Goal: Task Accomplishment & Management: Manage account settings

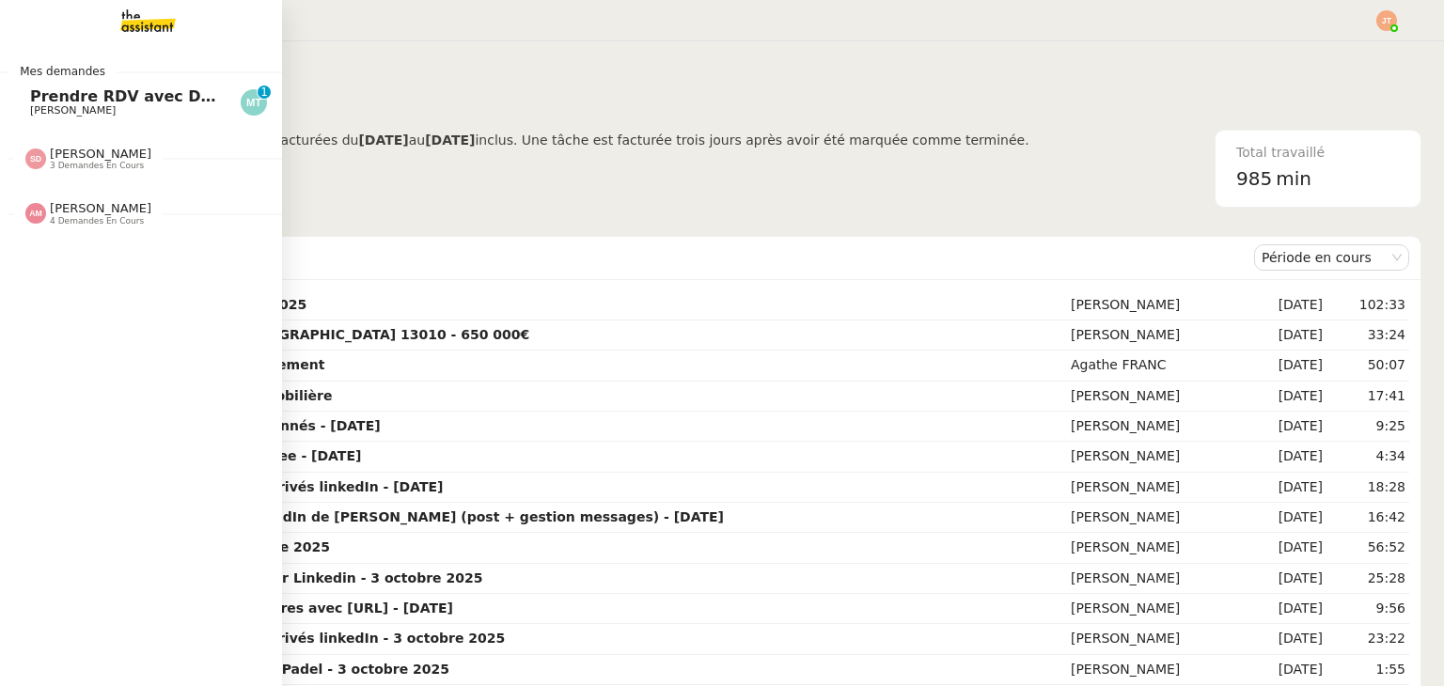
click at [147, 105] on span "[PERSON_NAME]" at bounding box center [125, 110] width 190 height 11
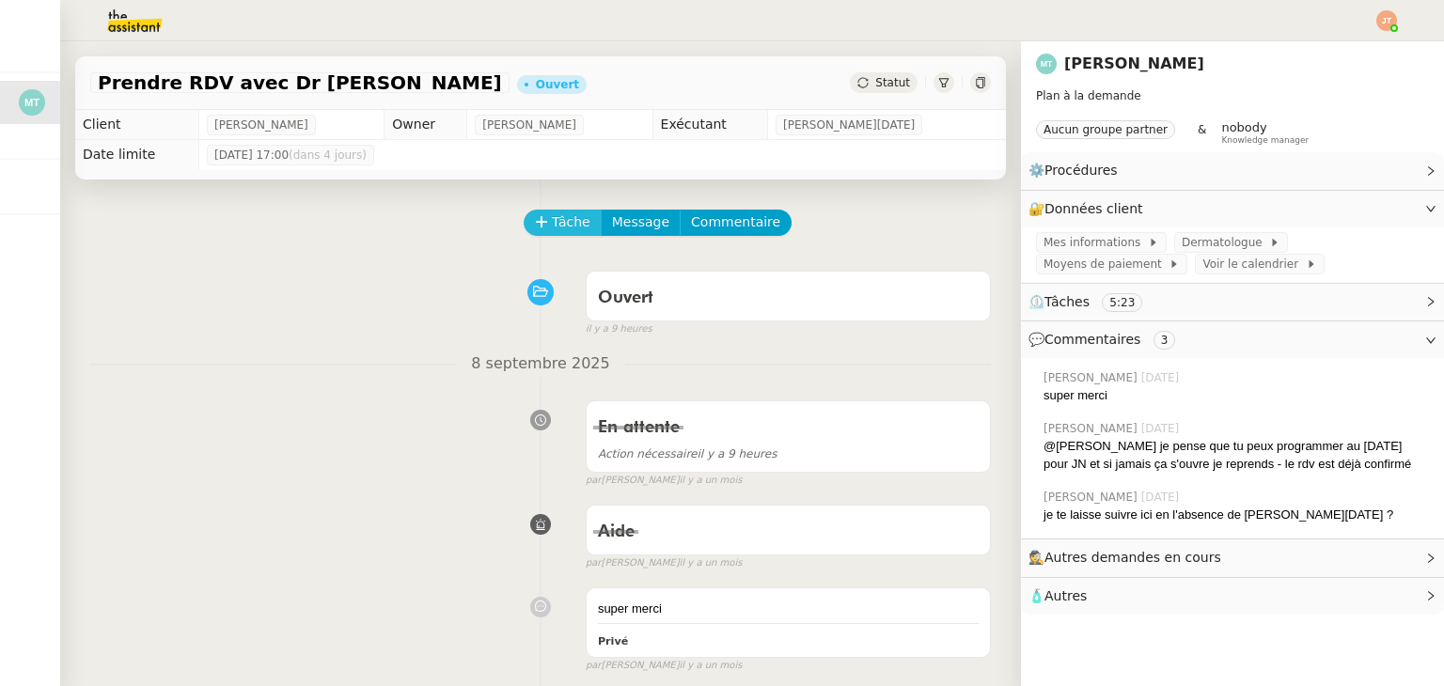
click at [526, 214] on button "Tâche" at bounding box center [563, 223] width 78 height 26
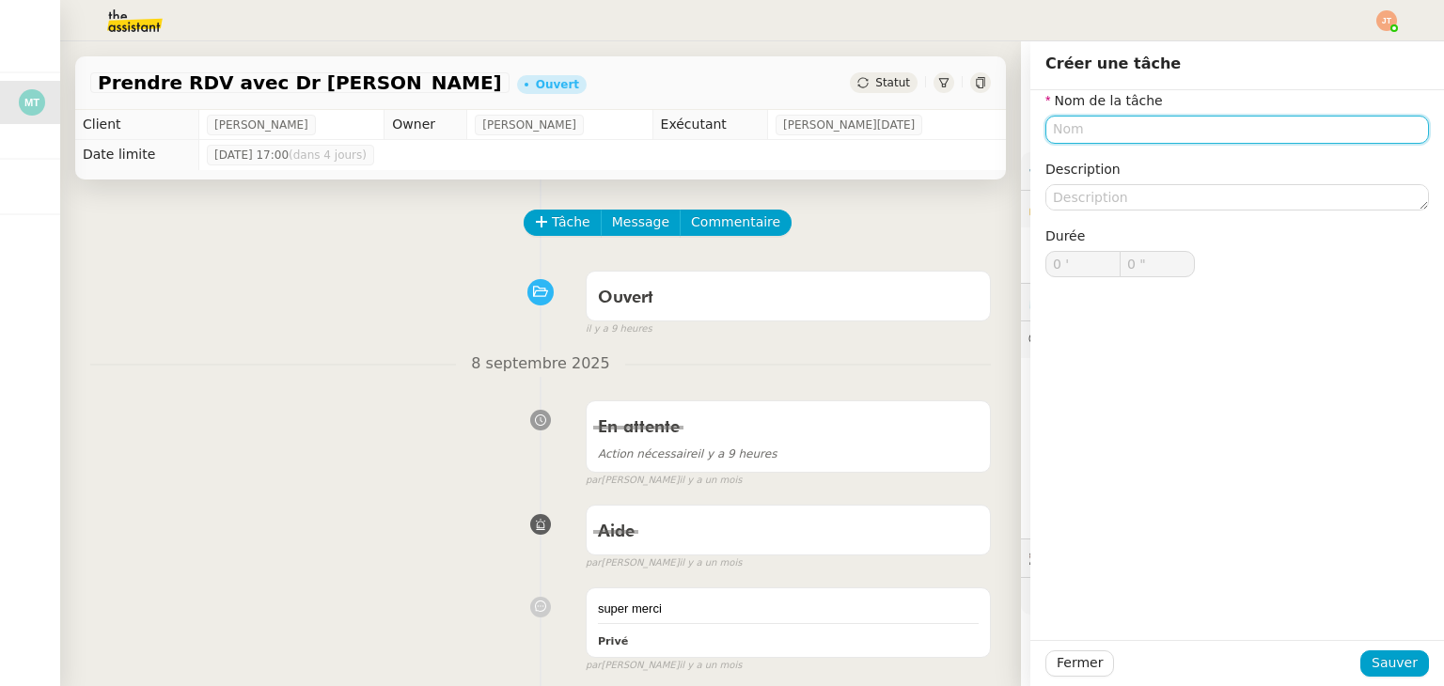
click at [1079, 117] on input "text" at bounding box center [1237, 129] width 384 height 27
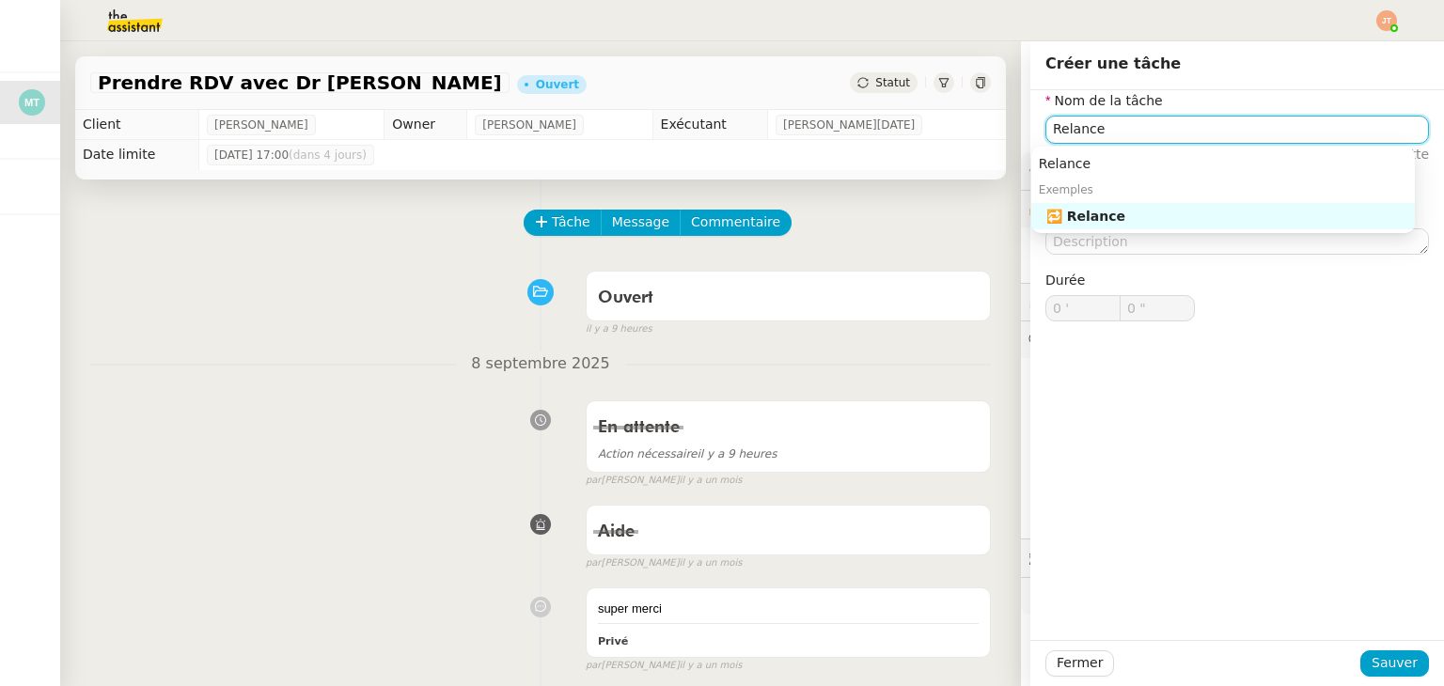
click at [1102, 220] on div "🔁 Relance" at bounding box center [1226, 216] width 361 height 17
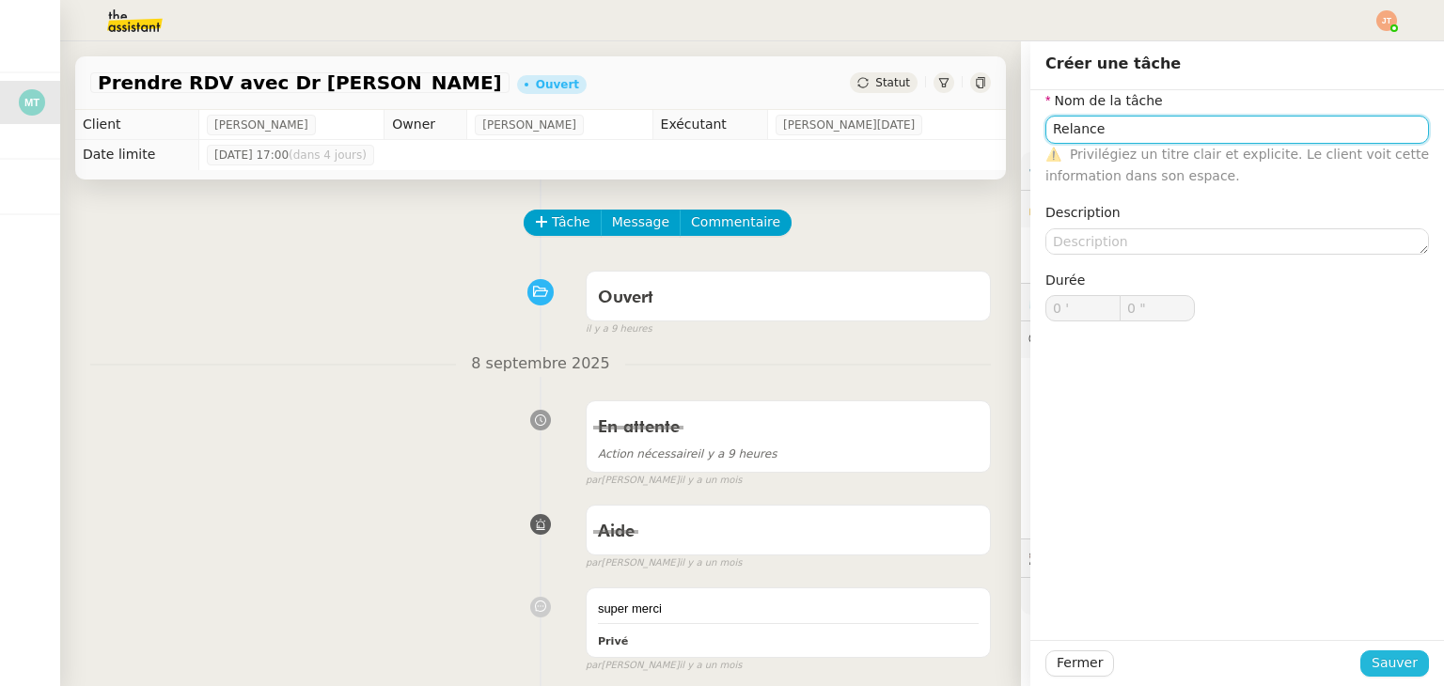
type input "Relance"
click at [1371, 659] on span "Sauver" at bounding box center [1394, 663] width 46 height 22
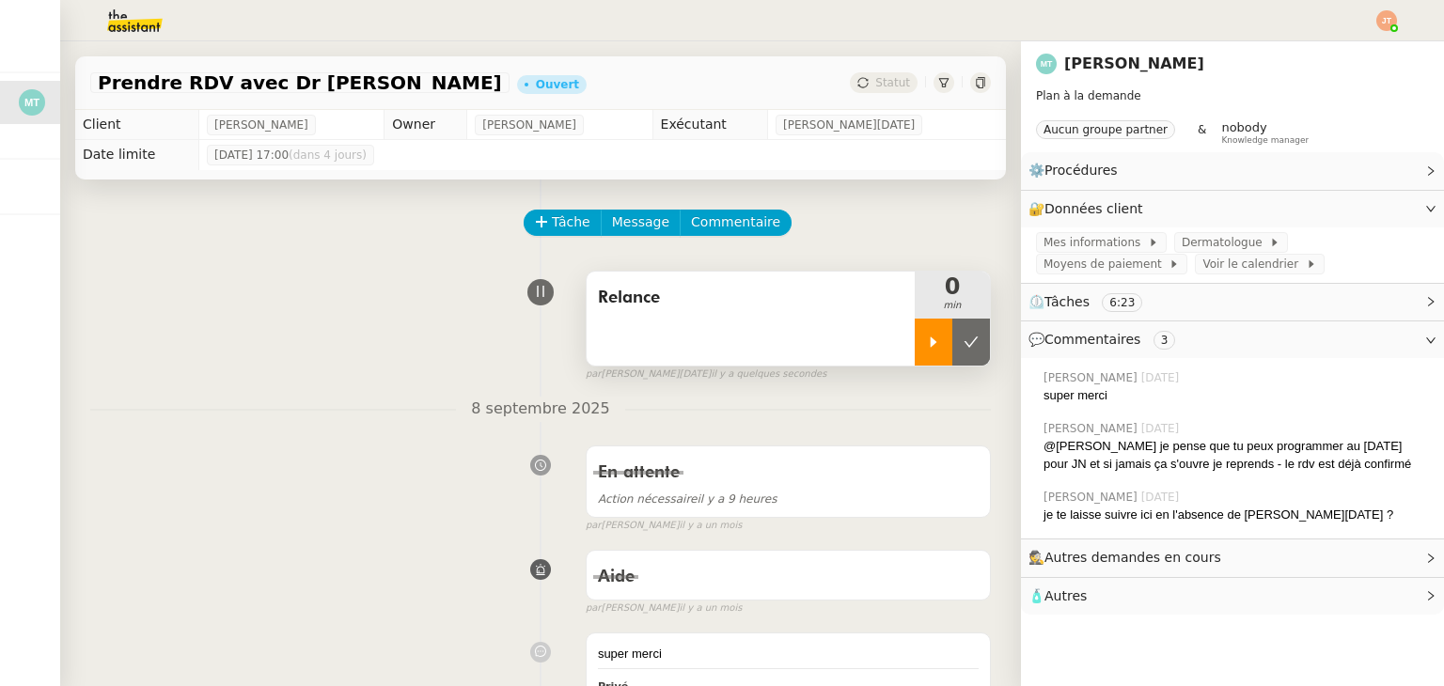
click at [915, 342] on div at bounding box center [934, 342] width 38 height 47
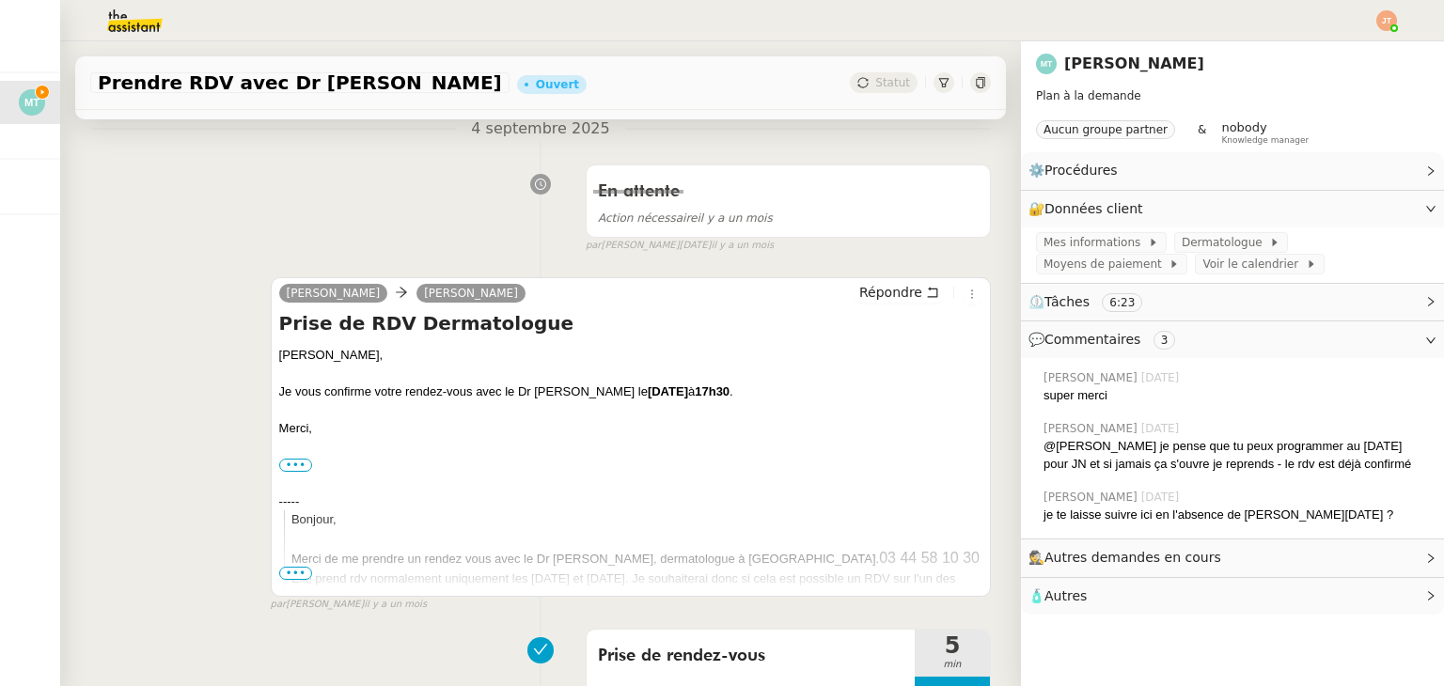
scroll to position [846, 0]
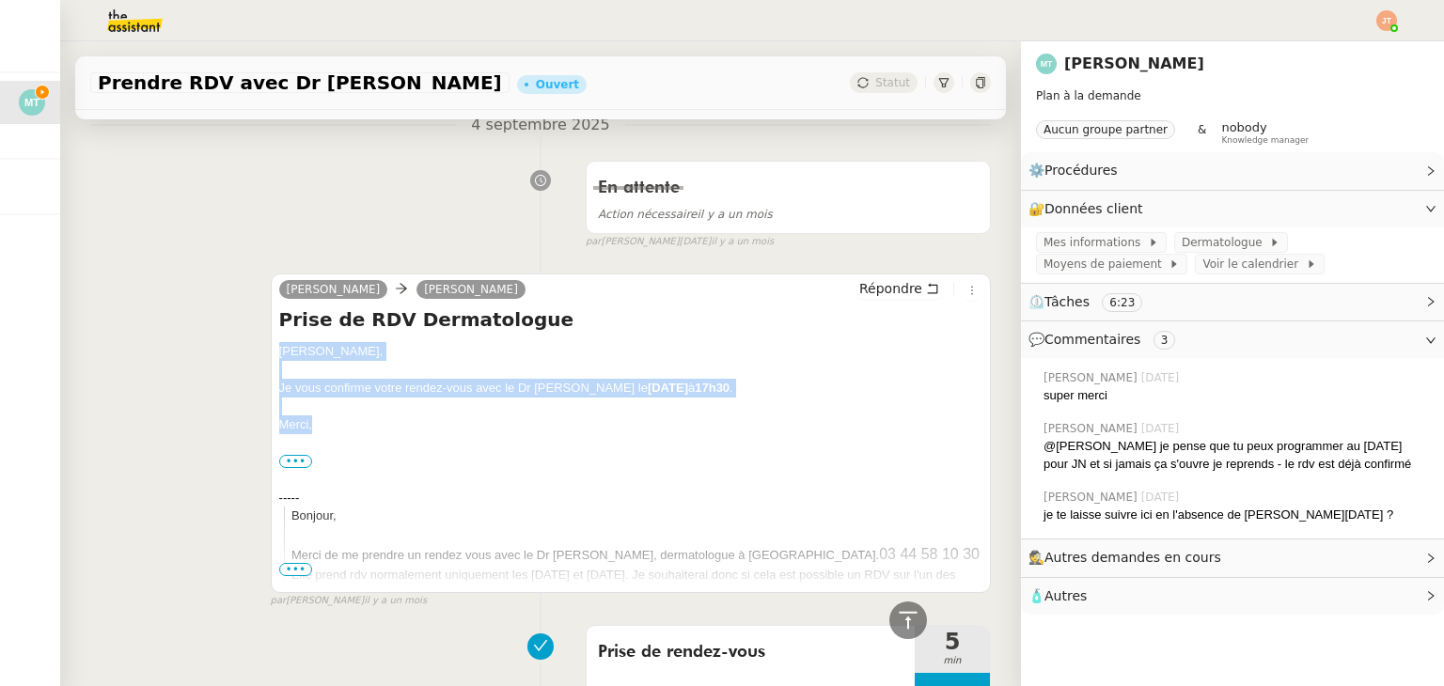
drag, startPoint x: 274, startPoint y: 352, endPoint x: 313, endPoint y: 417, distance: 76.3
click at [313, 417] on div "[PERSON_NAME], Je vous confirme votre rendez-vous avec le Dr [PERSON_NAME] le […" at bounding box center [630, 564] width 703 height 444
copy div "[PERSON_NAME], Je vous confirme votre rendez-vous avec le Dr [PERSON_NAME] le […"
click at [868, 290] on span "Répondre" at bounding box center [890, 288] width 63 height 19
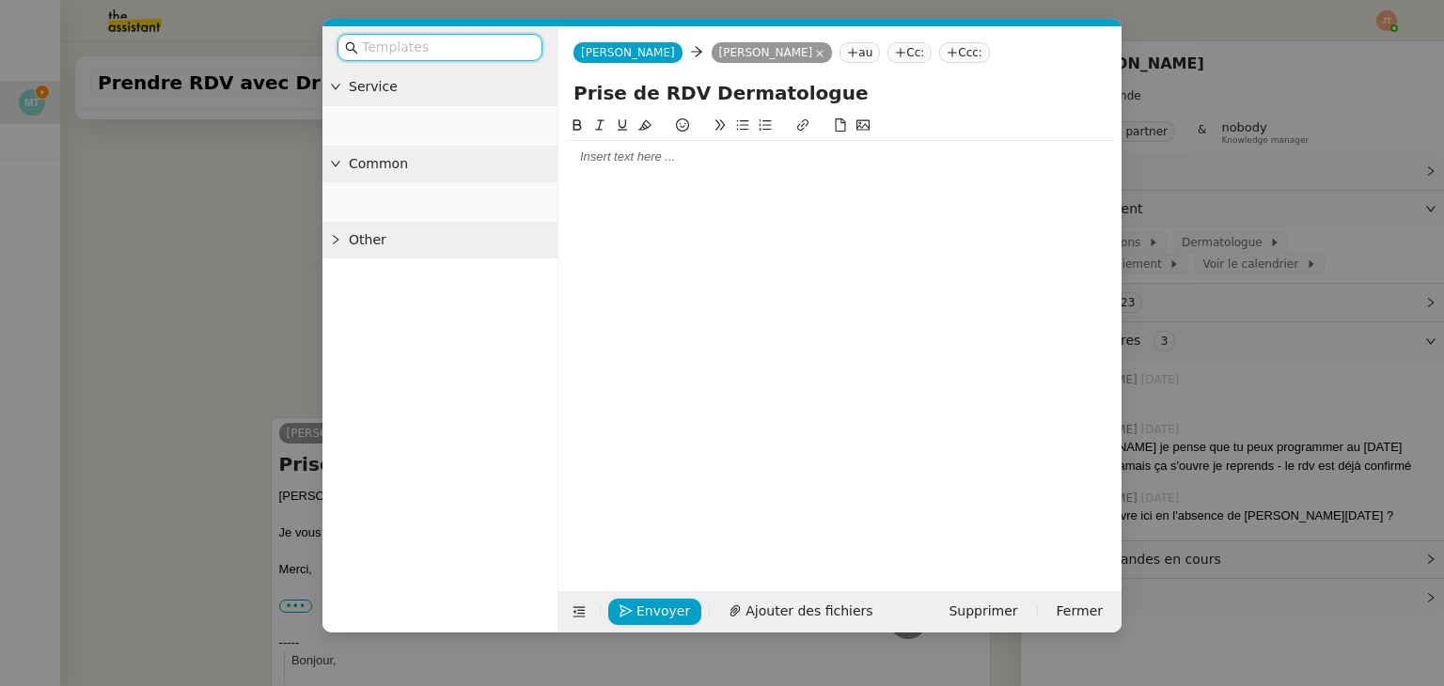
scroll to position [990, 0]
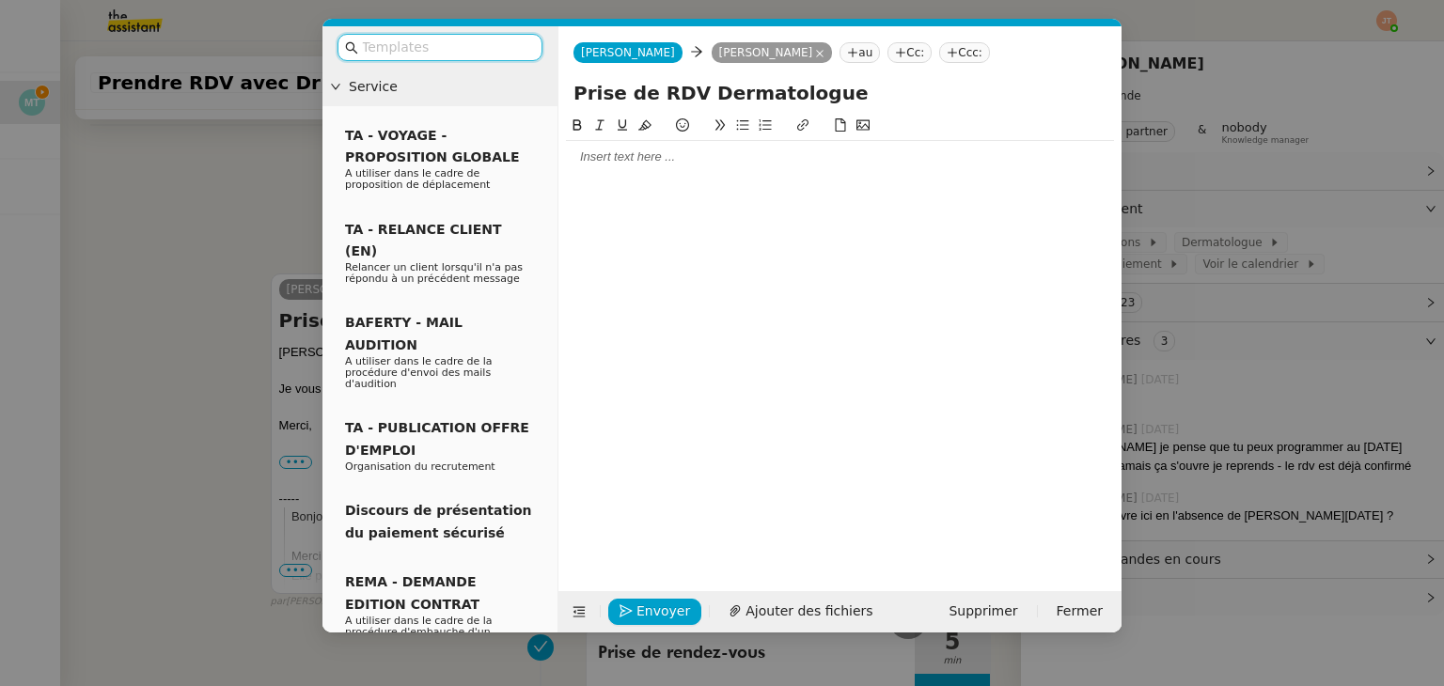
click at [600, 165] on div at bounding box center [840, 157] width 548 height 17
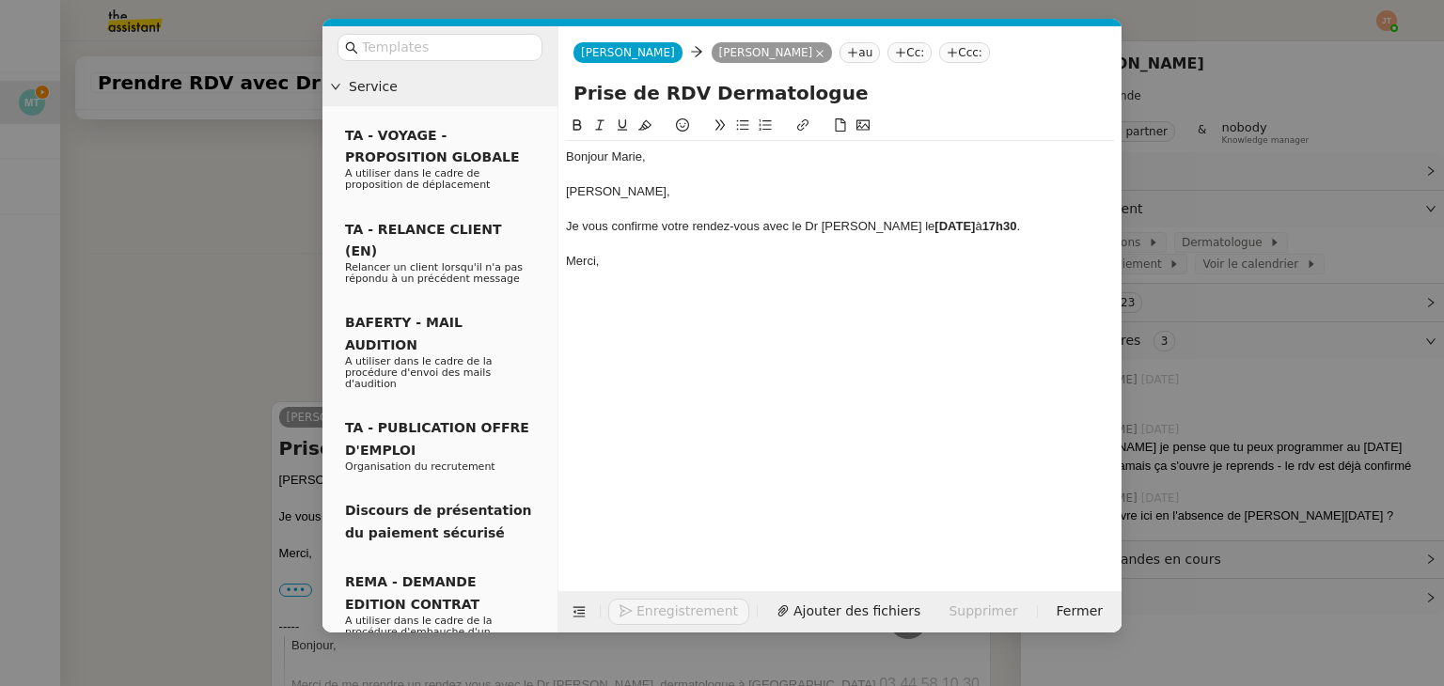
scroll to position [1119, 0]
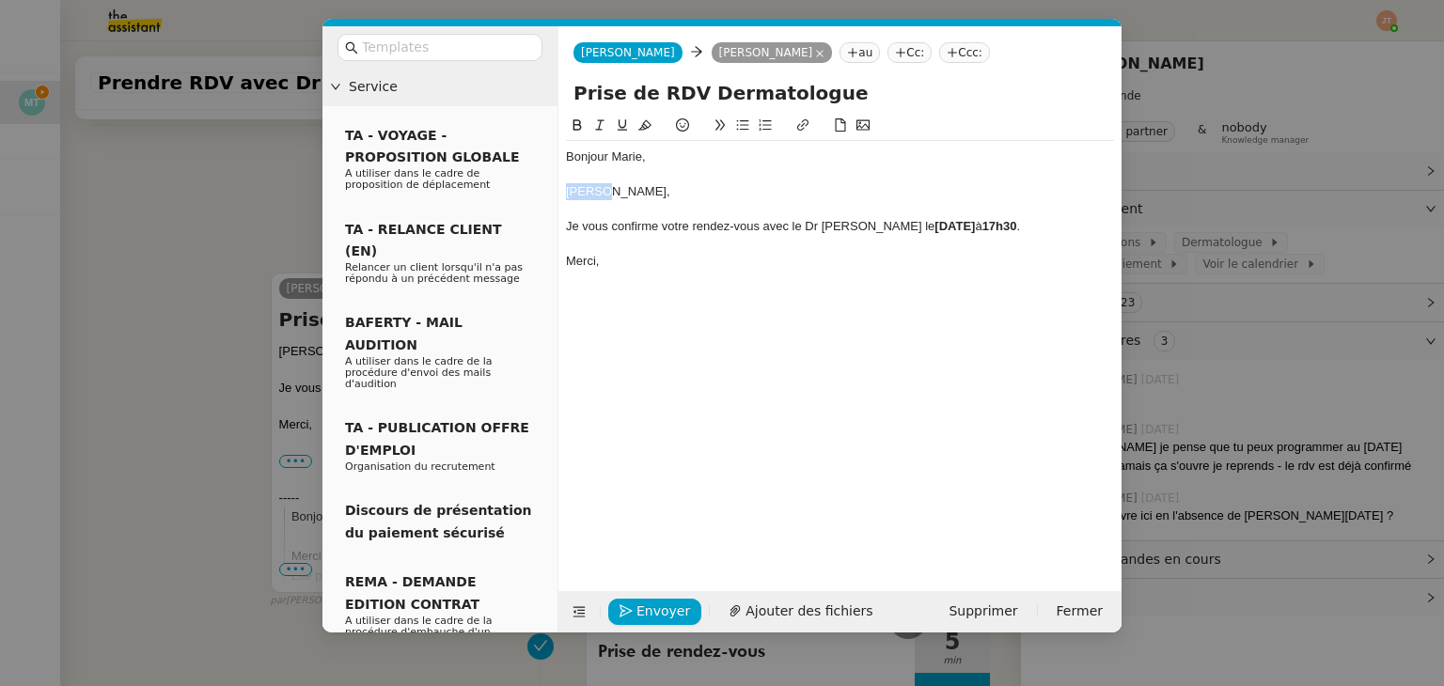
drag, startPoint x: 610, startPoint y: 189, endPoint x: 544, endPoint y: 191, distance: 65.8
click at [544, 191] on nz-layout "Service TA - VOYAGE - PROPOSITION GLOBALE A utiliser dans le cadre de propositi…" at bounding box center [721, 329] width 799 height 606
drag, startPoint x: 762, startPoint y: 224, endPoint x: 558, endPoint y: 224, distance: 204.0
click at [558, 224] on nz-spin "Bonjour [PERSON_NAME], Je me permets de vous rappeler votre rendez-vous Je vous…" at bounding box center [839, 342] width 563 height 455
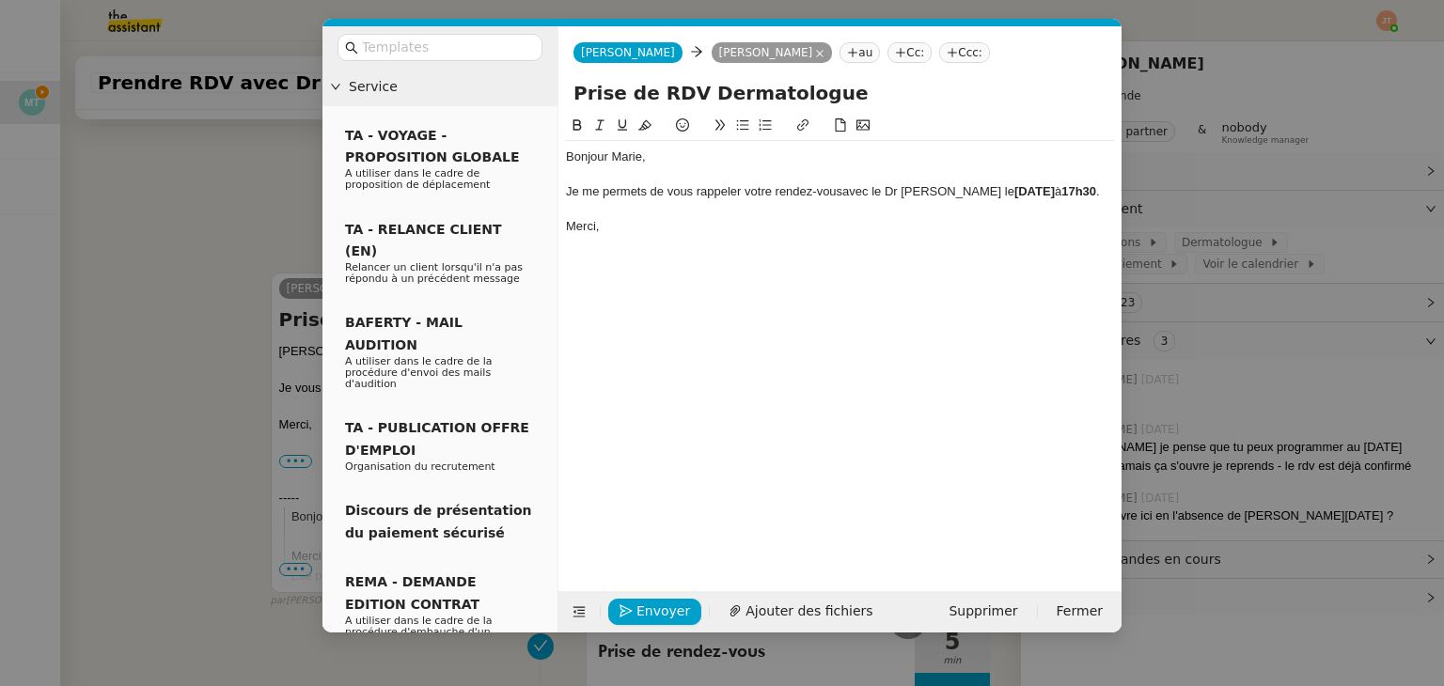
scroll to position [1082, 0]
click at [156, 275] on nz-modal-container "Service TA - VOYAGE - PROPOSITION GLOBALE A utiliser dans le cadre de propositi…" at bounding box center [722, 343] width 1444 height 686
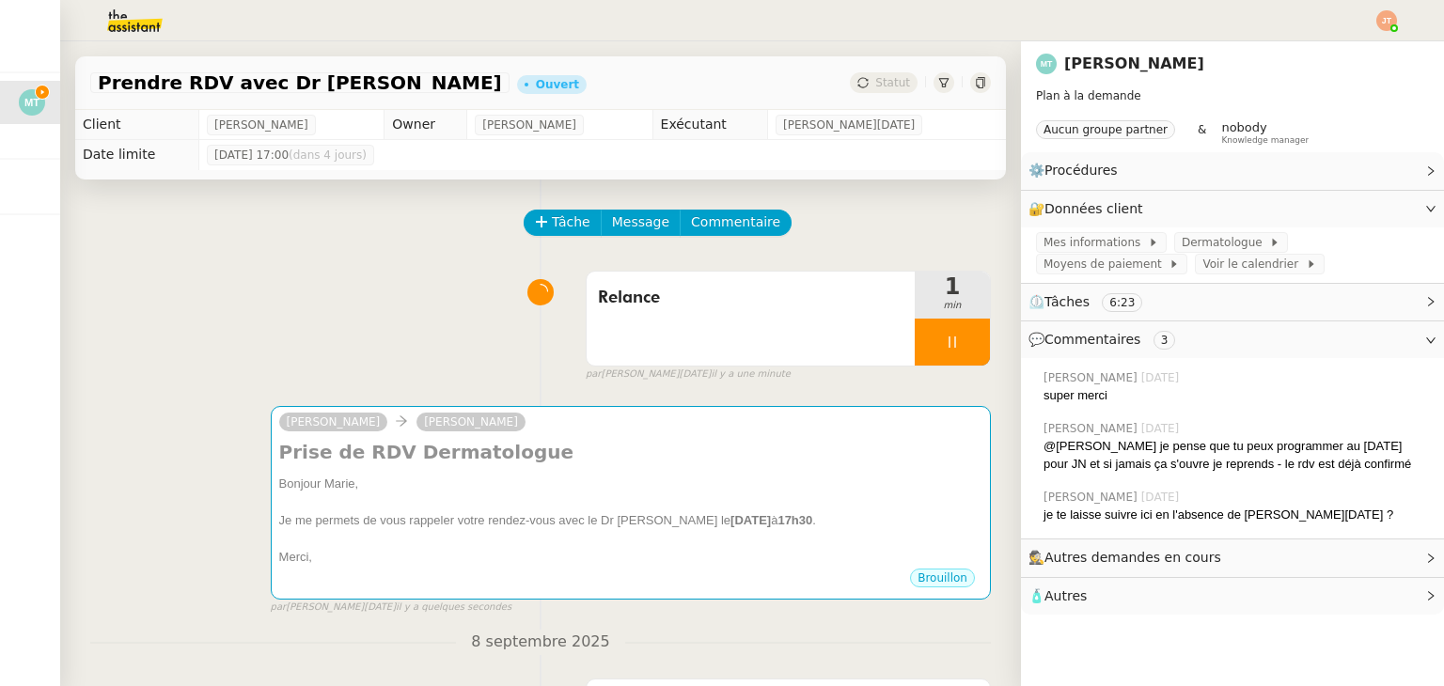
scroll to position [0, 0]
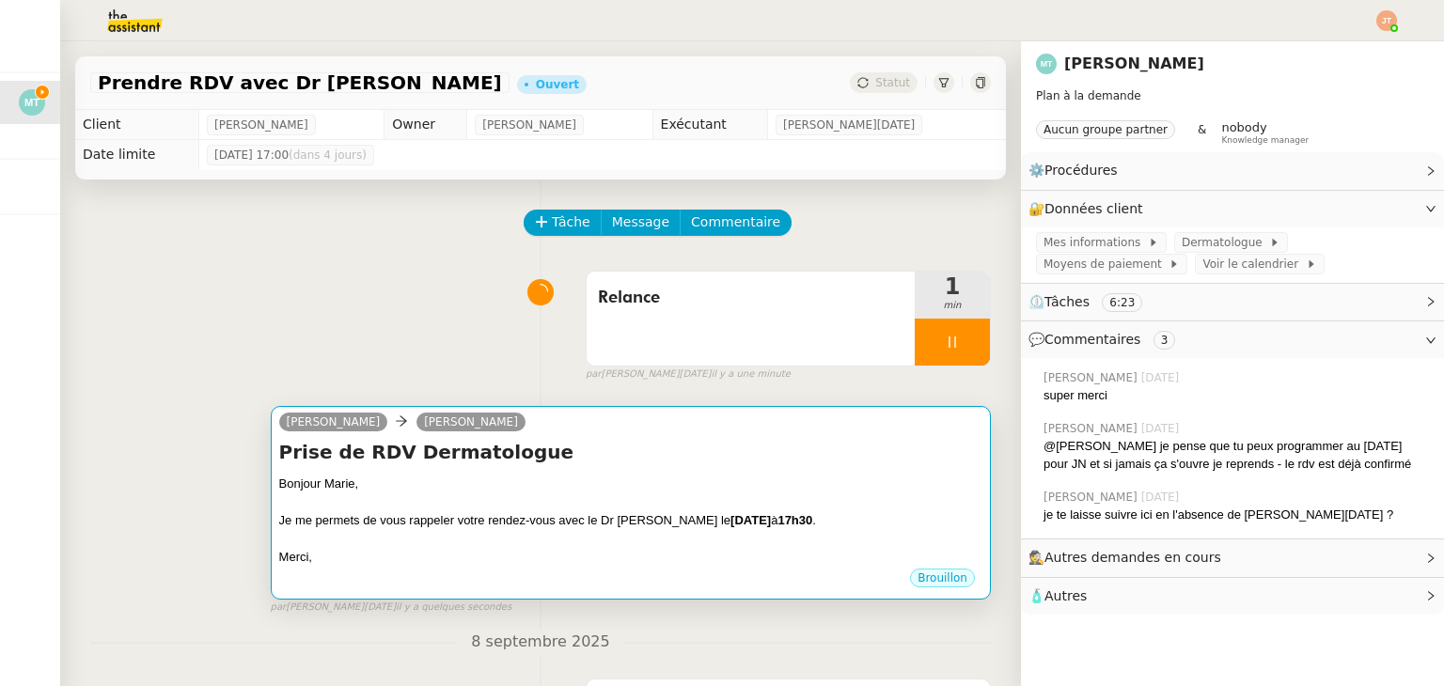
click at [574, 479] on div "Bonjour Marie," at bounding box center [630, 484] width 703 height 19
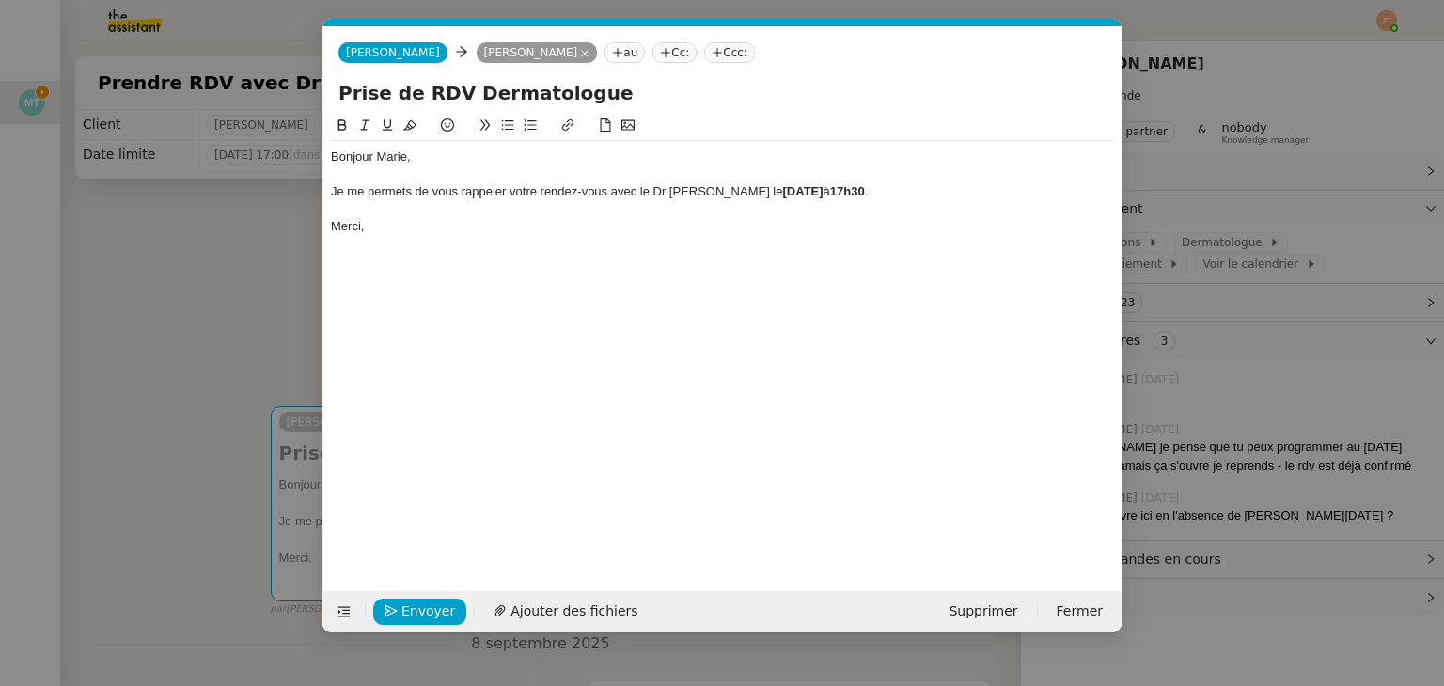
scroll to position [0, 39]
click at [441, 234] on div "Merci," at bounding box center [722, 226] width 783 height 17
click at [429, 616] on span "Envoyer" at bounding box center [428, 612] width 54 height 22
click at [429, 616] on span "Confirmer l'envoi" at bounding box center [457, 612] width 113 height 22
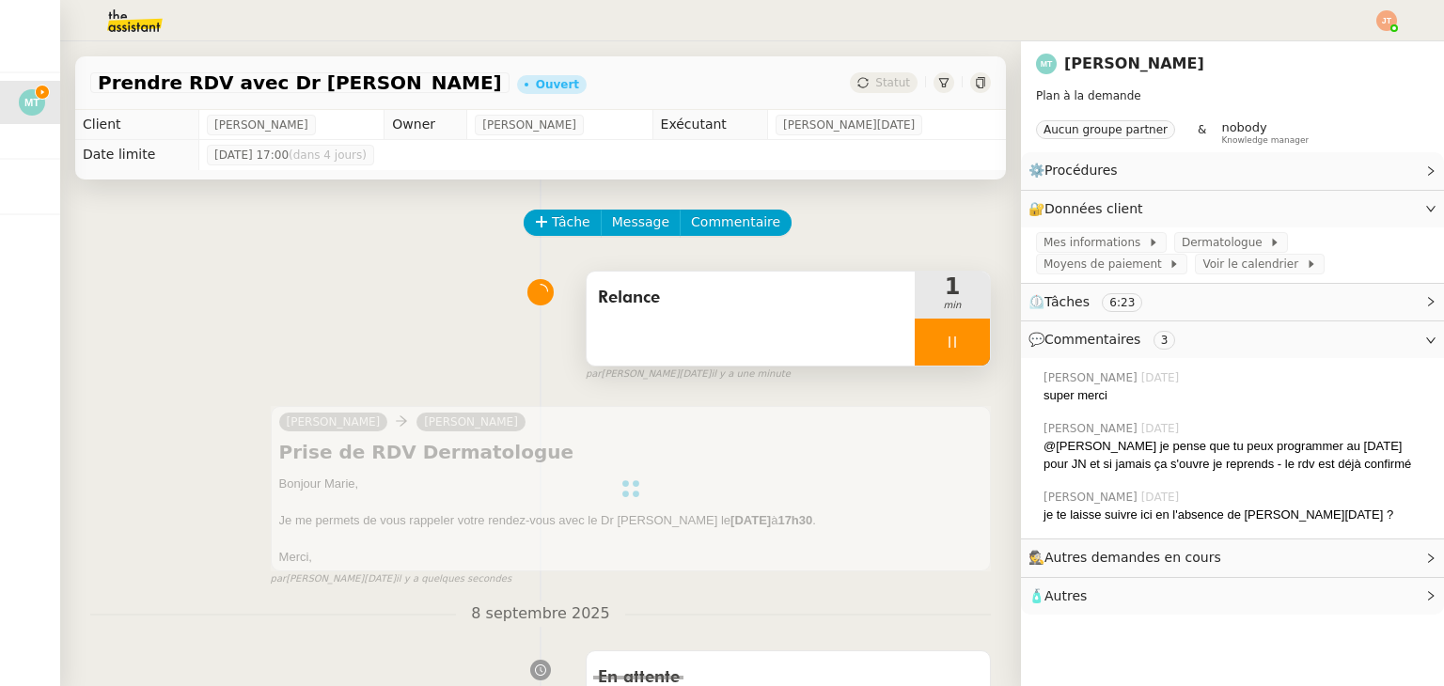
click at [920, 335] on div at bounding box center [952, 342] width 75 height 47
click at [952, 336] on button at bounding box center [971, 342] width 38 height 47
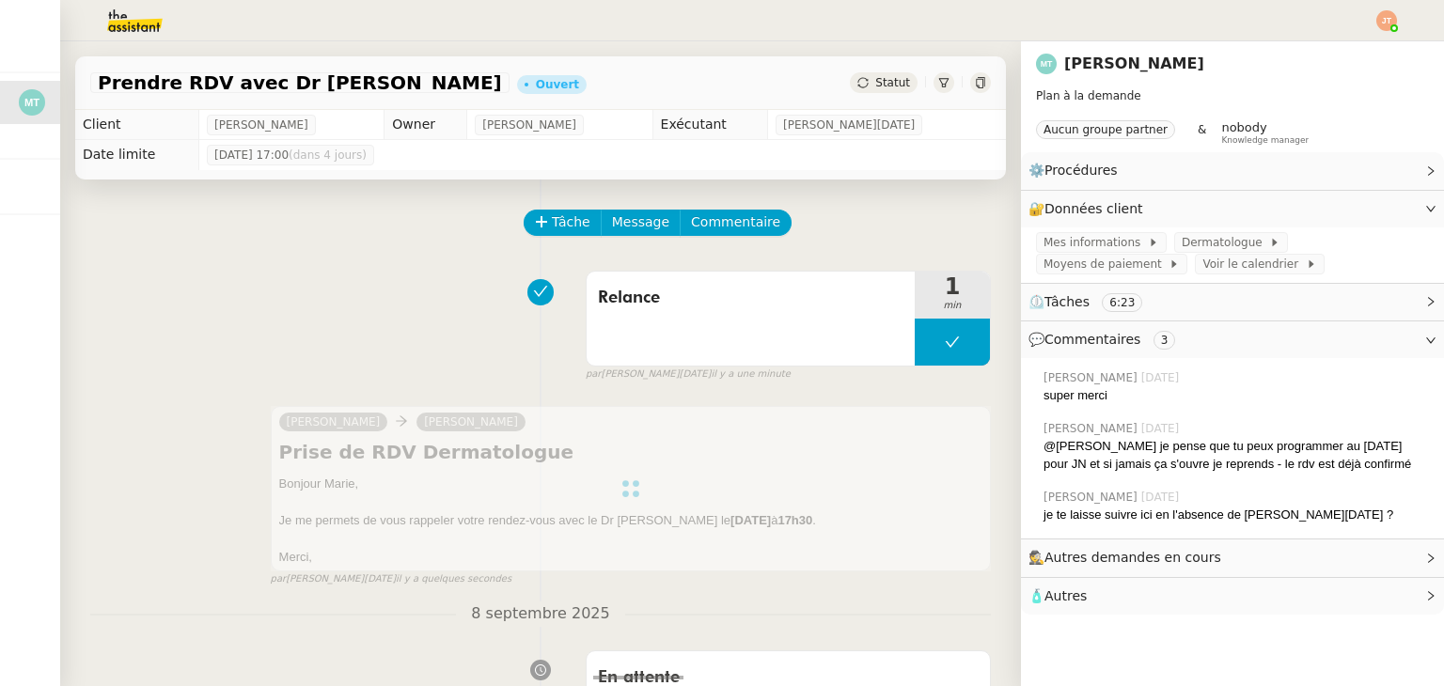
click at [875, 80] on span "Statut" at bounding box center [892, 82] width 35 height 13
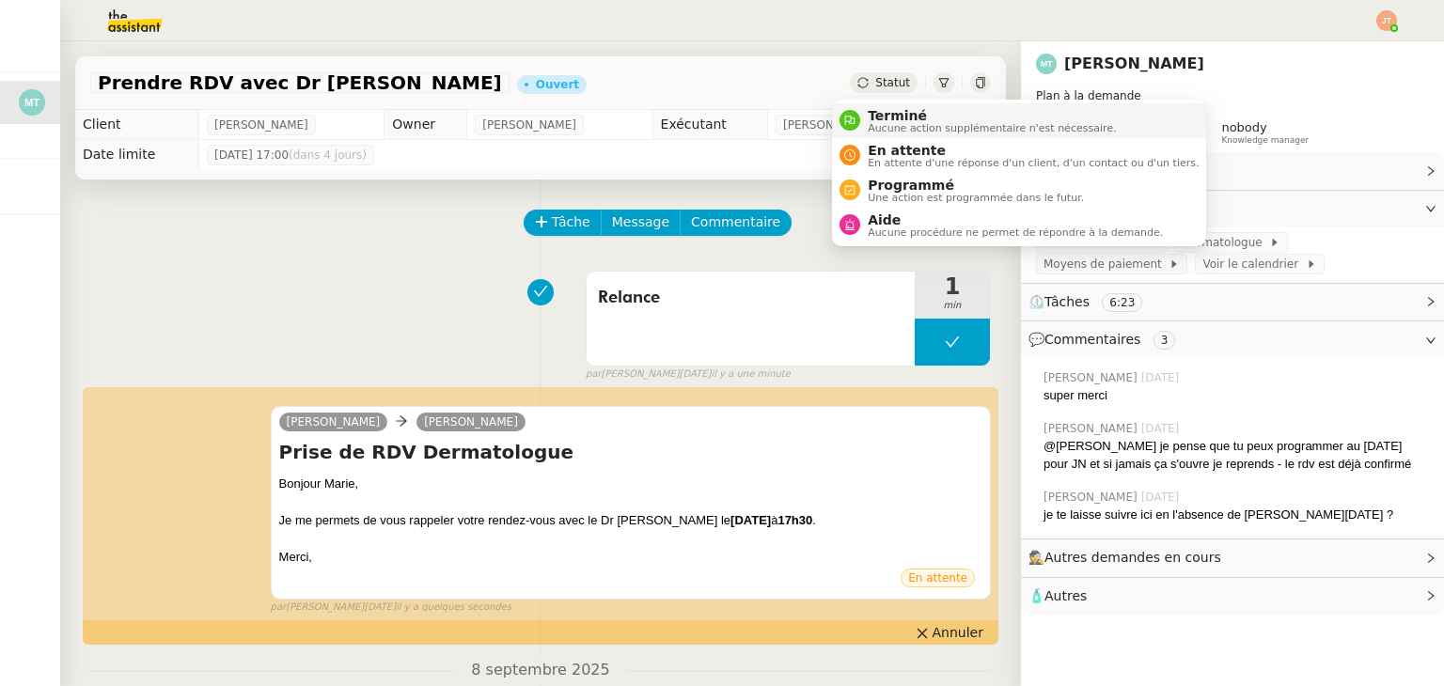
click at [884, 117] on span "Terminé" at bounding box center [992, 115] width 248 height 15
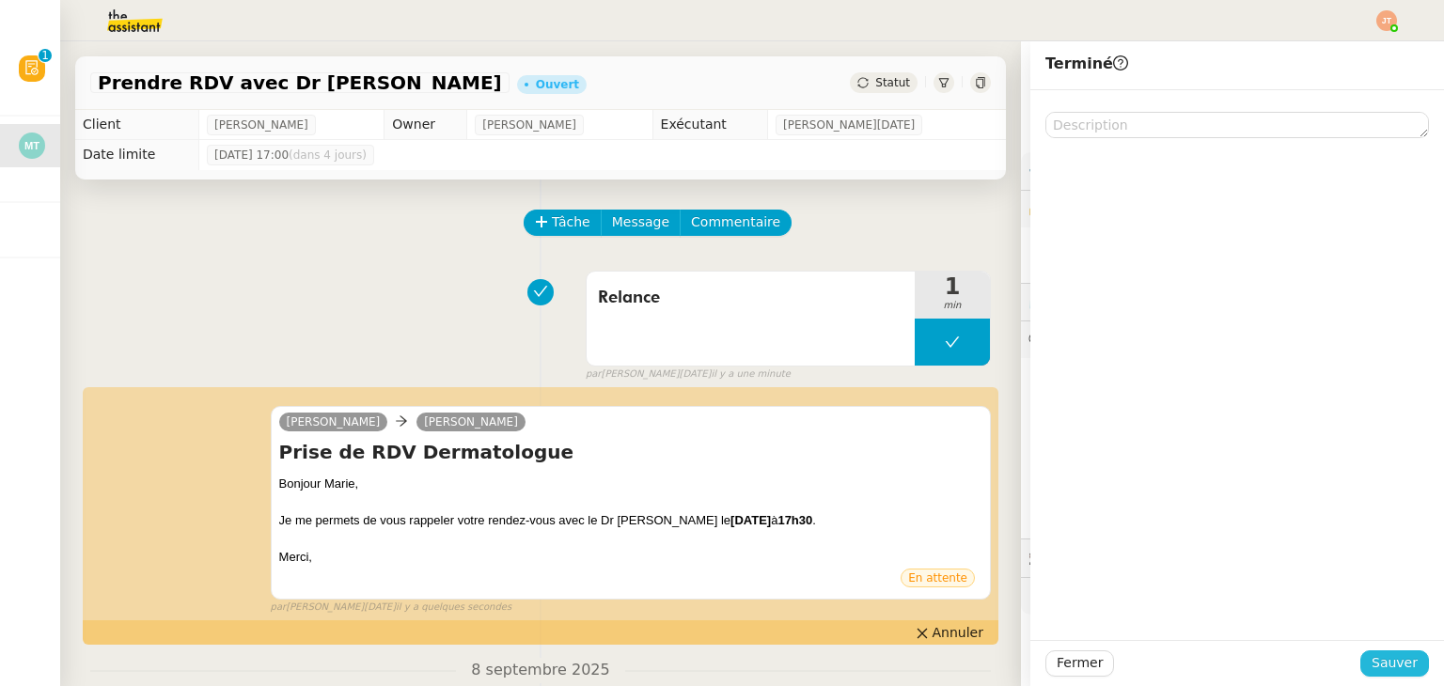
click at [1377, 663] on span "Sauver" at bounding box center [1394, 663] width 46 height 22
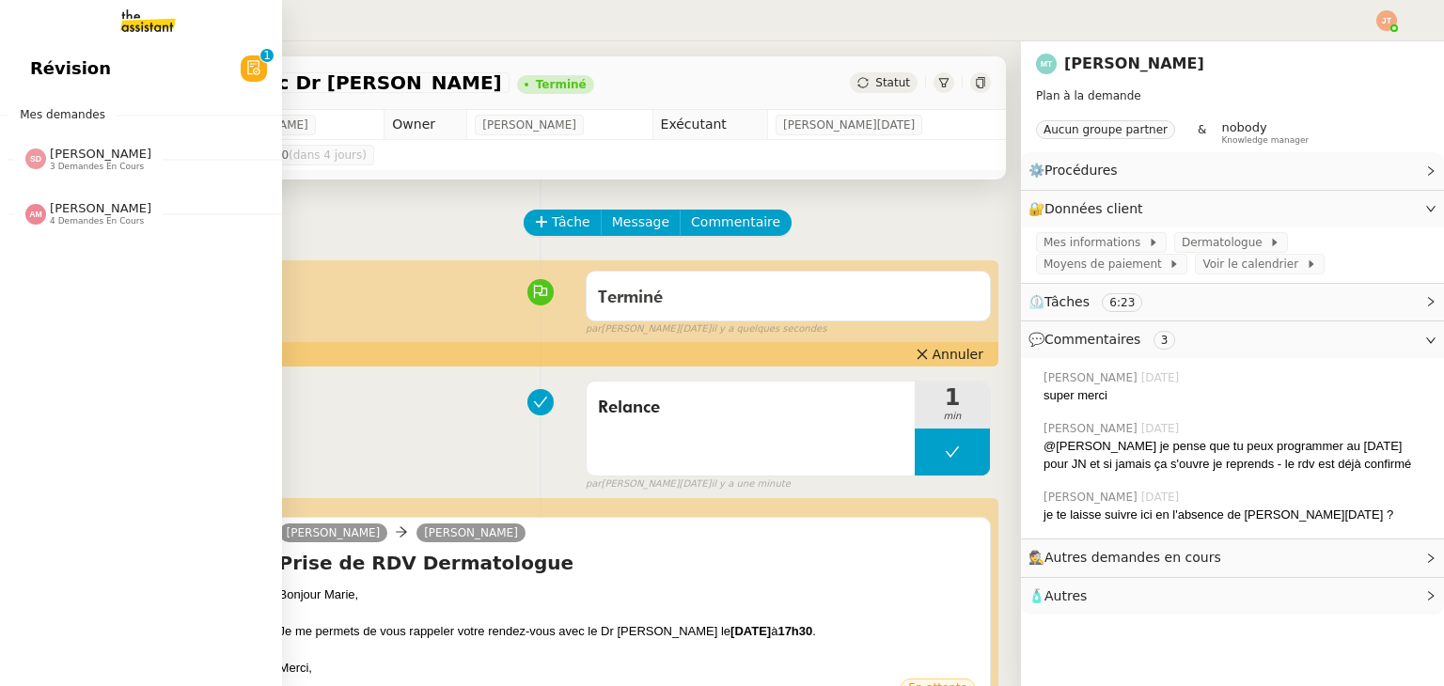
click at [85, 210] on span "[PERSON_NAME]" at bounding box center [101, 208] width 102 height 14
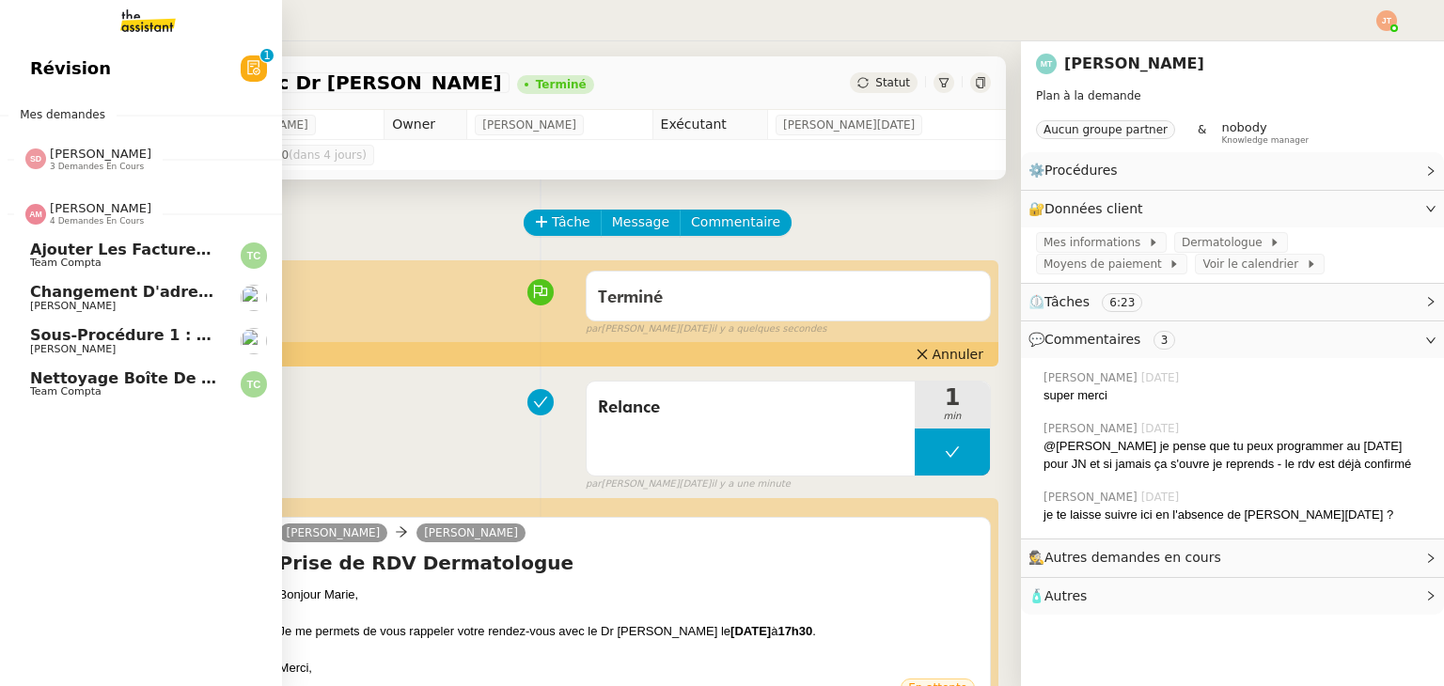
click at [85, 210] on span "[PERSON_NAME]" at bounding box center [101, 208] width 102 height 14
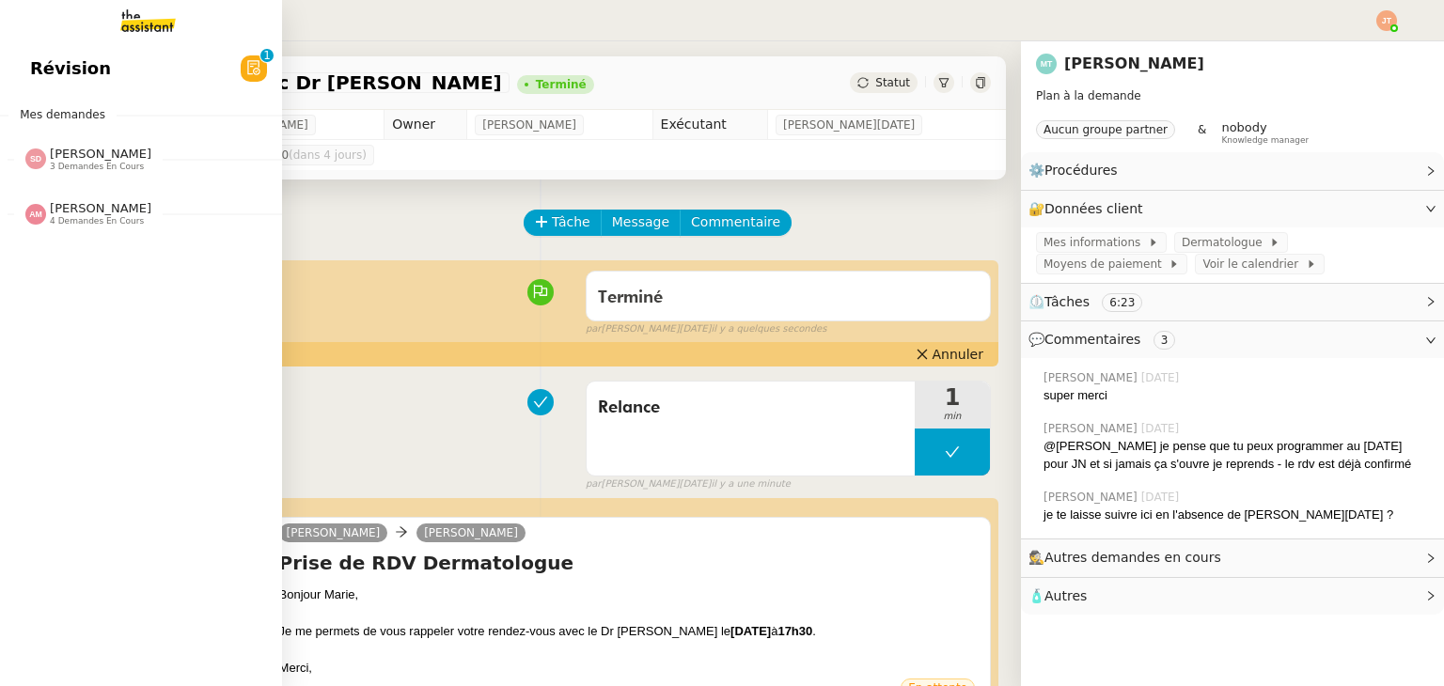
click at [88, 159] on span "[PERSON_NAME]" at bounding box center [101, 154] width 102 height 14
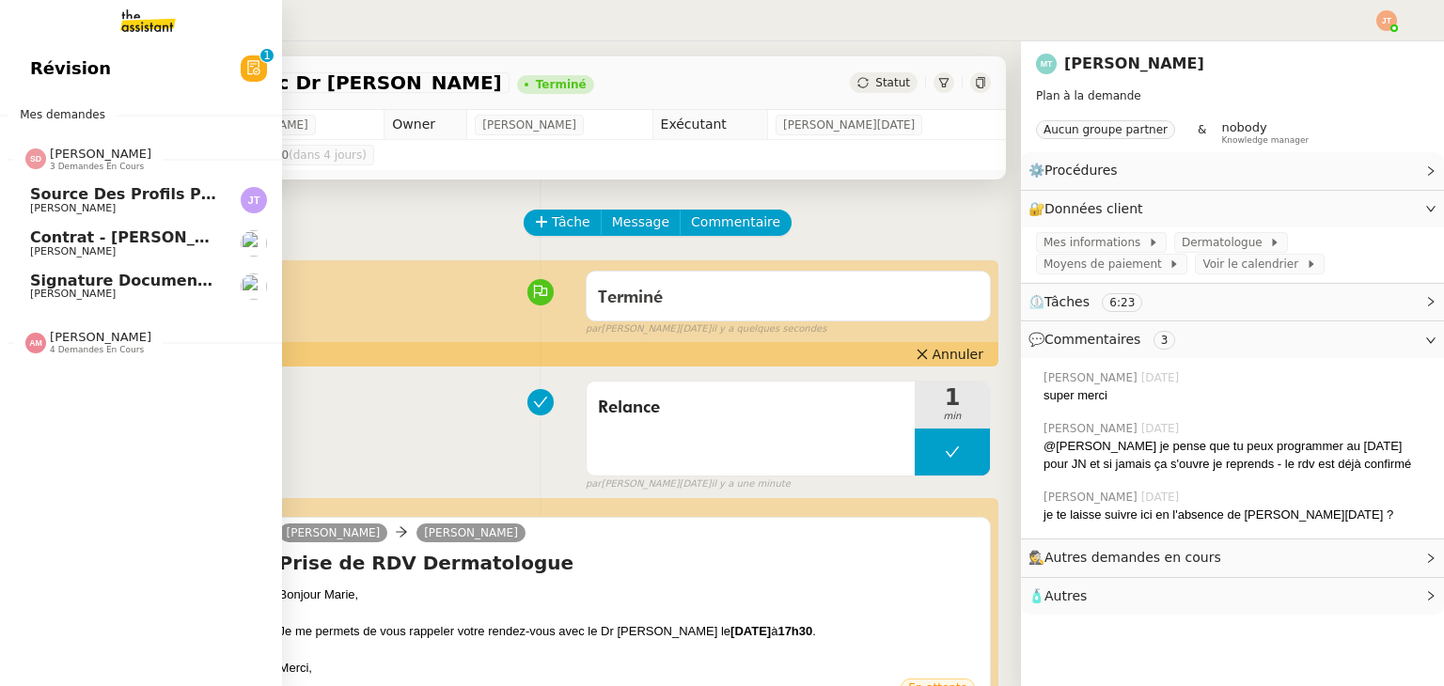
click at [88, 159] on span "[PERSON_NAME]" at bounding box center [101, 154] width 102 height 14
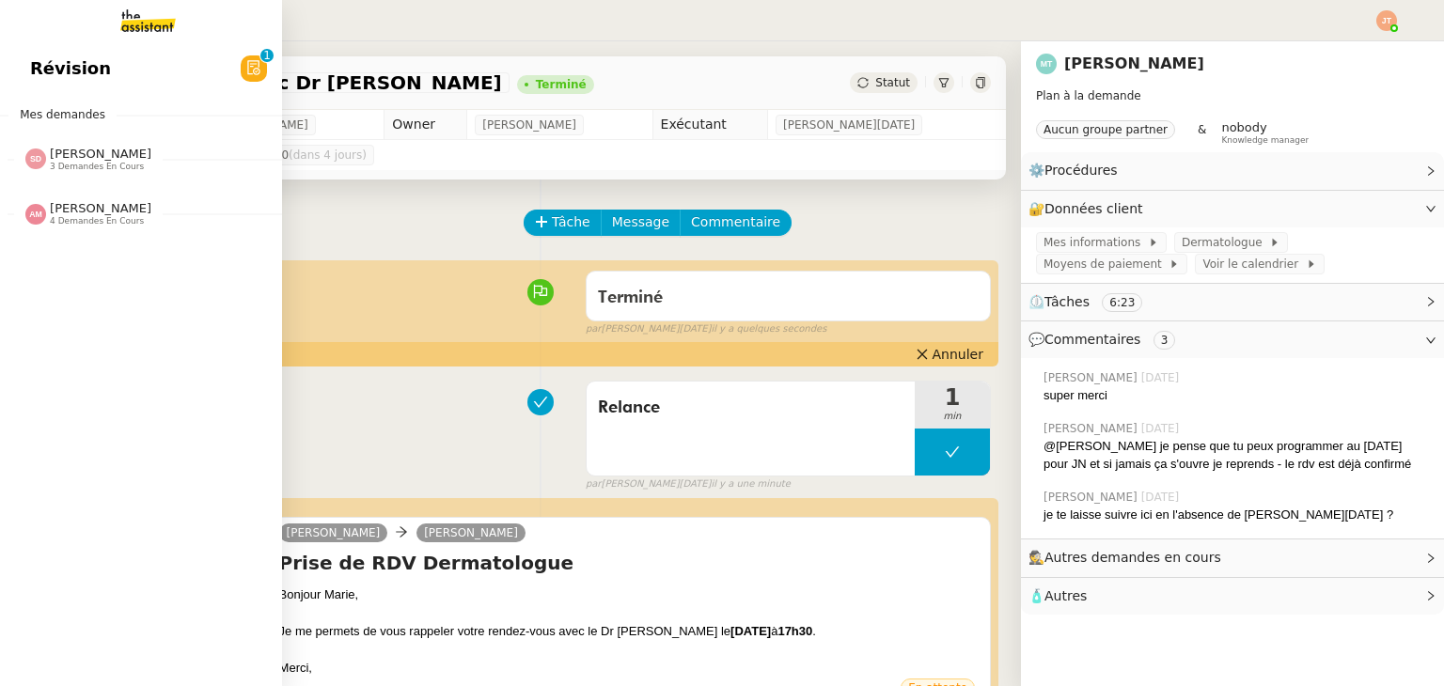
click at [92, 240] on div "Révision 0 1 2 3 4 5 6 7 8 9 Mes demandes [PERSON_NAME] 3 demandes en cours Sou…" at bounding box center [141, 363] width 282 height 645
click at [95, 223] on span "4 demandes en cours" at bounding box center [97, 221] width 94 height 10
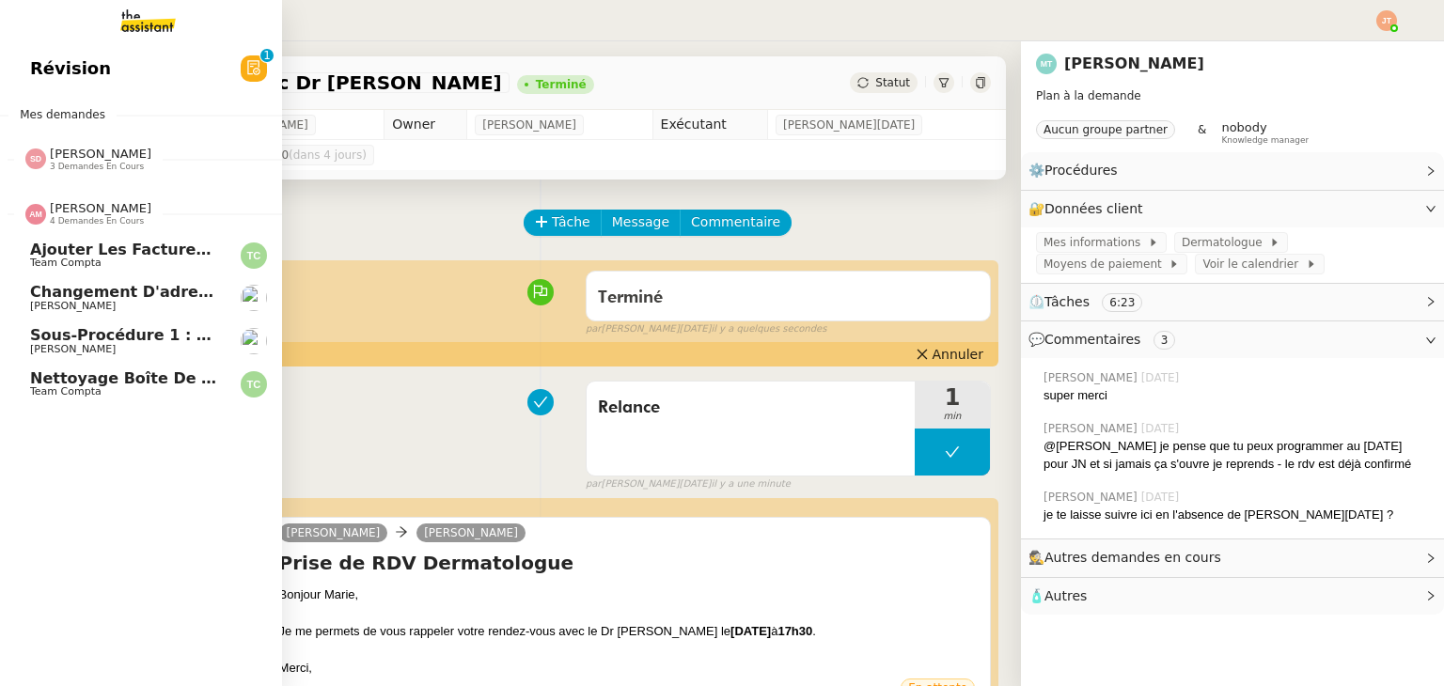
click at [95, 223] on span "4 demandes en cours" at bounding box center [97, 221] width 94 height 10
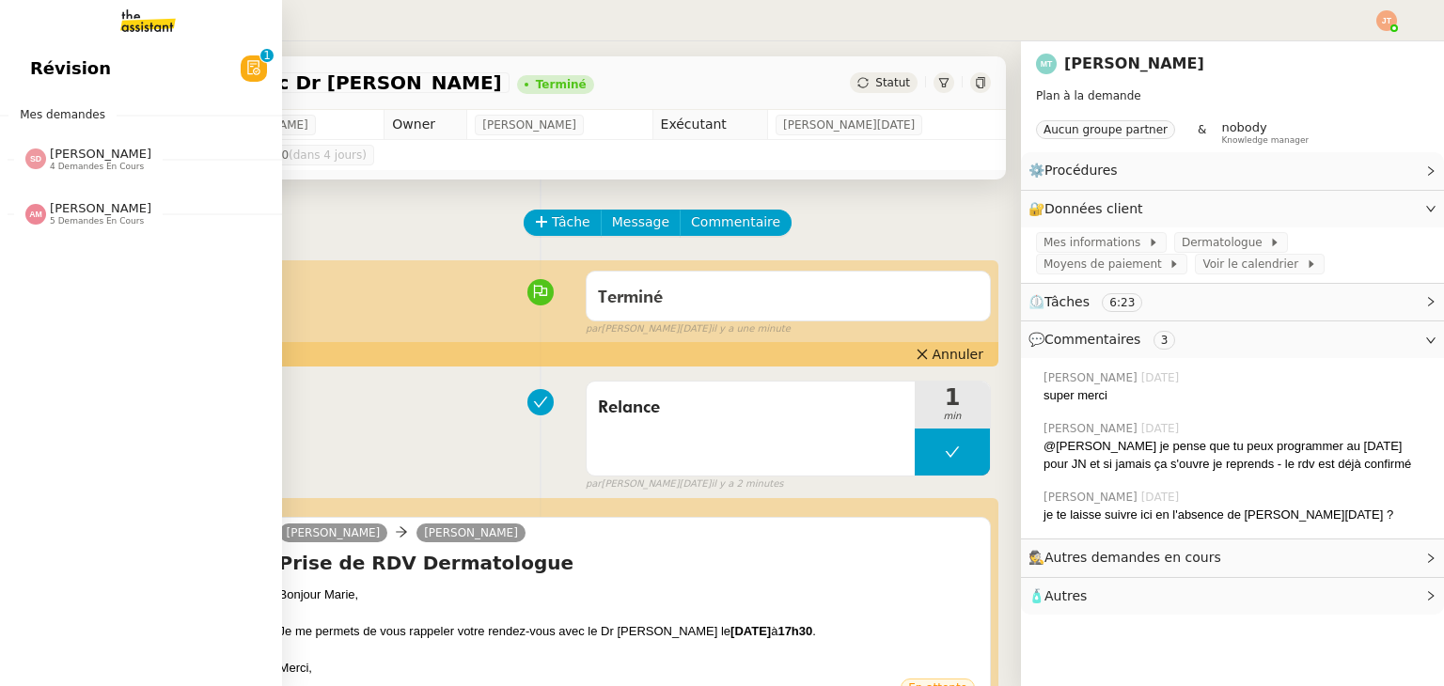
click at [107, 206] on span "[PERSON_NAME]" at bounding box center [101, 208] width 102 height 14
click at [102, 160] on span "[PERSON_NAME]" at bounding box center [101, 154] width 102 height 14
click at [102, 162] on span "4 demandes en cours" at bounding box center [97, 167] width 94 height 10
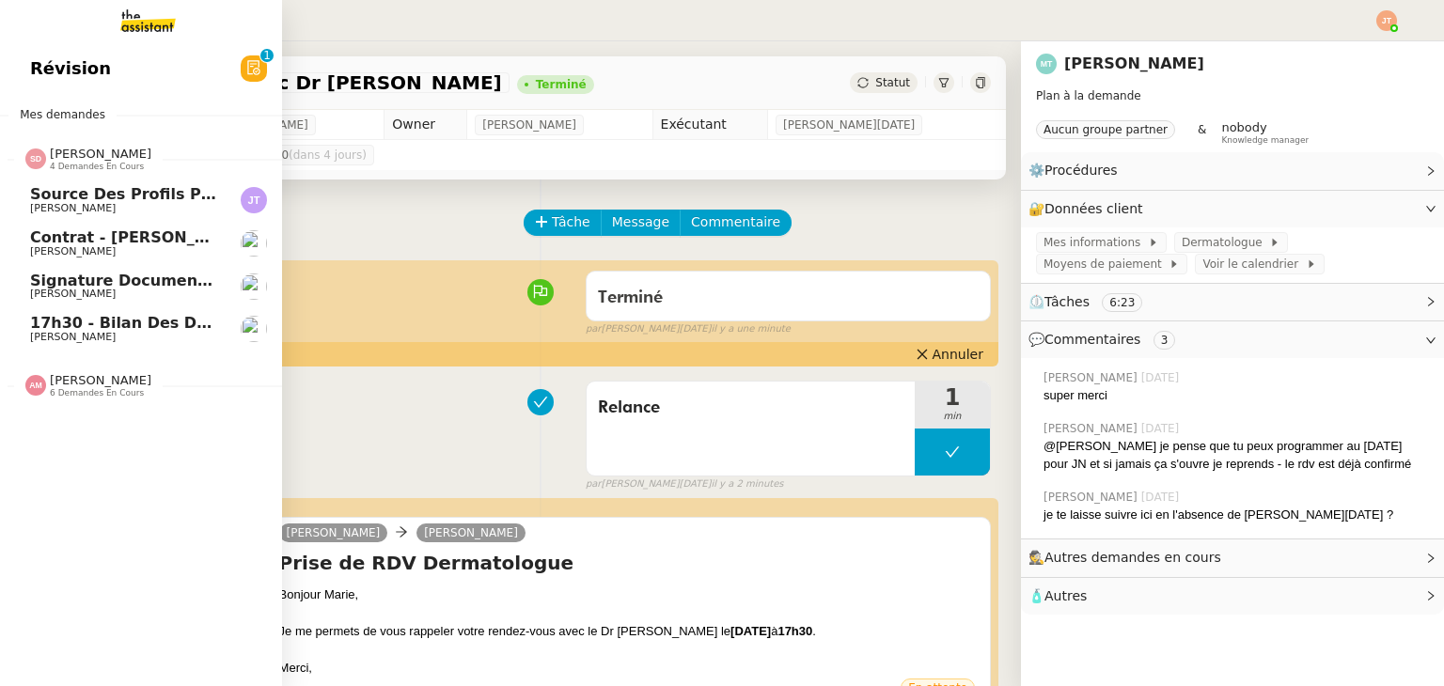
click at [117, 328] on span "17h30 - Bilan des demandes de la journée : en cours et restant à traiter - 10 o…" at bounding box center [424, 323] width 788 height 18
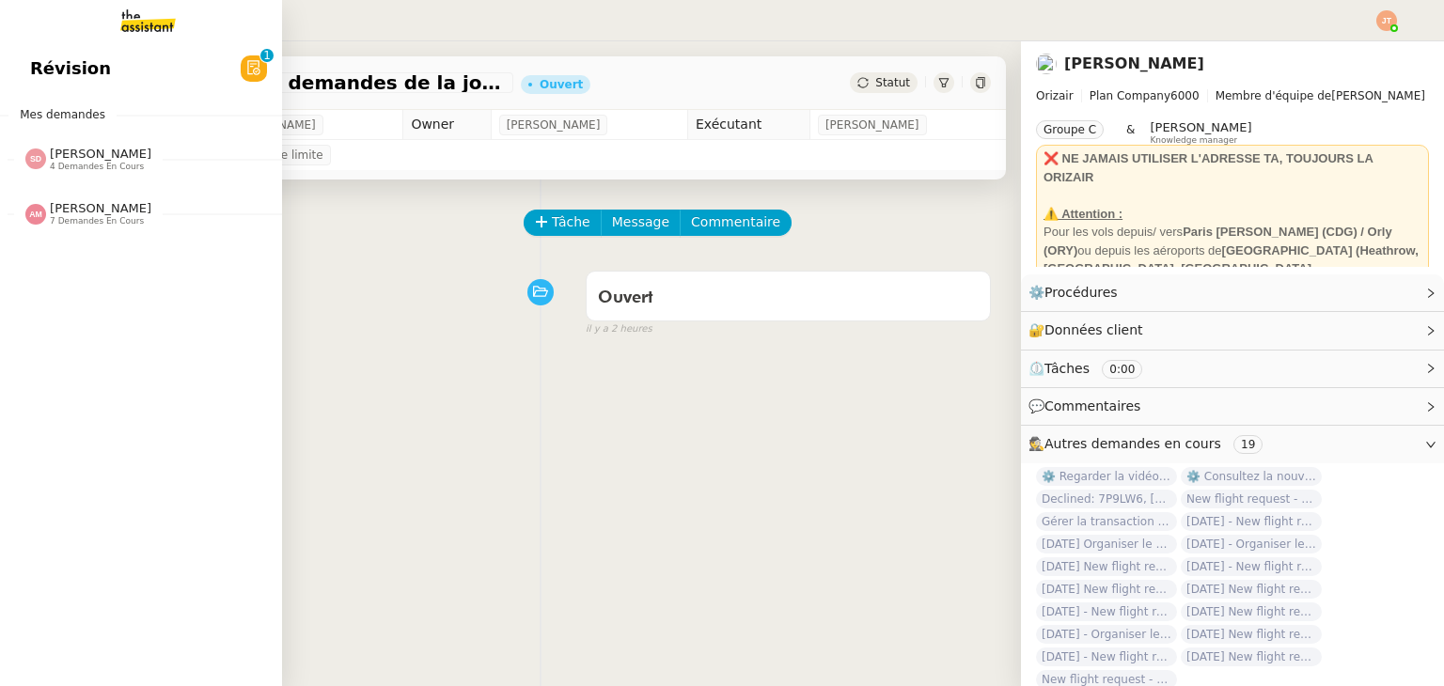
click at [75, 216] on span "7 demandes en cours" at bounding box center [97, 221] width 94 height 10
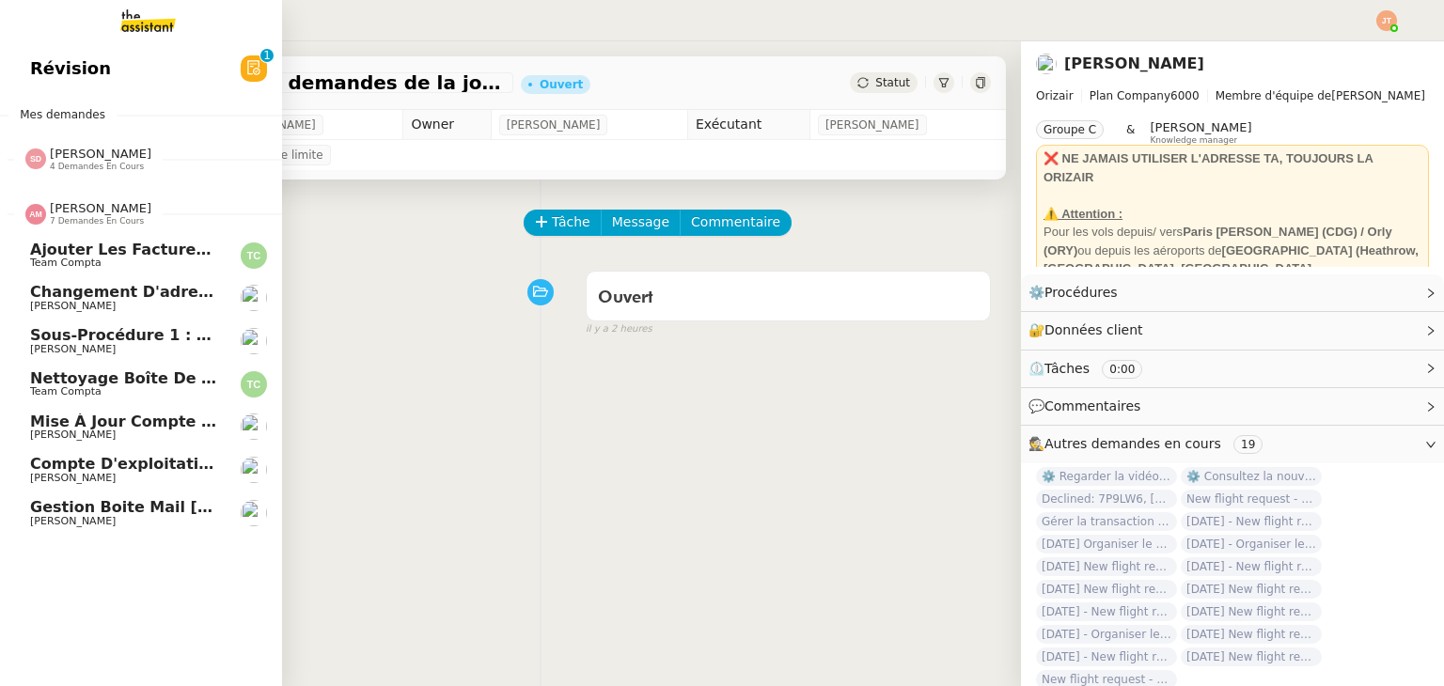
click at [82, 424] on span "Mise à jour Compte Freezbee - [DATE]" at bounding box center [191, 422] width 322 height 18
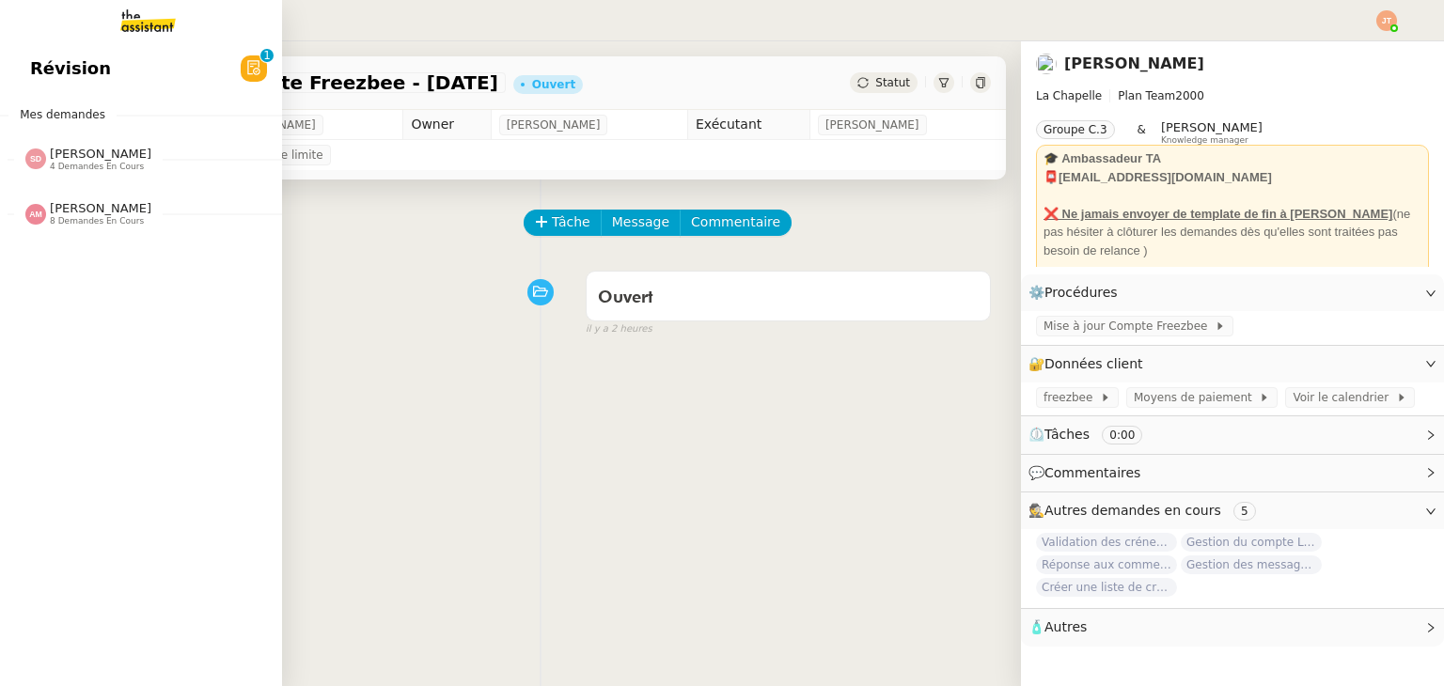
click at [79, 220] on span "8 demandes en cours" at bounding box center [97, 221] width 94 height 10
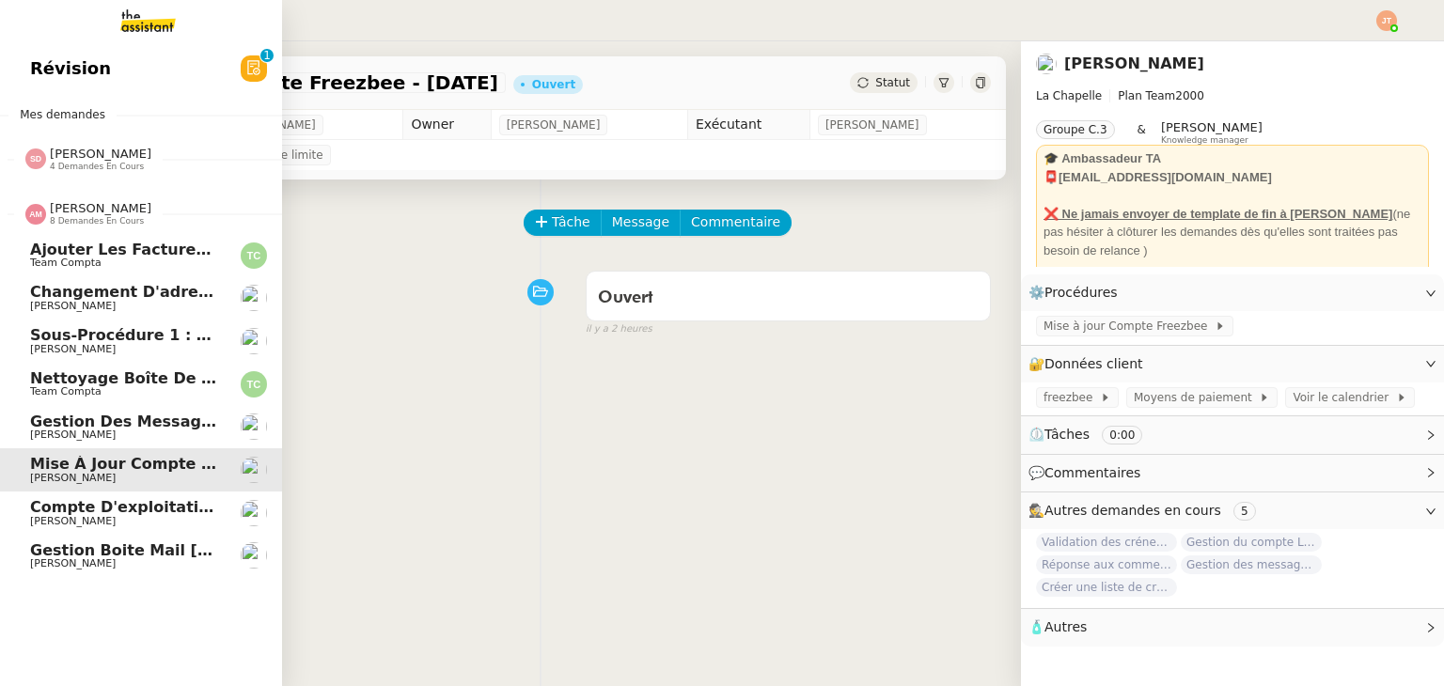
click at [98, 217] on span "8 demandes en cours" at bounding box center [97, 221] width 94 height 10
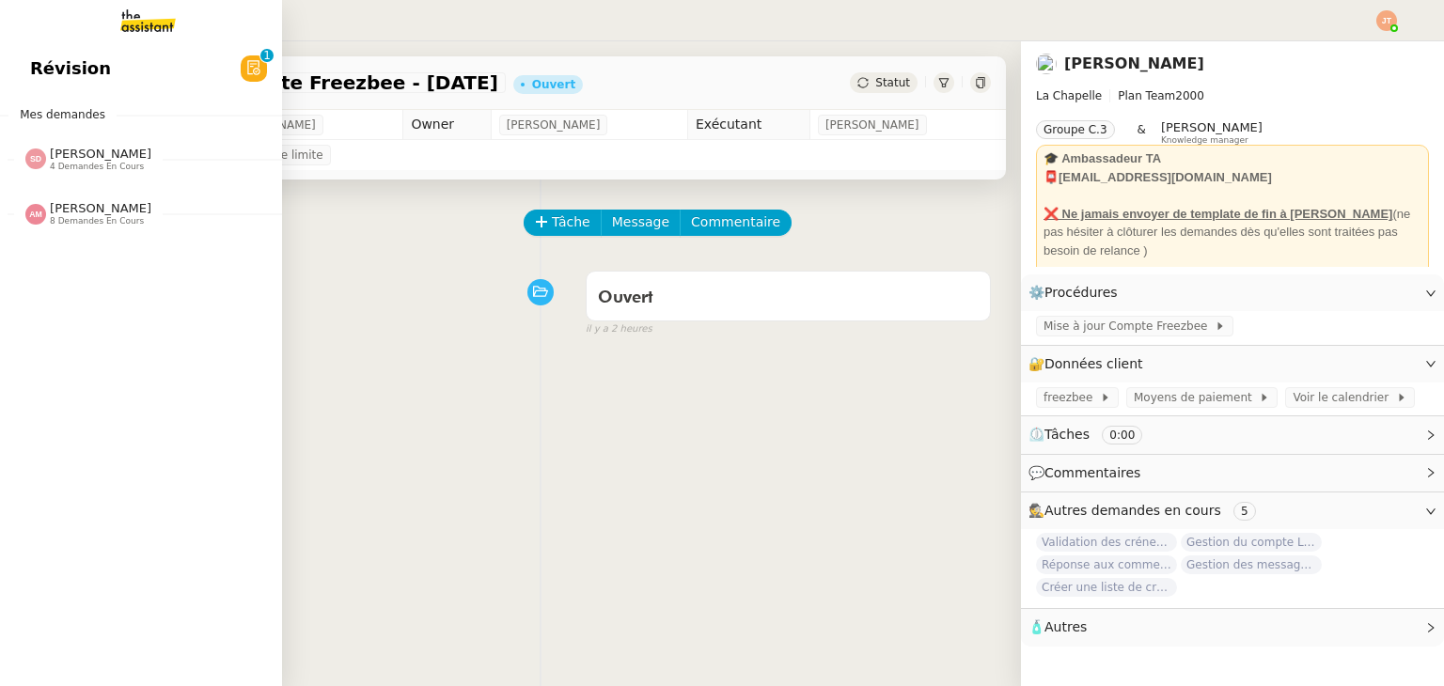
click at [70, 155] on span "[PERSON_NAME]" at bounding box center [101, 154] width 102 height 14
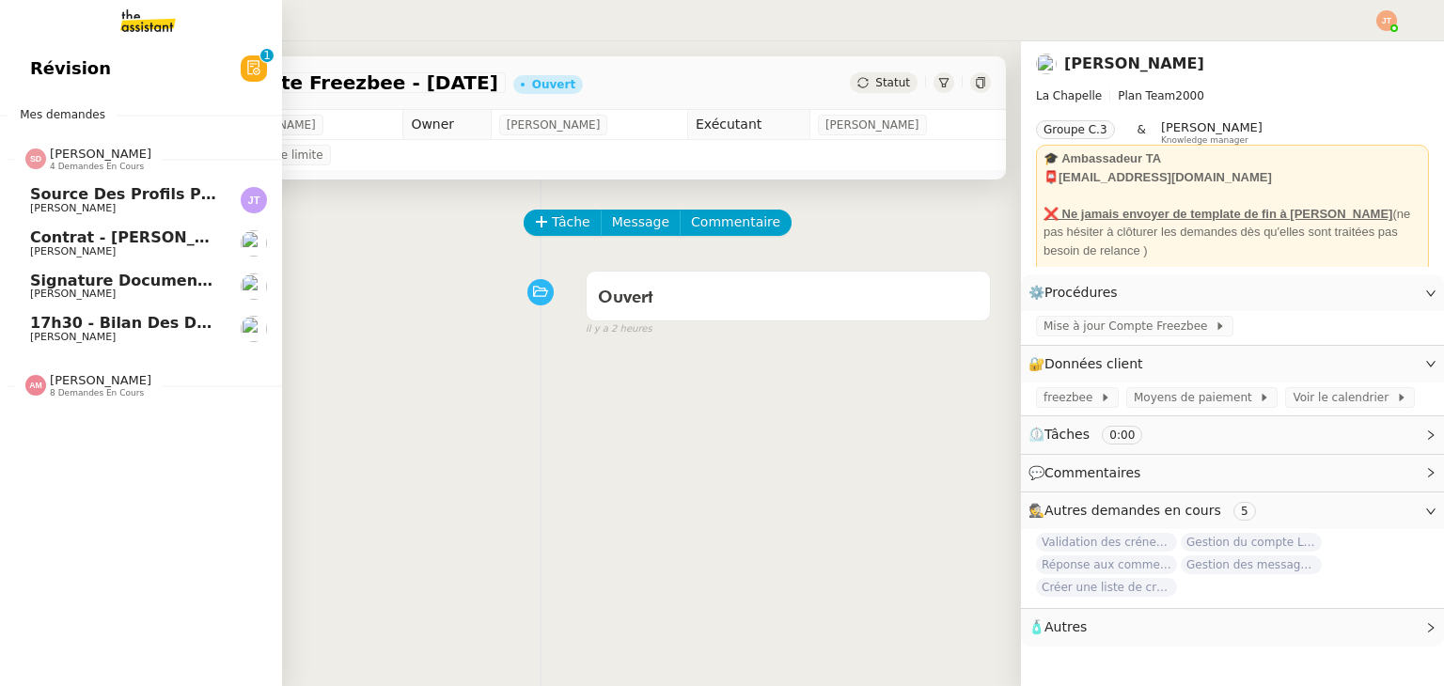
click at [102, 223] on link "Contrat - [PERSON_NAME] [PERSON_NAME]" at bounding box center [141, 243] width 282 height 43
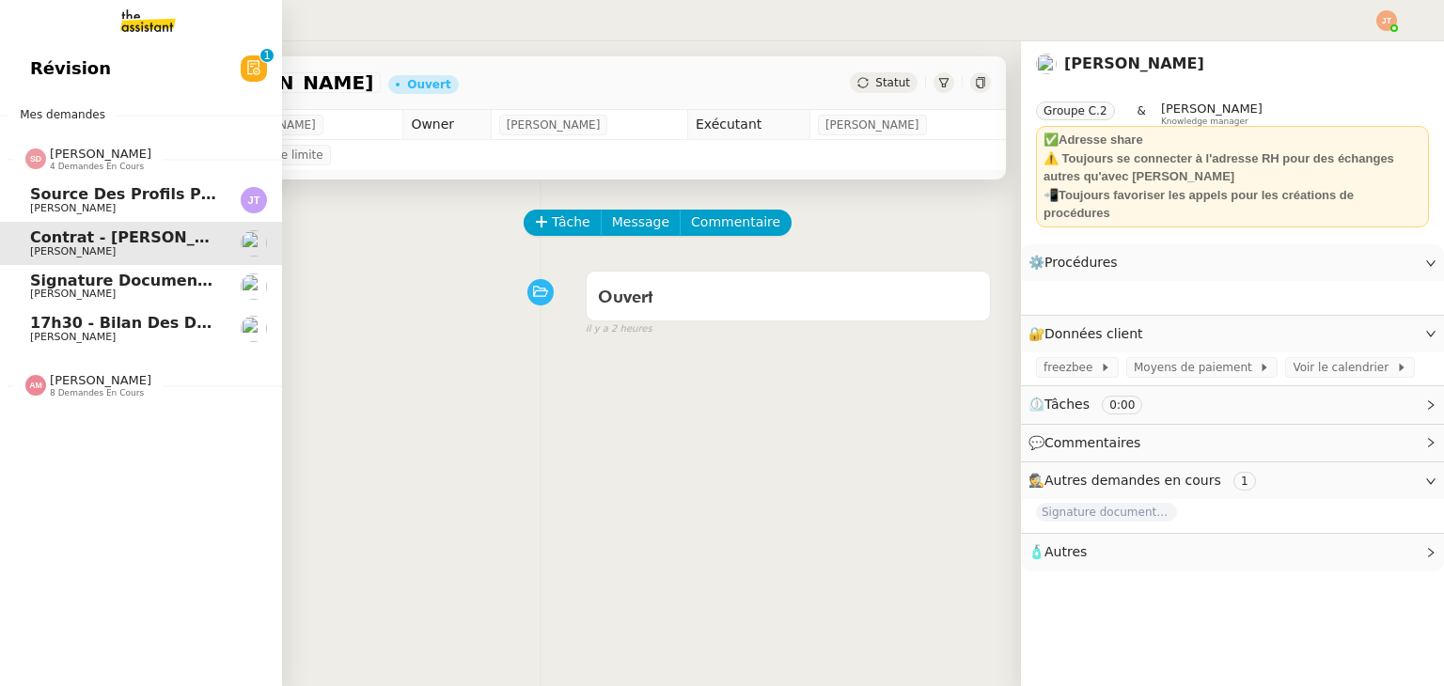
click at [100, 214] on link "Source des profils pour Account Manager [PERSON_NAME]" at bounding box center [141, 200] width 282 height 43
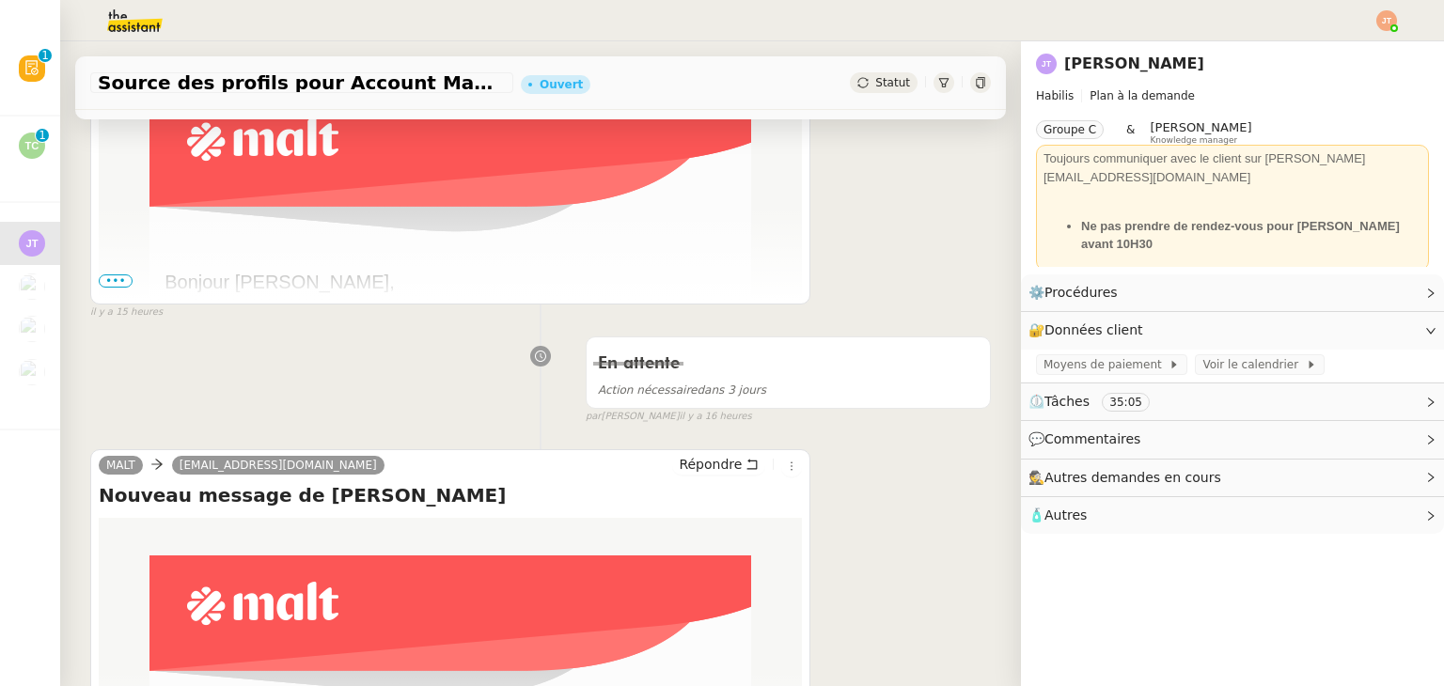
scroll to position [410, 0]
click at [124, 287] on span "•••" at bounding box center [116, 281] width 34 height 13
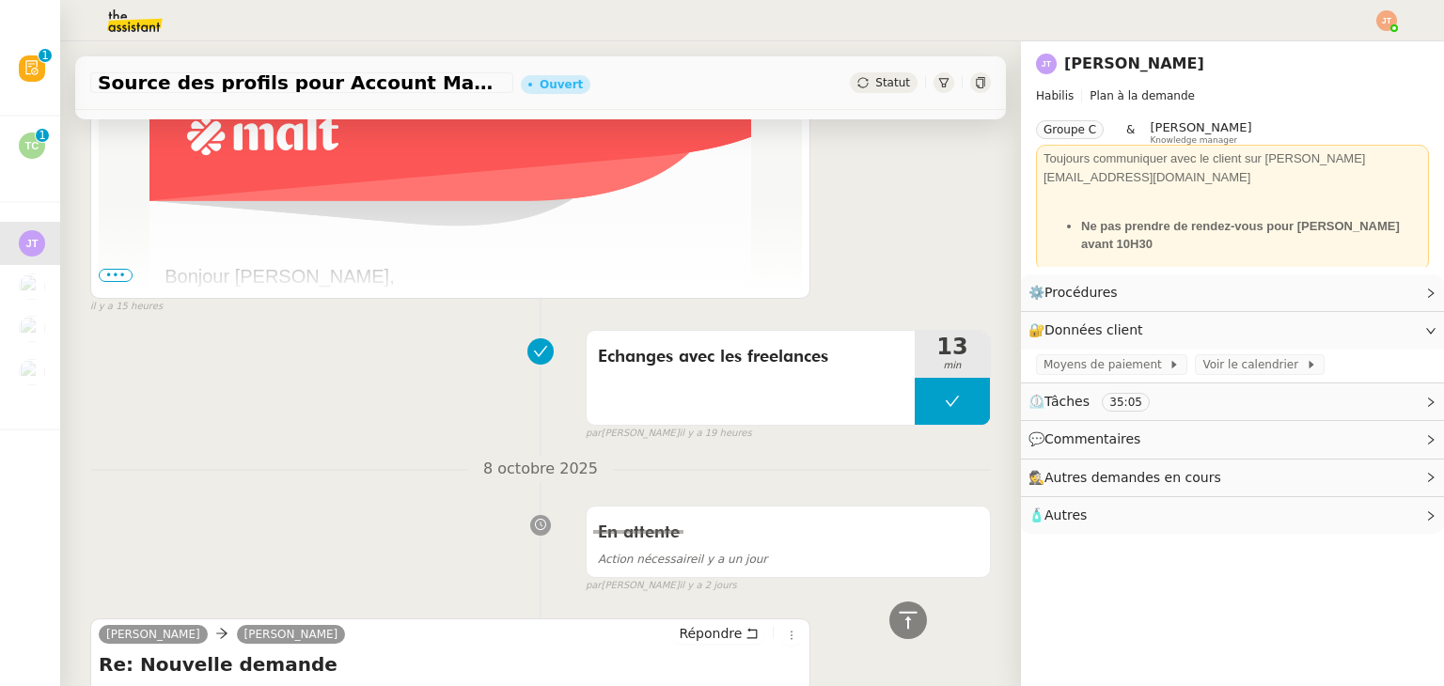
scroll to position [1538, 0]
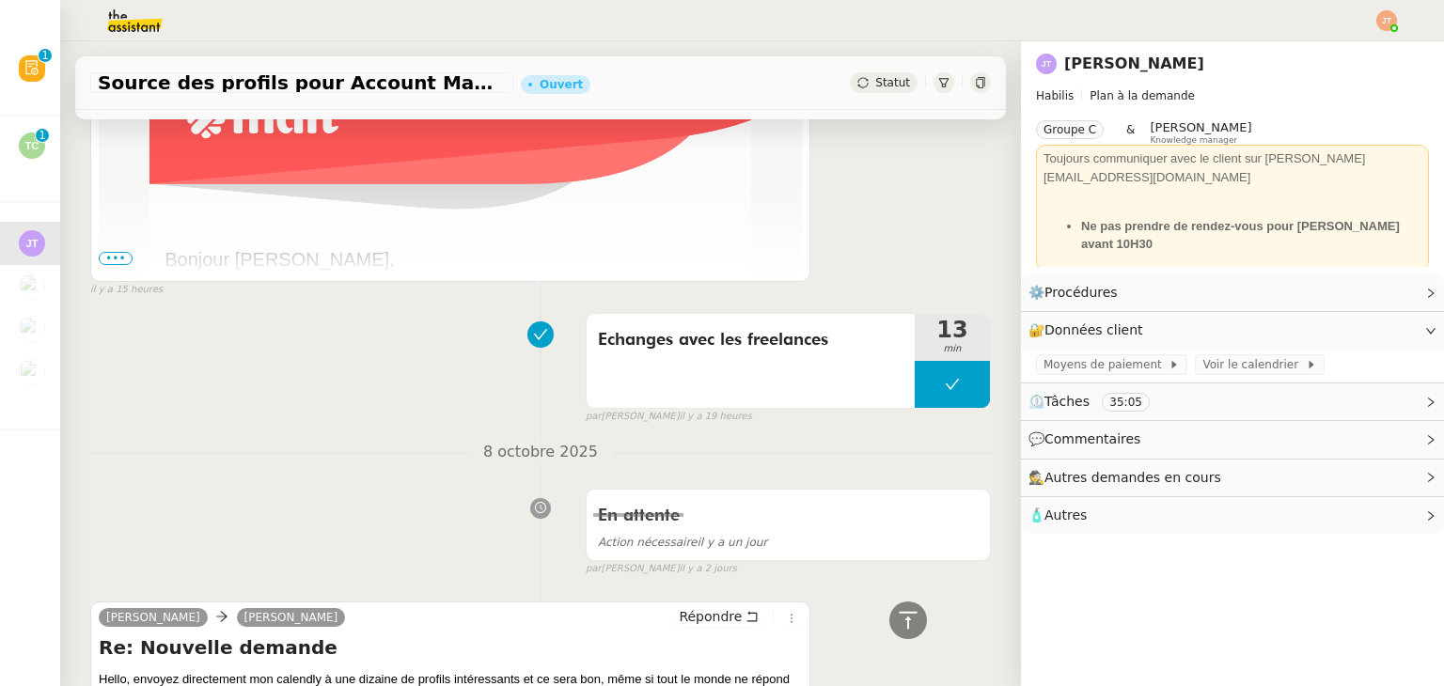
click at [109, 258] on span "•••" at bounding box center [116, 258] width 34 height 13
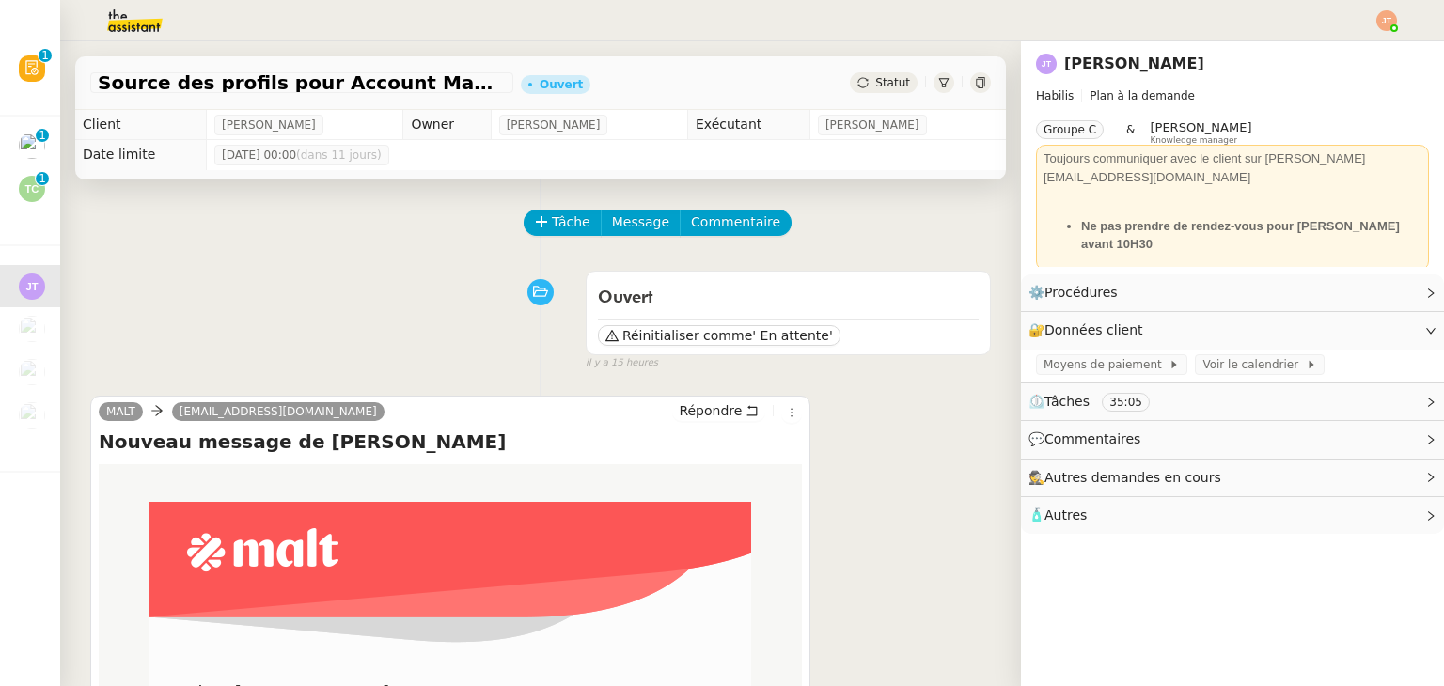
scroll to position [0, 0]
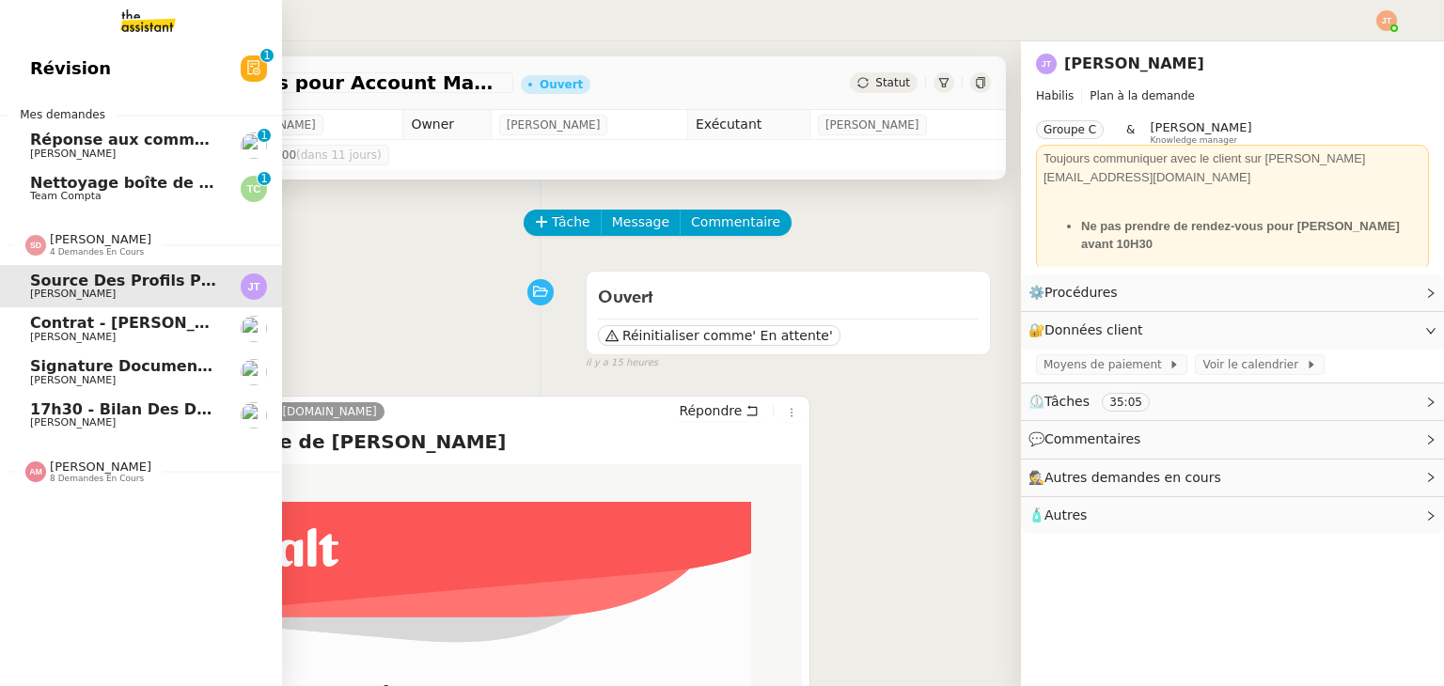
click at [60, 282] on span "Source des profils pour Account Manager" at bounding box center [206, 281] width 352 height 18
click at [71, 257] on div "[PERSON_NAME] 4 demandes en cours" at bounding box center [141, 237] width 282 height 55
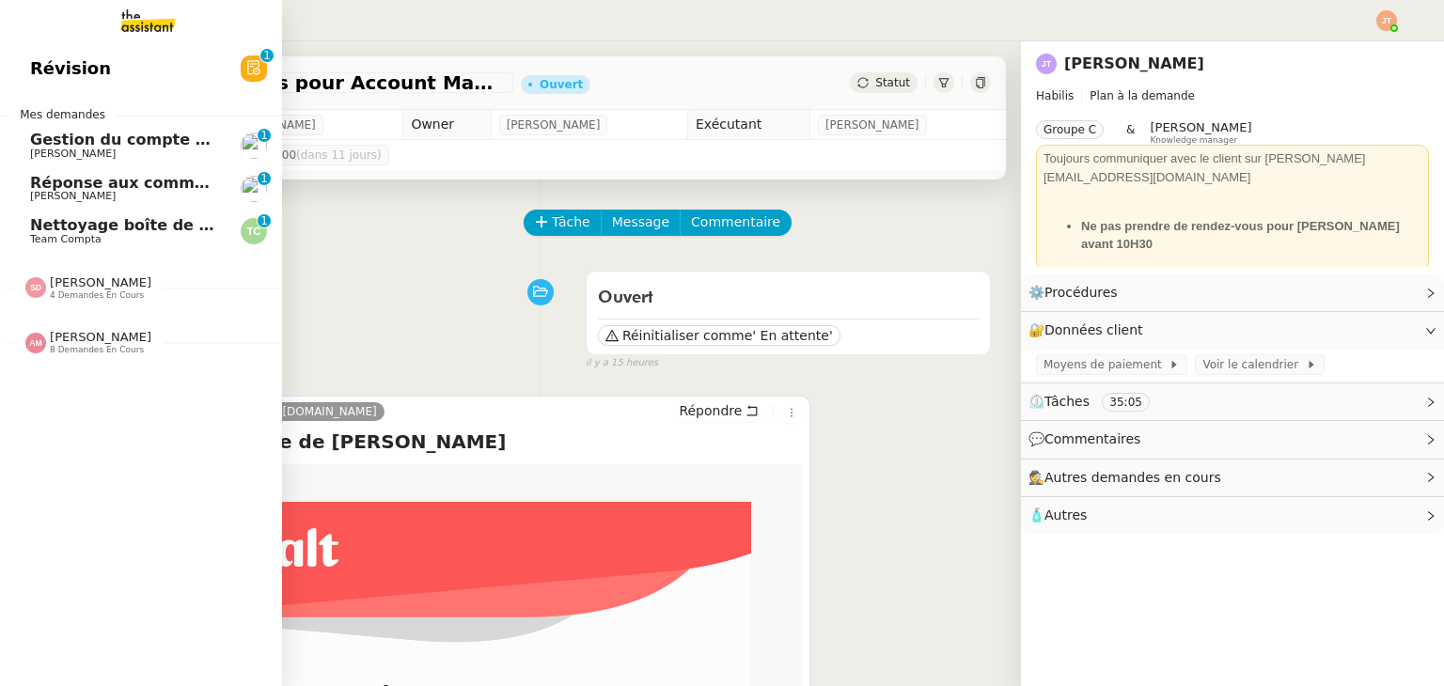
click at [86, 230] on span "Nettoyage boîte de réception PENNYLANE- [DATE]" at bounding box center [242, 225] width 425 height 18
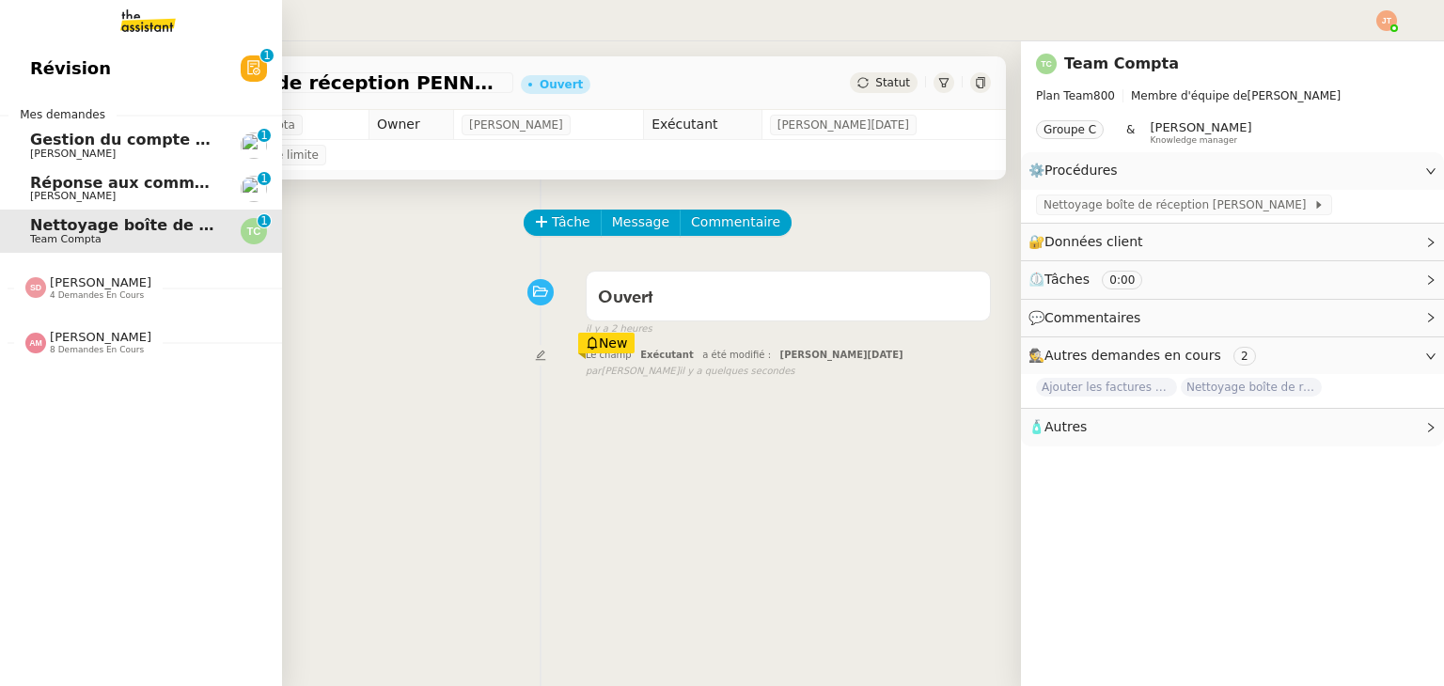
click at [86, 139] on span "Gestion du compte LinkedIn de [PERSON_NAME] (post + gestion messages) - [DATE]" at bounding box center [387, 140] width 714 height 18
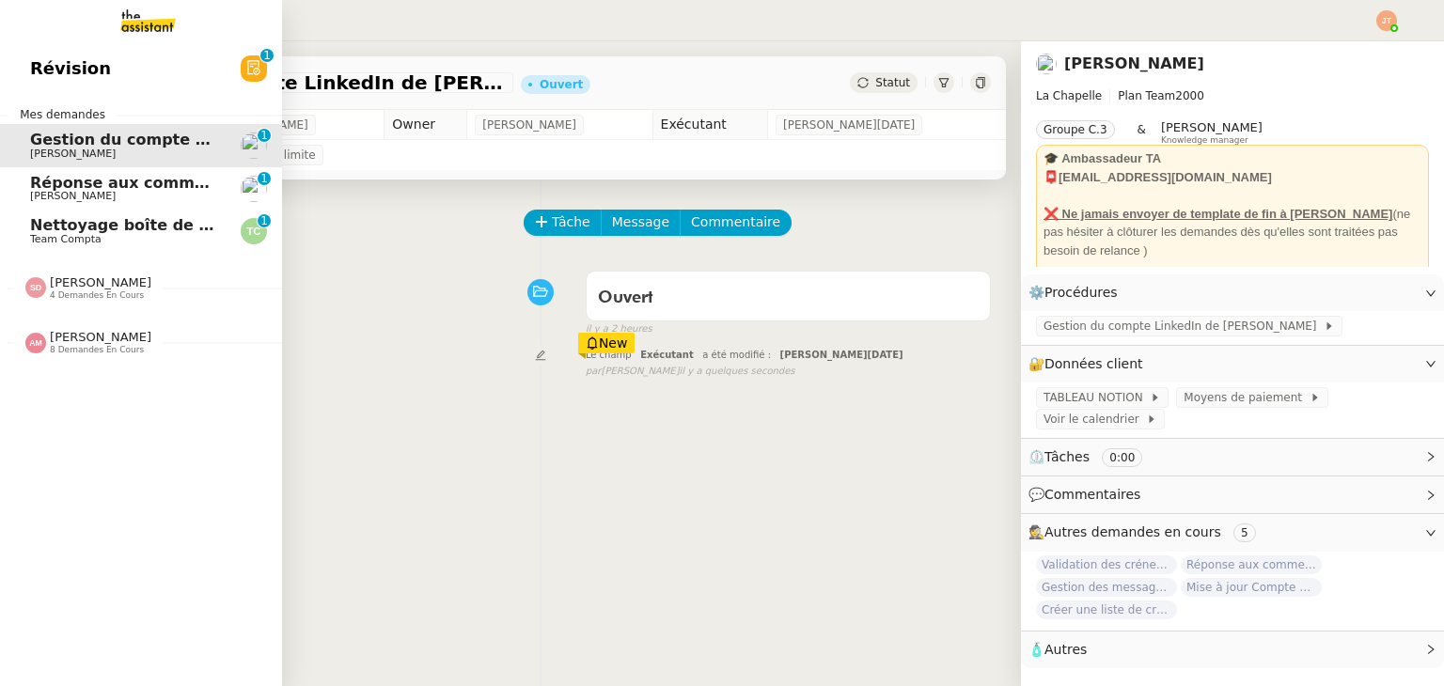
click at [114, 205] on link "Réponse aux commentaires avec [URL] - [DATE] [PERSON_NAME] 0 1 2 3 4 5 6 7 8 9" at bounding box center [141, 188] width 282 height 43
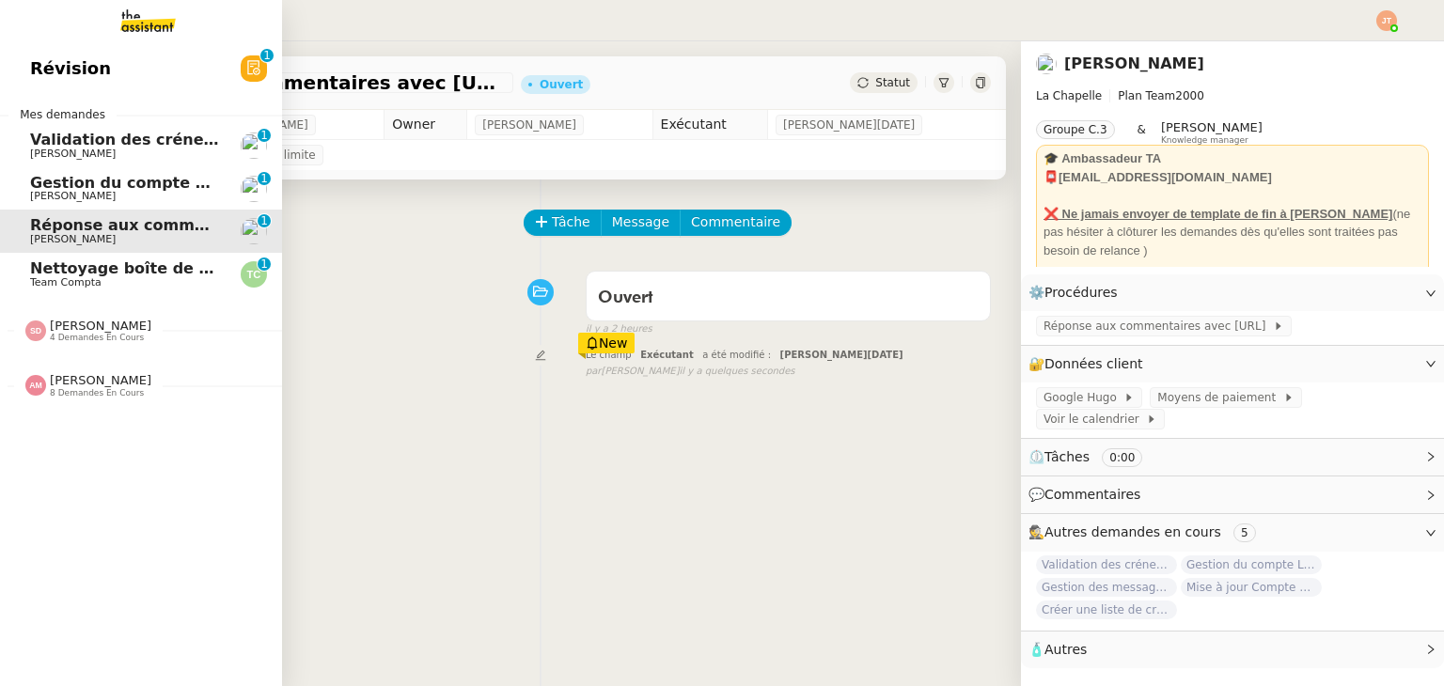
click at [120, 255] on link "Nettoyage boîte de réception PENNYLANE- [DATE] Team Compta 0 1 2 3 4 5 6 7 8 9" at bounding box center [141, 274] width 282 height 43
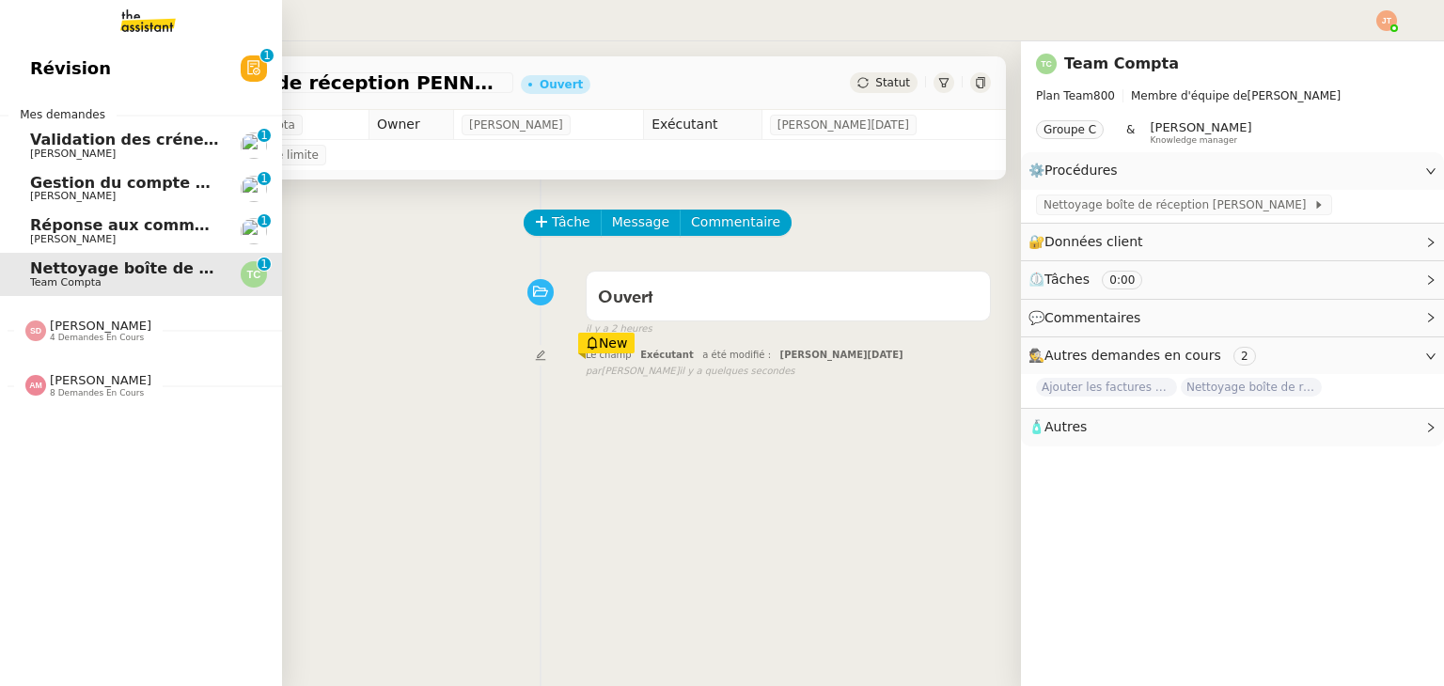
click at [120, 222] on span "Réponse aux commentaires avec [URL] - [DATE]" at bounding box center [232, 225] width 405 height 18
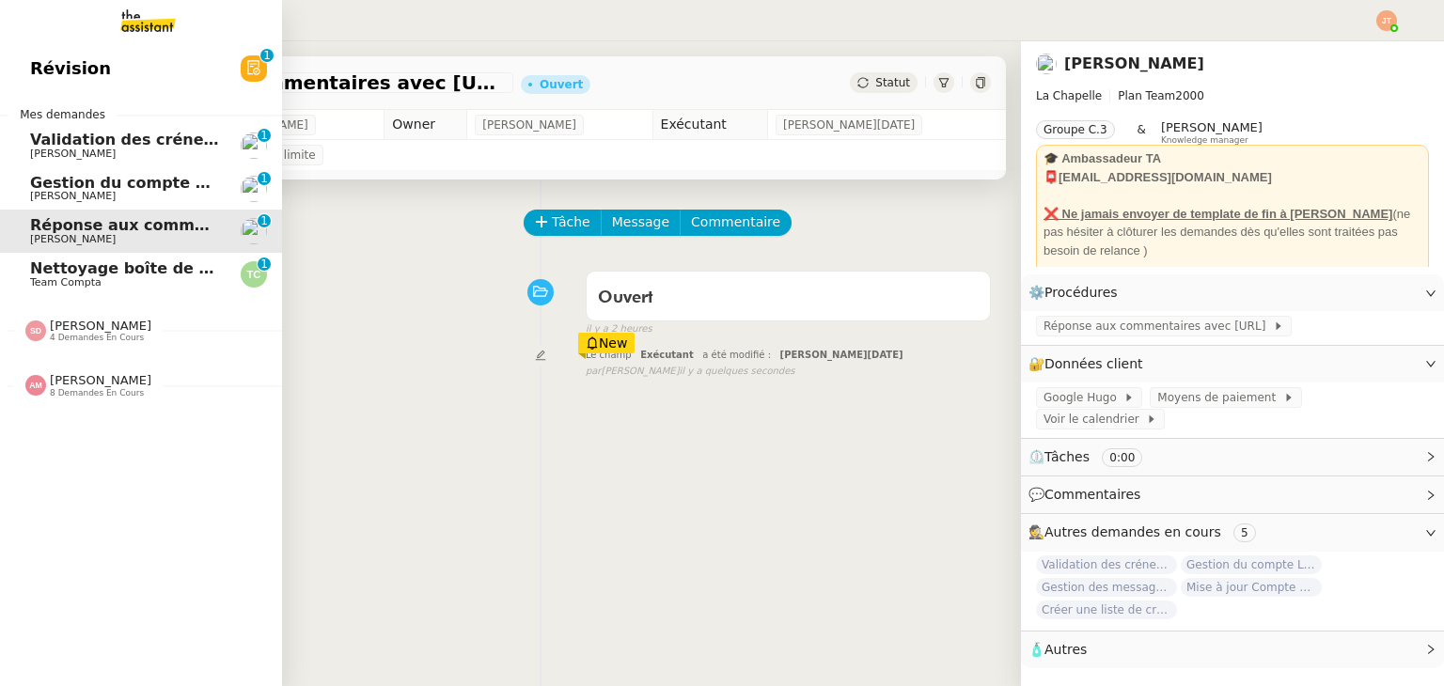
click at [97, 399] on div "[PERSON_NAME] 8 demandes en cours" at bounding box center [141, 378] width 282 height 55
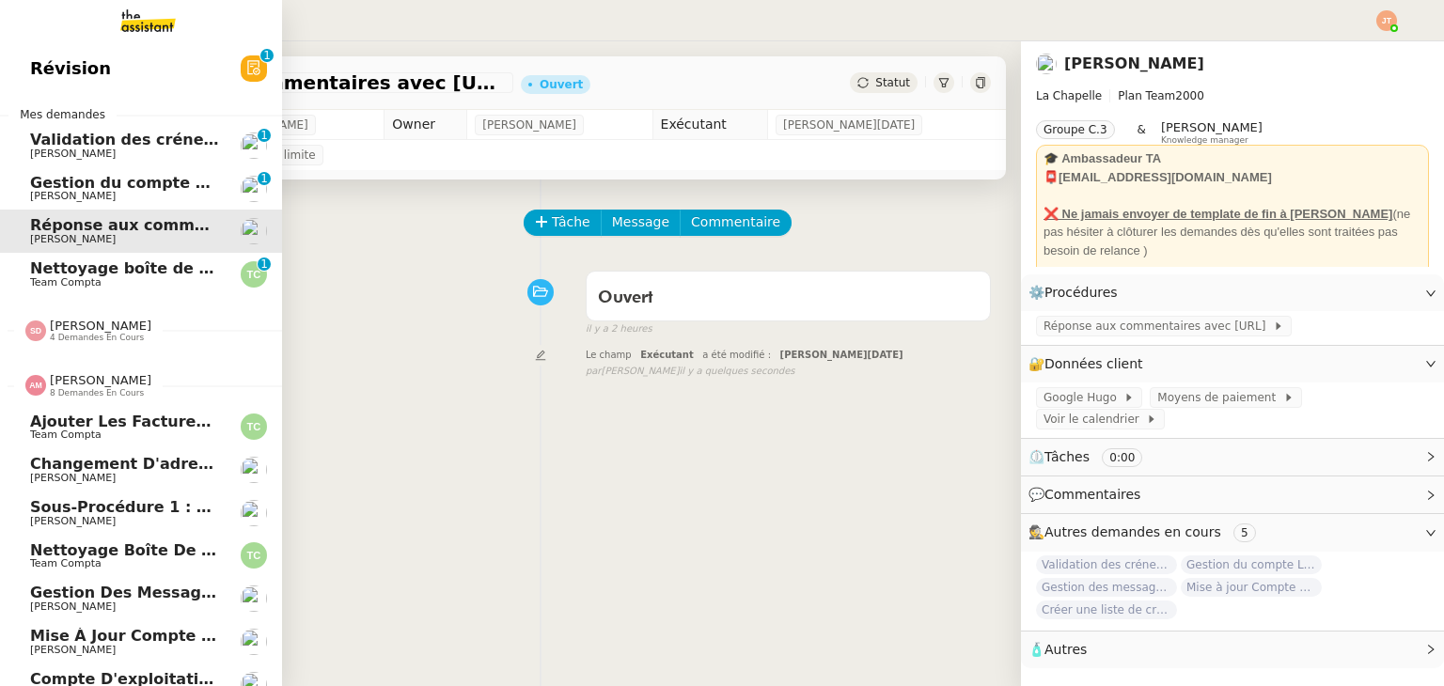
click at [98, 378] on span "[PERSON_NAME]" at bounding box center [101, 380] width 102 height 14
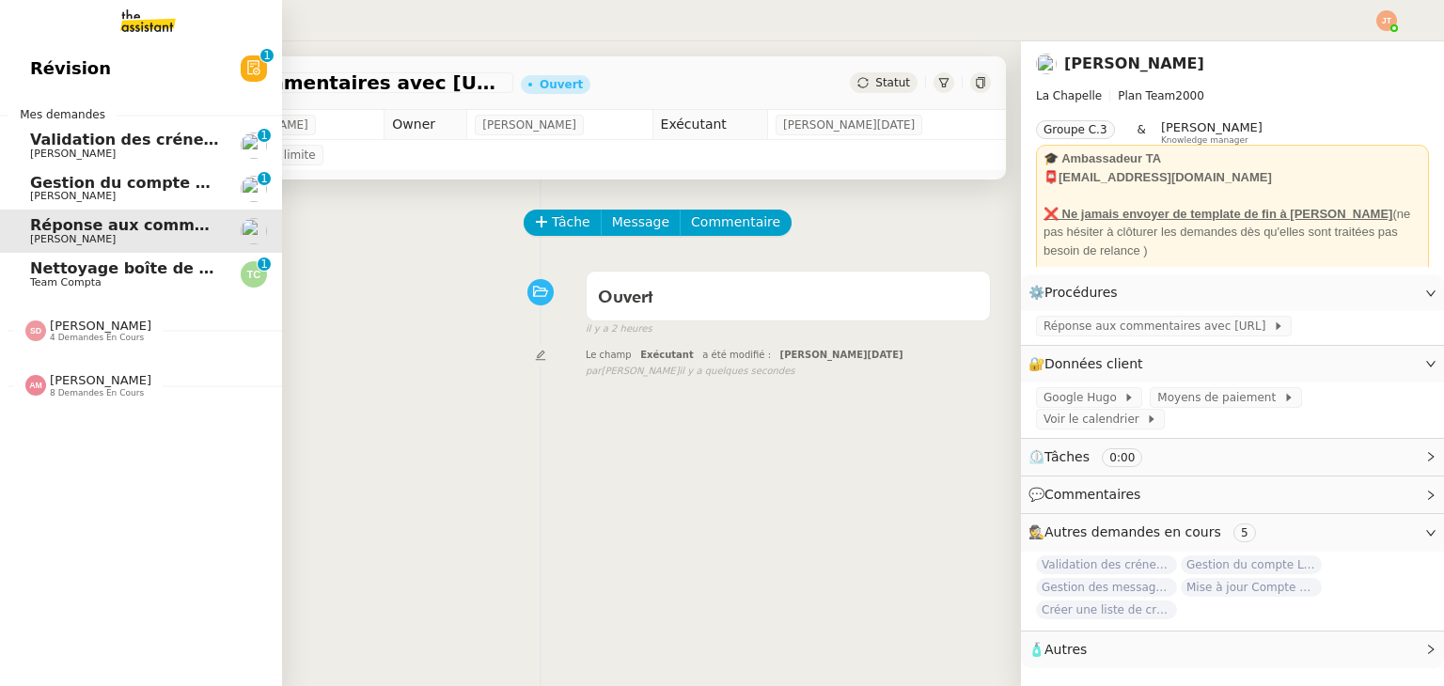
click at [117, 149] on span "[PERSON_NAME]" at bounding box center [125, 154] width 190 height 11
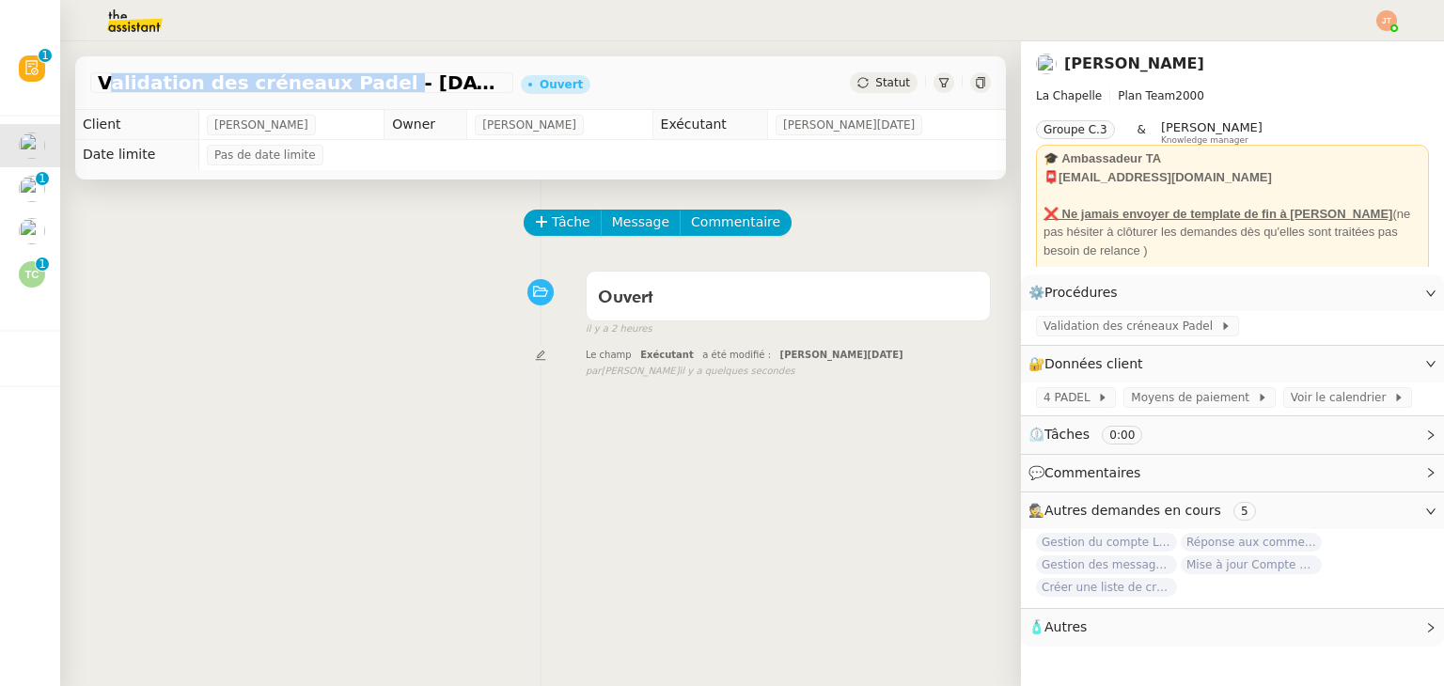
drag, startPoint x: 102, startPoint y: 86, endPoint x: 352, endPoint y: 81, distance: 251.0
click at [352, 81] on span "Validation des créneaux Padel - [DATE]" at bounding box center [302, 82] width 408 height 19
copy span "Validation des créneaux Padel"
click at [535, 221] on icon at bounding box center [541, 221] width 13 height 13
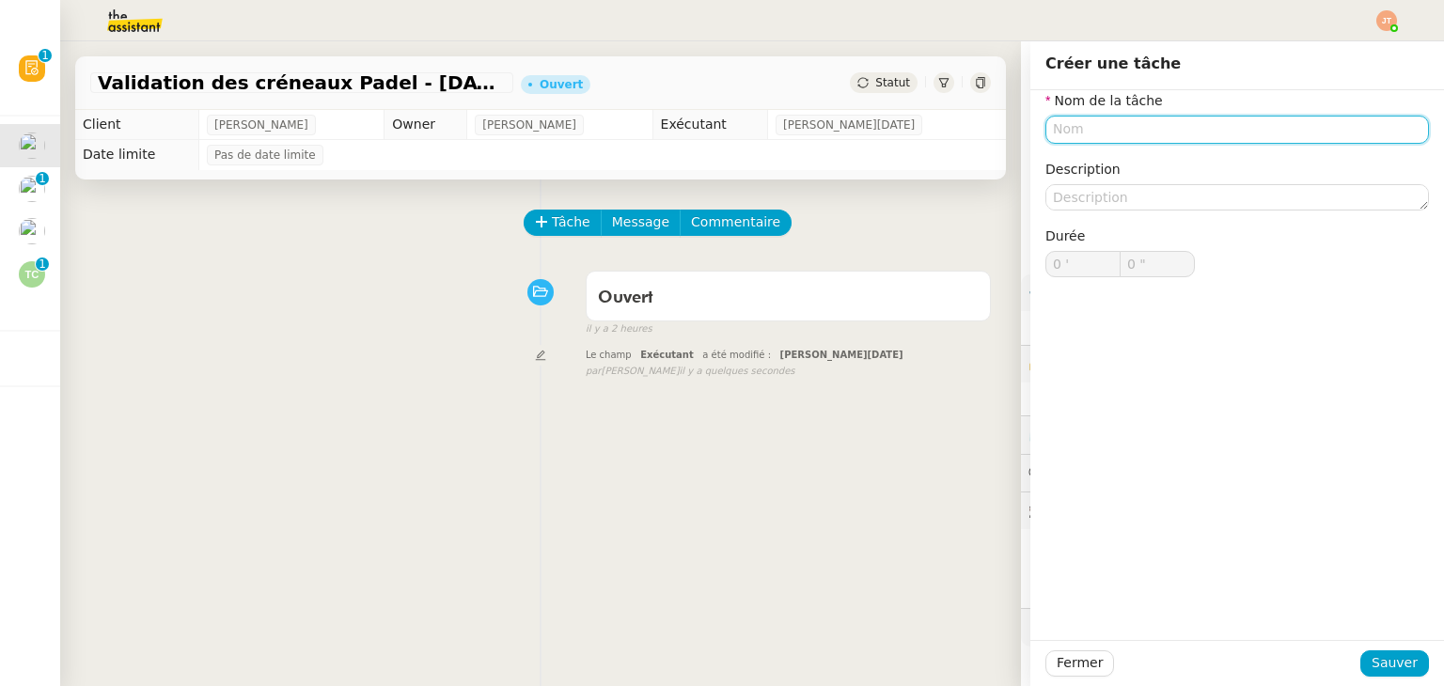
click at [1083, 135] on input "text" at bounding box center [1237, 129] width 384 height 27
paste input "Validation des créneaux Padel"
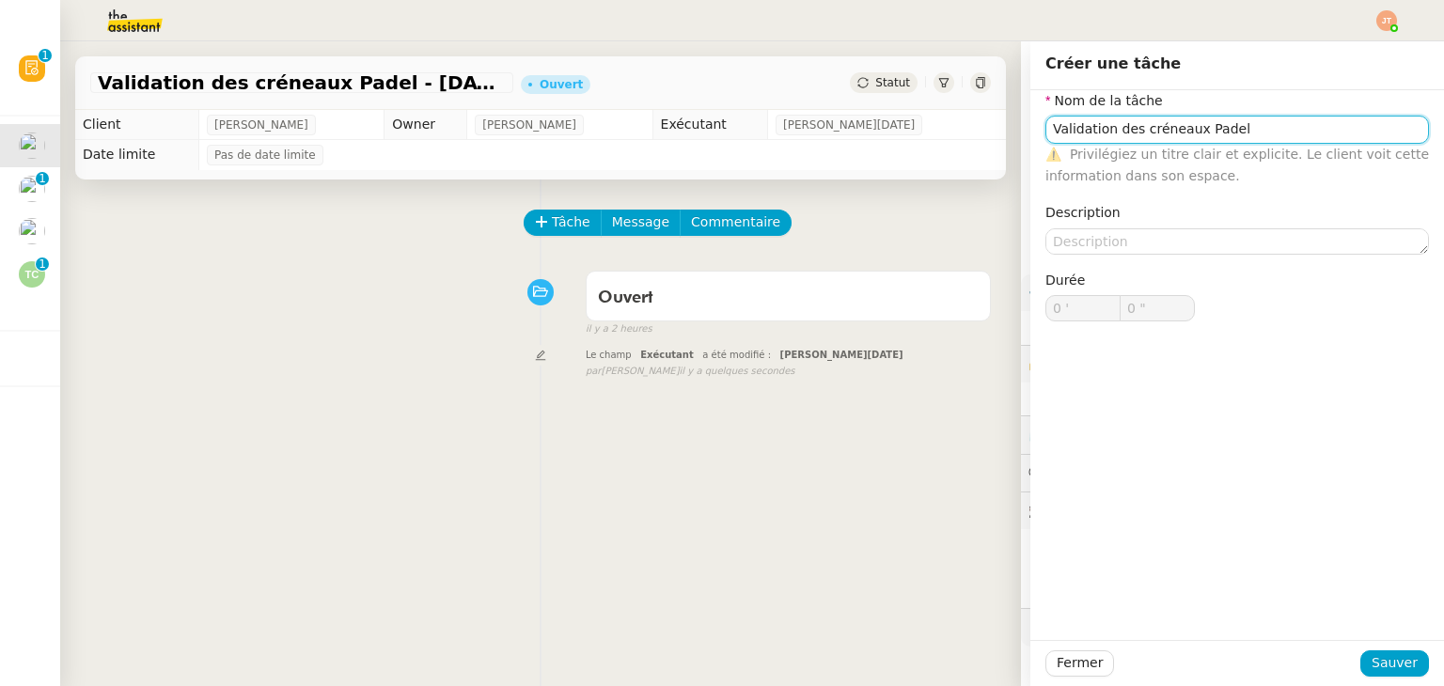
click at [1095, 129] on input "Validation des créneaux Padel" at bounding box center [1237, 129] width 384 height 27
click at [1090, 130] on input "Valider des créneaux Padel" at bounding box center [1237, 129] width 384 height 27
type input "Valider les créneaux Padel"
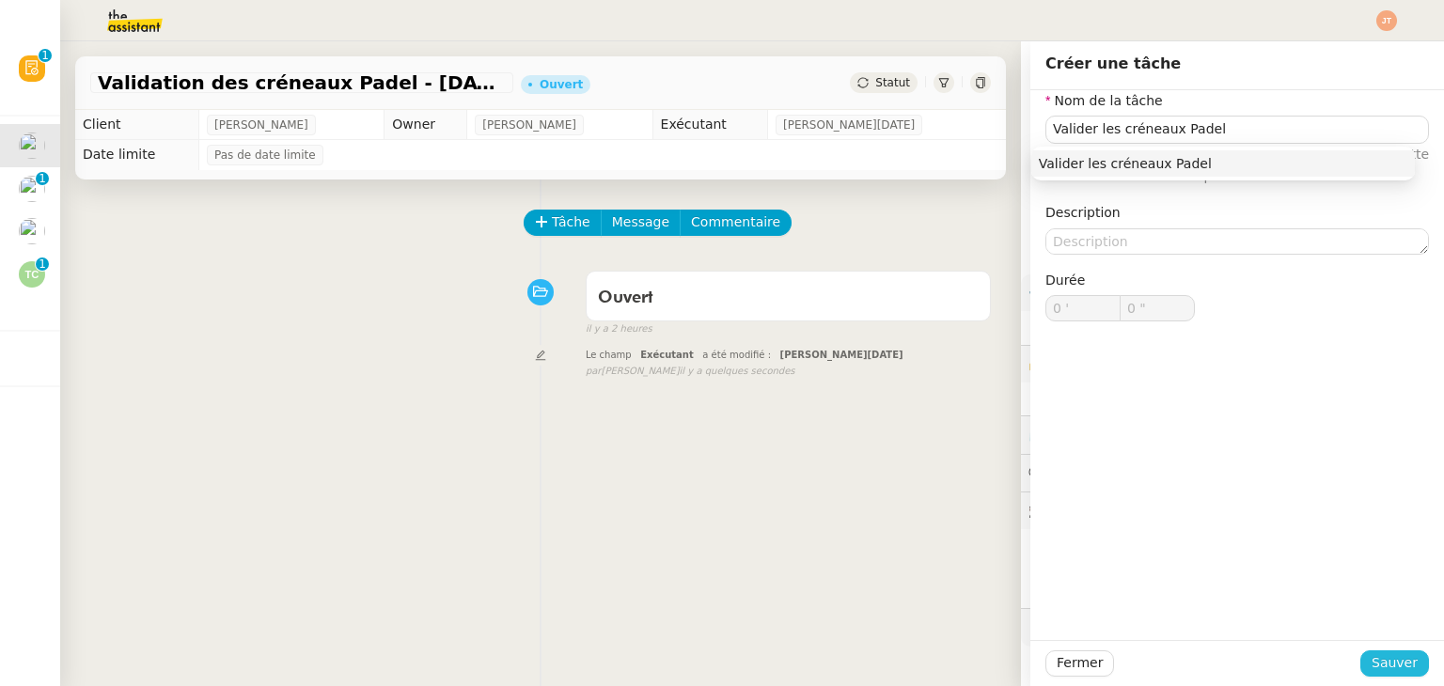
click at [1409, 658] on button "Sauver" at bounding box center [1394, 663] width 69 height 26
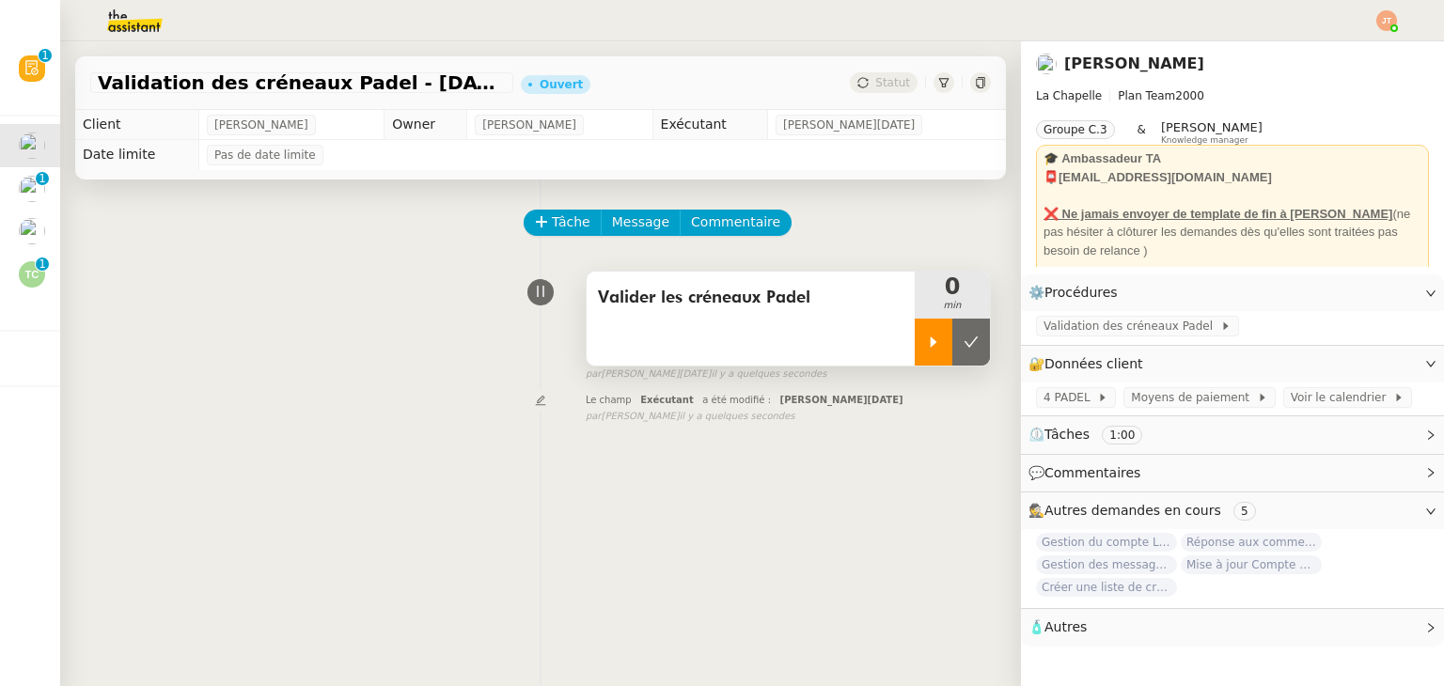
click at [915, 355] on div at bounding box center [934, 342] width 38 height 47
click at [1121, 335] on span "Validation des créneaux Padel" at bounding box center [1131, 326] width 177 height 19
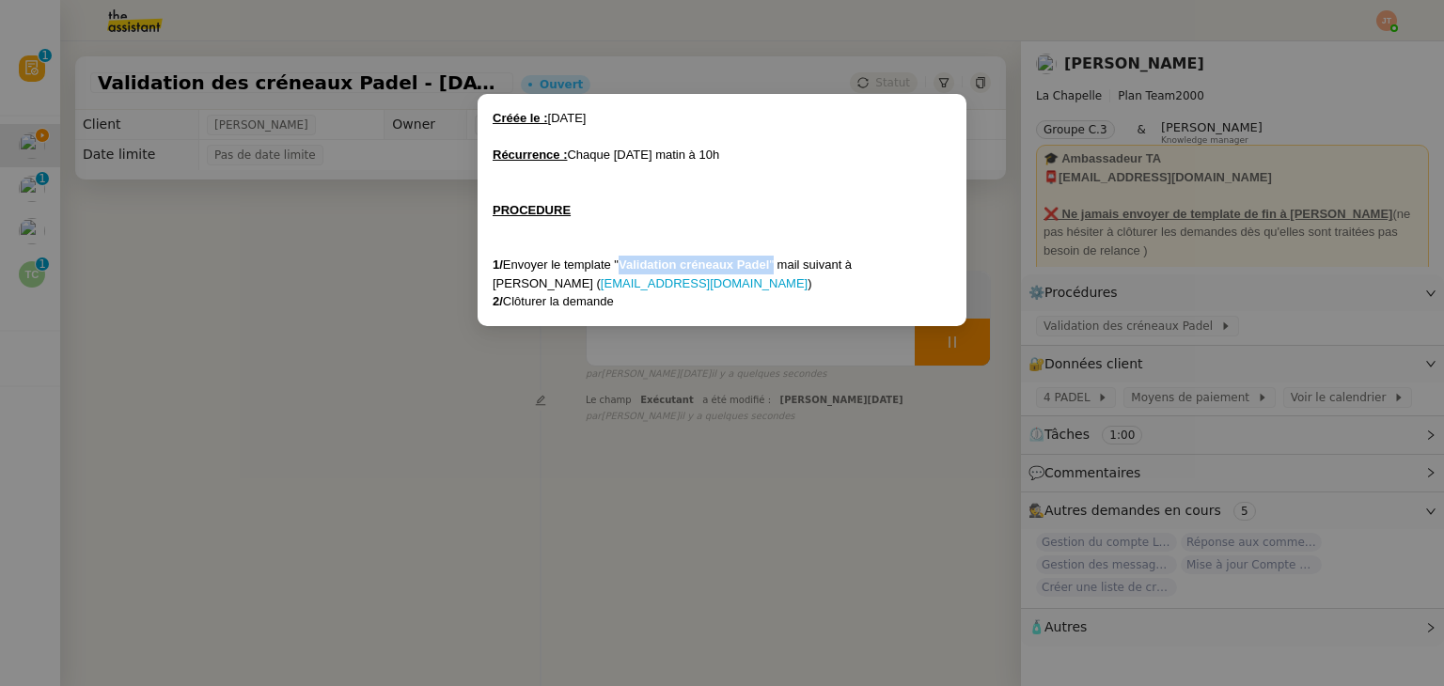
drag, startPoint x: 775, startPoint y: 262, endPoint x: 624, endPoint y: 264, distance: 150.4
click at [624, 264] on div "1/ Envoyer le template " Validation créneaux Padel " mail suivant à [PERSON_NAM…" at bounding box center [722, 274] width 459 height 37
copy div "Validation créneaux Padel"
drag, startPoint x: 545, startPoint y: 499, endPoint x: 606, endPoint y: 422, distance: 98.4
click at [545, 498] on nz-modal-container "Créée le : [DATE] Récurrence : Chaque [DATE] matin à 10h PROCEDURE 1/ Envoyer l…" at bounding box center [722, 343] width 1444 height 686
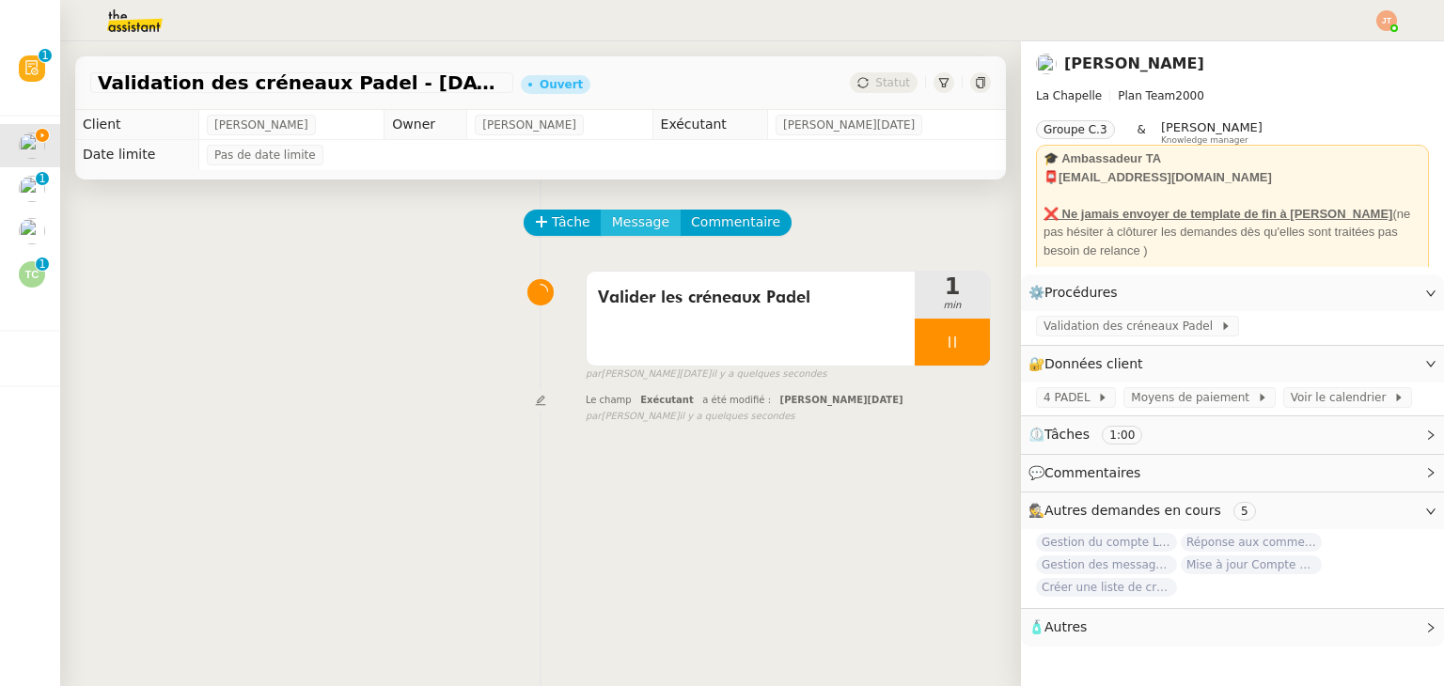
click at [640, 230] on span "Message" at bounding box center [640, 222] width 57 height 22
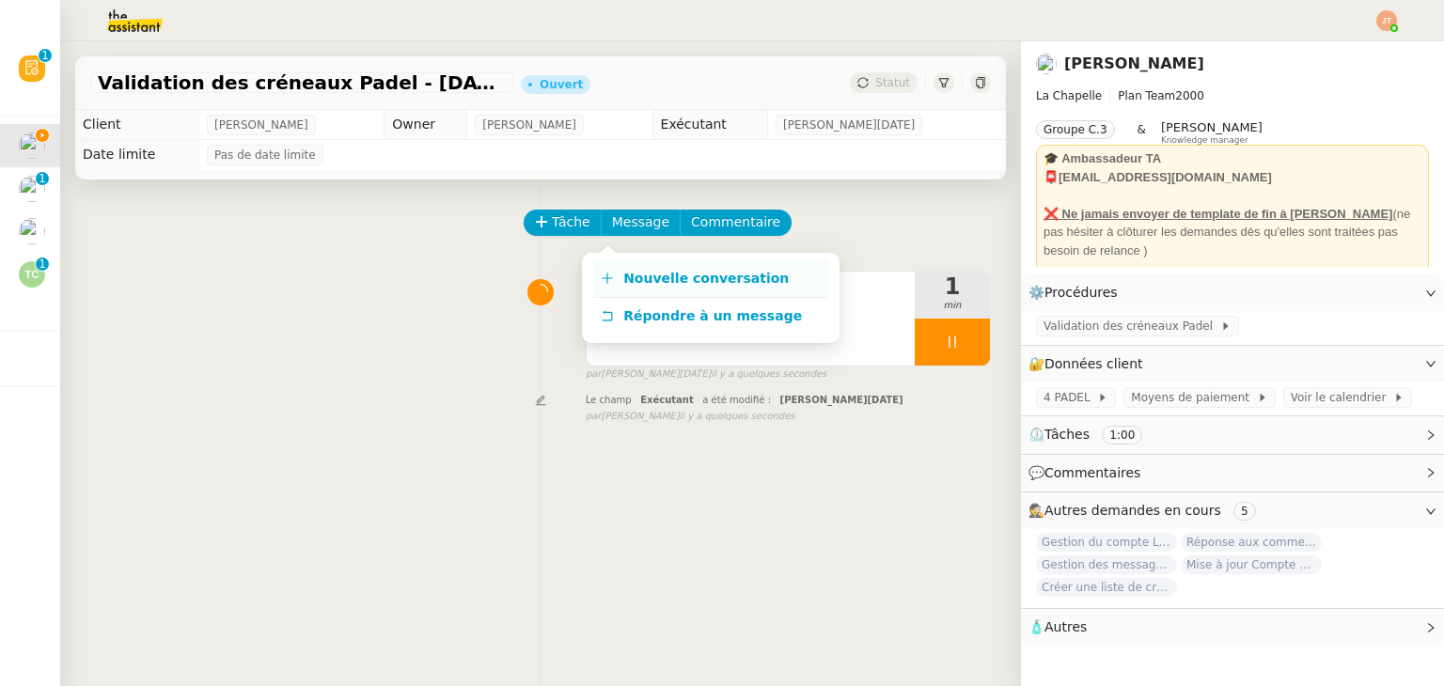
click at [653, 264] on link "Nouvelle conversation" at bounding box center [710, 279] width 235 height 38
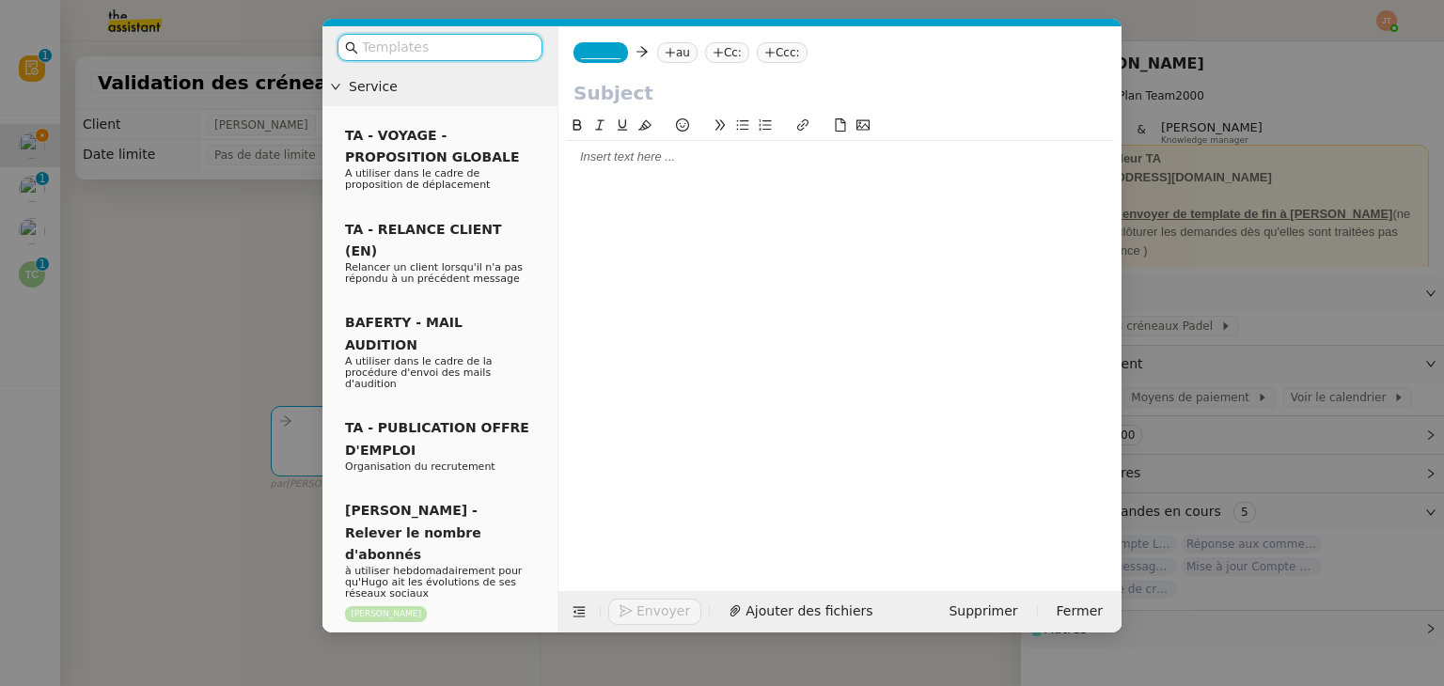
click at [448, 48] on input "text" at bounding box center [446, 48] width 169 height 22
paste input "Validation créneaux Padel"
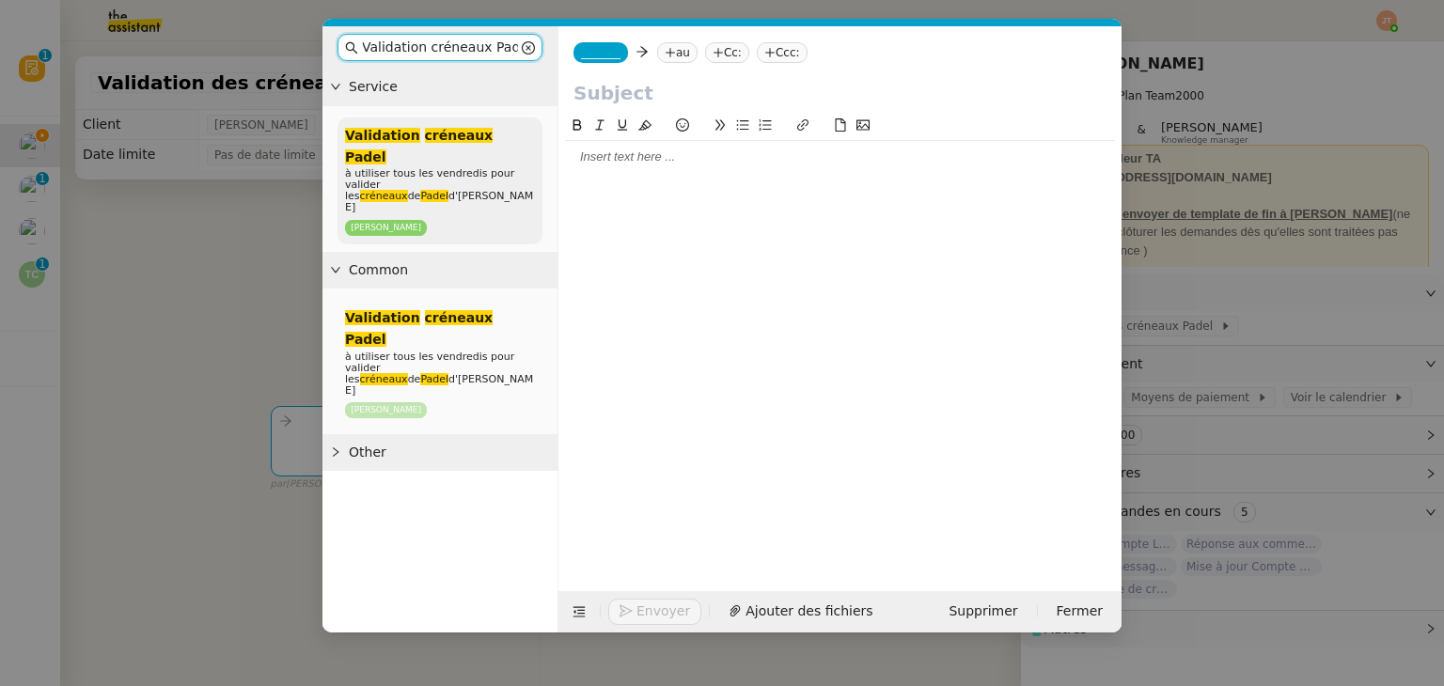
type input "Validation créneaux Padel"
click at [446, 167] on span "à utiliser tous les vendredis pour valider les créneaux de [PERSON_NAME]" at bounding box center [439, 190] width 188 height 46
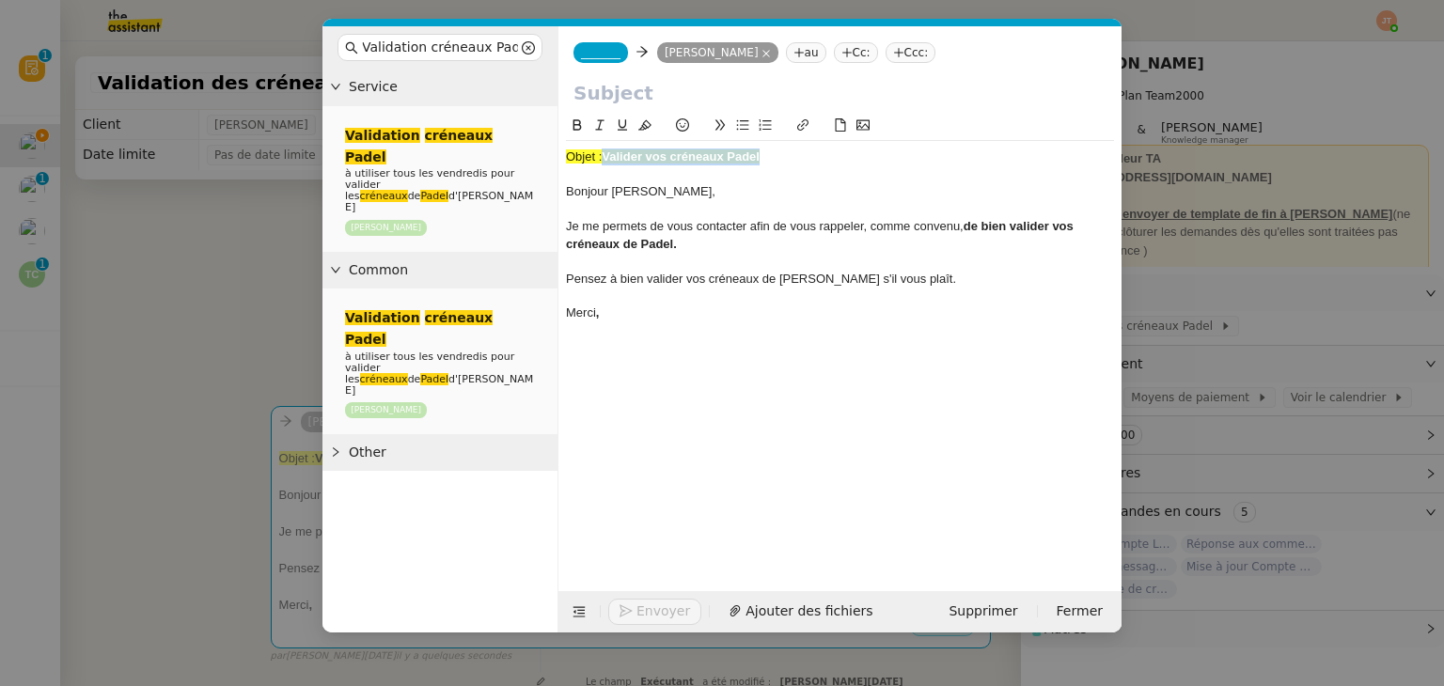
drag, startPoint x: 772, startPoint y: 159, endPoint x: 607, endPoint y: 159, distance: 164.5
click at [607, 159] on div "Objet : Valider vos créneaux Padel" at bounding box center [840, 157] width 548 height 17
copy strong "Valider vos créneaux Padel"
click at [600, 99] on input "text" at bounding box center [839, 93] width 533 height 28
paste input "Valider vos créneaux Padel"
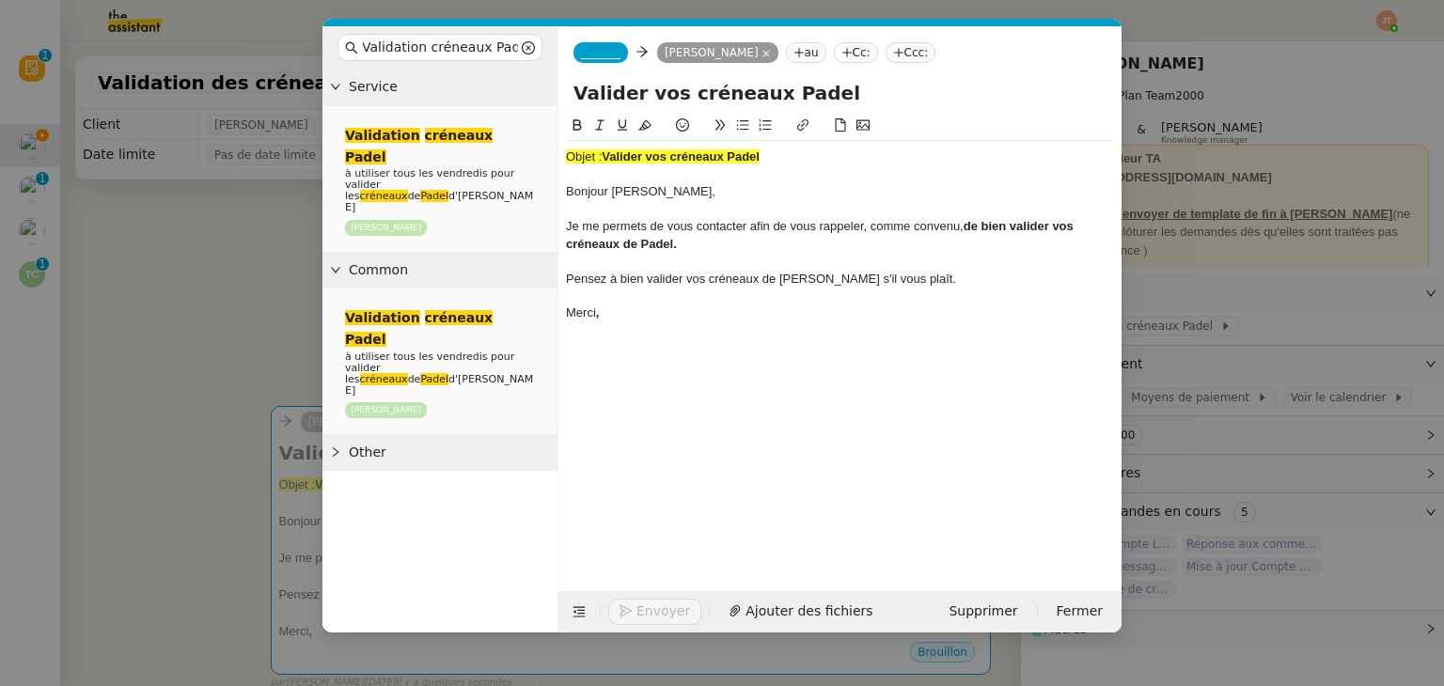
type input "Valider vos créneaux Padel"
drag, startPoint x: 564, startPoint y: 192, endPoint x: 560, endPoint y: 166, distance: 25.7
click at [560, 166] on nz-spin "Objet : Valider vos créneaux Padel Bonjour [PERSON_NAME], Je me permets de vous…" at bounding box center [839, 342] width 563 height 455
drag, startPoint x: 567, startPoint y: 194, endPoint x: 559, endPoint y: 156, distance: 38.3
click at [559, 156] on nz-spin "Objet : Valider vos créneaux Padel Bonjour [PERSON_NAME], Je me permets de vous…" at bounding box center [839, 342] width 563 height 455
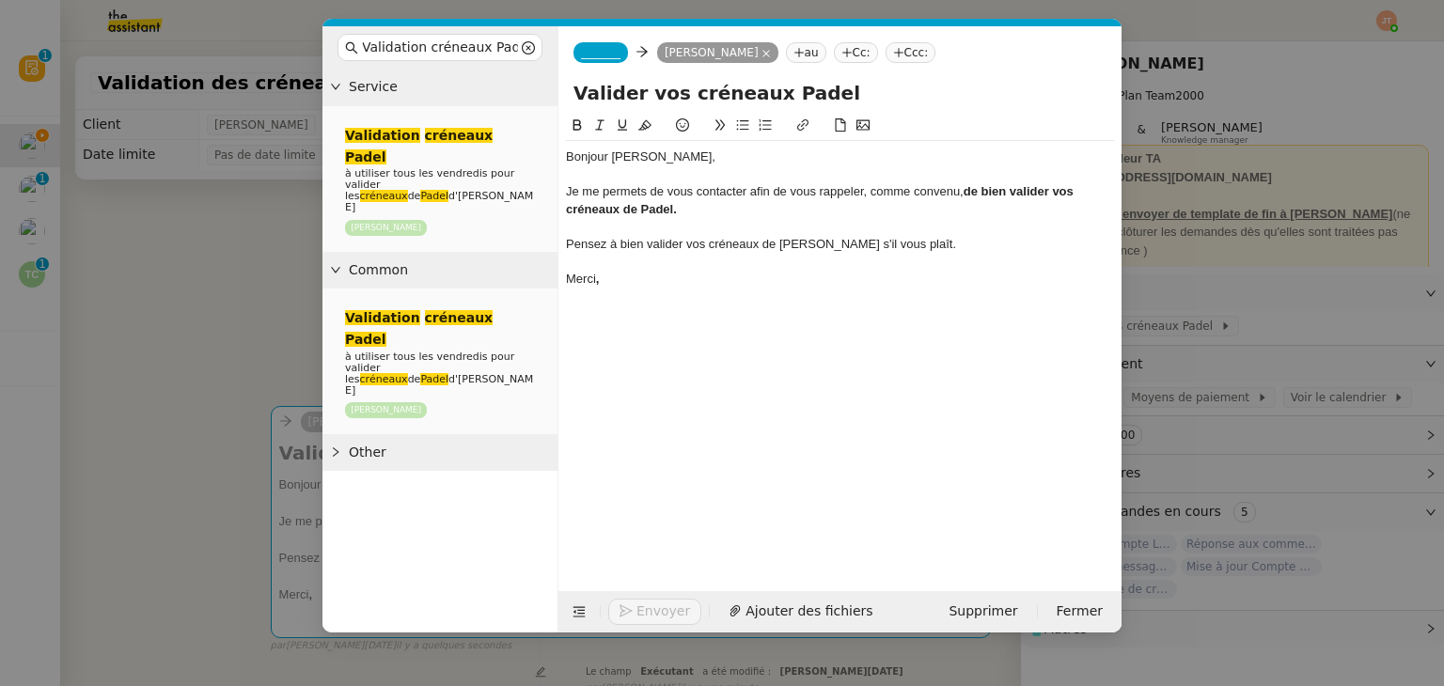
click at [609, 50] on span "_______" at bounding box center [600, 52] width 39 height 13
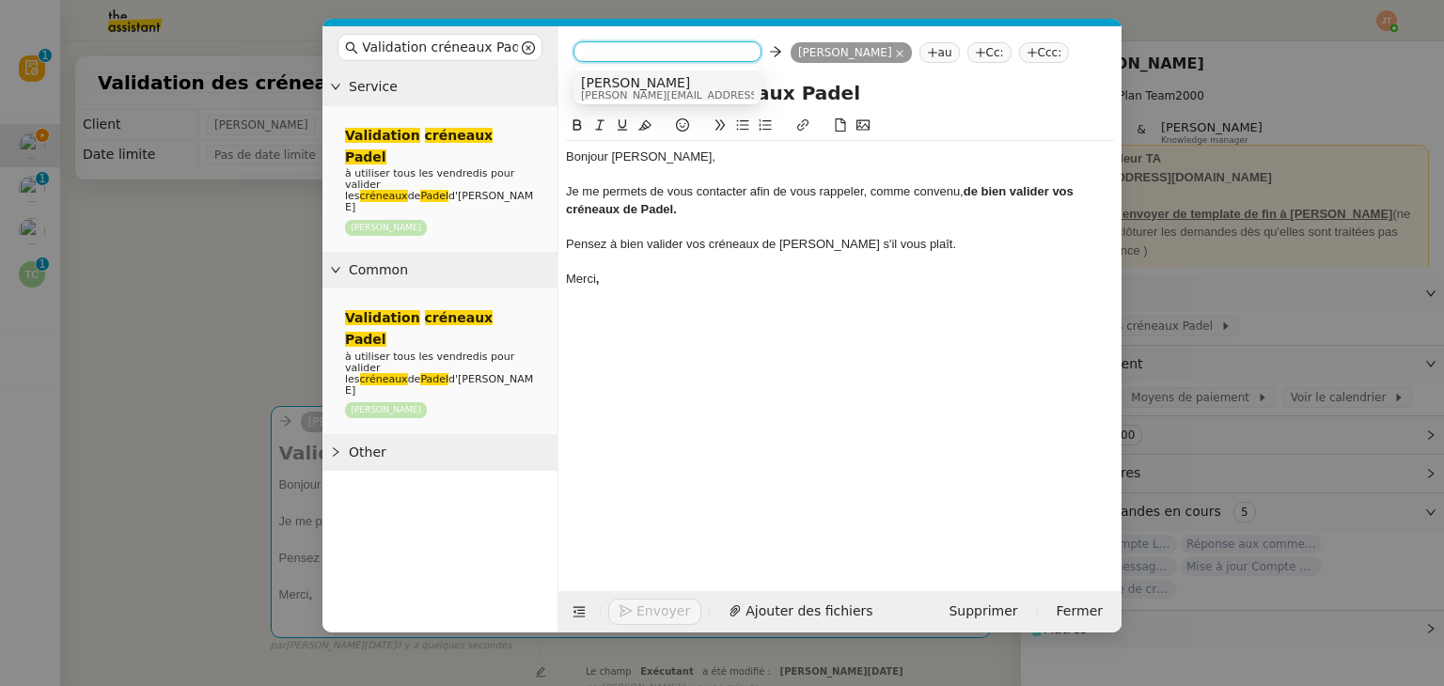
click at [619, 91] on span "[PERSON_NAME][EMAIL_ADDRESS][DOMAIN_NAME]" at bounding box center [714, 95] width 267 height 10
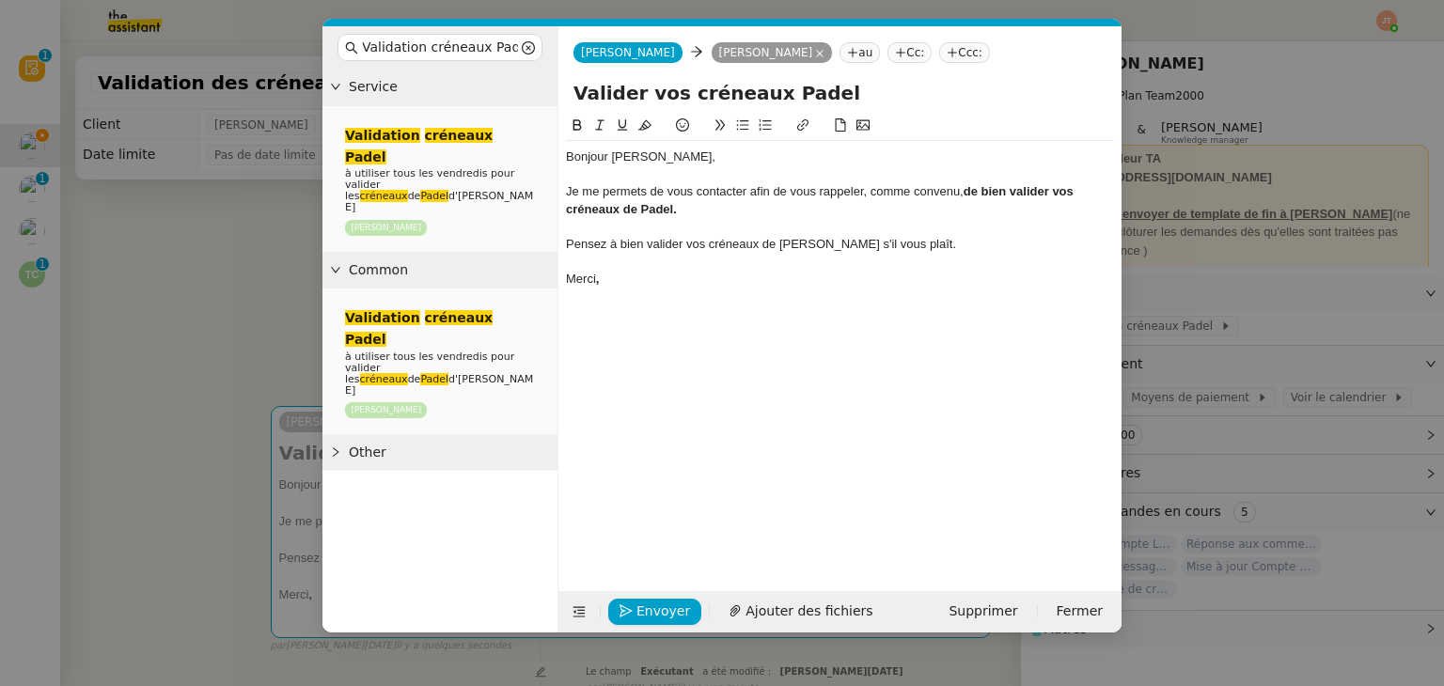
click at [247, 286] on nz-modal-container "Validation créneaux Padel Service Validation créneaux Padel à utiliser tous les…" at bounding box center [722, 343] width 1444 height 686
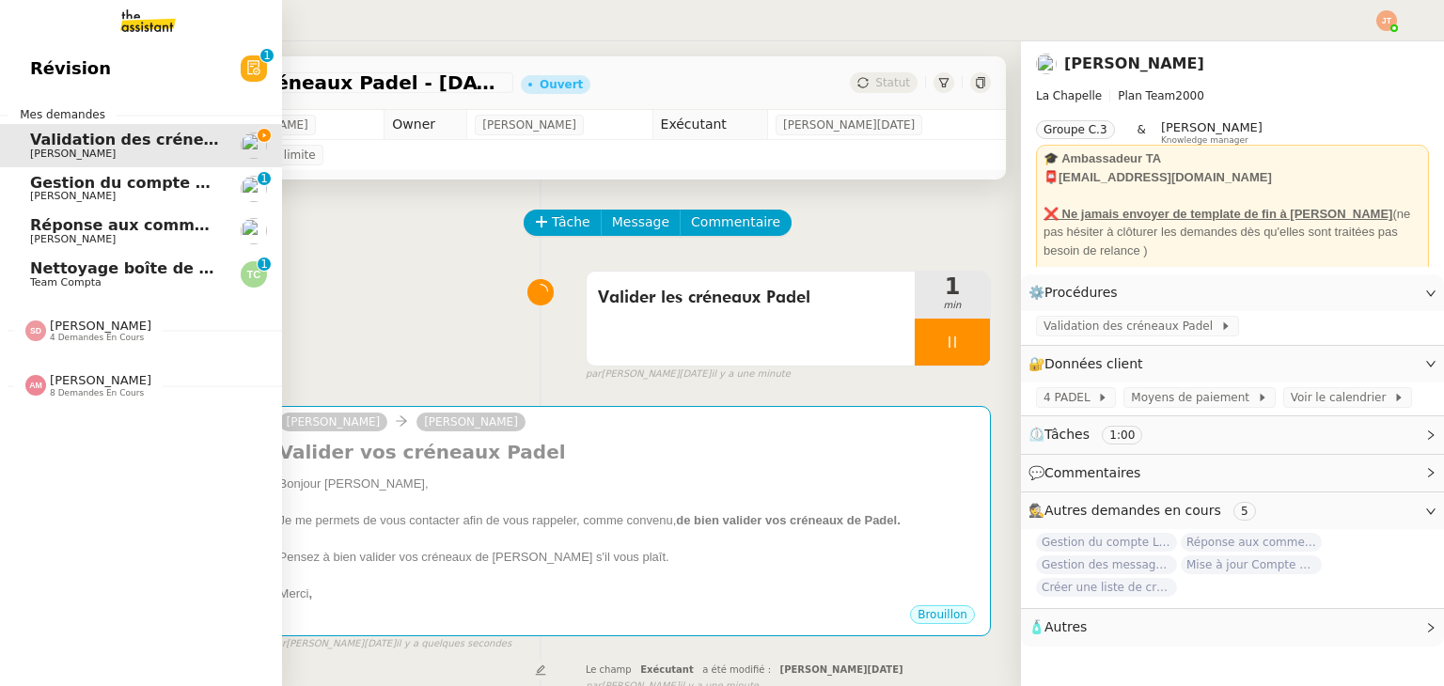
click at [64, 382] on span "[PERSON_NAME]" at bounding box center [101, 380] width 102 height 14
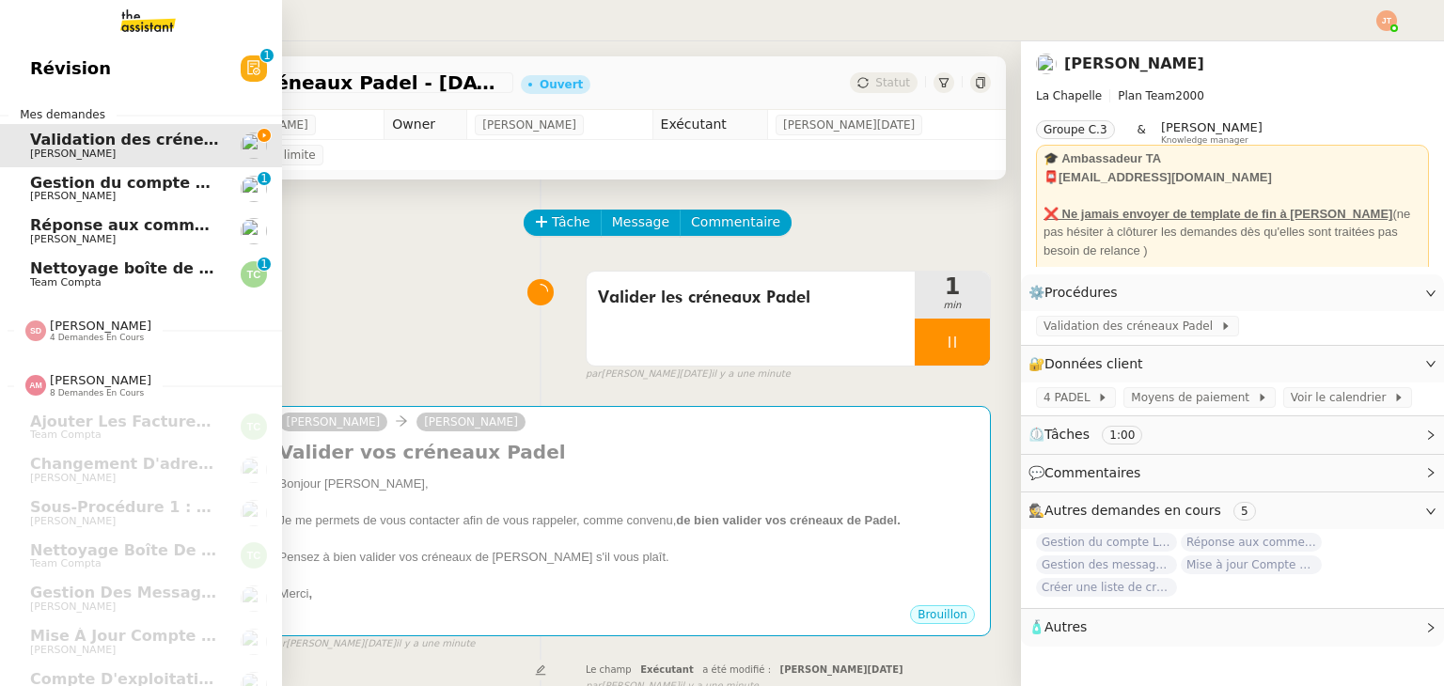
click at [114, 188] on span "Gestion du compte LinkedIn de [PERSON_NAME] (post + gestion messages) - [DATE]" at bounding box center [387, 183] width 714 height 18
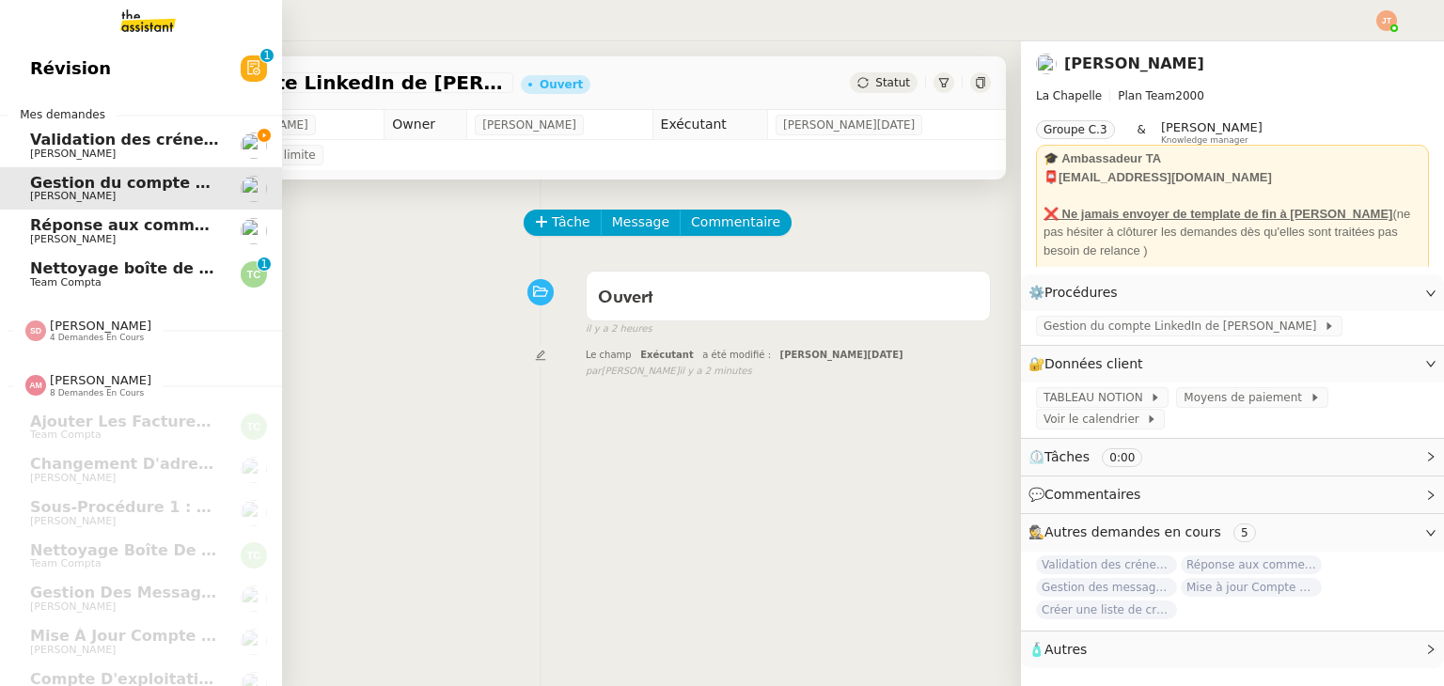
click at [139, 141] on span "Validation des créneaux Padel - [DATE]" at bounding box center [195, 140] width 330 height 18
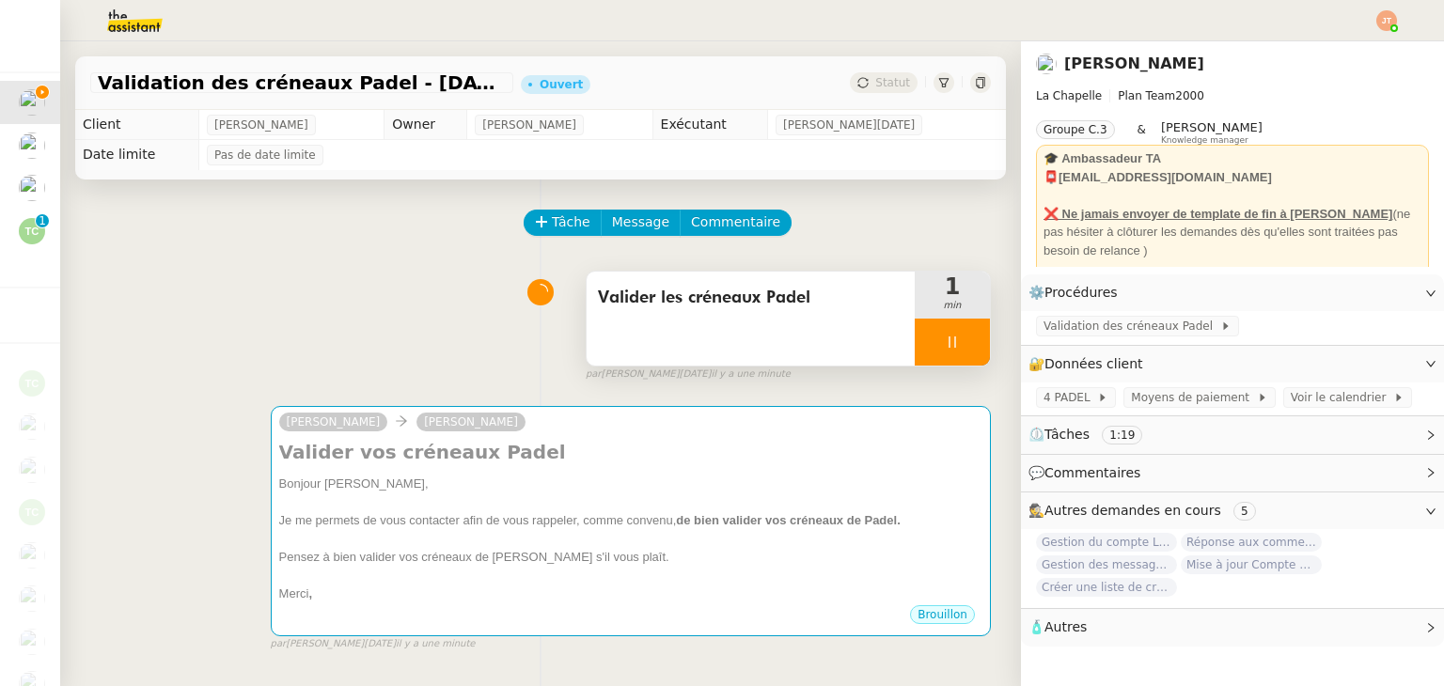
click at [945, 343] on icon at bounding box center [952, 342] width 15 height 15
click at [955, 354] on button at bounding box center [971, 342] width 38 height 47
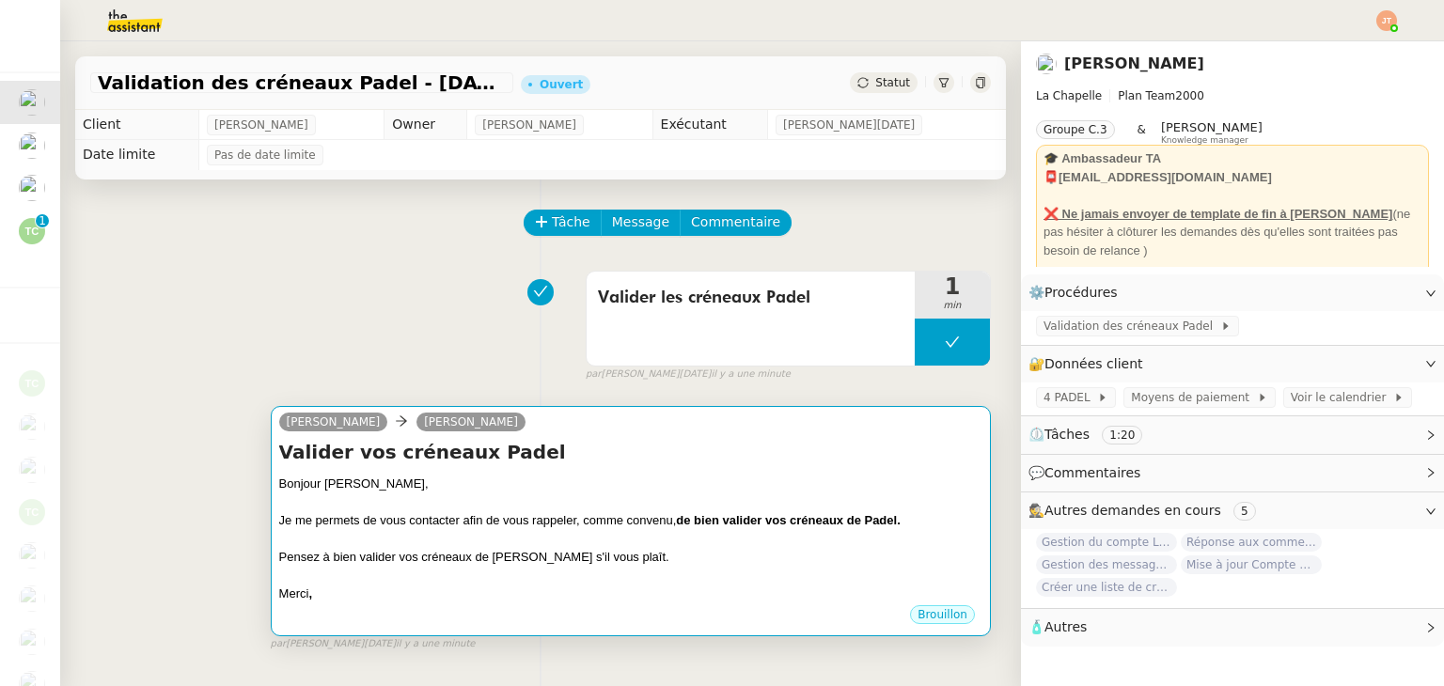
click at [839, 501] on div at bounding box center [630, 502] width 703 height 19
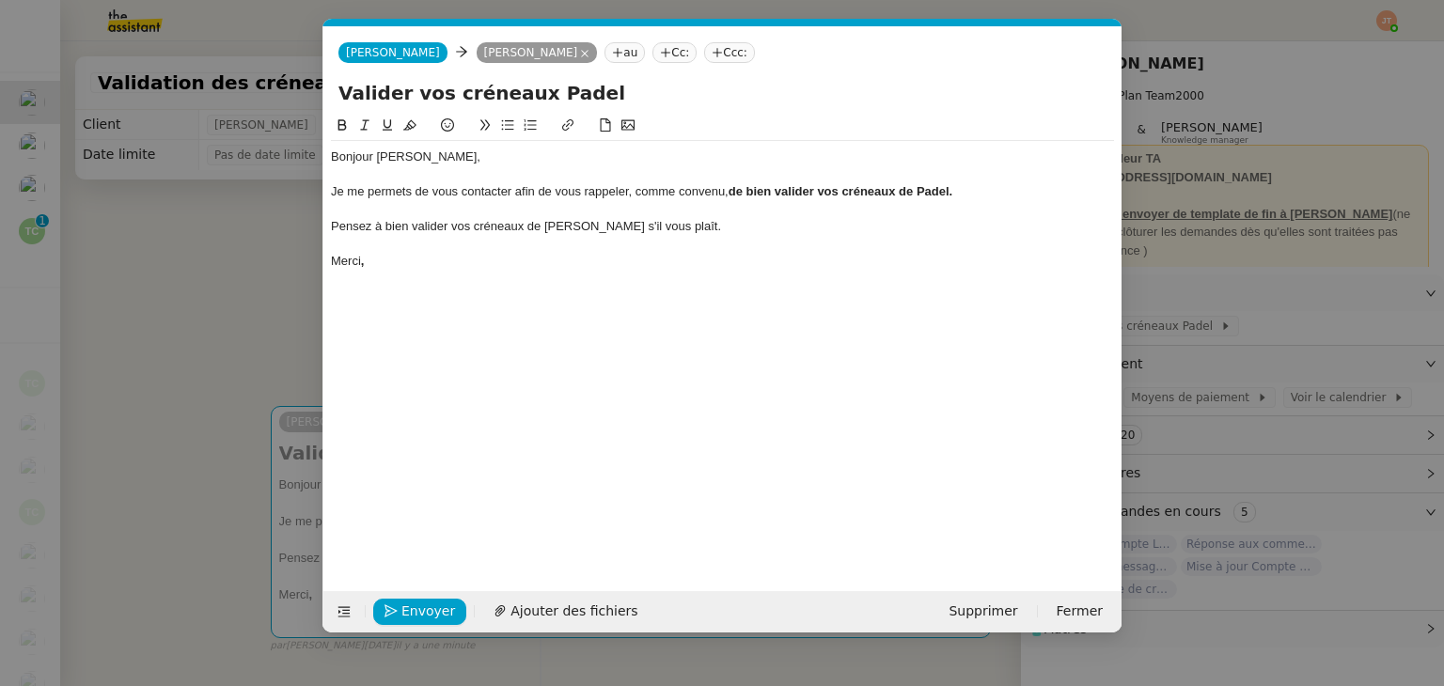
scroll to position [0, 39]
click at [453, 603] on button "Envoyer" at bounding box center [419, 612] width 93 height 26
click at [436, 610] on span "Confirmer l'envoi" at bounding box center [457, 612] width 113 height 22
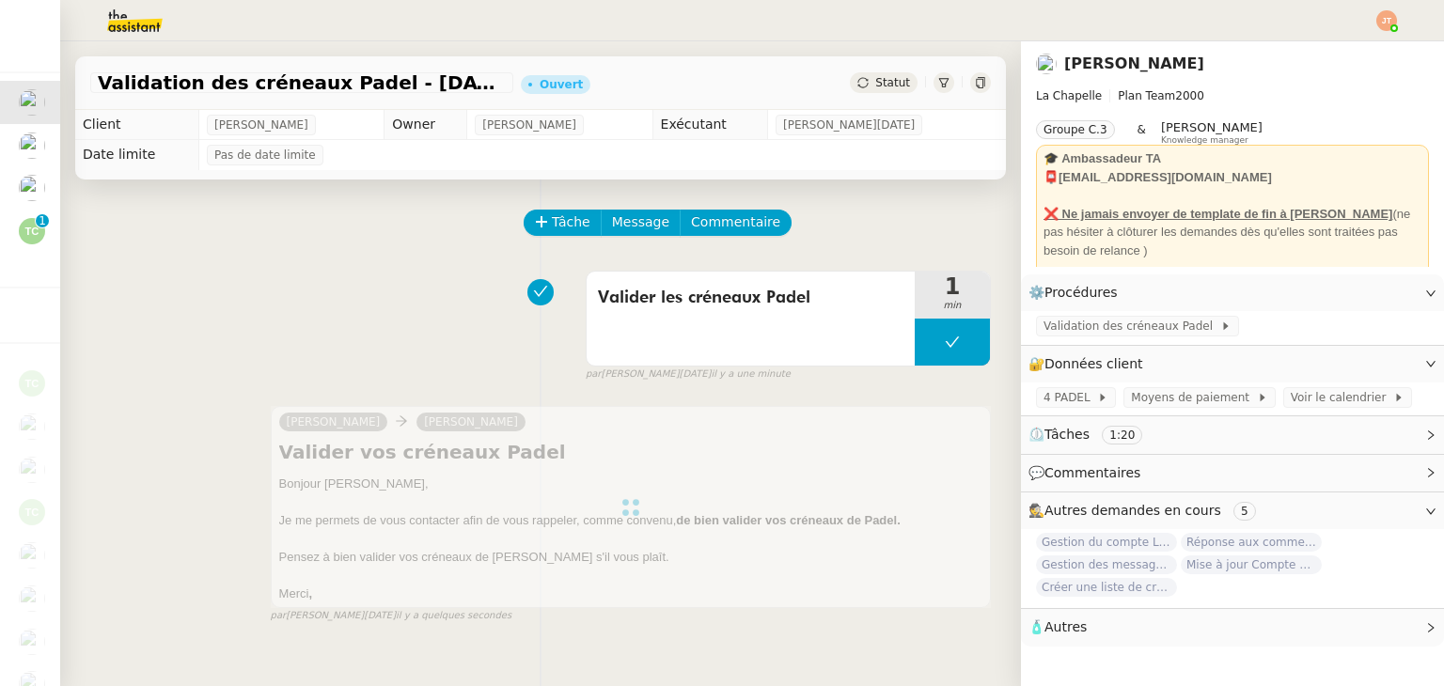
click at [875, 94] on div "Validation des créneaux Padel - [DATE] Ouvert Statut" at bounding box center [540, 83] width 931 height 54
click at [875, 89] on span "Statut" at bounding box center [892, 82] width 35 height 13
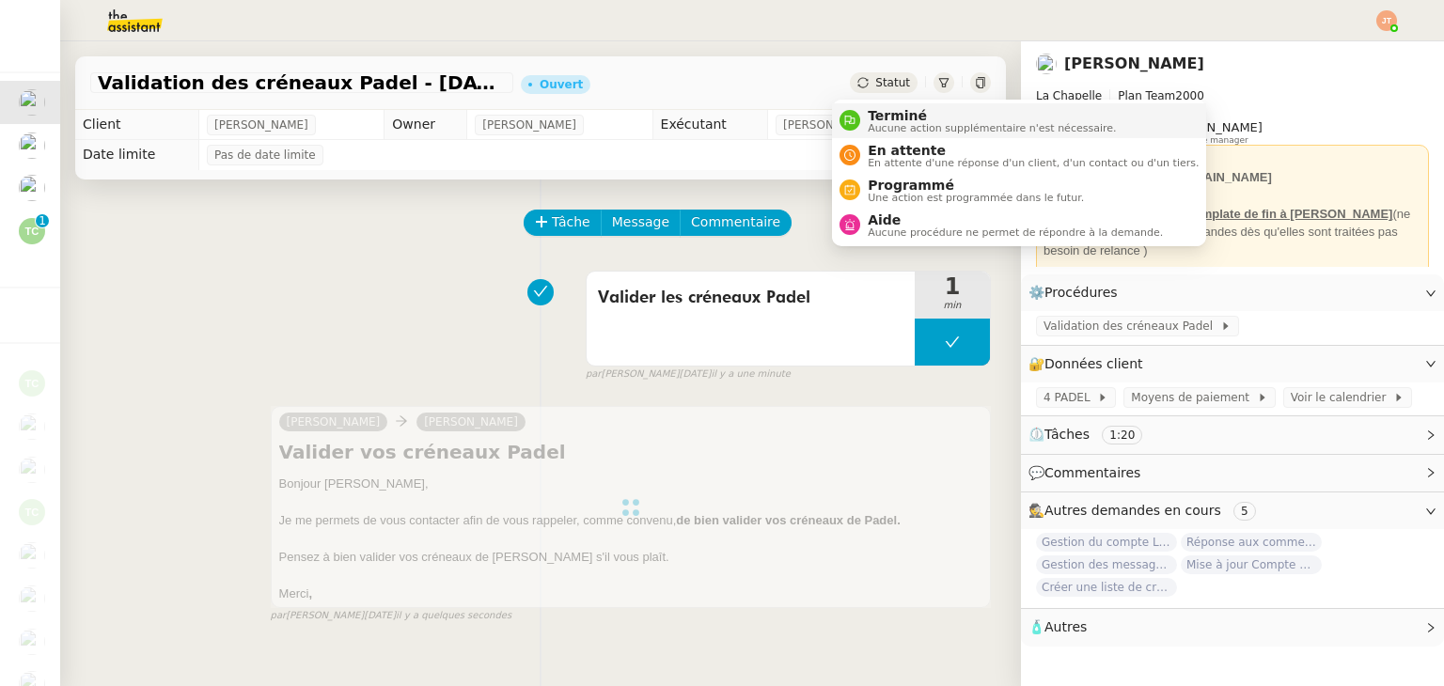
click at [870, 130] on span "Aucune action supplémentaire n'est nécessaire." at bounding box center [992, 128] width 248 height 10
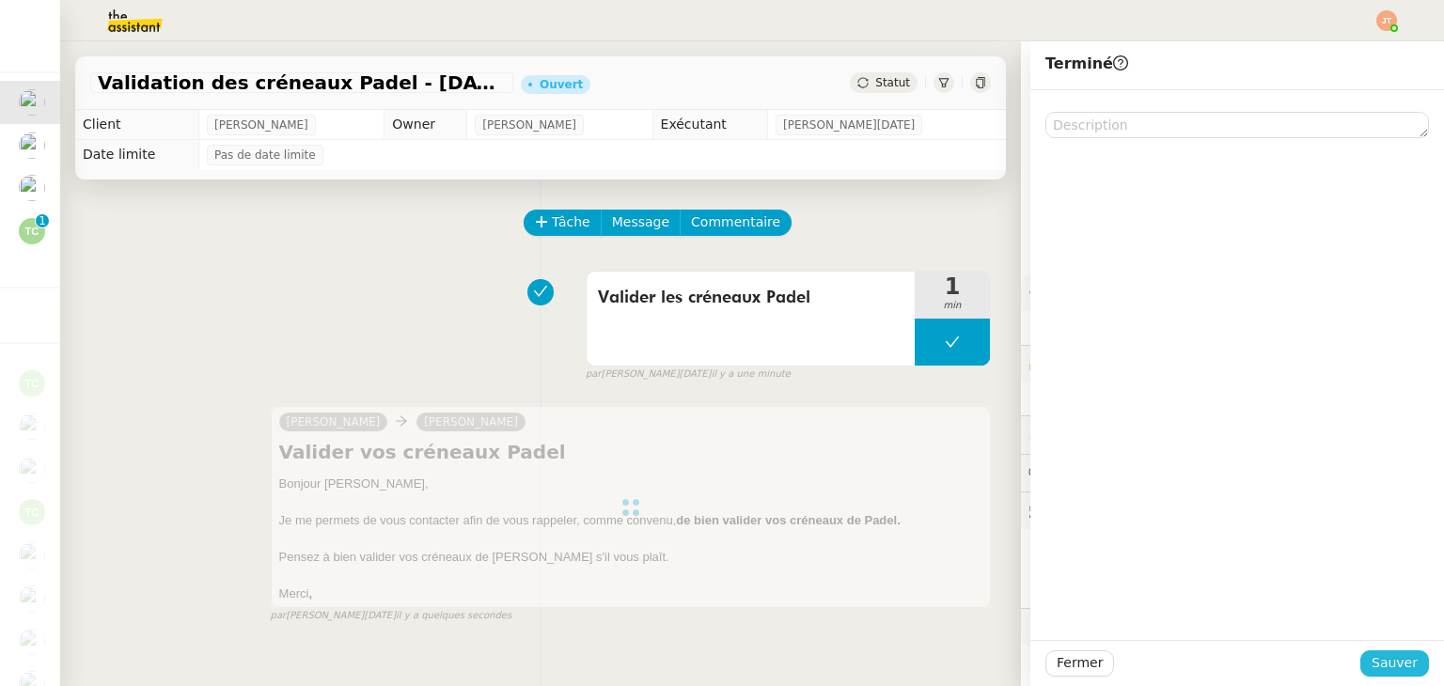
click at [1377, 656] on span "Sauver" at bounding box center [1394, 663] width 46 height 22
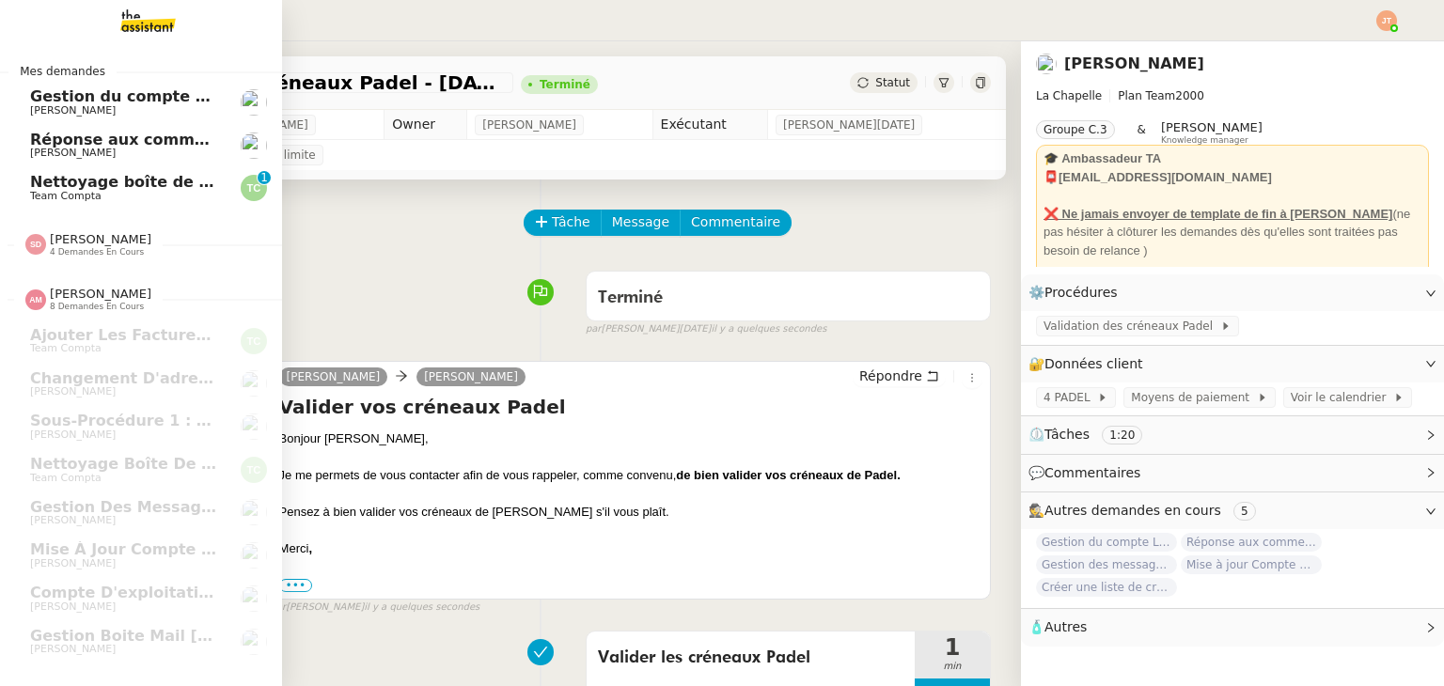
click at [86, 93] on span "Gestion du compte LinkedIn de [PERSON_NAME] (post + gestion messages) - [DATE]" at bounding box center [387, 96] width 714 height 18
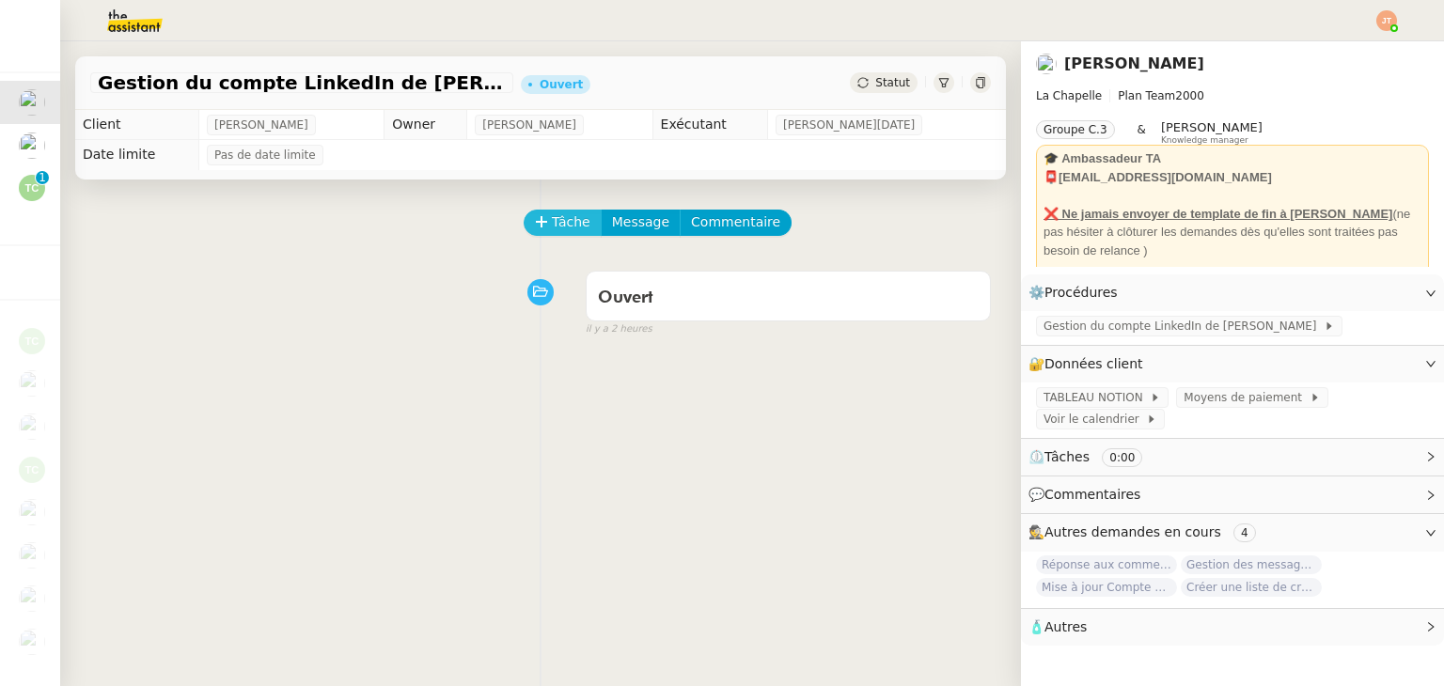
click at [561, 232] on span "Tâche" at bounding box center [571, 222] width 39 height 22
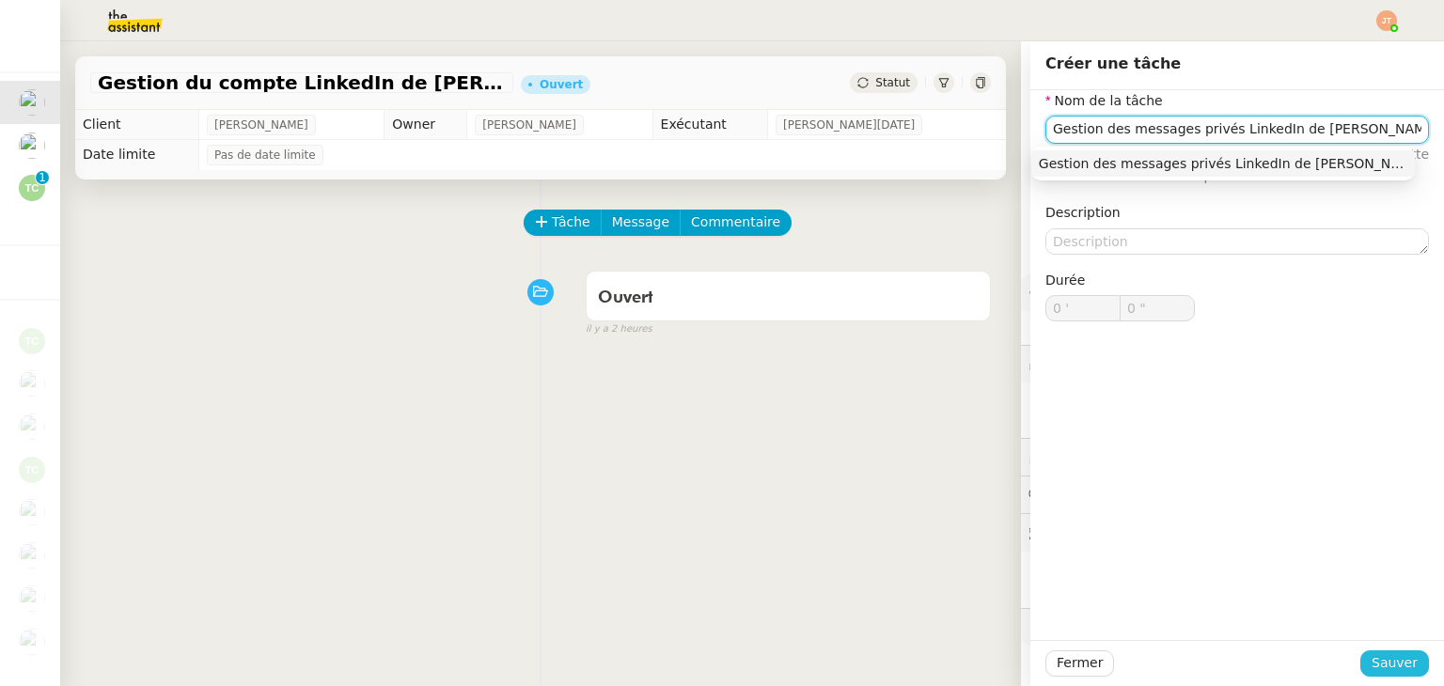
type input "Gestion des messages privés LinkedIn de [PERSON_NAME]"
click at [1376, 659] on span "Sauver" at bounding box center [1394, 663] width 46 height 22
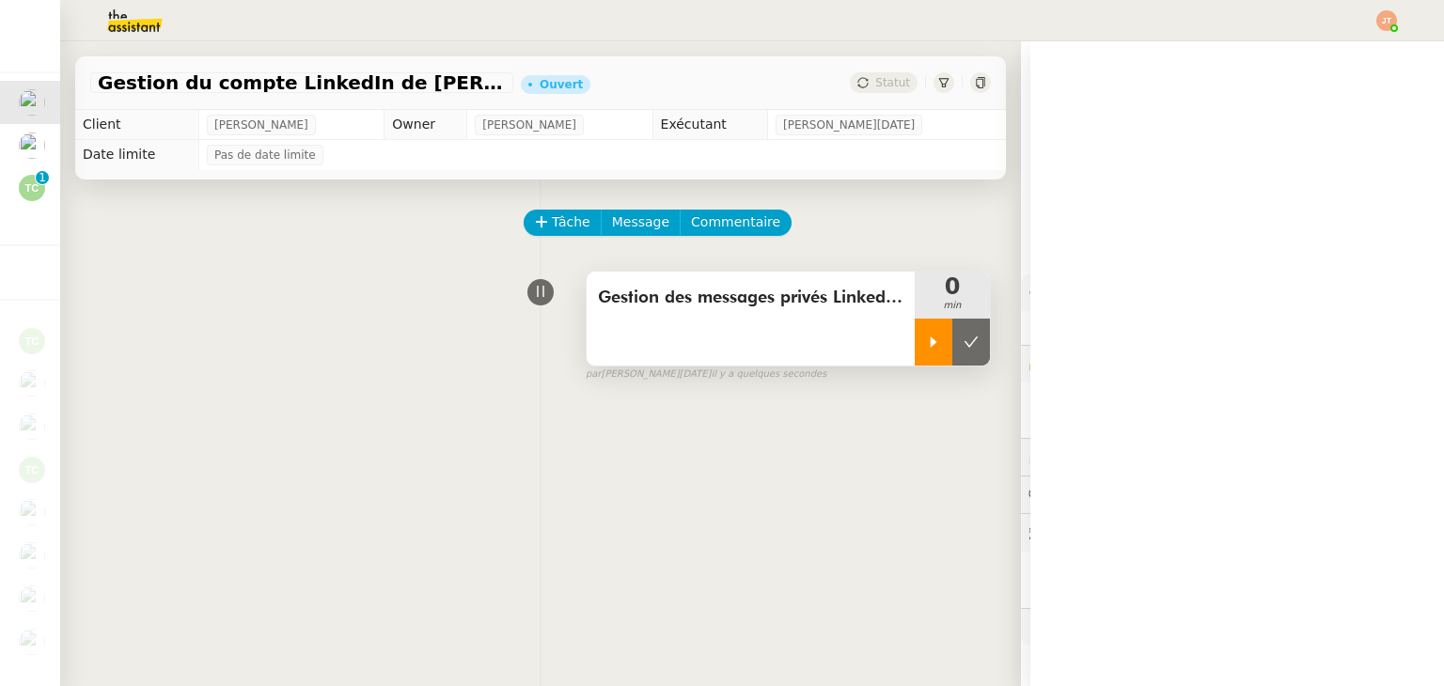
click at [931, 347] on icon at bounding box center [934, 342] width 7 height 10
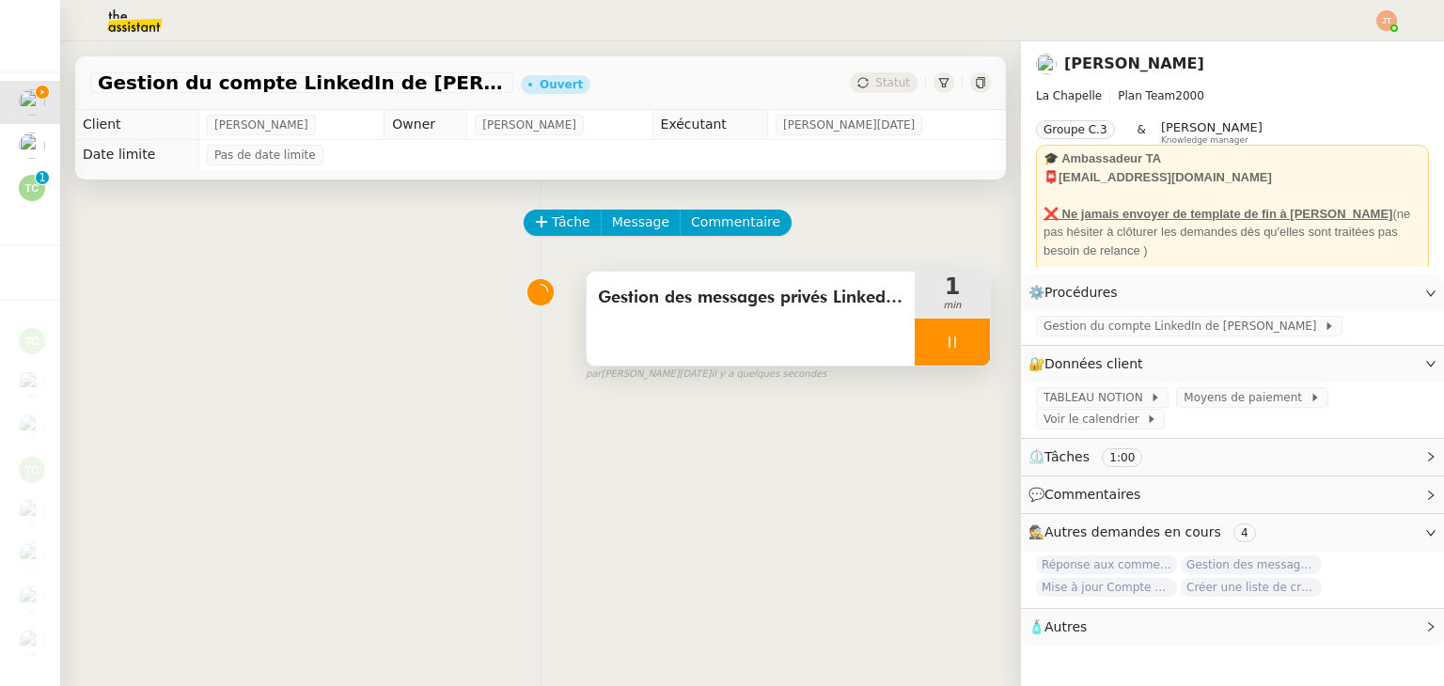
click at [145, 28] on img at bounding box center [120, 20] width 146 height 41
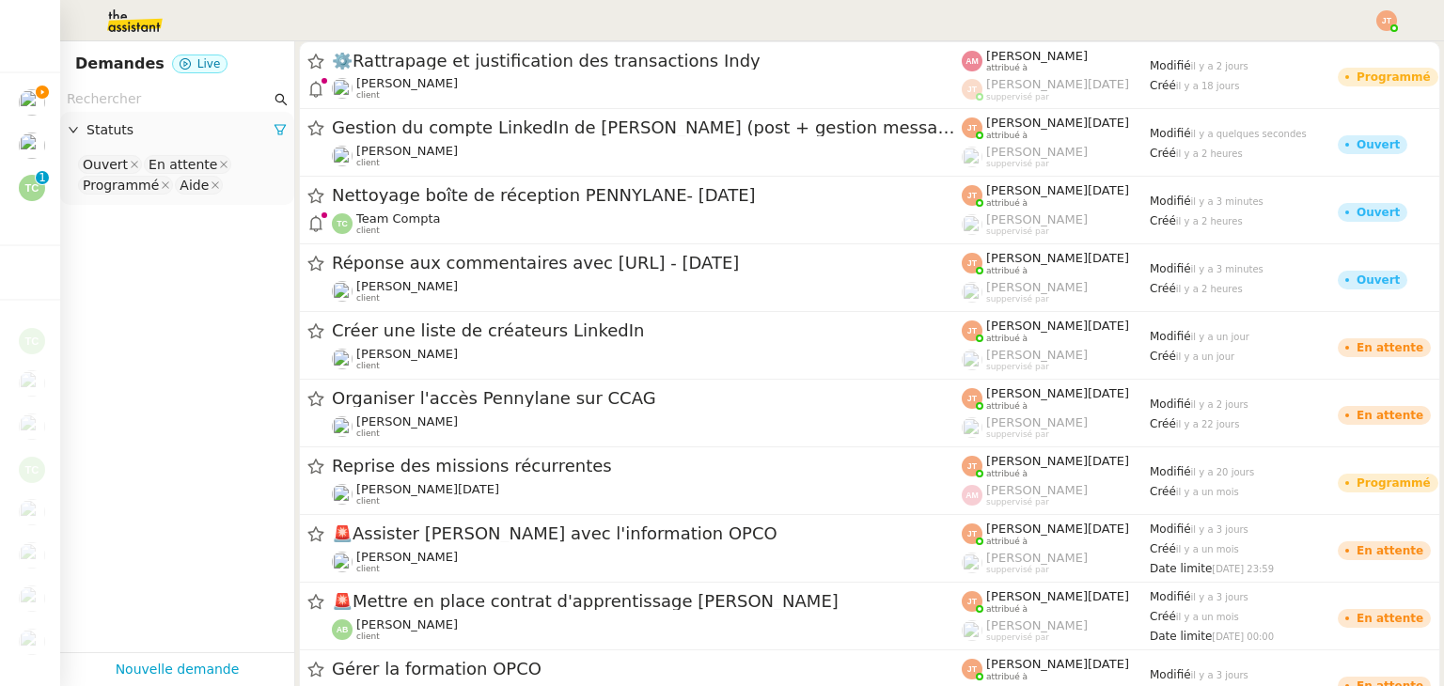
click at [202, 101] on input "text" at bounding box center [169, 99] width 204 height 22
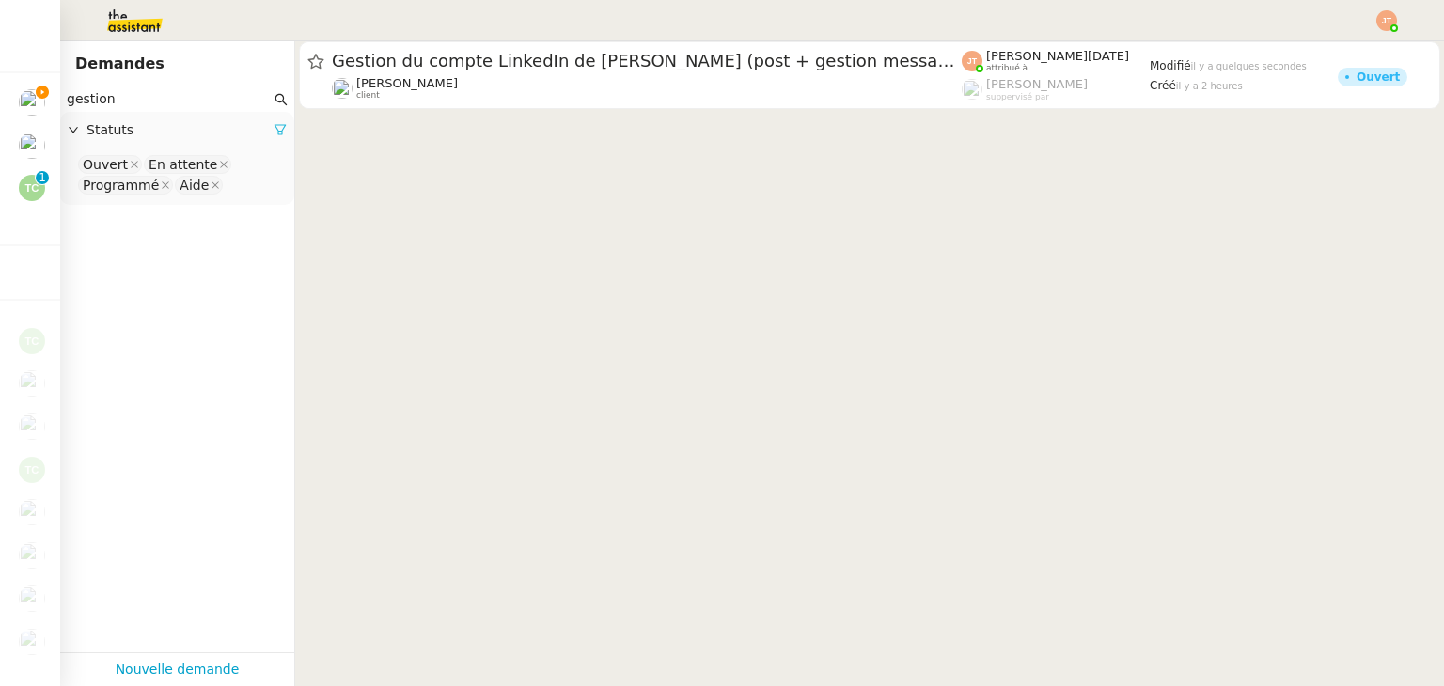
type input "gestion"
click at [274, 133] on icon at bounding box center [280, 129] width 13 height 13
click at [203, 136] on span "Statuts" at bounding box center [186, 130] width 200 height 22
click at [172, 163] on nz-select-top-control "Please select" at bounding box center [177, 164] width 204 height 23
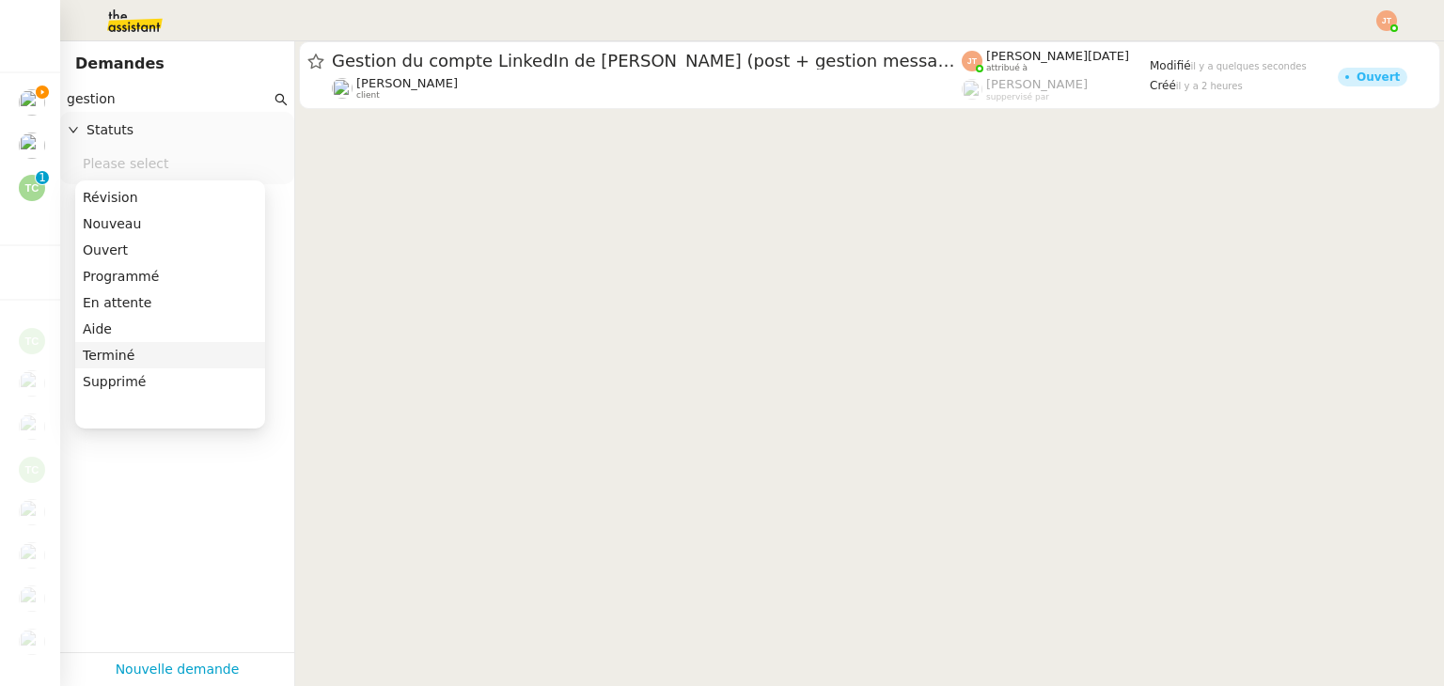
click at [119, 348] on div "Terminé" at bounding box center [170, 355] width 175 height 17
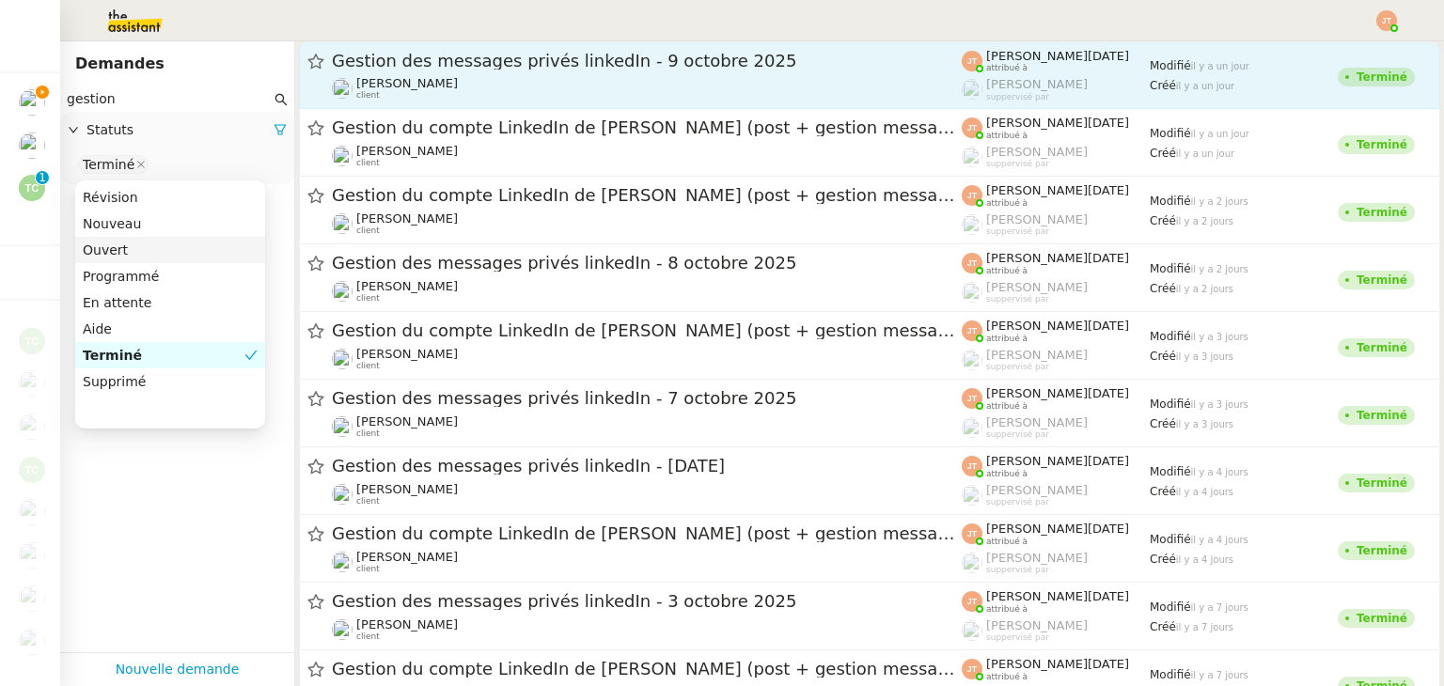
click at [399, 70] on div "Gestion des messages privés linkedIn - 9 octobre 2025" at bounding box center [647, 61] width 630 height 23
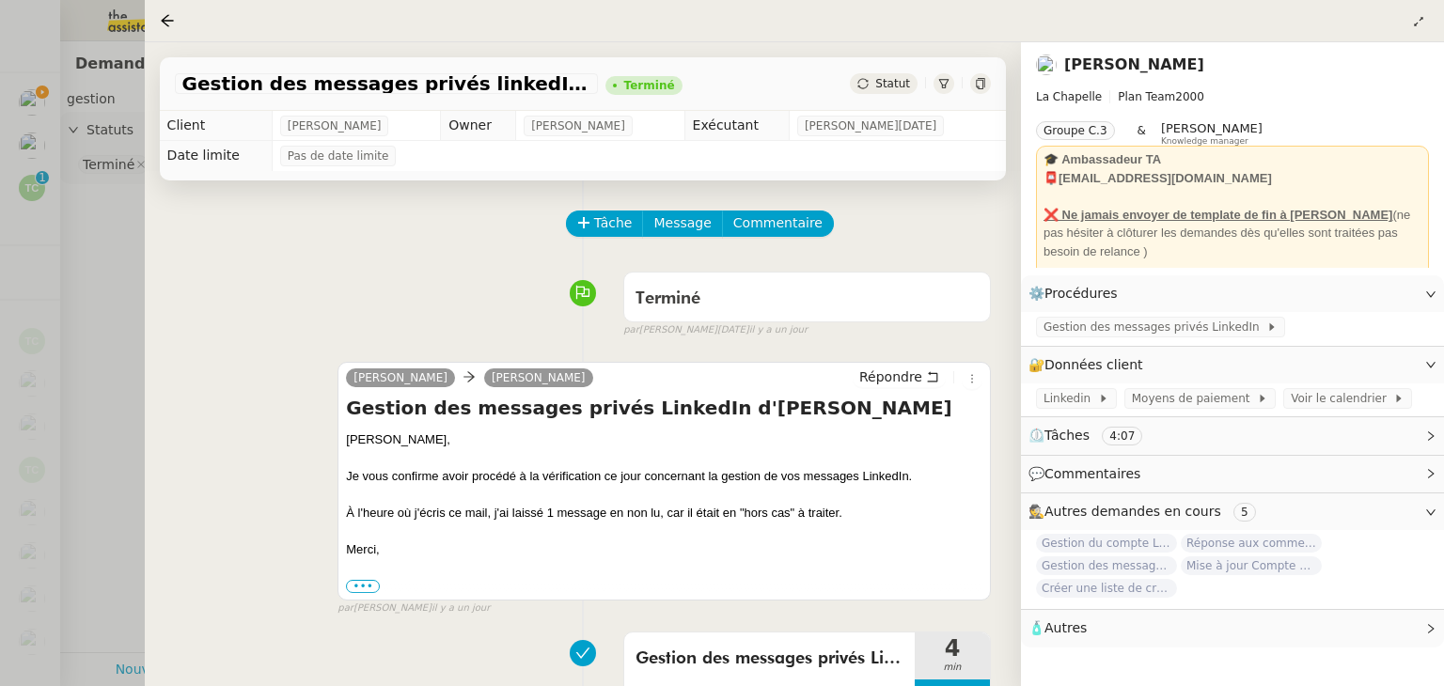
click at [120, 296] on div at bounding box center [722, 343] width 1444 height 686
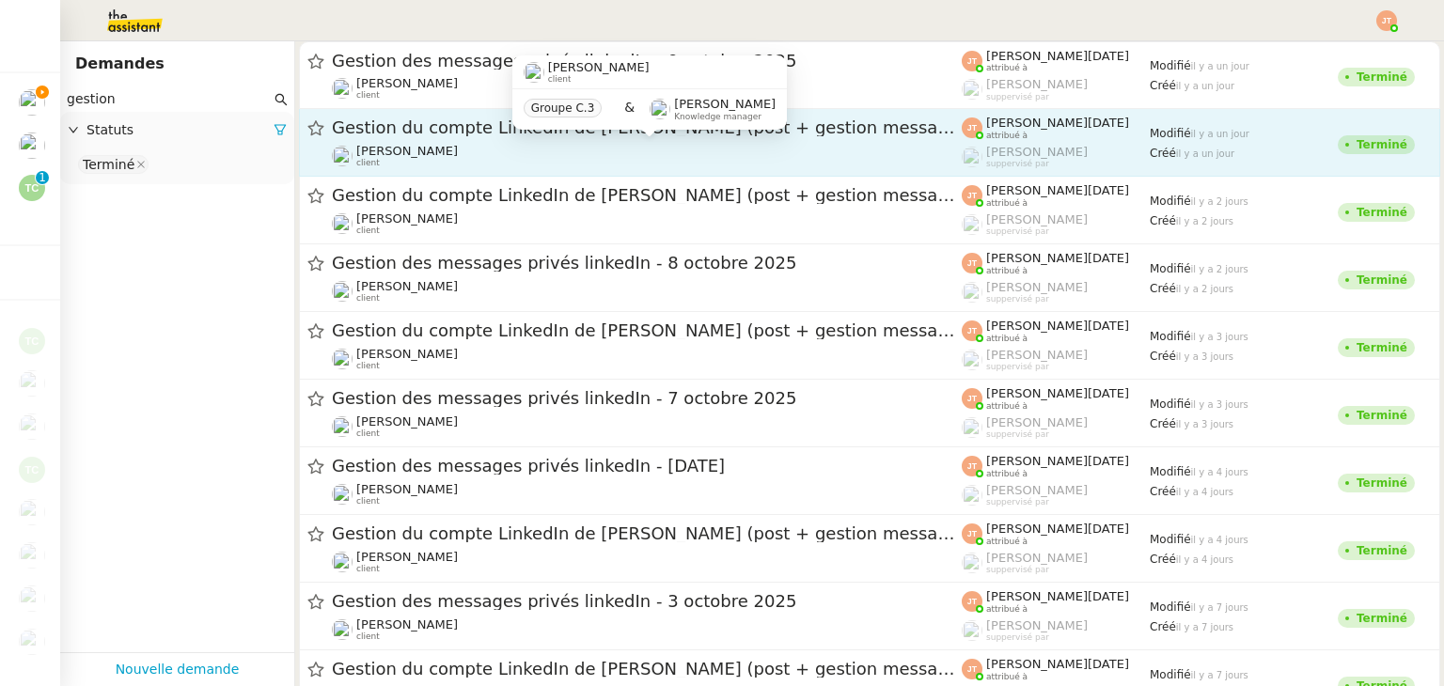
click at [405, 140] on div "Gestion du compte LinkedIn de [PERSON_NAME] (post + gestion messages) - [DATE] …" at bounding box center [647, 143] width 630 height 52
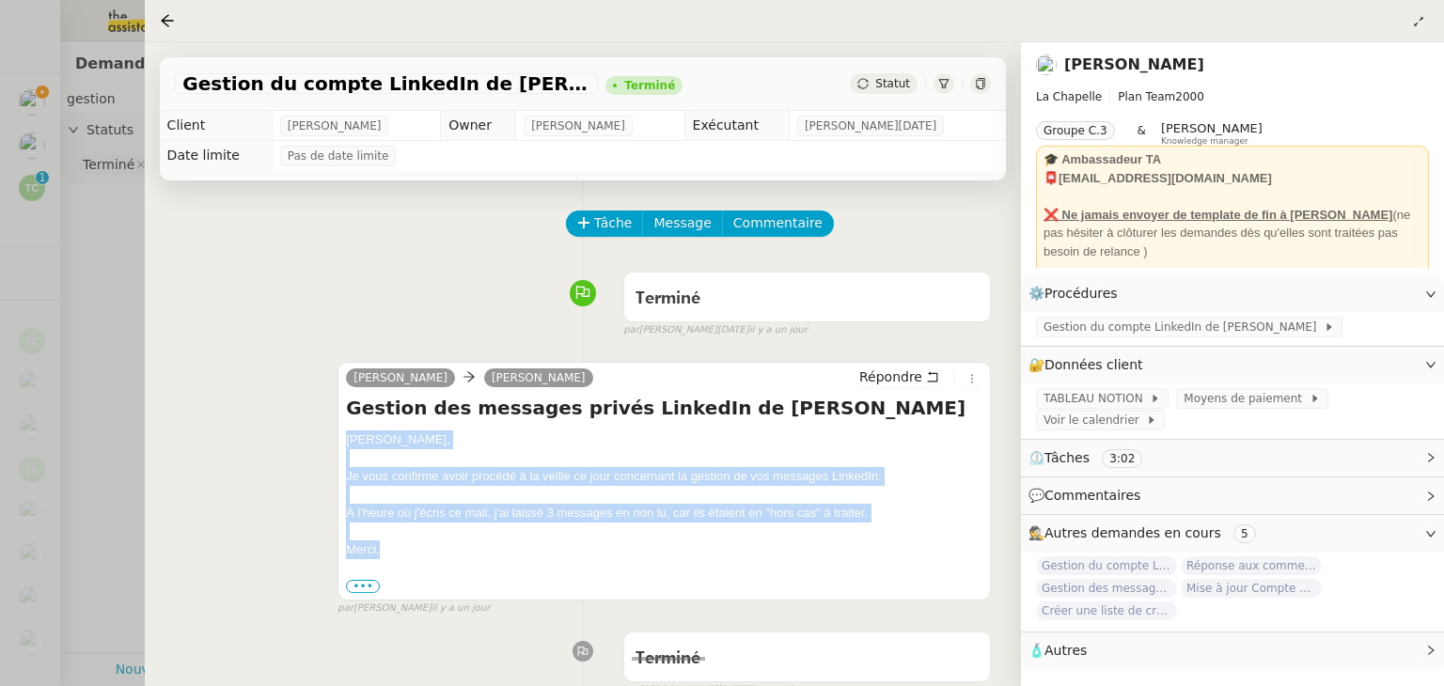
drag, startPoint x: 344, startPoint y: 441, endPoint x: 395, endPoint y: 545, distance: 116.0
click at [395, 545] on div "[PERSON_NAME] Répondre Gestion des messages privés LinkedIn de [PERSON_NAME], J…" at bounding box center [663, 481] width 653 height 238
copy div "[PERSON_NAME], Je vous confirme avoir procédé à la veille ce jour concernant la…"
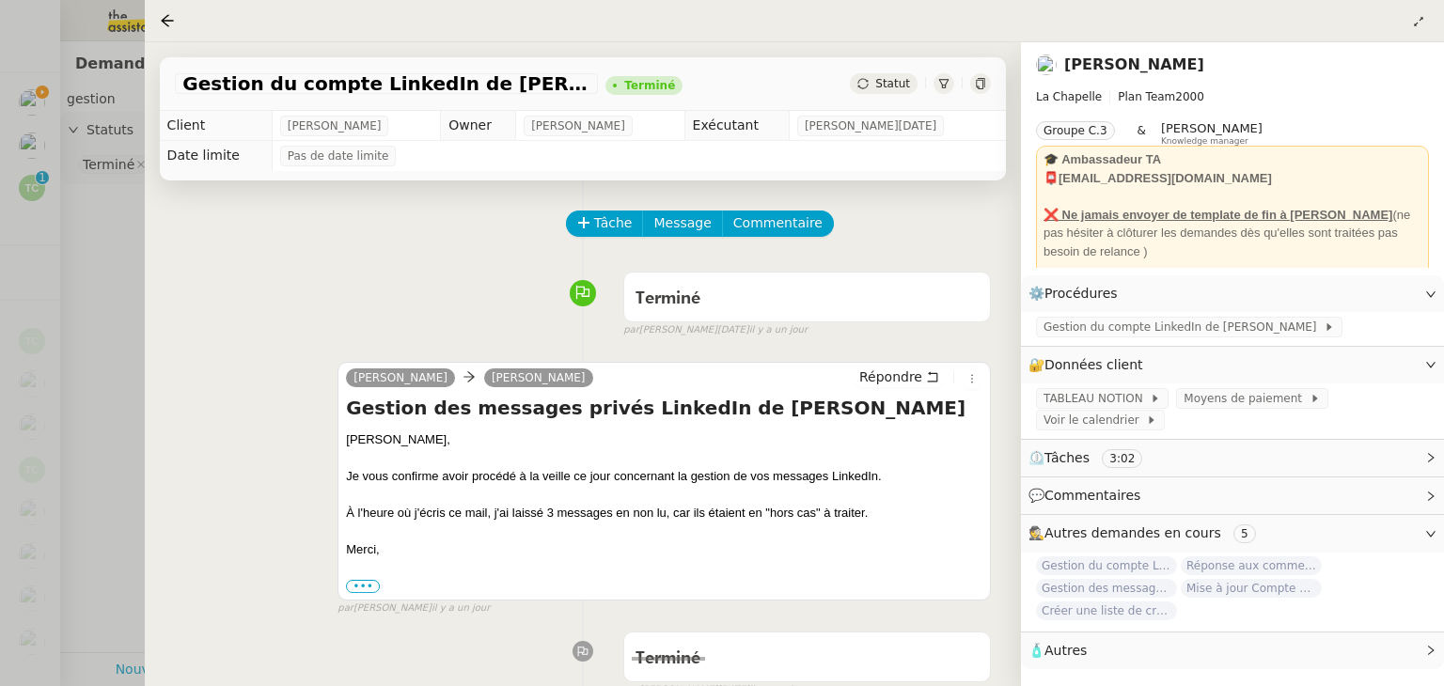
drag, startPoint x: 117, startPoint y: 273, endPoint x: 75, endPoint y: 222, distance: 65.5
click at [115, 272] on div at bounding box center [722, 343] width 1444 height 686
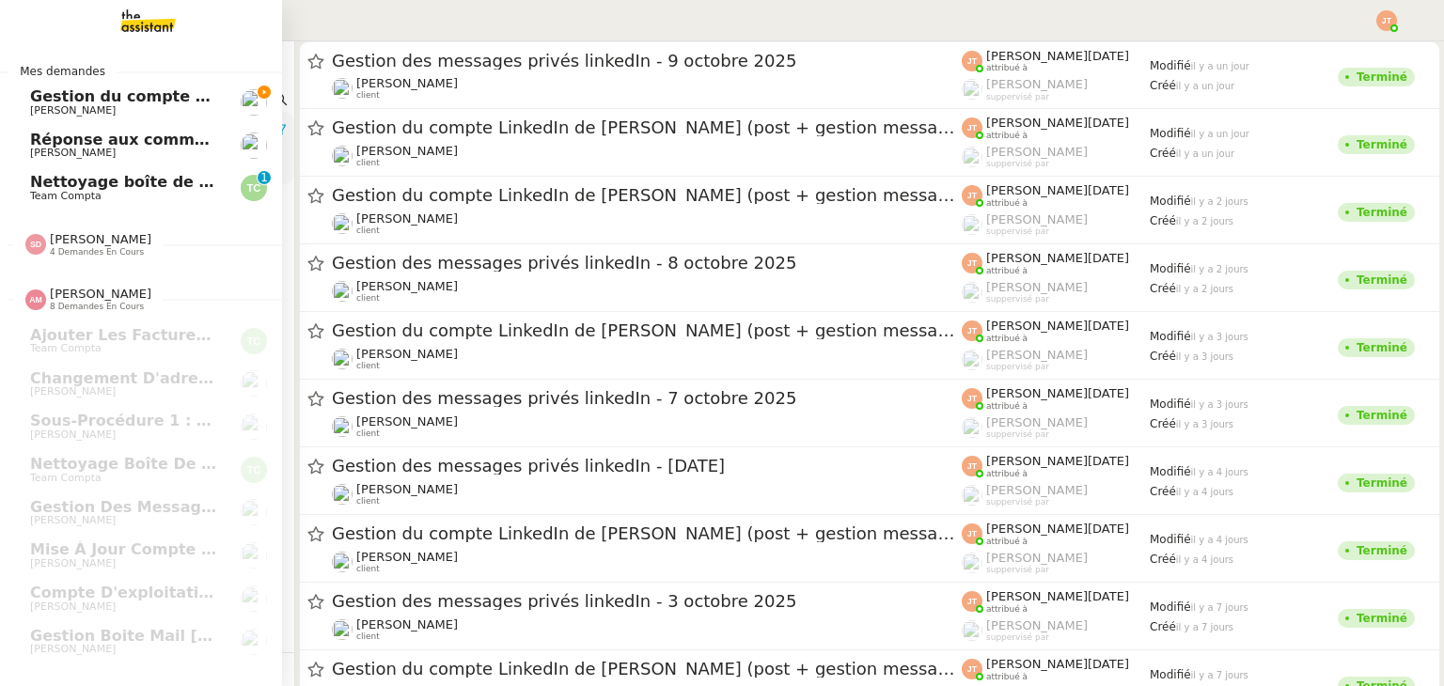
click at [34, 105] on span "[PERSON_NAME]" at bounding box center [73, 110] width 86 height 12
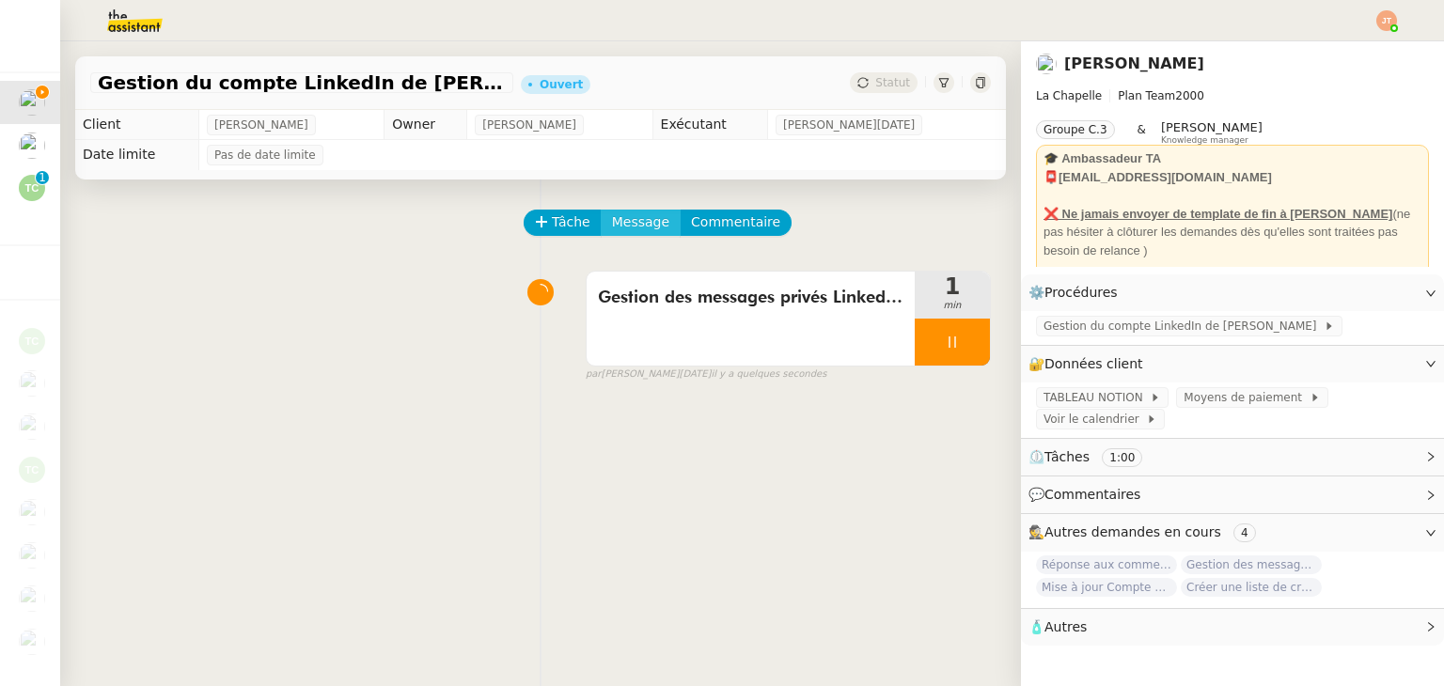
click at [650, 224] on button "Message" at bounding box center [641, 223] width 80 height 26
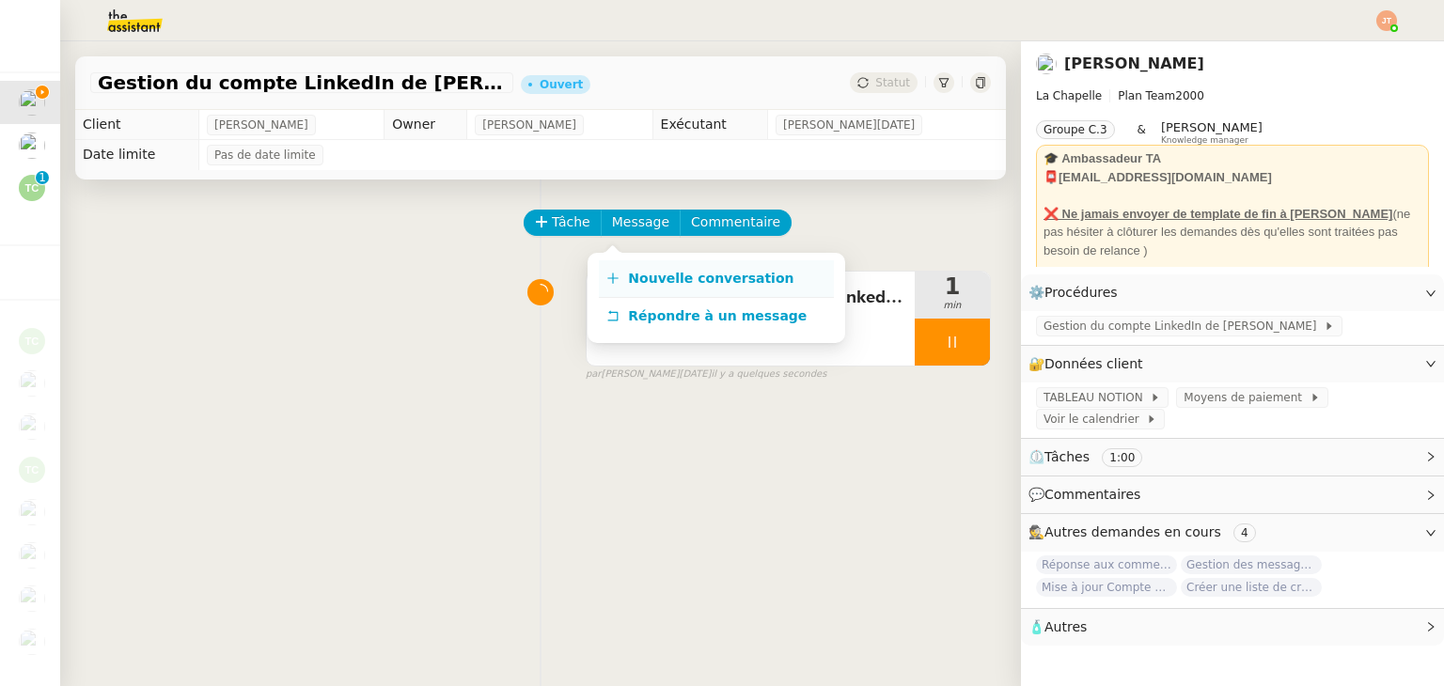
click at [654, 260] on link "Nouvelle conversation" at bounding box center [716, 279] width 235 height 38
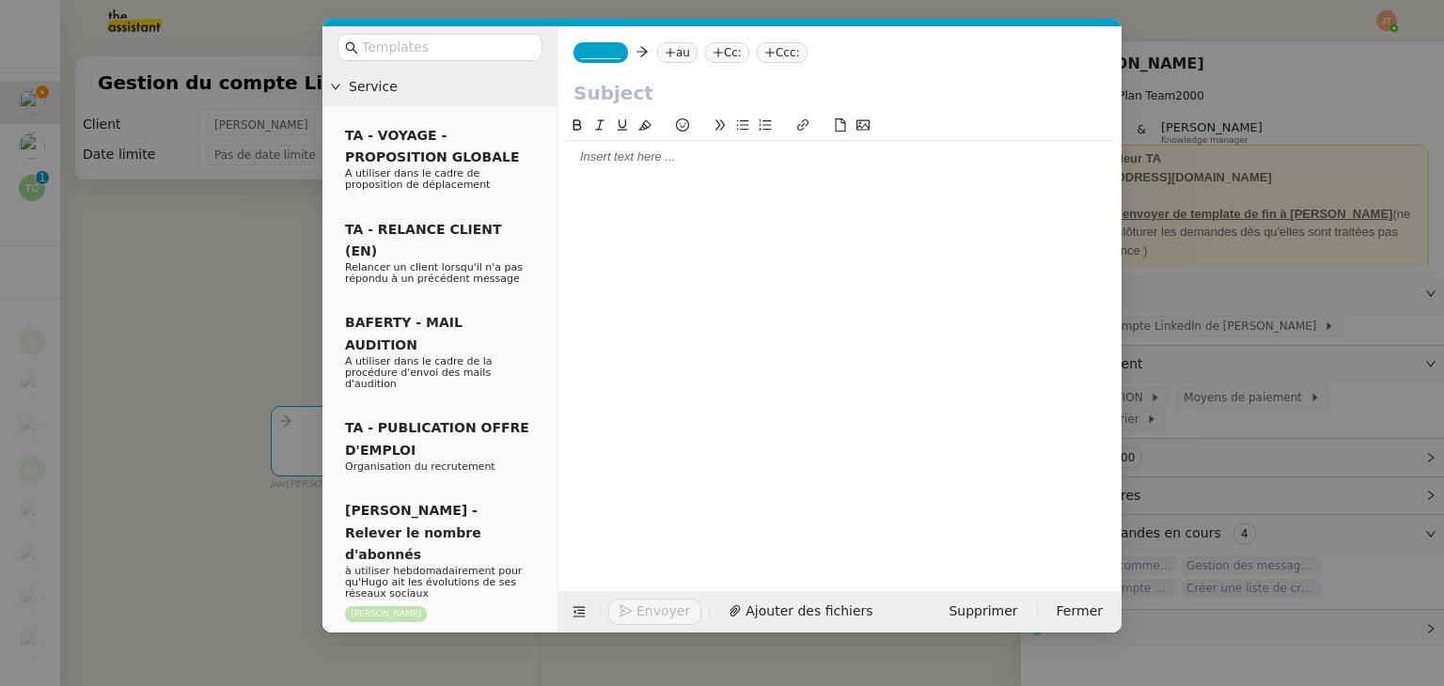
click at [631, 175] on div at bounding box center [840, 338] width 548 height 447
click at [627, 164] on div at bounding box center [840, 157] width 548 height 17
paste div
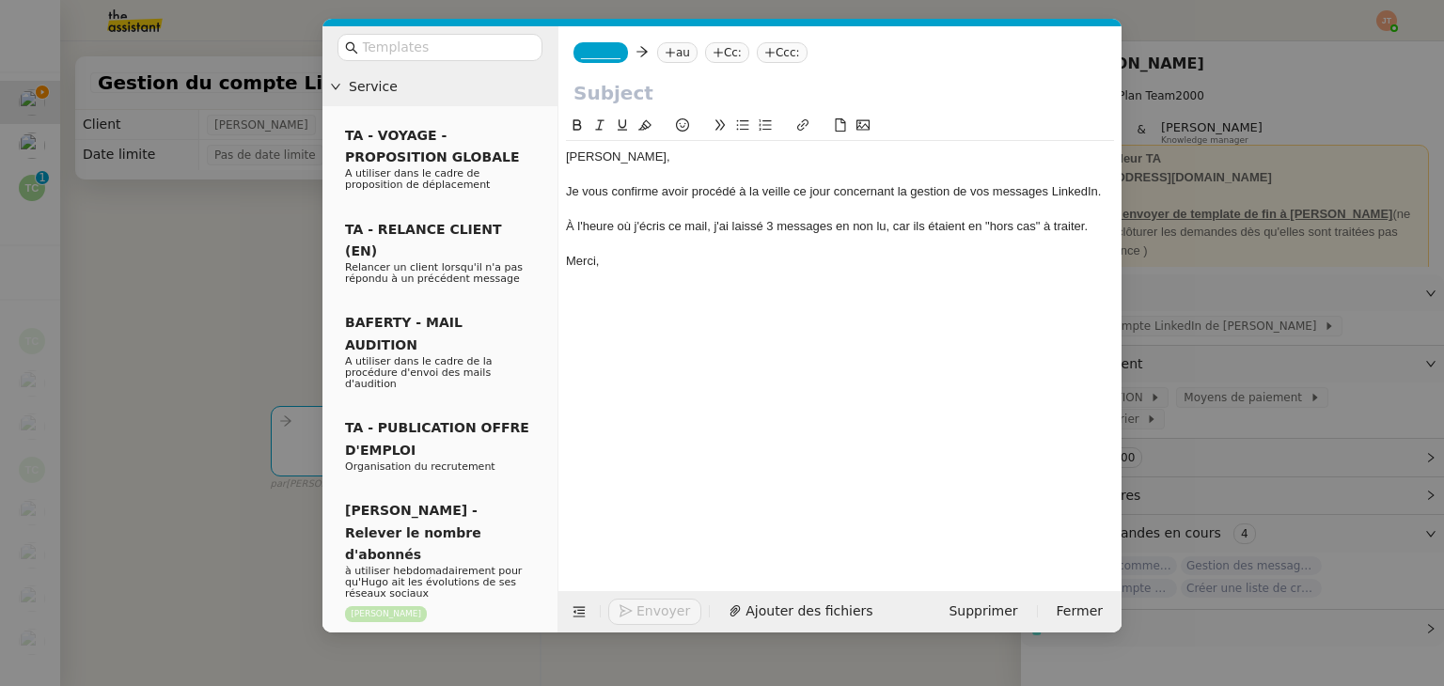
click at [226, 176] on nz-modal-container "Service TA - VOYAGE - PROPOSITION GLOBALE A utiliser dans le cadre de propositi…" at bounding box center [722, 343] width 1444 height 686
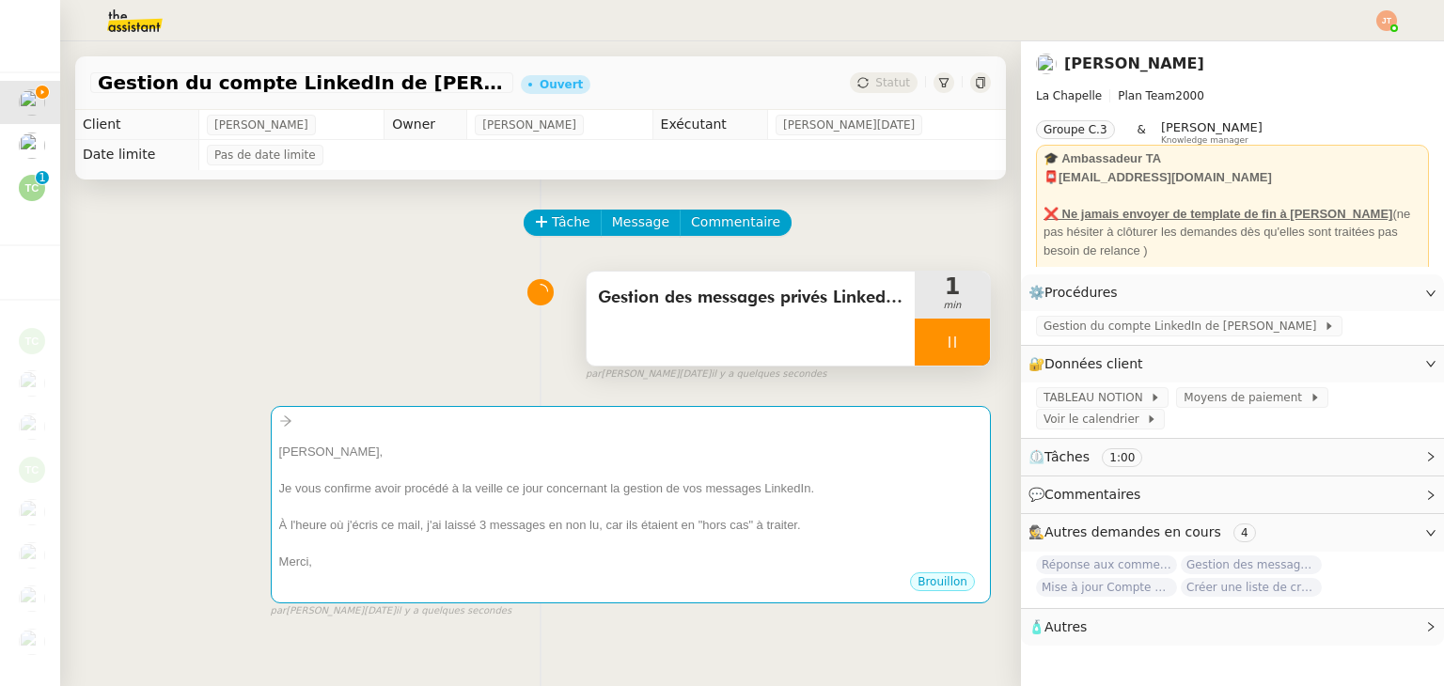
click at [843, 309] on span "Gestion des messages privés LinkedIn de [PERSON_NAME]" at bounding box center [750, 298] width 305 height 28
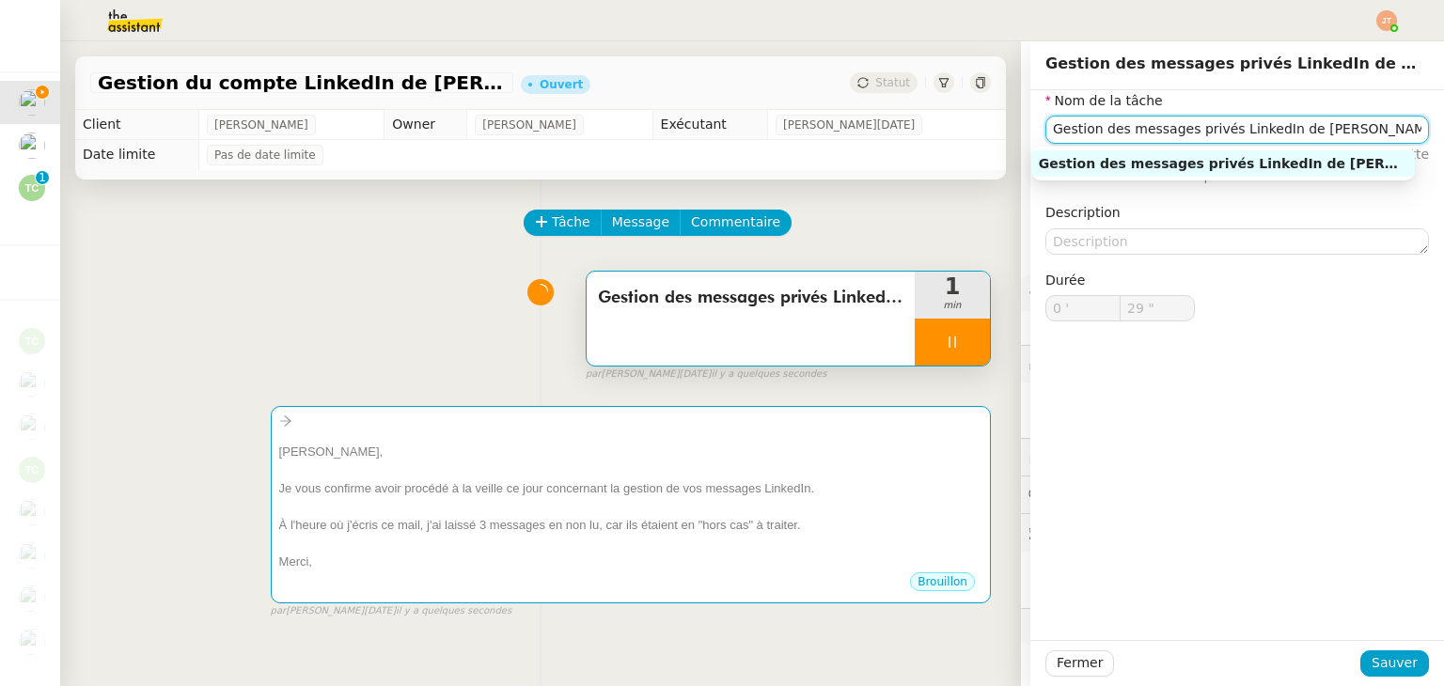
drag, startPoint x: 1337, startPoint y: 135, endPoint x: 1016, endPoint y: 138, distance: 320.6
click at [1030, 138] on div "Nom de la tâche Gestion des messages privés LinkedIn de [PERSON_NAME] ⚠️ Privil…" at bounding box center [1237, 220] width 414 height 261
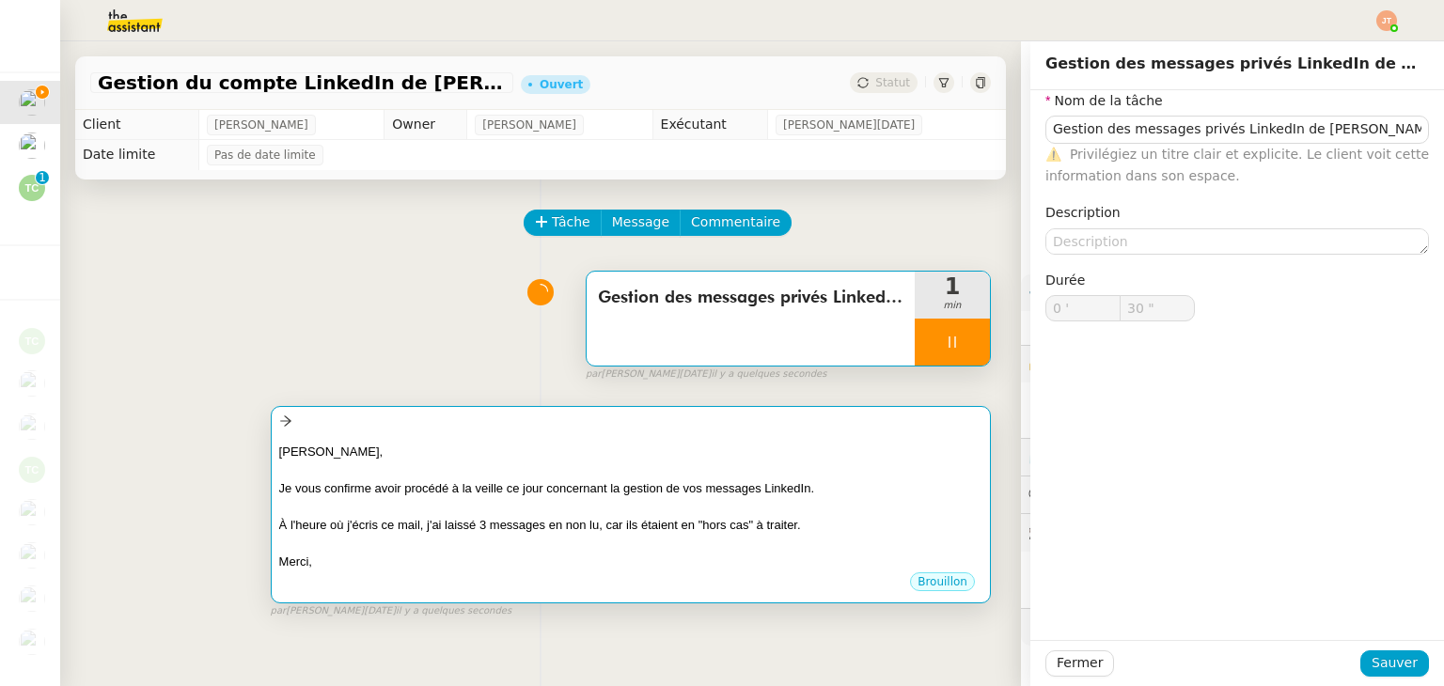
click at [583, 467] on div at bounding box center [630, 470] width 703 height 19
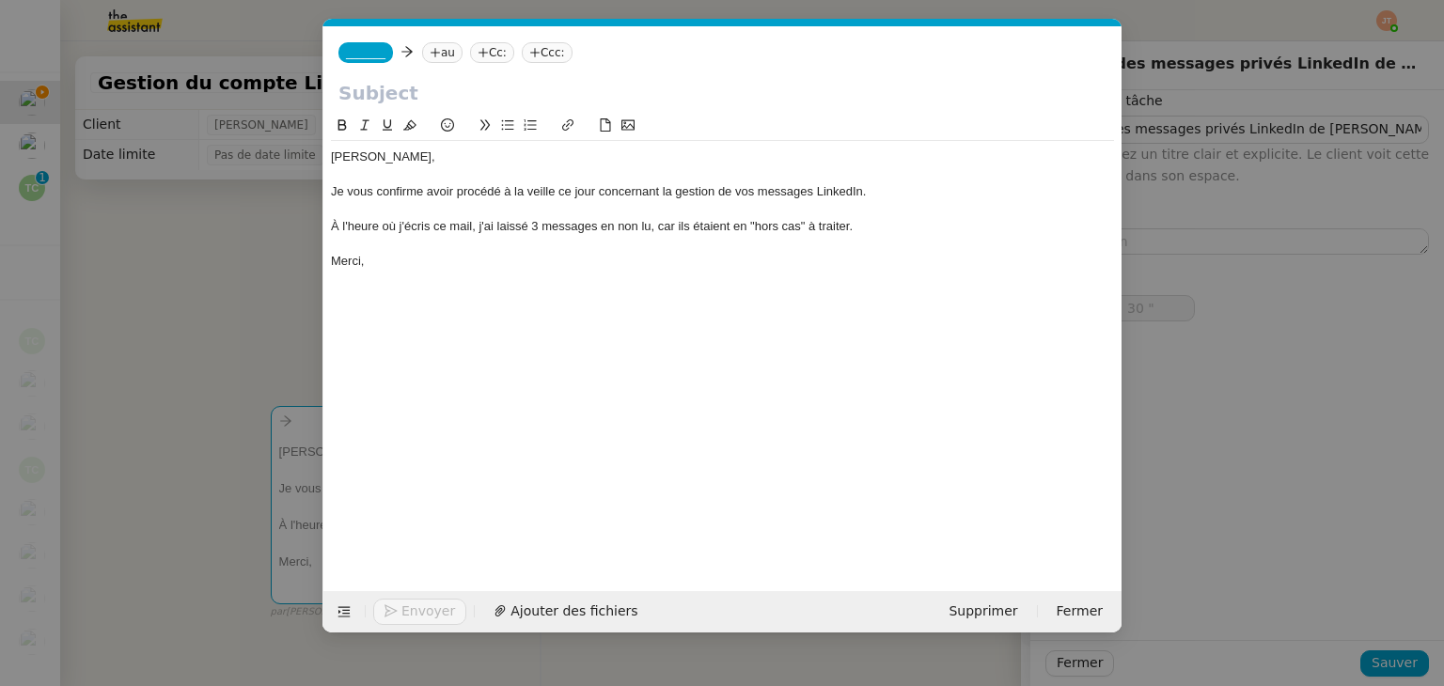
scroll to position [0, 39]
type input "31 ""
click at [404, 98] on input "text" at bounding box center [722, 93] width 768 height 28
paste input "Gestion des messages privés LinkedIn de [PERSON_NAME]"
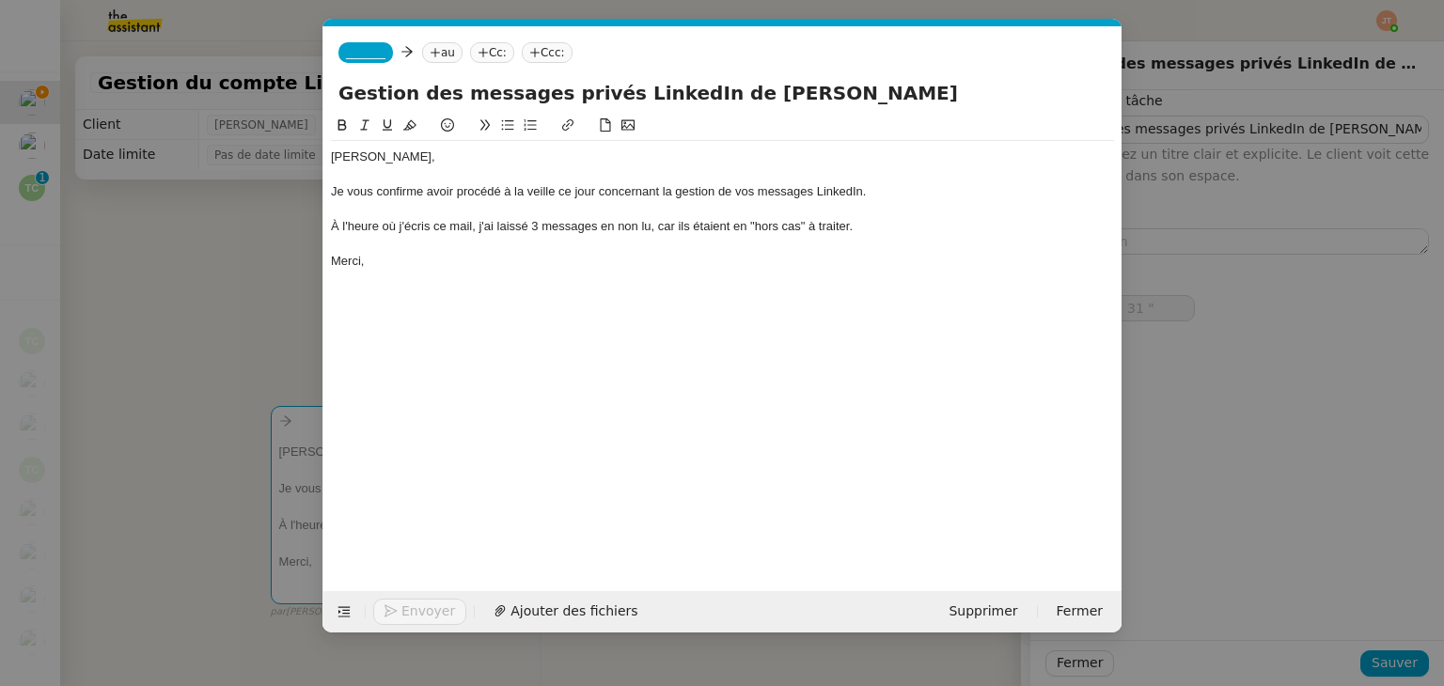
type input "Gestion des messages privés LinkedIn de [PERSON_NAME]"
click at [233, 237] on nz-modal-container "Service TA - VOYAGE - PROPOSITION GLOBALE A utiliser dans le cadre de propositi…" at bounding box center [722, 343] width 1444 height 686
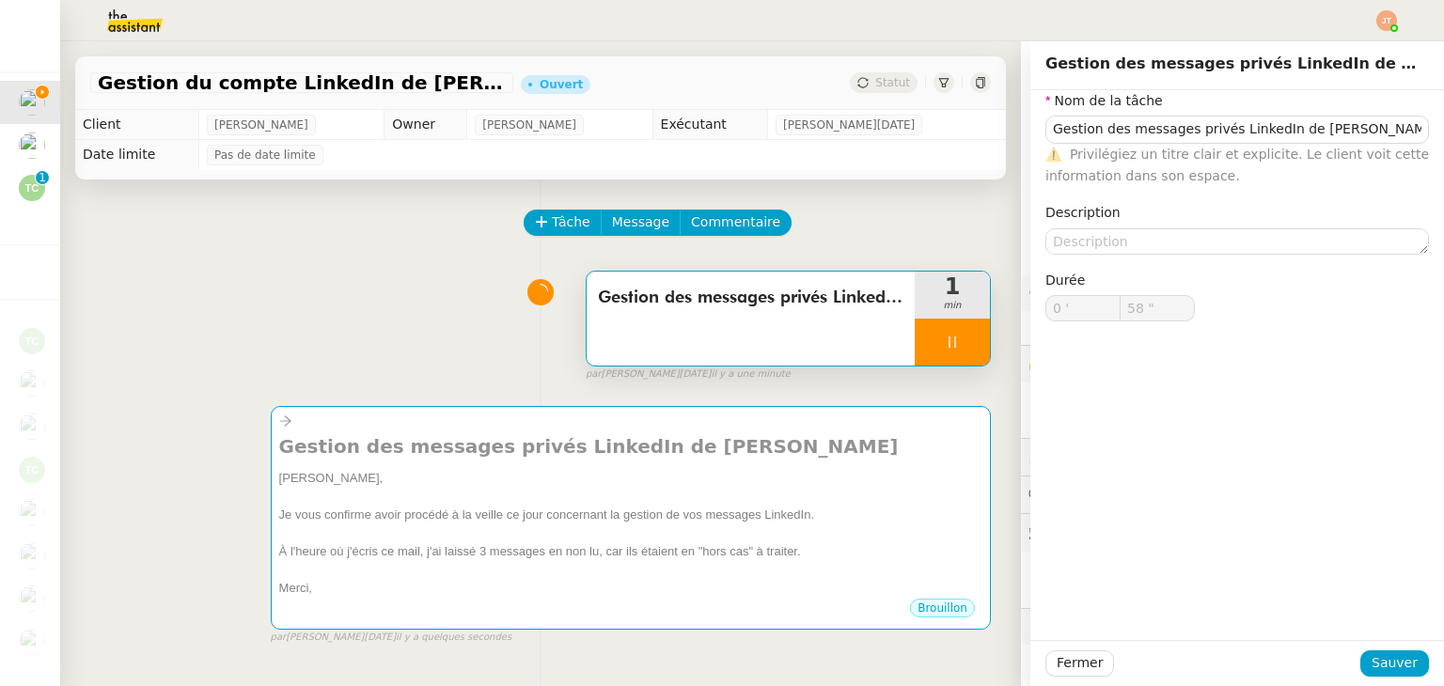
type input "59 ""
type input "1 '"
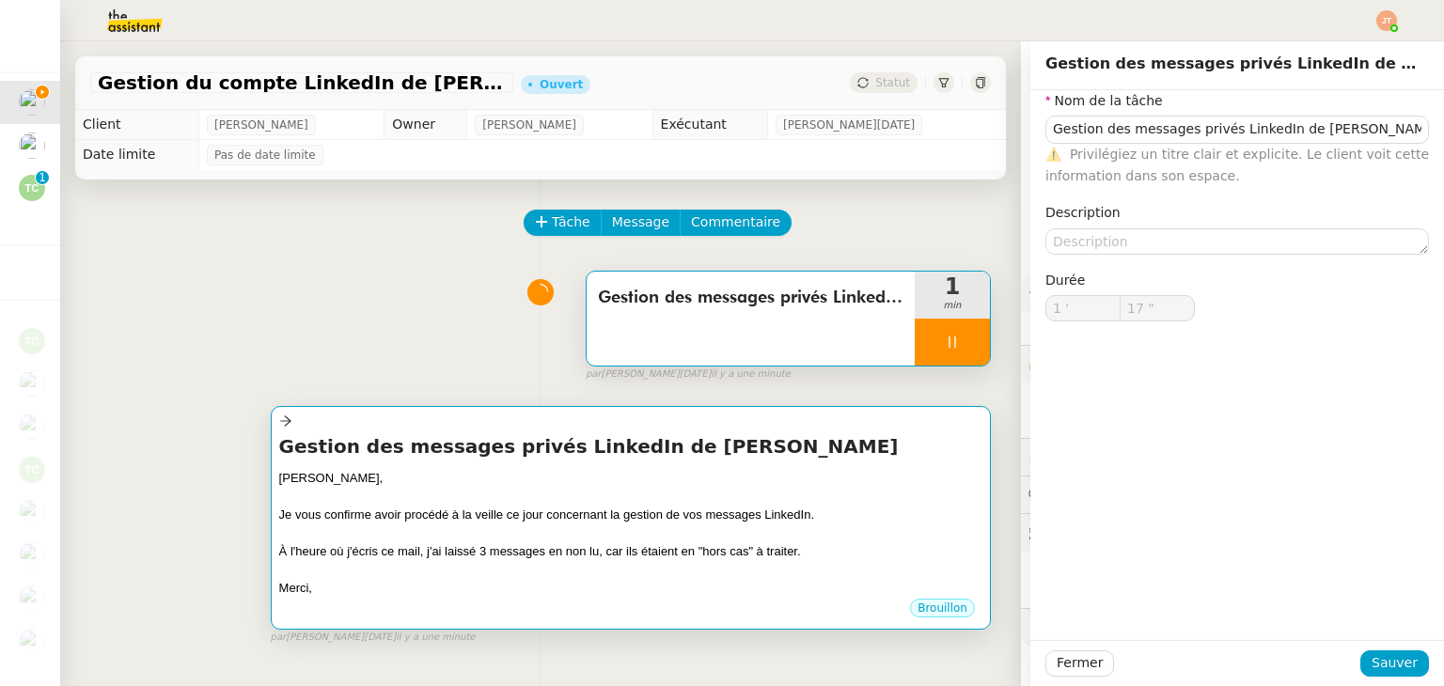
click at [549, 497] on div at bounding box center [630, 496] width 703 height 19
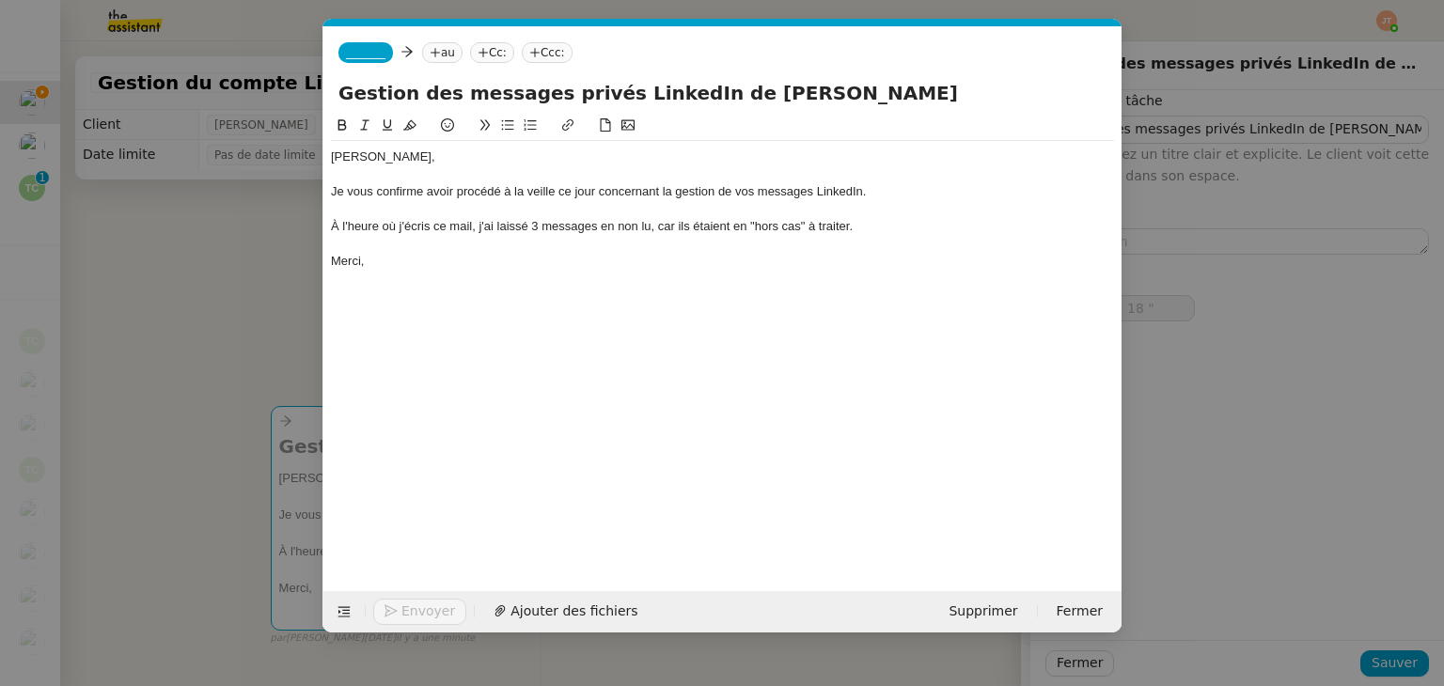
click at [538, 226] on div "À l'heure où j'écris ce mail, j'ai laissé 3 messages en non lu, car ils étaient…" at bounding box center [722, 226] width 783 height 17
type input "19 ""
click at [175, 334] on nz-modal-container "Service TA - VOYAGE - PROPOSITION GLOBALE A utiliser dans le cadre de propositi…" at bounding box center [722, 343] width 1444 height 686
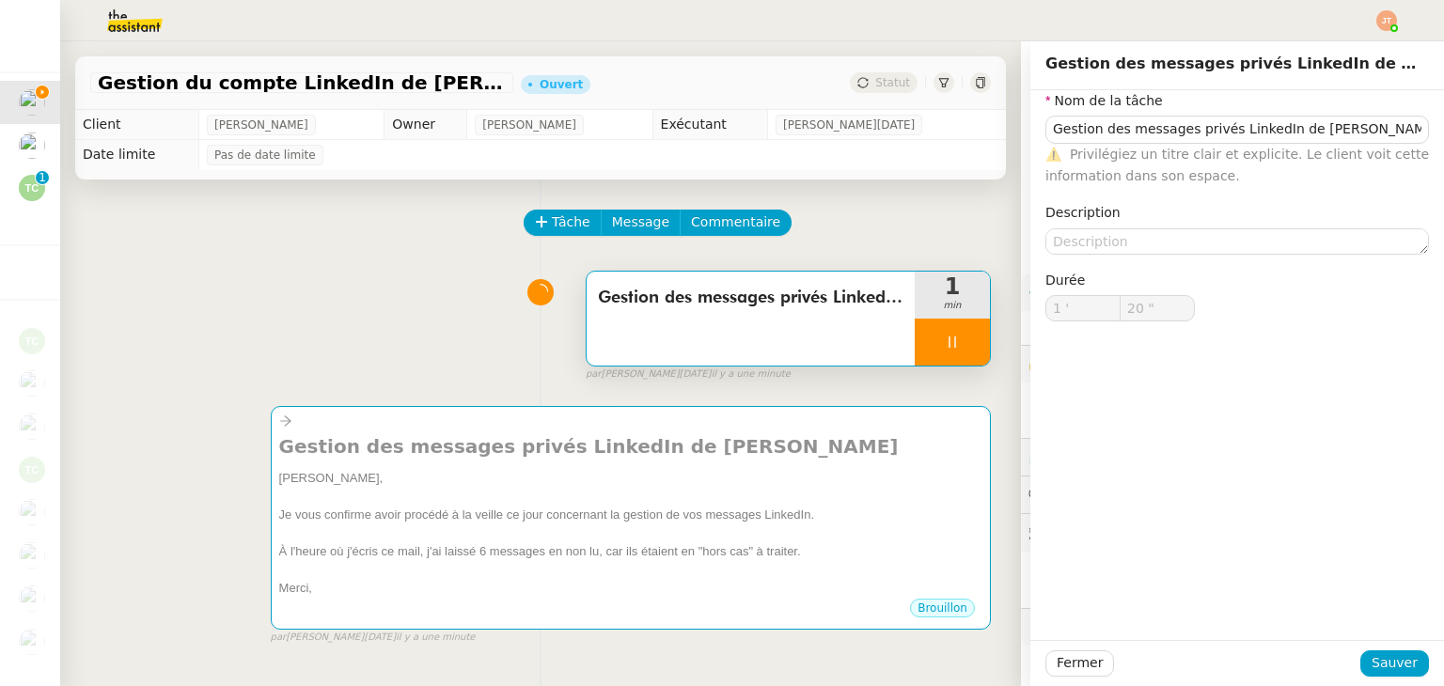
type input "21 ""
click at [1068, 657] on span "Fermer" at bounding box center [1080, 663] width 46 height 22
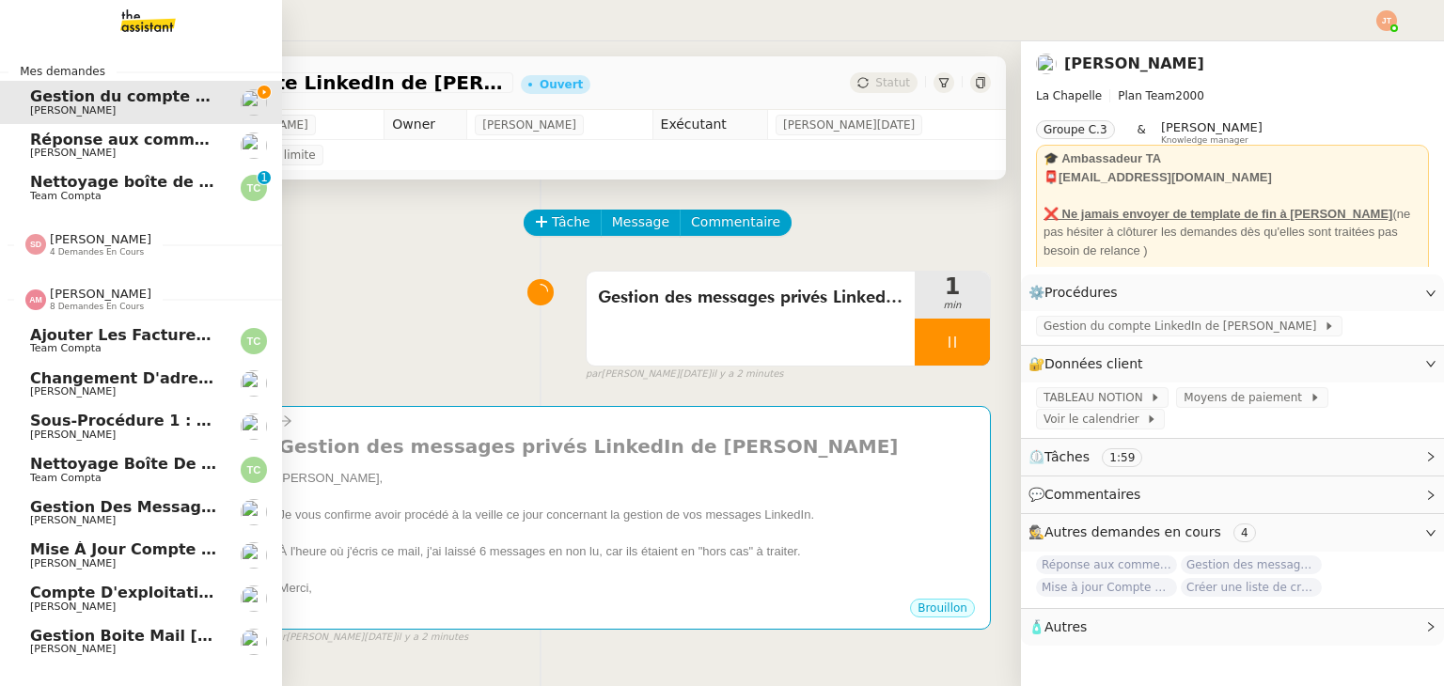
click at [91, 293] on span "[PERSON_NAME]" at bounding box center [101, 294] width 102 height 14
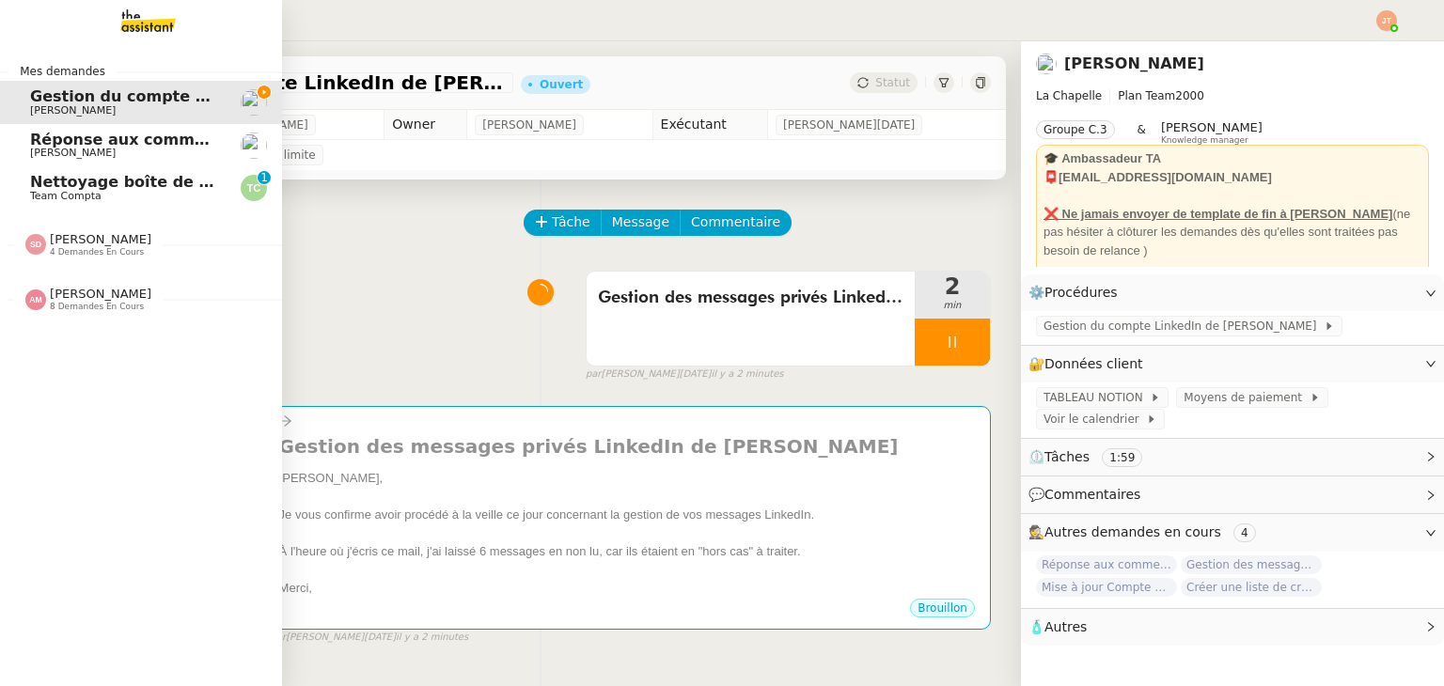
click at [86, 243] on span "[PERSON_NAME]" at bounding box center [101, 239] width 102 height 14
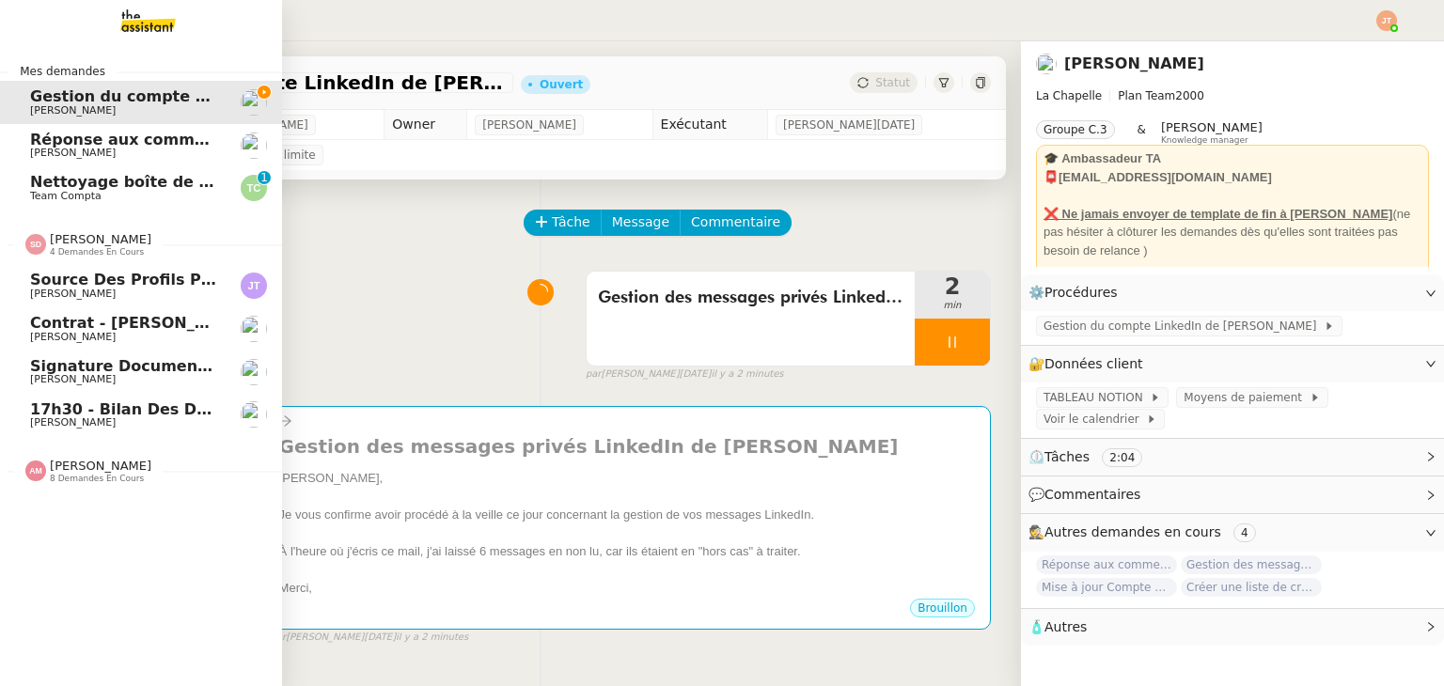
click at [86, 243] on span "[PERSON_NAME]" at bounding box center [101, 239] width 102 height 14
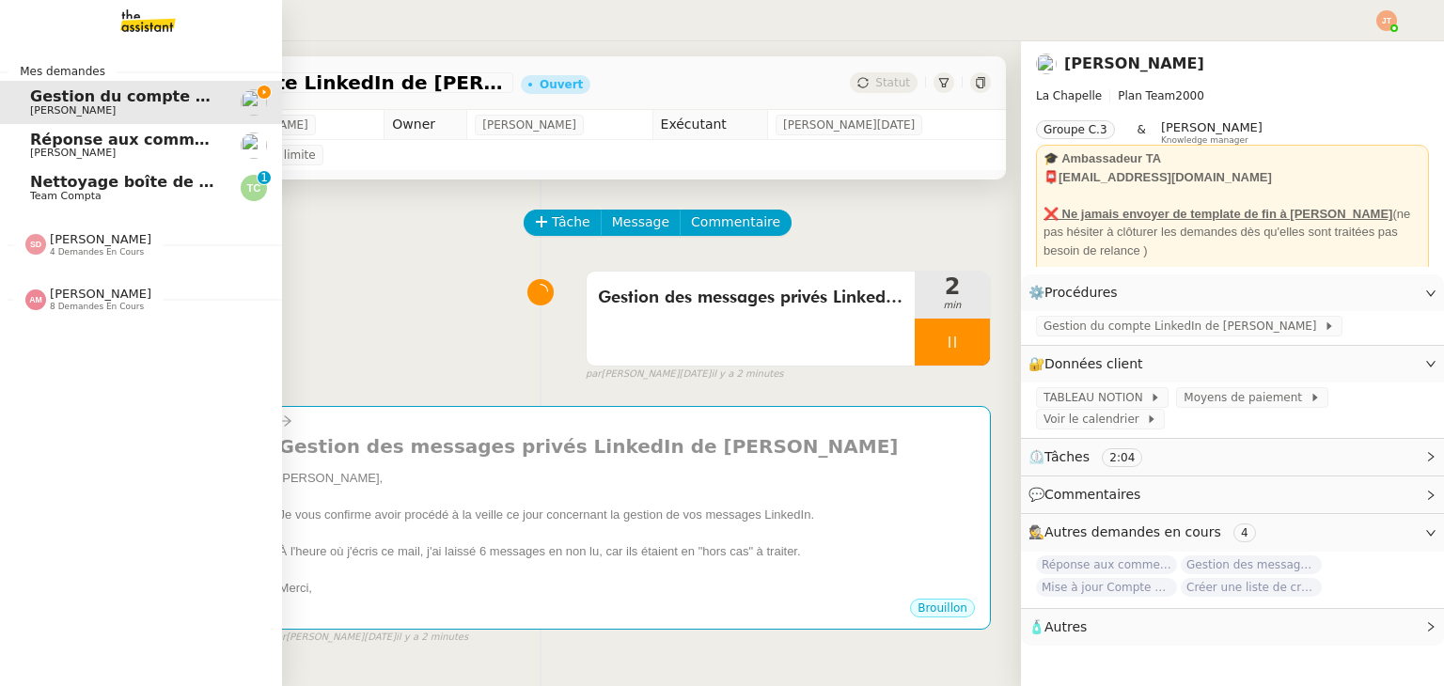
click at [84, 298] on span "[PERSON_NAME]" at bounding box center [101, 294] width 102 height 14
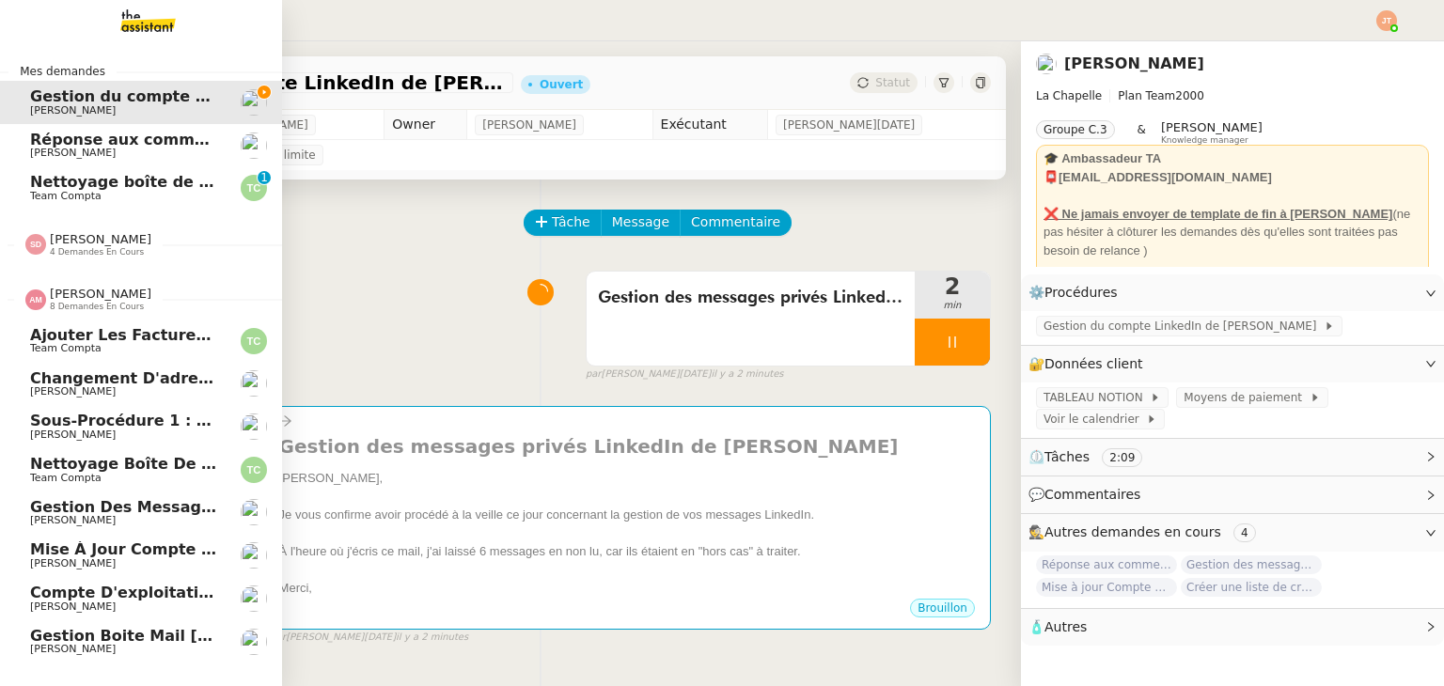
click at [84, 298] on span "[PERSON_NAME]" at bounding box center [101, 294] width 102 height 14
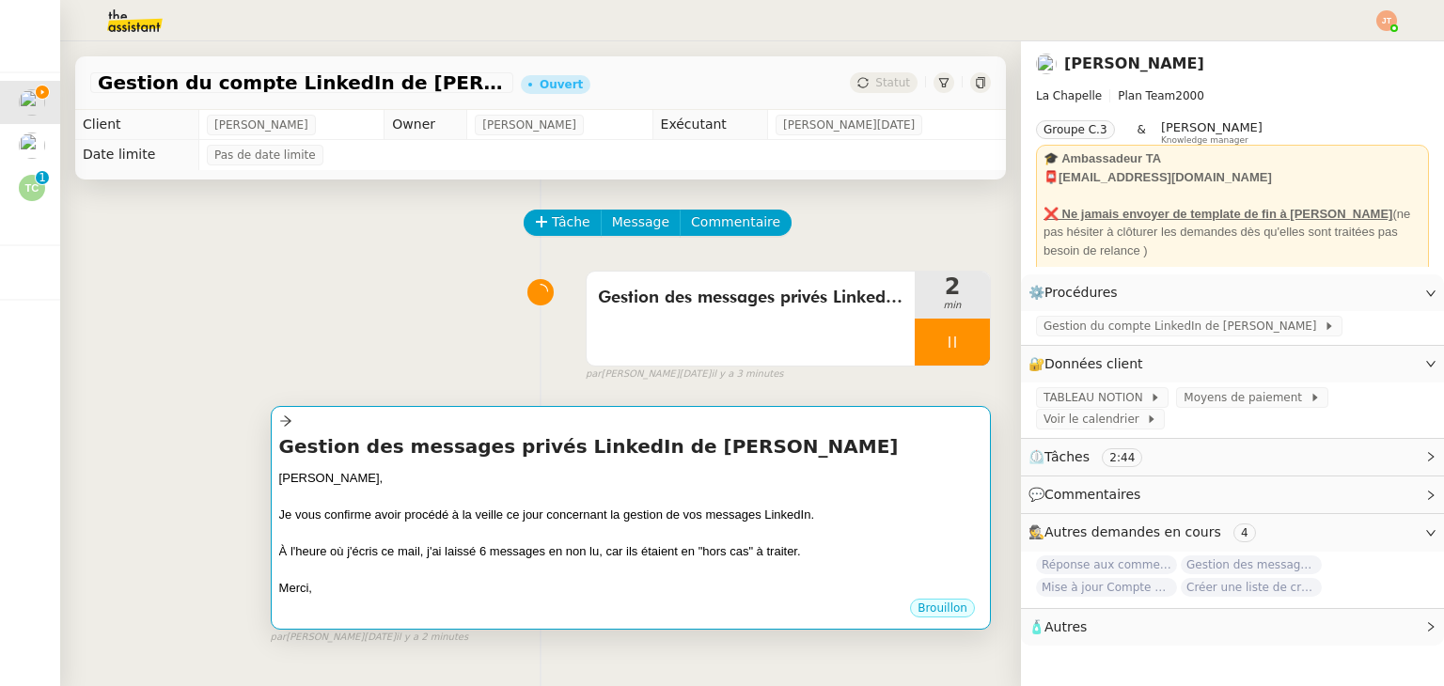
click at [424, 478] on div "[PERSON_NAME]," at bounding box center [630, 478] width 703 height 19
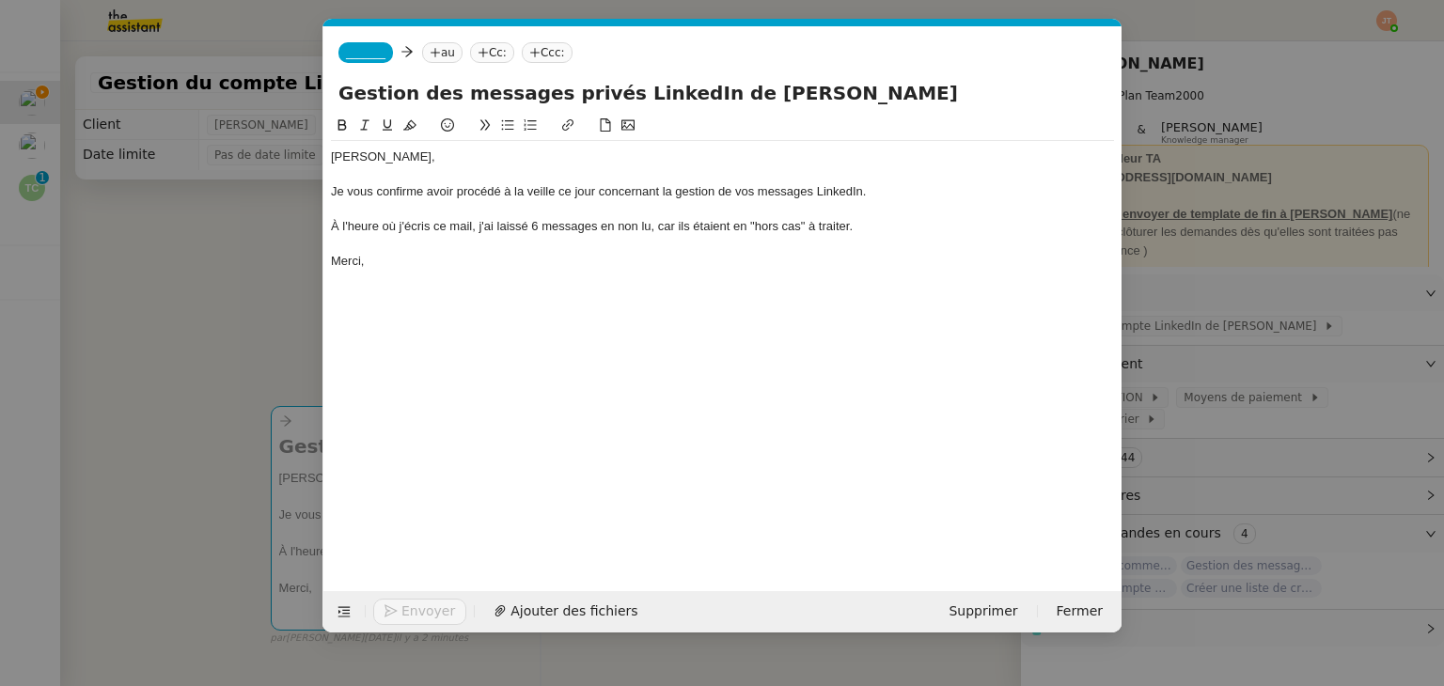
scroll to position [0, 39]
drag, startPoint x: 553, startPoint y: 189, endPoint x: 525, endPoint y: 190, distance: 27.3
click at [525, 190] on div "Je vous confirme avoir procédé à la veille ce jour concernant la gestion de vos…" at bounding box center [722, 191] width 783 height 17
click at [530, 257] on div "Merci," at bounding box center [722, 261] width 783 height 17
click at [428, 246] on div at bounding box center [722, 244] width 783 height 17
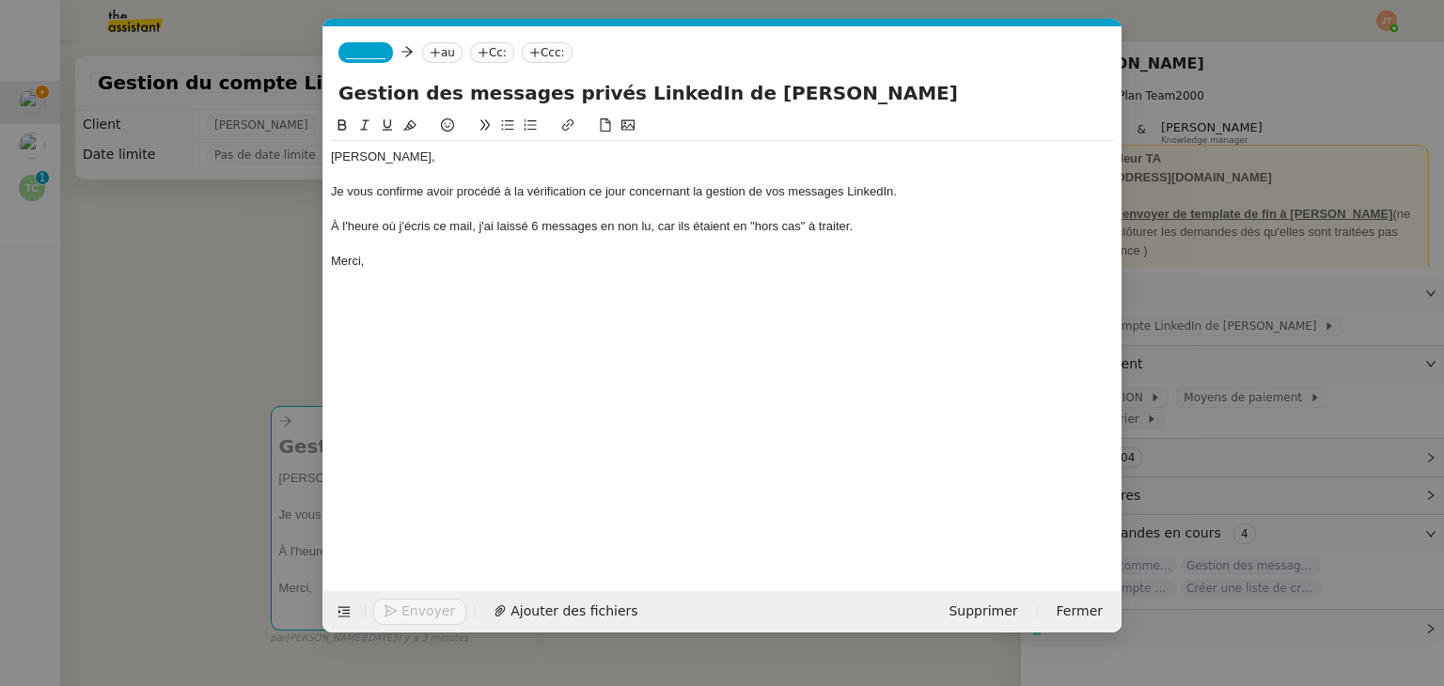
click at [414, 262] on div "Merci," at bounding box center [722, 261] width 783 height 17
click at [437, 48] on nz-tag "au" at bounding box center [442, 52] width 40 height 21
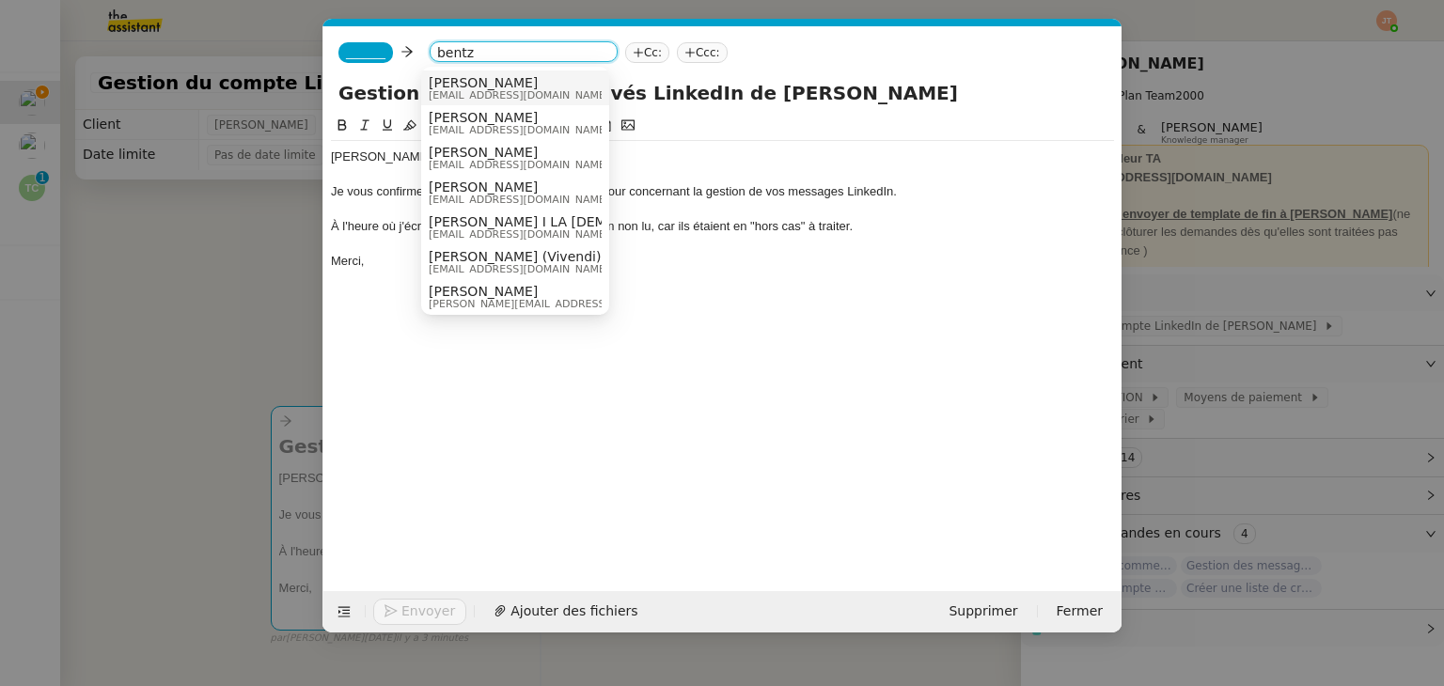
type input "bentz"
click at [462, 91] on span "[EMAIL_ADDRESS][DOMAIN_NAME]" at bounding box center [519, 95] width 180 height 10
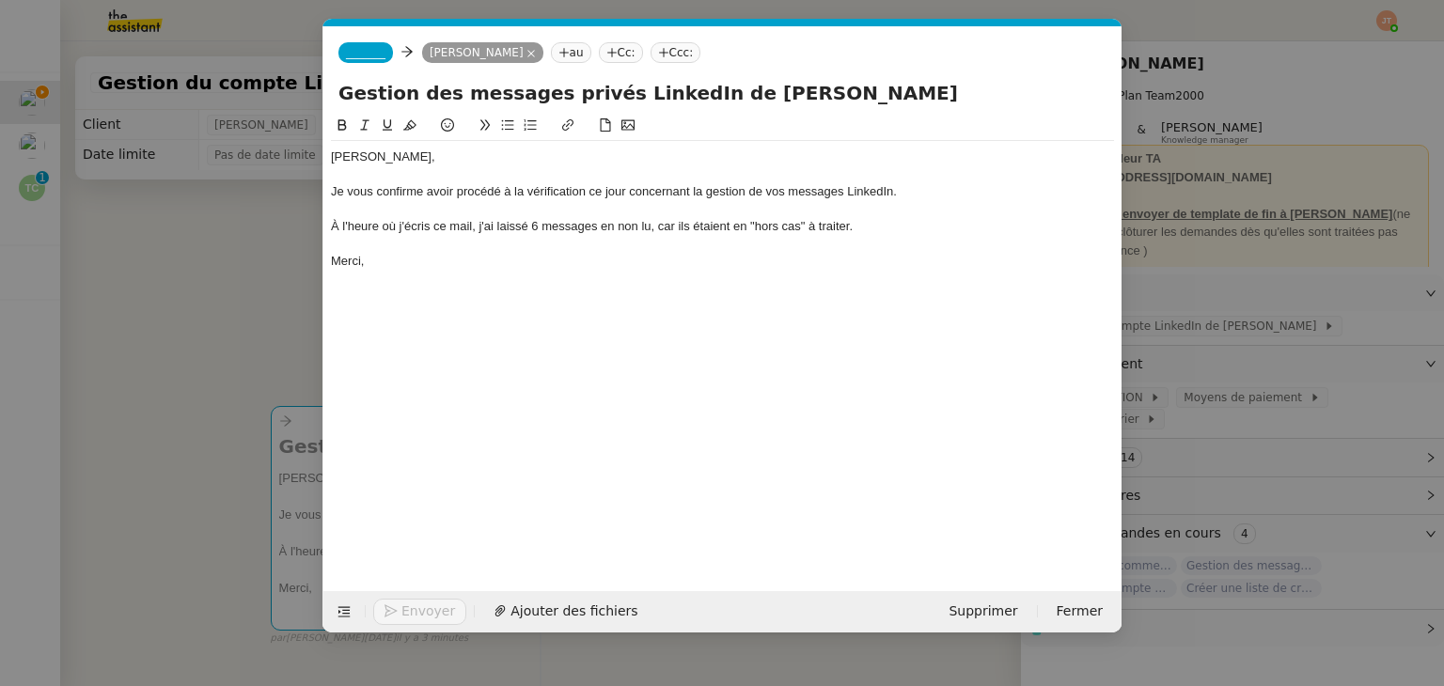
click at [372, 51] on span "_______" at bounding box center [365, 52] width 39 height 13
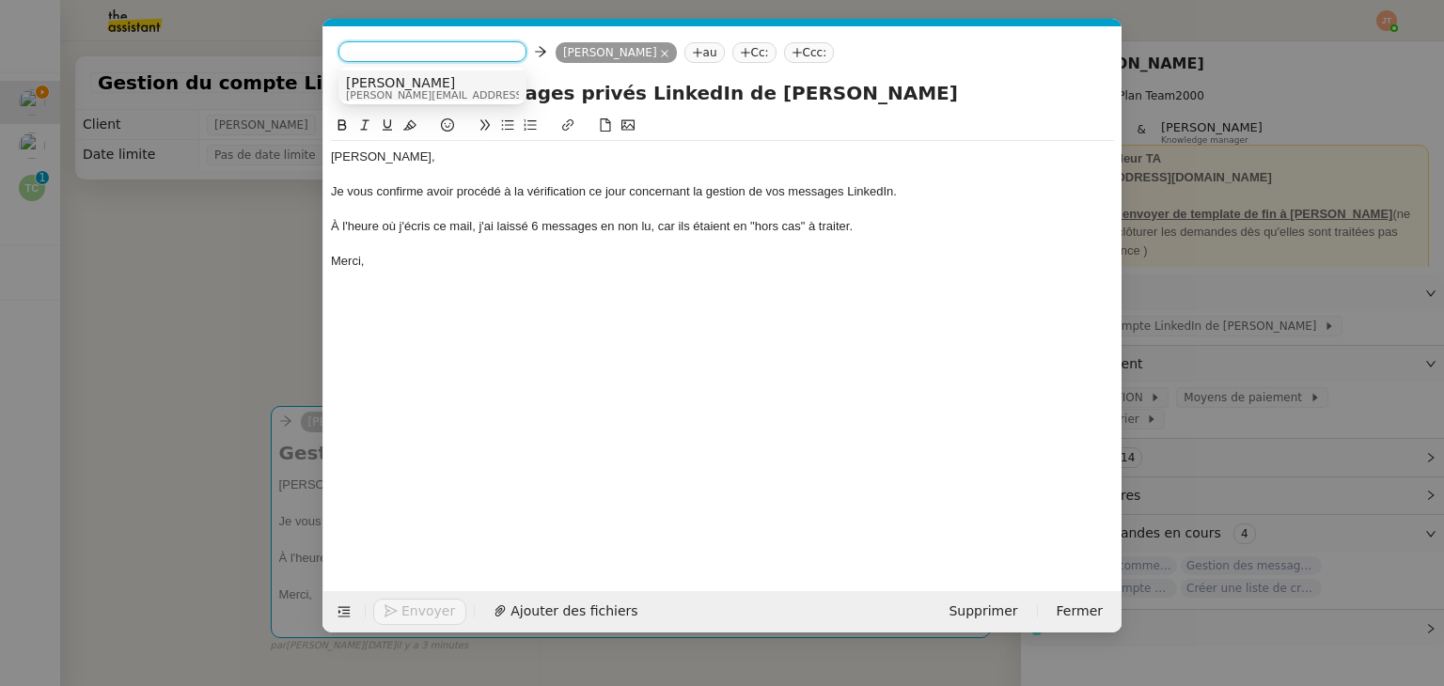
click at [384, 84] on span "[PERSON_NAME]" at bounding box center [479, 82] width 267 height 15
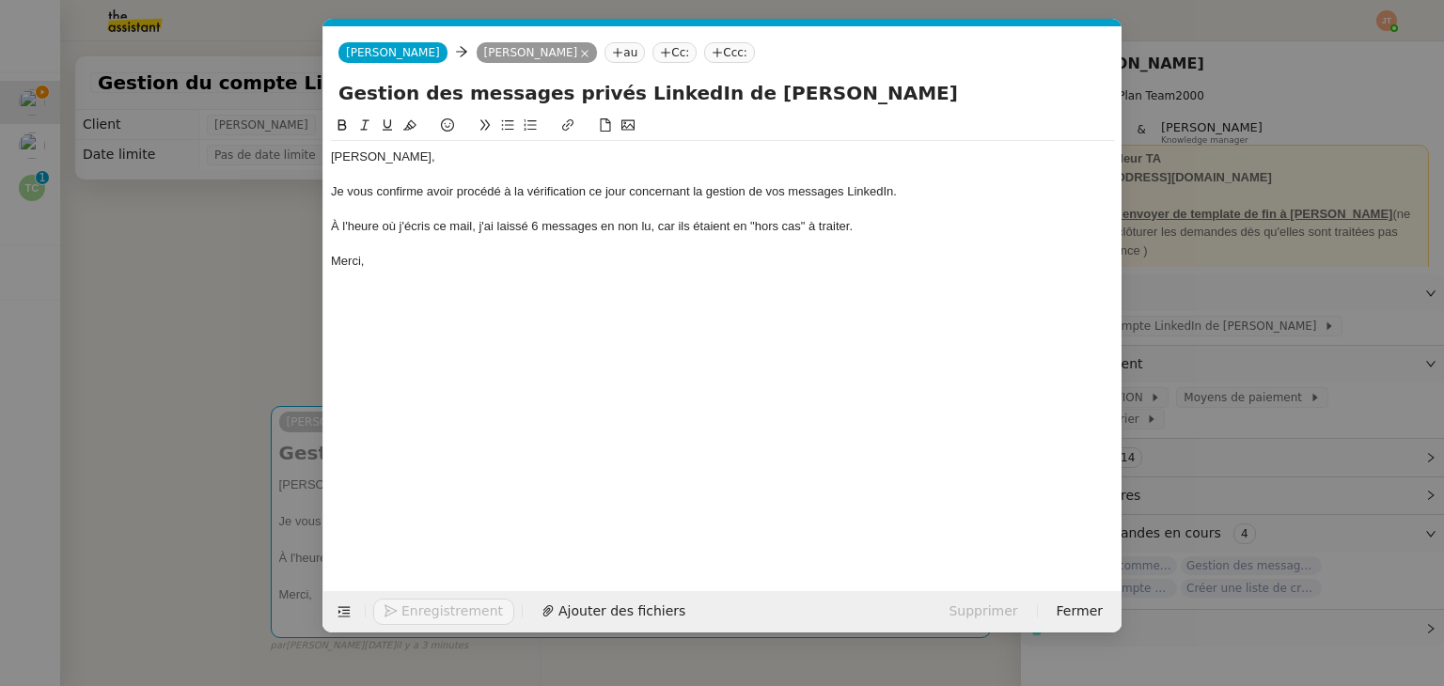
click at [398, 265] on div "Merci," at bounding box center [722, 261] width 783 height 17
click at [414, 610] on span "Envoyer" at bounding box center [428, 612] width 54 height 22
click at [414, 610] on span "Confirmer l'envoi" at bounding box center [457, 612] width 113 height 22
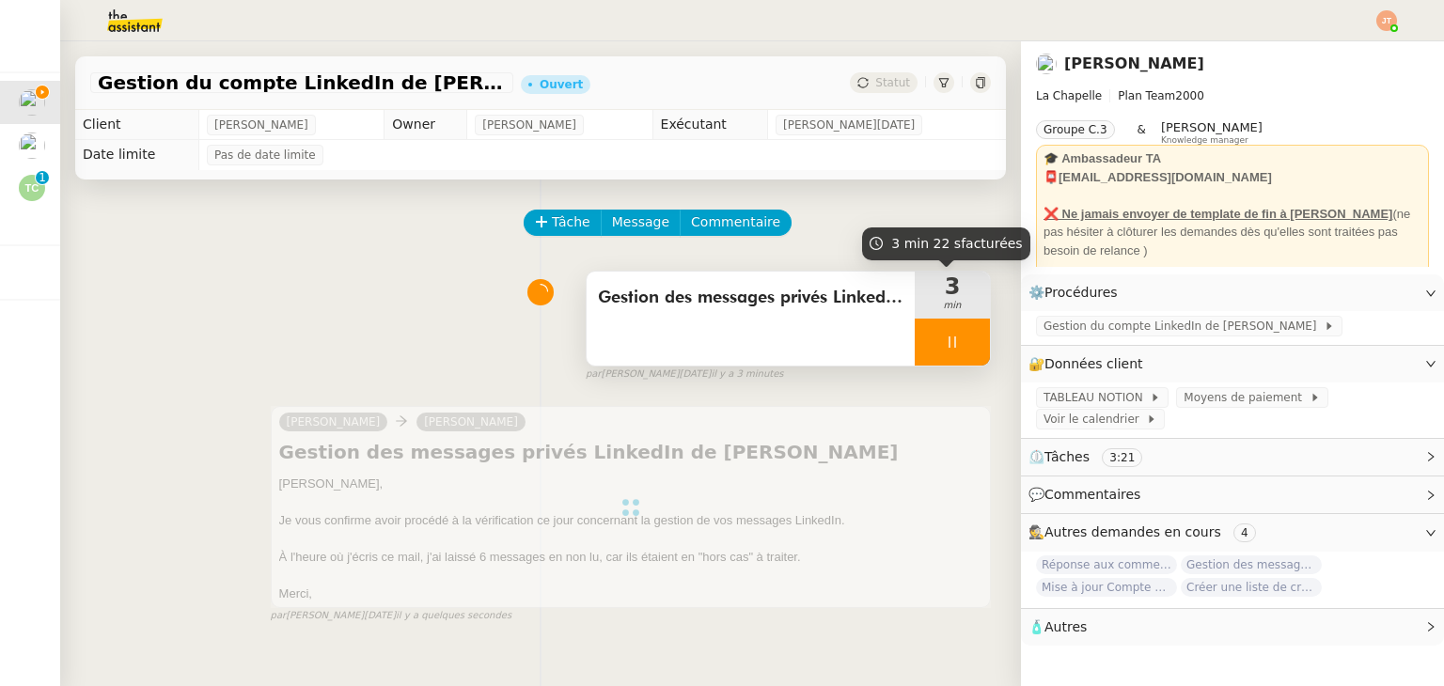
click at [945, 347] on icon at bounding box center [952, 342] width 15 height 15
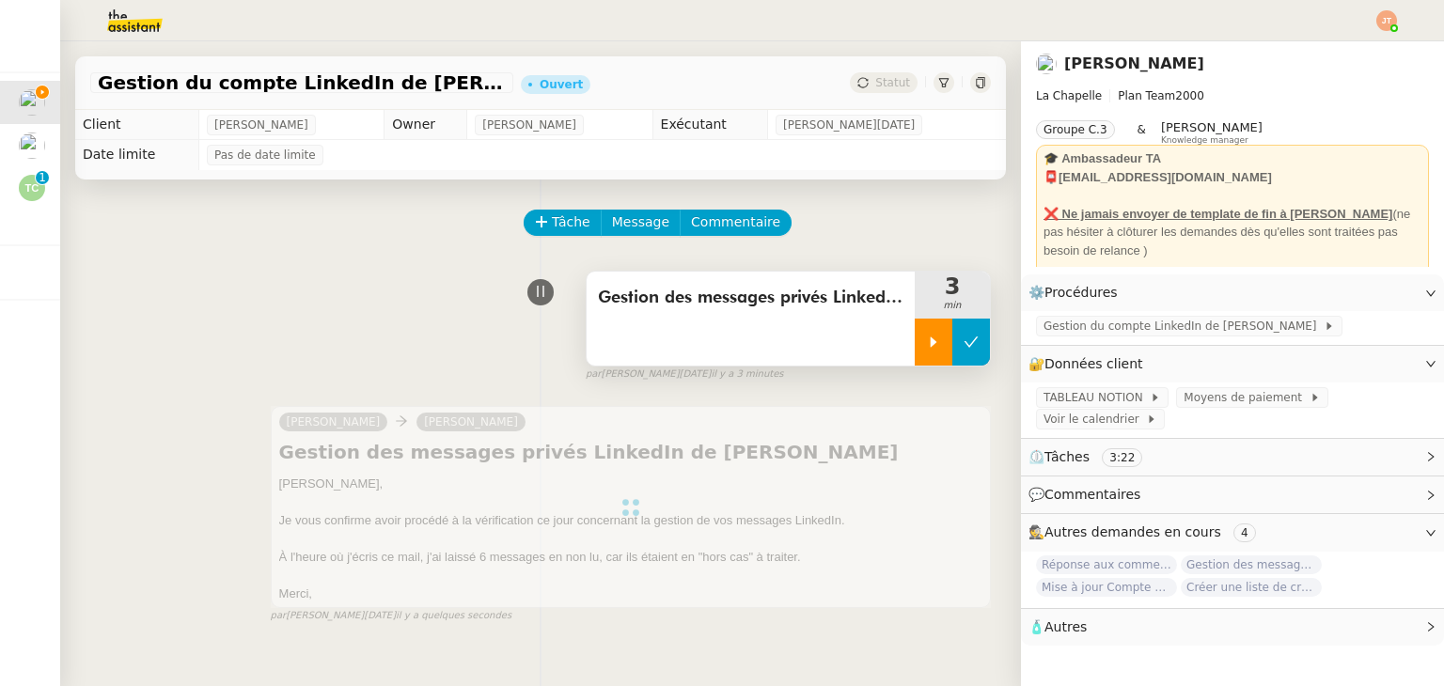
click at [963, 347] on icon at bounding box center [970, 342] width 15 height 15
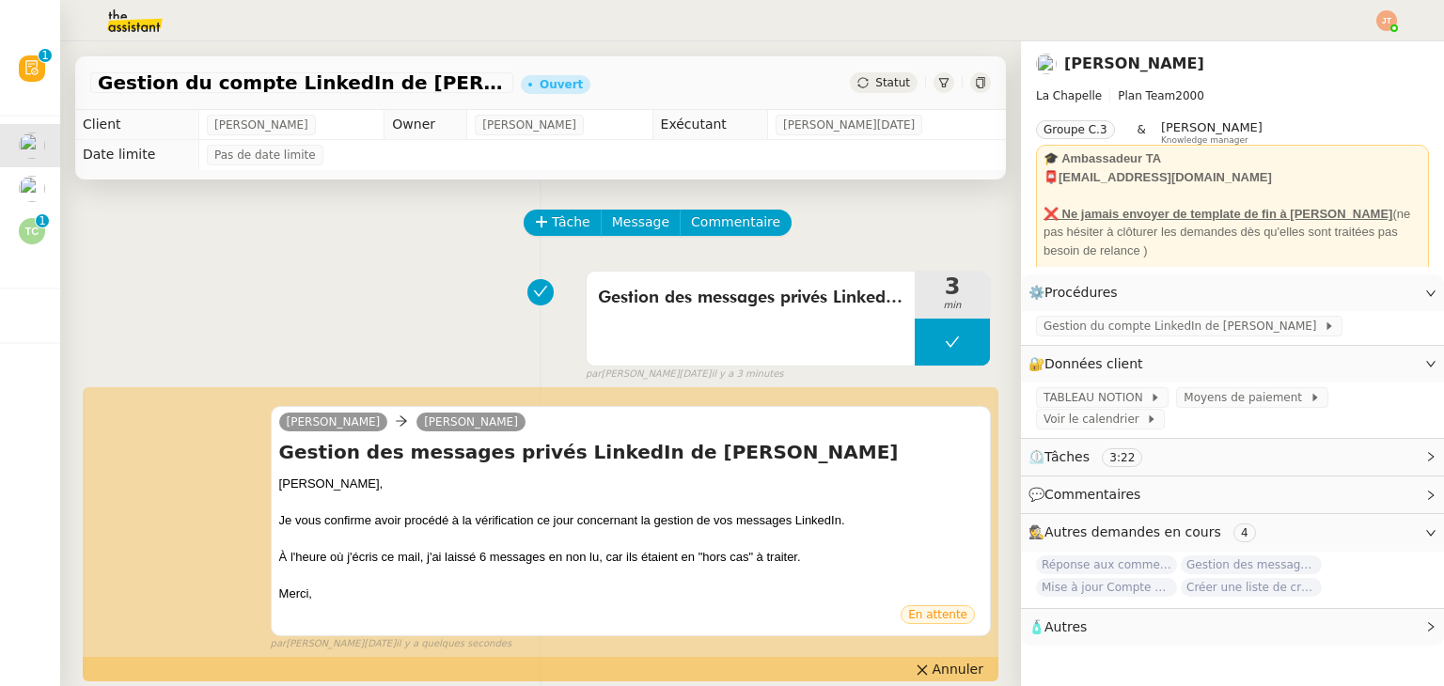
click at [885, 86] on span "Statut" at bounding box center [892, 82] width 35 height 13
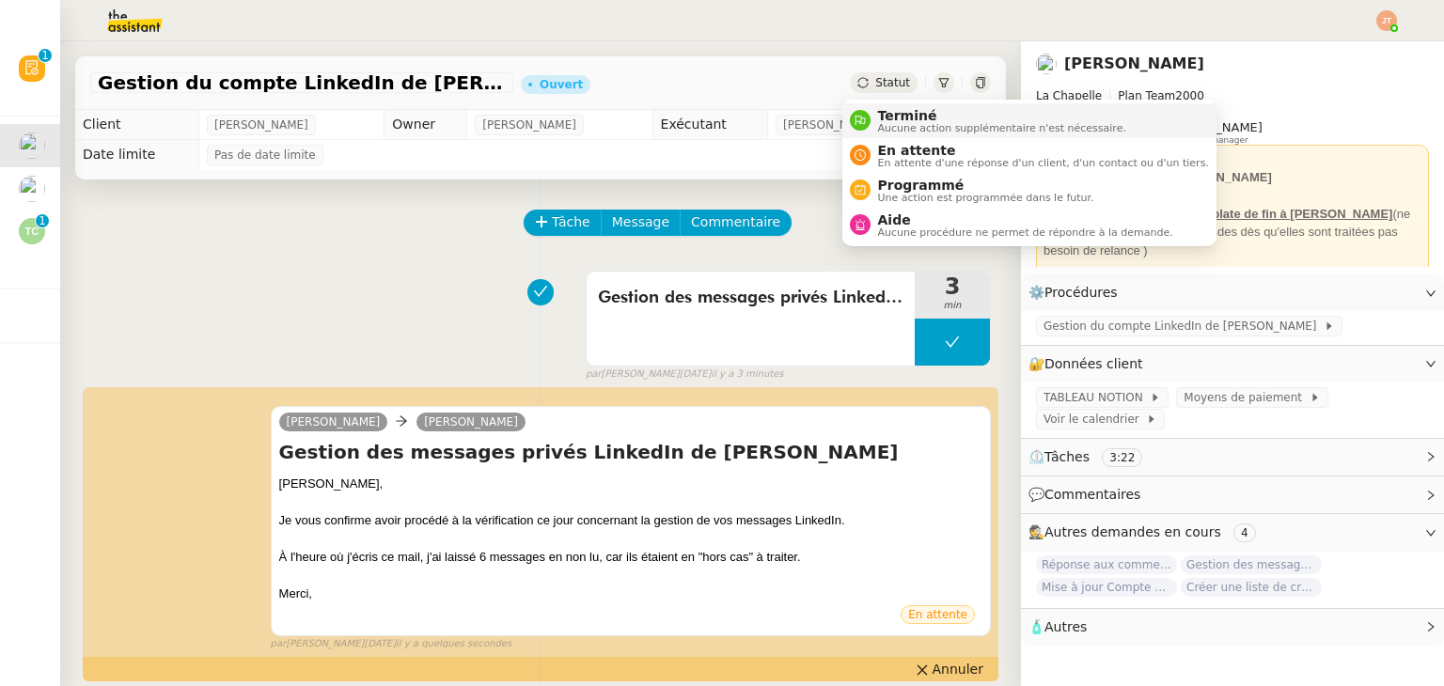
click at [892, 118] on span "Terminé" at bounding box center [1002, 115] width 248 height 15
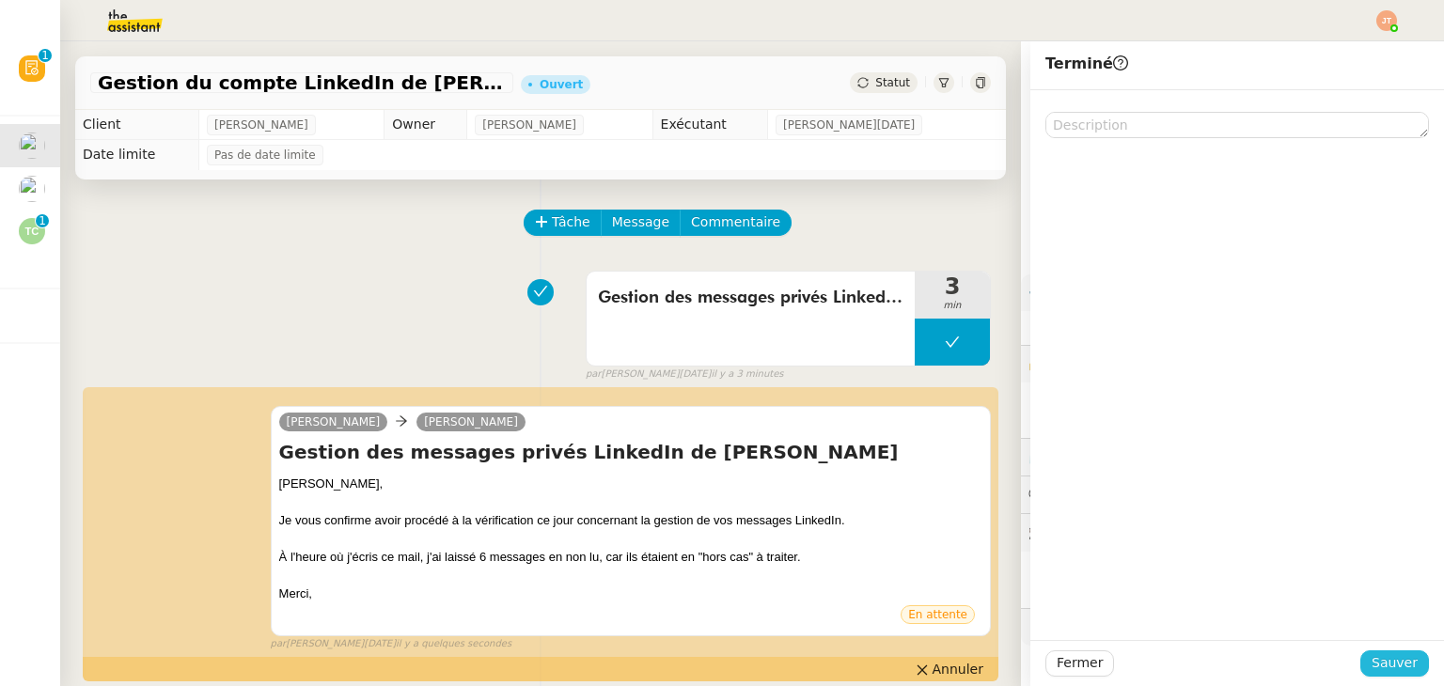
click at [1380, 659] on span "Sauver" at bounding box center [1394, 663] width 46 height 22
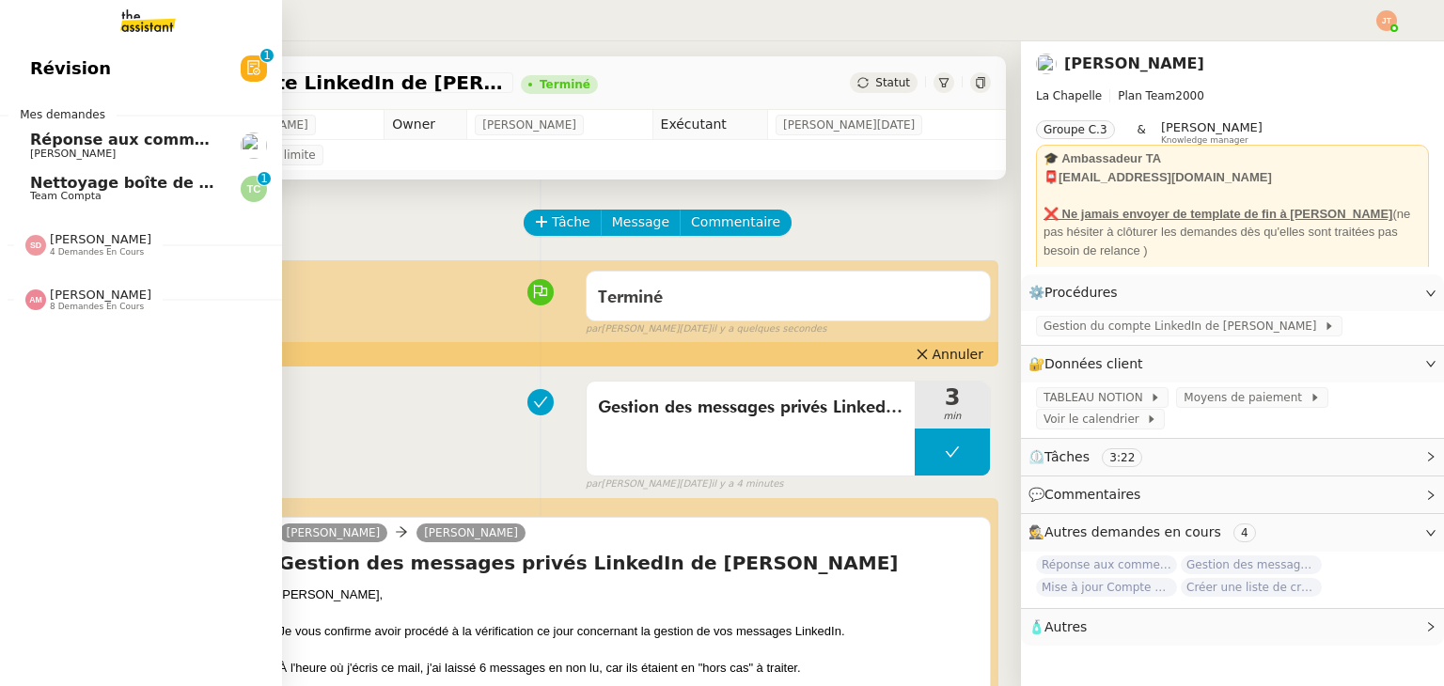
click at [71, 149] on span "[PERSON_NAME]" at bounding box center [73, 154] width 86 height 12
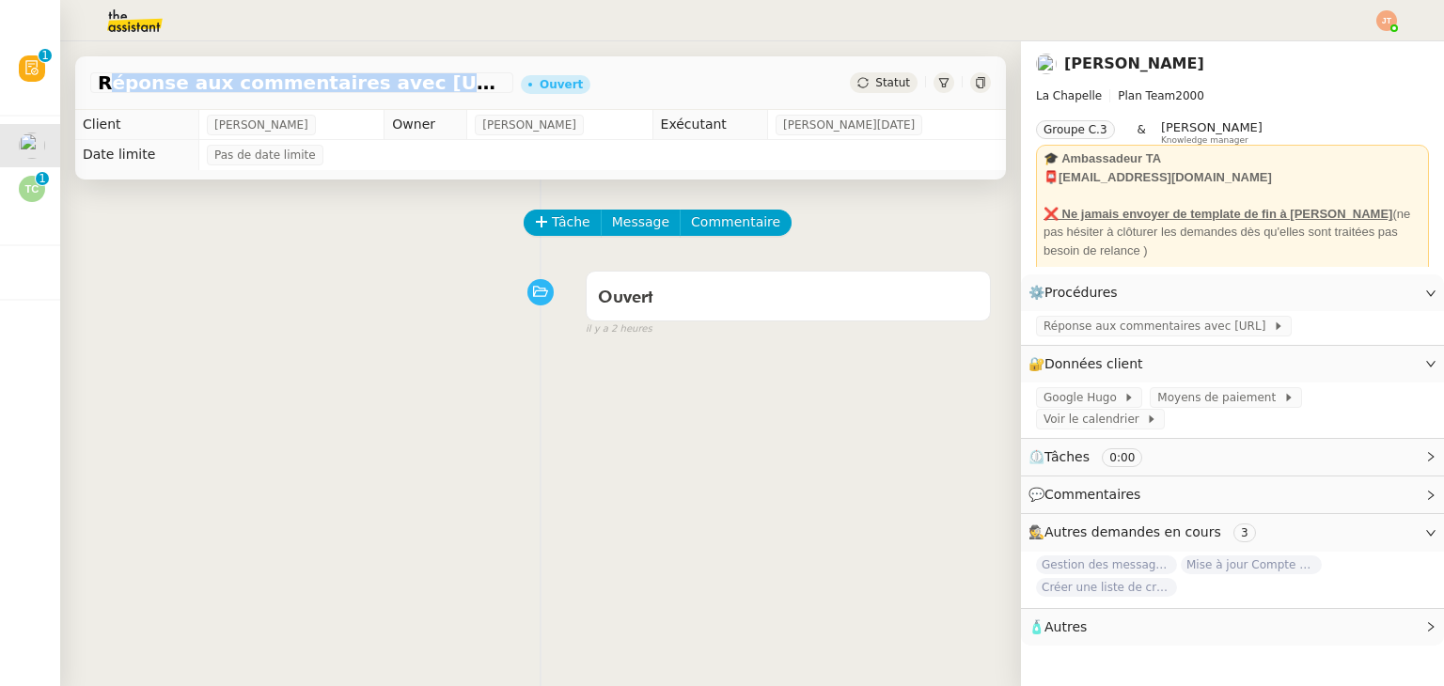
drag, startPoint x: 98, startPoint y: 84, endPoint x: 451, endPoint y: 84, distance: 353.4
click at [451, 84] on span "Réponse aux commentaires avec [URL] - [DATE]" at bounding box center [302, 82] width 408 height 19
copy span "Réponse aux commentaires avec [URL]"
click at [572, 232] on span "Tâche" at bounding box center [571, 222] width 39 height 22
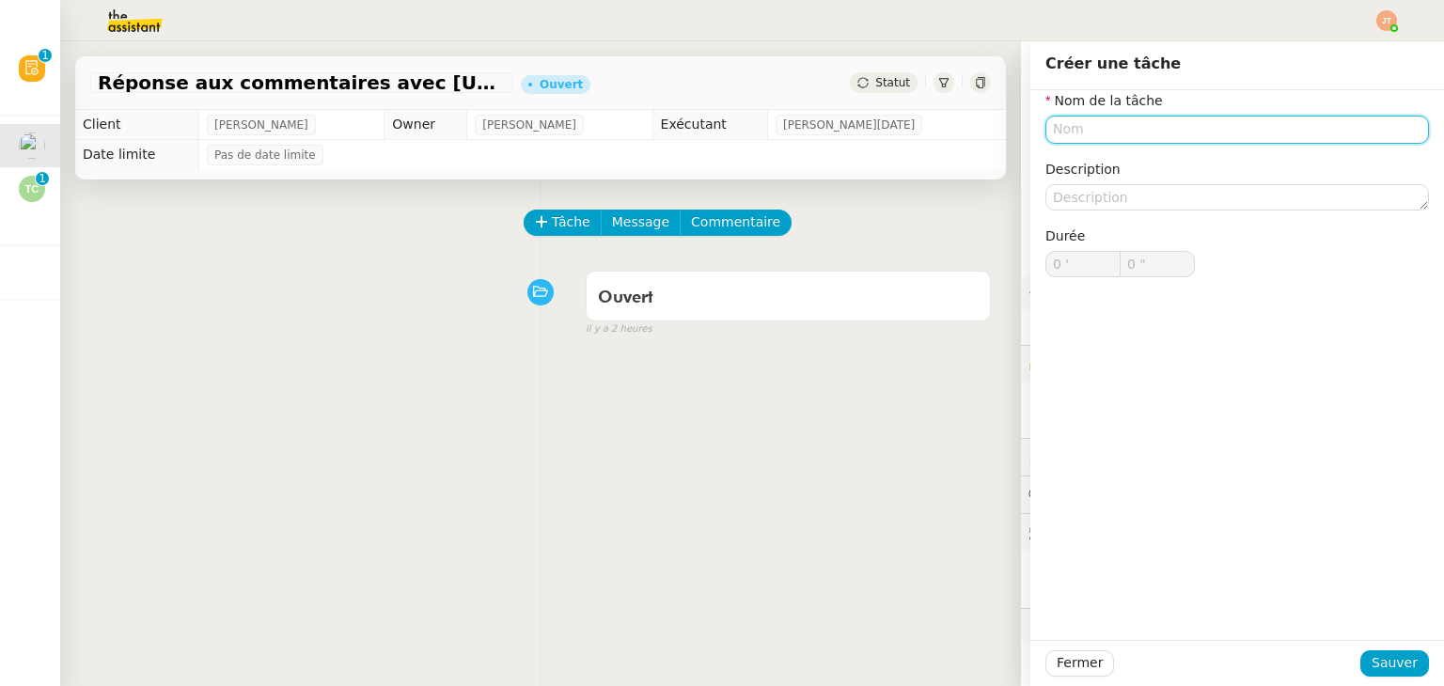
click at [1061, 122] on input "text" at bounding box center [1237, 129] width 384 height 27
paste input "Réponse aux commentaires avec [URL]"
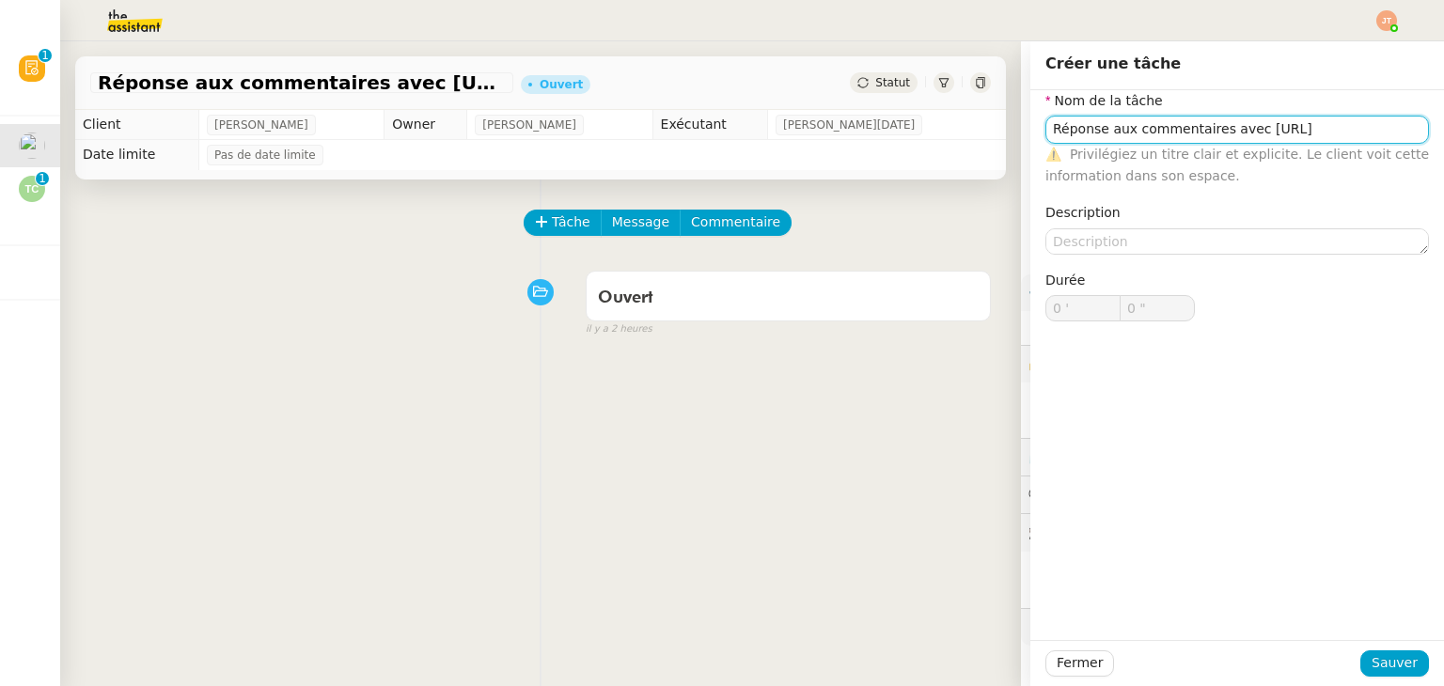
drag, startPoint x: 1285, startPoint y: 134, endPoint x: 1233, endPoint y: 129, distance: 52.0
click at [1233, 129] on input "Réponse aux commentaires avec [URL]" at bounding box center [1237, 129] width 384 height 27
type input "Réponse aux commentaires avec [URL]"
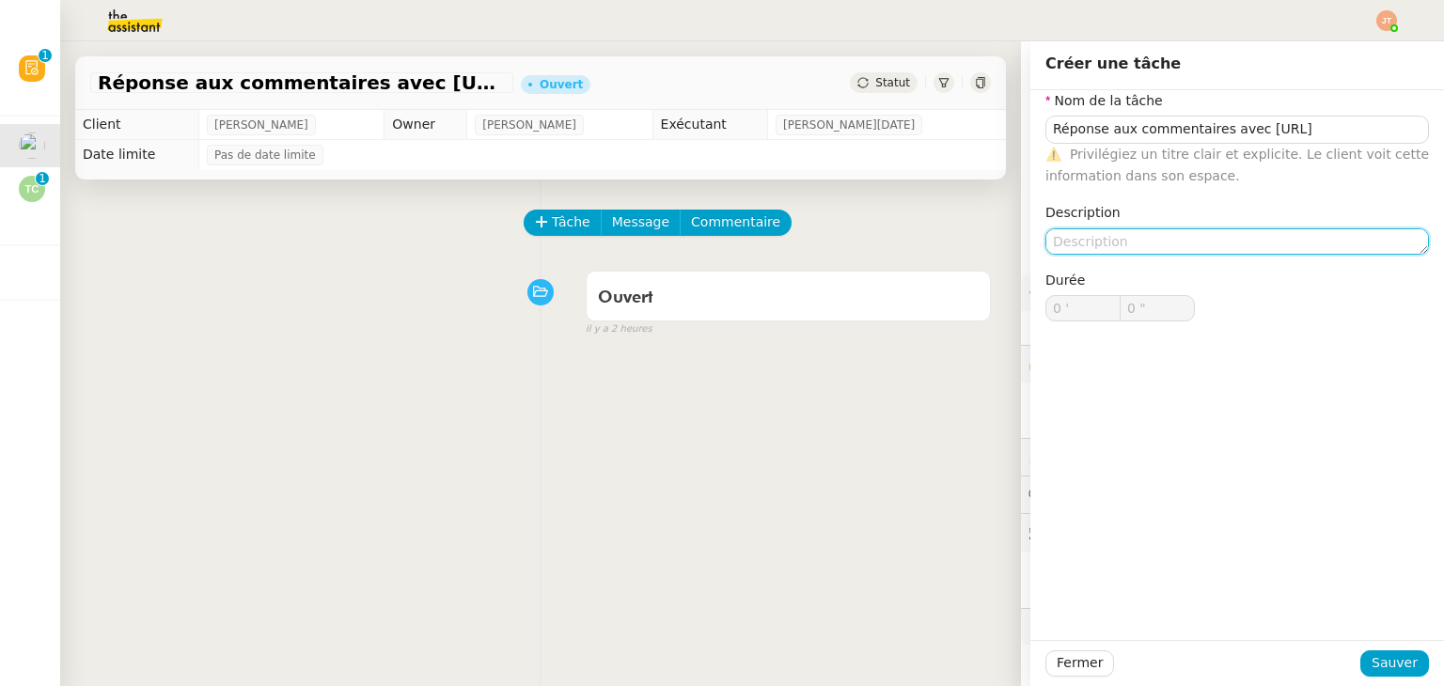
click at [1101, 238] on textarea at bounding box center [1237, 241] width 384 height 26
paste textarea "[URL]"
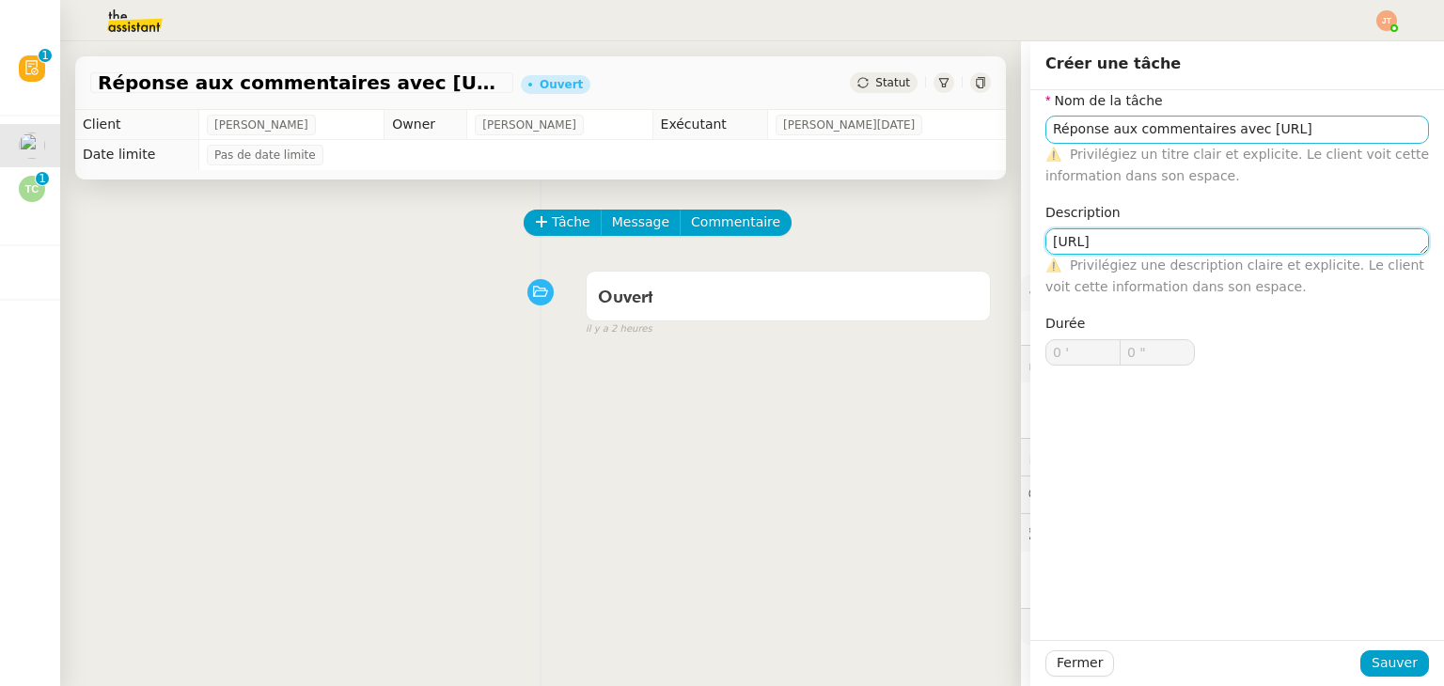
type textarea "[URL]"
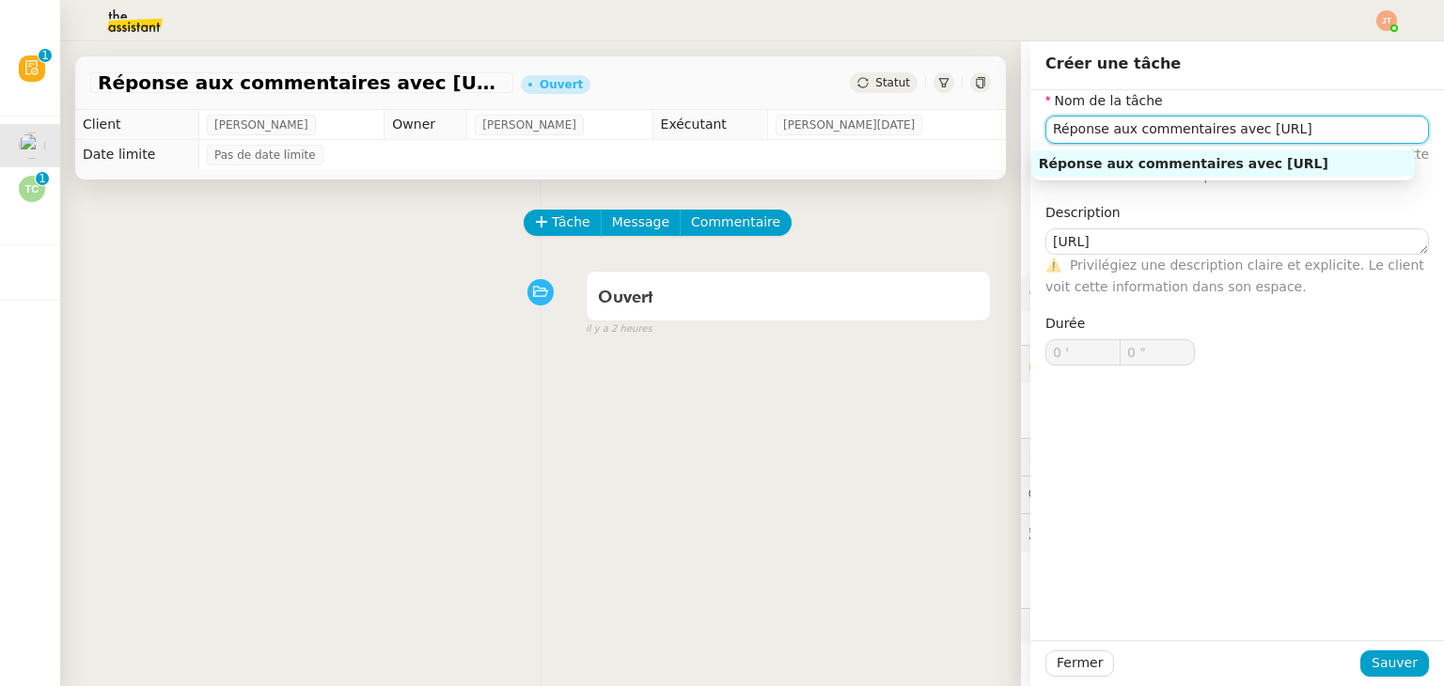
drag, startPoint x: 1273, startPoint y: 127, endPoint x: 1200, endPoint y: 126, distance: 72.4
click at [1200, 126] on input "Réponse aux commentaires avec [URL]" at bounding box center [1237, 129] width 384 height 27
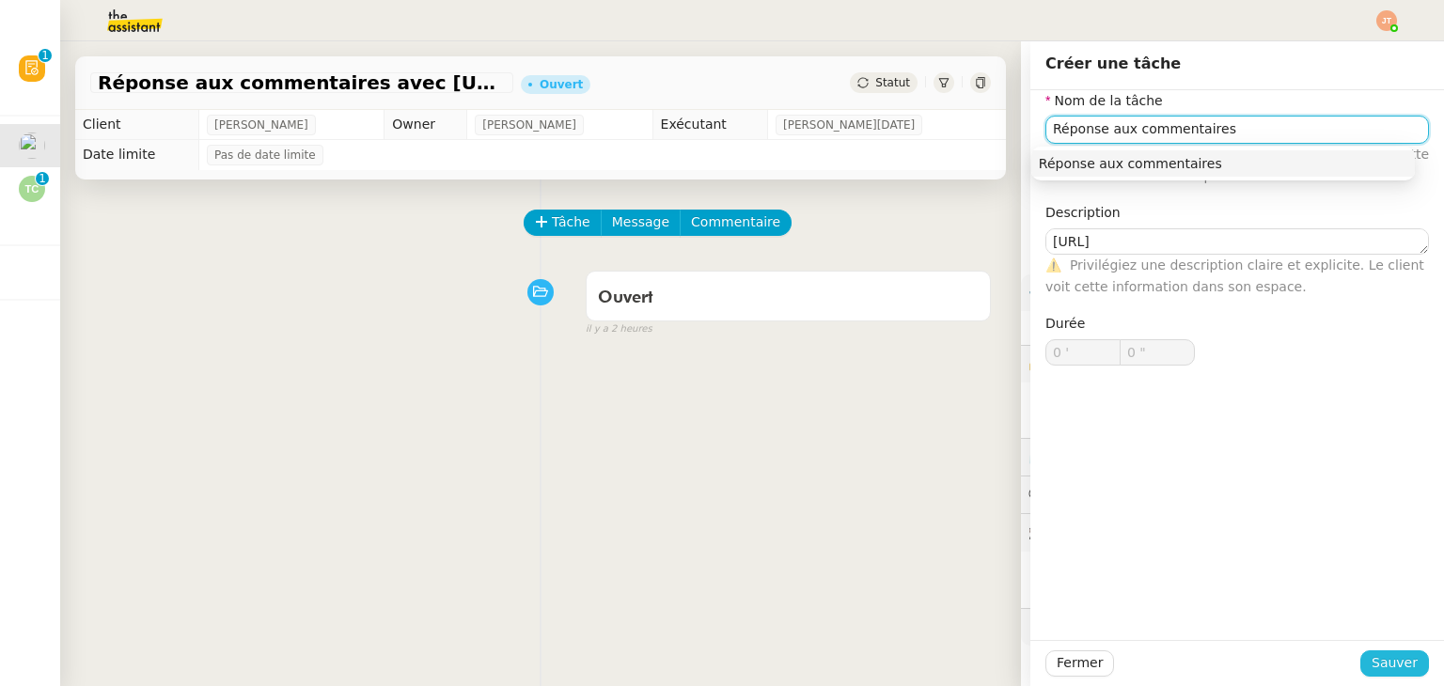
type input "Réponse aux commentaires"
click at [1371, 666] on span "Sauver" at bounding box center [1394, 663] width 46 height 22
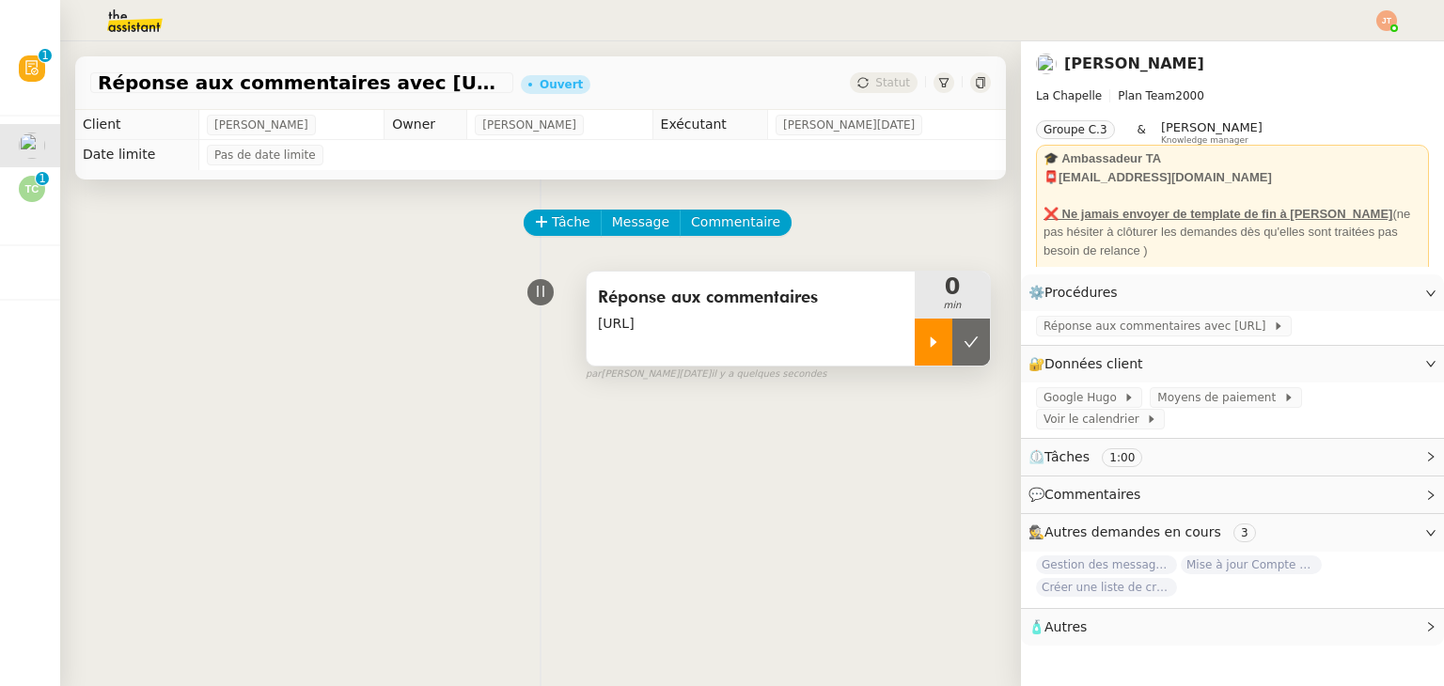
click at [926, 350] on icon at bounding box center [933, 342] width 15 height 15
click at [1073, 321] on span "Réponse aux commentaires avec [URL]" at bounding box center [1157, 326] width 229 height 19
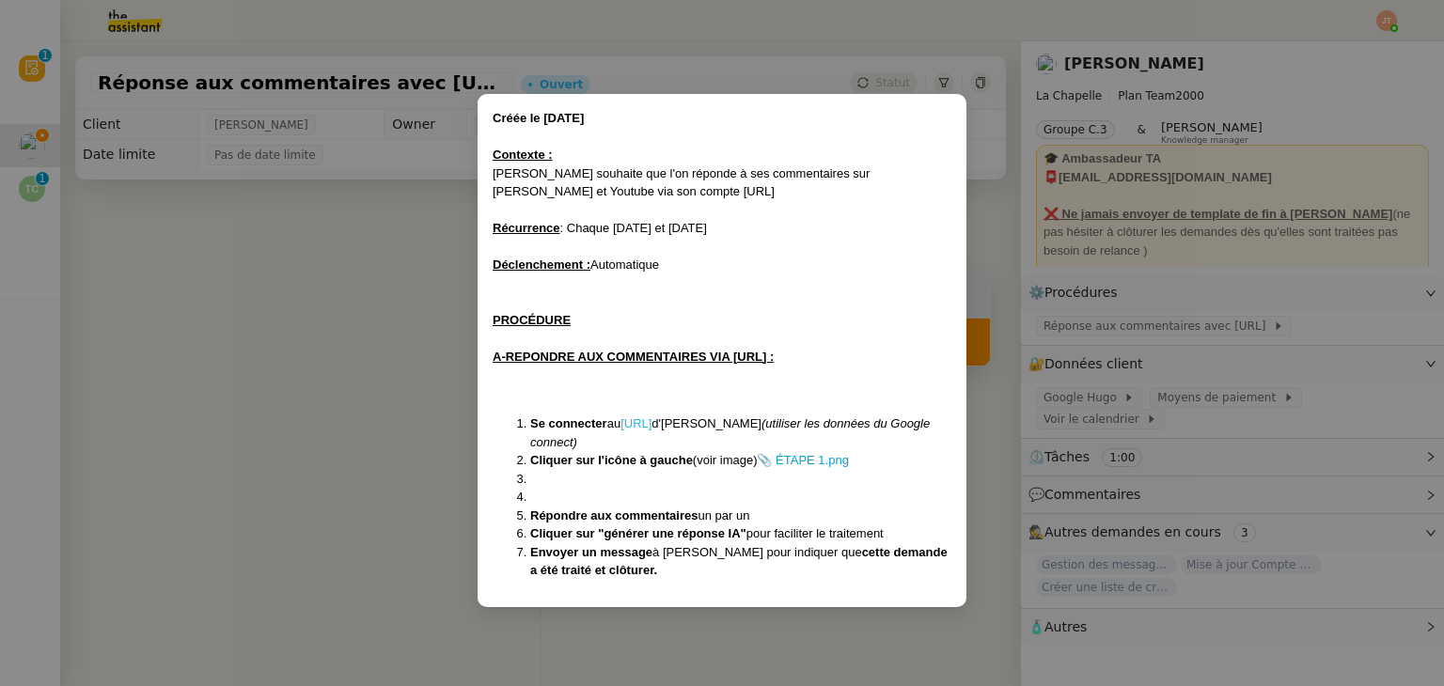
click at [651, 418] on link "[URL]" at bounding box center [635, 423] width 31 height 14
click at [248, 302] on nz-modal-container "Créée le [DATE] Contexte : [PERSON_NAME] souhaite que l'on réponde à ses commen…" at bounding box center [722, 343] width 1444 height 686
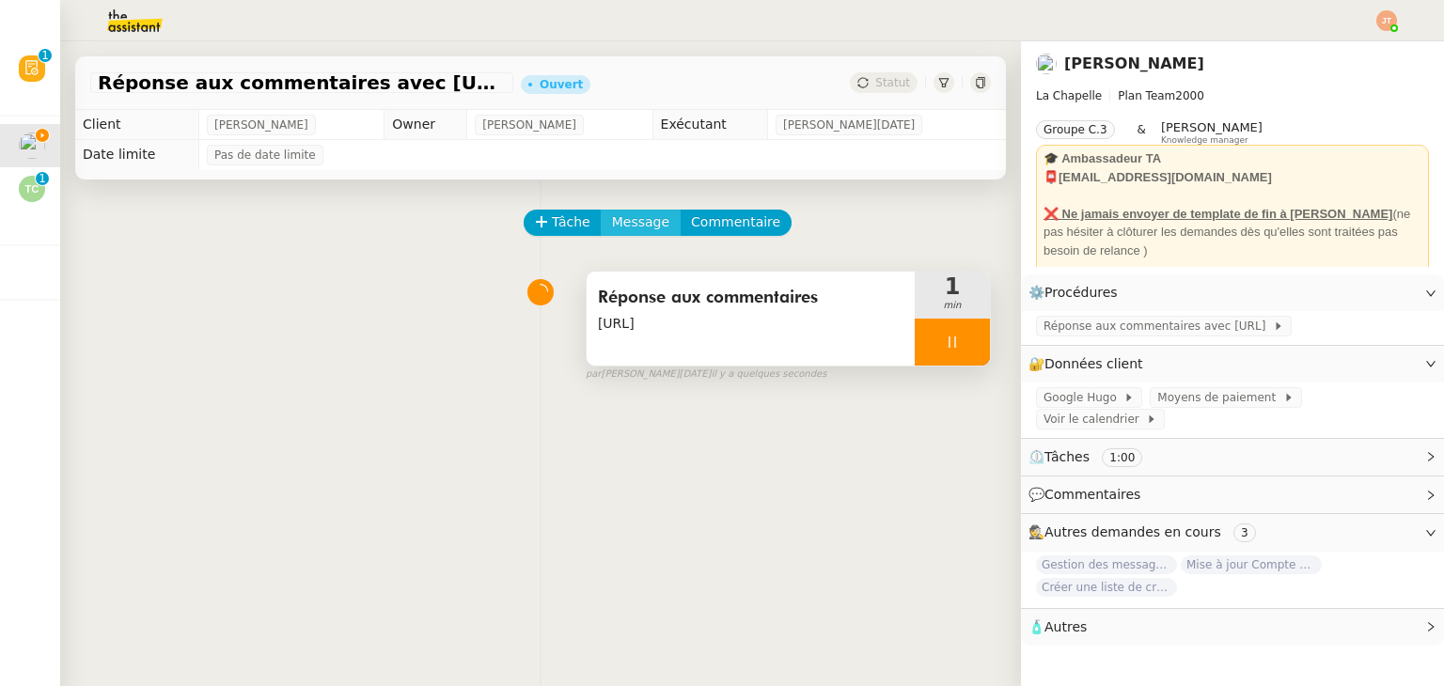
click at [650, 226] on button "Message" at bounding box center [641, 223] width 80 height 26
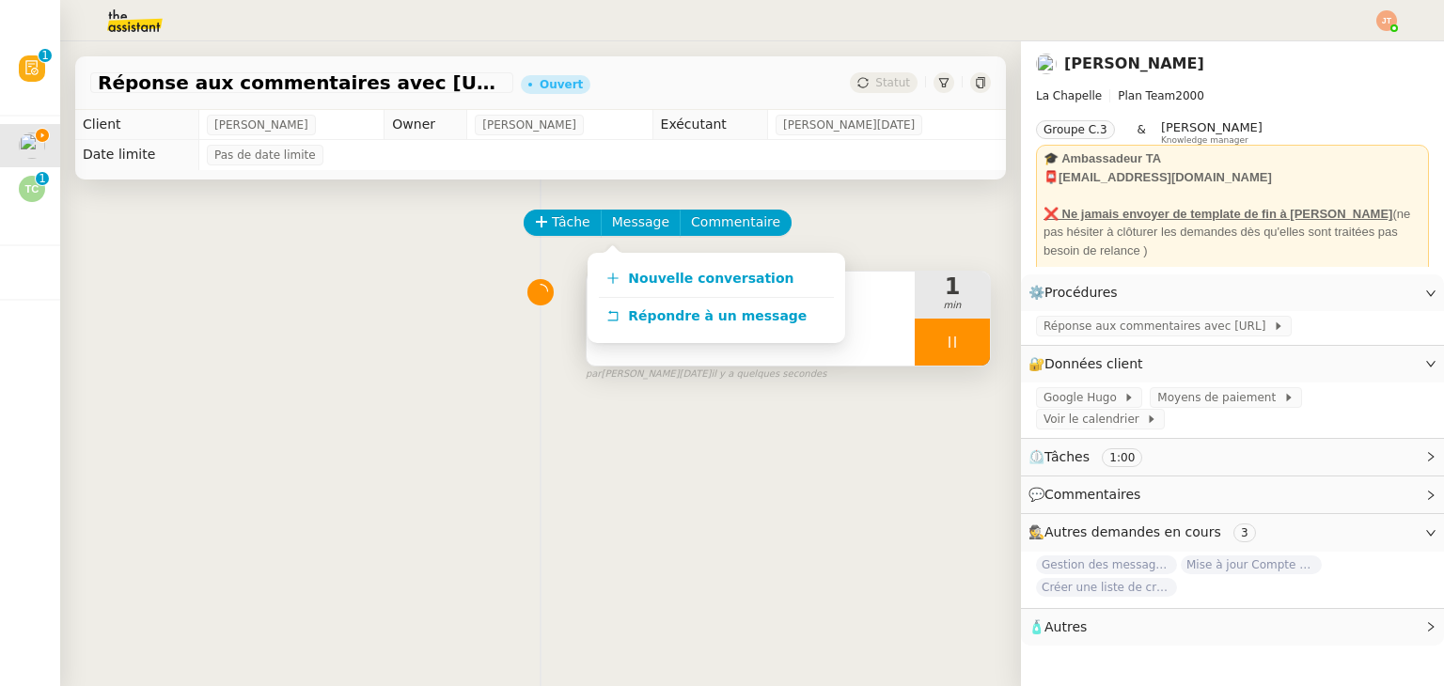
click at [657, 255] on div "Nouvelle conversation Répondre à un message" at bounding box center [716, 298] width 258 height 90
click at [658, 269] on link "Nouvelle conversation" at bounding box center [716, 279] width 235 height 38
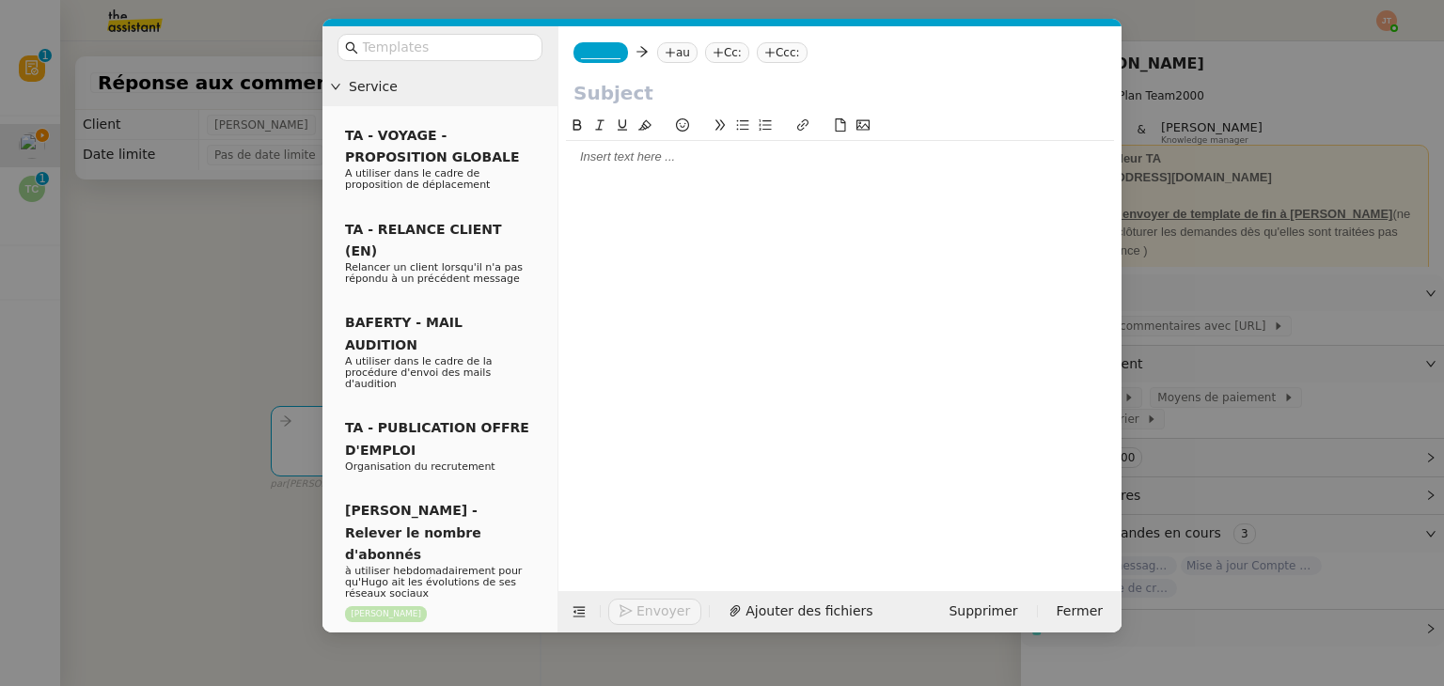
click at [624, 147] on div at bounding box center [840, 157] width 548 height 32
click at [248, 271] on nz-modal-container "Service TA - VOYAGE - PROPOSITION GLOBALE A utiliser dans le cadre de propositi…" at bounding box center [722, 343] width 1444 height 686
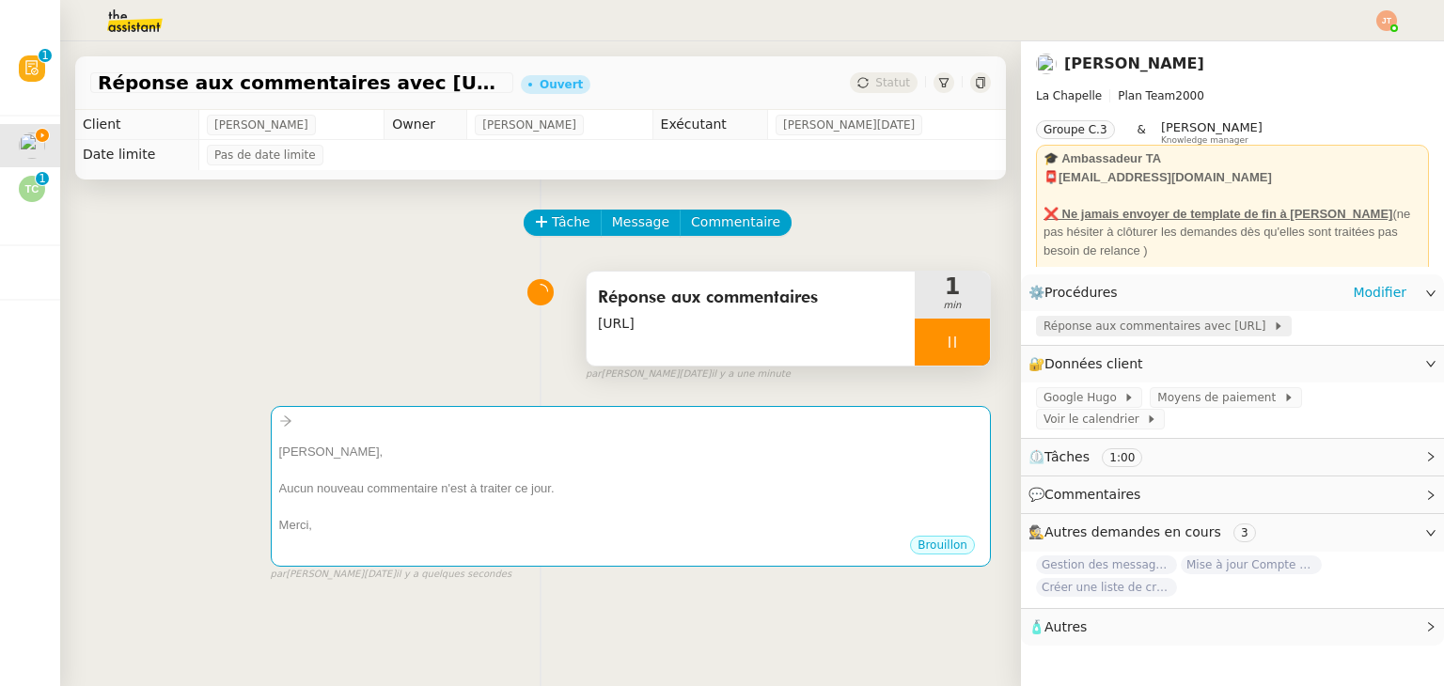
click at [1142, 326] on span "Réponse aux commentaires avec [URL]" at bounding box center [1157, 326] width 229 height 19
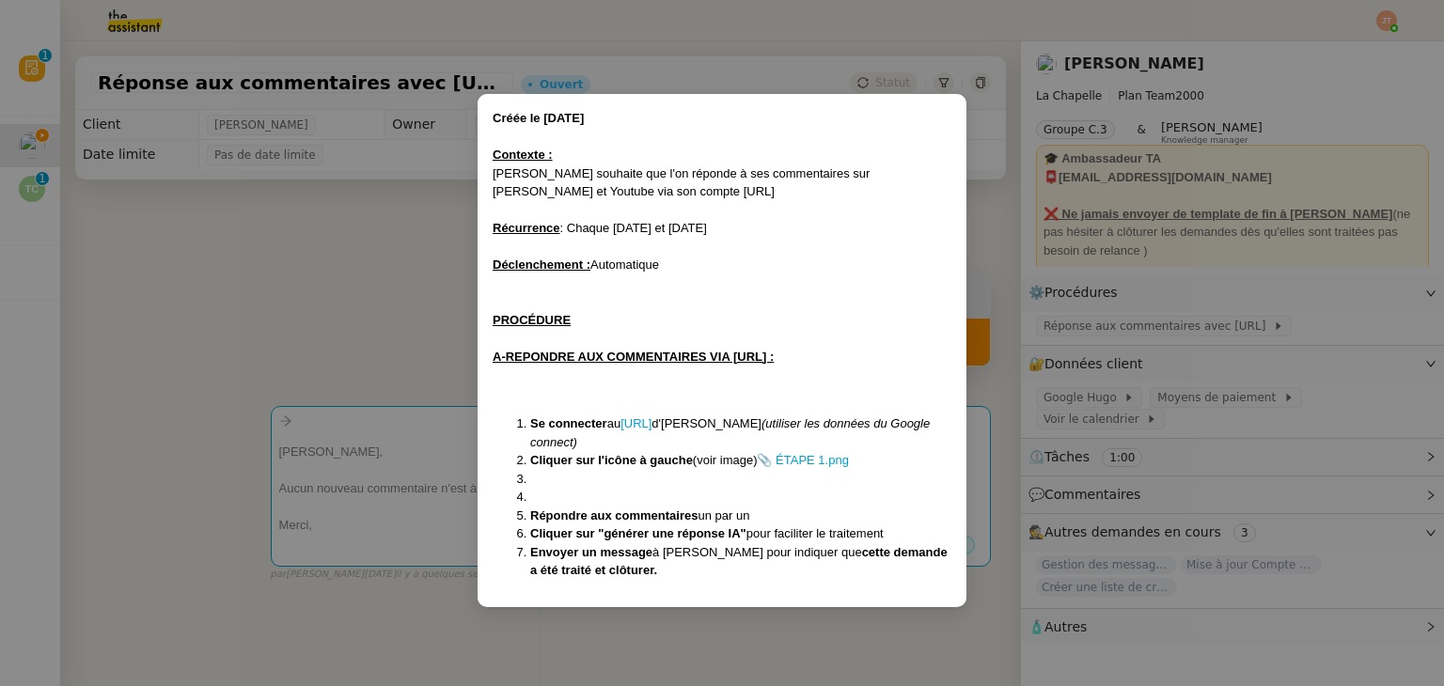
click at [399, 343] on nz-modal-container "Créée le [DATE] Contexte : [PERSON_NAME] souhaite que l'on réponde à ses commen…" at bounding box center [722, 343] width 1444 height 686
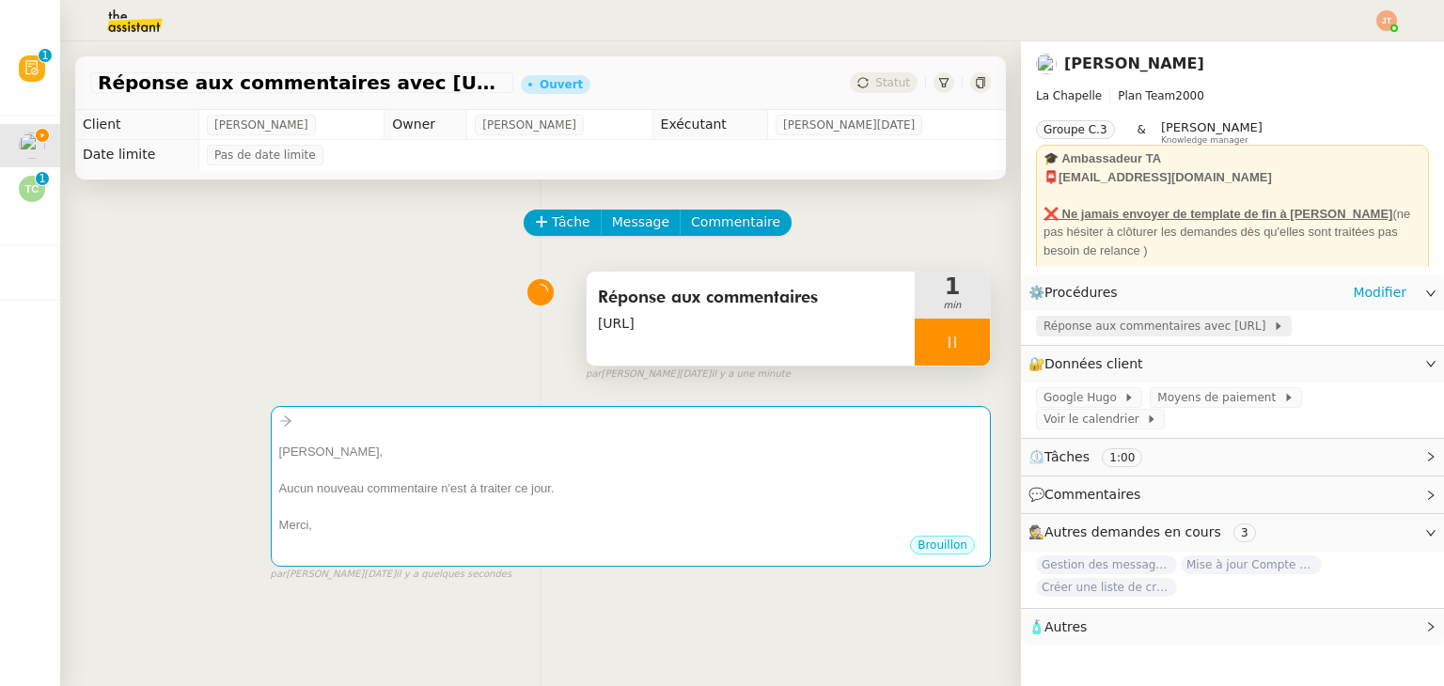
click at [1088, 322] on span "Réponse aux commentaires avec [URL]" at bounding box center [1157, 326] width 229 height 19
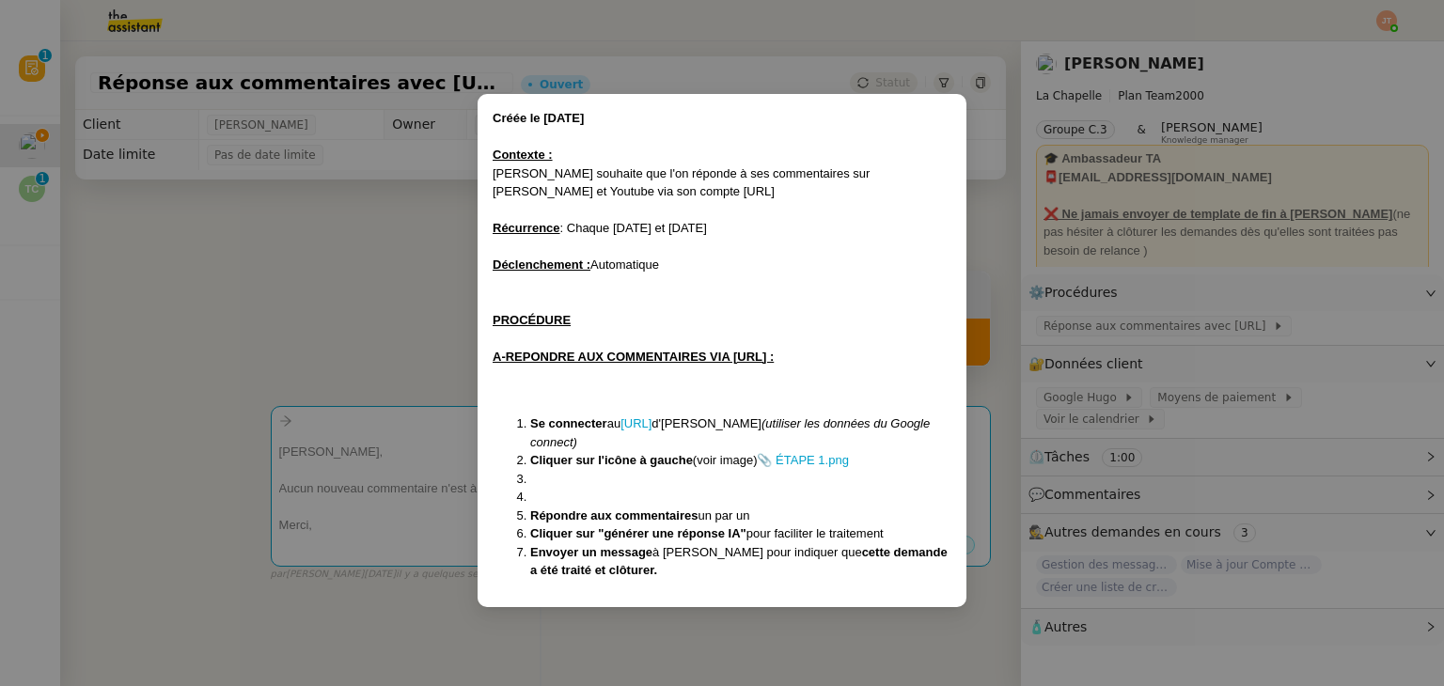
click at [380, 326] on nz-modal-container "Créée le [DATE] Contexte : [PERSON_NAME] souhaite que l'on réponde à ses commen…" at bounding box center [722, 343] width 1444 height 686
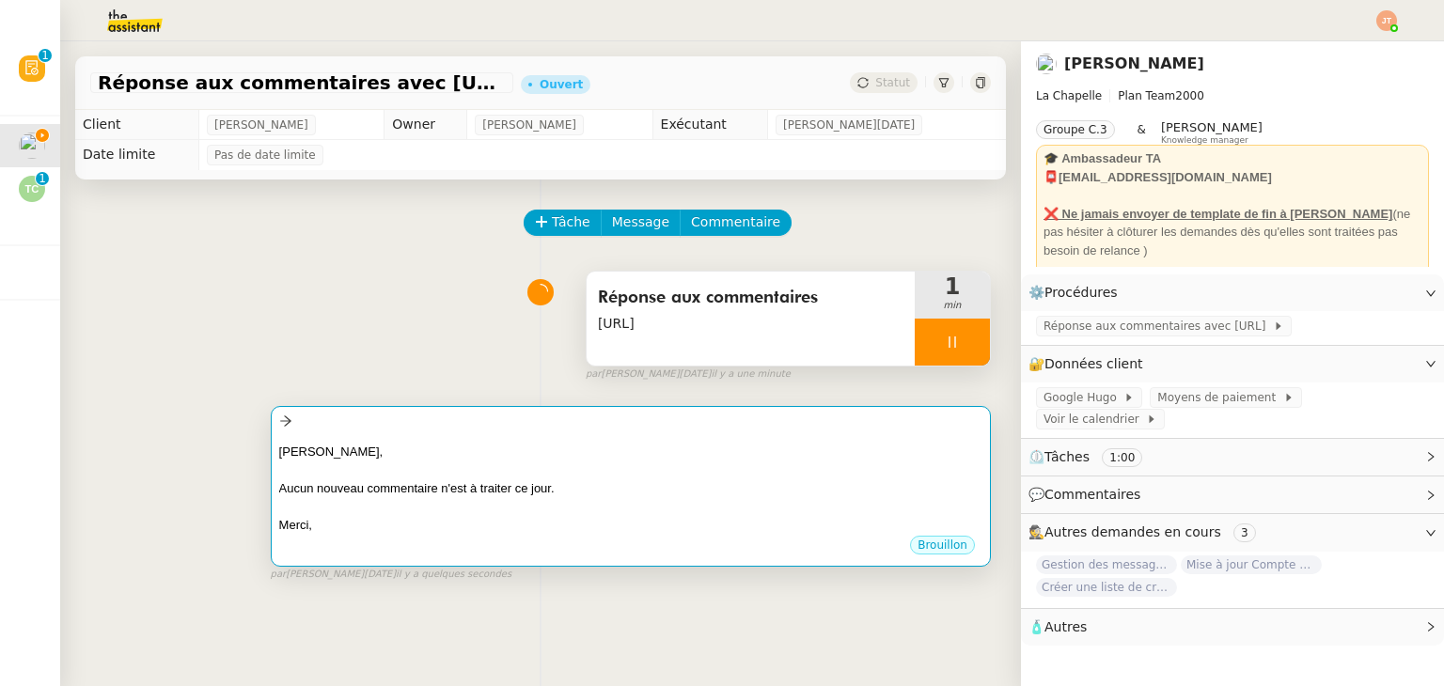
click at [410, 478] on div at bounding box center [630, 470] width 703 height 19
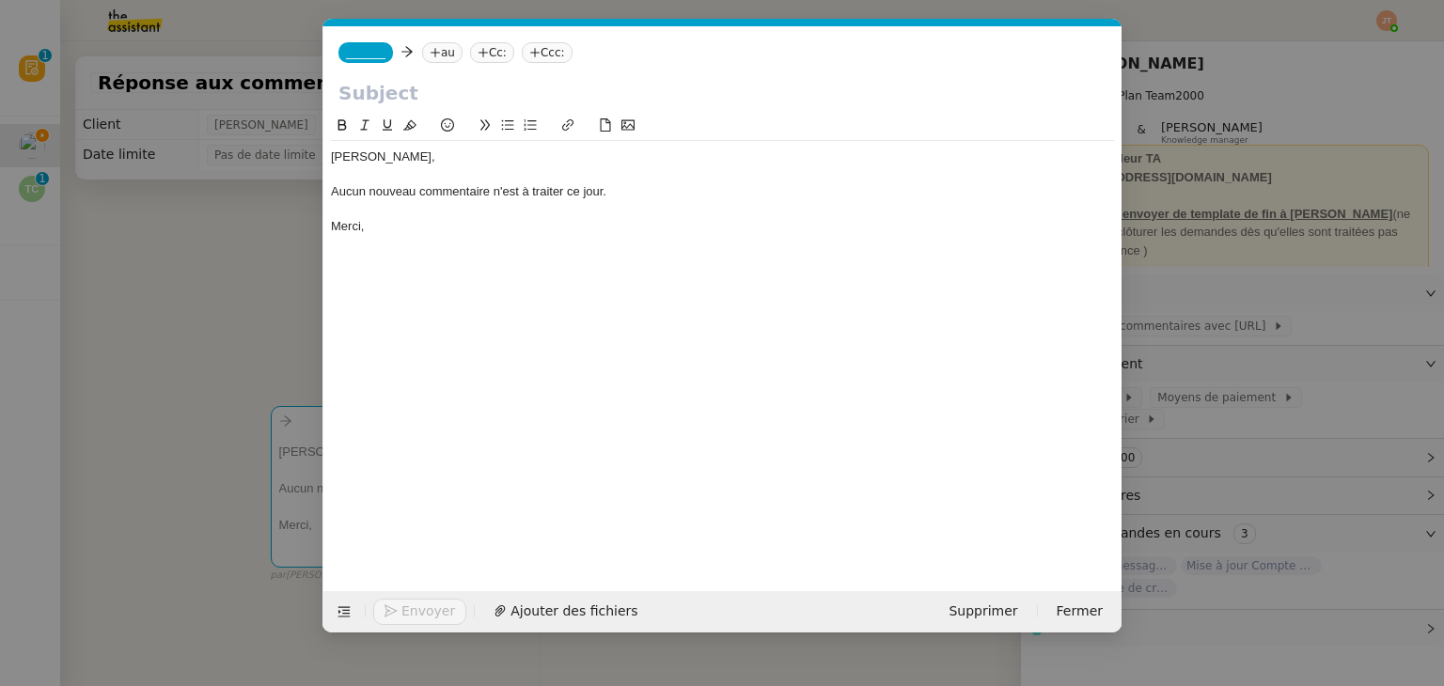
scroll to position [0, 39]
click at [338, 193] on div "Aucun nouveau commentaire n'est à traiter ce jour." at bounding box center [722, 191] width 783 height 17
click at [408, 236] on div "[PERSON_NAME], Après vérification, aucun nouveau commentaire n'est à traiter ce…" at bounding box center [722, 192] width 783 height 102
click at [161, 288] on nz-modal-container "Service TA - VOYAGE - PROPOSITION GLOBALE A utiliser dans le cadre de propositi…" at bounding box center [722, 343] width 1444 height 686
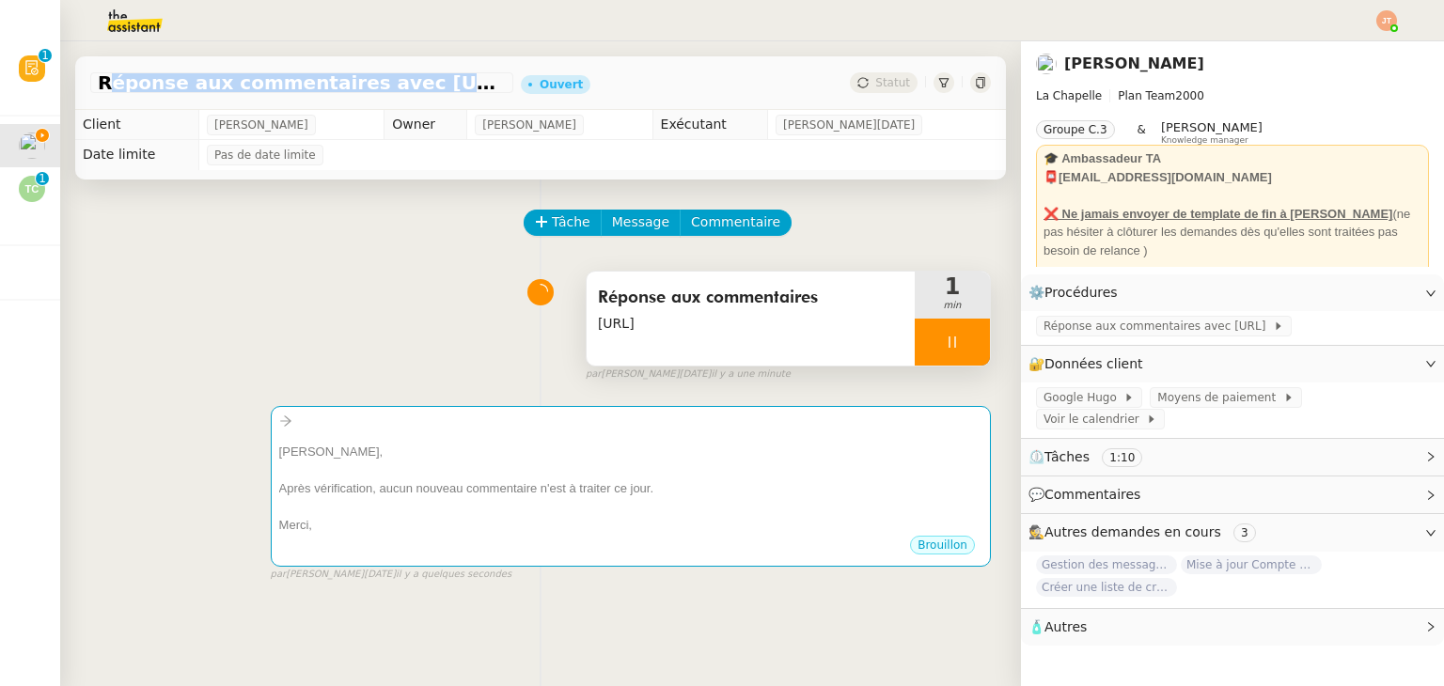
drag, startPoint x: 102, startPoint y: 80, endPoint x: 448, endPoint y: 80, distance: 346.9
click at [448, 80] on span "Réponse aux commentaires avec [URL] - [DATE]" at bounding box center [302, 82] width 408 height 19
copy span "Réponse aux commentaires avec [URL]"
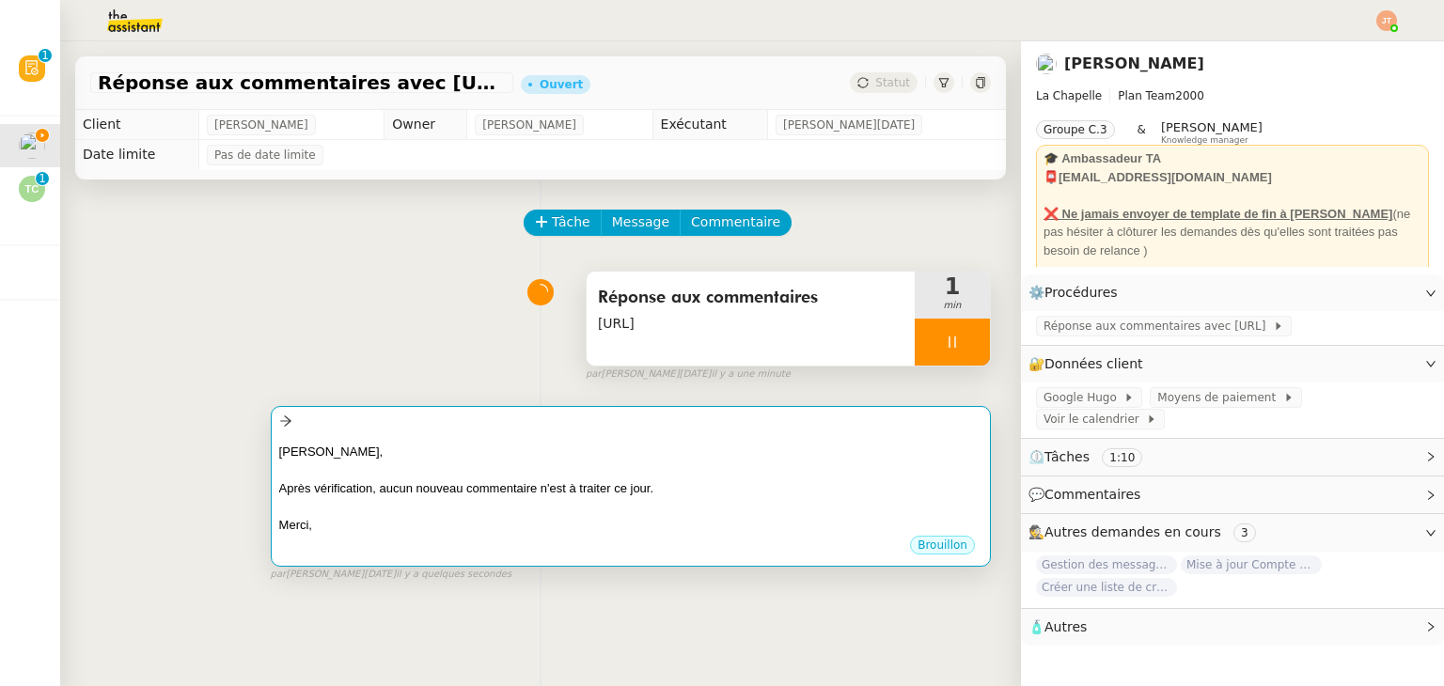
click at [536, 469] on div at bounding box center [630, 470] width 703 height 19
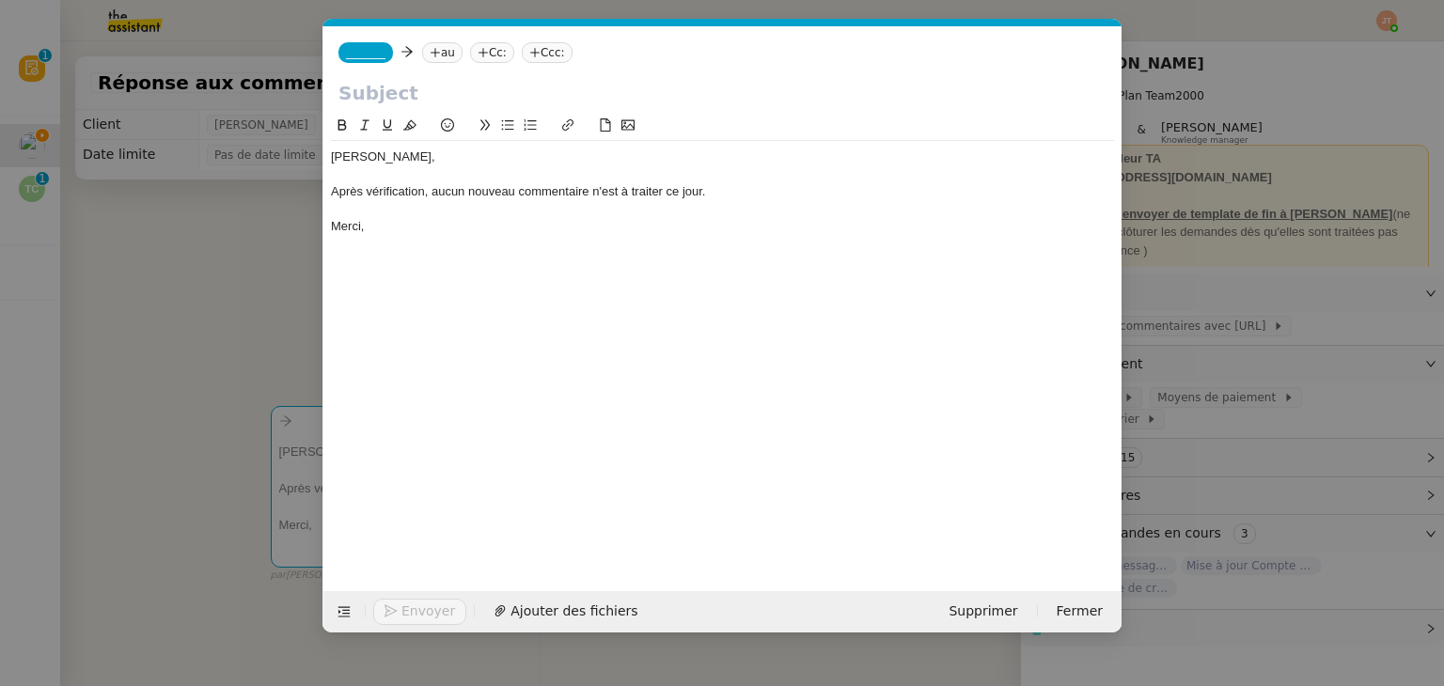
click at [395, 87] on input "text" at bounding box center [722, 93] width 768 height 28
paste input "Réponse aux commentaires avec [URL]"
type input "Réponse aux commentaires avec [URL]"
click at [438, 49] on nz-tag "au" at bounding box center [442, 52] width 40 height 21
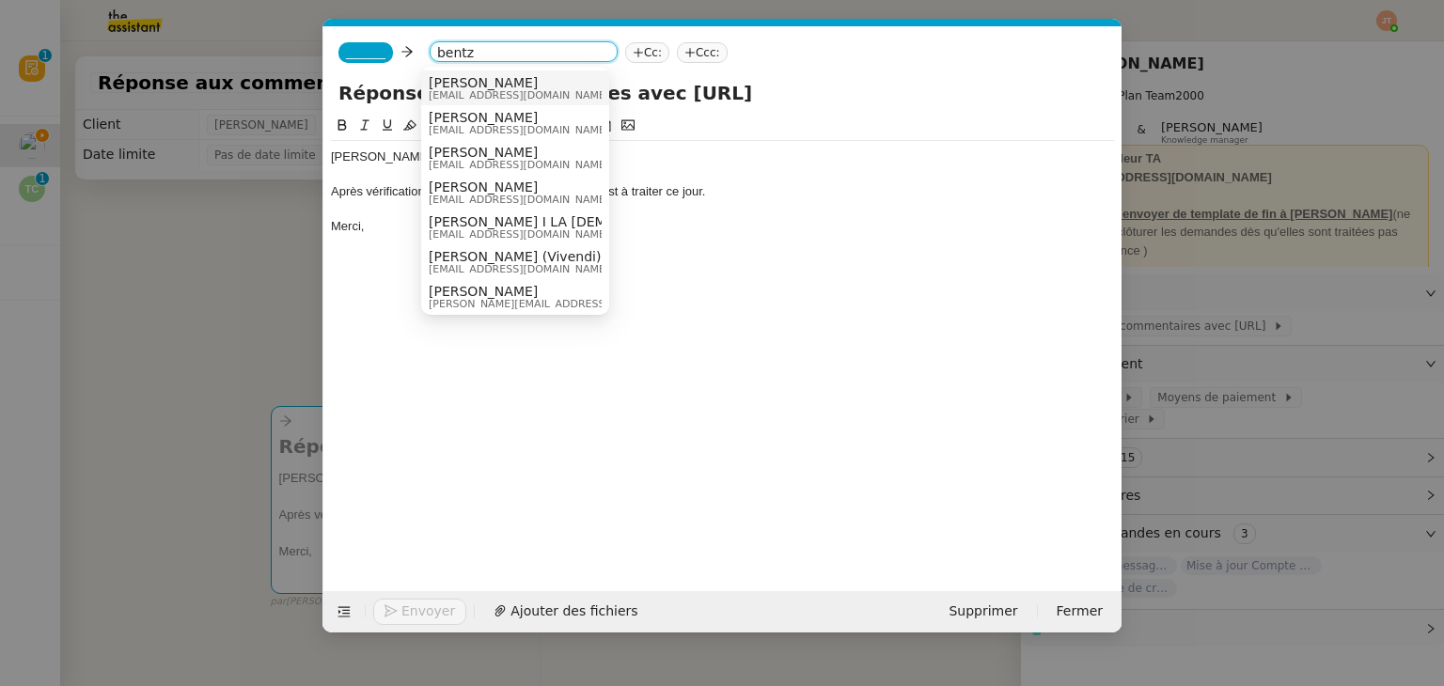
type input "bentz"
click at [465, 90] on span "[EMAIL_ADDRESS][DOMAIN_NAME]" at bounding box center [519, 95] width 180 height 10
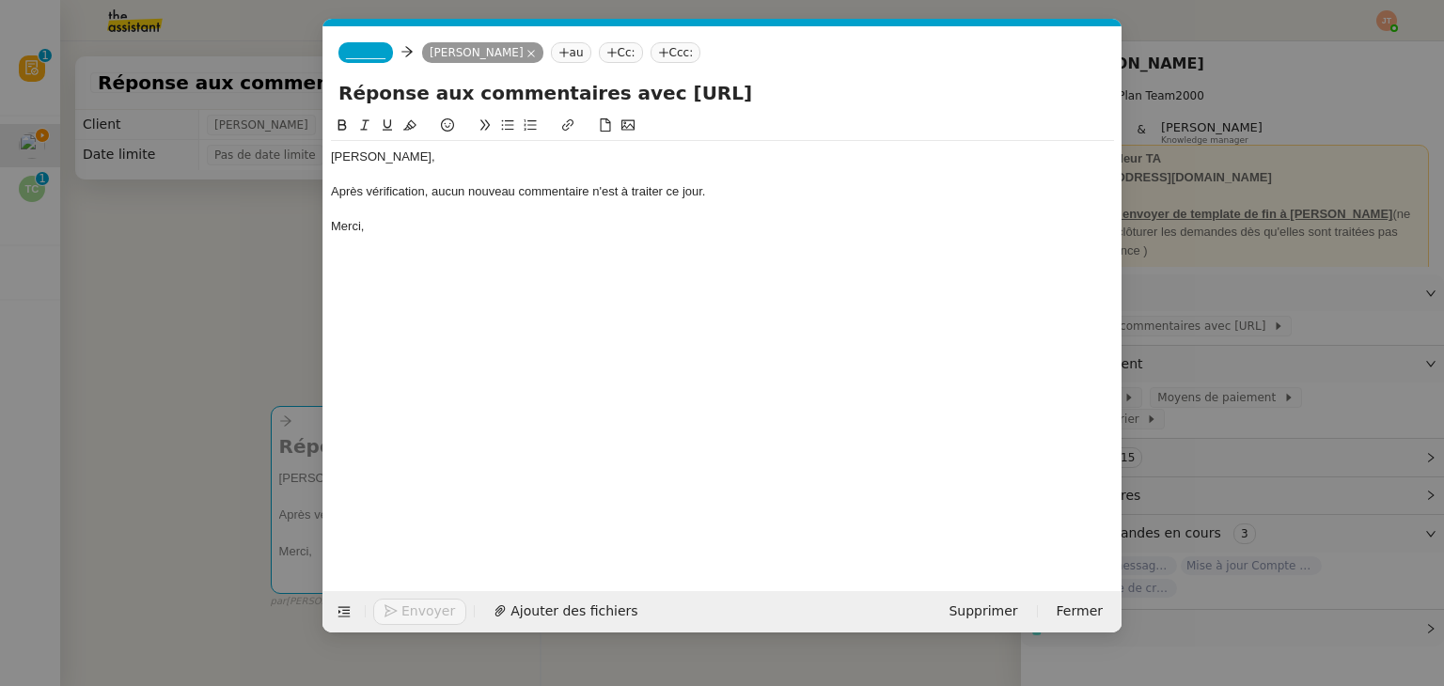
click at [354, 55] on span "_______" at bounding box center [365, 52] width 39 height 13
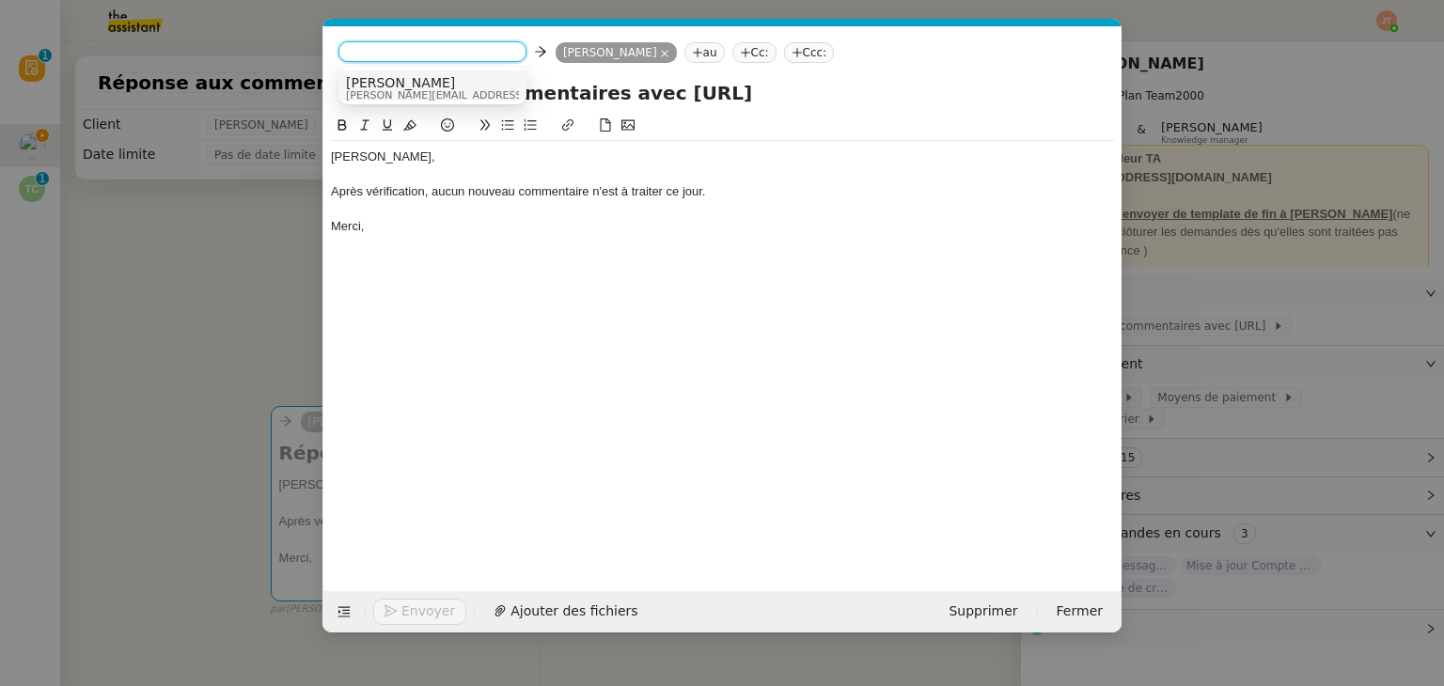
click at [395, 84] on span "[PERSON_NAME]" at bounding box center [479, 82] width 267 height 15
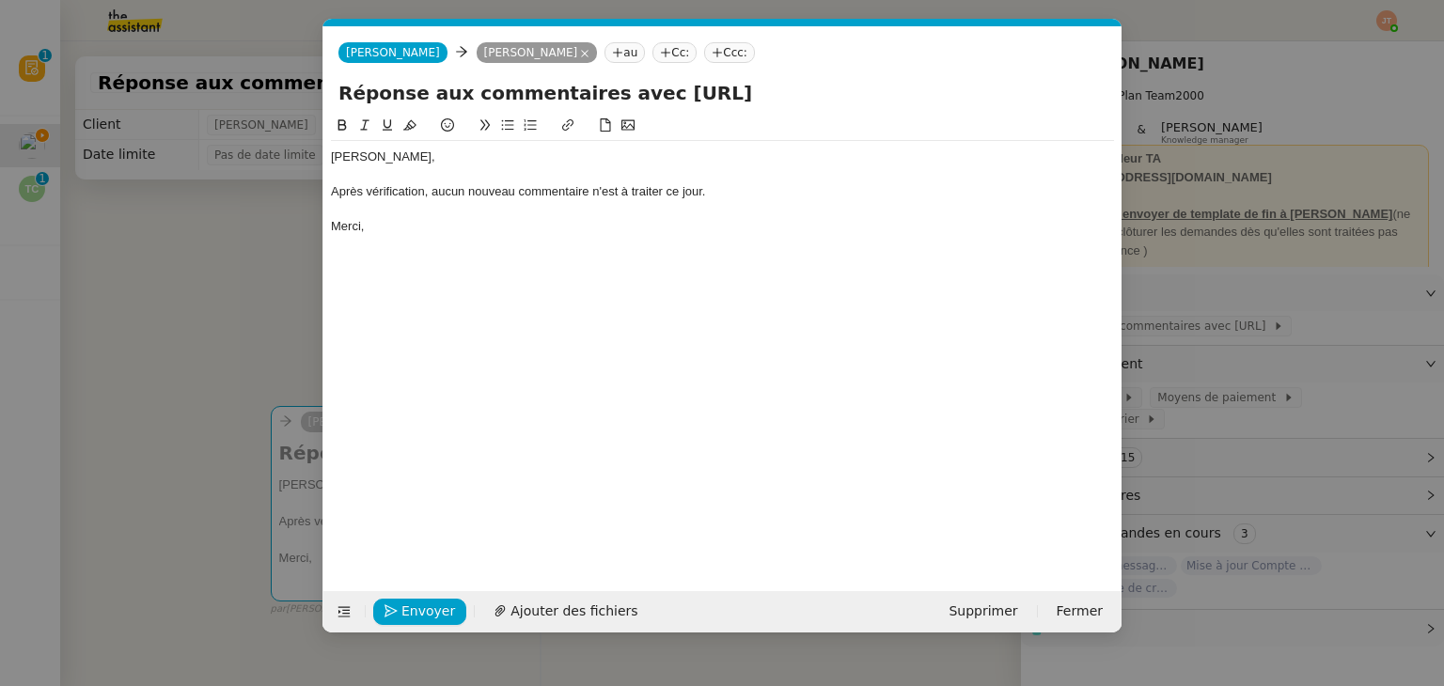
click at [424, 243] on div "[PERSON_NAME], Après vérification, aucun nouveau commentaire n'est à traiter ce…" at bounding box center [722, 192] width 783 height 102
click at [435, 613] on span "Envoyer" at bounding box center [428, 612] width 54 height 22
click at [435, 613] on span "Confirmer l'envoi" at bounding box center [457, 612] width 113 height 22
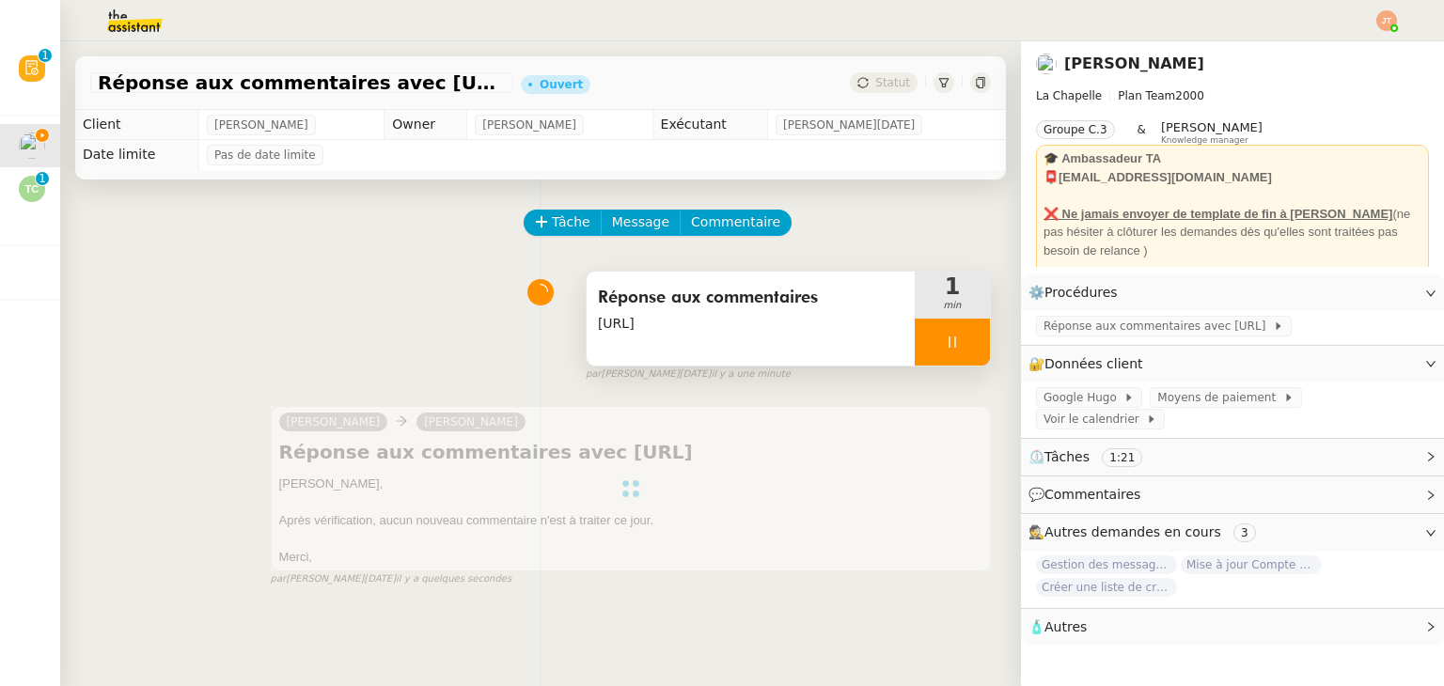
click at [917, 345] on div at bounding box center [952, 342] width 75 height 47
click at [952, 345] on button at bounding box center [971, 342] width 38 height 47
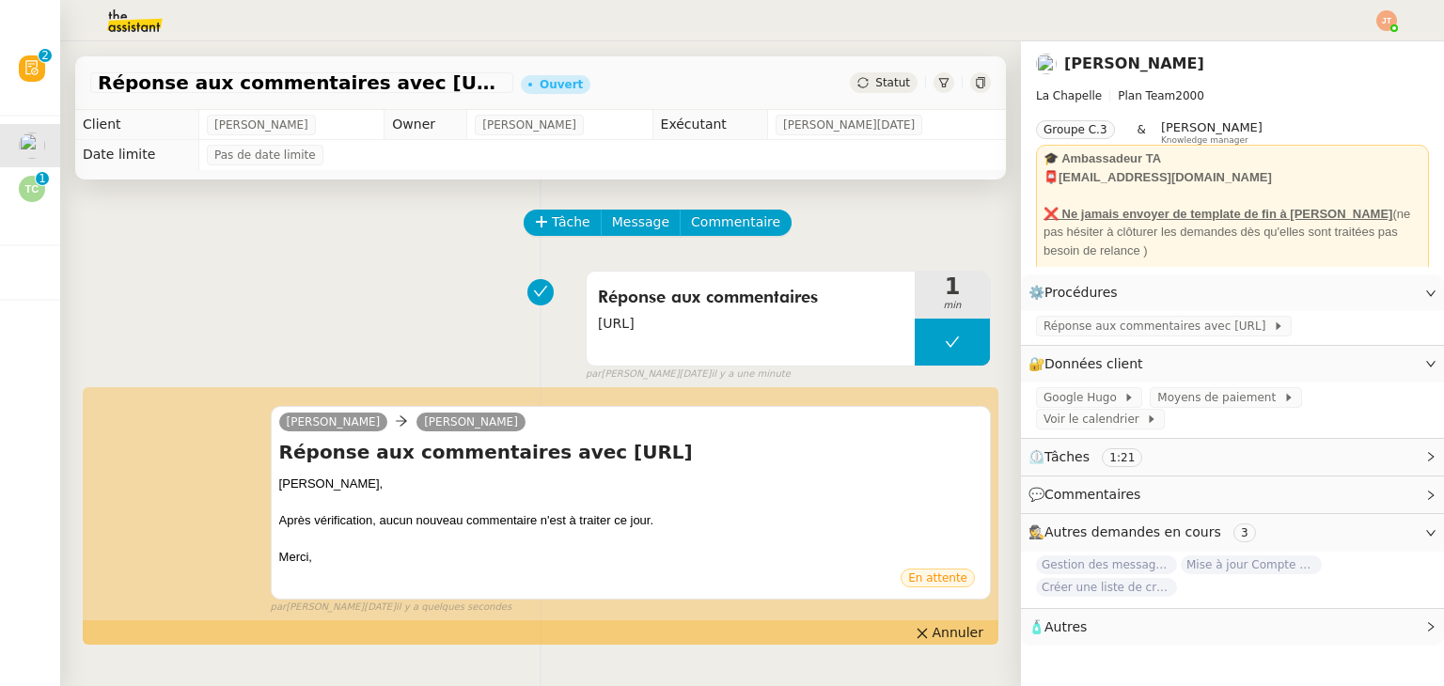
click at [875, 76] on span "Statut" at bounding box center [892, 82] width 35 height 13
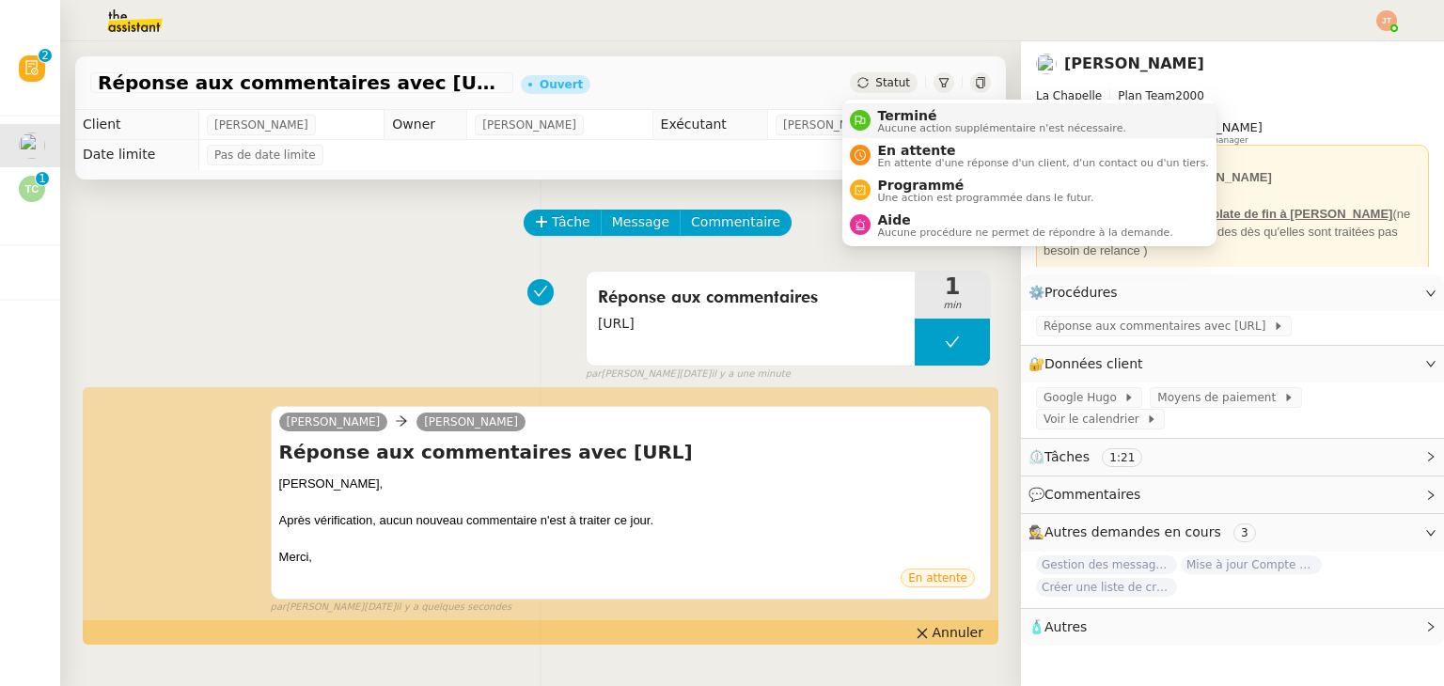
click at [887, 108] on span "Terminé" at bounding box center [1002, 115] width 248 height 15
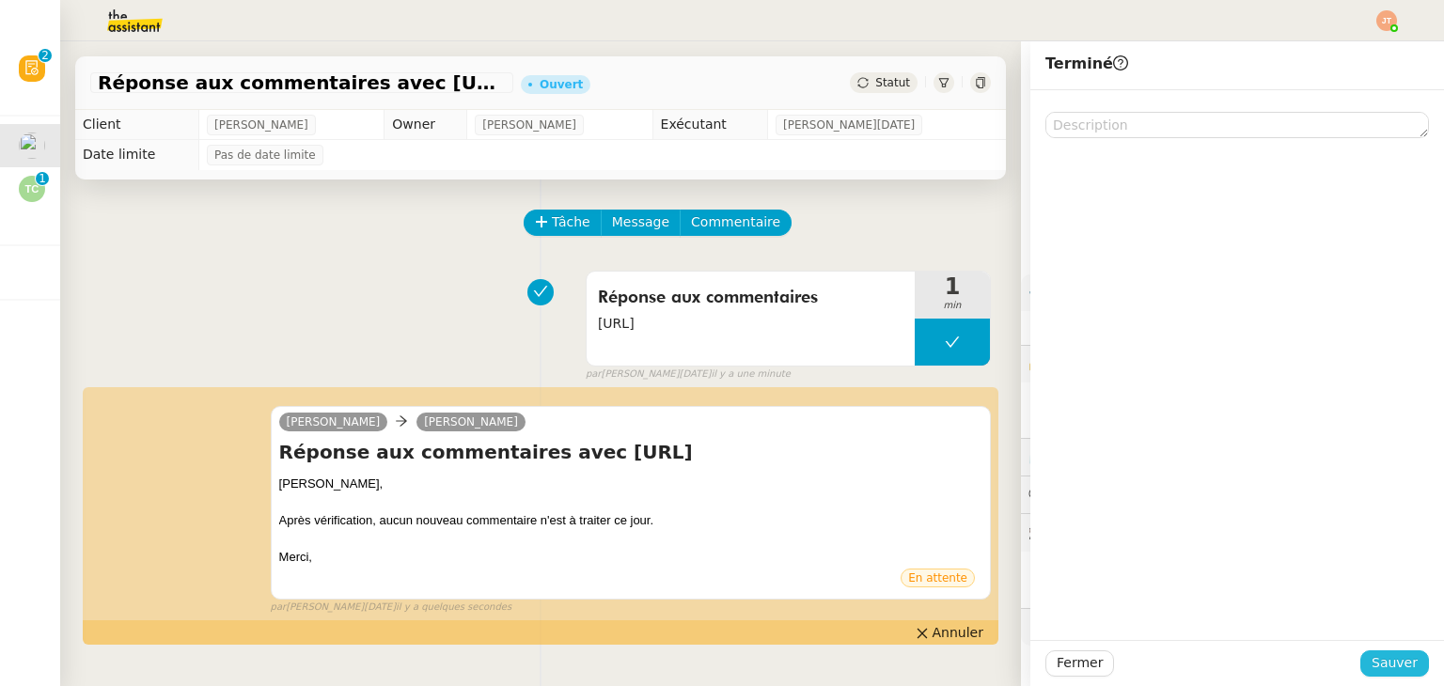
click at [1391, 659] on span "Sauver" at bounding box center [1394, 663] width 46 height 22
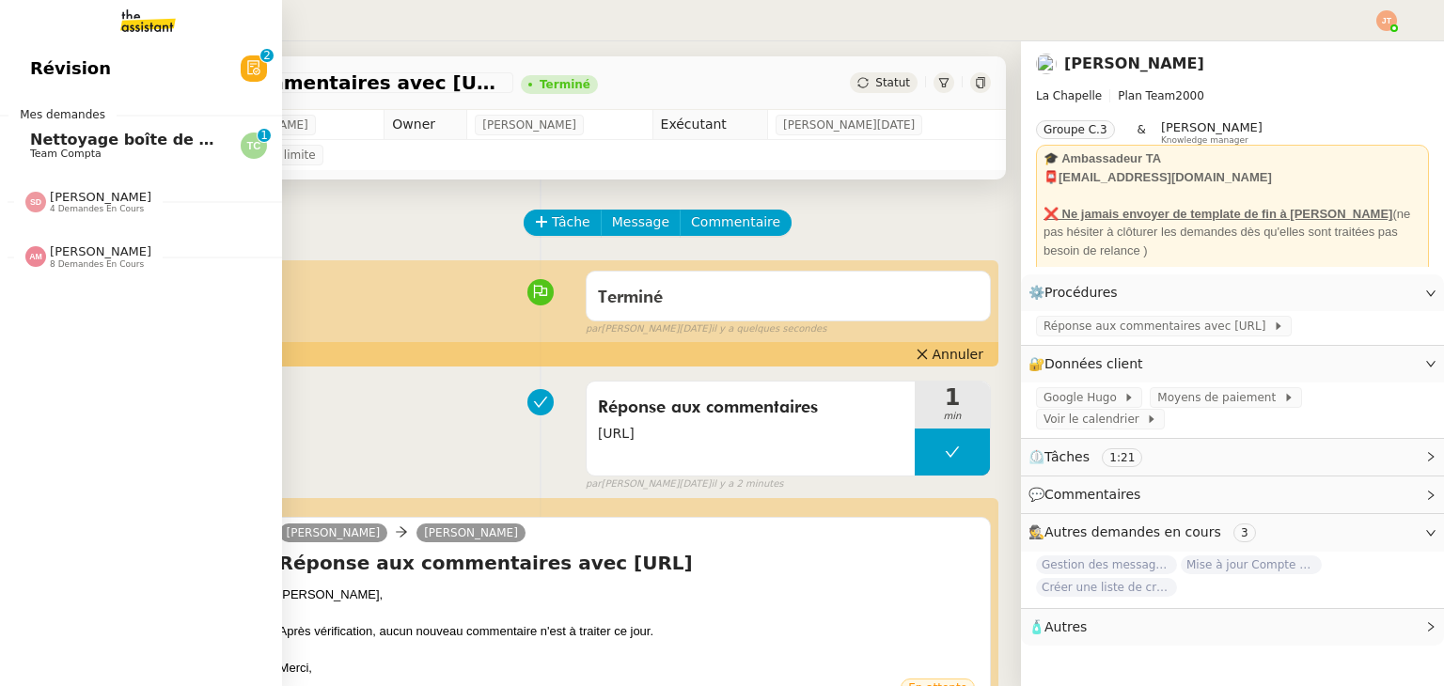
click at [83, 144] on span "Nettoyage boîte de réception PENNYLANE- [DATE]" at bounding box center [242, 140] width 425 height 18
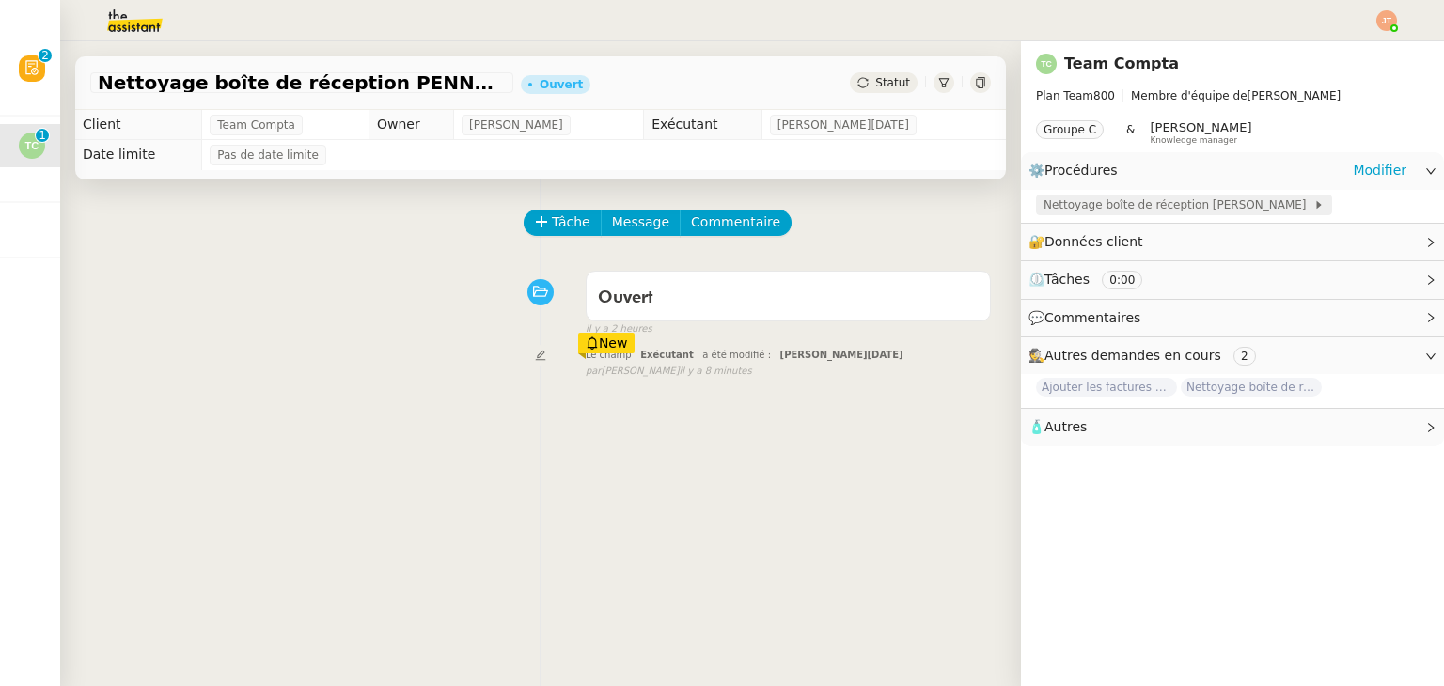
click at [1114, 208] on span "Nettoyage boîte de réception [PERSON_NAME]" at bounding box center [1178, 205] width 270 height 19
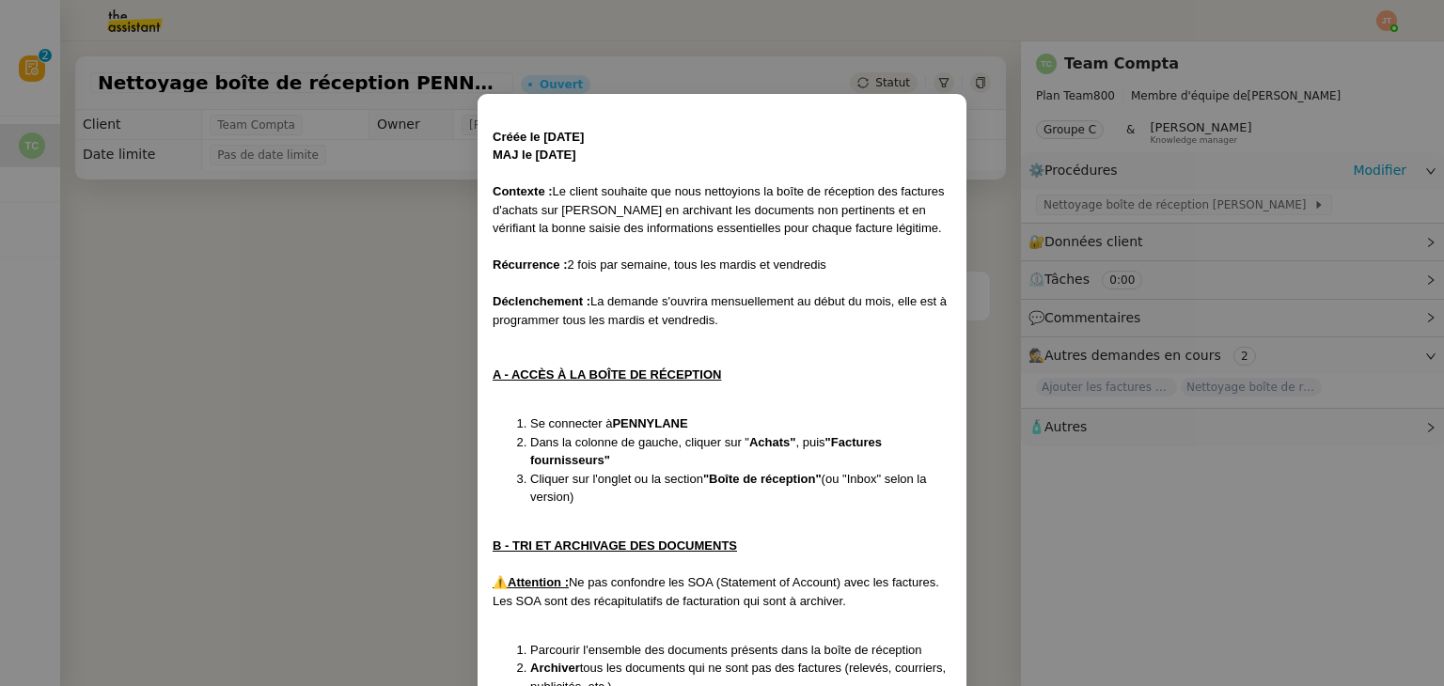
click at [261, 290] on nz-modal-container "Créée le [DATE] MAJ le [DATE] Contexte : Le client souhaite que nous nettoyions…" at bounding box center [722, 343] width 1444 height 686
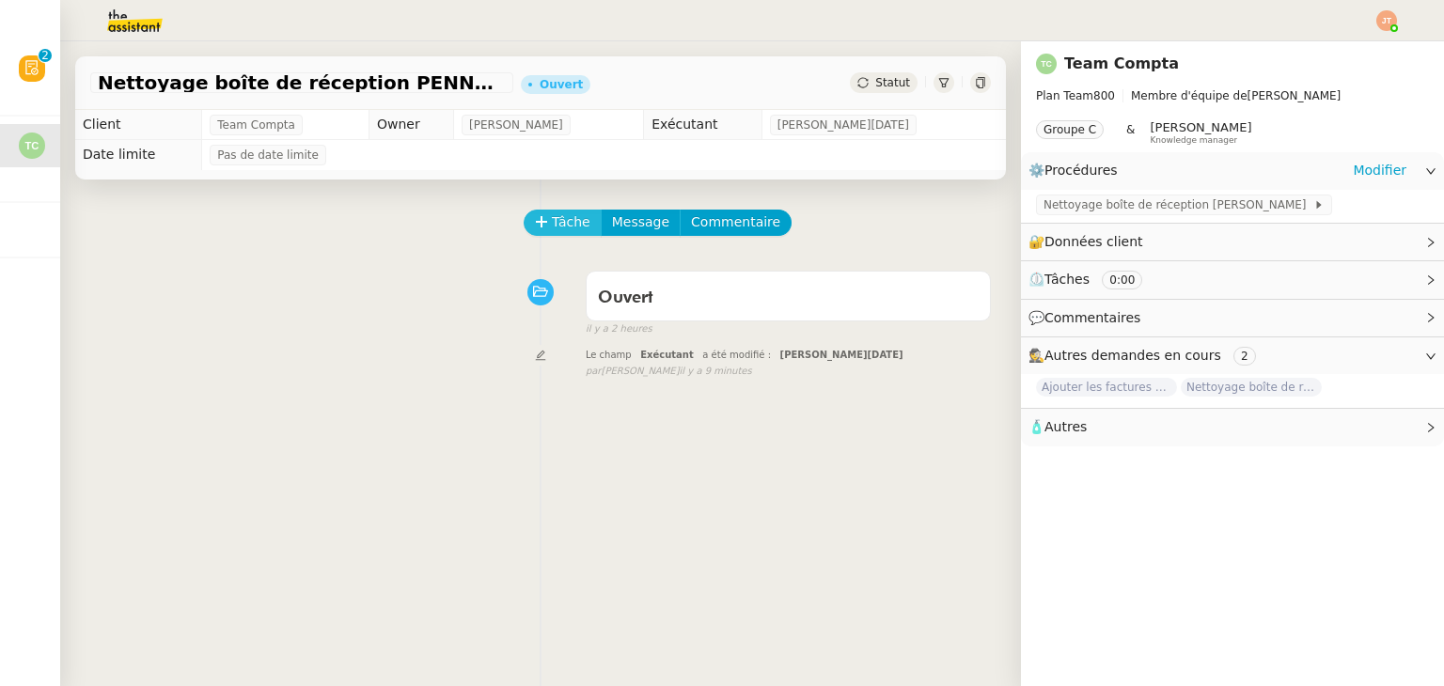
click at [568, 228] on span "Tâche" at bounding box center [571, 222] width 39 height 22
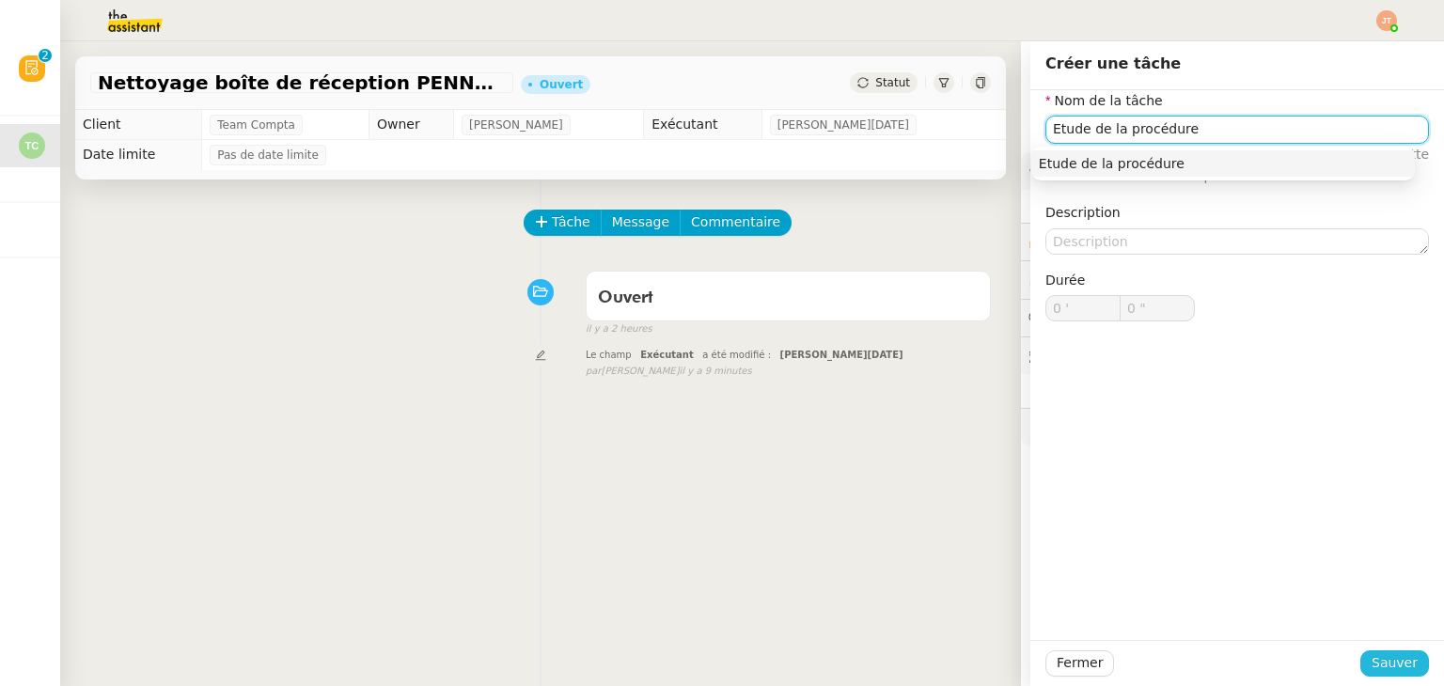
type input "Etude de la procédure"
click at [1381, 668] on span "Sauver" at bounding box center [1394, 663] width 46 height 22
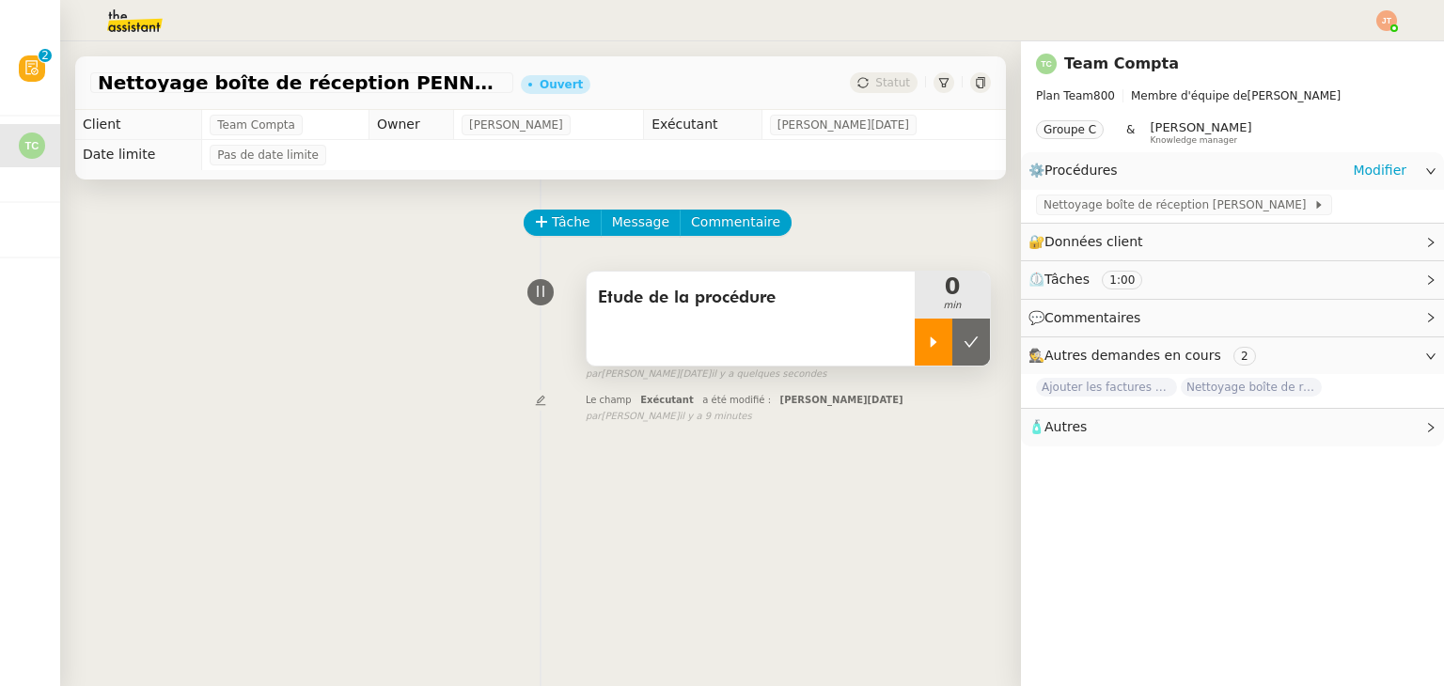
click at [915, 347] on div at bounding box center [934, 342] width 38 height 47
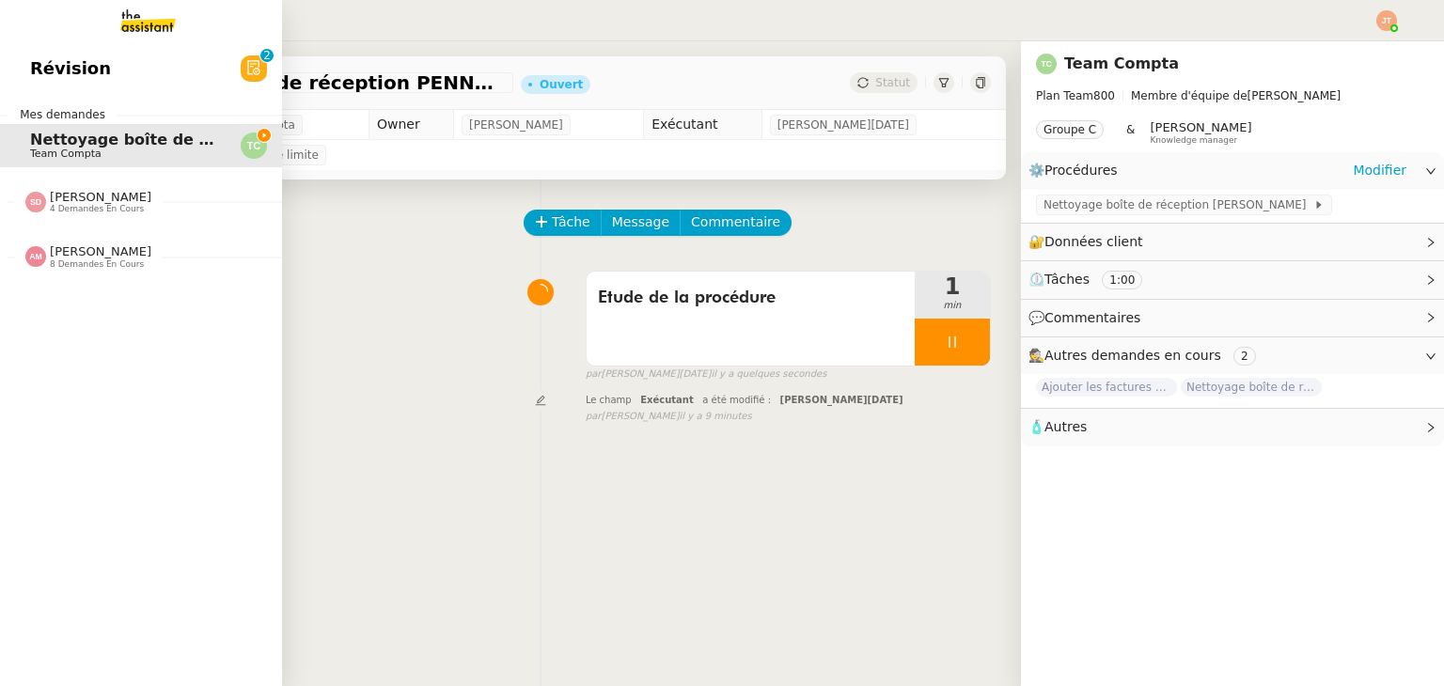
click at [39, 68] on span "Révision" at bounding box center [70, 69] width 81 height 28
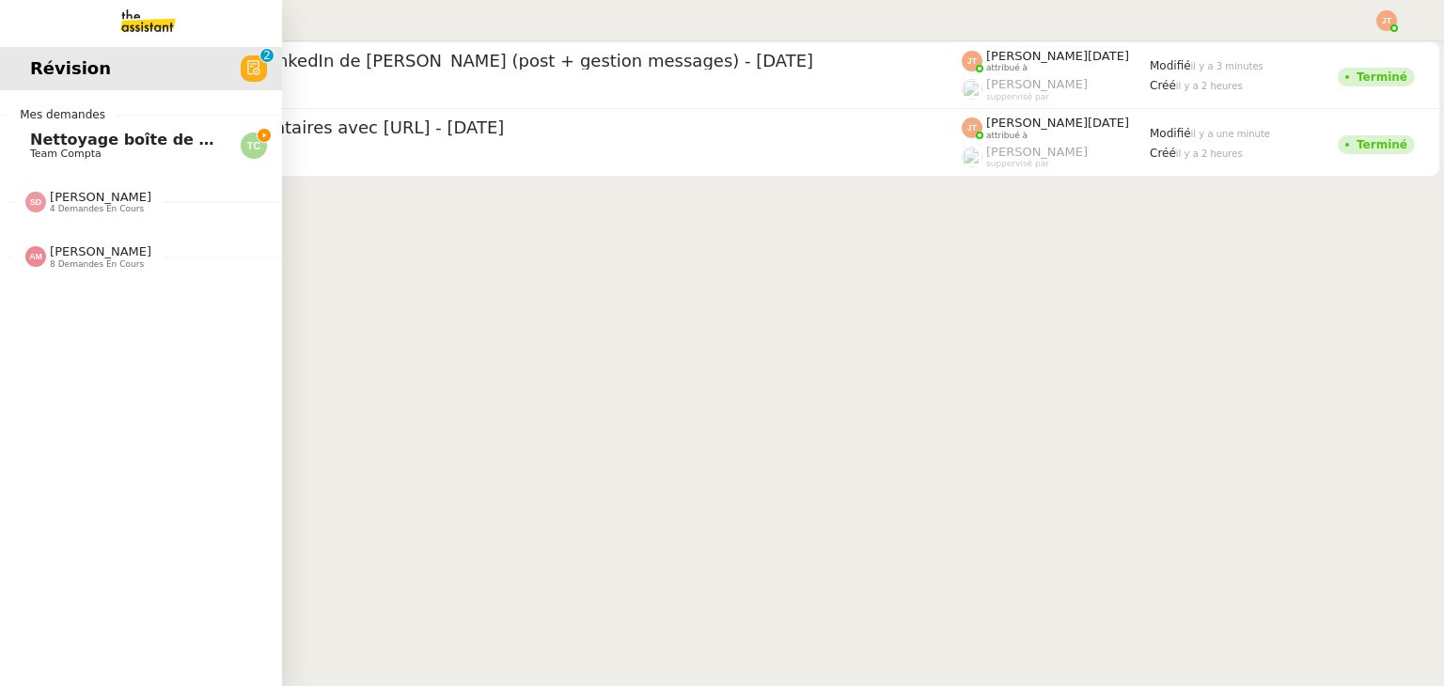
click at [68, 148] on span "Team Compta" at bounding box center [65, 154] width 71 height 12
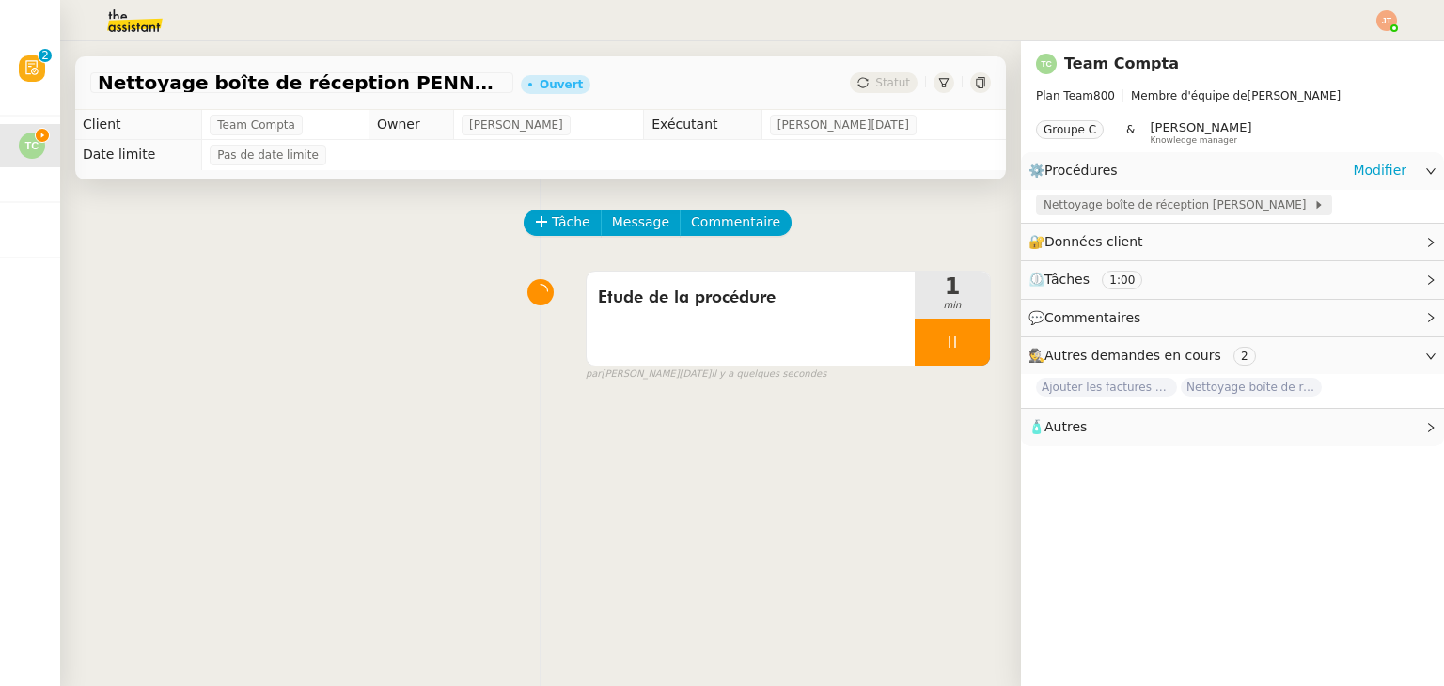
click at [1184, 199] on span "Nettoyage boîte de réception [PERSON_NAME]" at bounding box center [1178, 205] width 270 height 19
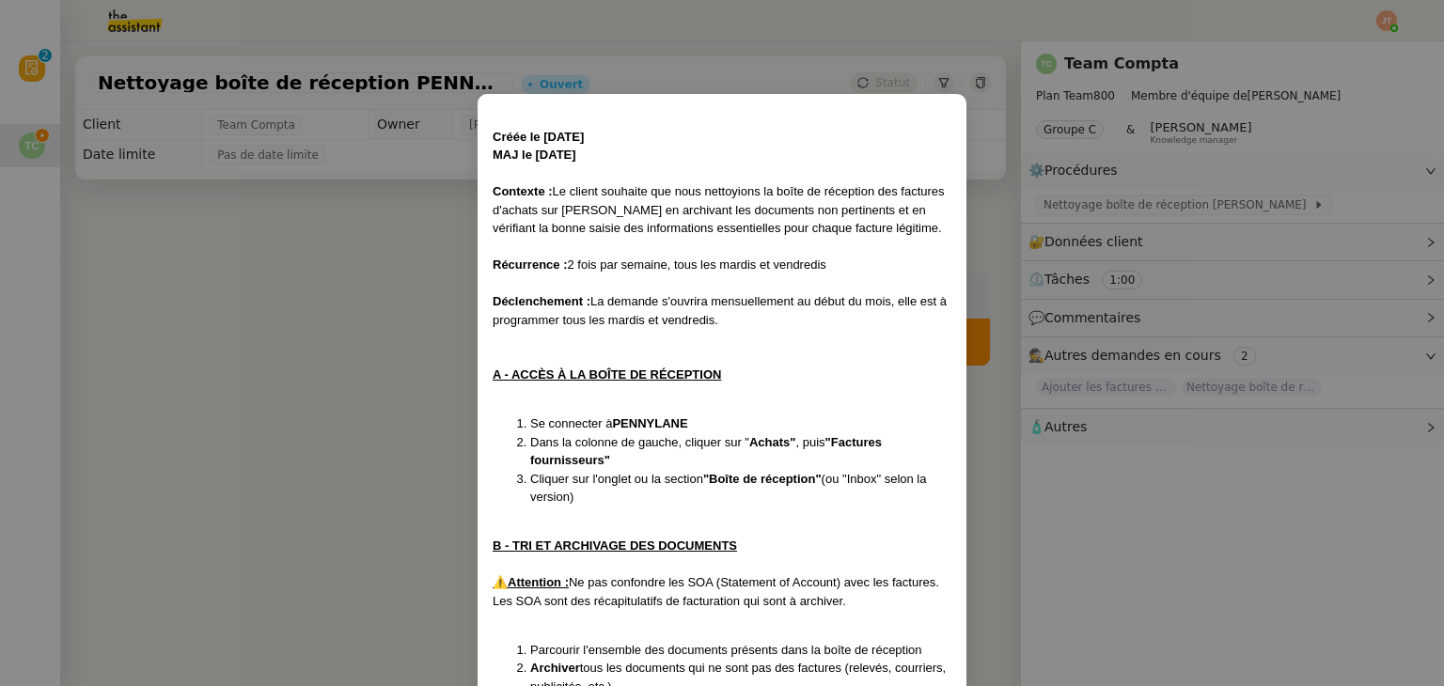
click at [357, 347] on nz-modal-container "Créée le [DATE] MAJ le [DATE] Contexte : Le client souhaite que nous nettoyions…" at bounding box center [722, 343] width 1444 height 686
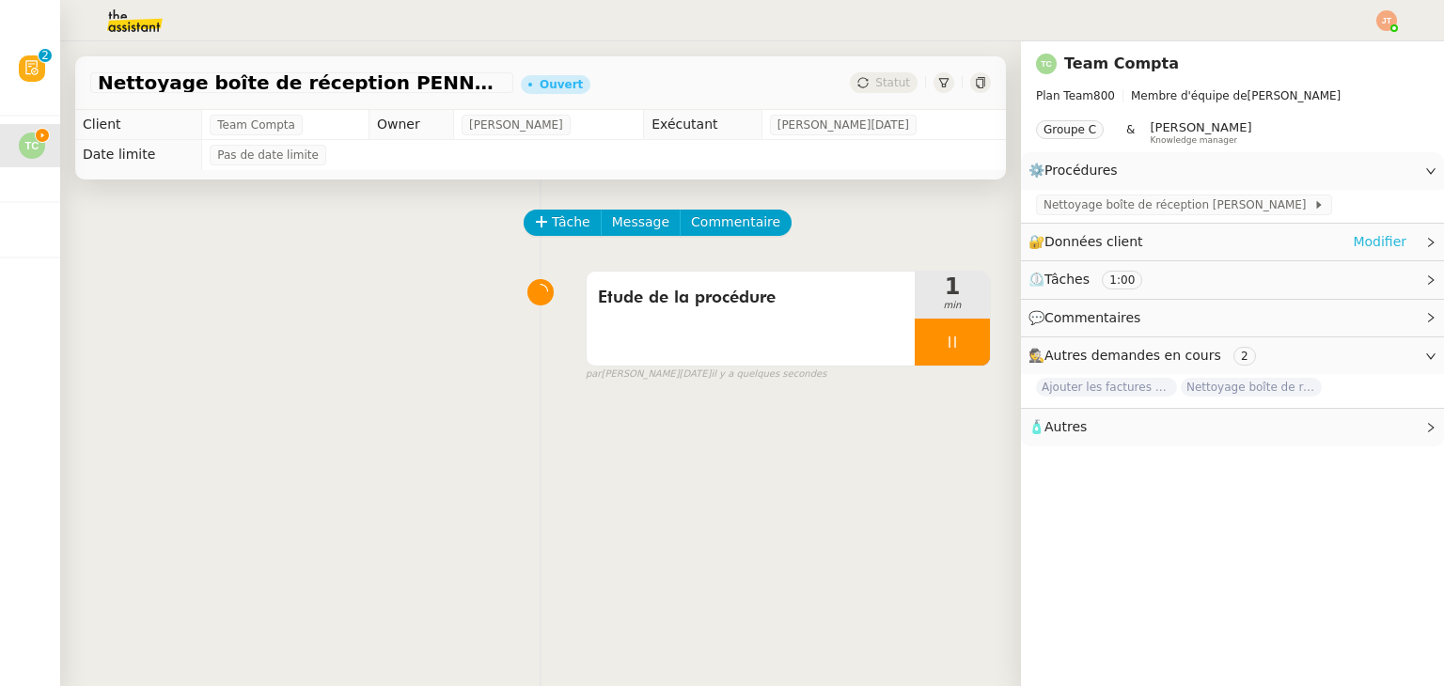
click at [1353, 234] on link "Modifier" at bounding box center [1380, 242] width 54 height 22
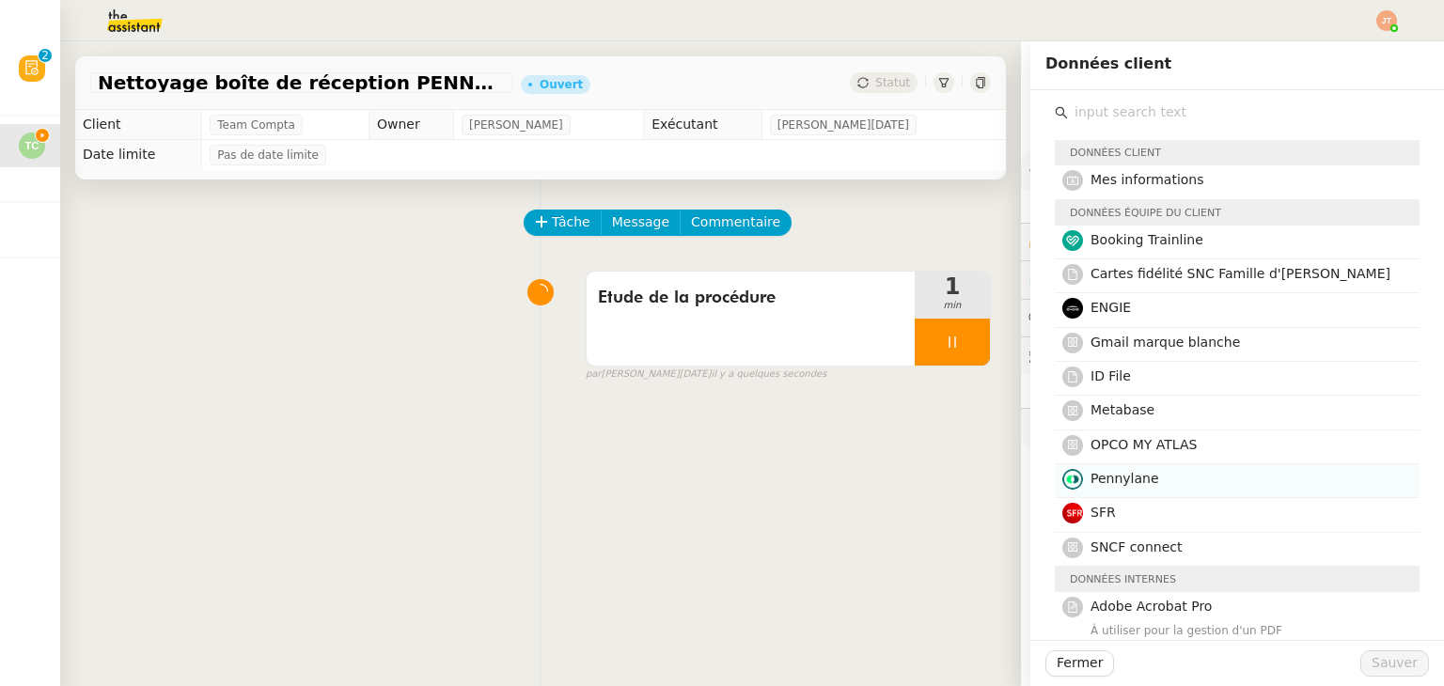
click at [1120, 483] on span "Pennylane" at bounding box center [1124, 478] width 69 height 15
click at [1394, 663] on span "Sauver" at bounding box center [1394, 663] width 46 height 22
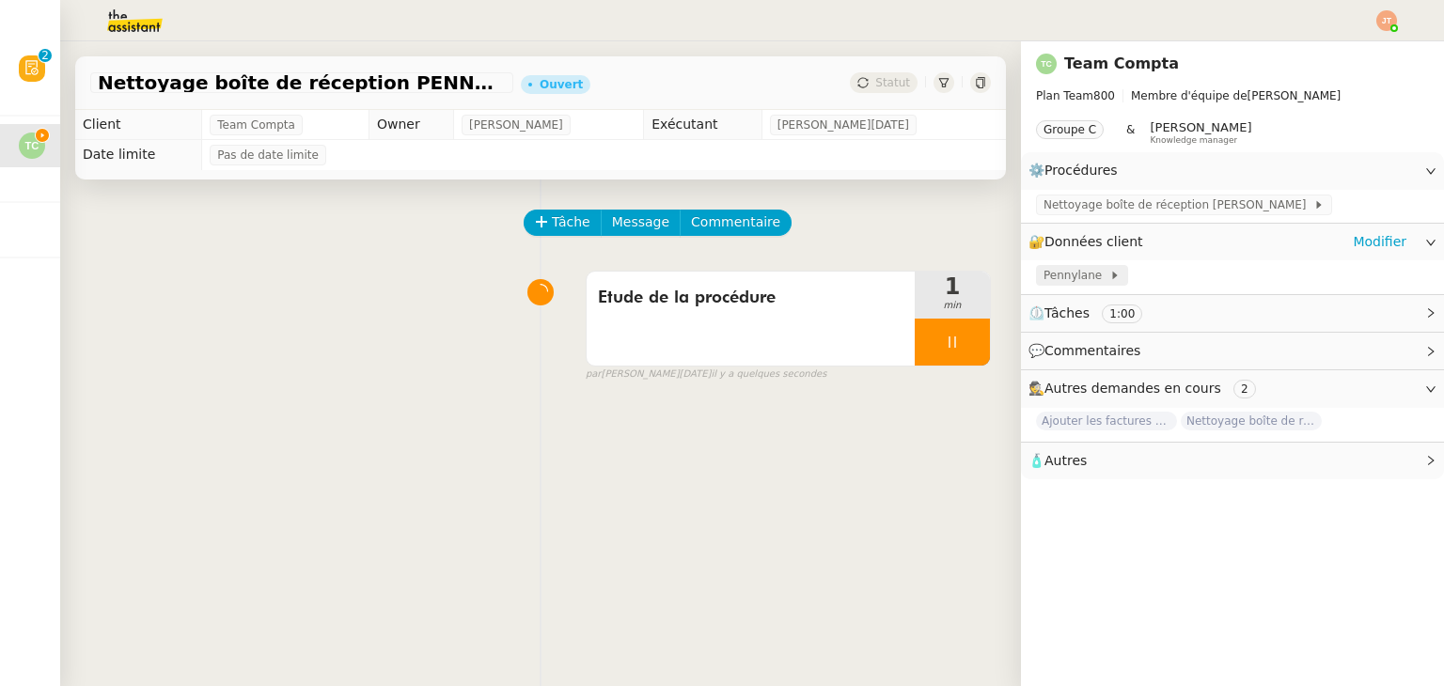
click at [1075, 273] on span "Pennylane" at bounding box center [1076, 275] width 66 height 19
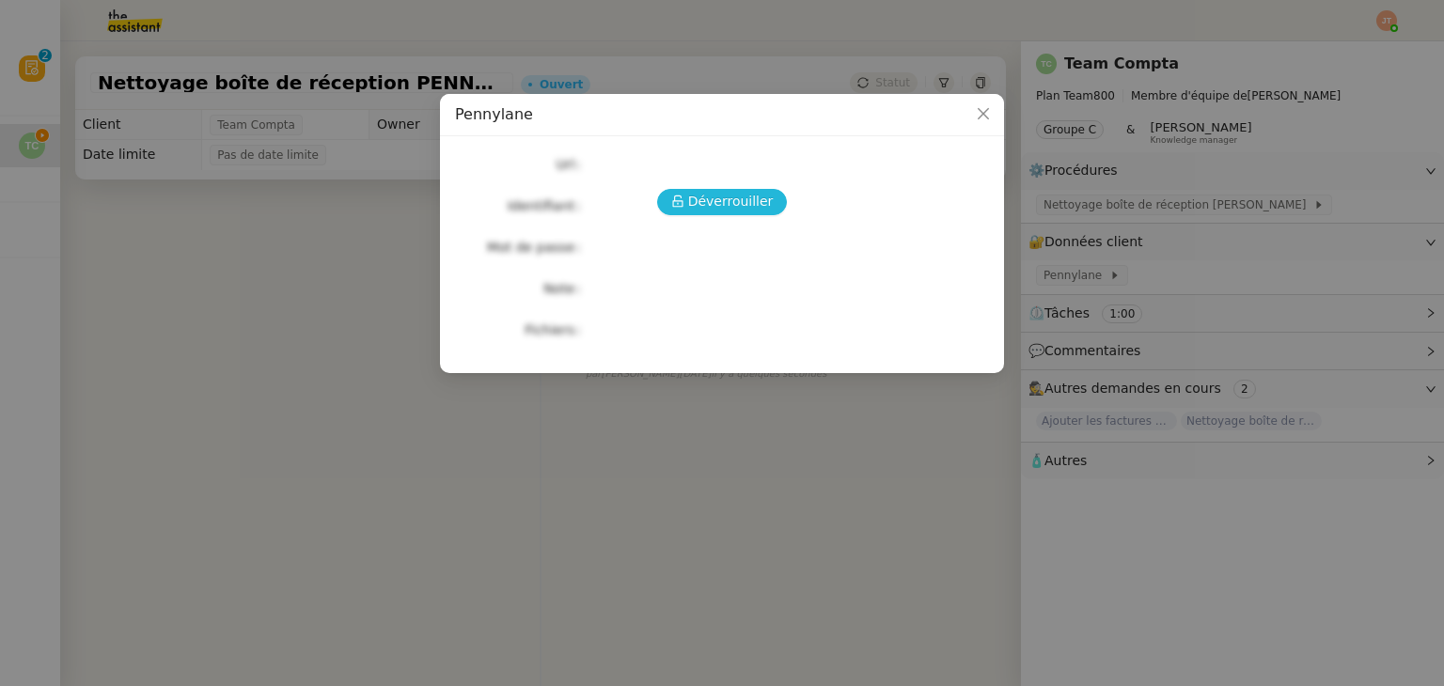
click at [717, 206] on span "Déverrouiller" at bounding box center [731, 202] width 86 height 22
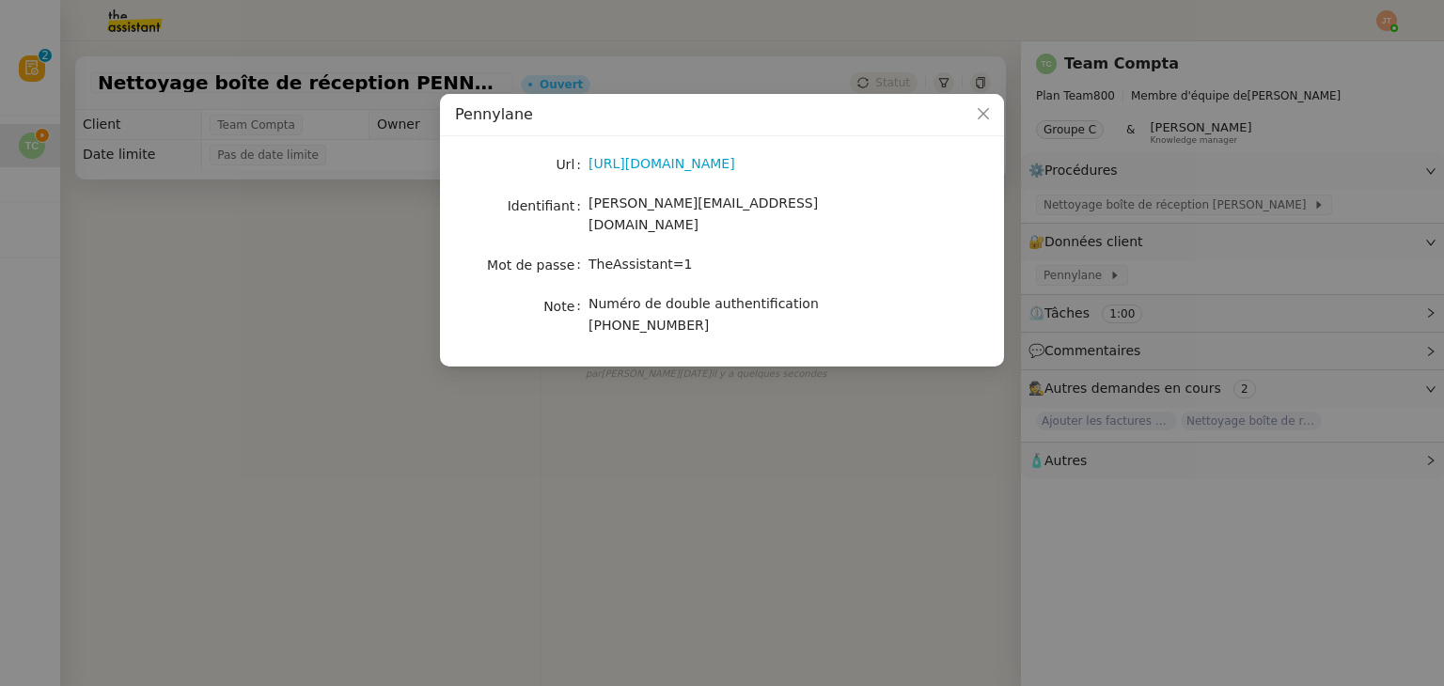
click at [666, 177] on div "[URL][DOMAIN_NAME]" at bounding box center [743, 164] width 311 height 26
click at [666, 169] on link "[URL][DOMAIN_NAME]" at bounding box center [661, 163] width 147 height 15
drag, startPoint x: 696, startPoint y: 202, endPoint x: 586, endPoint y: 207, distance: 110.1
click at [586, 207] on nz-form-item "Identifiant [PERSON_NAME][EMAIL_ADDRESS][DOMAIN_NAME]" at bounding box center [722, 215] width 534 height 44
copy nz-form-item "[PERSON_NAME][EMAIL_ADDRESS][DOMAIN_NAME]"
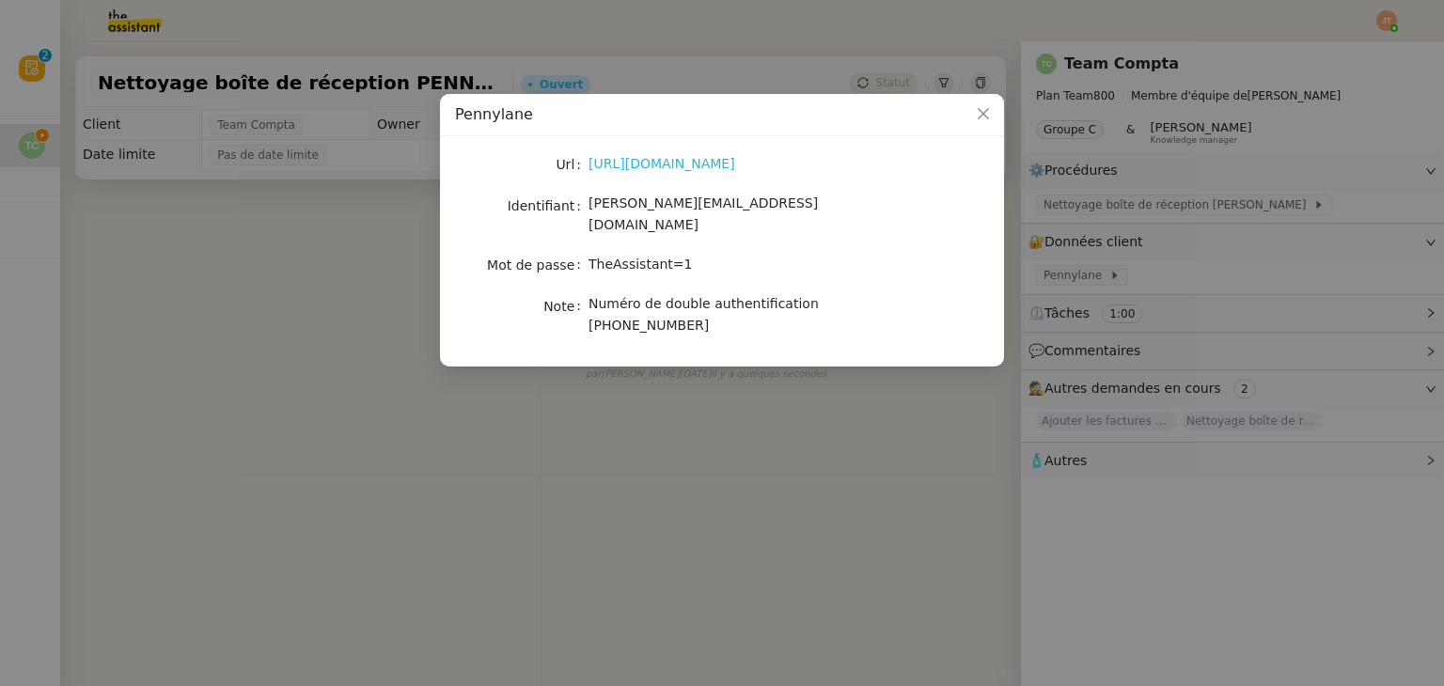
click at [643, 163] on link "[URL][DOMAIN_NAME]" at bounding box center [661, 163] width 147 height 15
drag, startPoint x: 684, startPoint y: 245, endPoint x: 587, endPoint y: 245, distance: 97.8
click at [587, 252] on nz-form-item "Mot de passe [SECURITY_DATA]" at bounding box center [722, 265] width 534 height 26
copy nz-form-item "TheAssistant=1"
click at [637, 416] on nz-modal-container "Pennylane Url [URL][DOMAIN_NAME] Identifiant [PERSON_NAME][EMAIL_ADDRESS][DOMAI…" at bounding box center [722, 343] width 1444 height 686
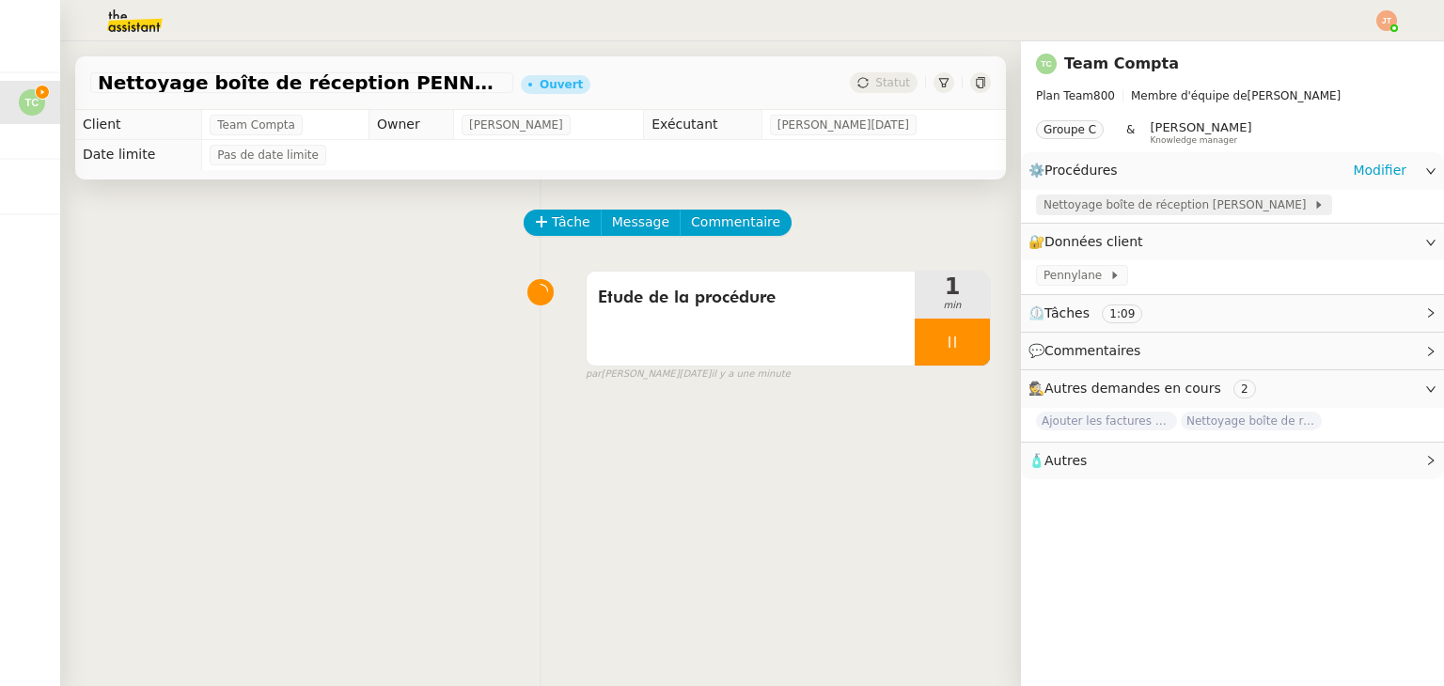
click at [1081, 213] on span "Nettoyage boîte de réception [PERSON_NAME]" at bounding box center [1178, 205] width 270 height 19
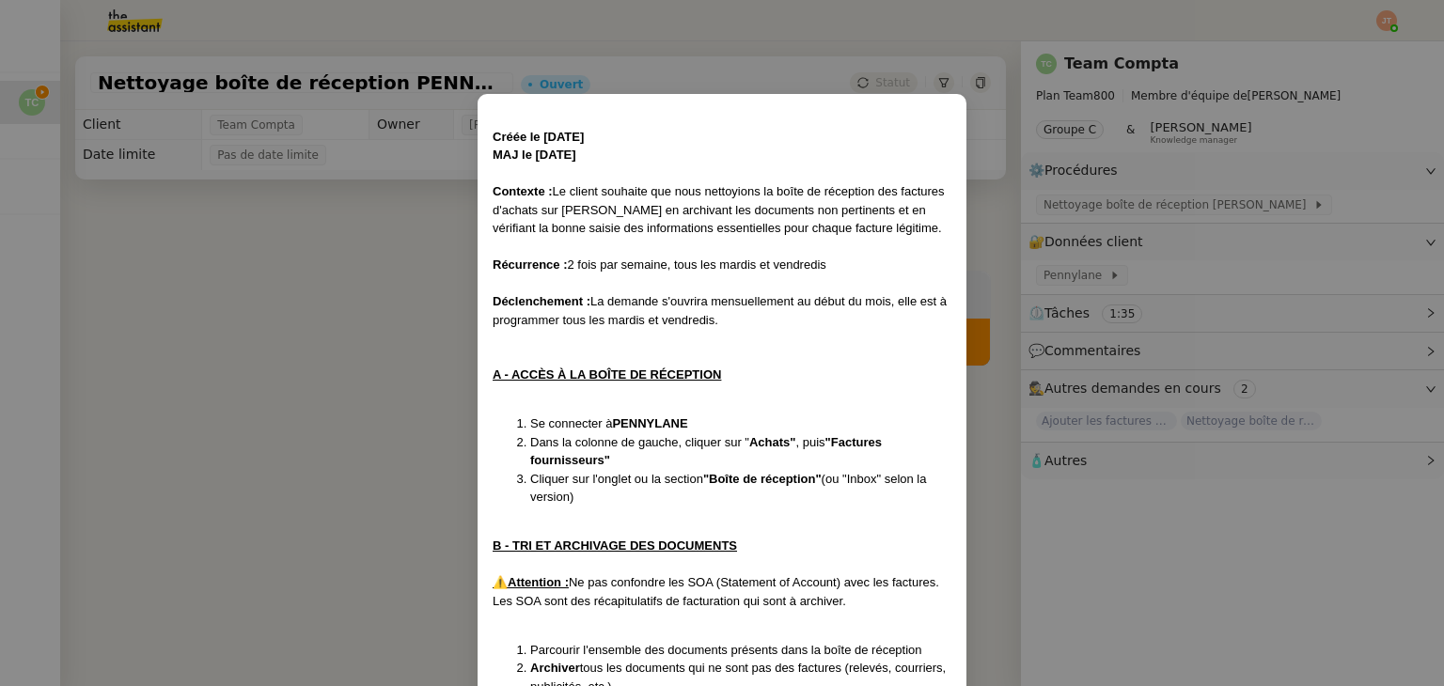
click at [366, 298] on nz-modal-container "Créée le [DATE] MAJ le [DATE] Contexte : Le client souhaite que nous nettoyions…" at bounding box center [722, 343] width 1444 height 686
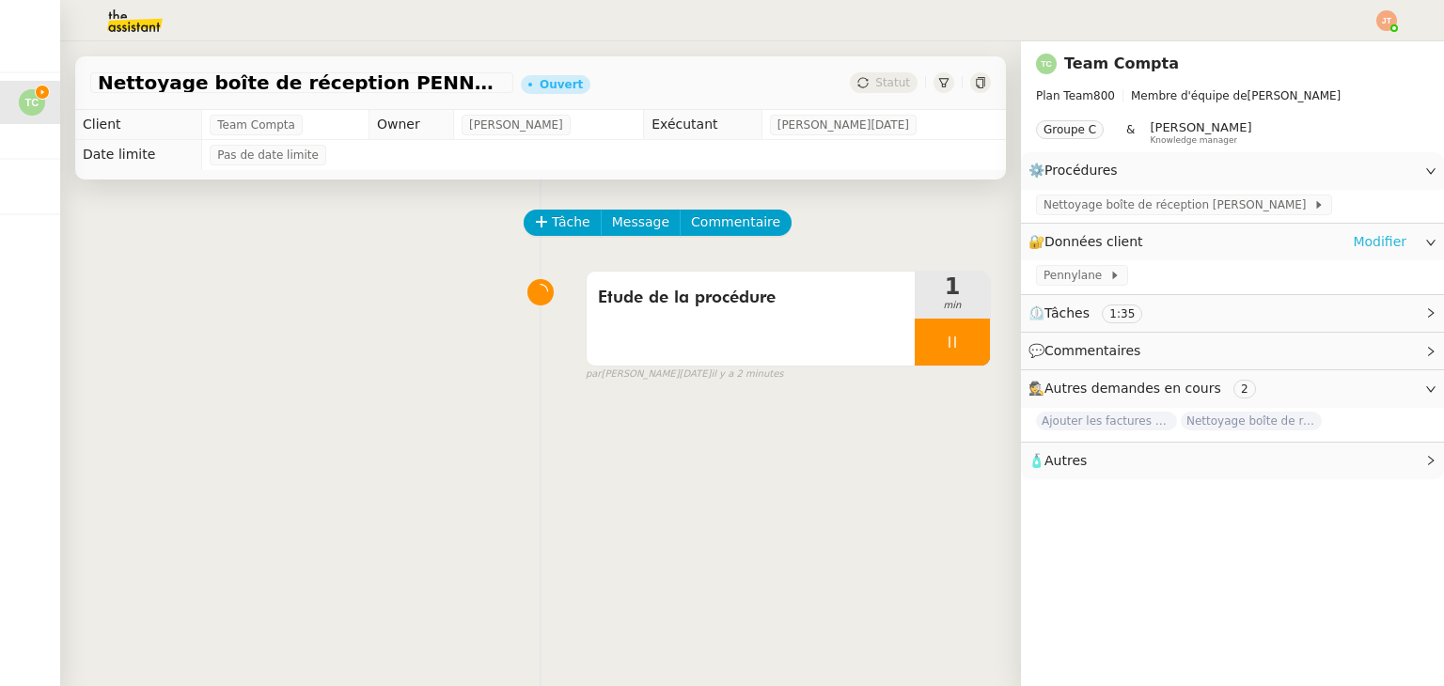
click at [1360, 248] on link "Modifier" at bounding box center [1380, 242] width 54 height 22
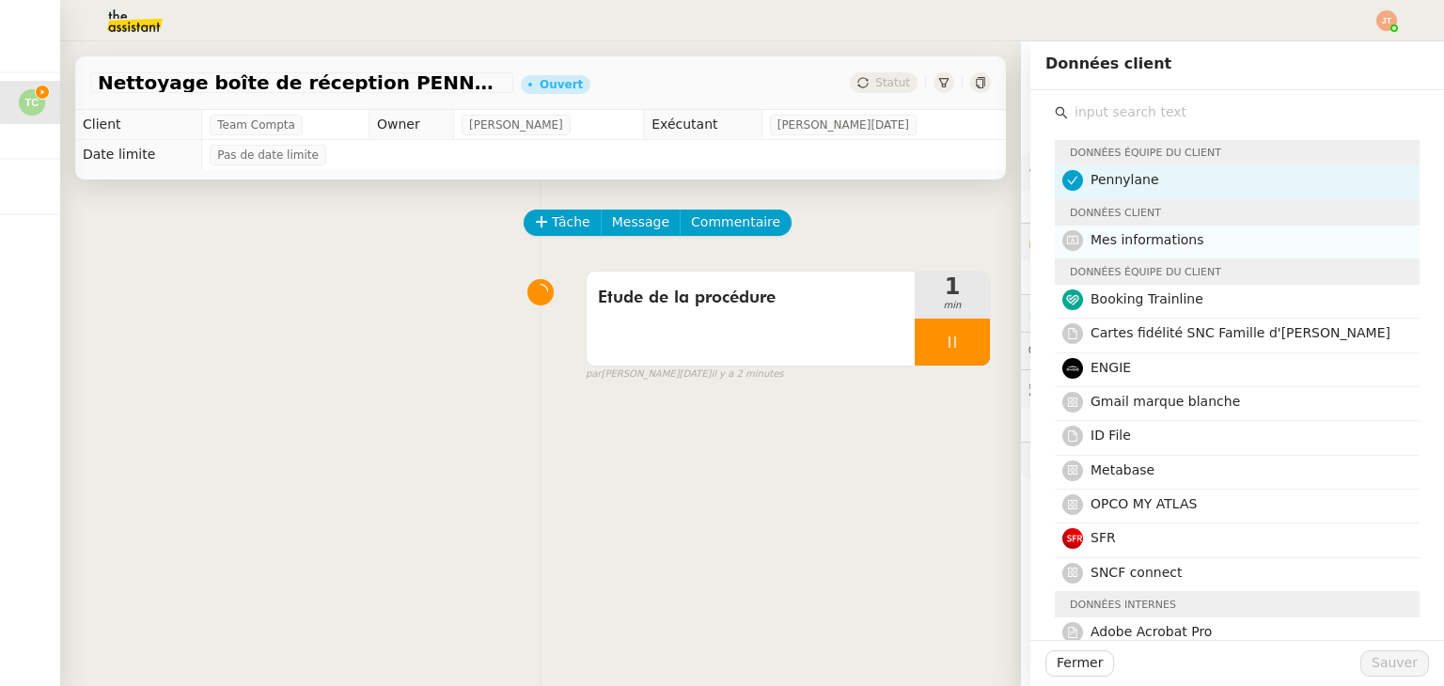
click at [1117, 251] on div "Mes informations" at bounding box center [1249, 241] width 318 height 25
click at [1387, 656] on span "Sauver" at bounding box center [1394, 663] width 46 height 22
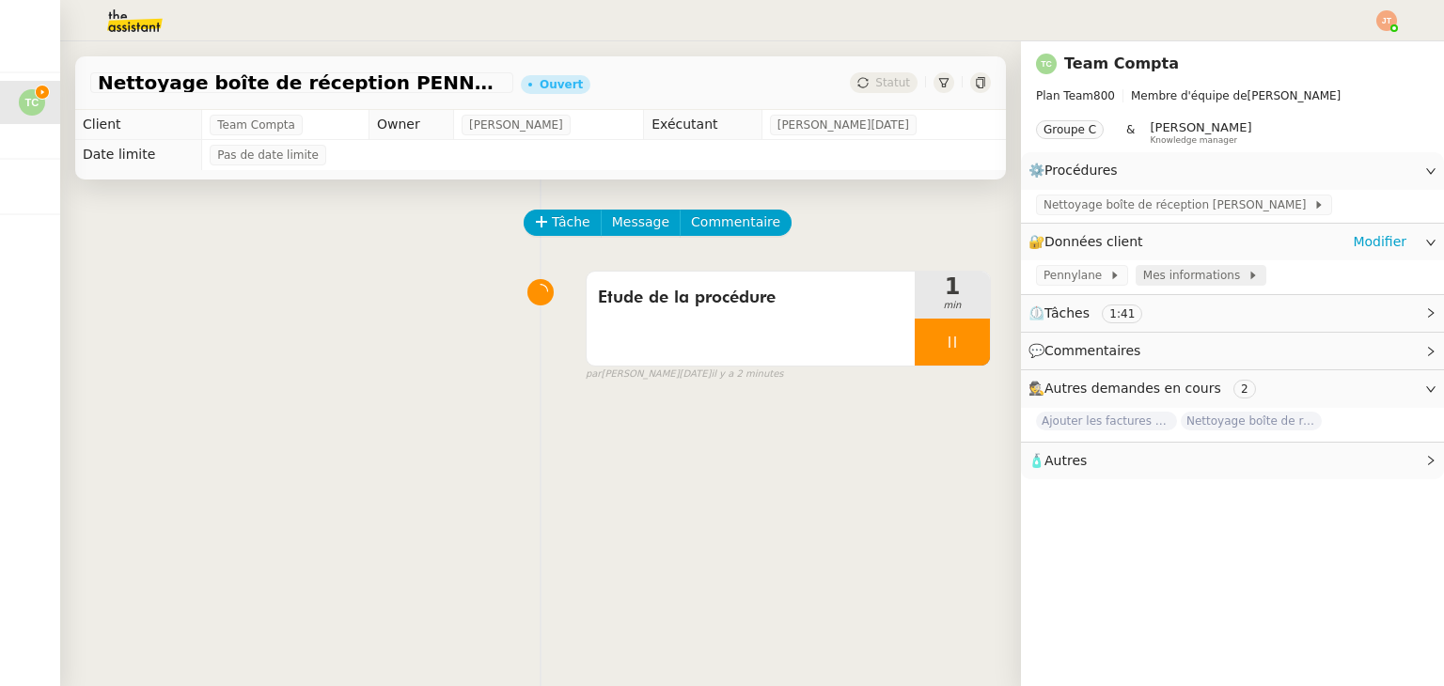
click at [1143, 283] on span "Mes informations" at bounding box center [1195, 275] width 104 height 19
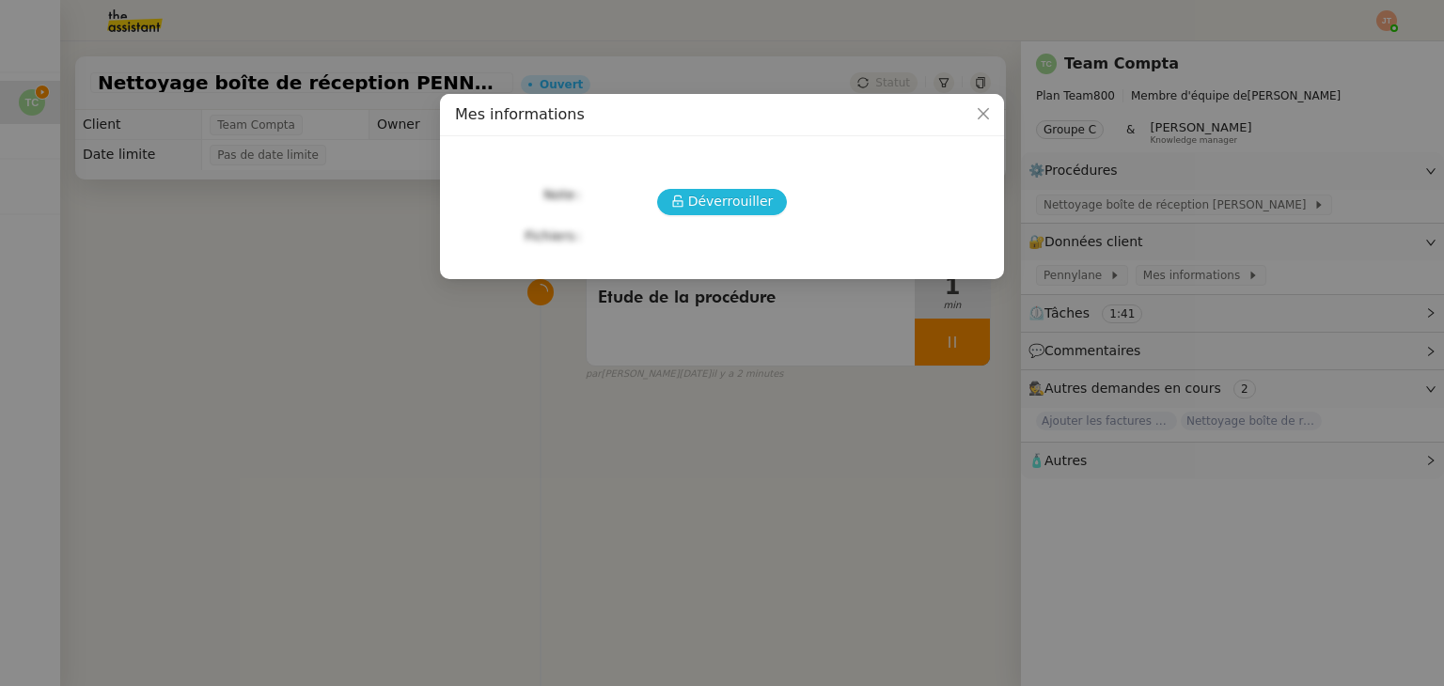
click at [695, 193] on span "Déverrouiller" at bounding box center [731, 202] width 86 height 22
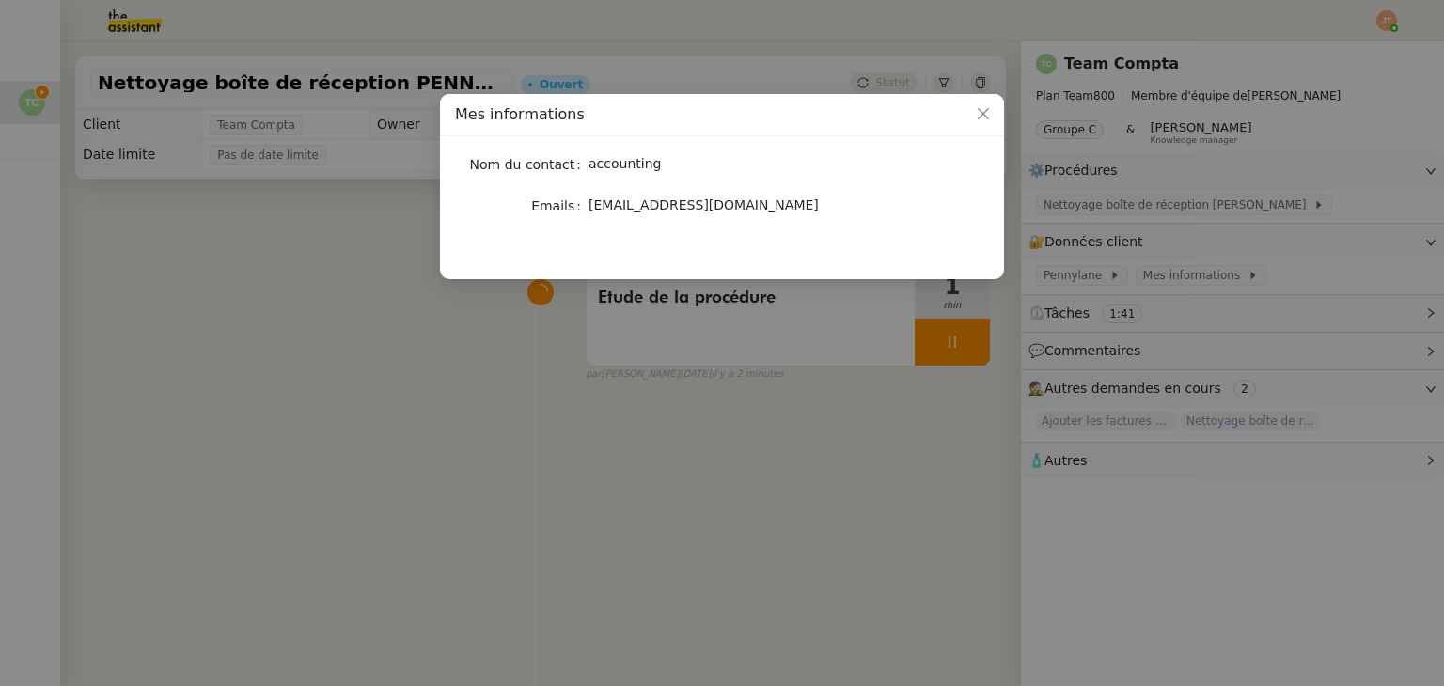
click at [544, 464] on nz-modal-container "Mes informations Nom du contact accounting Emails [EMAIL_ADDRESS][DOMAIN_NAME]" at bounding box center [722, 343] width 1444 height 686
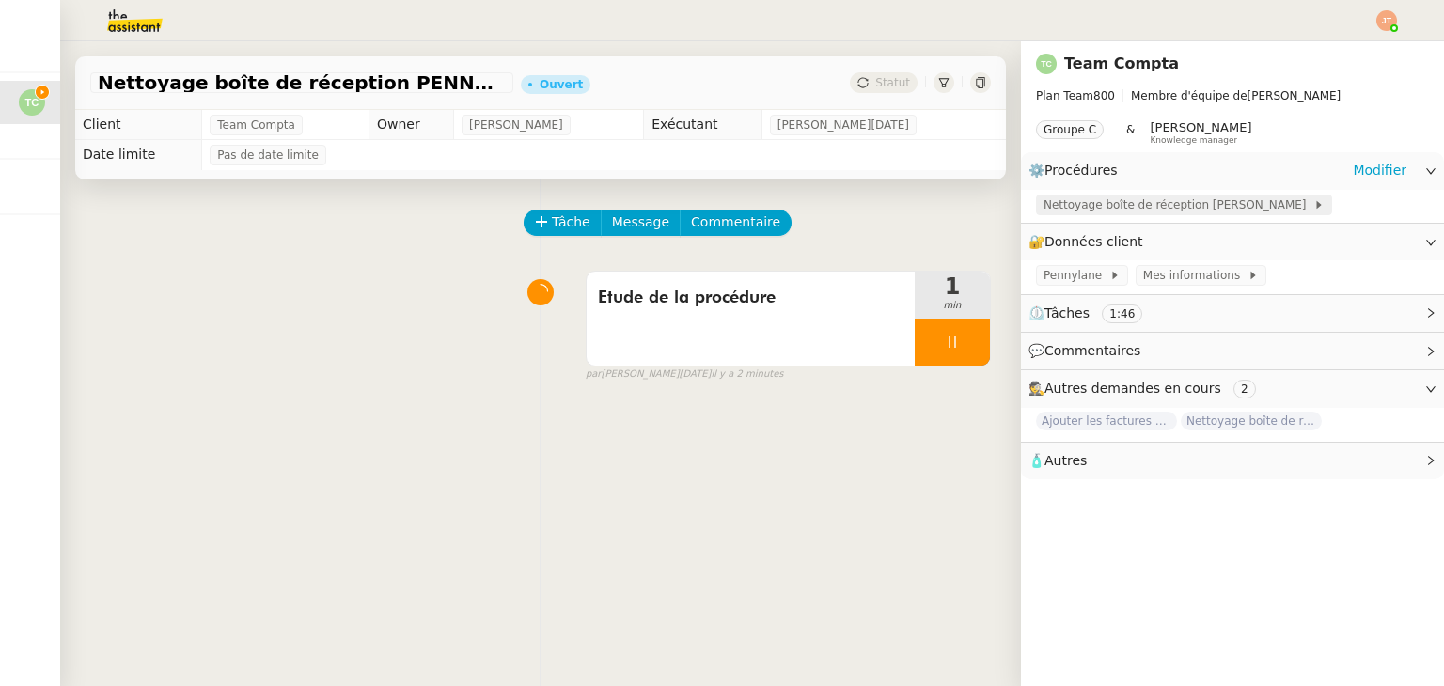
click at [1050, 208] on span "Nettoyage boîte de réception [PERSON_NAME]" at bounding box center [1178, 205] width 270 height 19
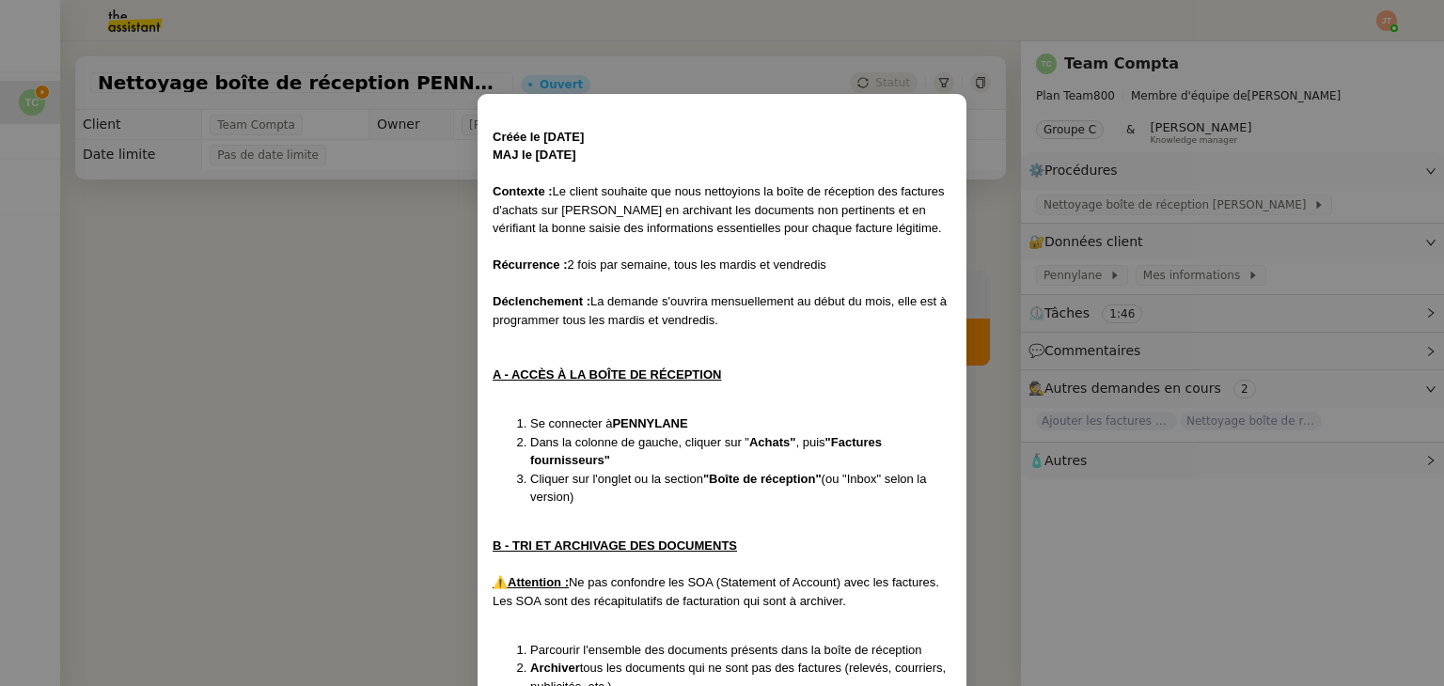
click at [262, 330] on nz-modal-container "Créée le [DATE] MAJ le [DATE] Contexte : Le client souhaite que nous nettoyions…" at bounding box center [722, 343] width 1444 height 686
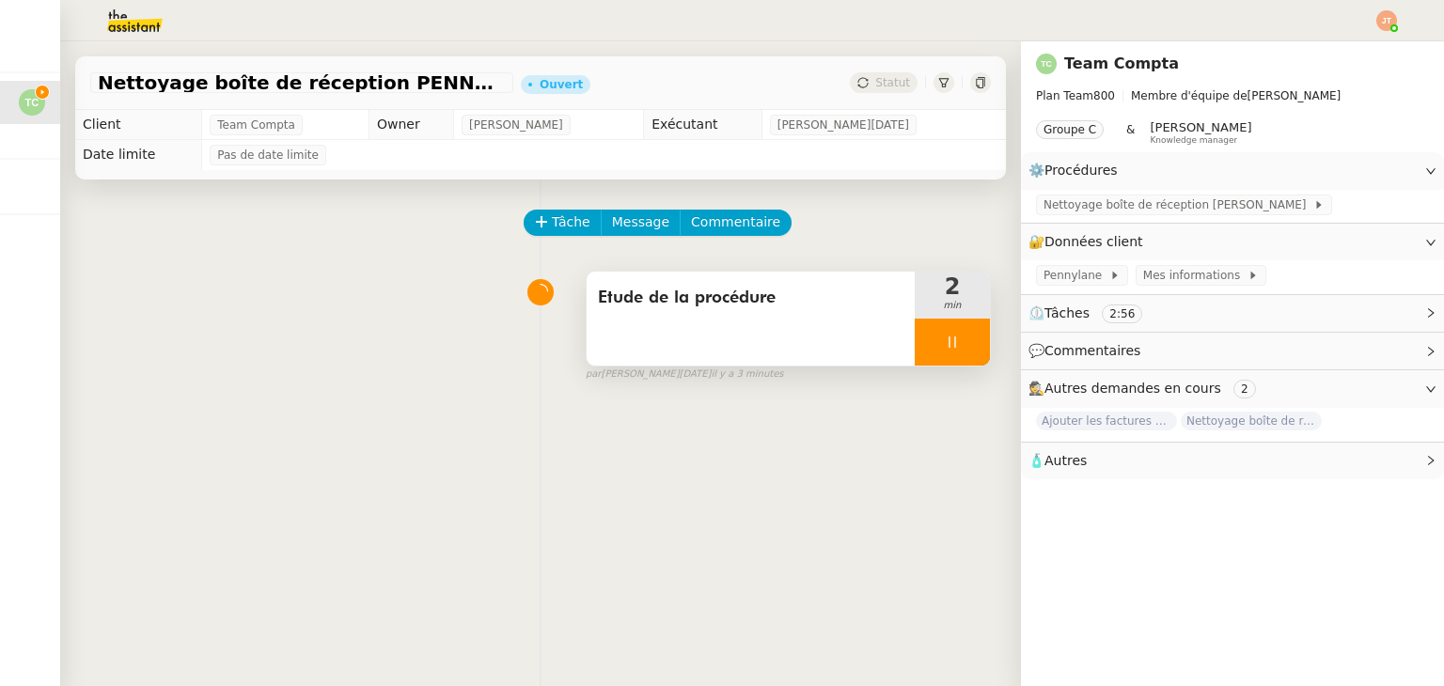
click at [946, 351] on div at bounding box center [952, 342] width 75 height 47
click at [926, 343] on icon at bounding box center [933, 342] width 15 height 15
click at [1059, 211] on span "Nettoyage boîte de réception [PERSON_NAME]" at bounding box center [1178, 205] width 270 height 19
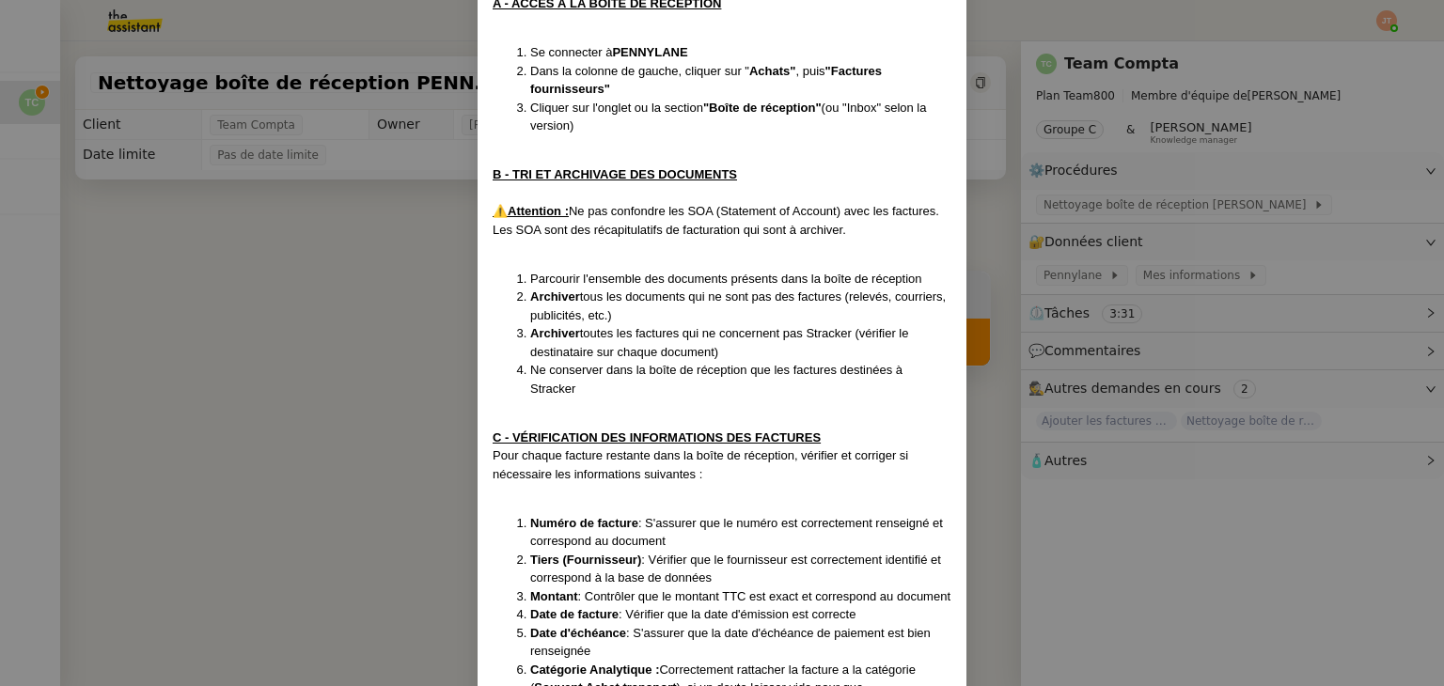
scroll to position [376, 0]
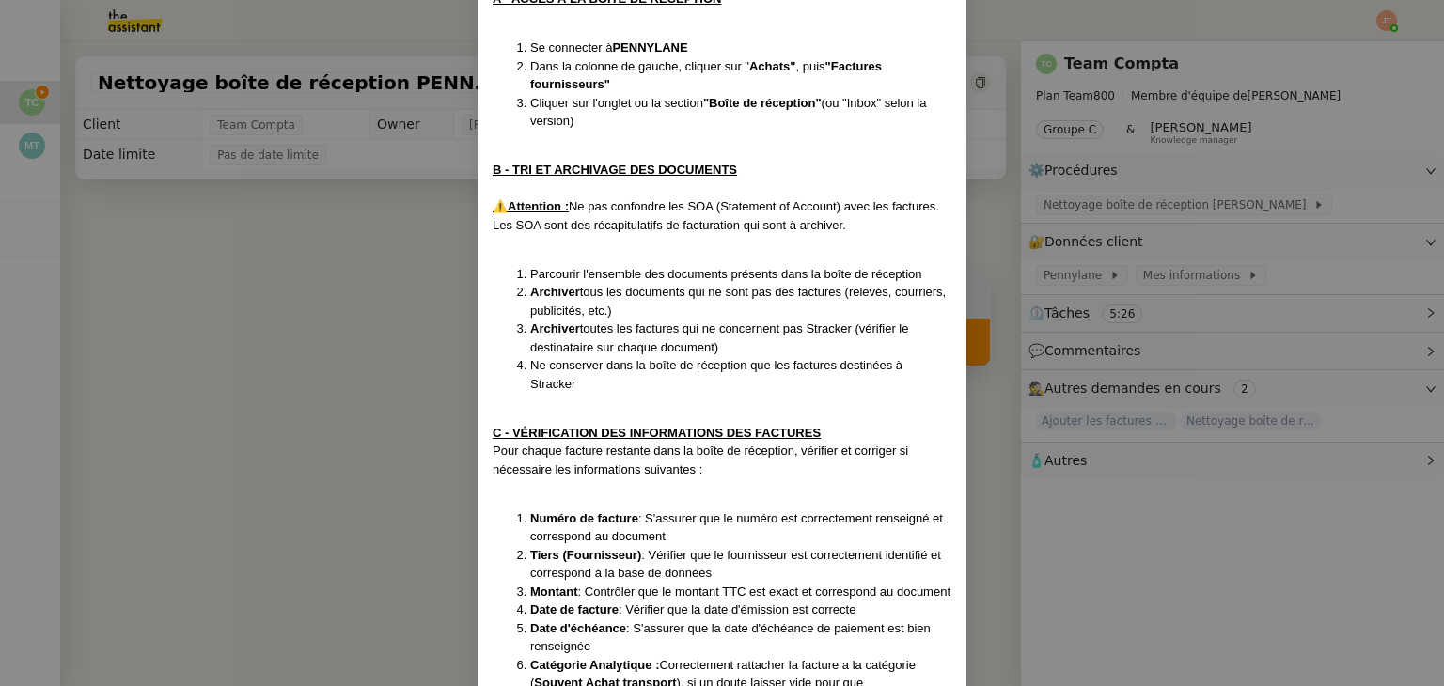
click at [377, 343] on nz-modal-container "Créée le [DATE] MAJ le [DATE] Contexte : Le client souhaite que nous nettoyions…" at bounding box center [722, 343] width 1444 height 686
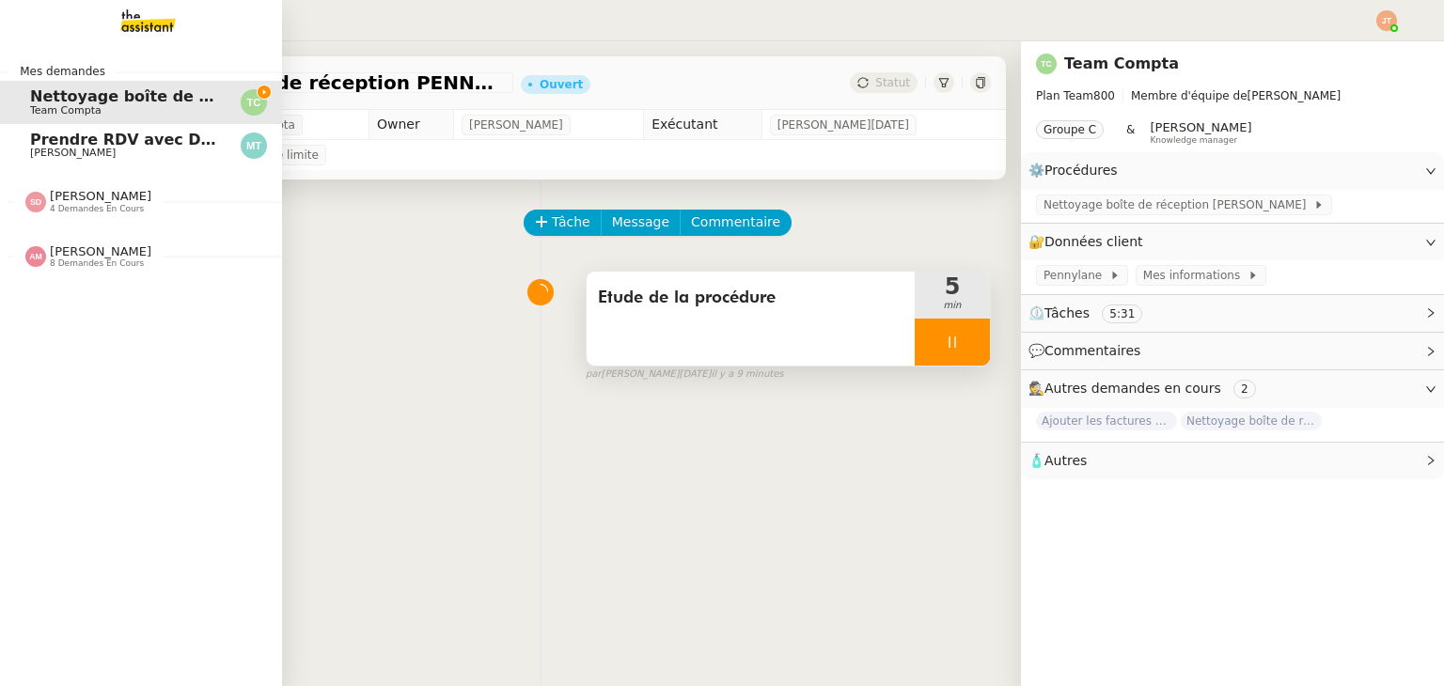
click at [63, 152] on span "[PERSON_NAME]" at bounding box center [73, 153] width 86 height 12
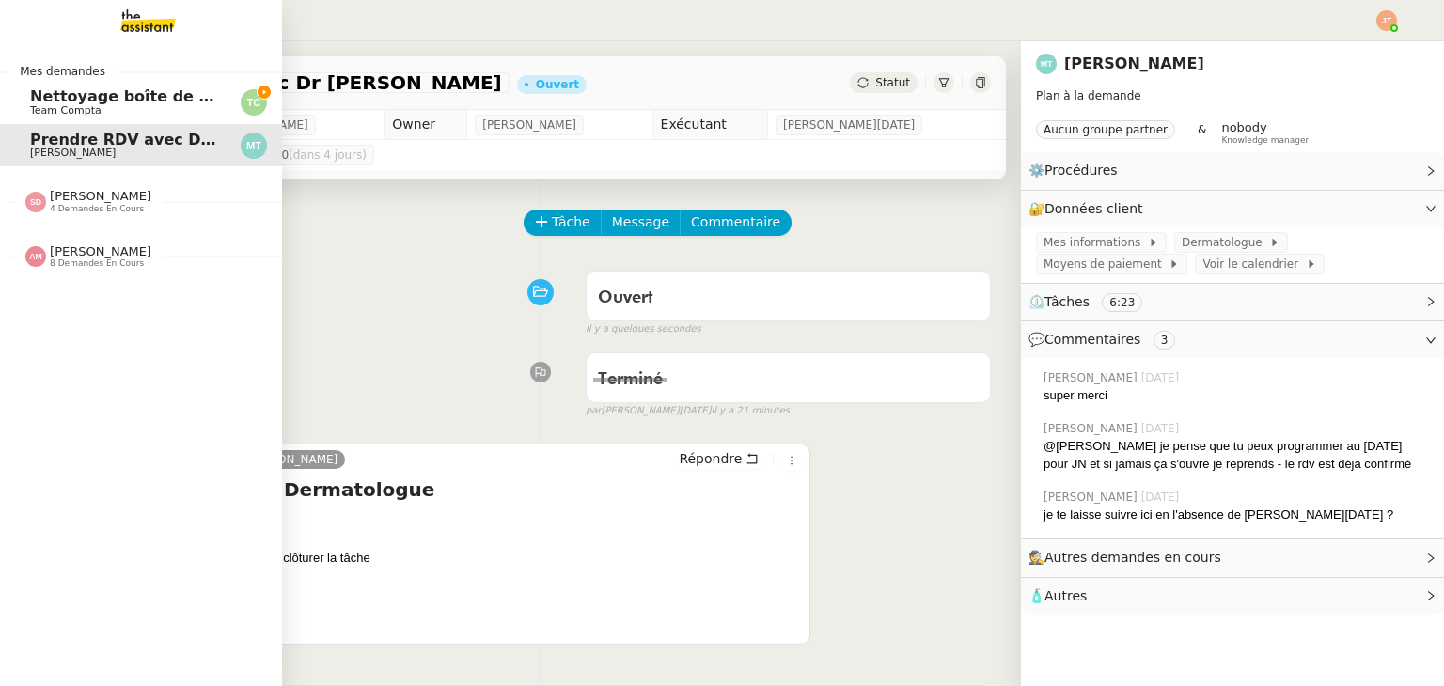
click at [96, 103] on span "Nettoyage boîte de réception PENNYLANE- [DATE]" at bounding box center [242, 96] width 425 height 18
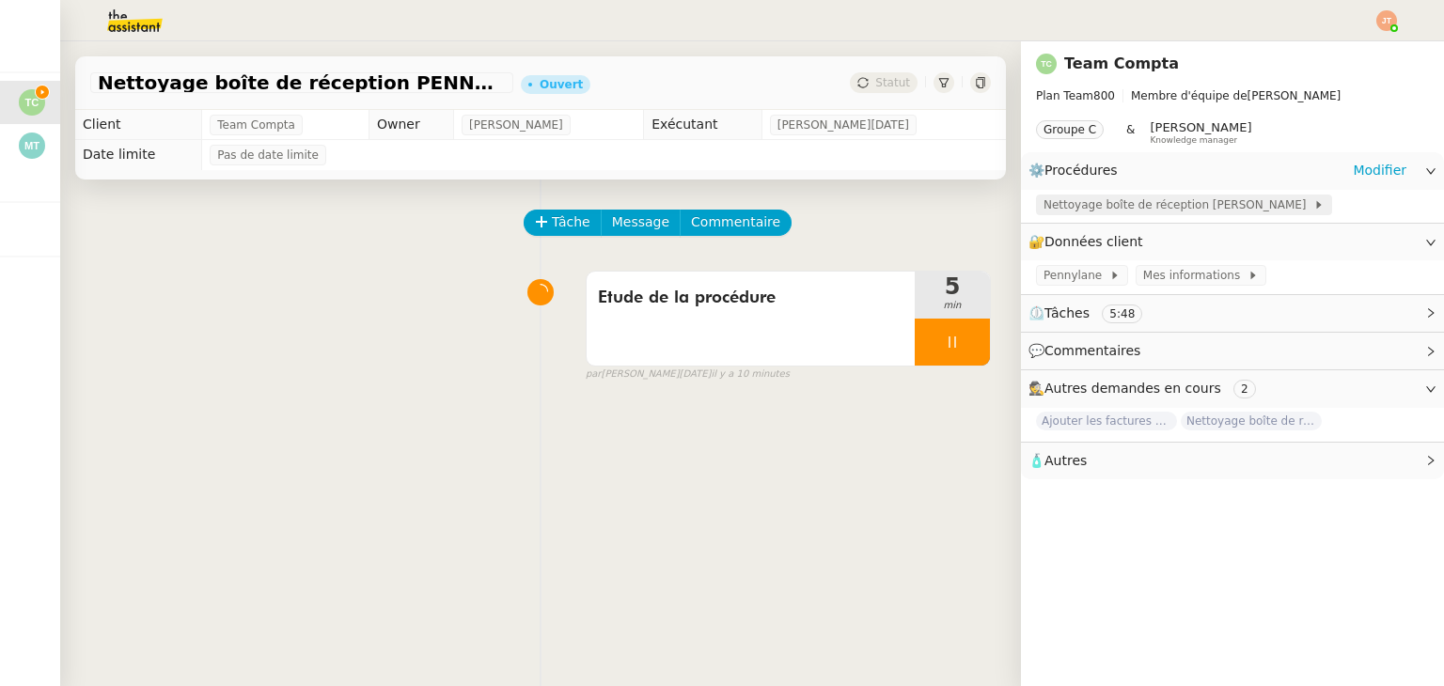
click at [1053, 208] on span "Nettoyage boîte de réception [PERSON_NAME]" at bounding box center [1178, 205] width 270 height 19
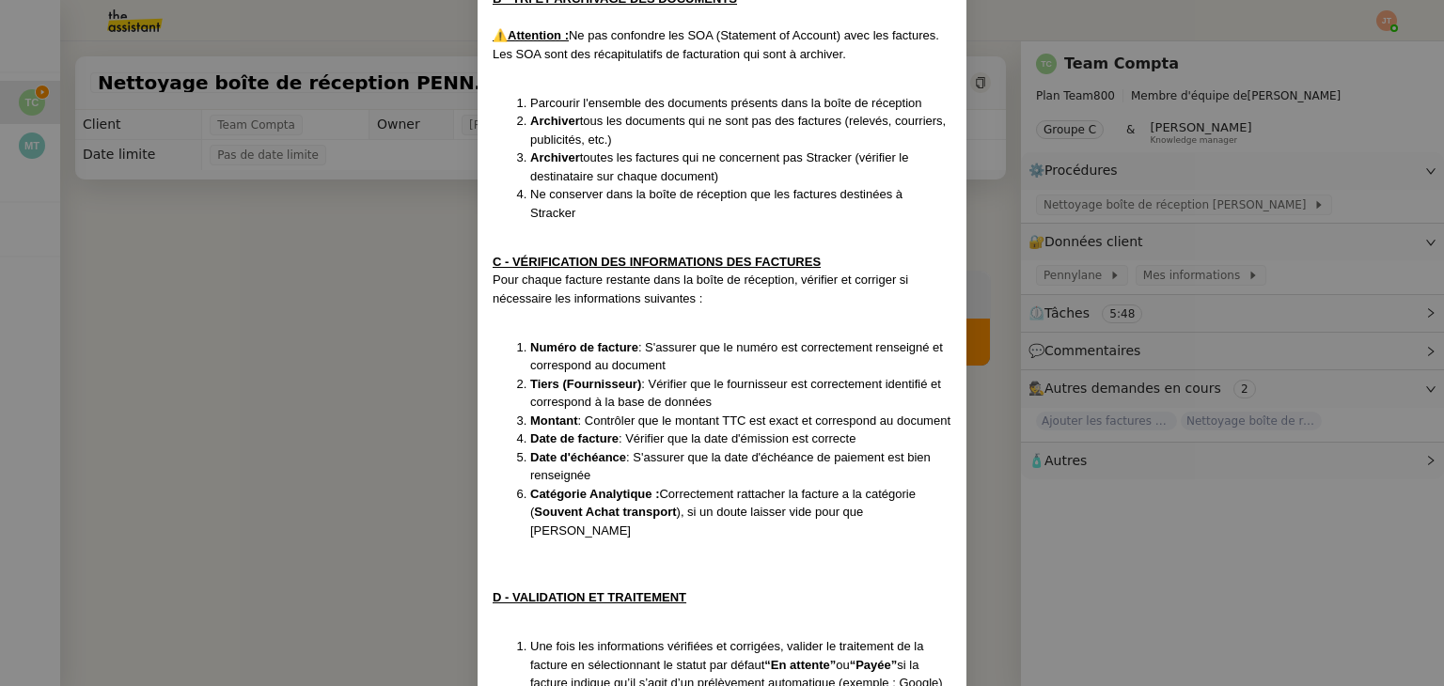
scroll to position [564, 0]
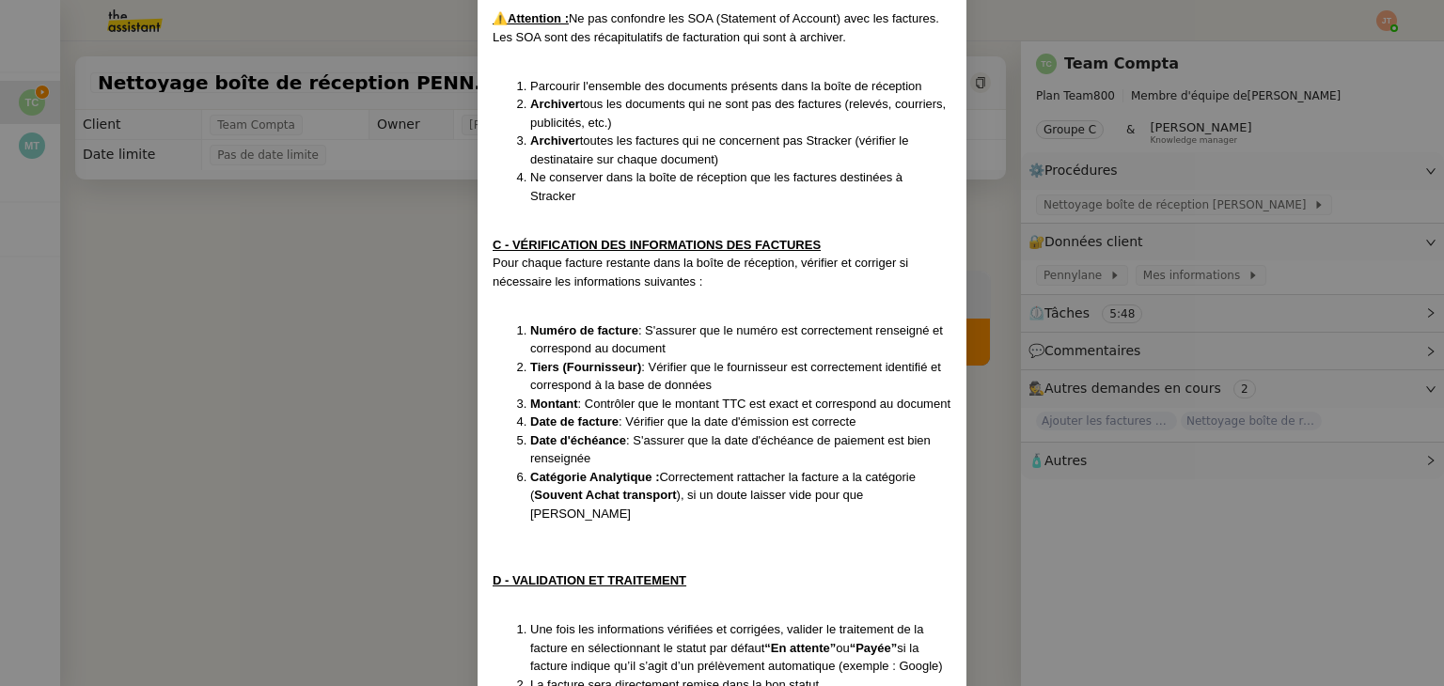
click at [293, 268] on nz-modal-container "Créée le [DATE] MAJ le [DATE] Contexte : Le client souhaite que nous nettoyions…" at bounding box center [722, 343] width 1444 height 686
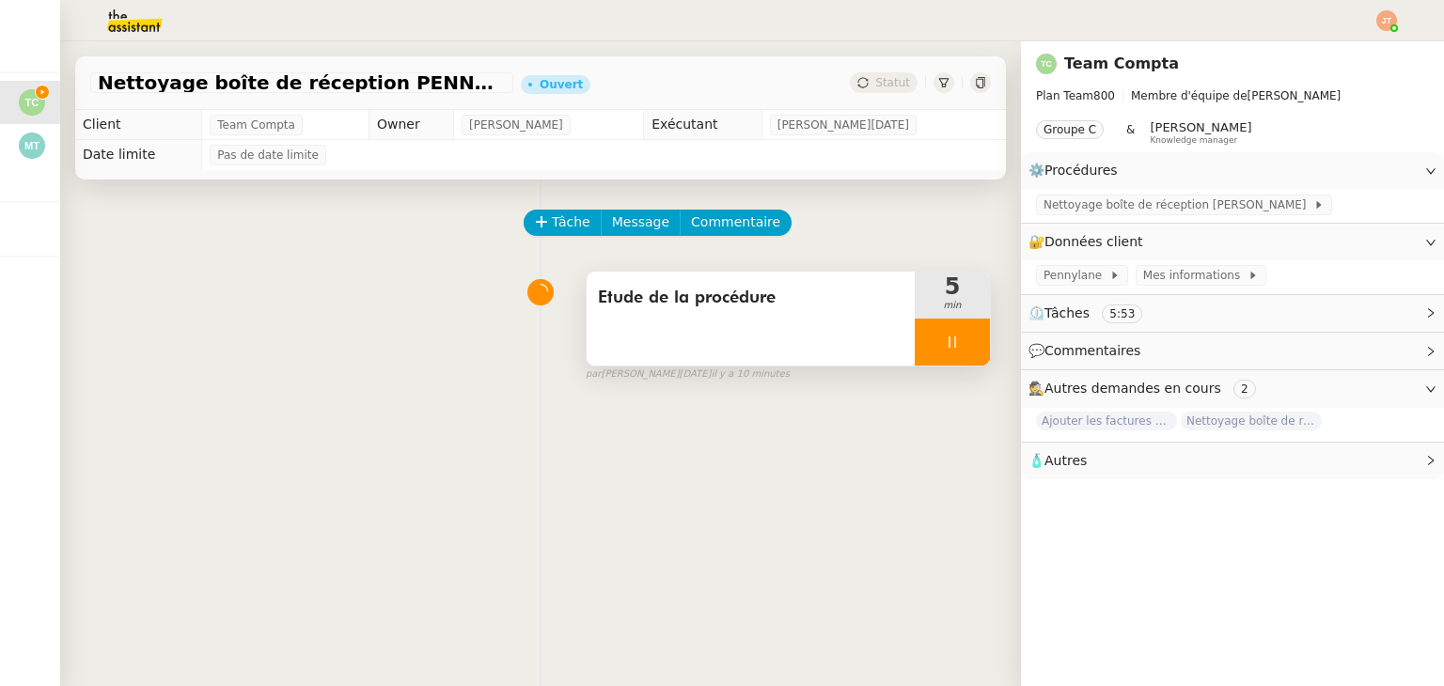
click at [945, 344] on icon at bounding box center [952, 342] width 15 height 15
click at [963, 337] on icon at bounding box center [970, 342] width 15 height 15
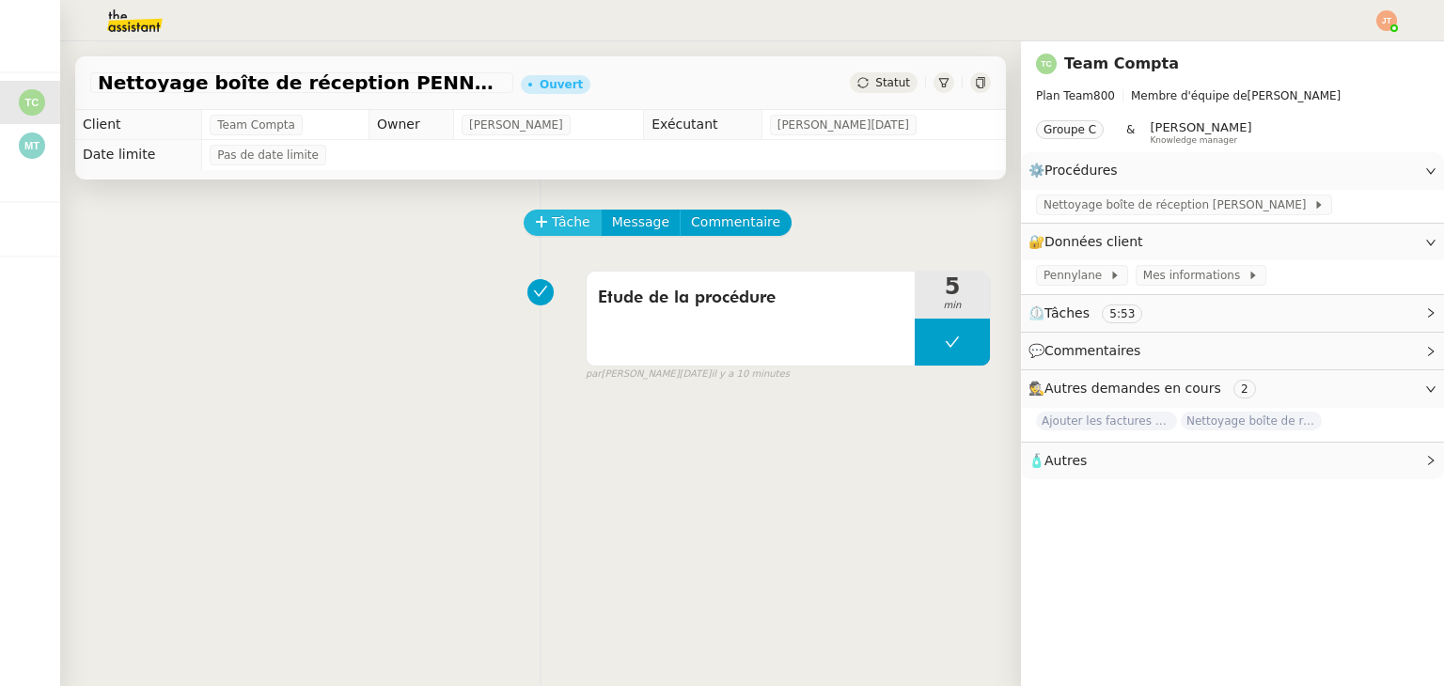
click at [552, 227] on span "Tâche" at bounding box center [571, 222] width 39 height 22
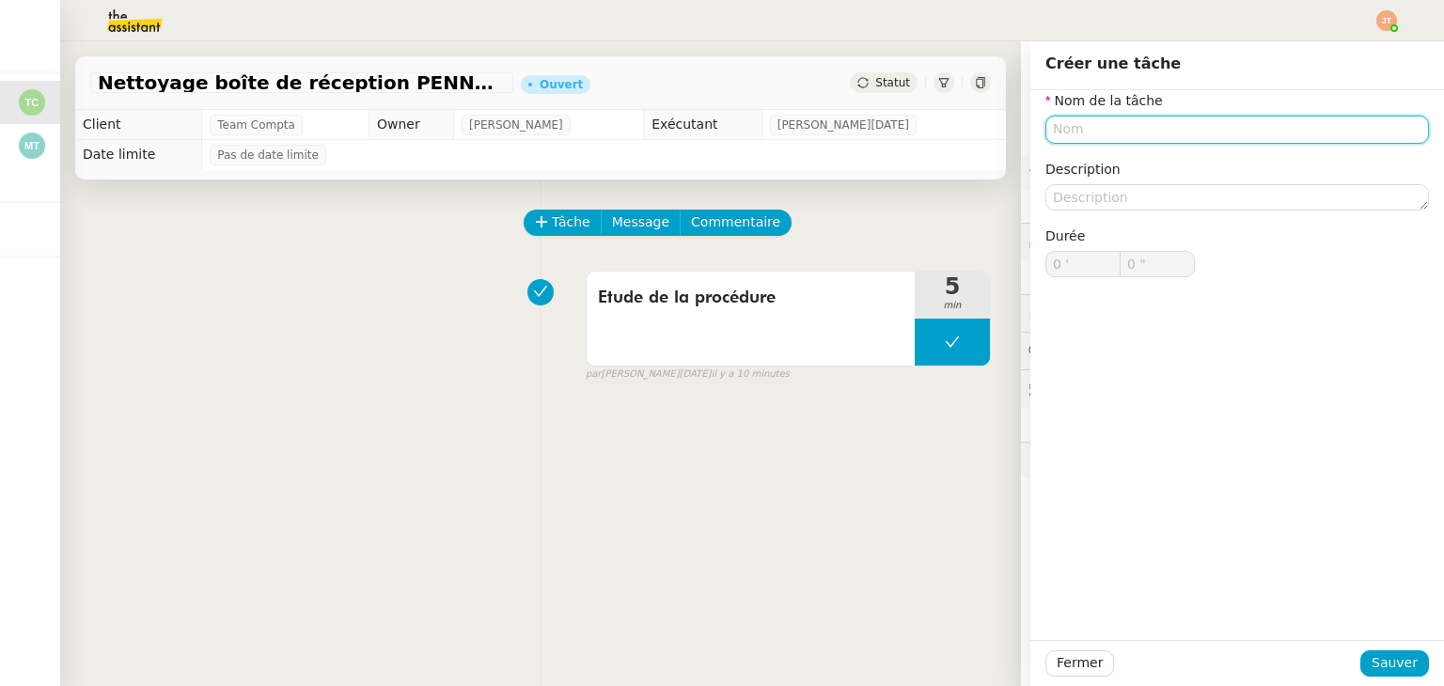
click at [1071, 133] on input "text" at bounding box center [1237, 129] width 384 height 27
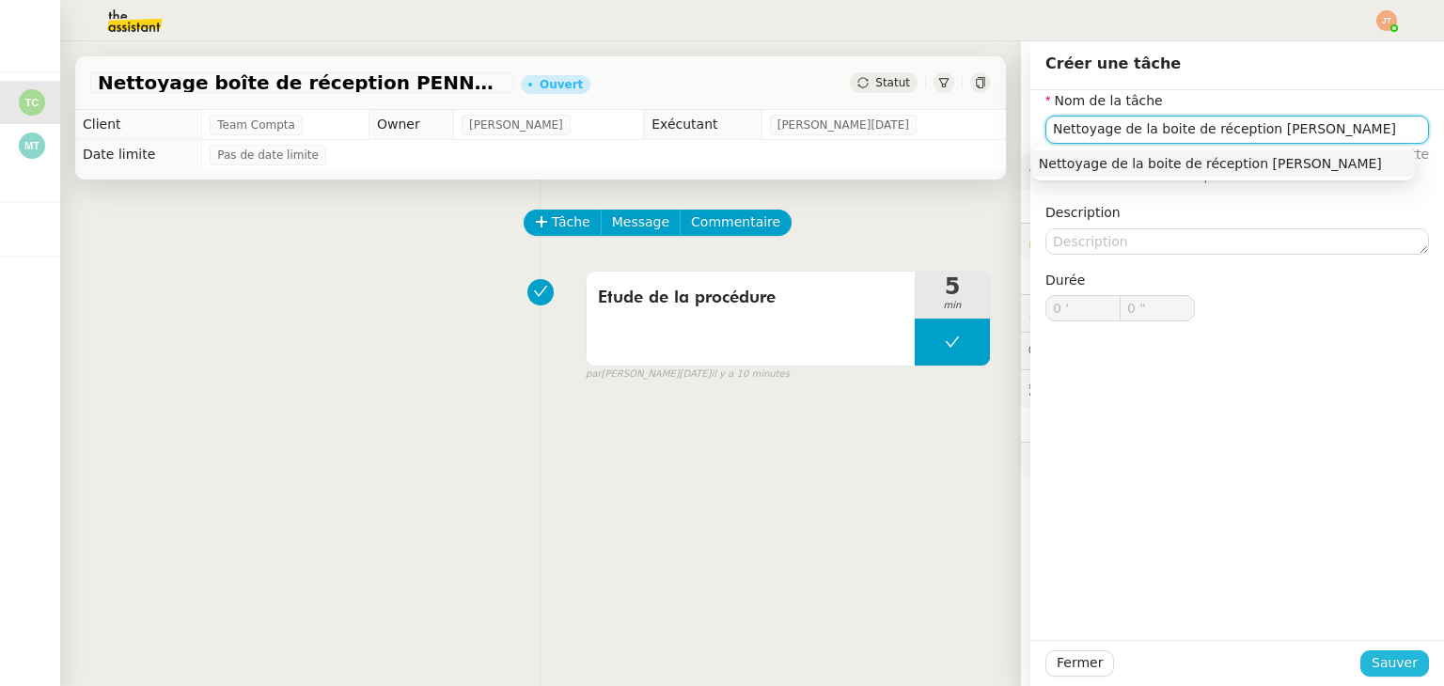
type input "Nettoyage de la boite de réception [PERSON_NAME]"
click at [1372, 655] on span "Sauver" at bounding box center [1394, 663] width 46 height 22
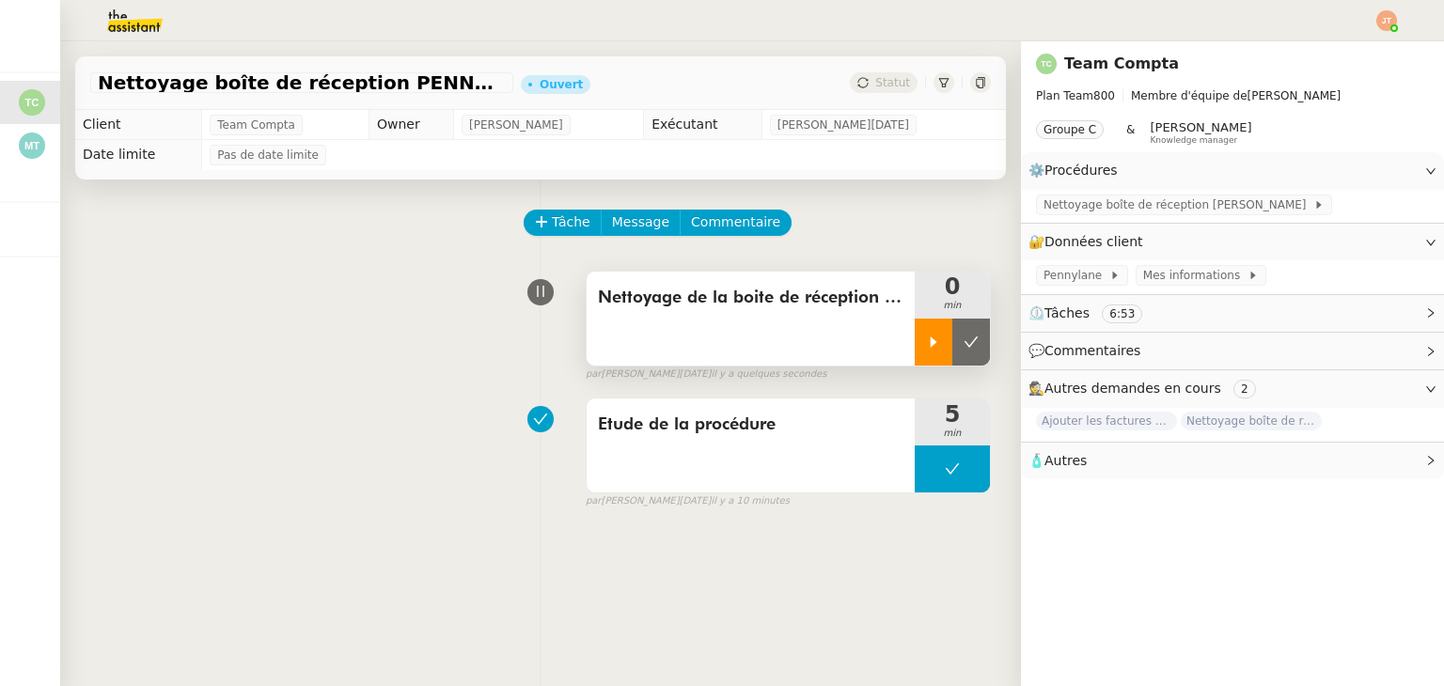
click at [915, 337] on div at bounding box center [934, 342] width 38 height 47
click at [1089, 214] on span "Nettoyage boîte de réception [PERSON_NAME]" at bounding box center [1178, 205] width 270 height 19
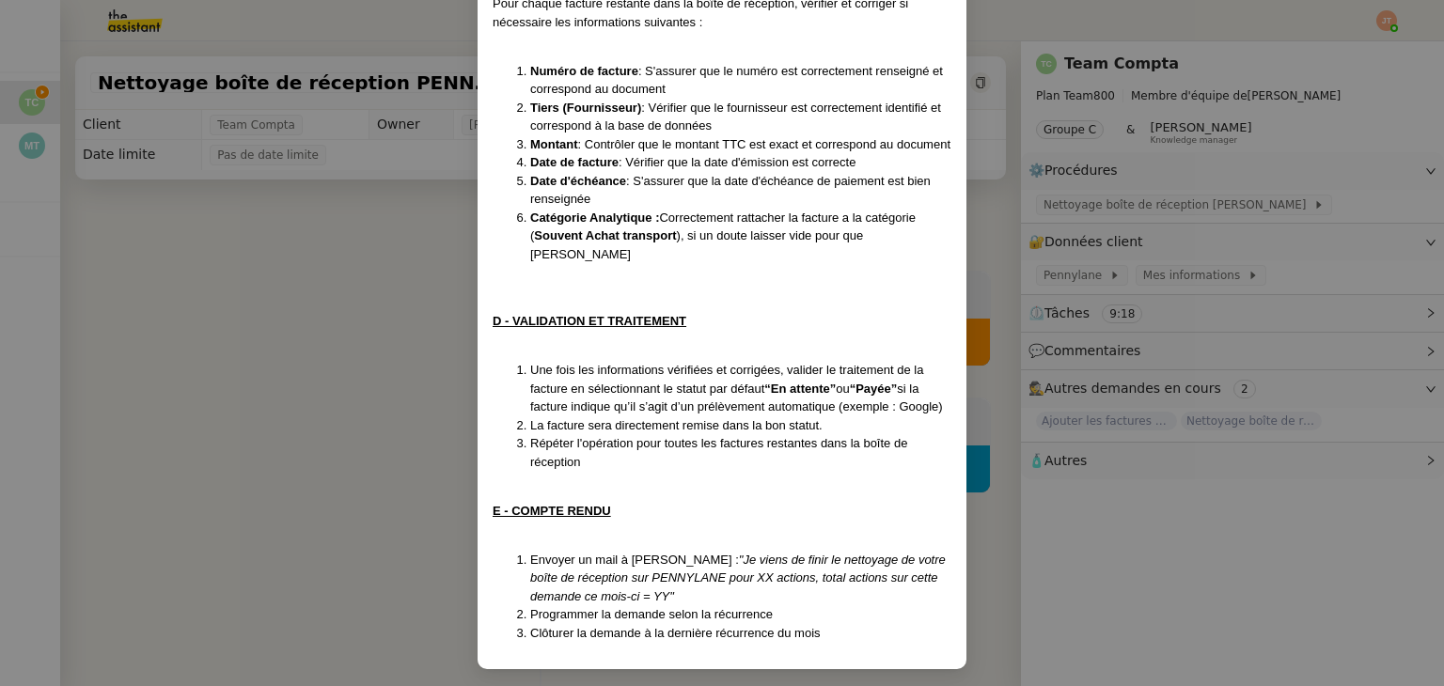
scroll to position [829, 0]
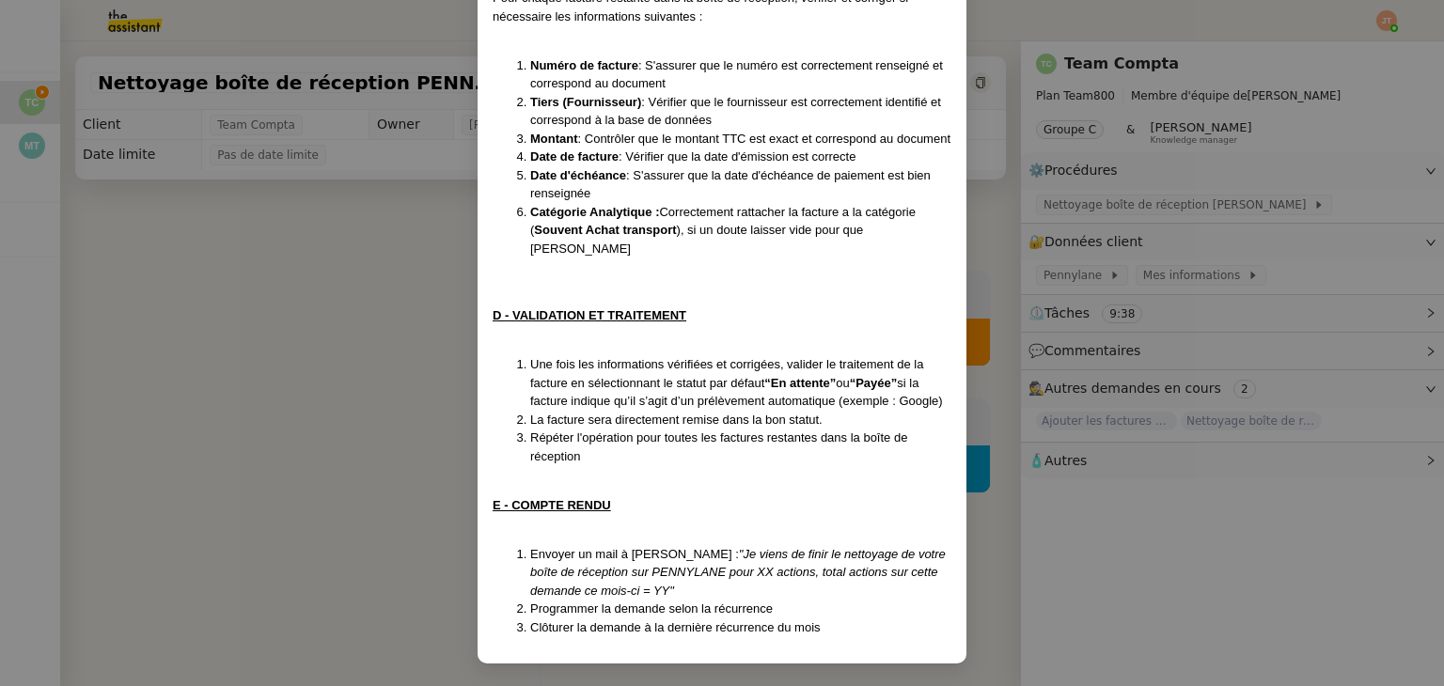
click at [386, 363] on nz-modal-container "Créée le [DATE] MAJ le [DATE] Contexte : Le client souhaite que nous nettoyions…" at bounding box center [722, 343] width 1444 height 686
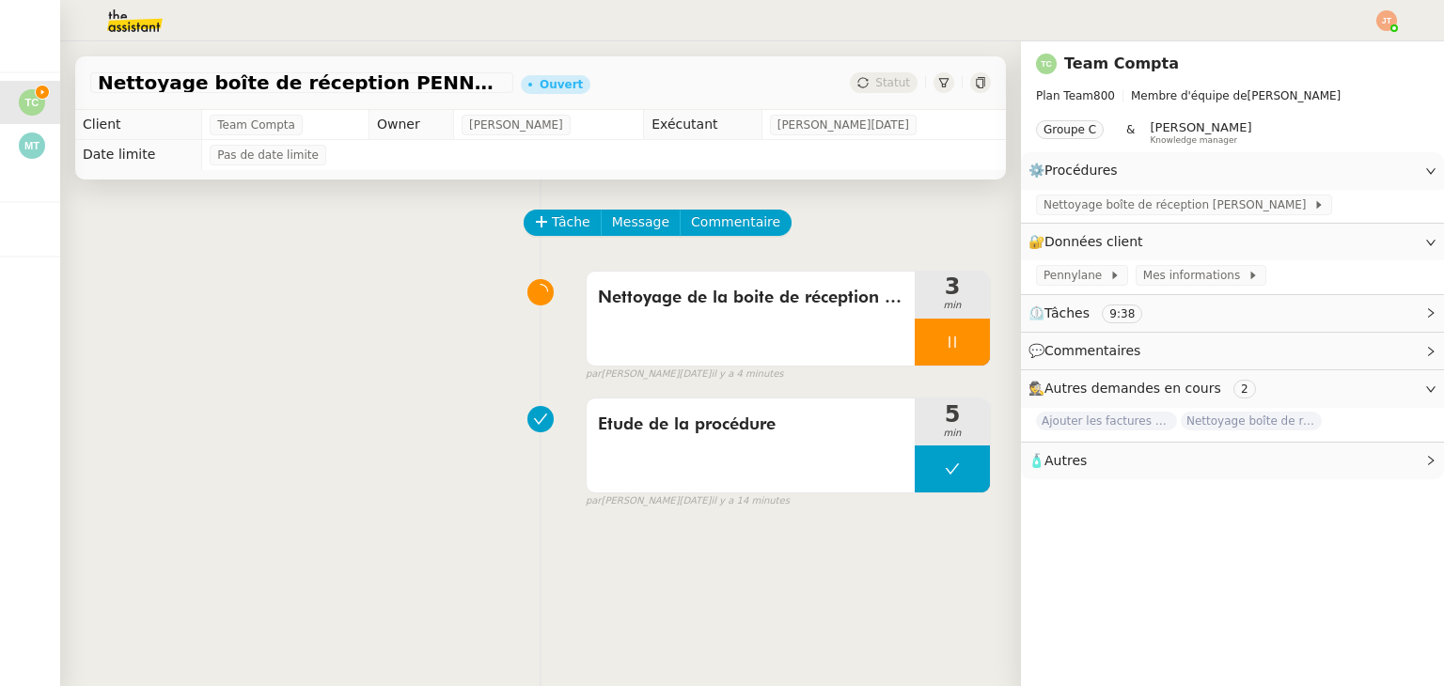
scroll to position [735, 0]
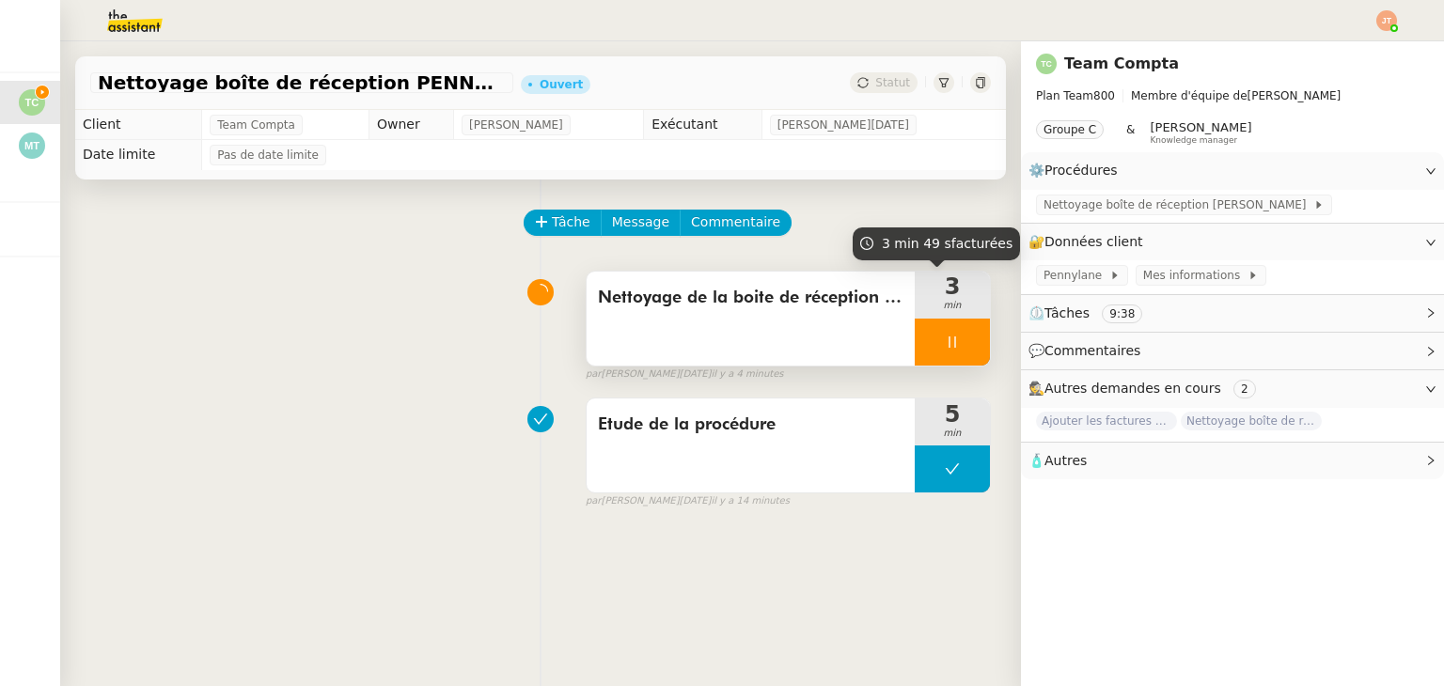
click at [945, 342] on icon at bounding box center [952, 342] width 15 height 15
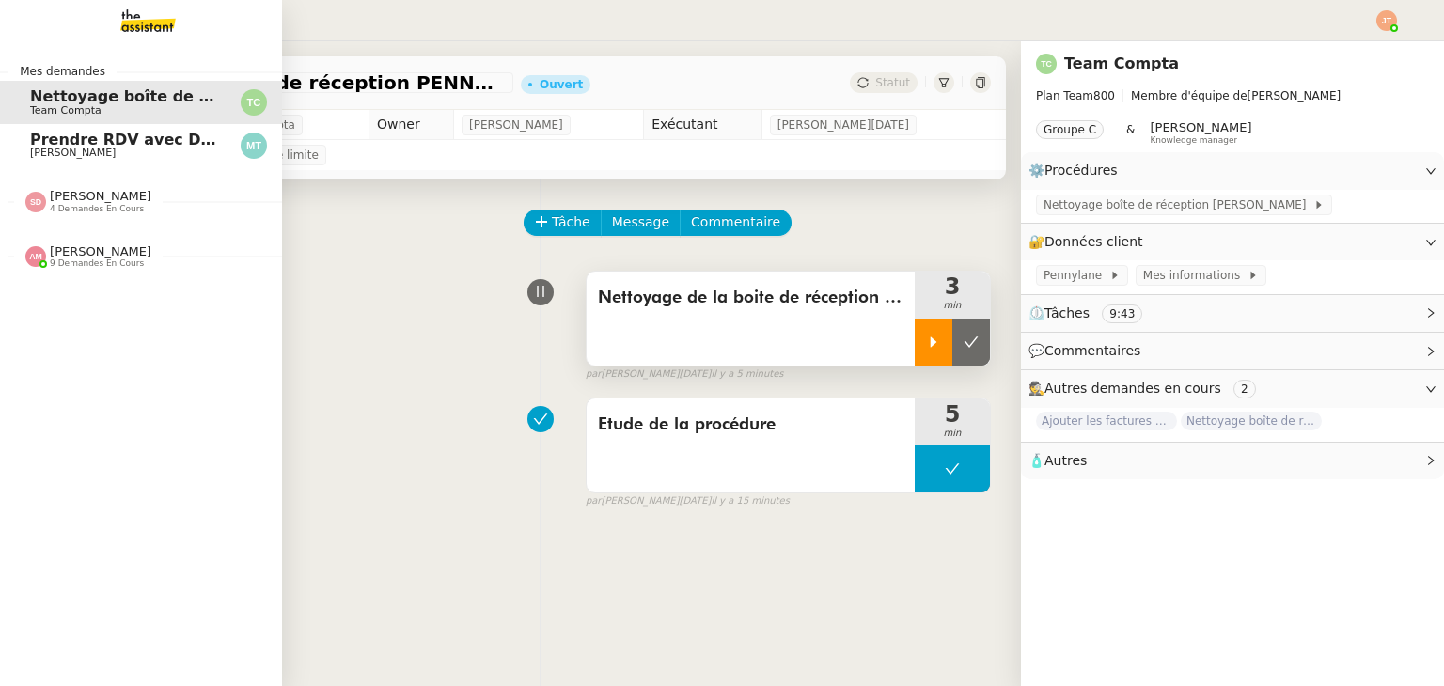
click at [97, 253] on span "[PERSON_NAME]" at bounding box center [101, 251] width 102 height 14
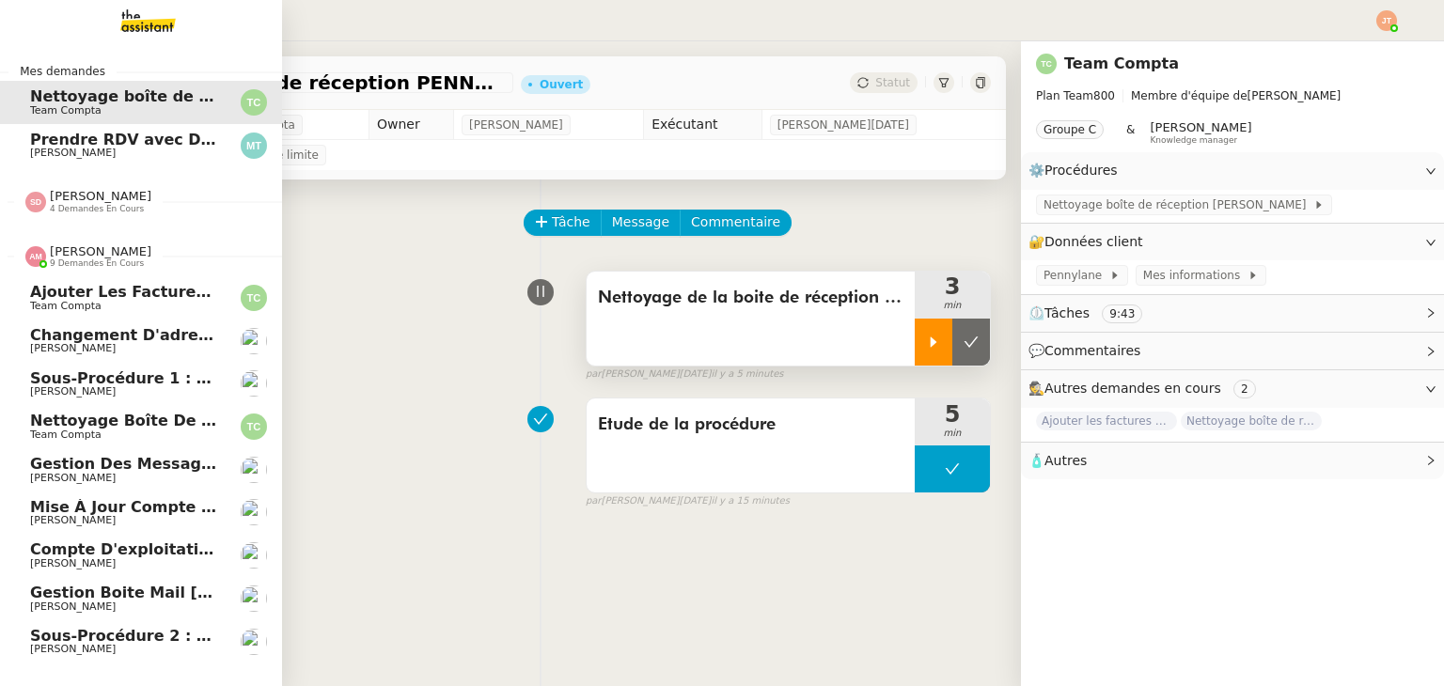
click at [102, 247] on span "[PERSON_NAME]" at bounding box center [101, 251] width 102 height 14
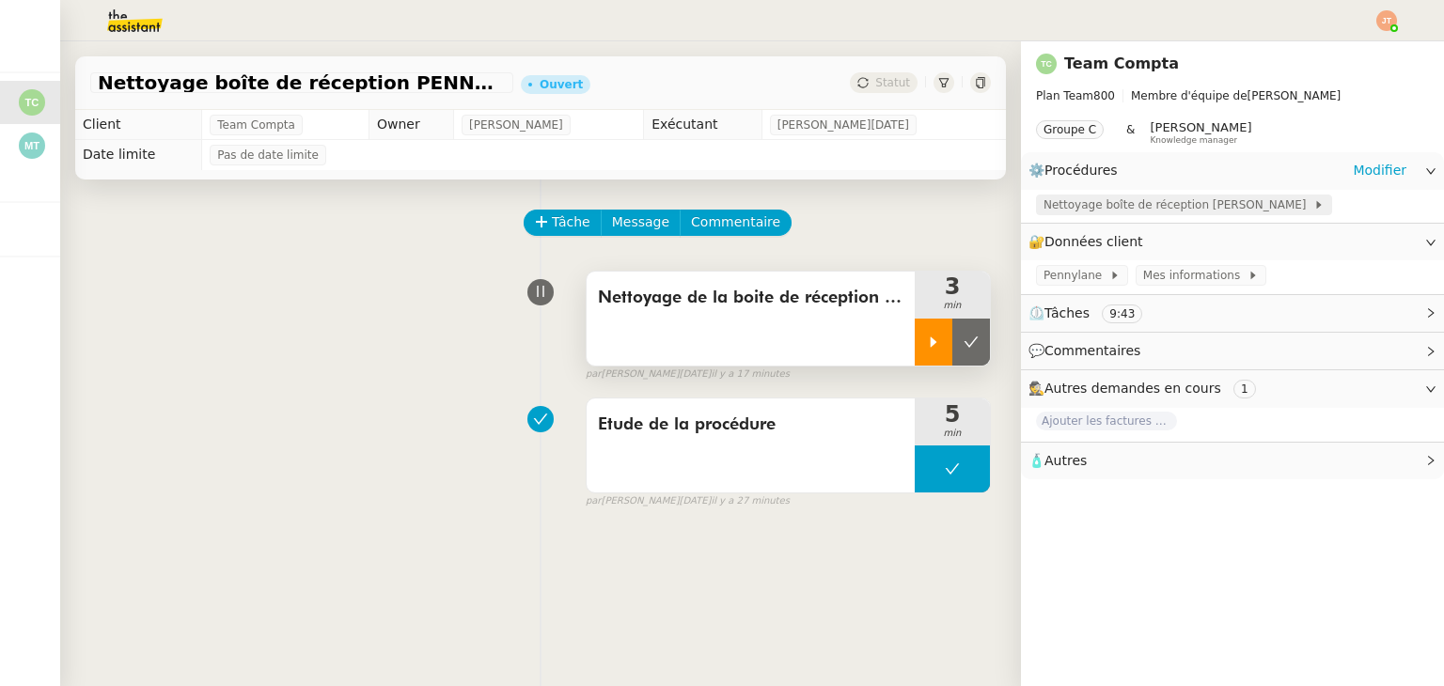
click at [1061, 211] on span "Nettoyage boîte de réception [PERSON_NAME]" at bounding box center [1178, 205] width 270 height 19
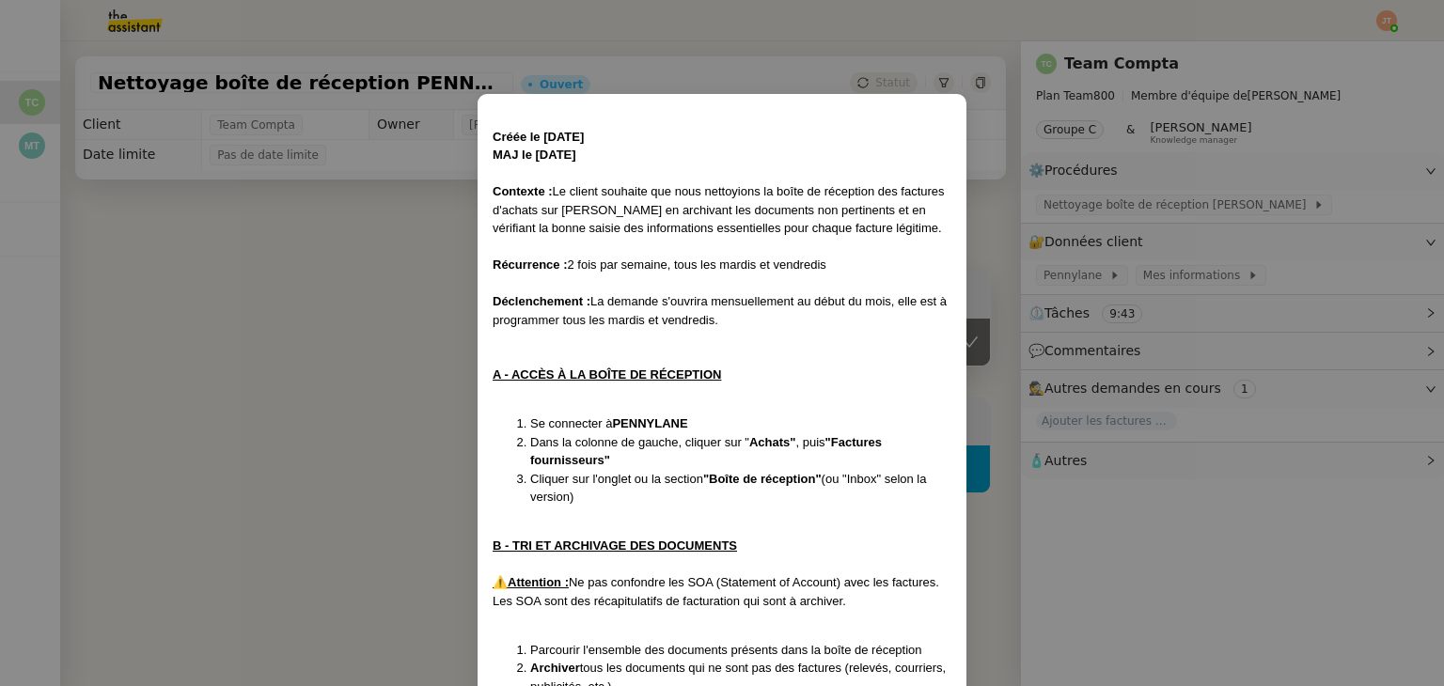
click at [316, 381] on nz-modal-container "Créée le [DATE] MAJ le [DATE] Contexte : Le client souhaite que nous nettoyions…" at bounding box center [722, 343] width 1444 height 686
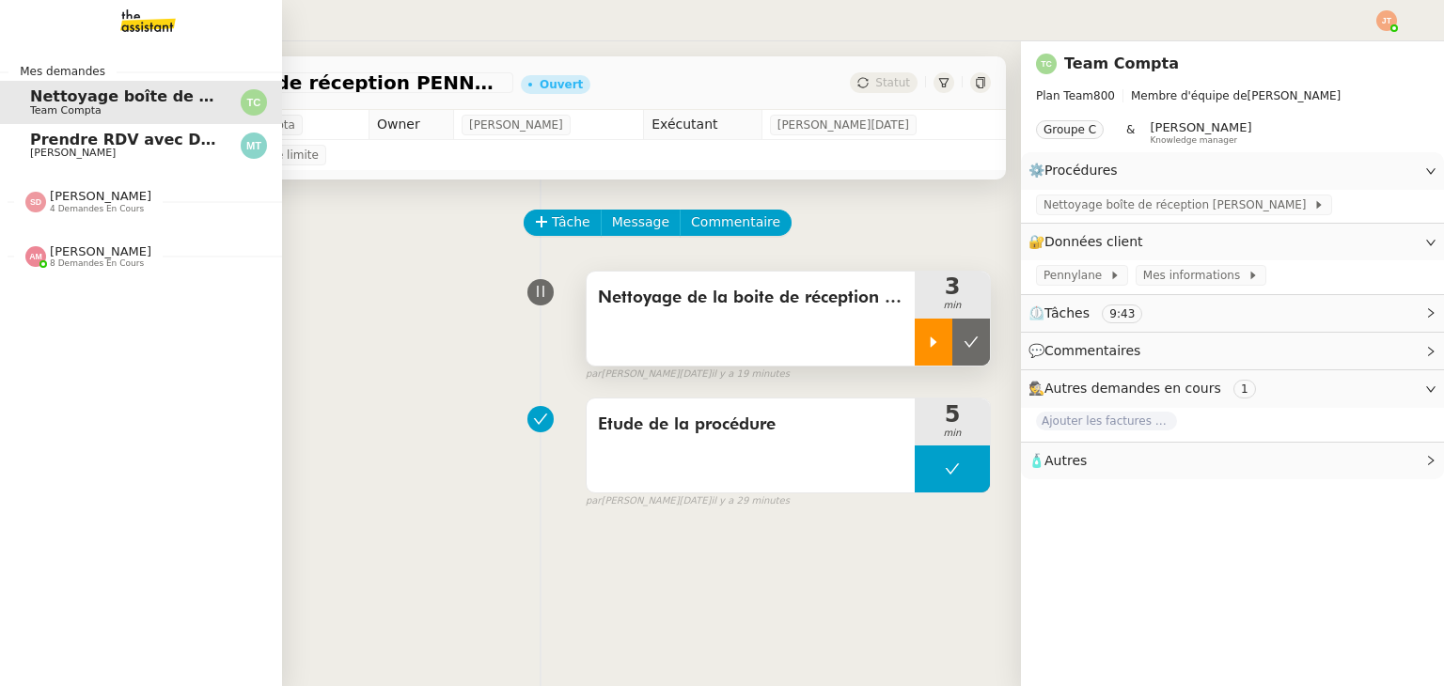
click at [36, 148] on span "[PERSON_NAME]" at bounding box center [73, 153] width 86 height 12
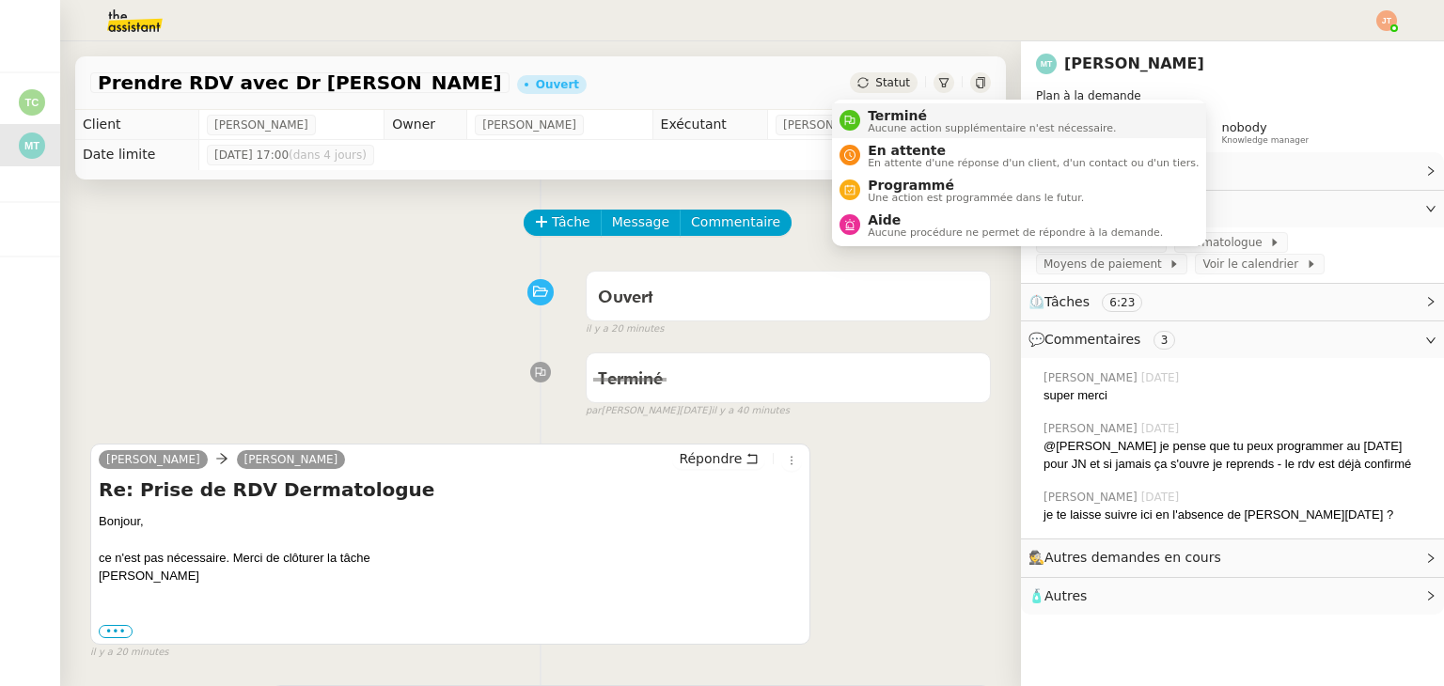
click at [876, 123] on span "Aucune action supplémentaire n'est nécessaire." at bounding box center [992, 128] width 248 height 10
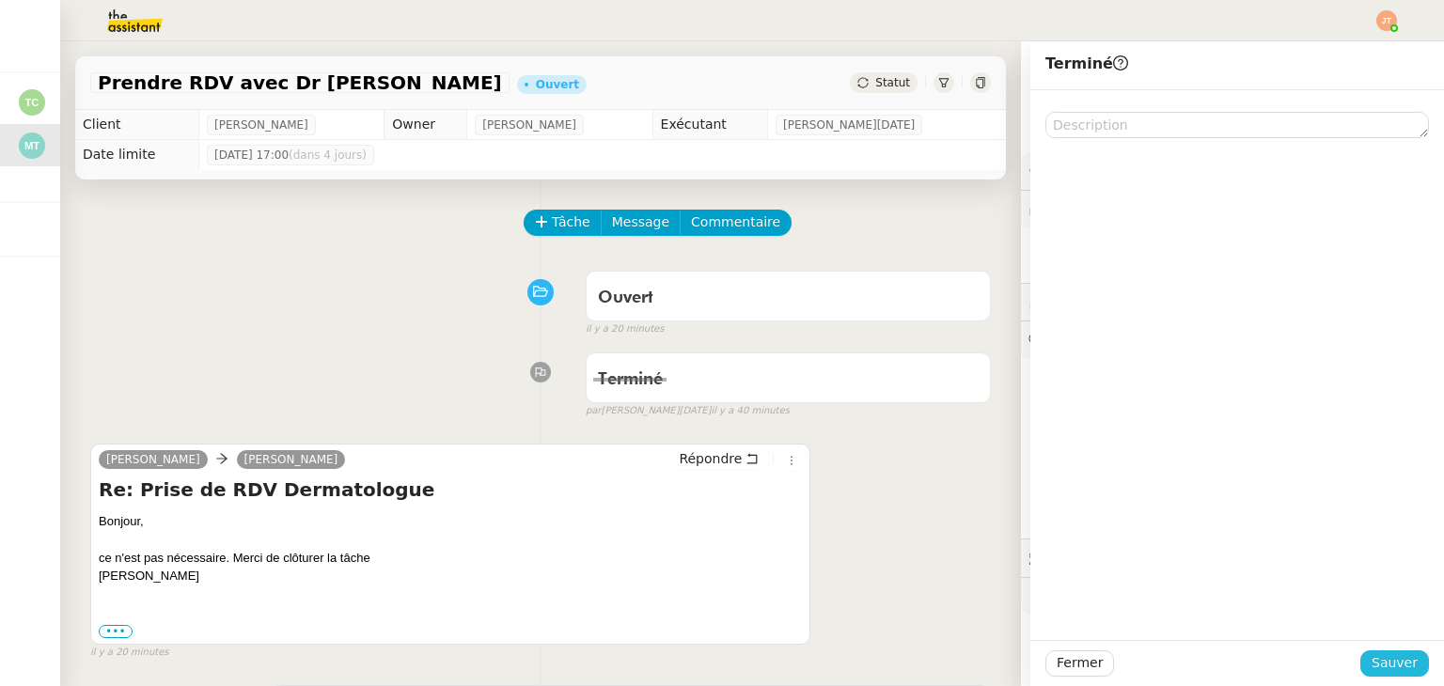
click at [1382, 660] on span "Sauver" at bounding box center [1394, 663] width 46 height 22
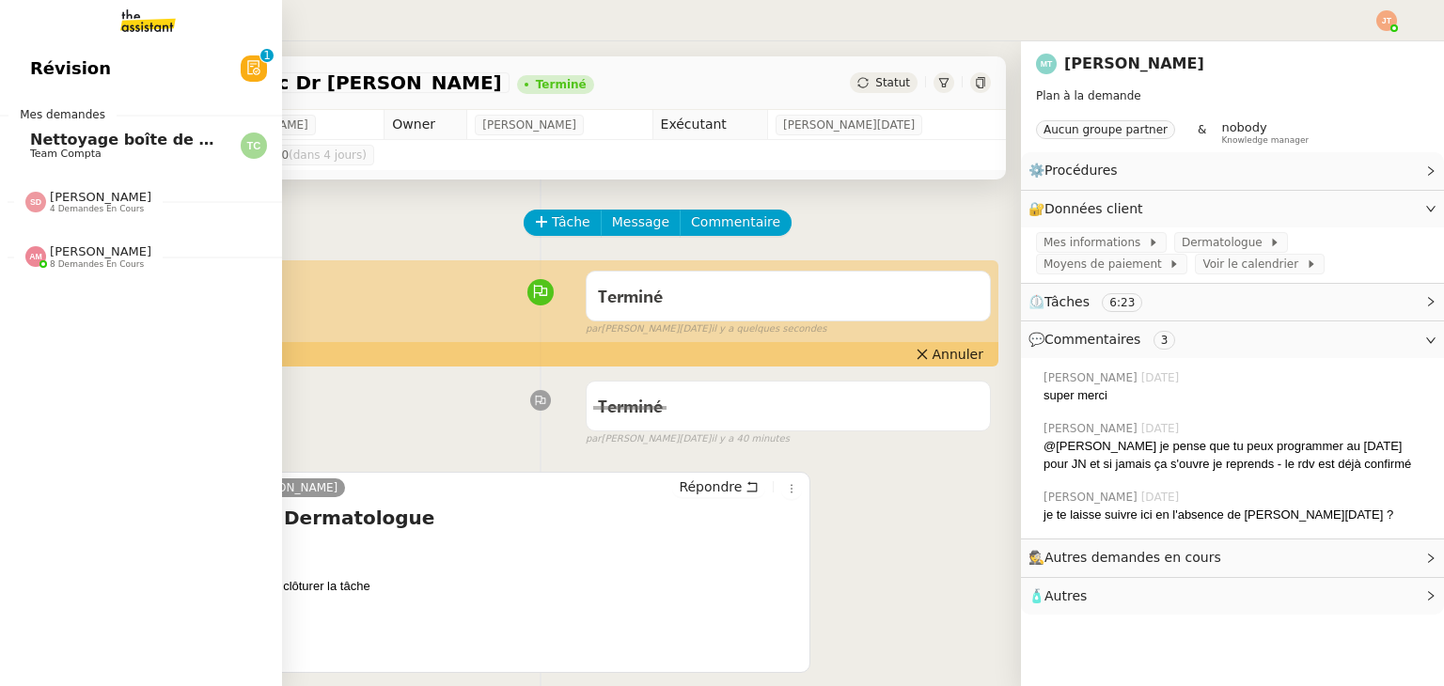
click at [75, 150] on span "Team Compta" at bounding box center [65, 154] width 71 height 12
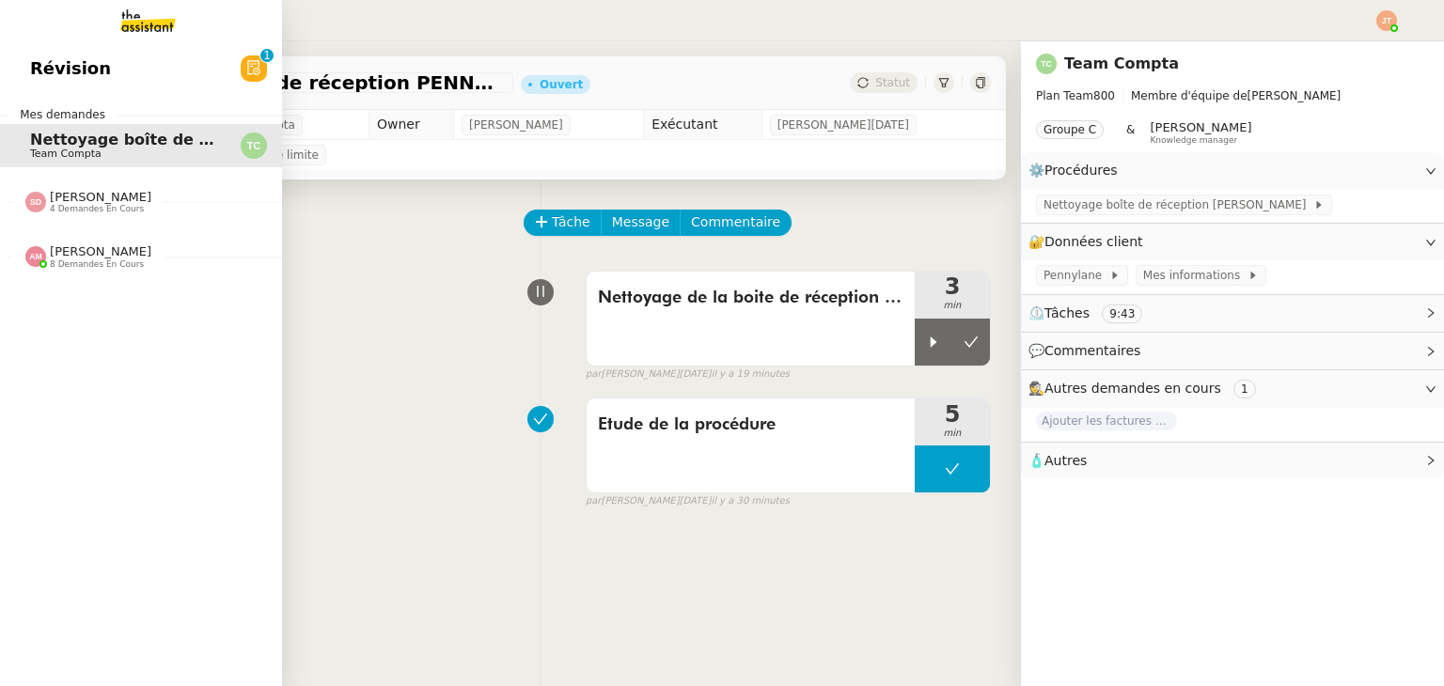
click at [70, 260] on span "8 demandes en cours" at bounding box center [97, 264] width 94 height 10
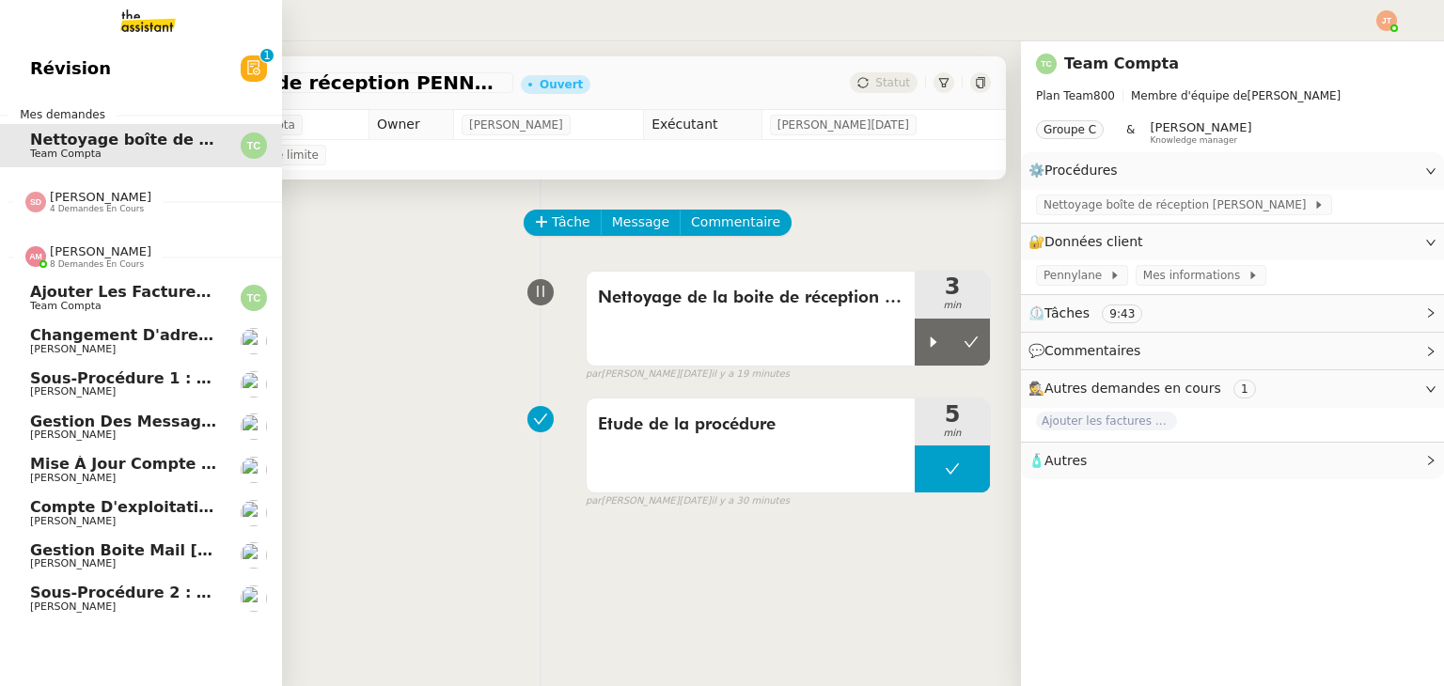
click at [70, 260] on span "8 demandes en cours" at bounding box center [97, 264] width 94 height 10
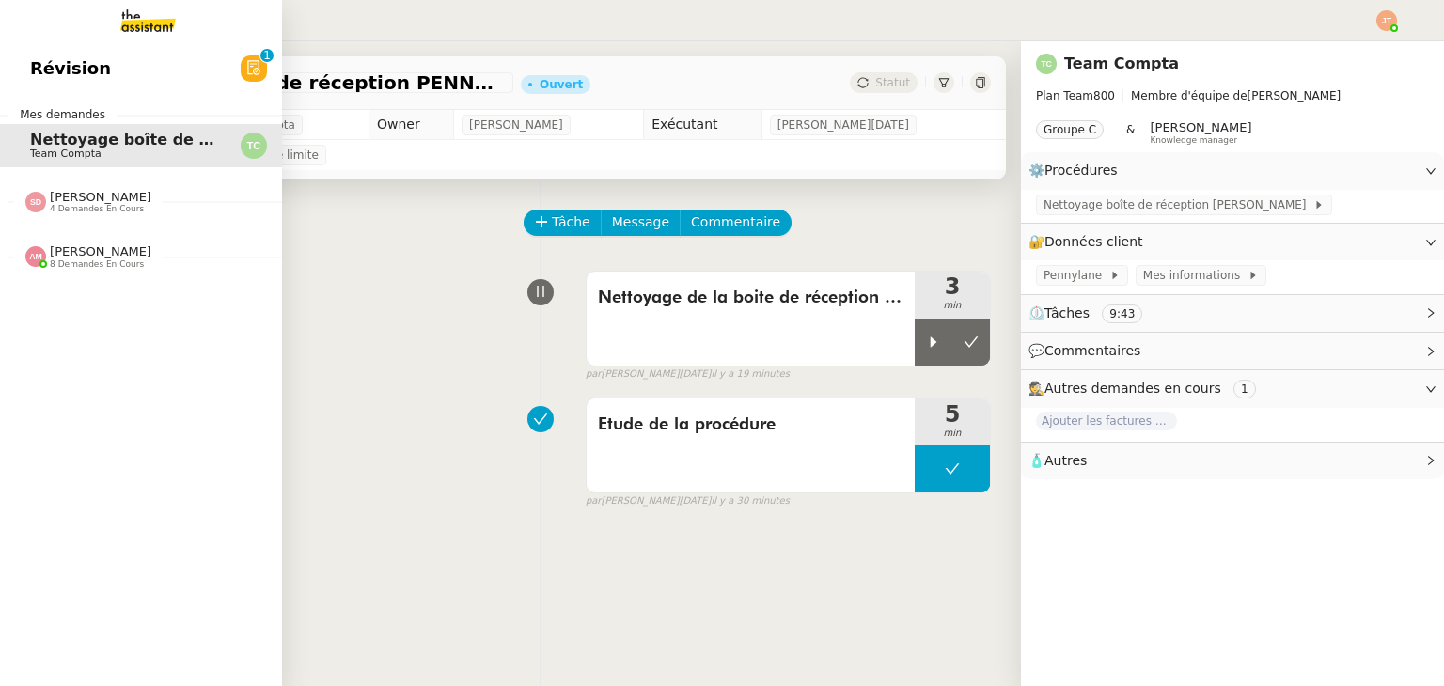
click at [98, 181] on span "[PERSON_NAME] 4 demandes en cours" at bounding box center [149, 194] width 282 height 39
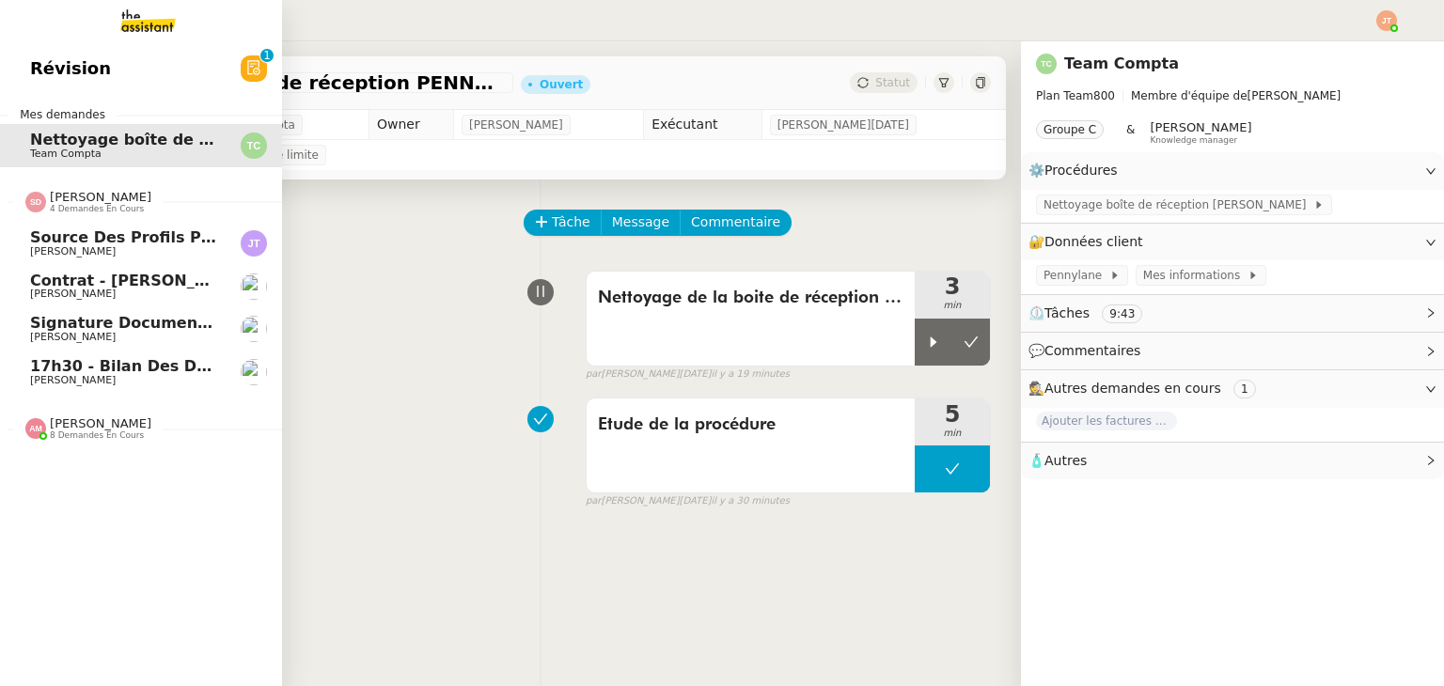
click at [95, 193] on span "[PERSON_NAME]" at bounding box center [101, 197] width 102 height 14
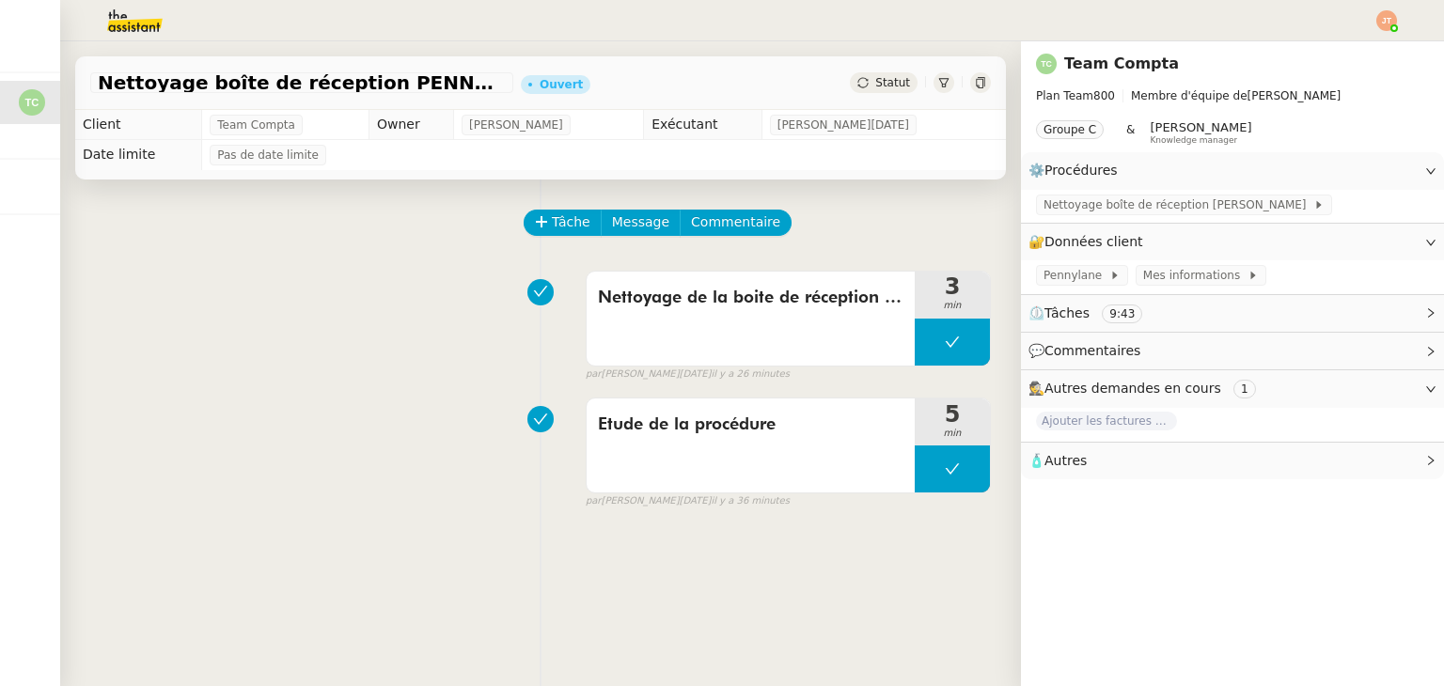
click at [384, 486] on div "Etude de la procédure 5 min false par [PERSON_NAME][DATE] il y a 36 minutes" at bounding box center [540, 449] width 901 height 120
click at [1051, 208] on span "Nettoyage boîte de réception [PERSON_NAME]" at bounding box center [1178, 205] width 270 height 19
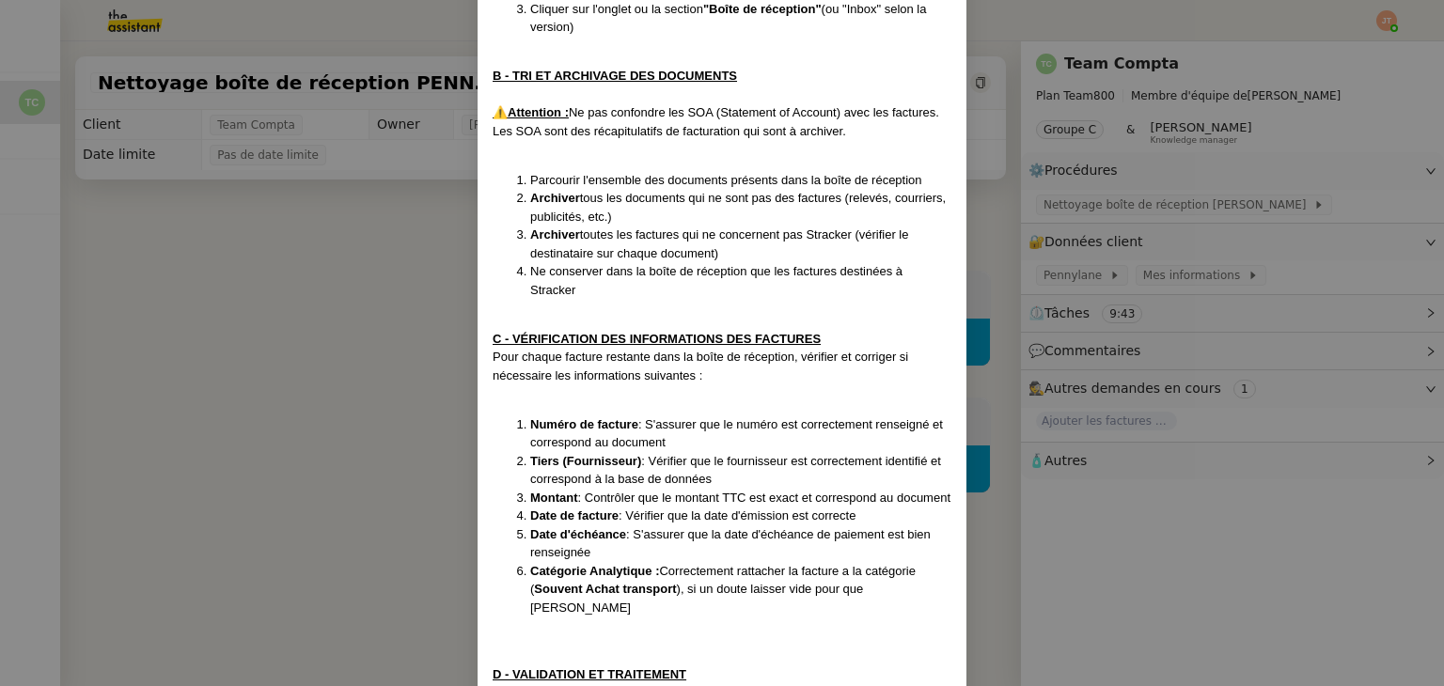
scroll to position [829, 0]
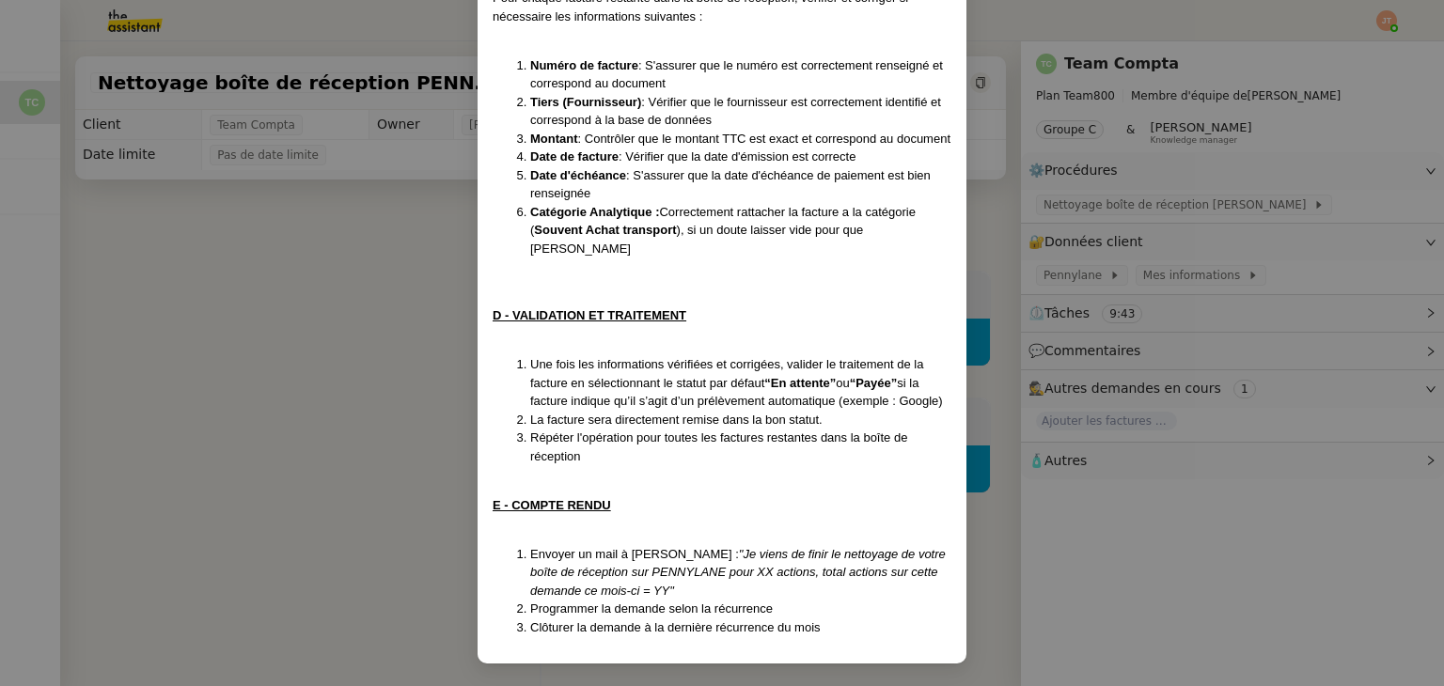
click at [337, 316] on nz-modal-container "Créée le [DATE] MAJ le [DATE] Contexte : Le client souhaite que nous nettoyions…" at bounding box center [722, 343] width 1444 height 686
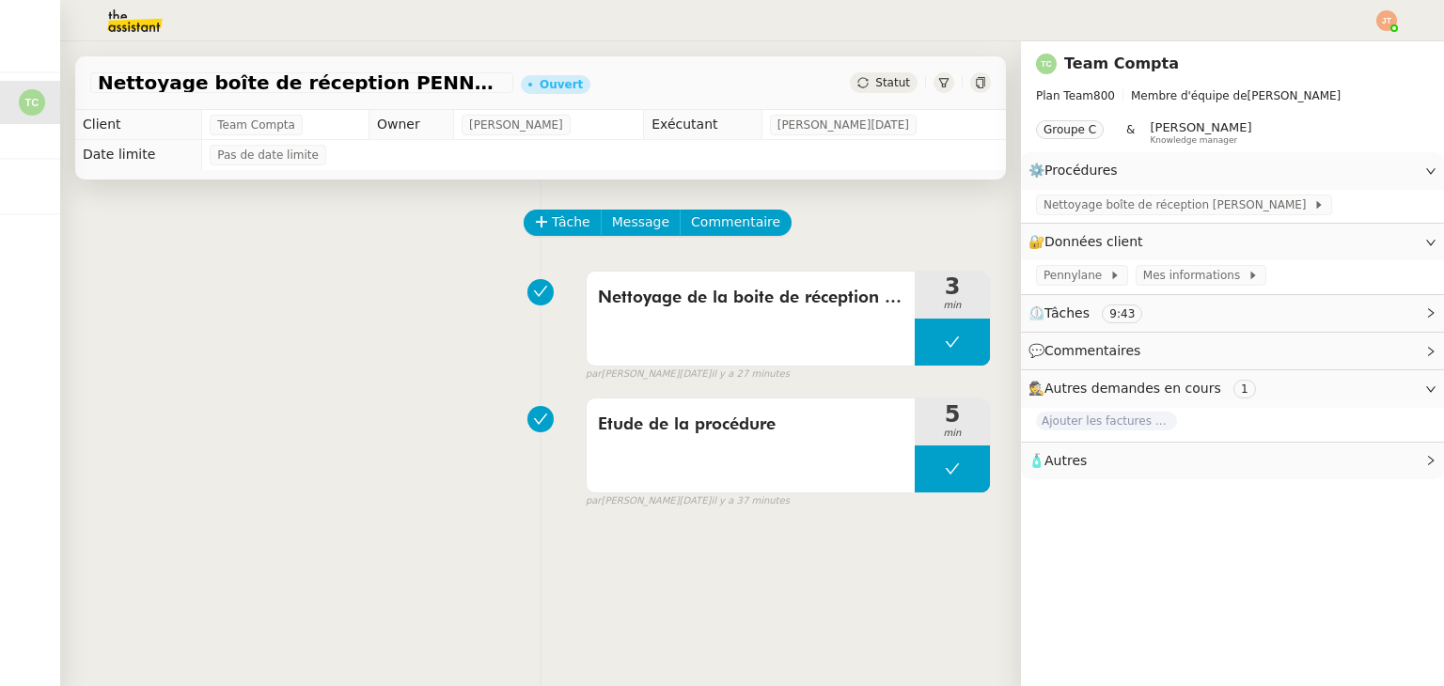
scroll to position [735, 0]
click at [430, 504] on div "Etude de la procédure 5 min false par [PERSON_NAME][DATE] il y a 37 minutes" at bounding box center [540, 449] width 901 height 120
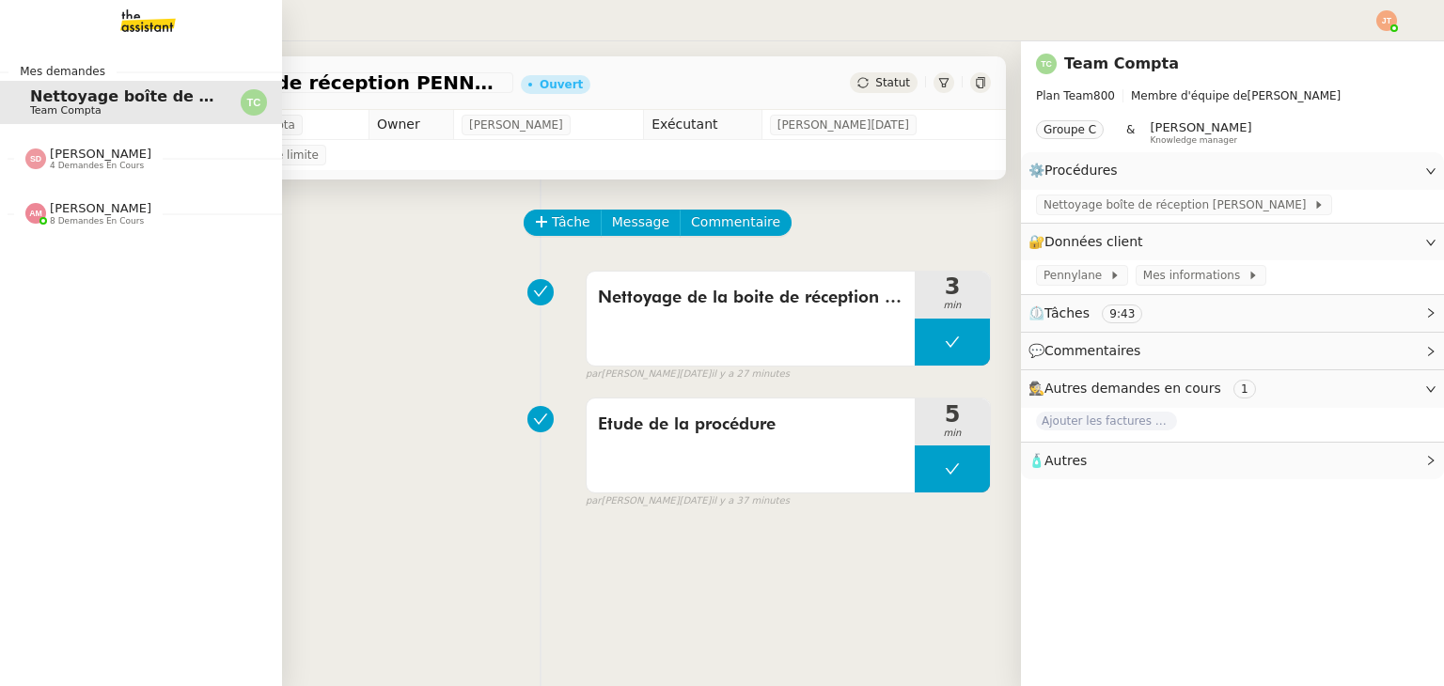
click at [63, 212] on span "[PERSON_NAME]" at bounding box center [101, 208] width 102 height 14
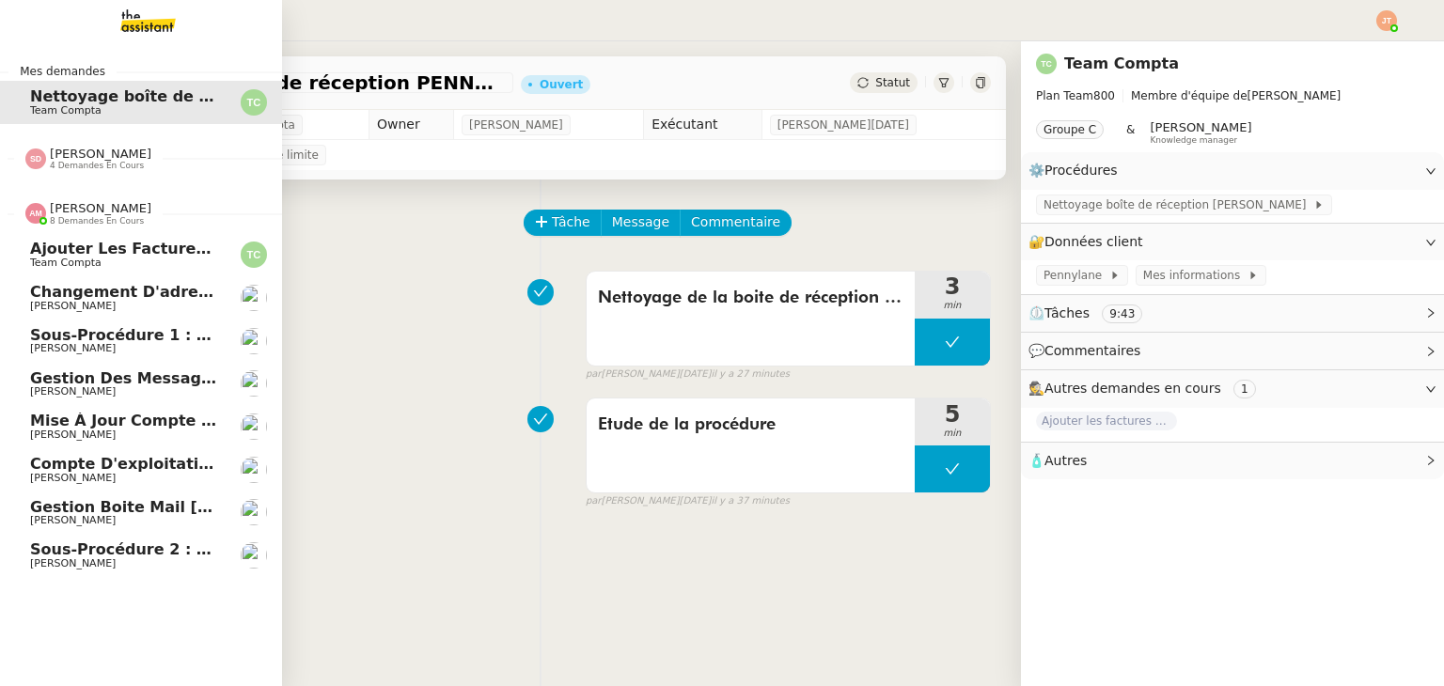
click at [63, 212] on span "[PERSON_NAME]" at bounding box center [101, 208] width 102 height 14
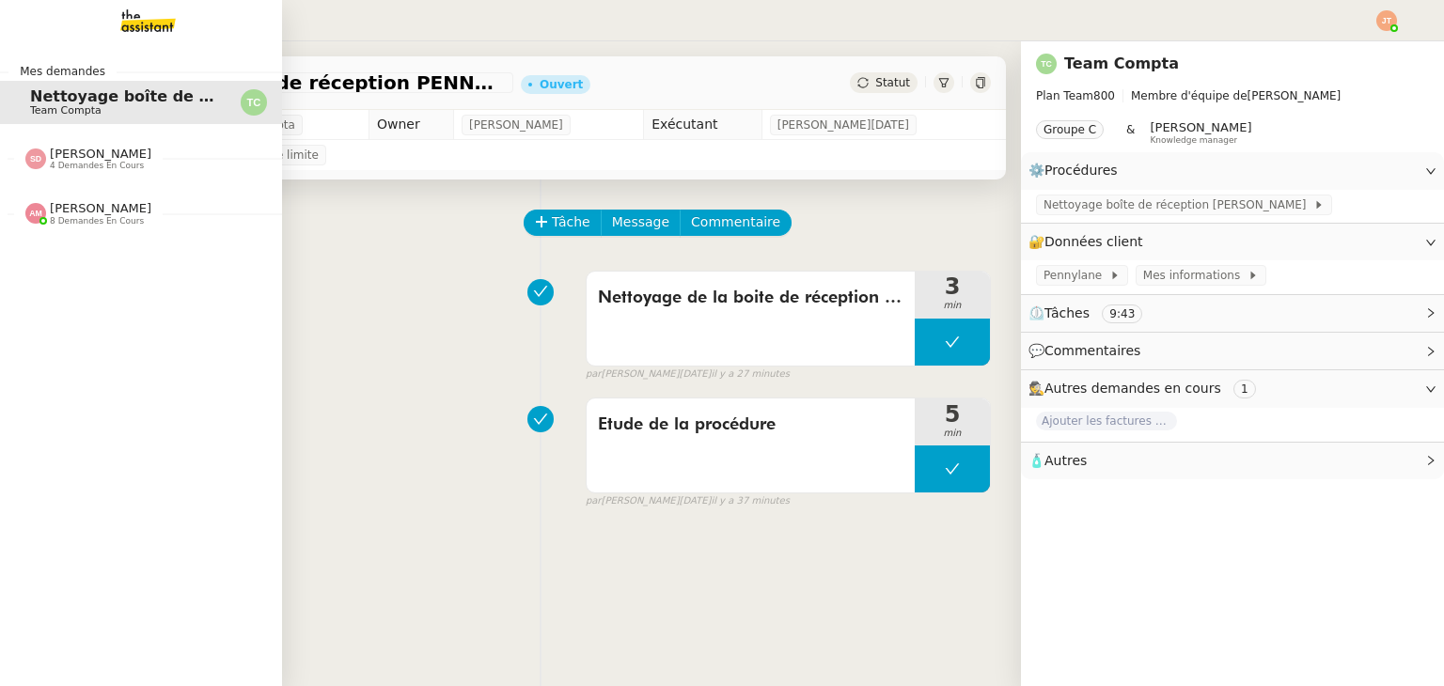
click at [63, 212] on span "[PERSON_NAME]" at bounding box center [101, 208] width 102 height 14
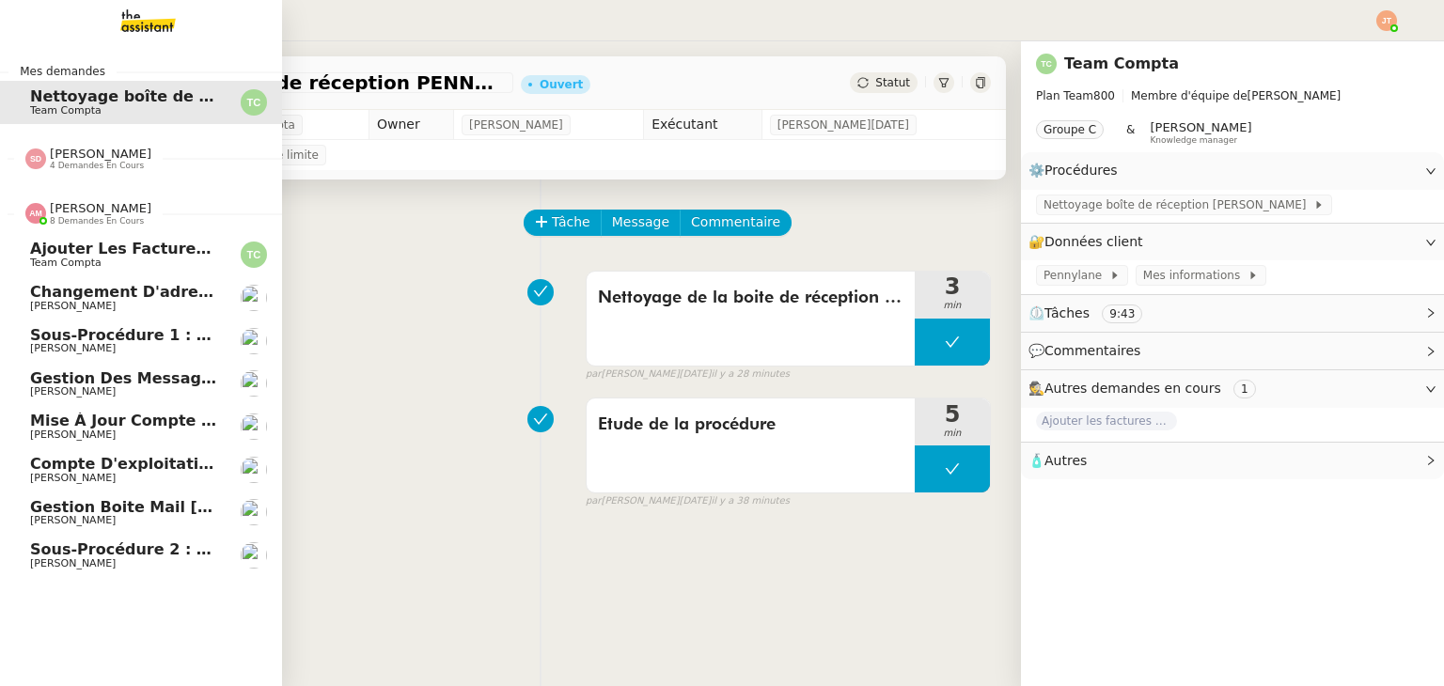
click at [62, 219] on span "8 demandes en cours" at bounding box center [97, 221] width 94 height 10
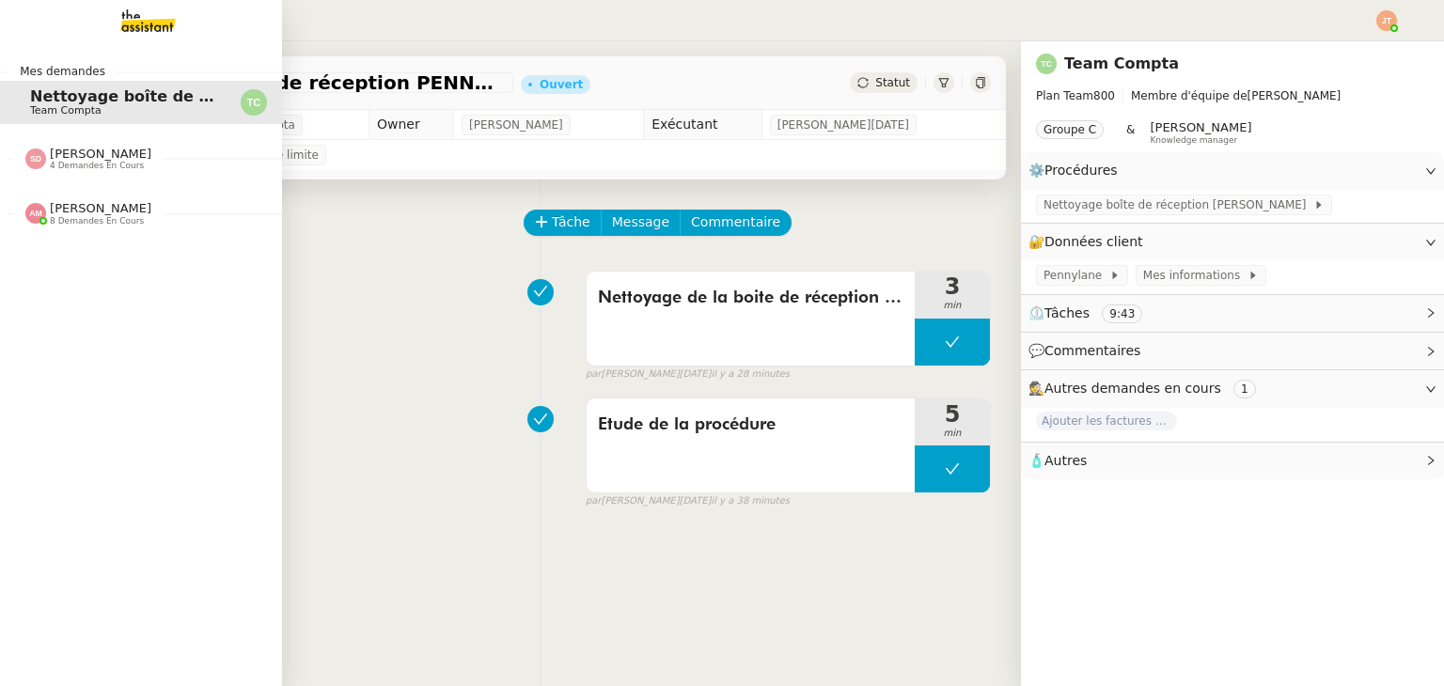
click at [62, 219] on span "8 demandes en cours" at bounding box center [97, 221] width 94 height 10
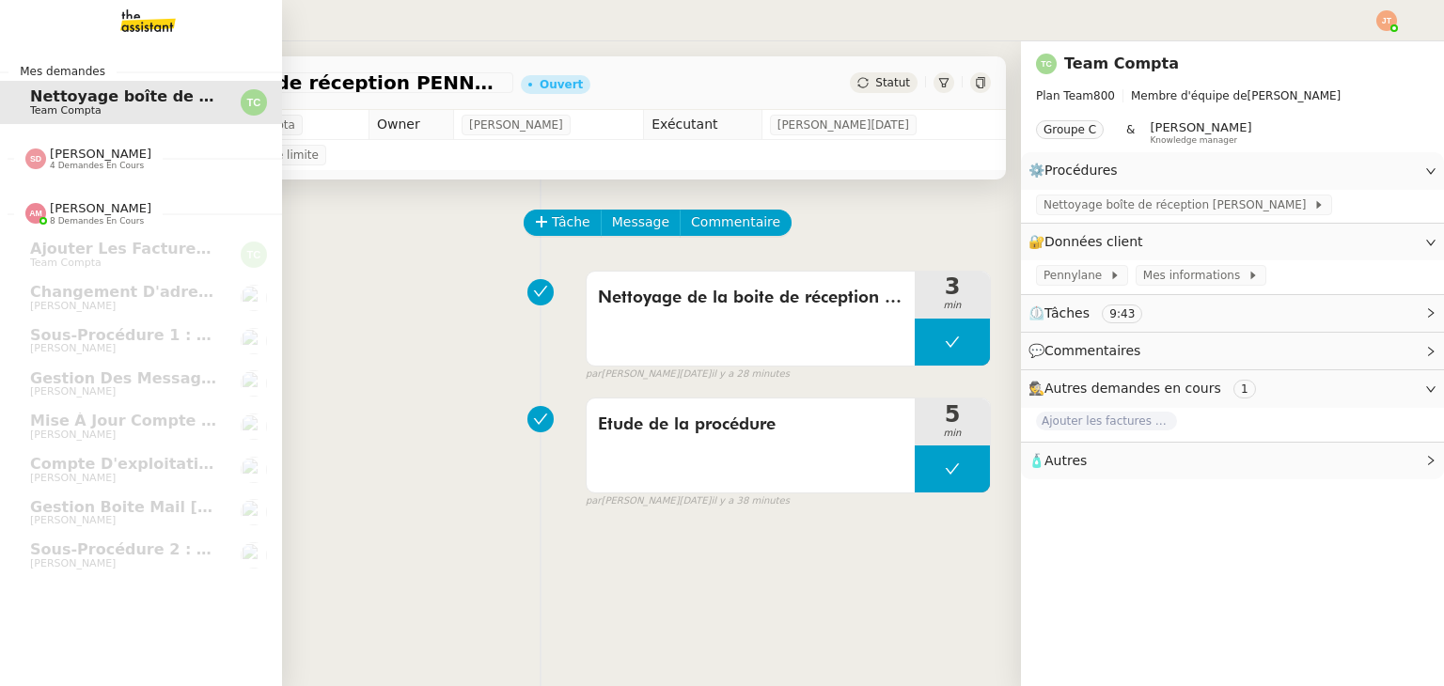
click at [62, 219] on span "8 demandes en cours" at bounding box center [97, 221] width 94 height 10
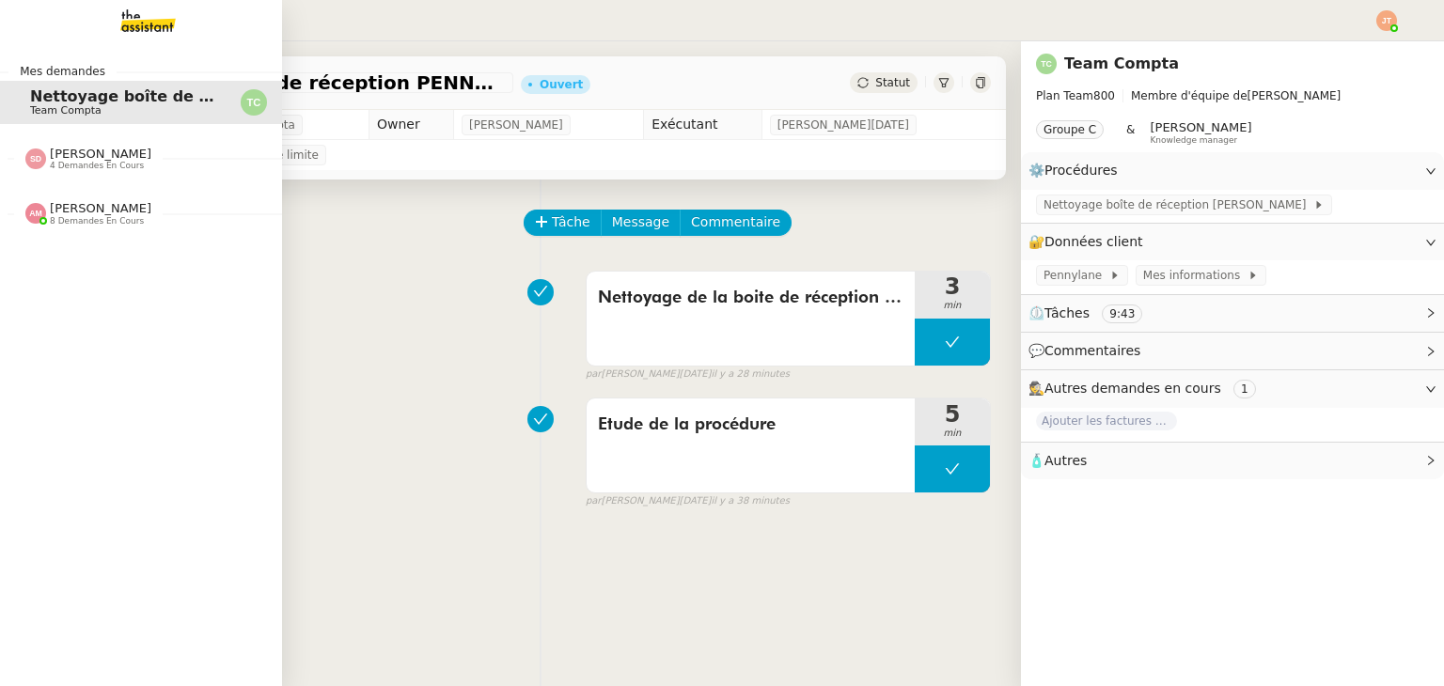
click at [62, 219] on span "8 demandes en cours" at bounding box center [97, 221] width 94 height 10
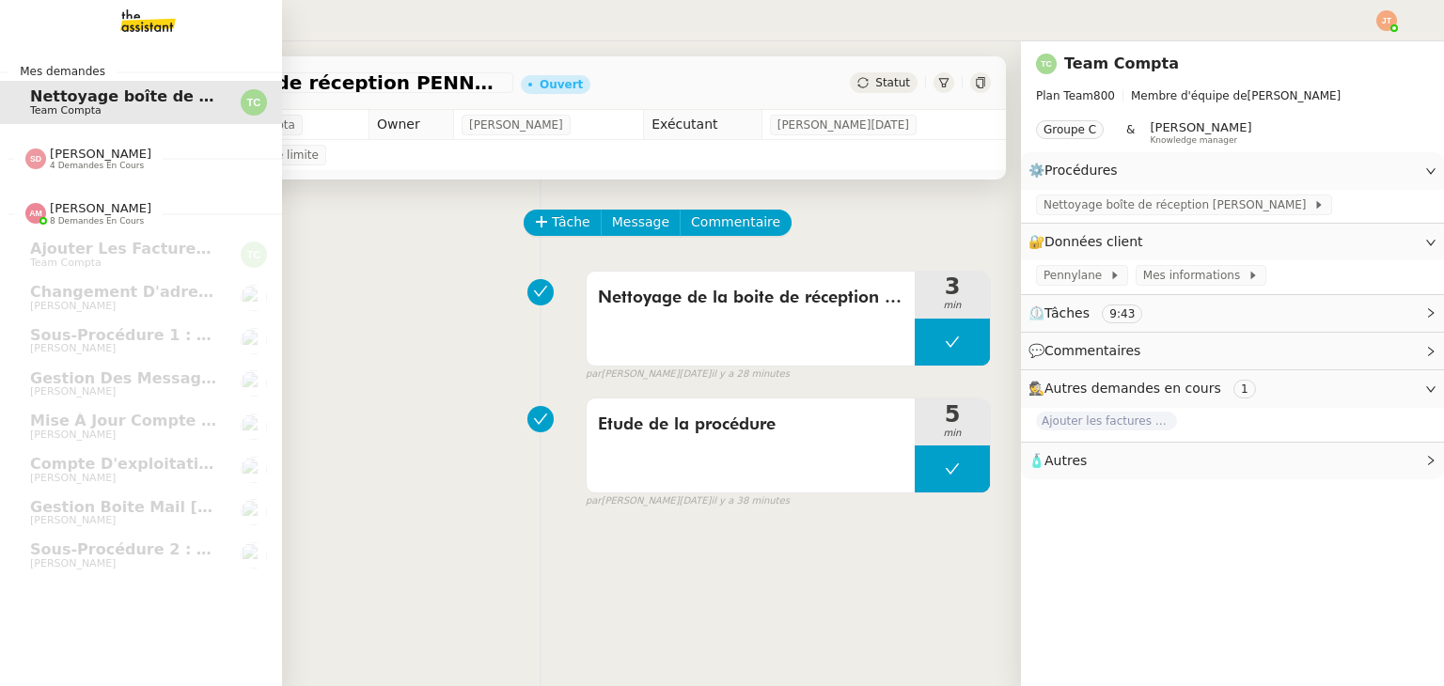
click at [62, 219] on span "8 demandes en cours" at bounding box center [97, 221] width 94 height 10
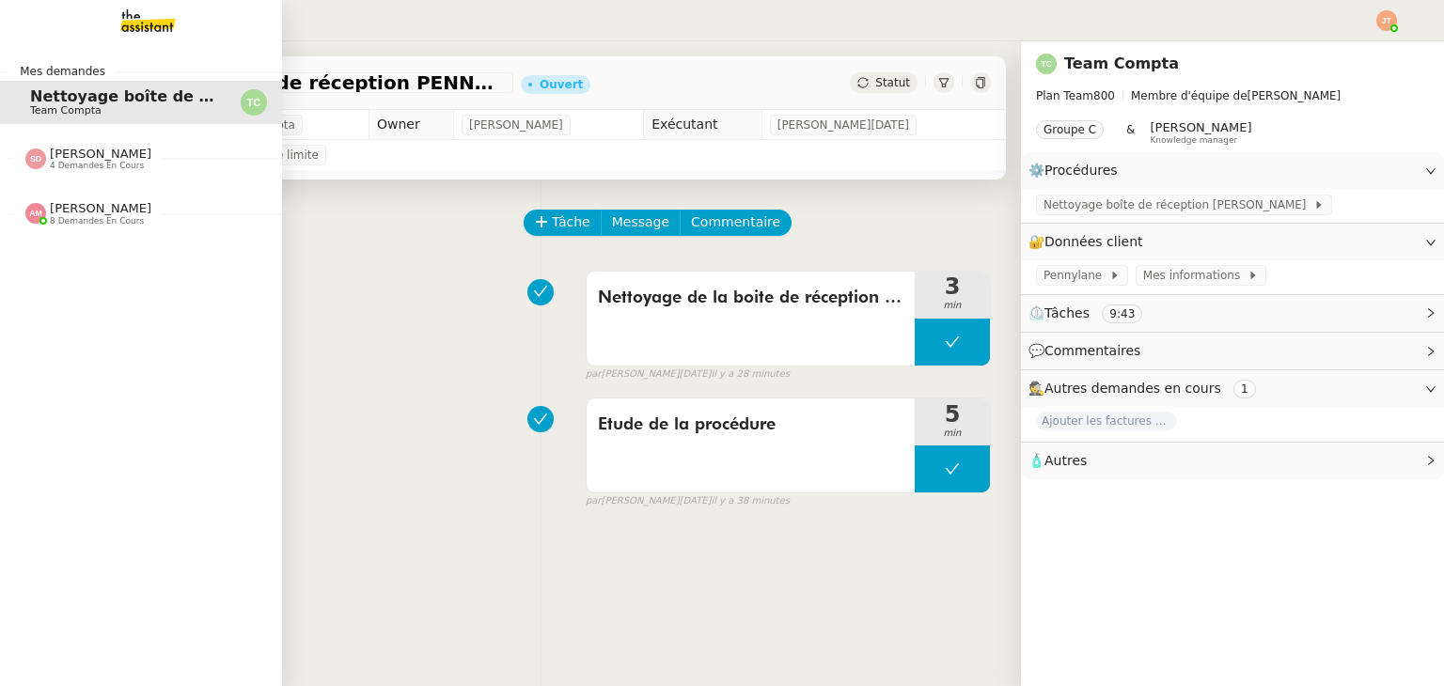
click at [62, 219] on span "8 demandes en cours" at bounding box center [97, 221] width 94 height 10
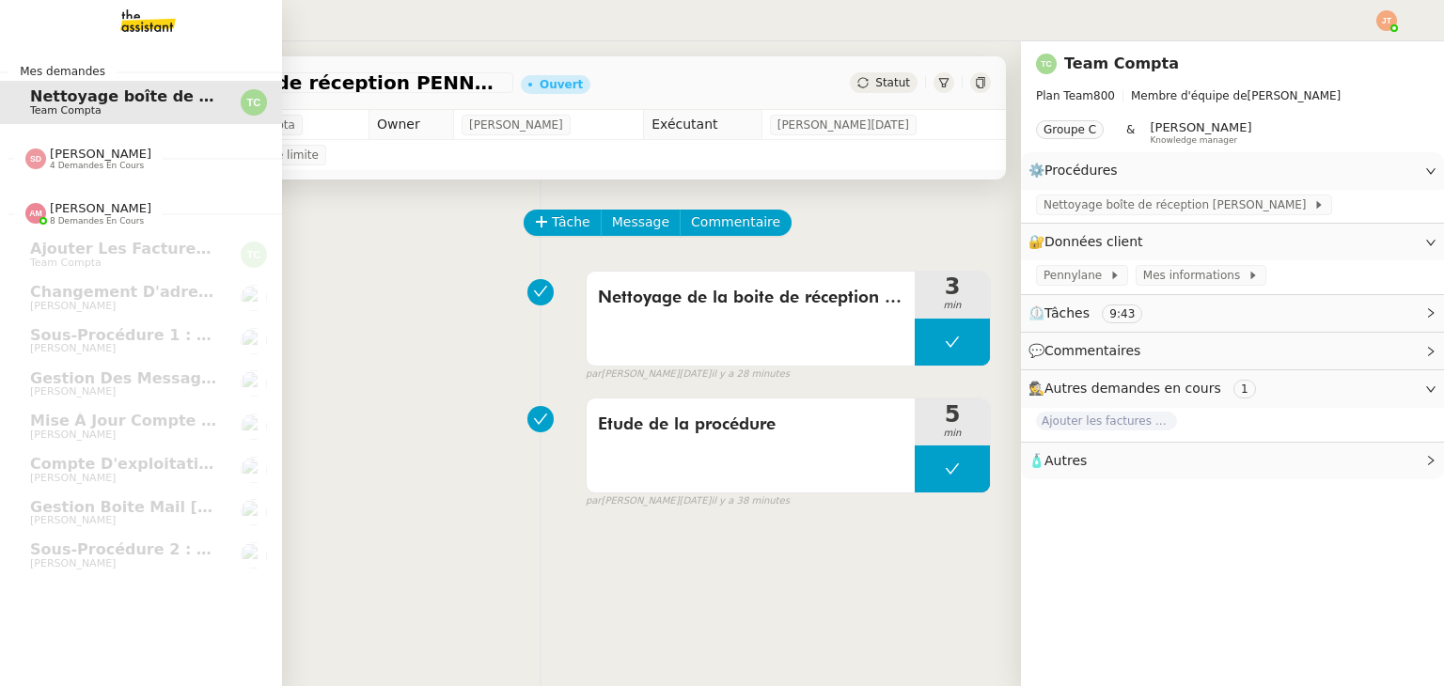
click at [62, 219] on span "8 demandes en cours" at bounding box center [97, 221] width 94 height 10
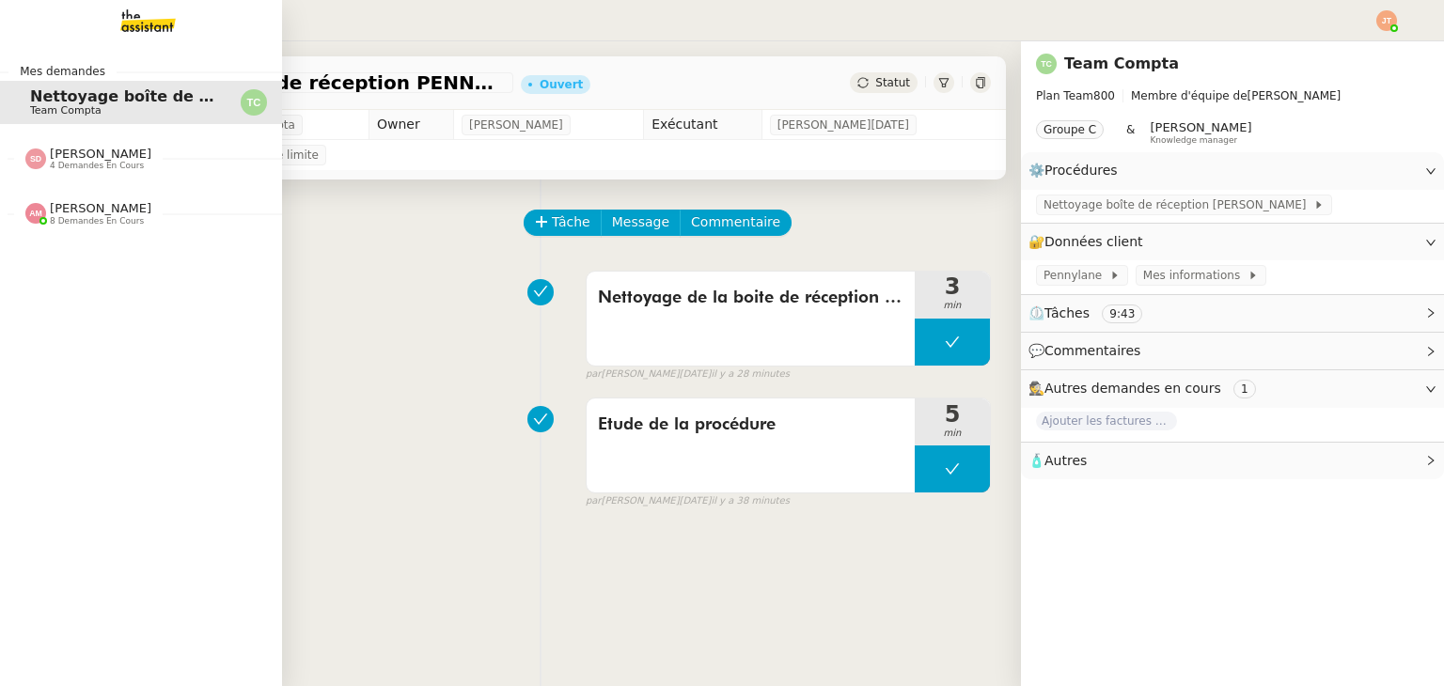
click at [62, 219] on span "8 demandes en cours" at bounding box center [97, 221] width 94 height 10
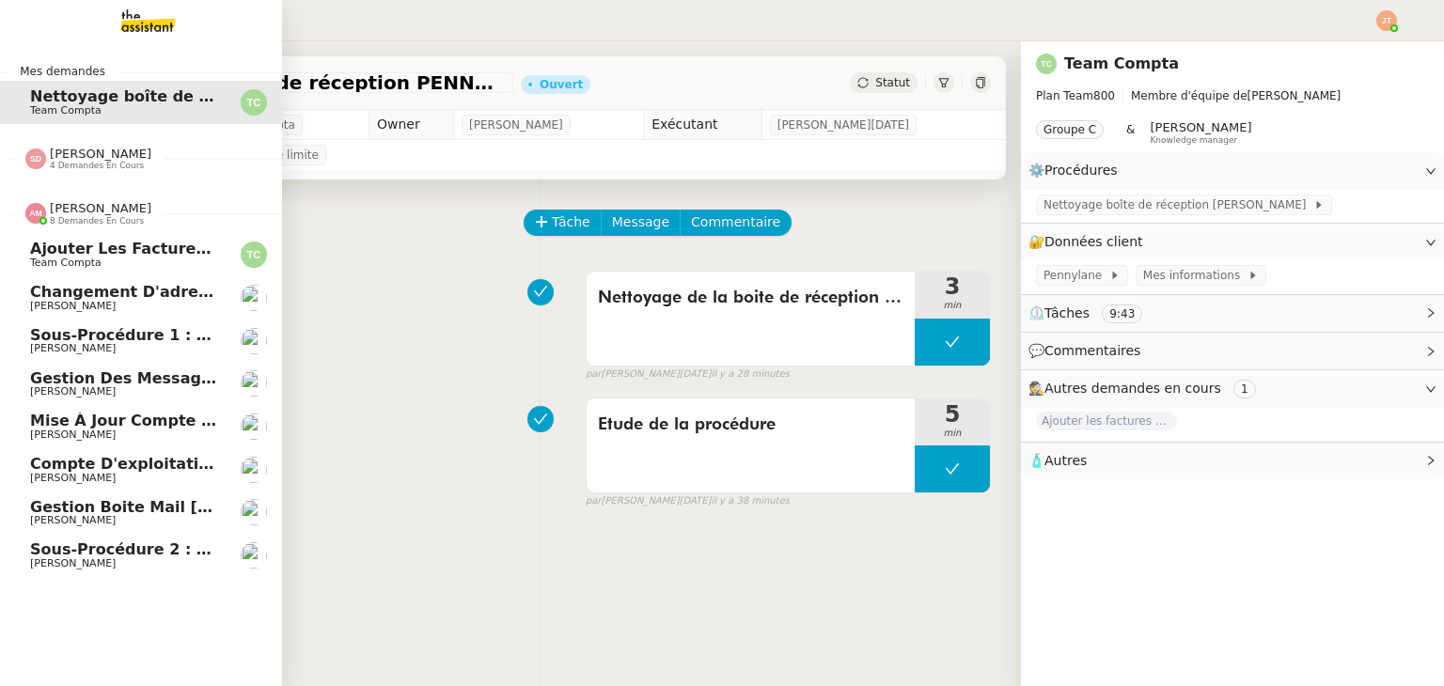
click at [80, 216] on span "8 demandes en cours" at bounding box center [97, 221] width 94 height 10
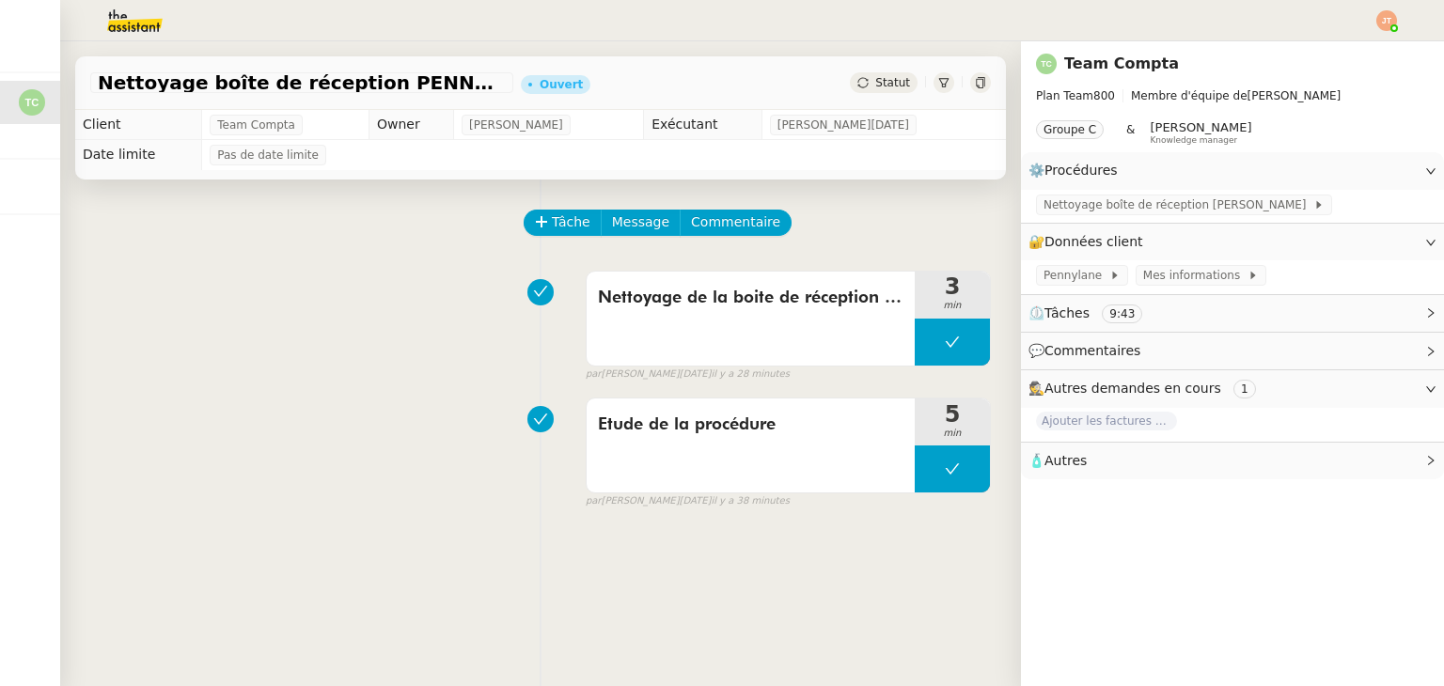
click at [121, 23] on img at bounding box center [120, 20] width 146 height 41
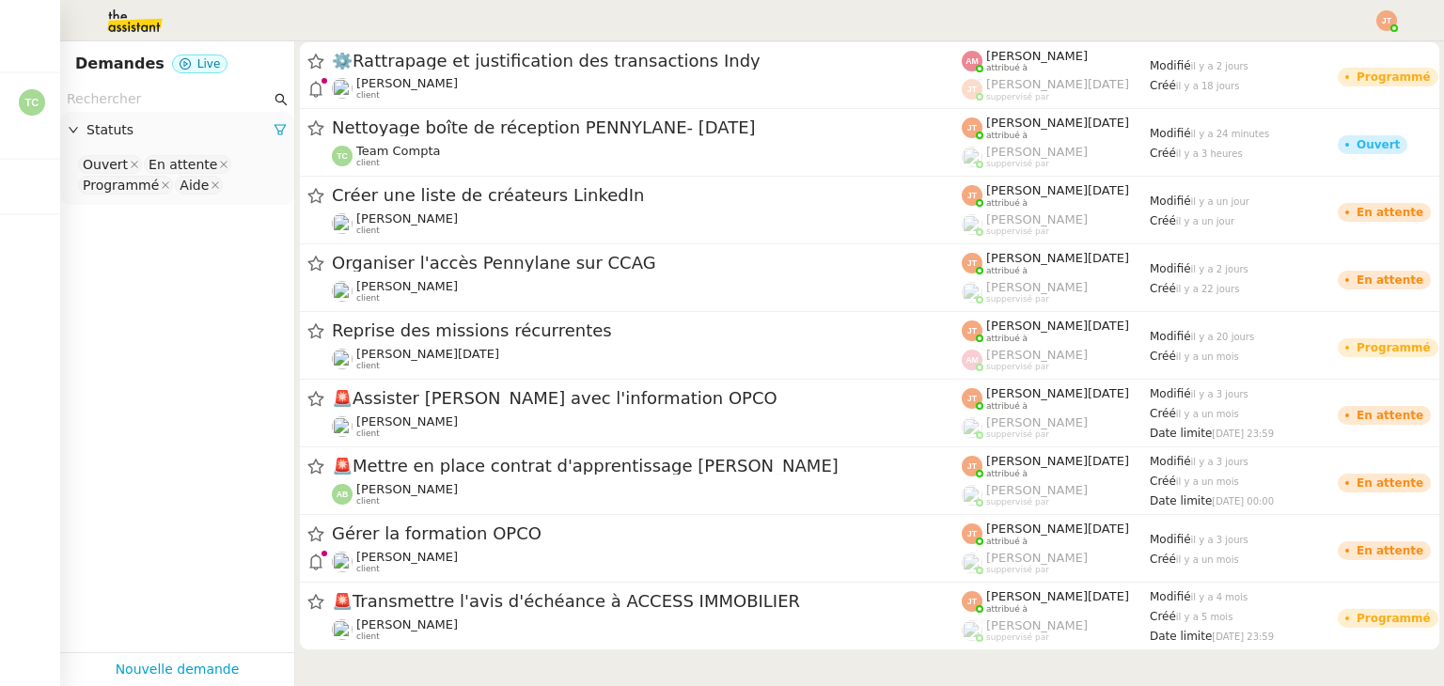
click at [177, 102] on input "text" at bounding box center [169, 99] width 204 height 22
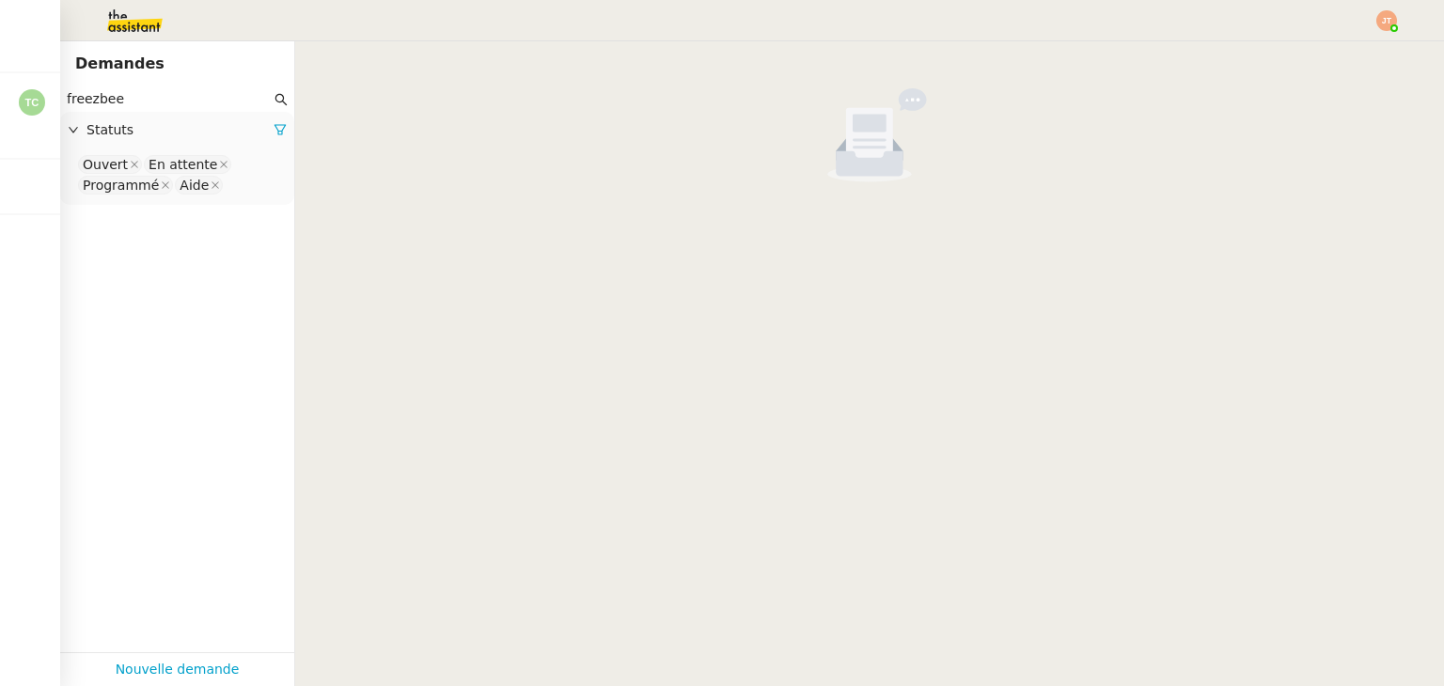
type input "freezbee"
click at [274, 133] on icon at bounding box center [279, 130] width 11 height 10
click at [125, 129] on span "Statuts" at bounding box center [186, 130] width 200 height 22
click at [131, 159] on nz-select-top-control "Please select" at bounding box center [177, 164] width 204 height 23
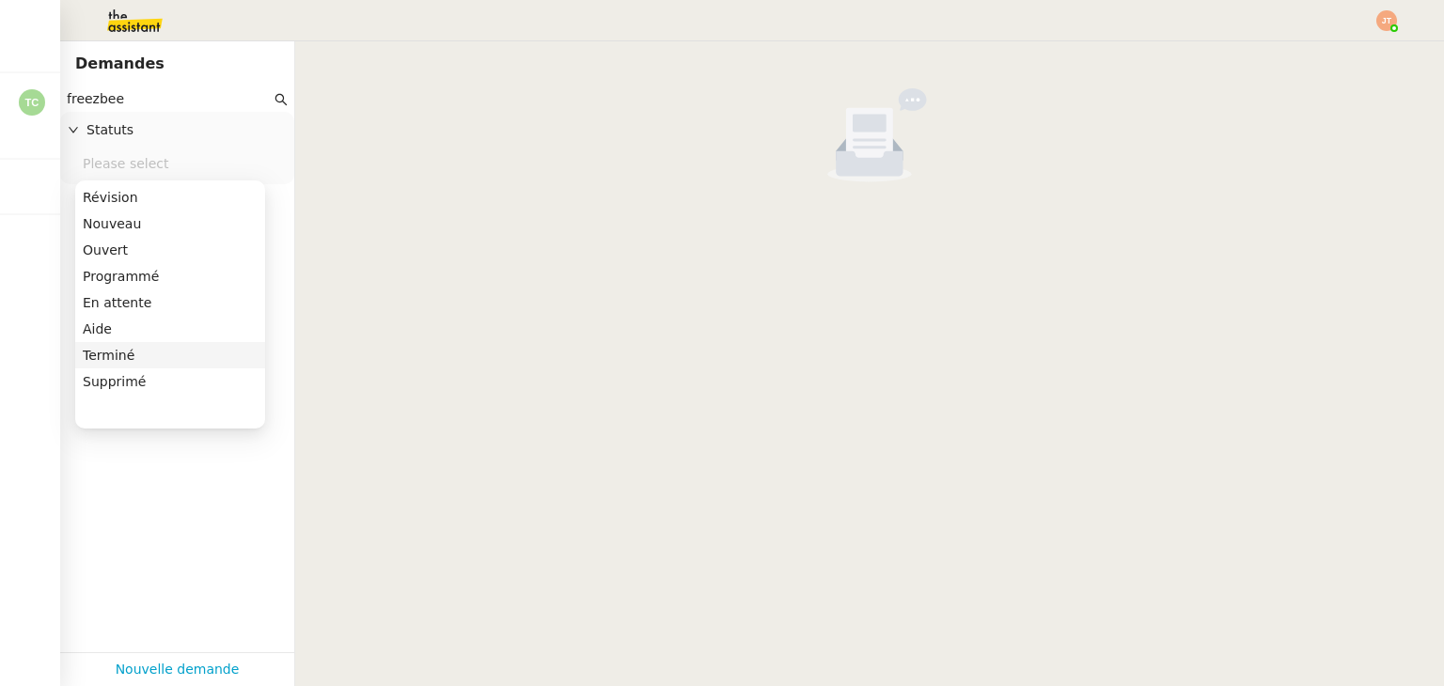
click at [117, 352] on div "Terminé" at bounding box center [170, 355] width 175 height 17
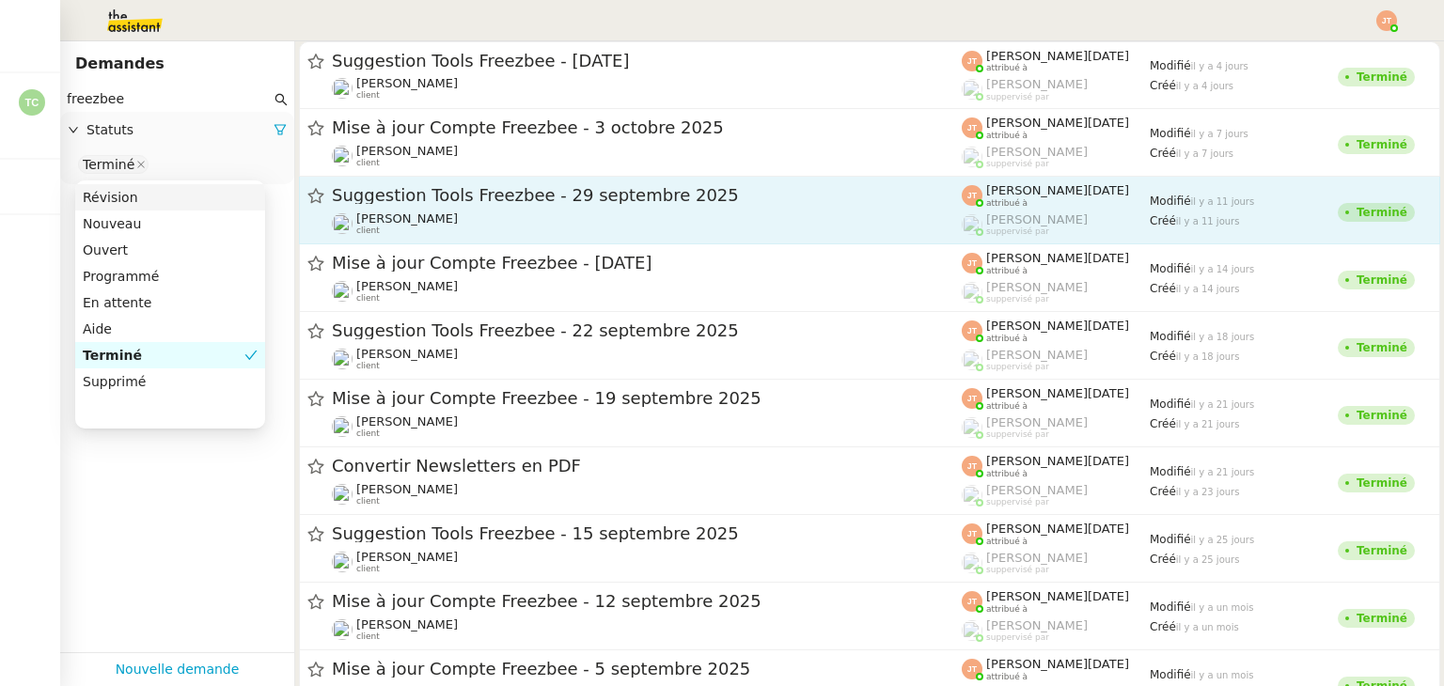
click at [442, 208] on div "Suggestion Tools Freezbee - [DATE] [PERSON_NAME] client" at bounding box center [647, 210] width 630 height 52
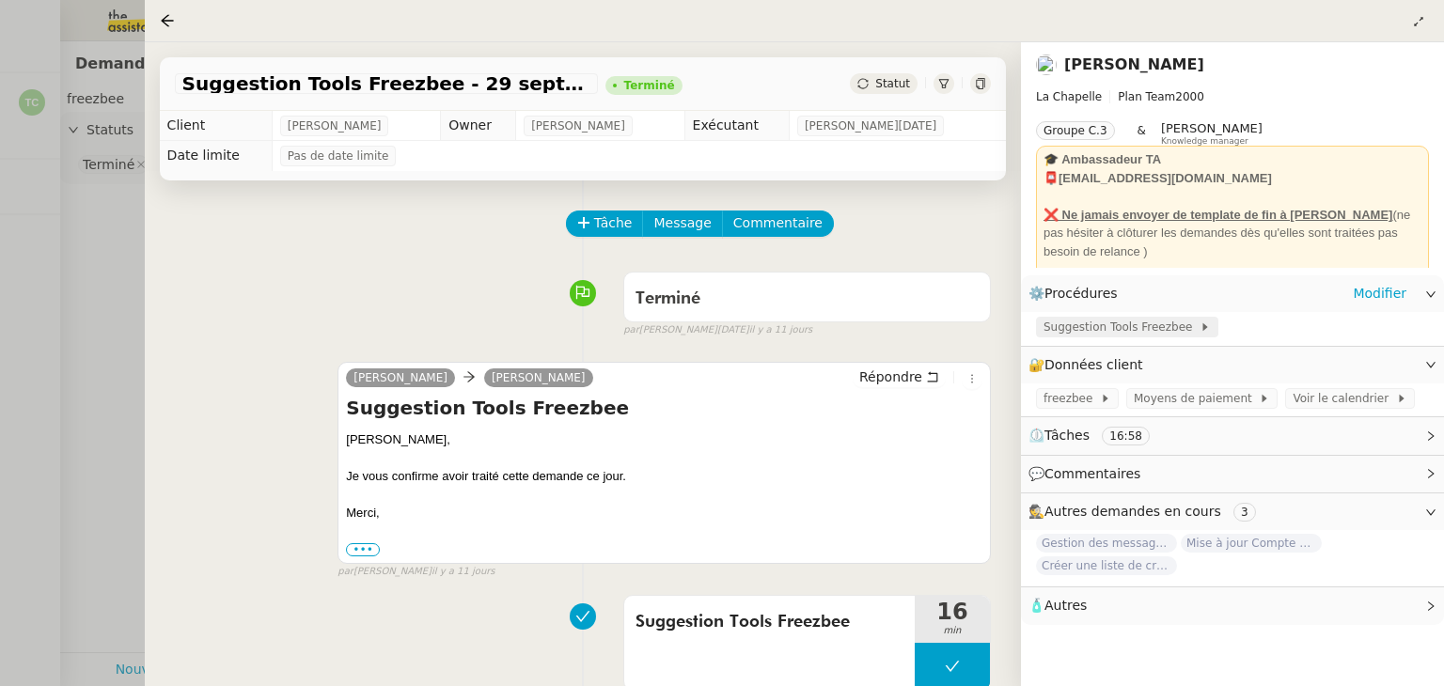
click at [1109, 328] on span "Suggestion Tools Freezbee" at bounding box center [1121, 327] width 156 height 19
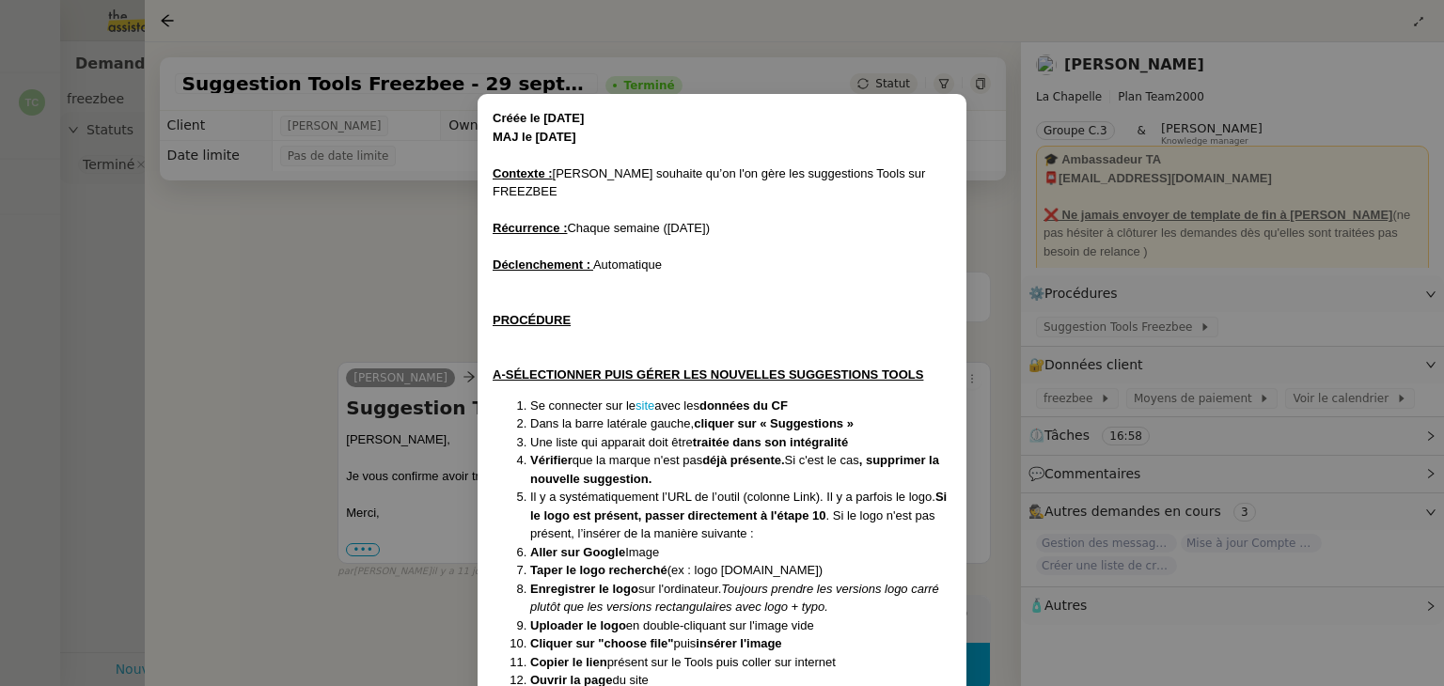
click at [361, 336] on nz-modal-container "Créée le [DATE] MAJ le [DATE] Contexte : [PERSON_NAME] souhaite qu’on l'on gère…" at bounding box center [722, 343] width 1444 height 686
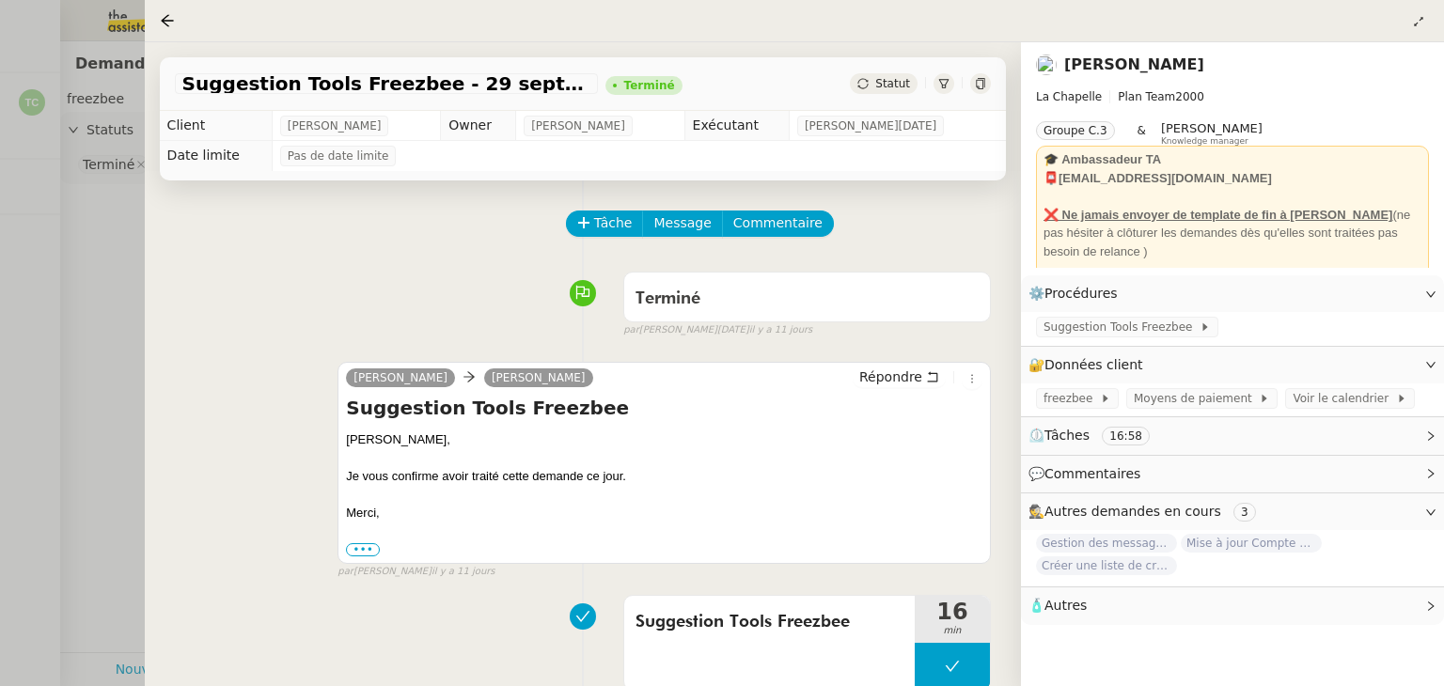
click at [90, 286] on div at bounding box center [722, 343] width 1444 height 686
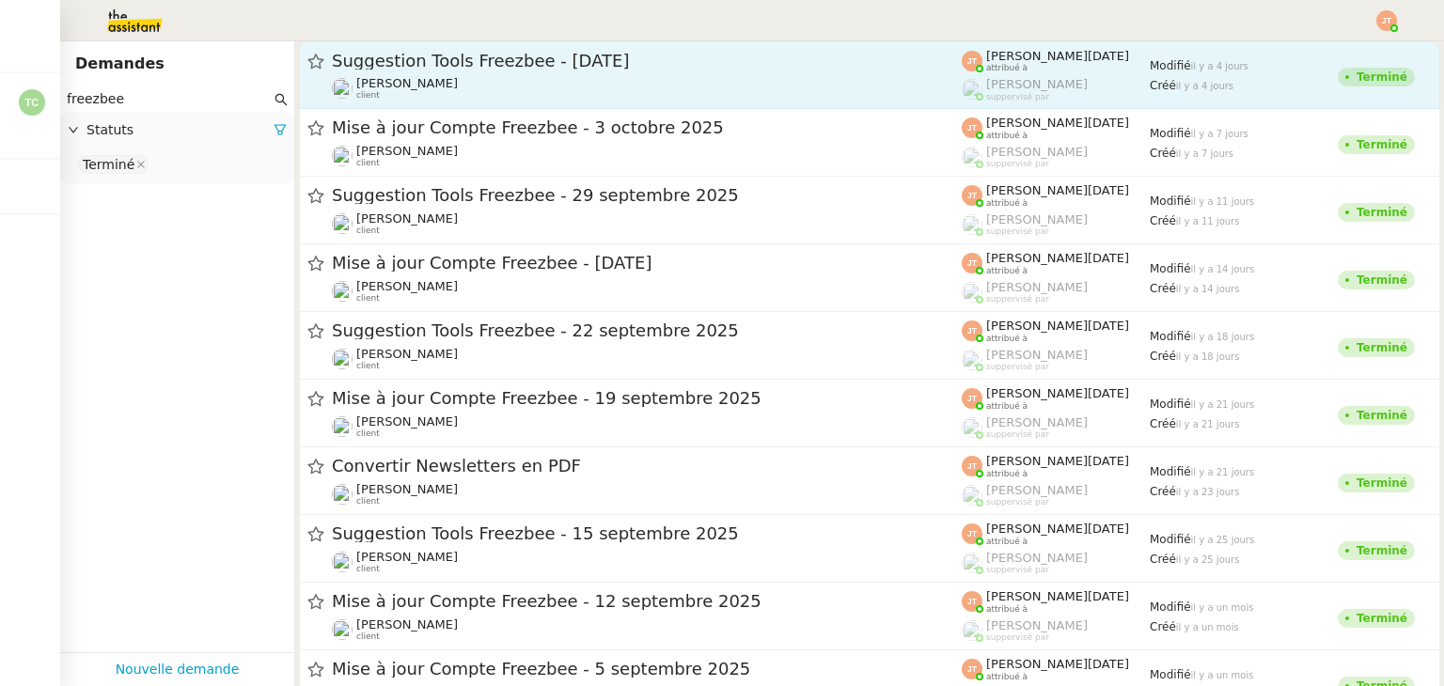
click at [444, 70] on div "Suggestion Tools Freezbee - [DATE]" at bounding box center [647, 61] width 630 height 23
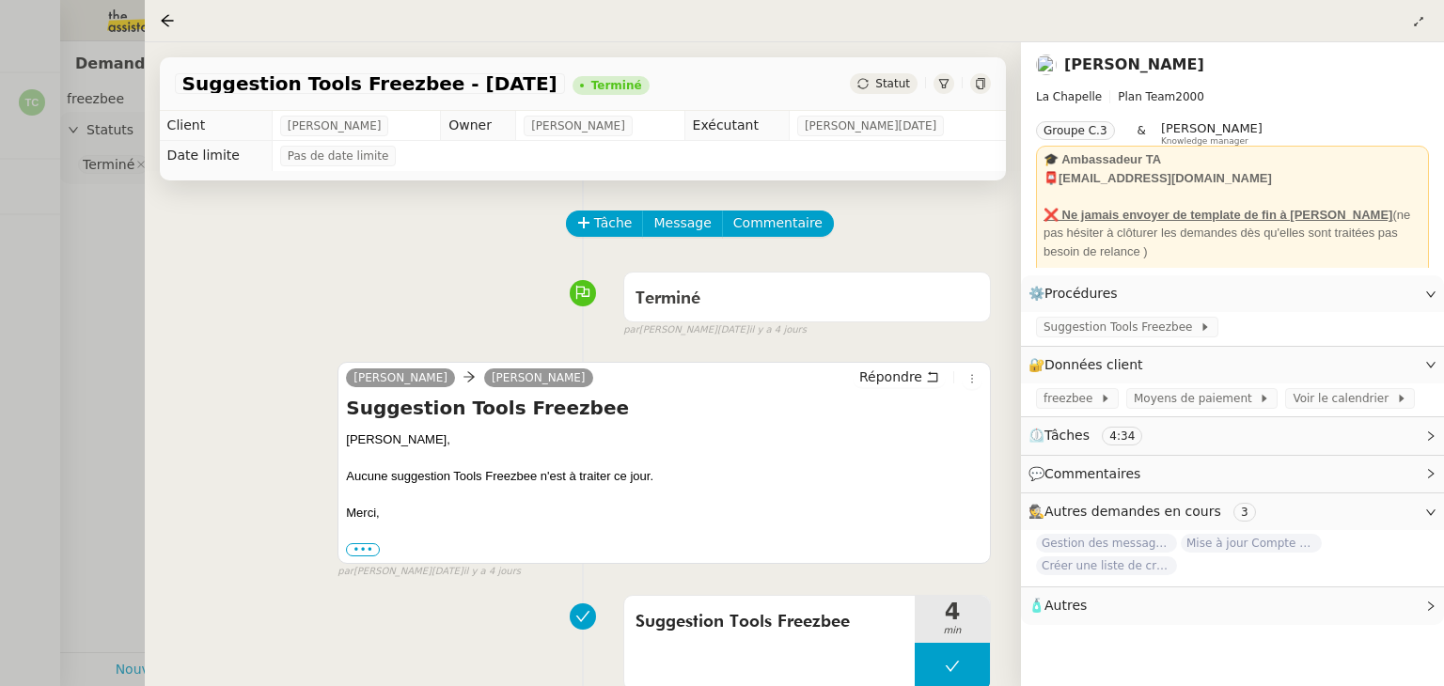
click at [86, 285] on div at bounding box center [722, 343] width 1444 height 686
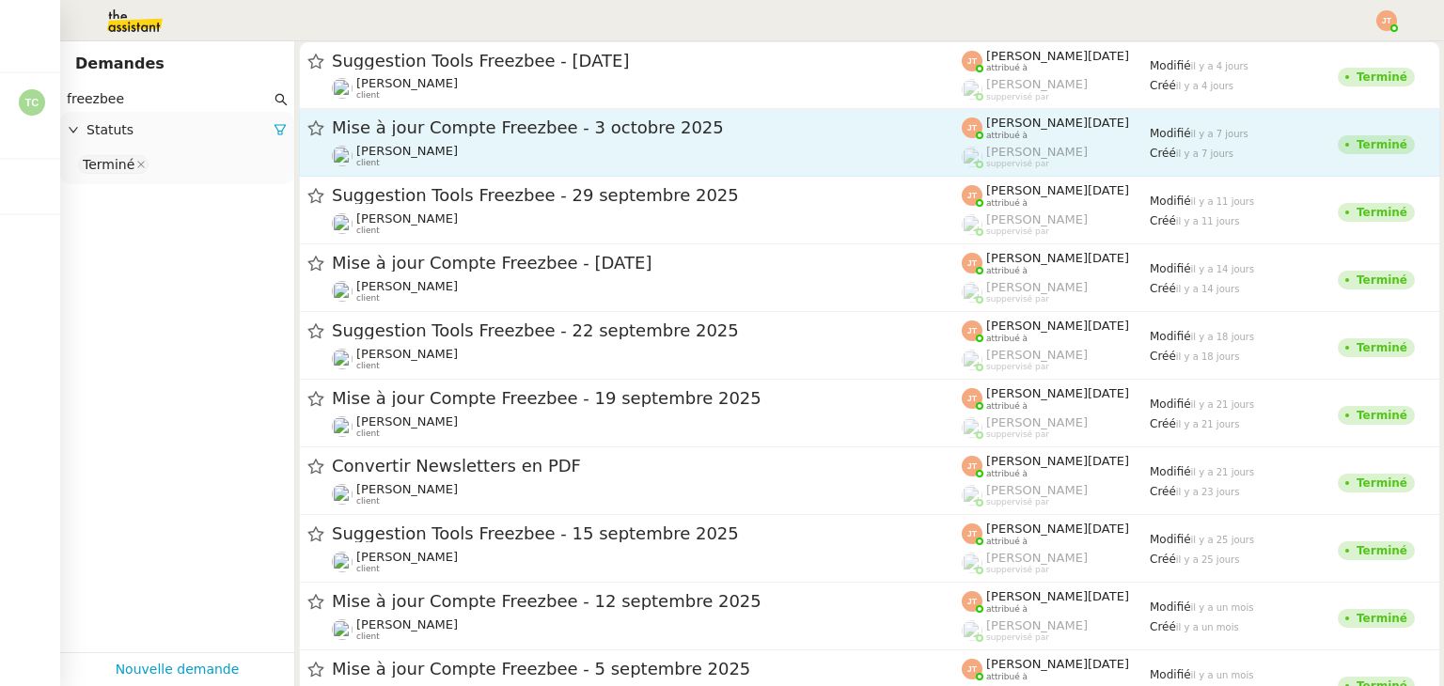
click at [485, 114] on link "Mise à jour Compte Freezbee - [DATE] [PERSON_NAME] client [PERSON_NAME][DATE] a…" at bounding box center [869, 143] width 1141 height 68
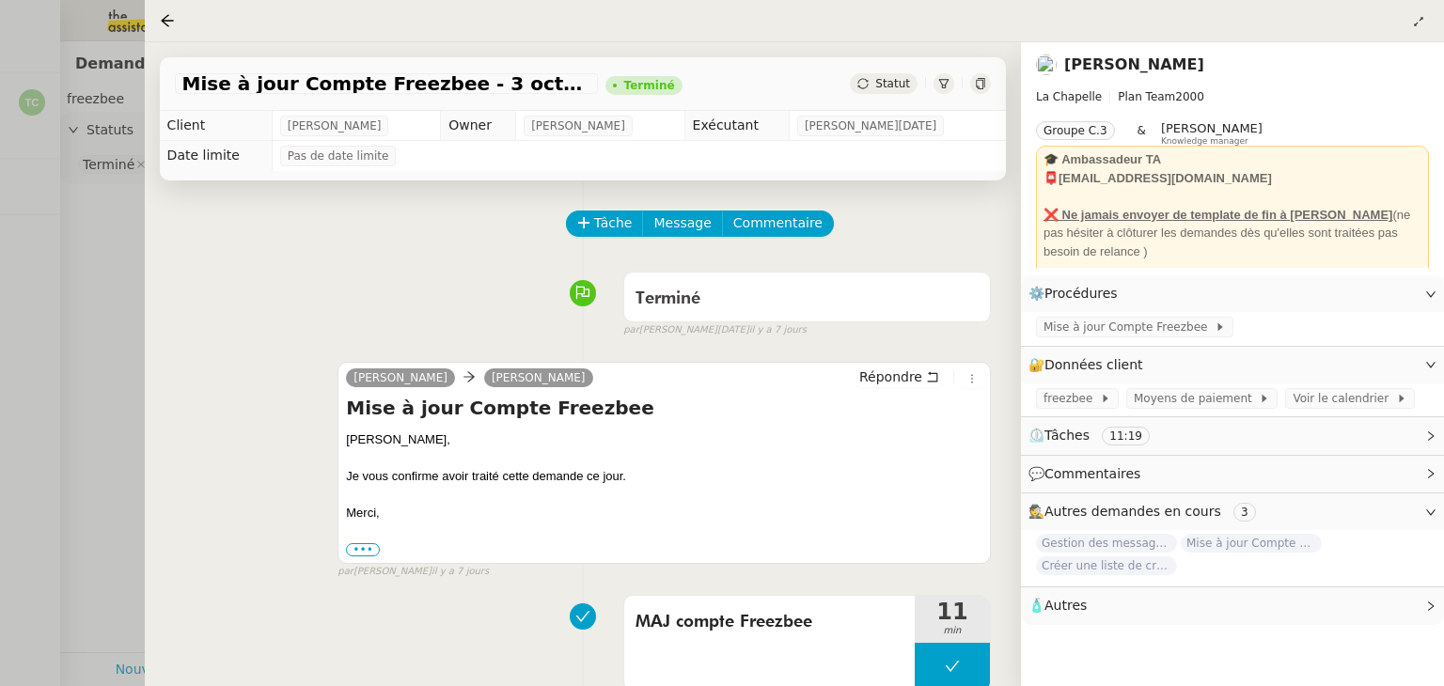
scroll to position [254, 0]
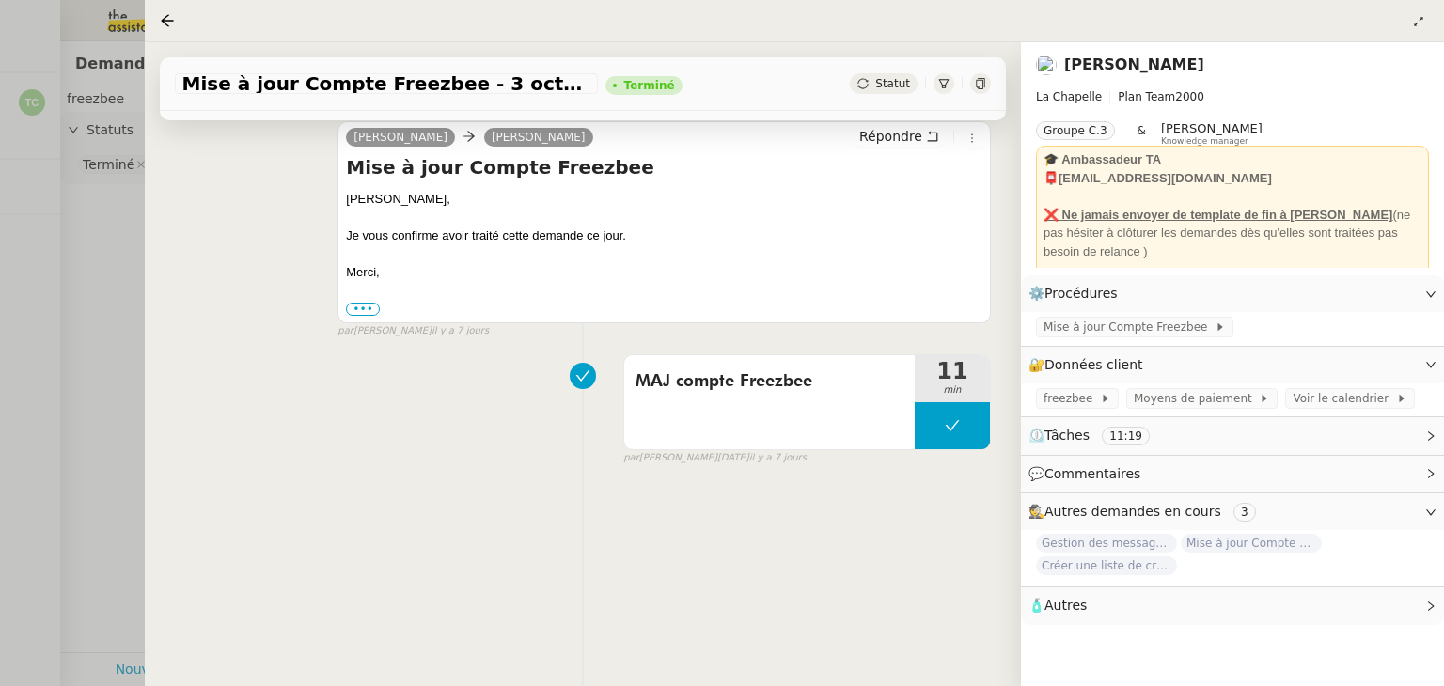
click at [92, 363] on div at bounding box center [722, 343] width 1444 height 686
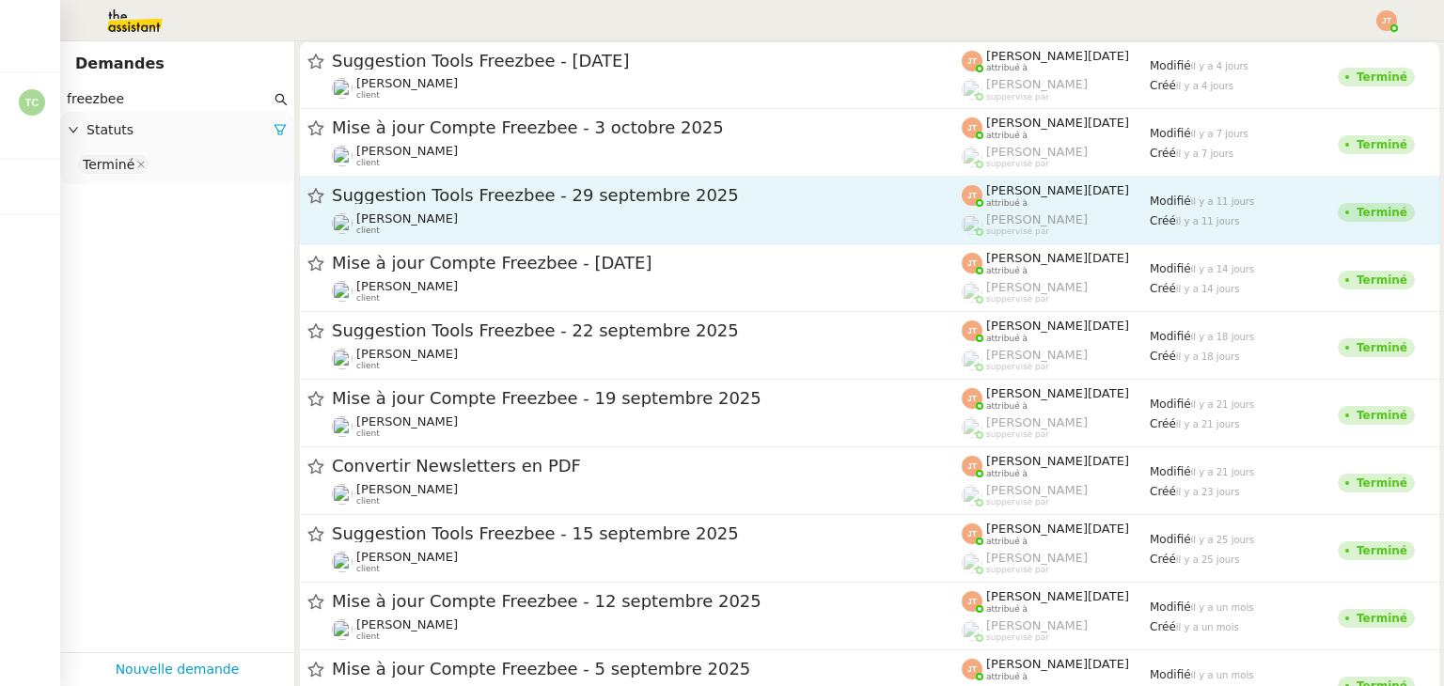
click at [548, 196] on span "Suggestion Tools Freezbee - 29 septembre 2025" at bounding box center [647, 195] width 630 height 17
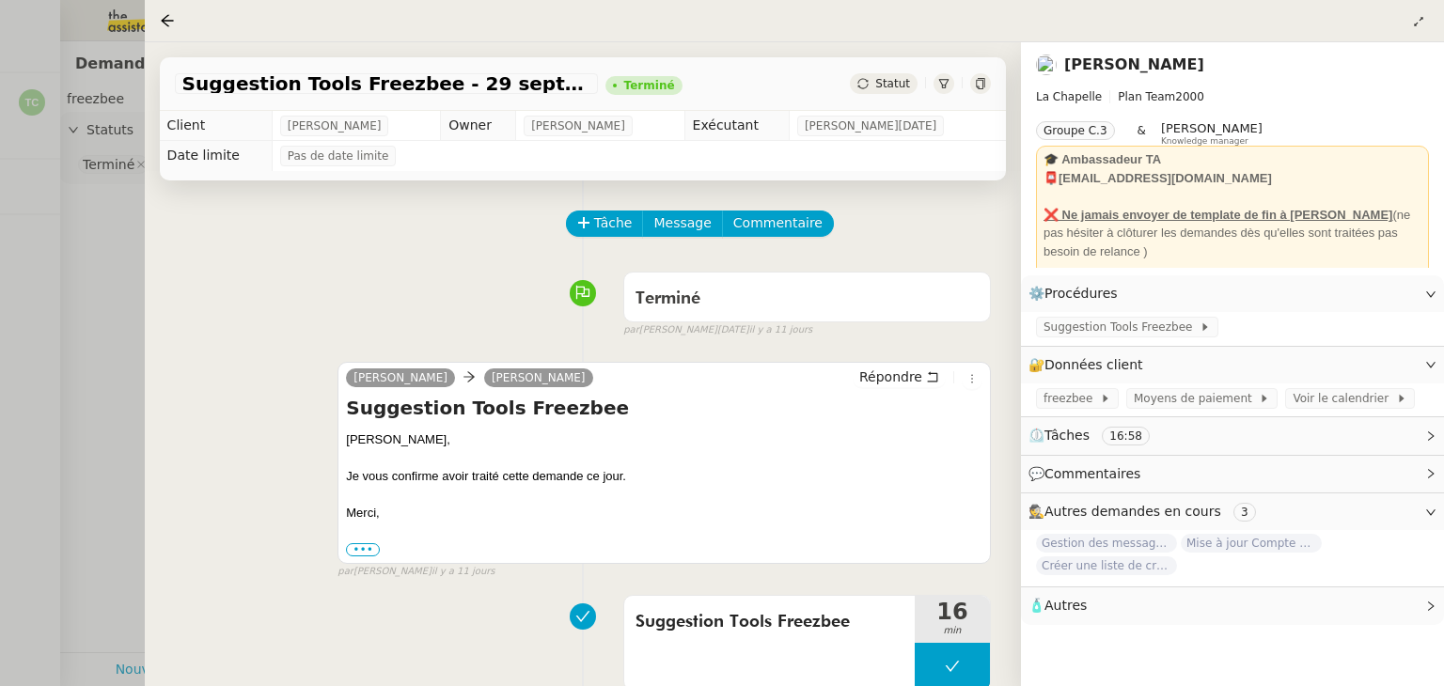
click at [110, 361] on div at bounding box center [722, 343] width 1444 height 686
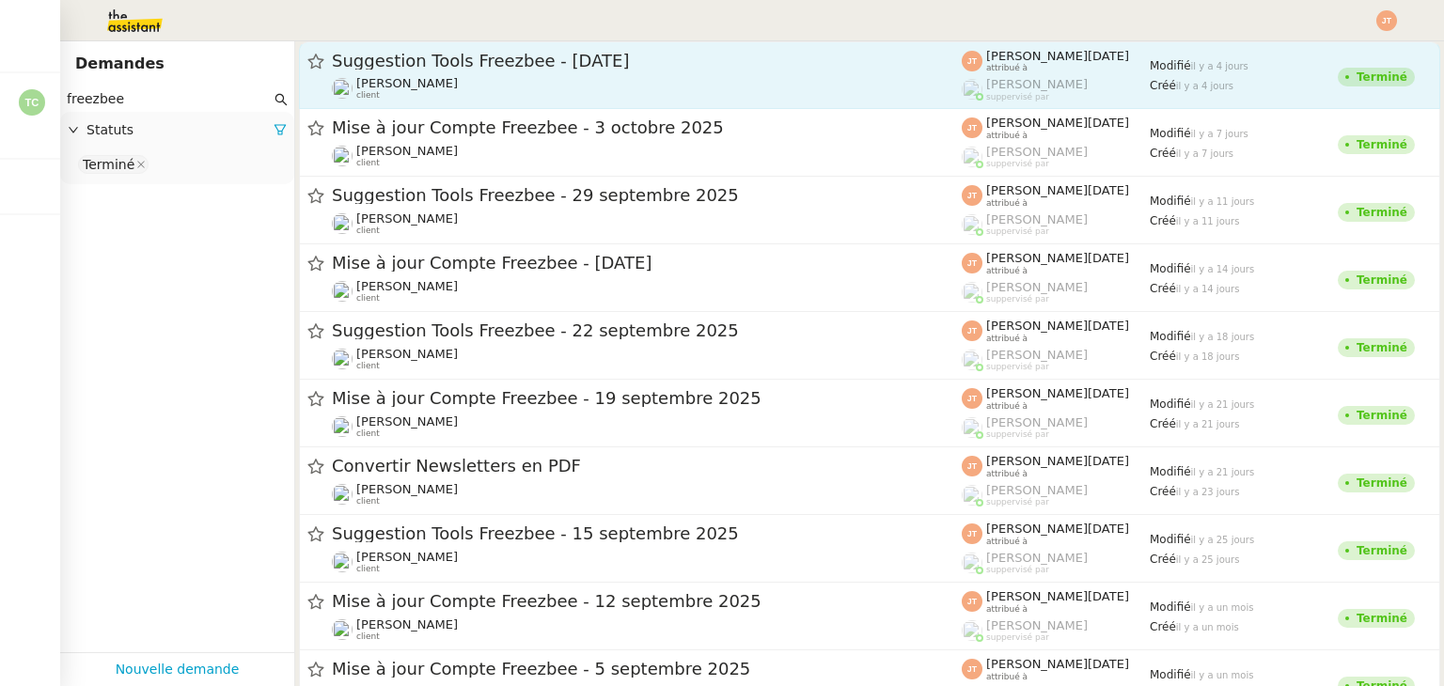
click at [518, 73] on div "Suggestion Tools Freezbee - [DATE] [PERSON_NAME] client" at bounding box center [647, 75] width 630 height 51
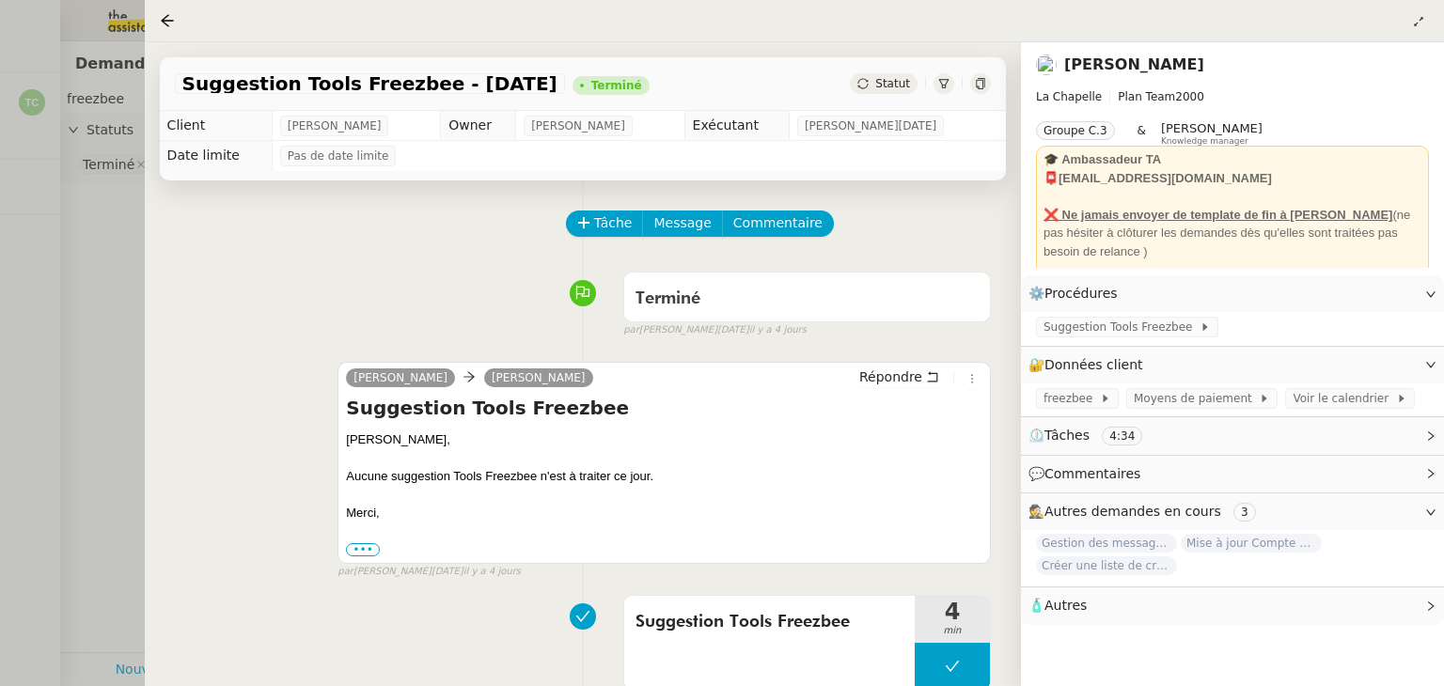
click at [118, 409] on div at bounding box center [722, 343] width 1444 height 686
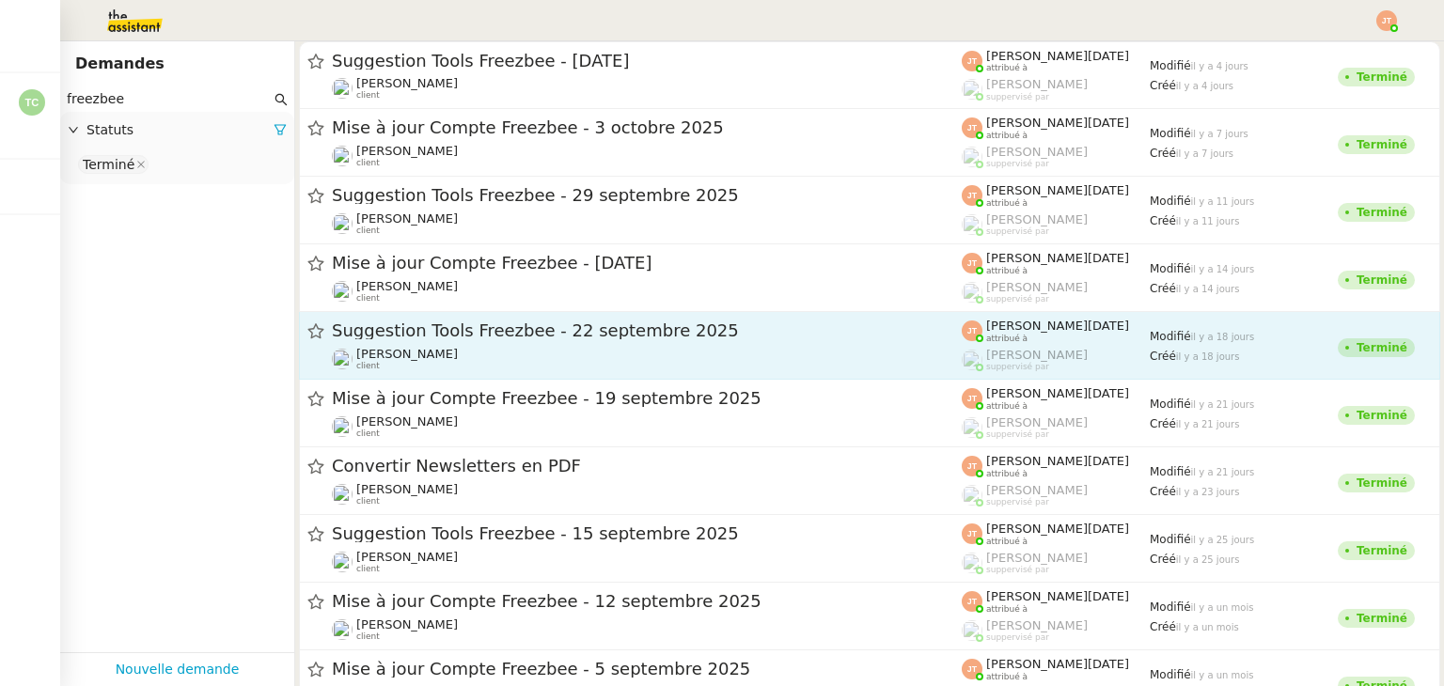
click at [521, 338] on span "Suggestion Tools Freezbee - 22 septembre 2025" at bounding box center [647, 330] width 630 height 17
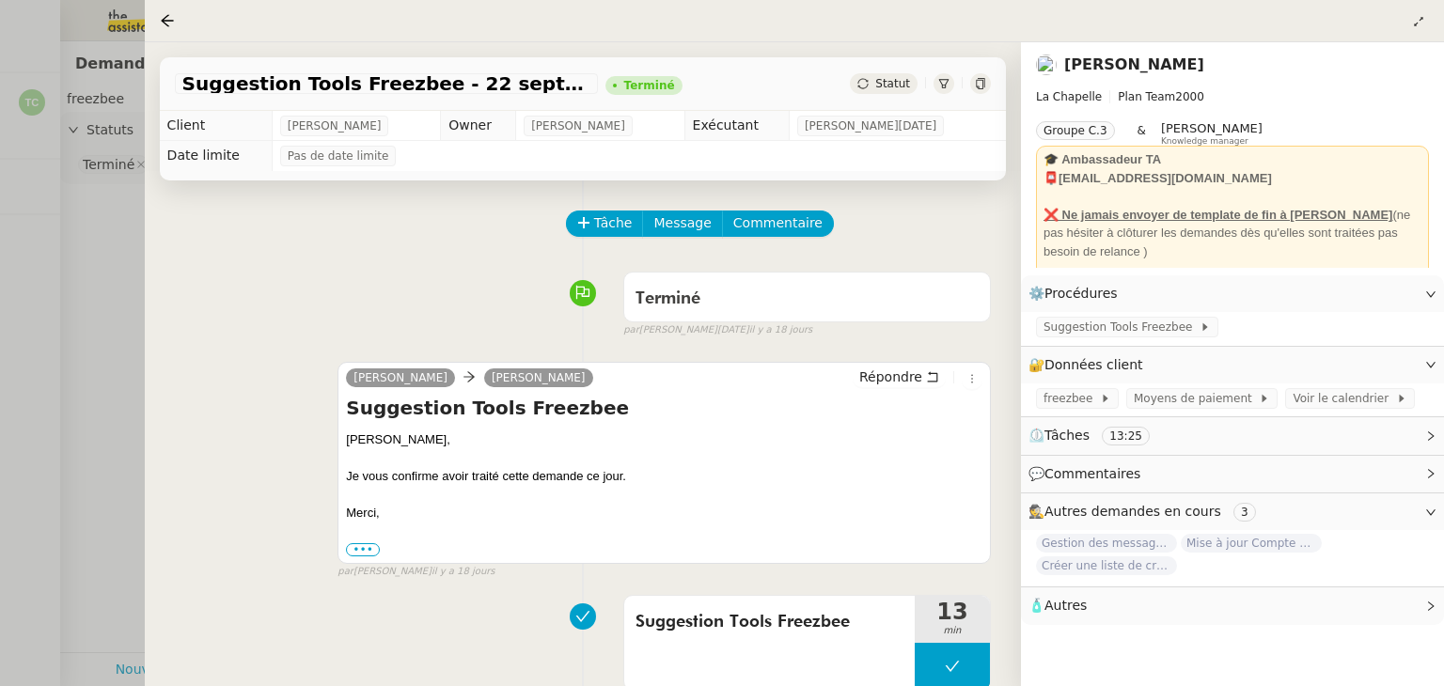
click at [56, 313] on div at bounding box center [722, 343] width 1444 height 686
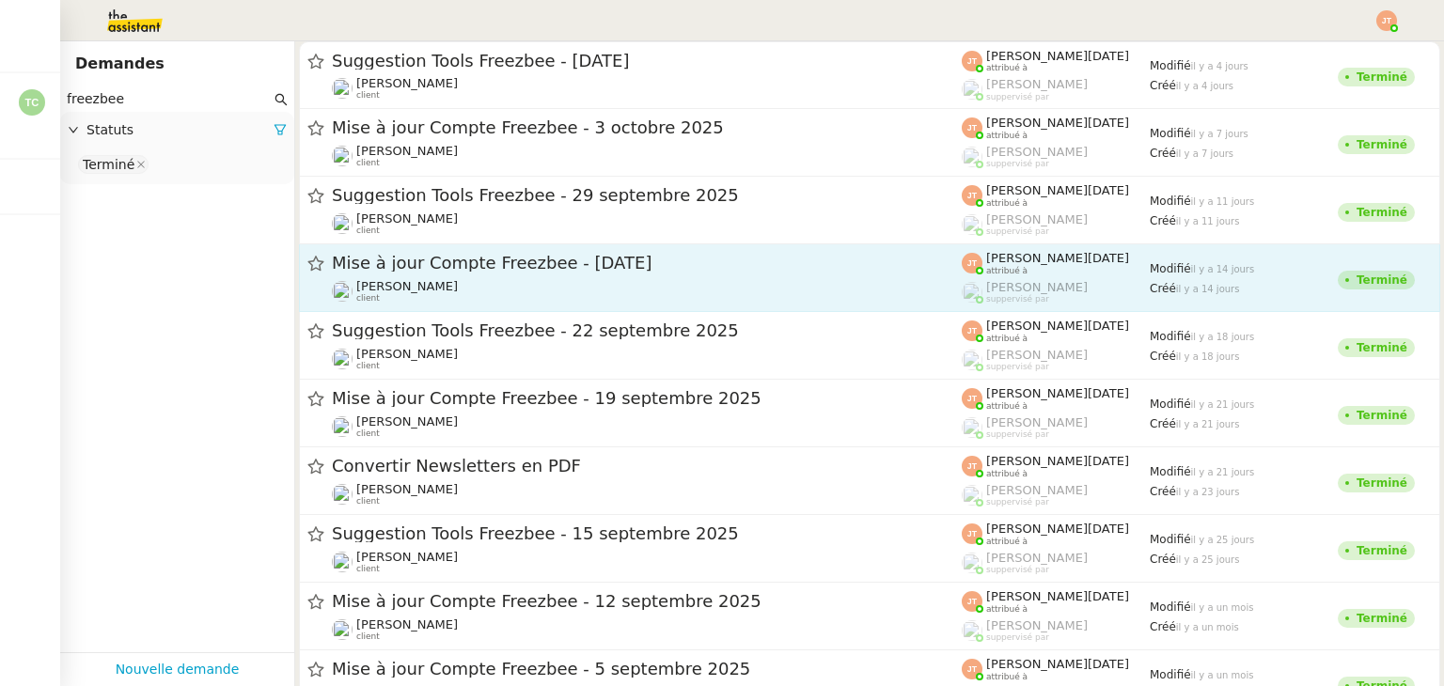
click at [481, 279] on div "[PERSON_NAME] client" at bounding box center [647, 291] width 630 height 24
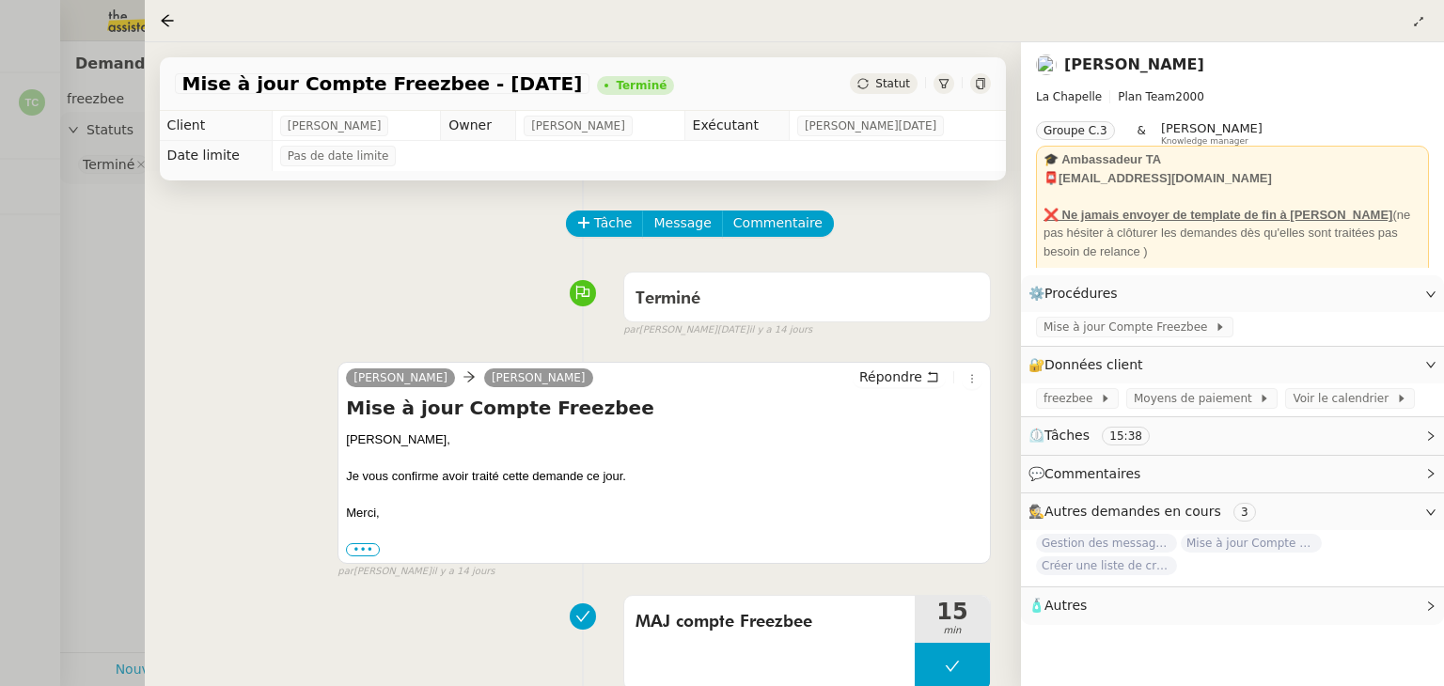
click at [90, 354] on div at bounding box center [722, 343] width 1444 height 686
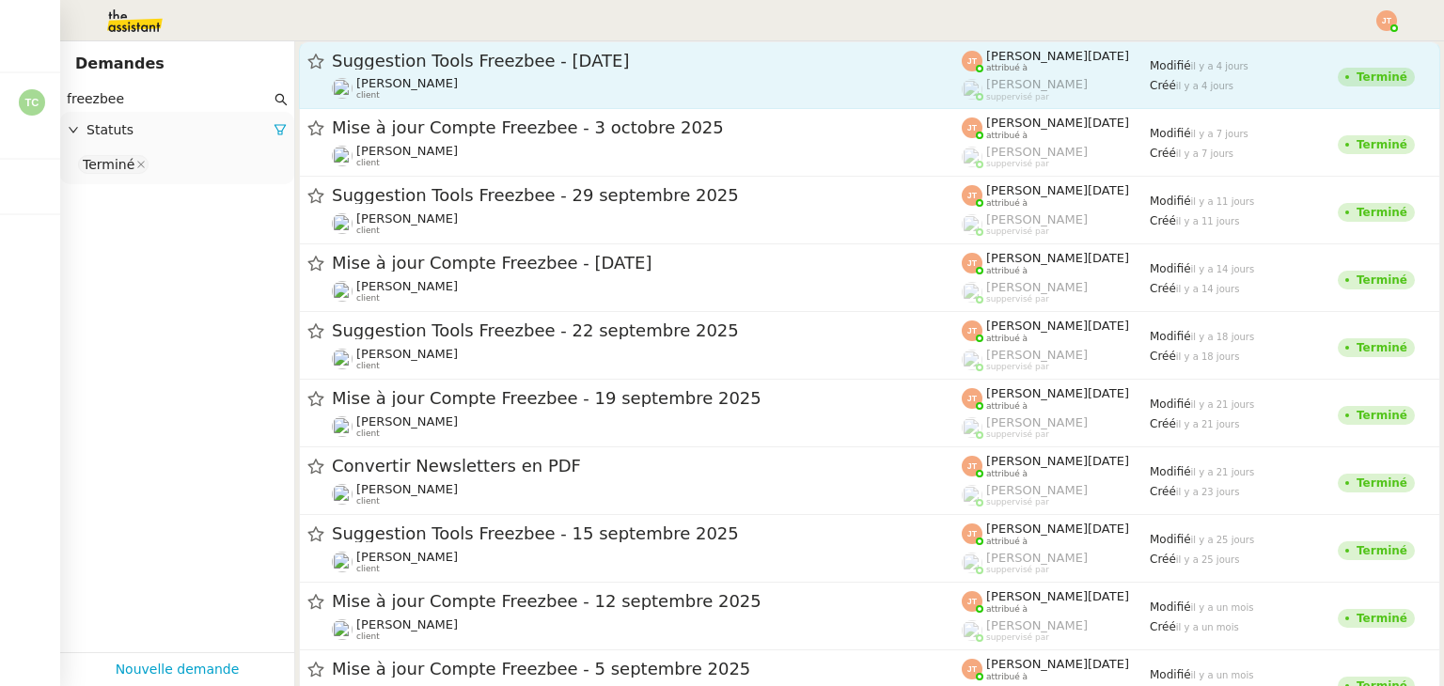
click at [451, 81] on div "[PERSON_NAME] client" at bounding box center [647, 88] width 630 height 24
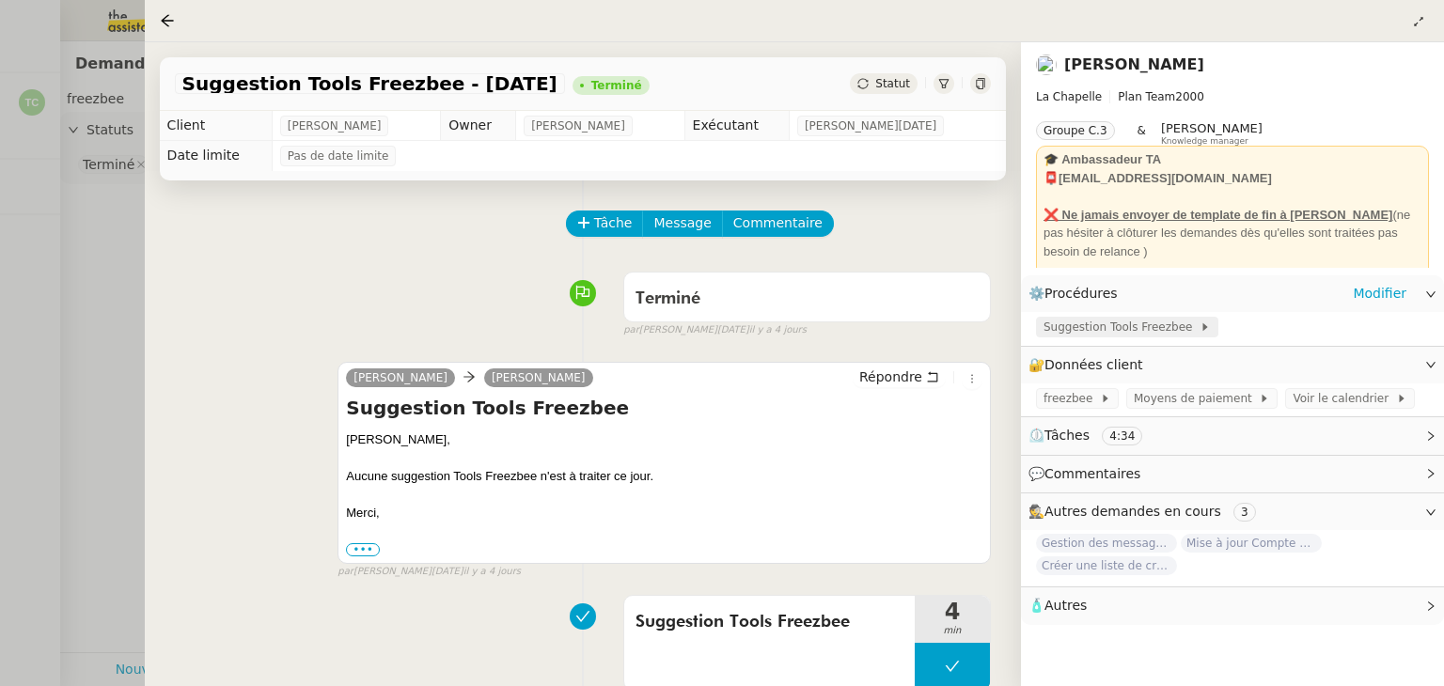
click at [1095, 328] on span "Suggestion Tools Freezbee" at bounding box center [1121, 327] width 156 height 19
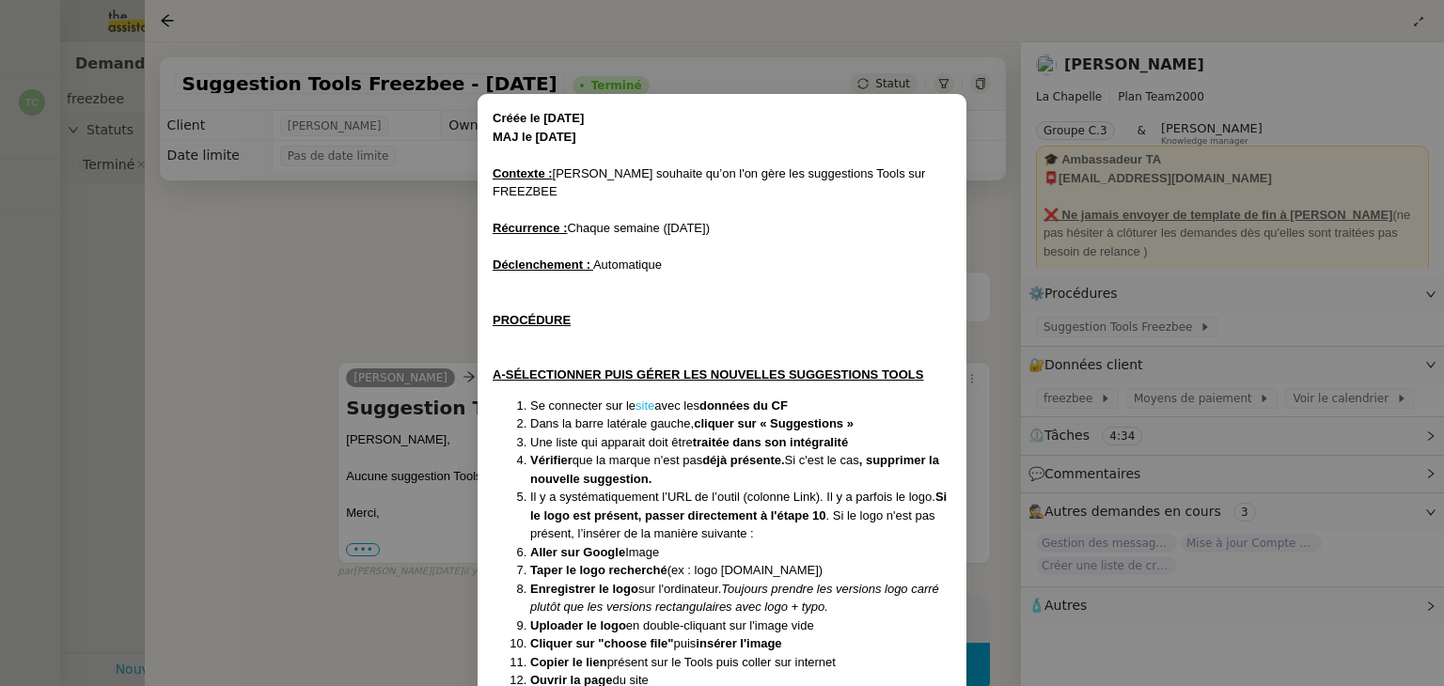
click at [647, 399] on link "site" at bounding box center [644, 406] width 19 height 14
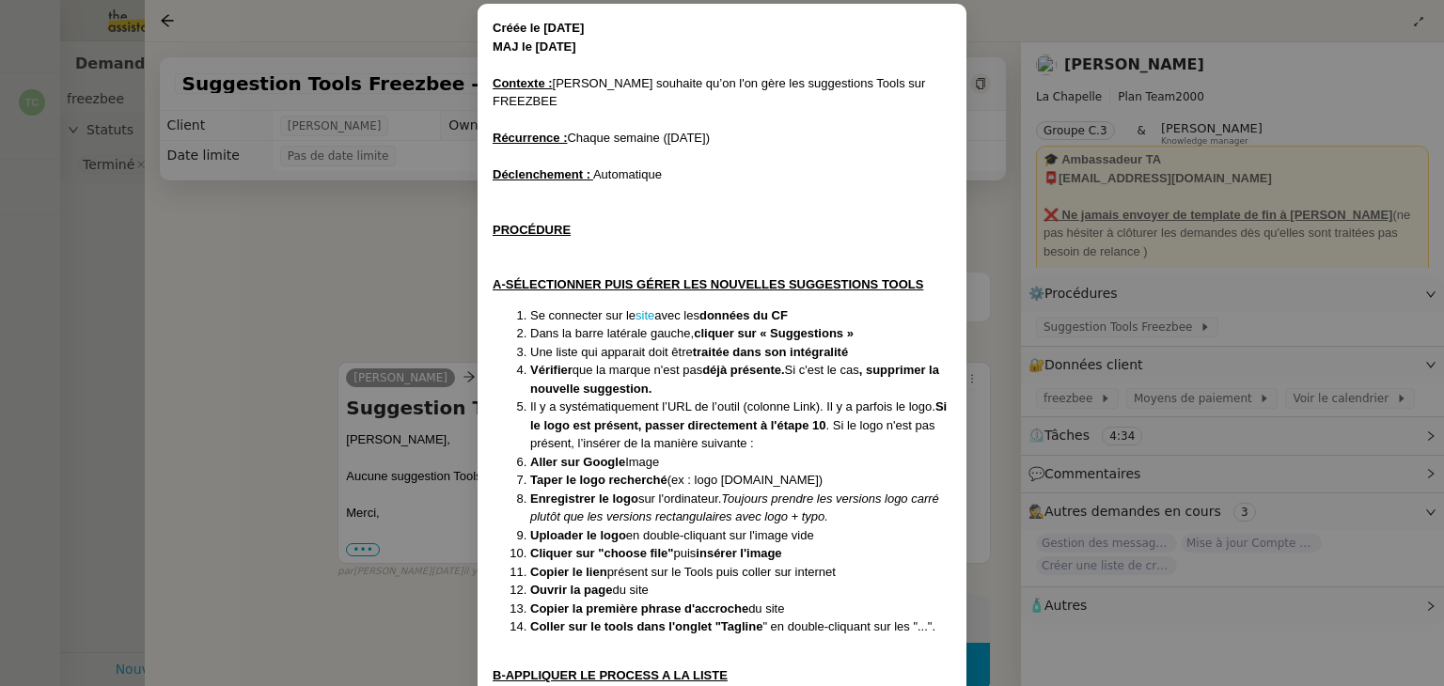
scroll to position [94, 0]
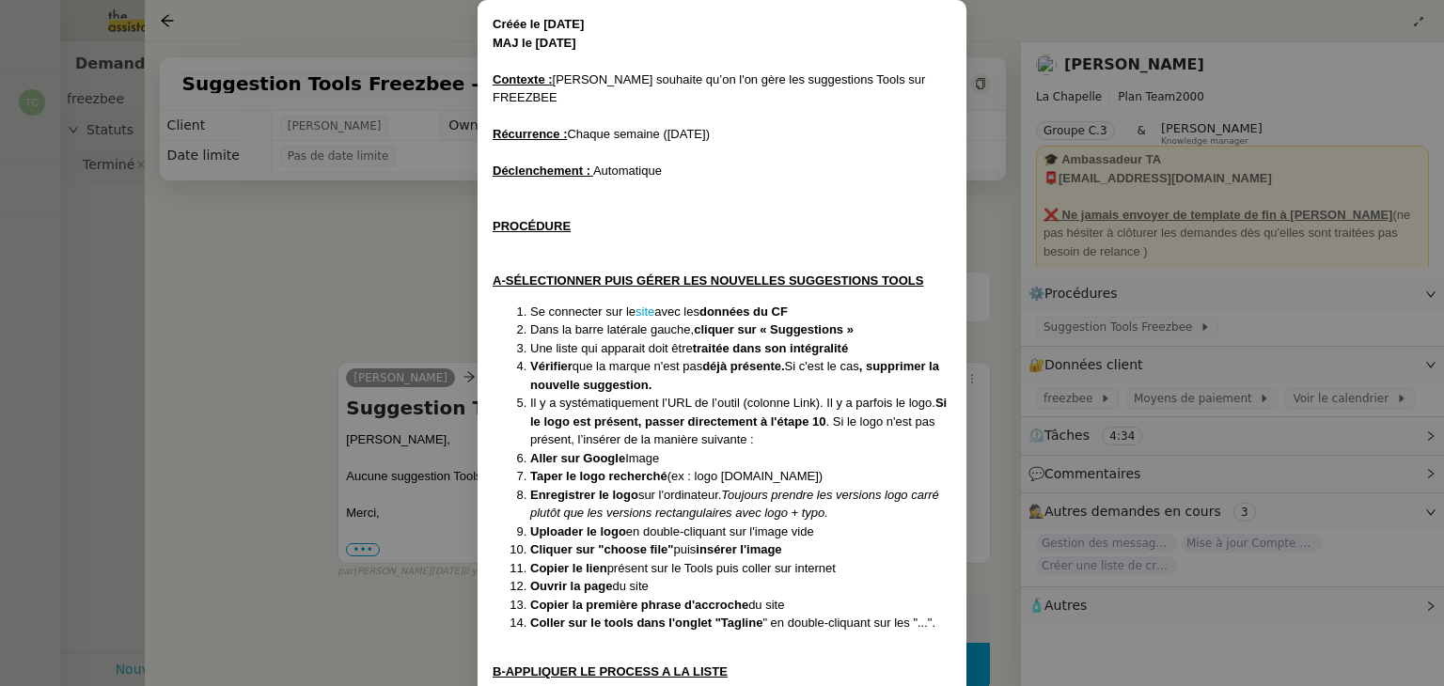
click at [79, 214] on nz-modal-container "Créée le [DATE] MAJ le [DATE] Contexte : [PERSON_NAME] souhaite qu’on l'on gère…" at bounding box center [722, 343] width 1444 height 686
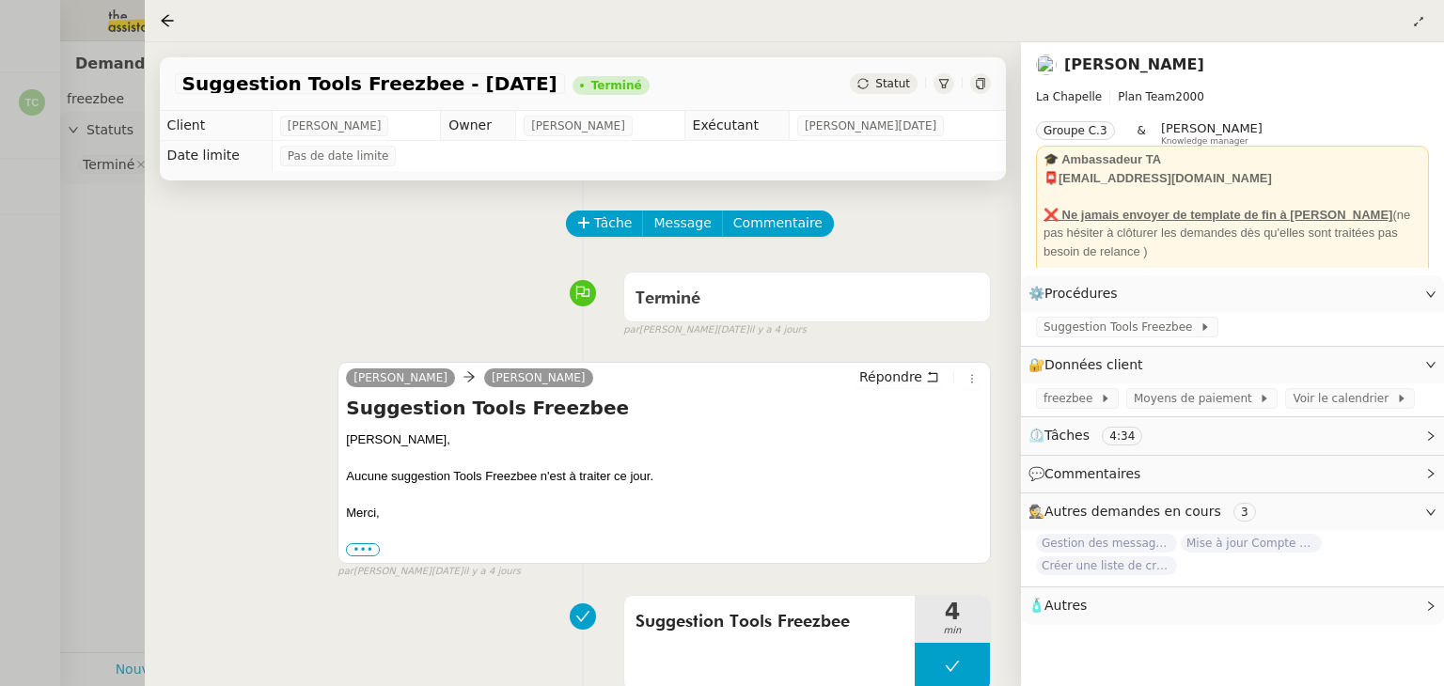
click at [77, 231] on div at bounding box center [722, 343] width 1444 height 686
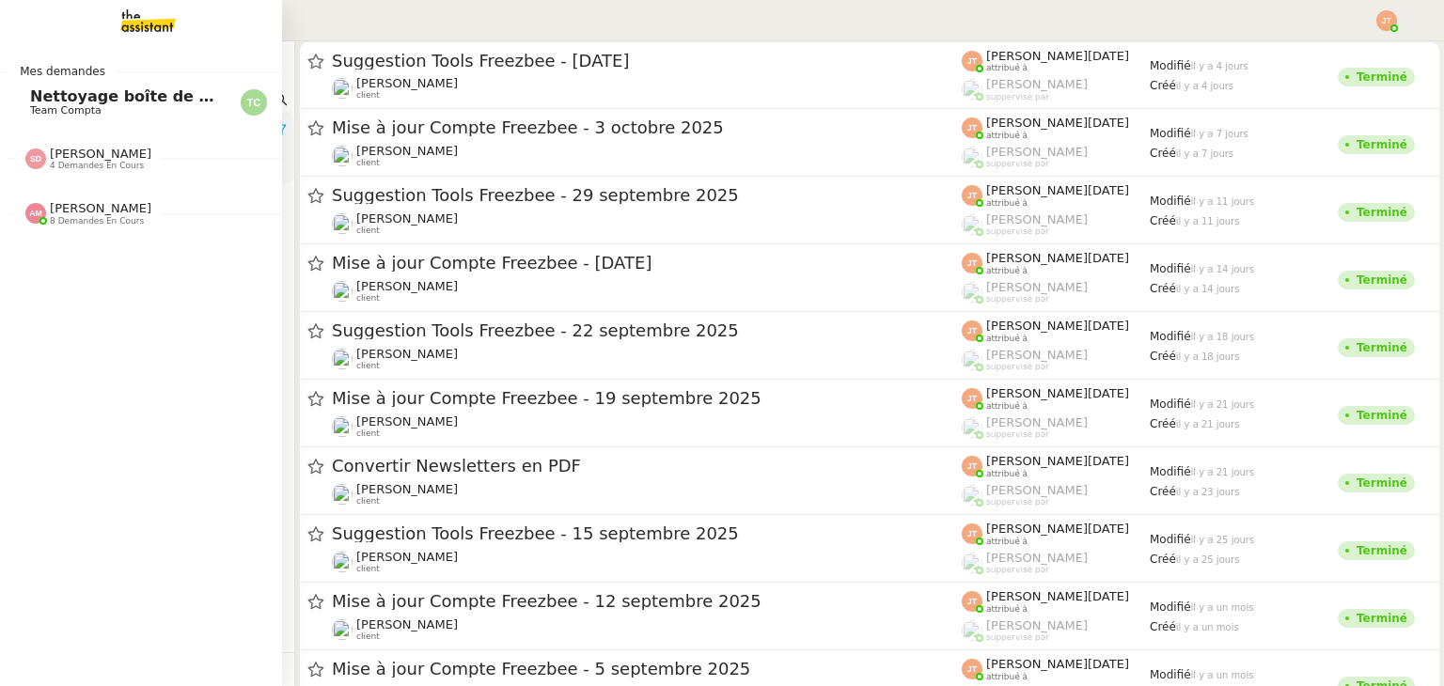
click at [122, 91] on span "Nettoyage boîte de réception PENNYLANE- [DATE]" at bounding box center [242, 96] width 425 height 18
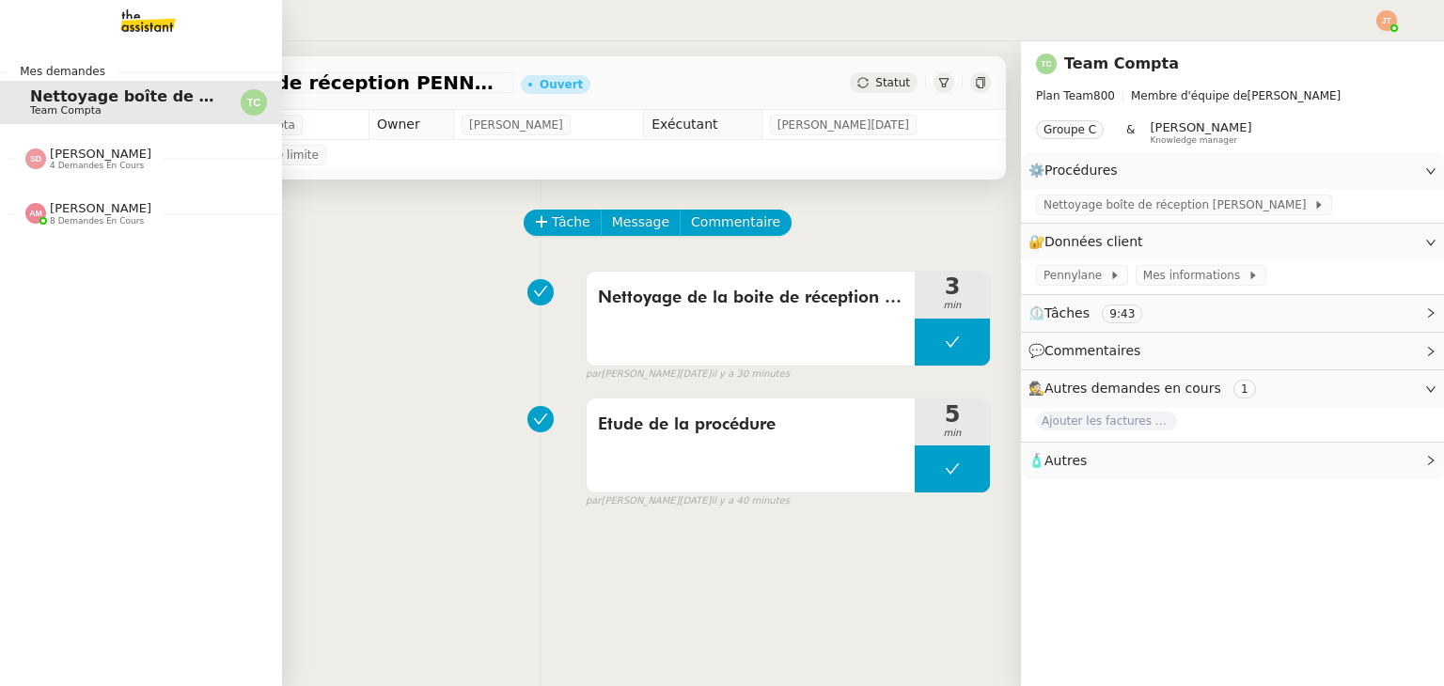
click at [74, 161] on span "4 demandes en cours" at bounding box center [97, 166] width 94 height 10
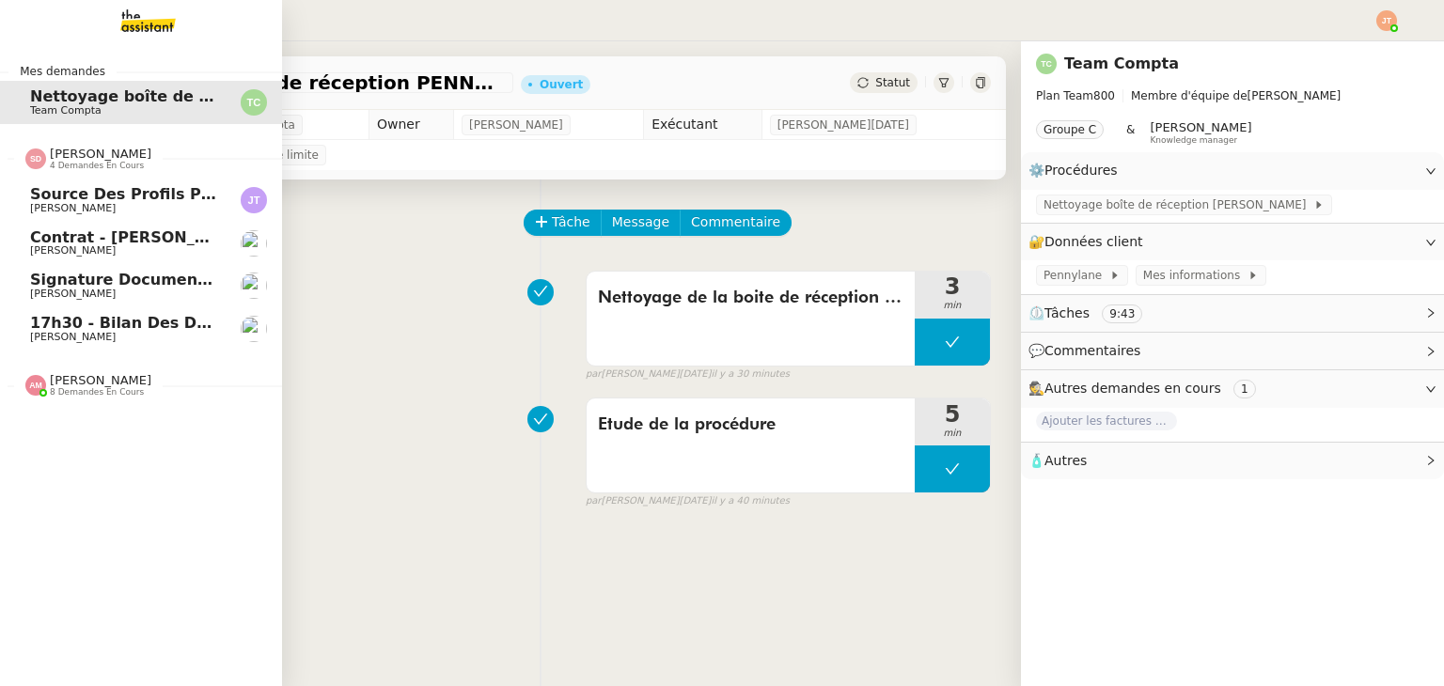
click at [87, 153] on span "[PERSON_NAME]" at bounding box center [101, 154] width 102 height 14
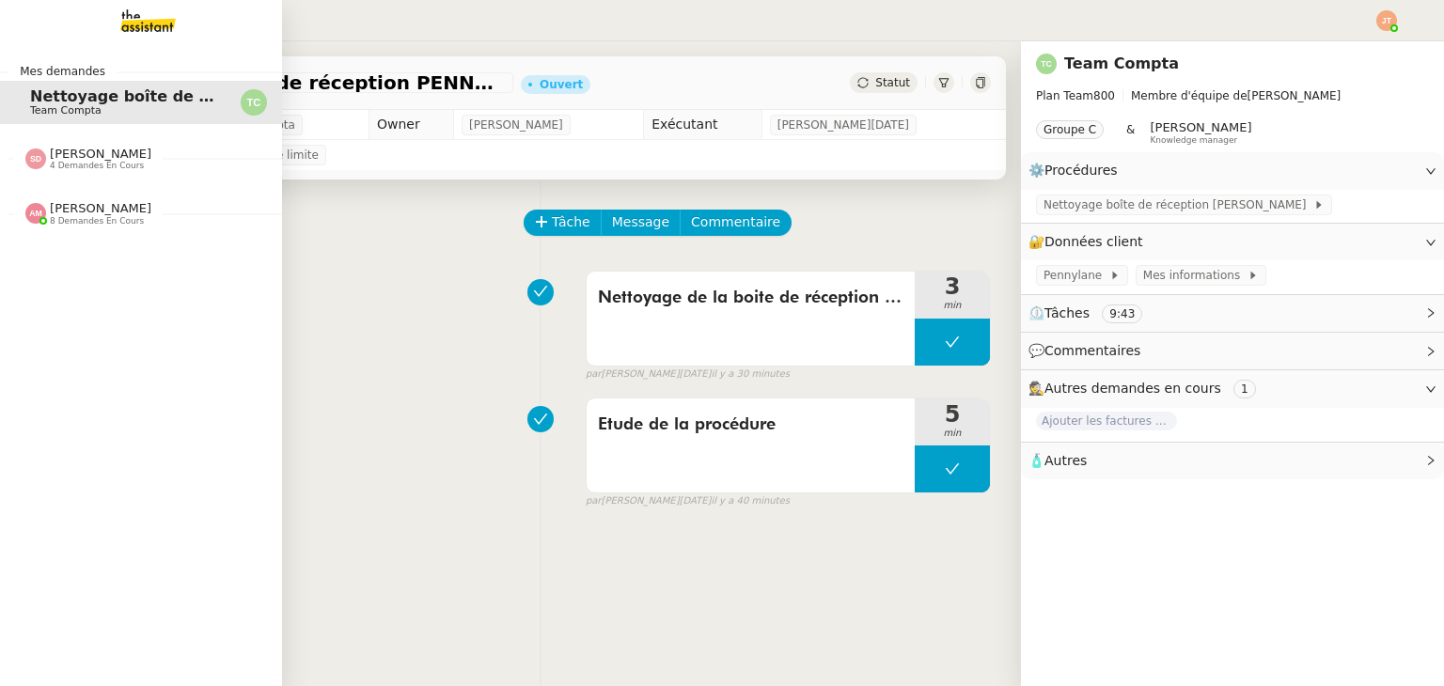
click at [98, 223] on span "8 demandes en cours" at bounding box center [97, 221] width 94 height 10
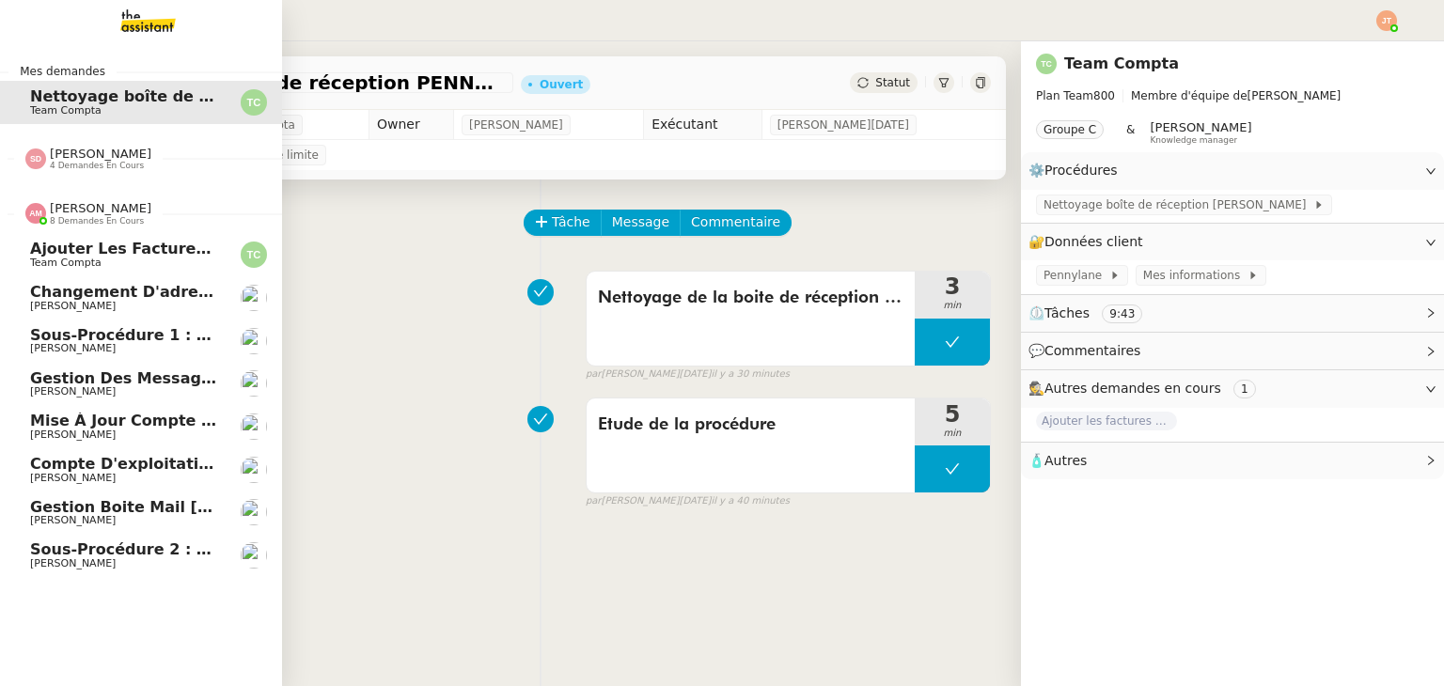
click at [137, 380] on span "Gestion des messages privés linkedIn - 10 octobre 2025" at bounding box center [271, 378] width 483 height 18
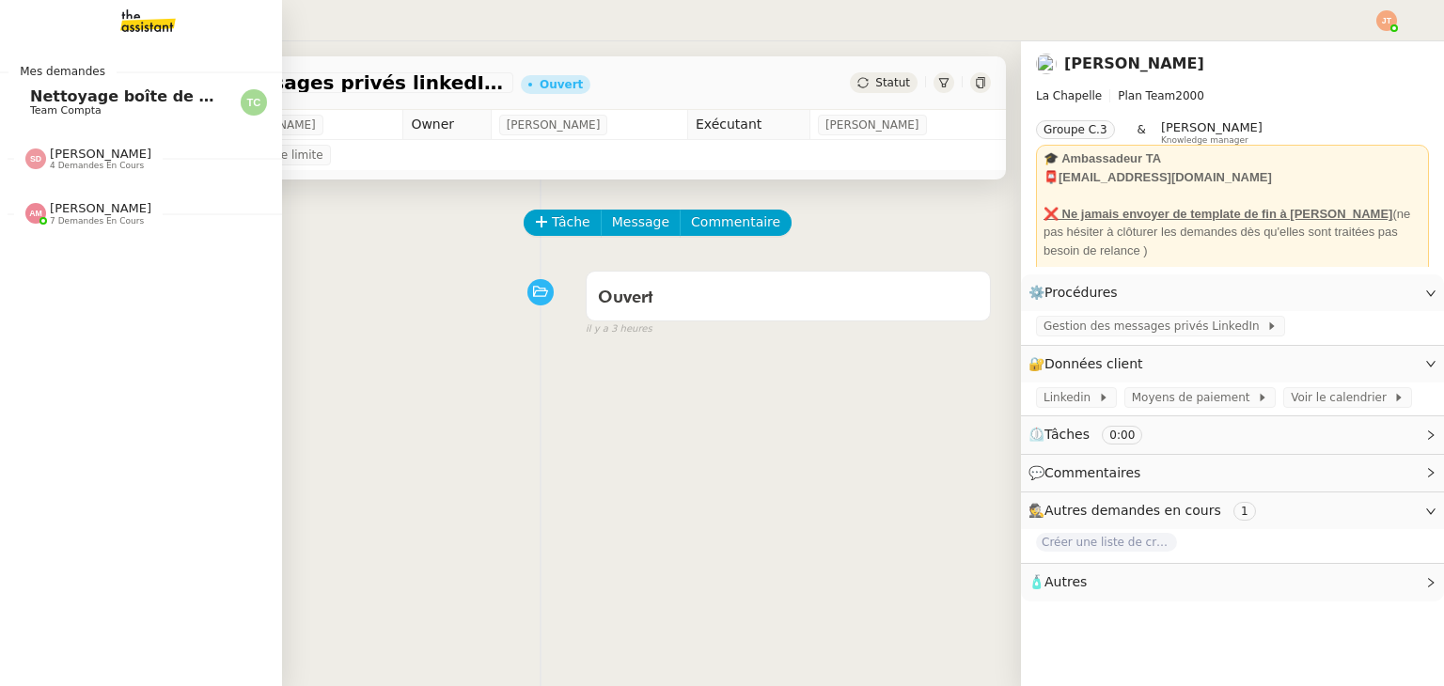
click at [89, 213] on span "[PERSON_NAME]" at bounding box center [101, 208] width 102 height 14
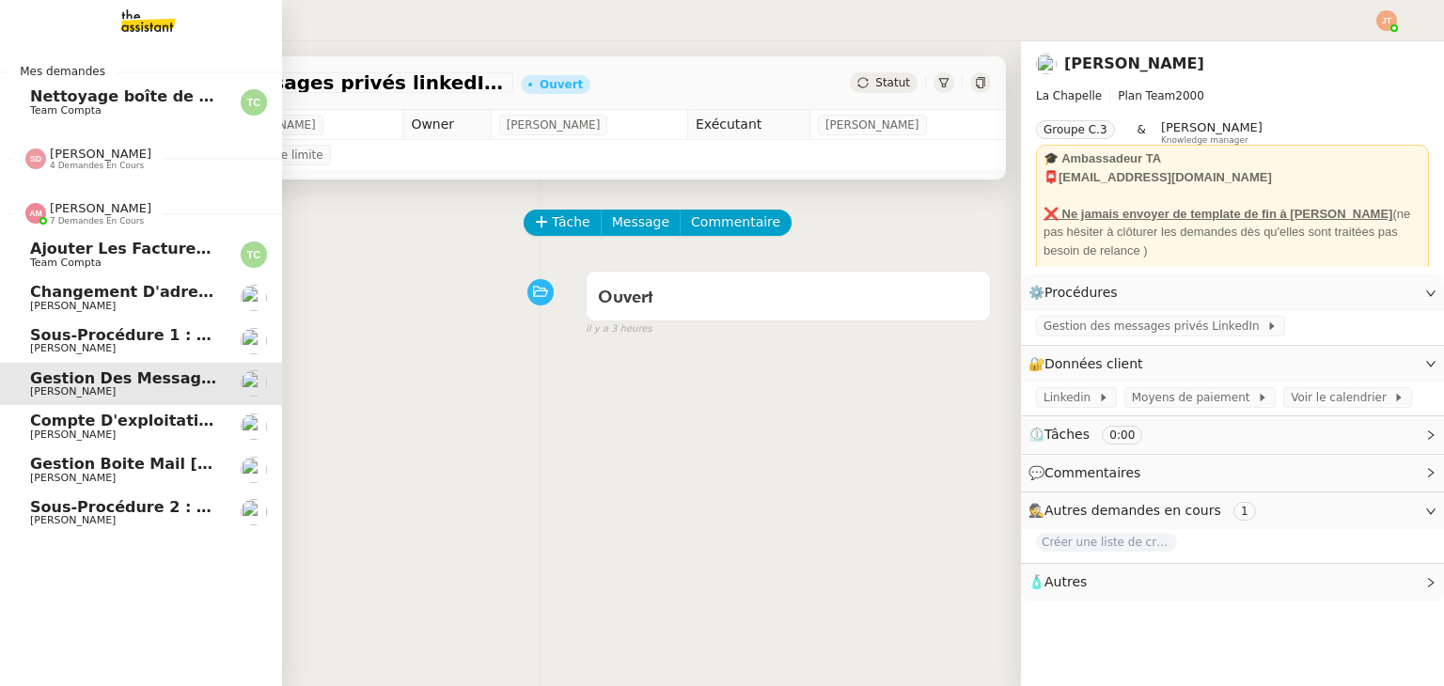
click at [89, 213] on span "[PERSON_NAME]" at bounding box center [101, 208] width 102 height 14
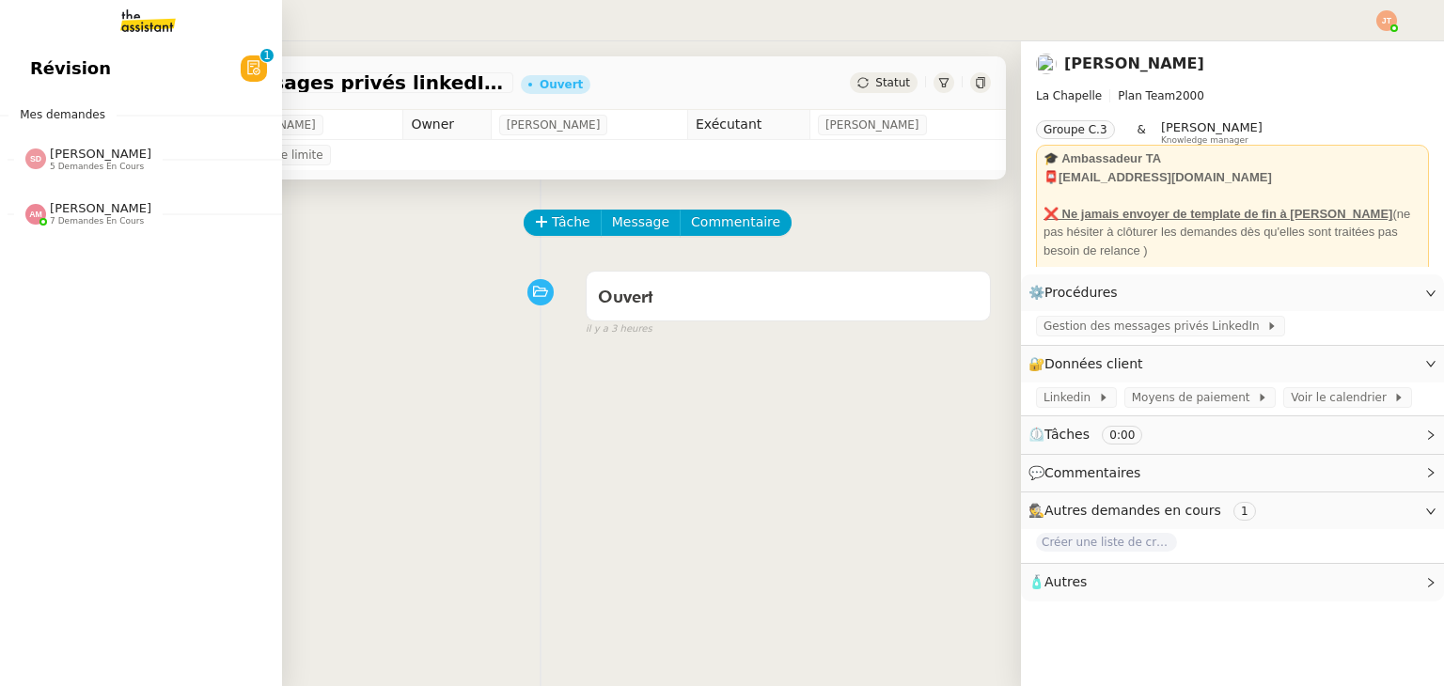
click at [98, 165] on span "5 demandes en cours" at bounding box center [97, 167] width 94 height 10
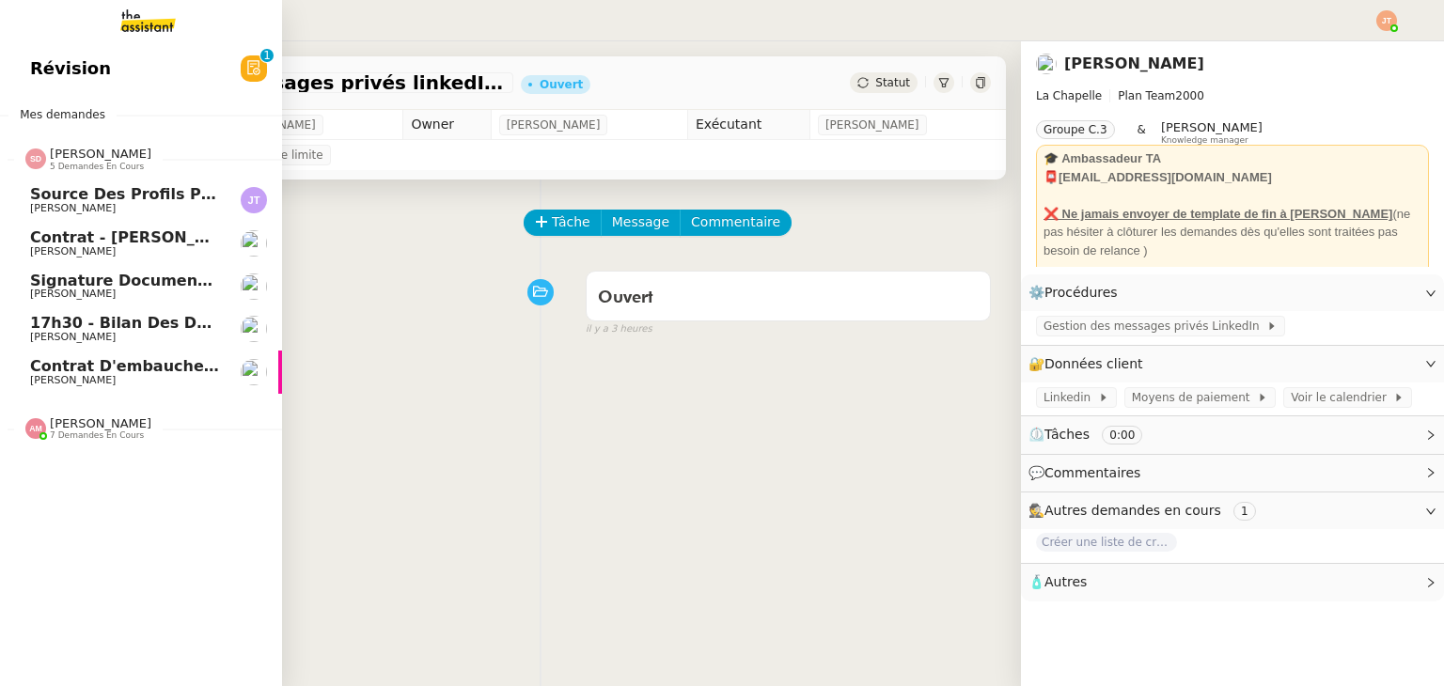
click at [98, 165] on span "5 demandes en cours" at bounding box center [97, 167] width 94 height 10
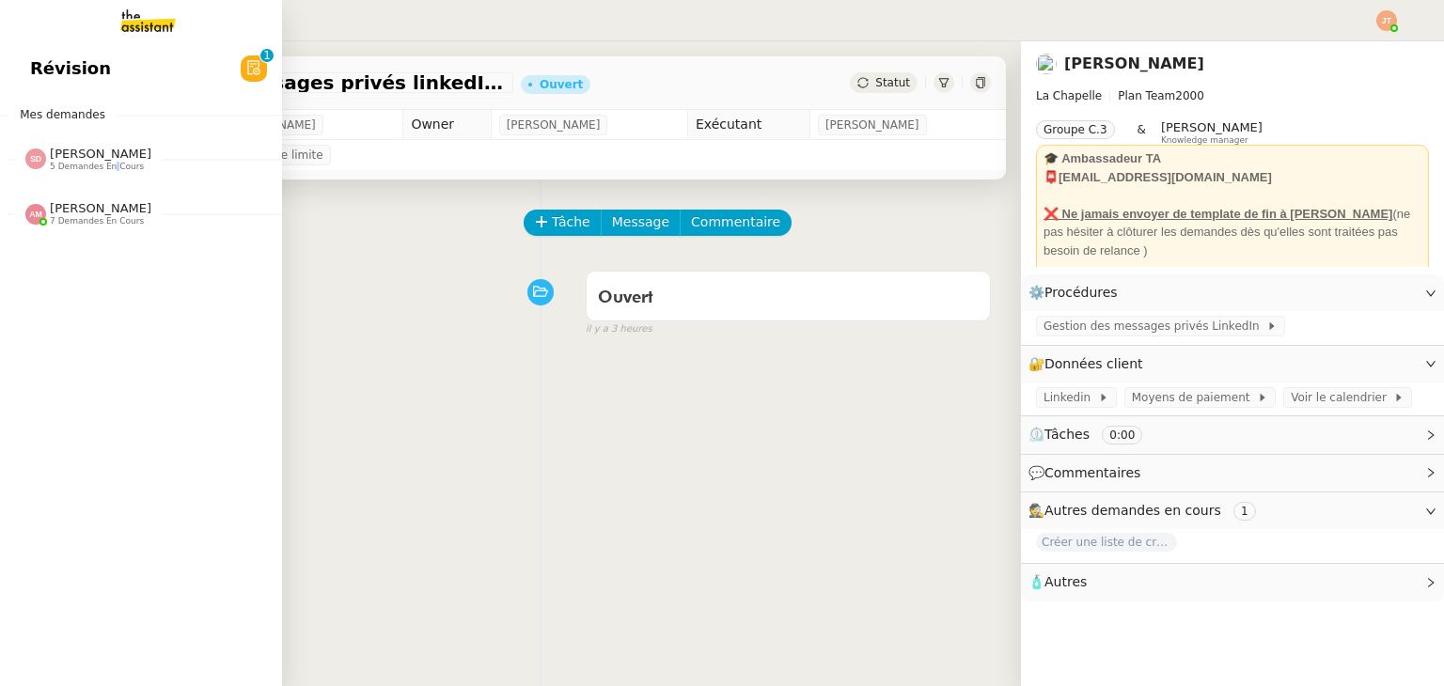
click at [98, 165] on span "5 demandes en cours" at bounding box center [97, 167] width 94 height 10
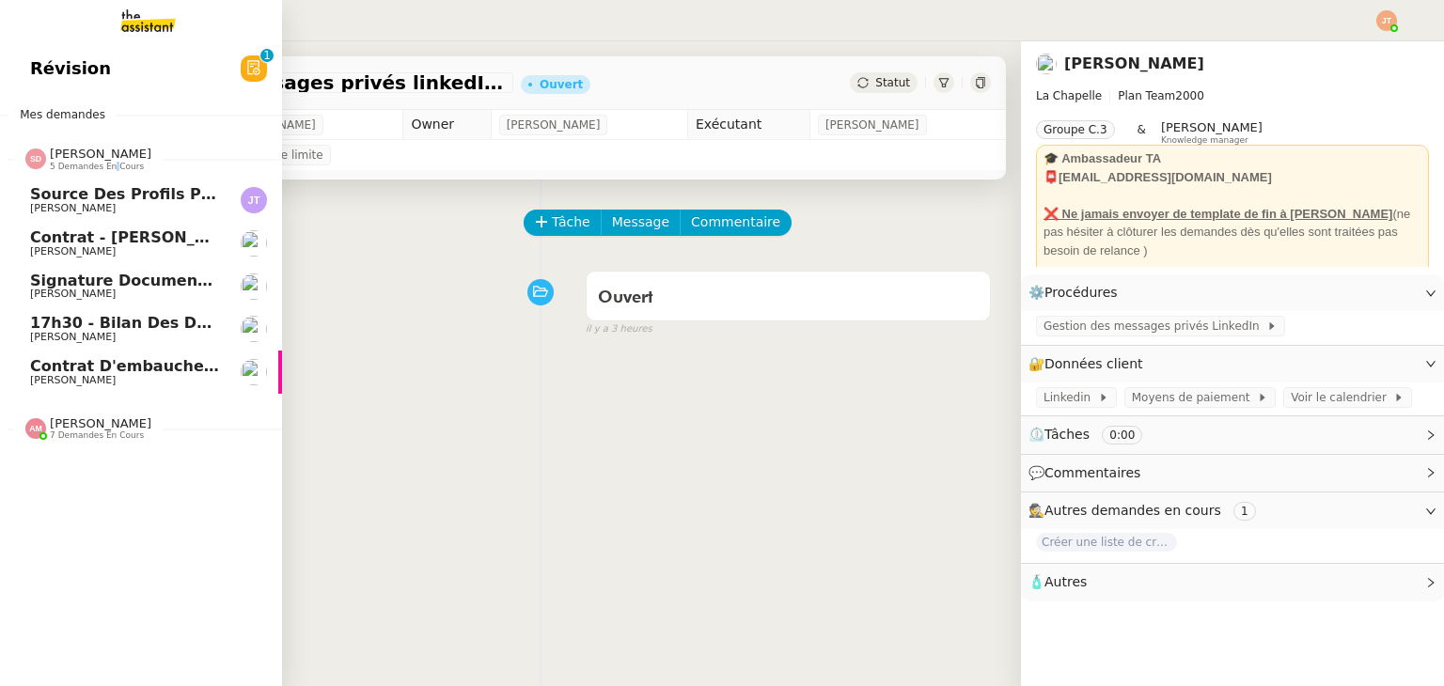
click at [98, 165] on span "5 demandes en cours" at bounding box center [97, 167] width 94 height 10
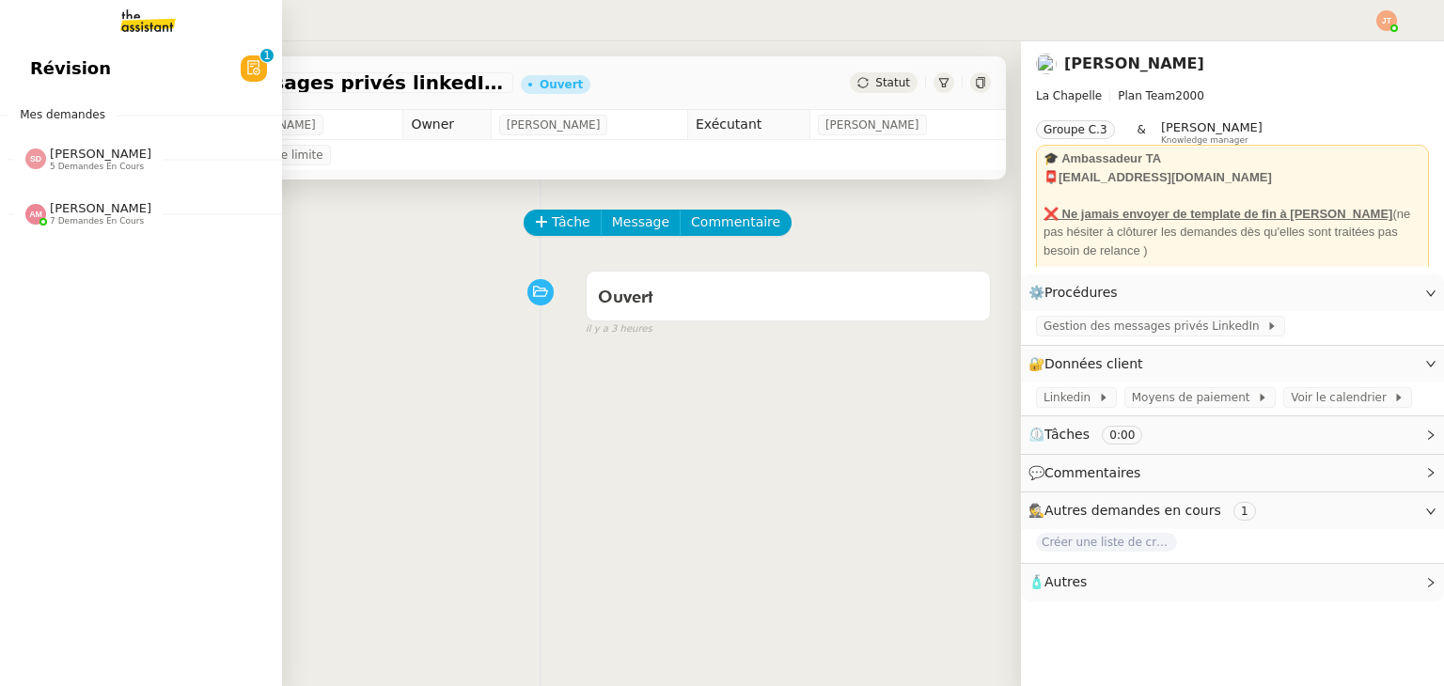
click at [99, 221] on span "7 demandes en cours" at bounding box center [97, 221] width 94 height 10
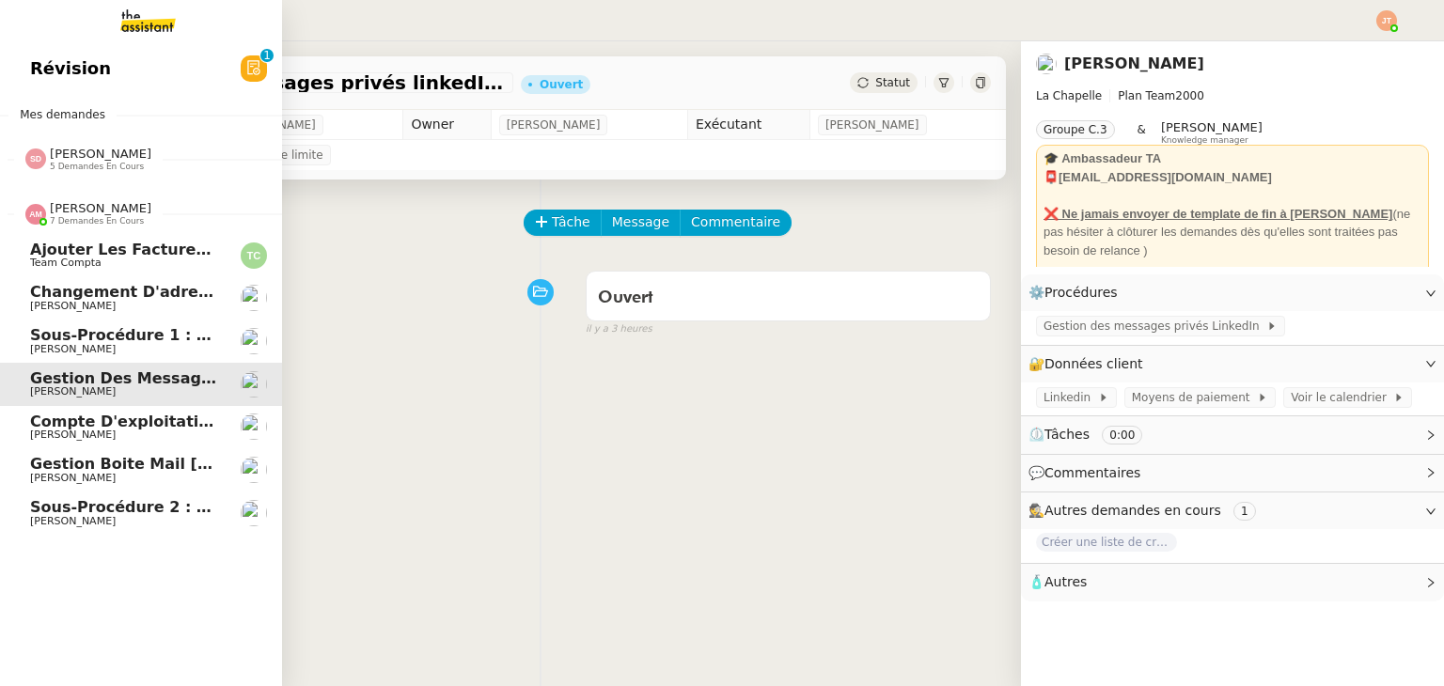
click at [99, 221] on span "7 demandes en cours" at bounding box center [97, 221] width 94 height 10
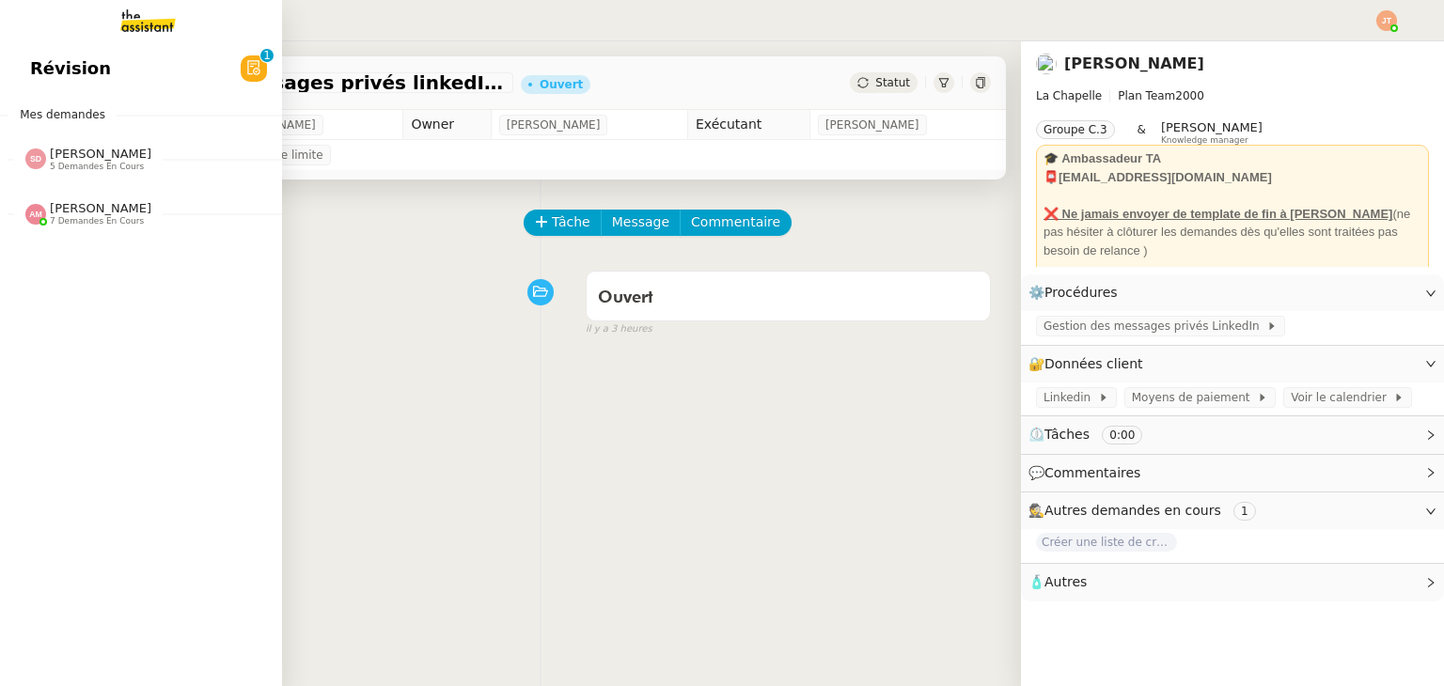
click at [102, 156] on span "[PERSON_NAME]" at bounding box center [101, 154] width 102 height 14
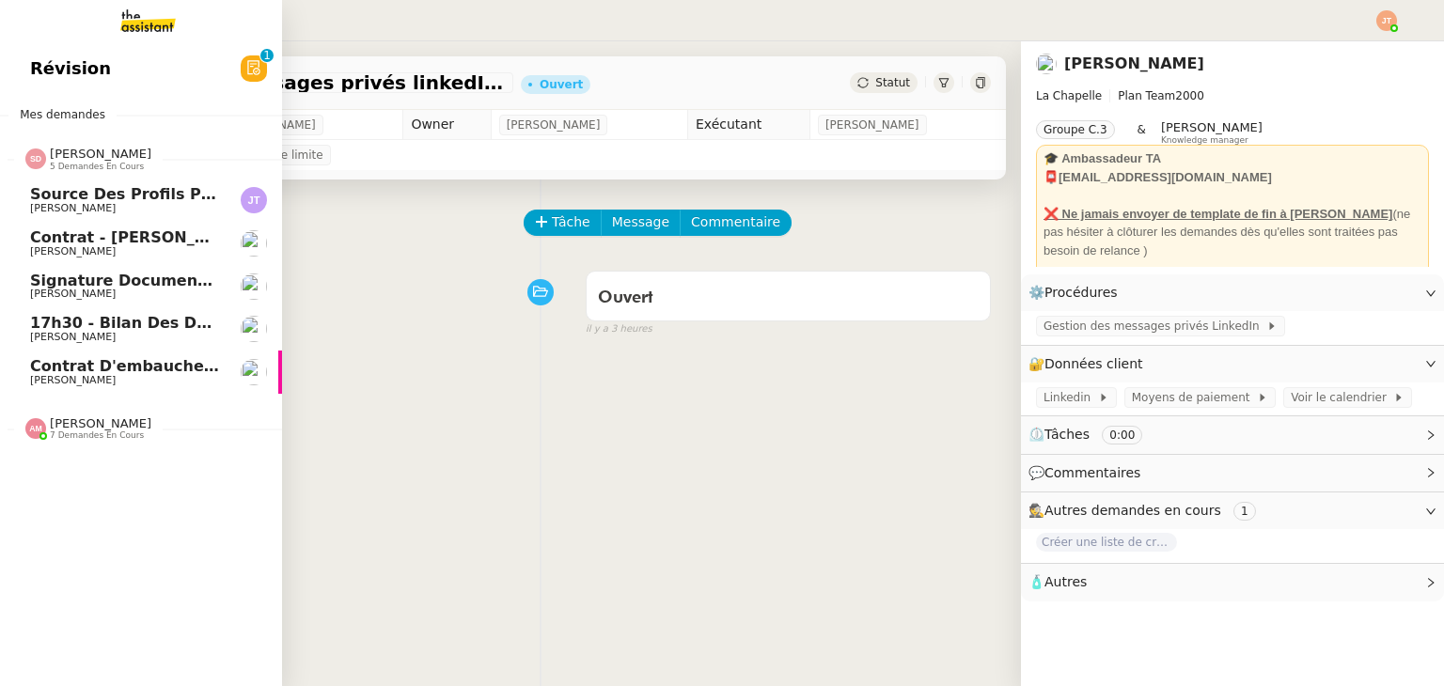
click at [102, 156] on span "[PERSON_NAME]" at bounding box center [101, 154] width 102 height 14
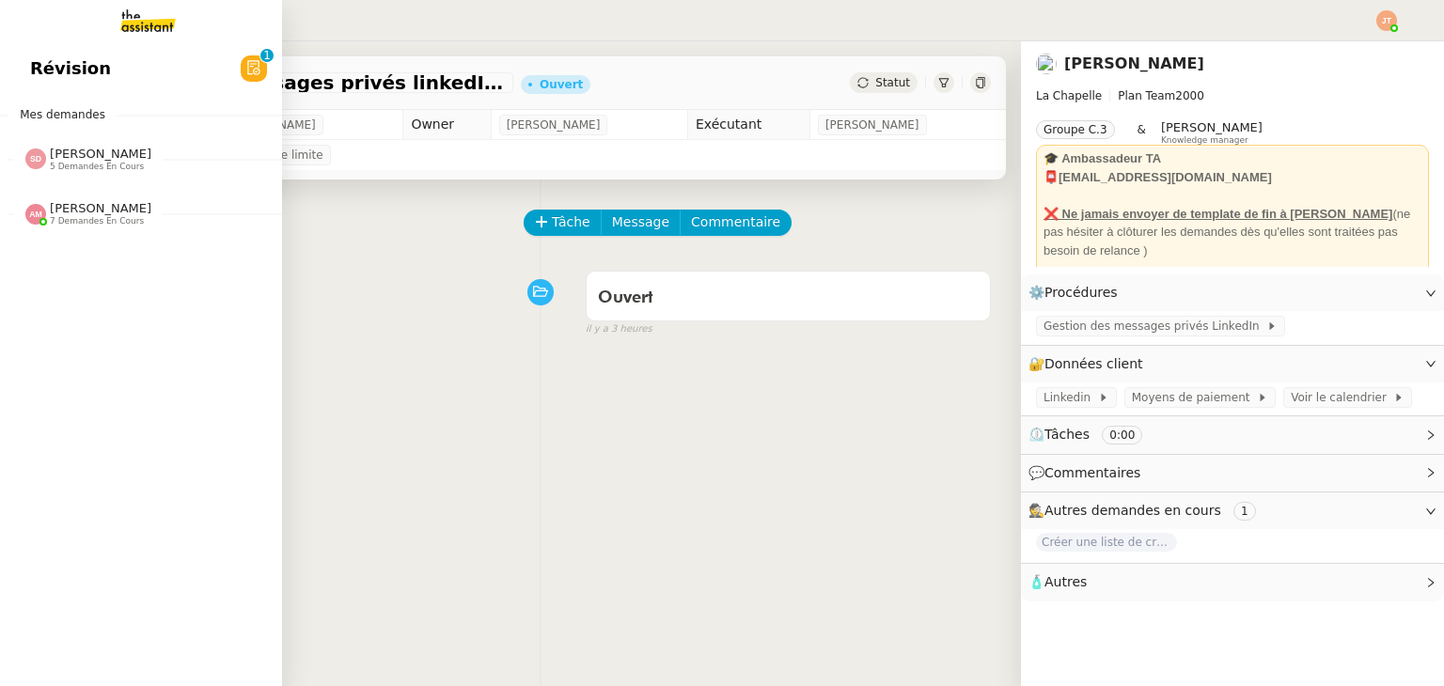
click at [71, 65] on span "Révision" at bounding box center [70, 69] width 81 height 28
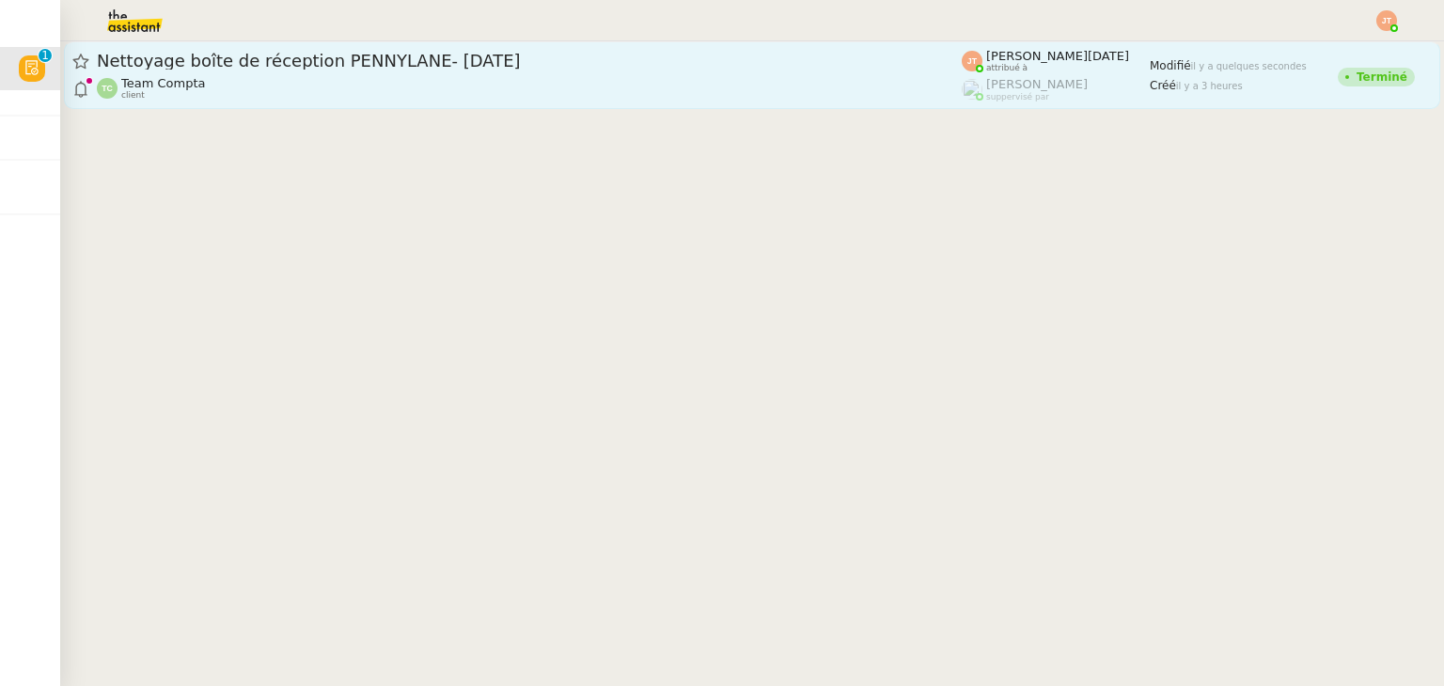
click at [440, 99] on div "Team Compta client" at bounding box center [529, 88] width 865 height 24
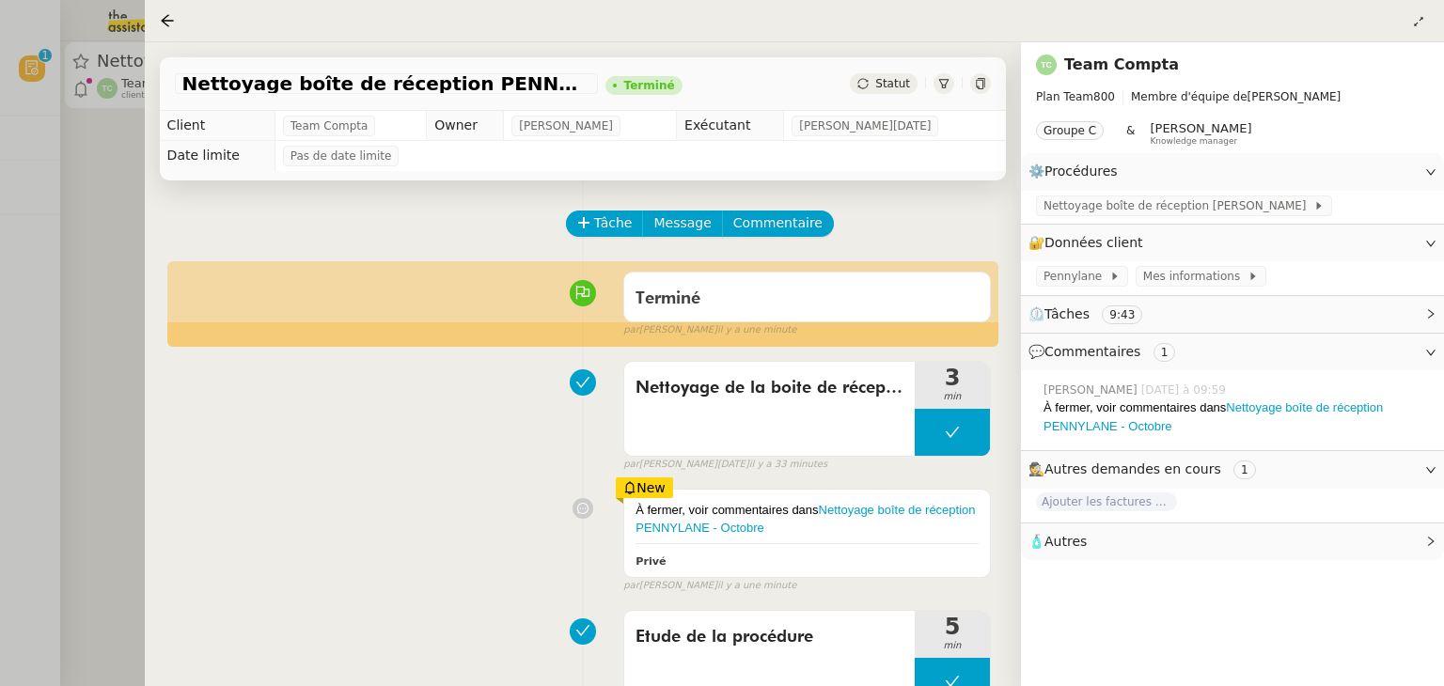
click at [100, 242] on div at bounding box center [722, 343] width 1444 height 686
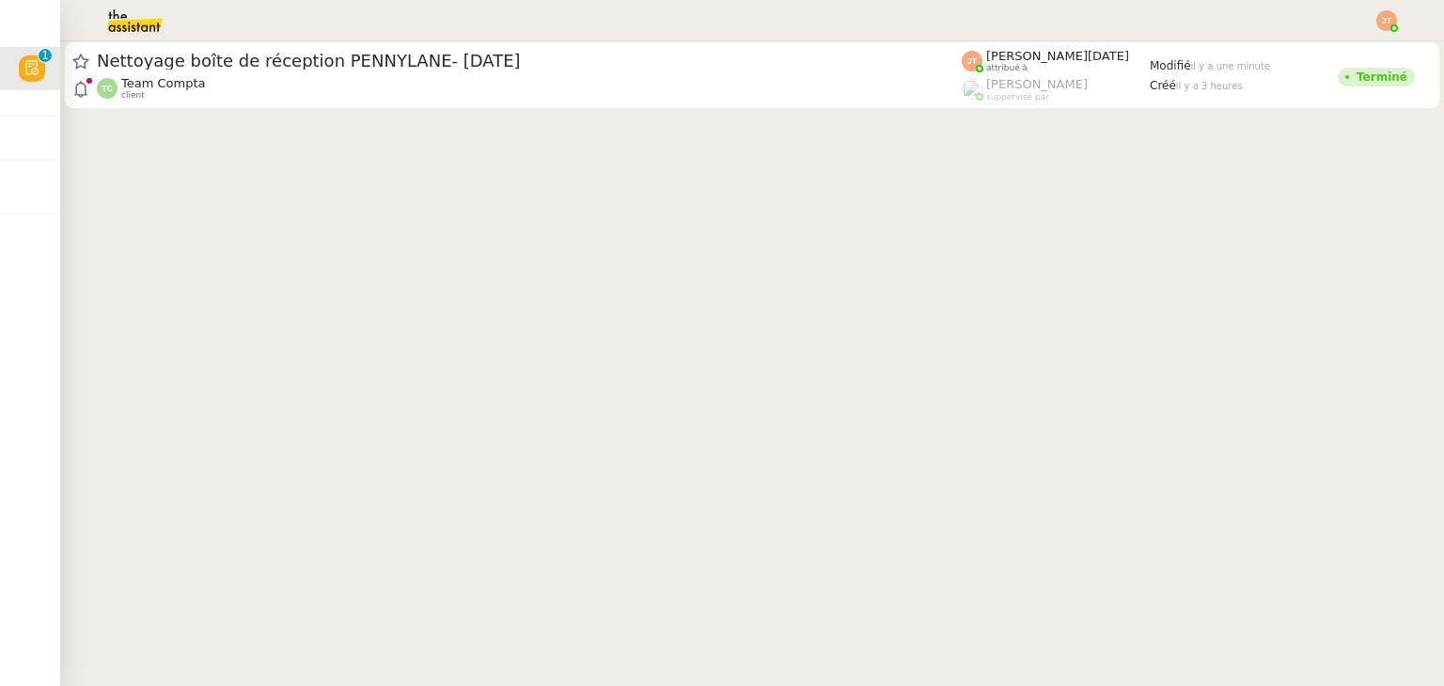
click at [1386, 18] on img at bounding box center [1386, 20] width 21 height 21
click at [1320, 41] on li "Suivi" at bounding box center [1336, 53] width 122 height 26
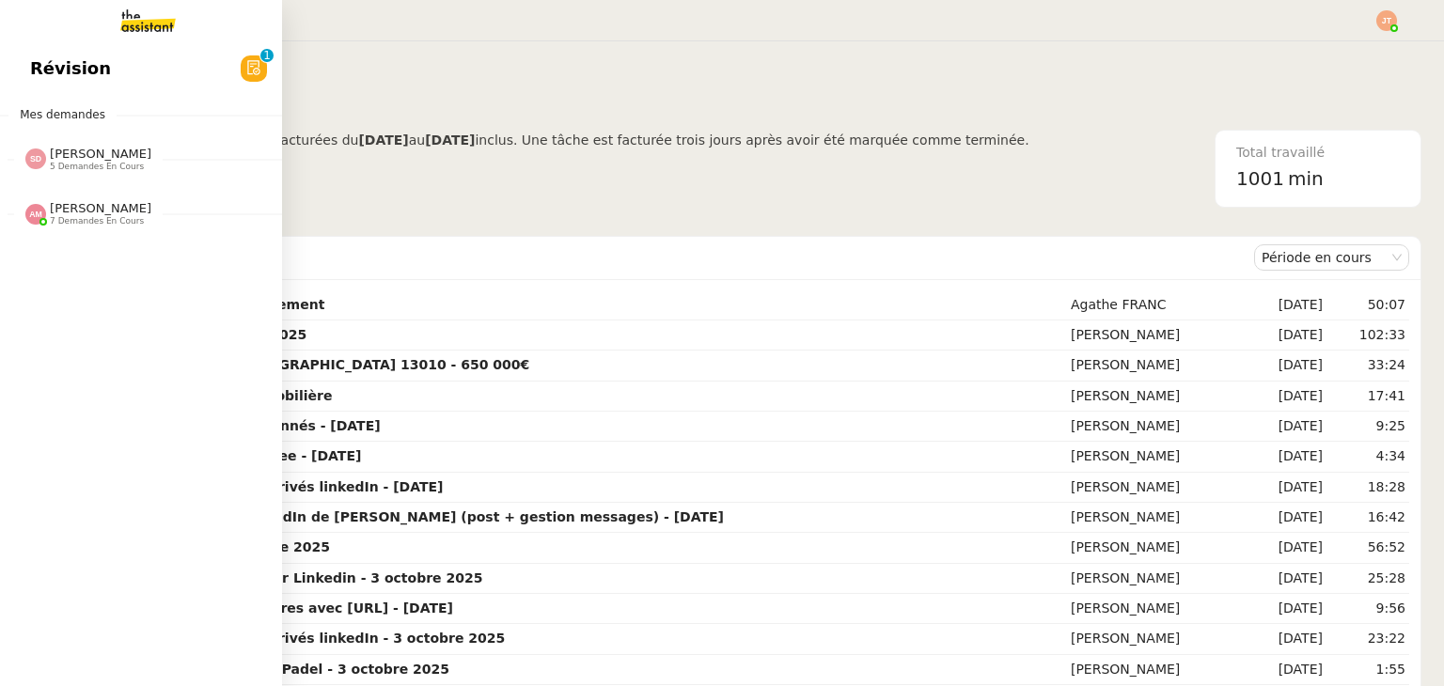
click at [74, 213] on span "[PERSON_NAME]" at bounding box center [101, 208] width 102 height 14
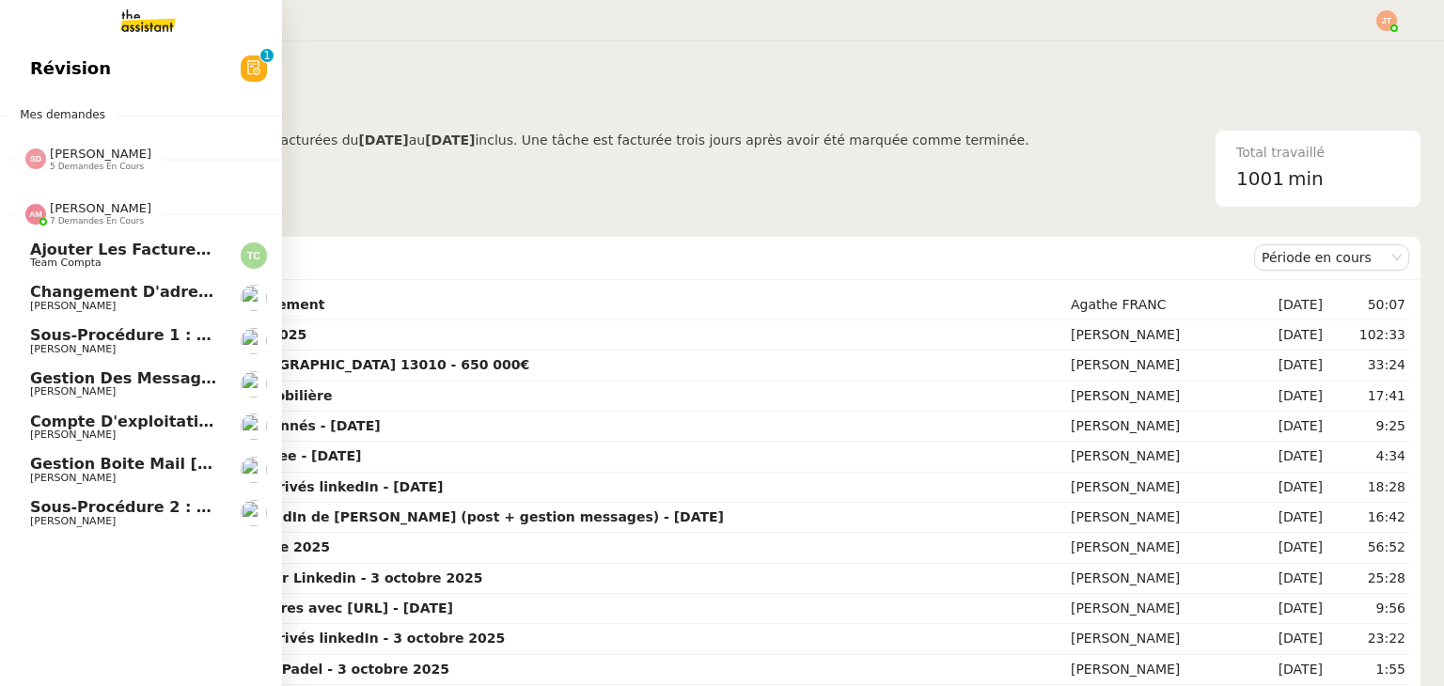
click at [74, 213] on span "[PERSON_NAME]" at bounding box center [101, 208] width 102 height 14
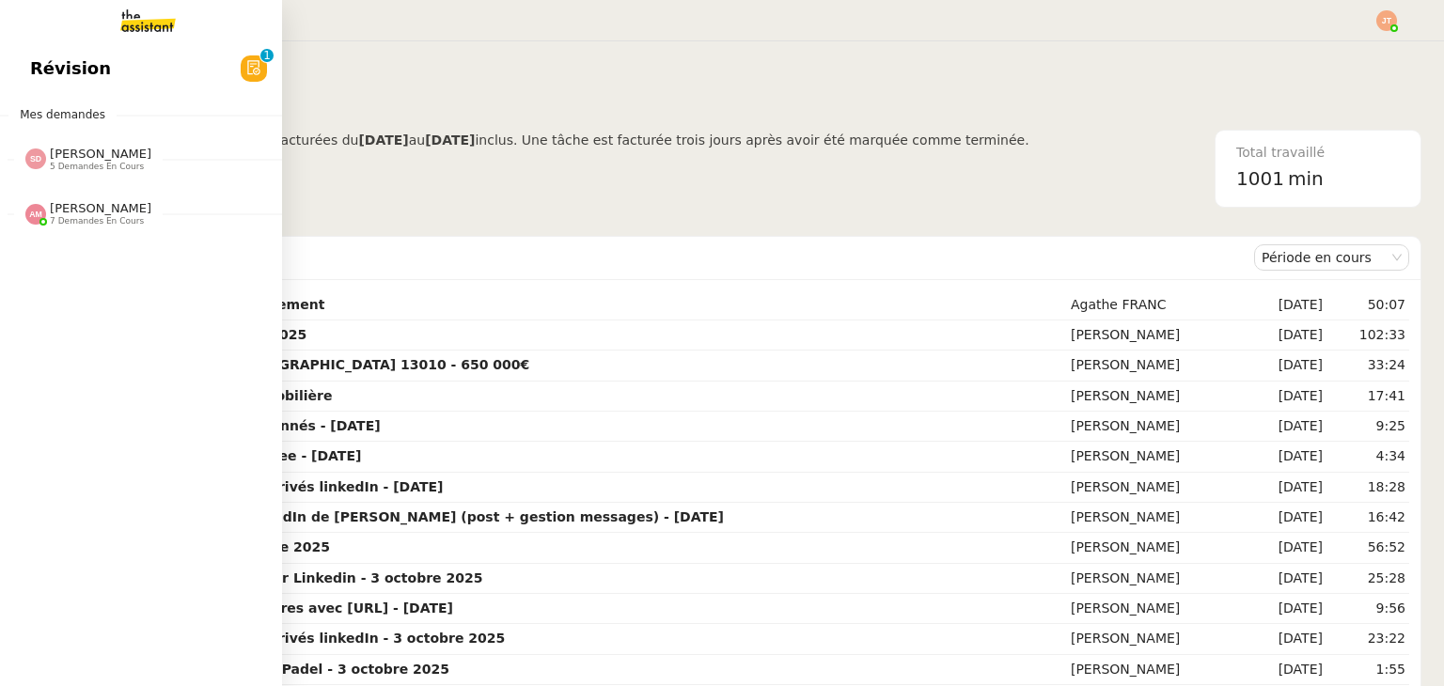
click at [72, 164] on span "5 demandes en cours" at bounding box center [97, 167] width 94 height 10
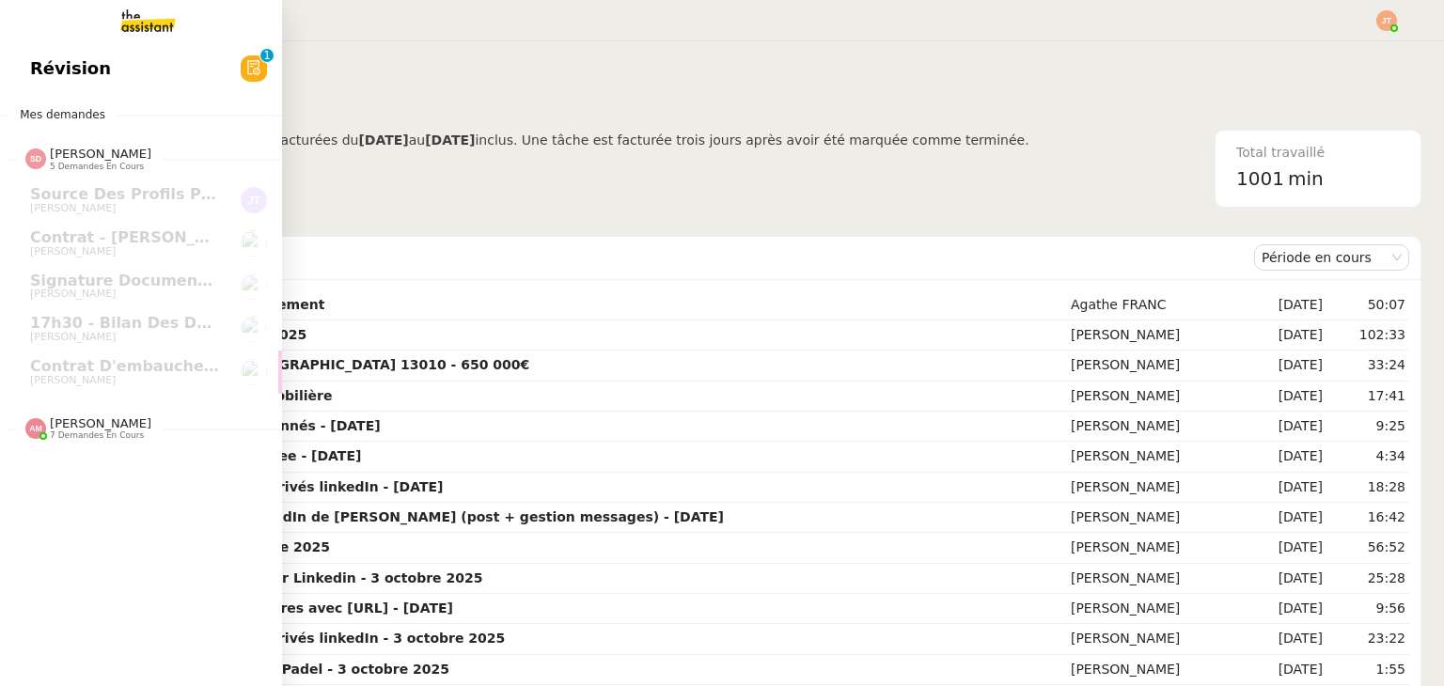
click at [102, 422] on span "[PERSON_NAME]" at bounding box center [101, 423] width 102 height 14
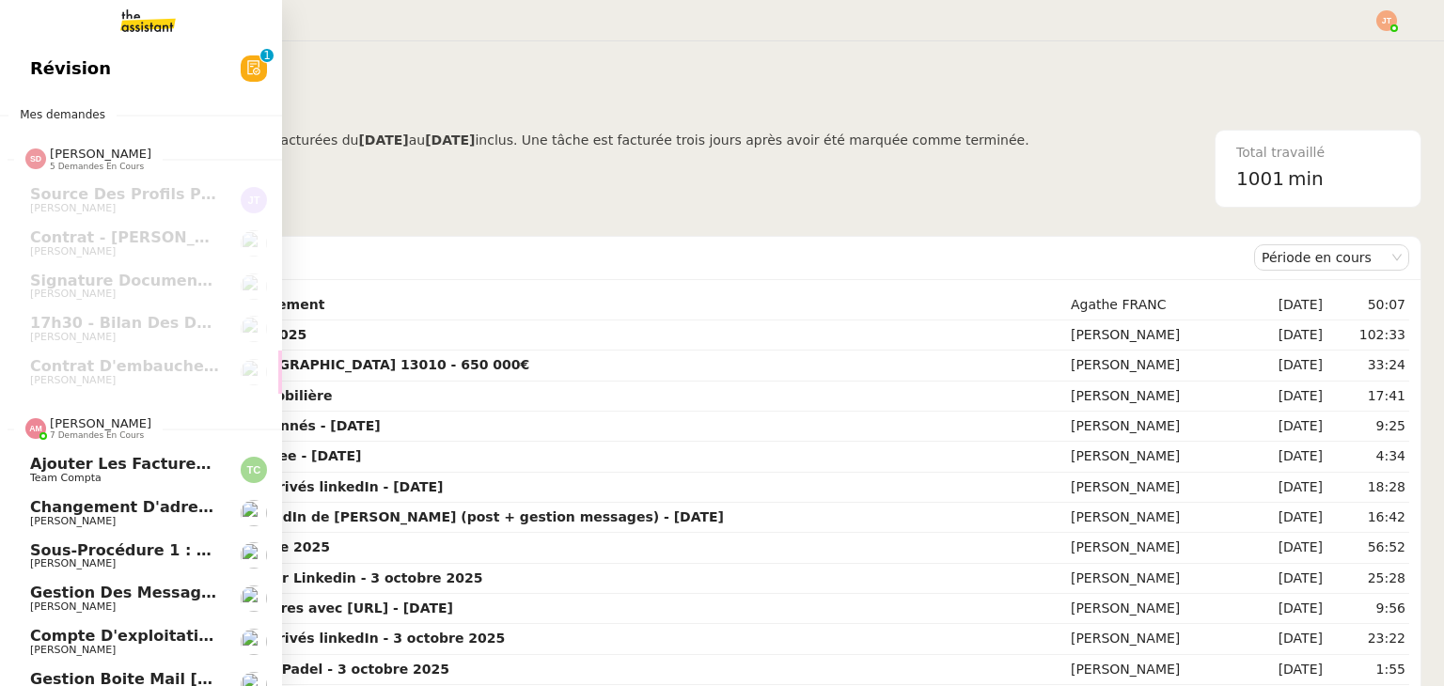
click at [102, 422] on span "[PERSON_NAME]" at bounding box center [101, 423] width 102 height 14
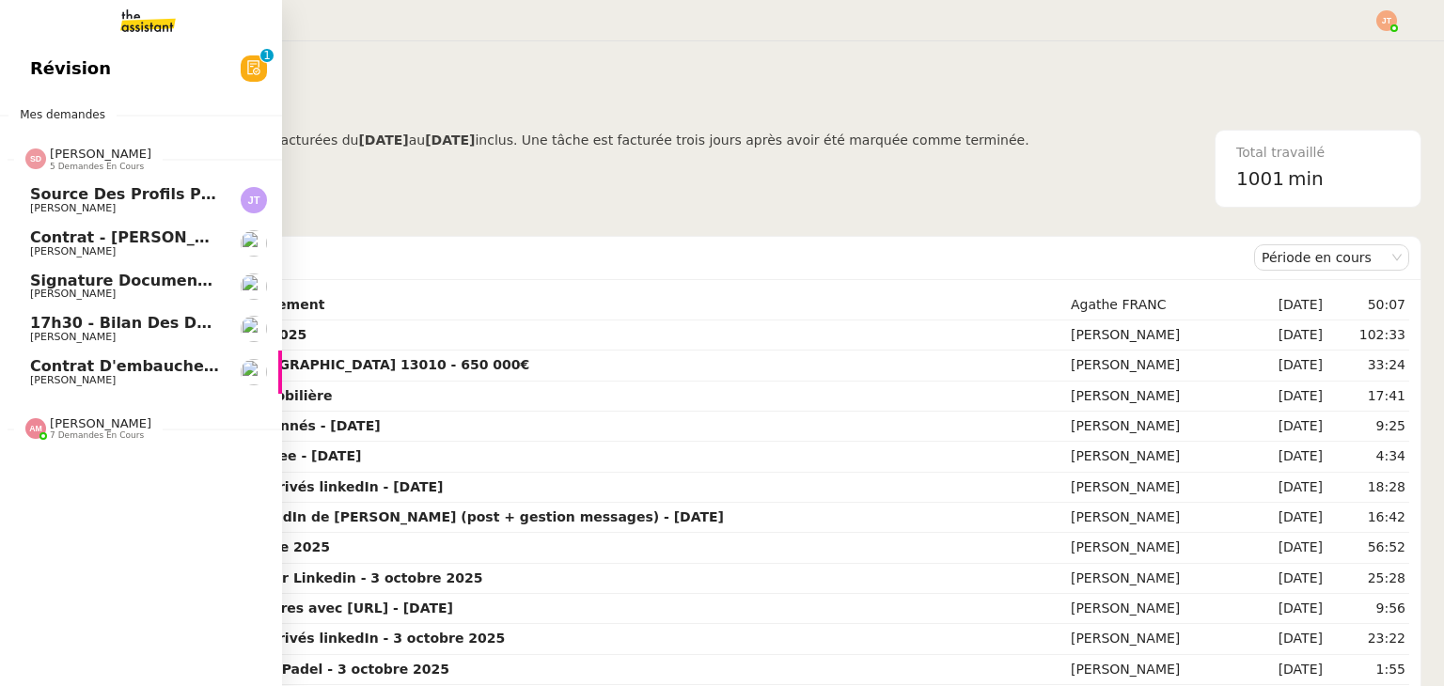
click at [121, 151] on div "[PERSON_NAME] 5 demandes en cours" at bounding box center [101, 159] width 102 height 24
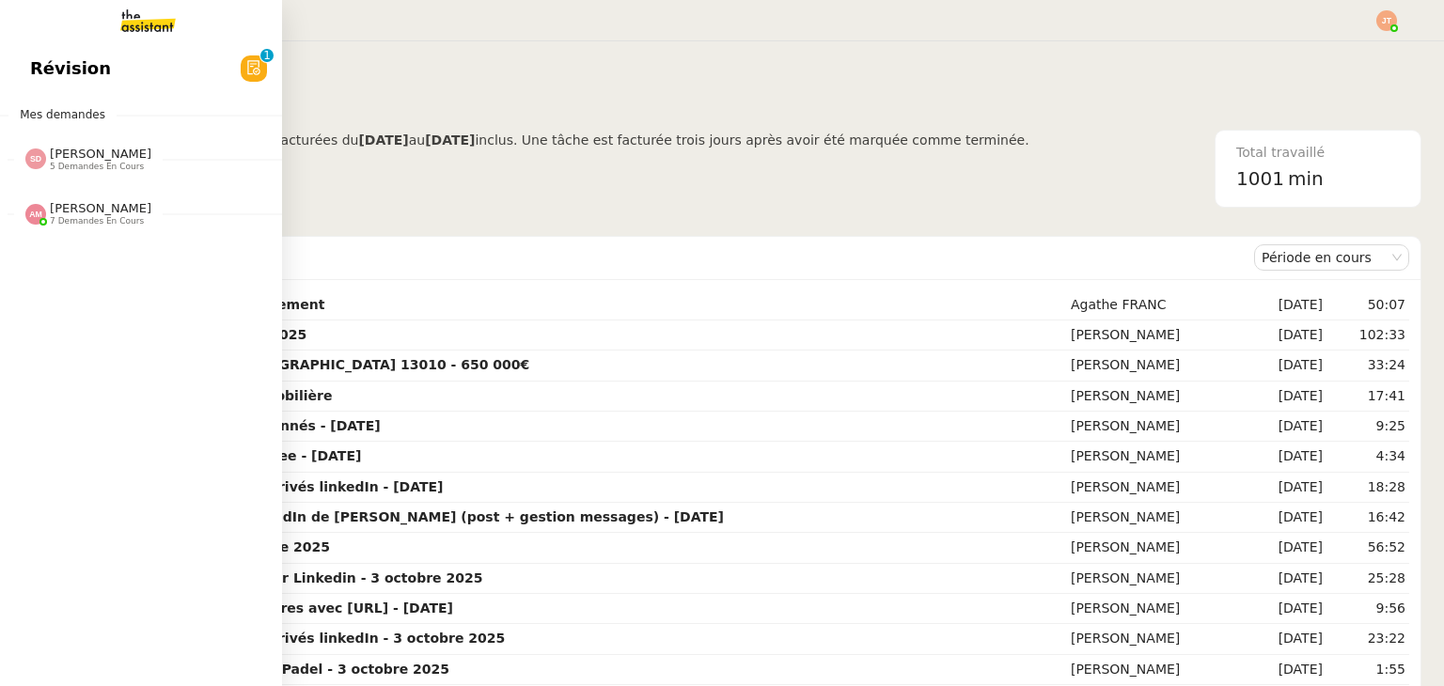
click at [54, 217] on span "7 demandes en cours" at bounding box center [97, 221] width 94 height 10
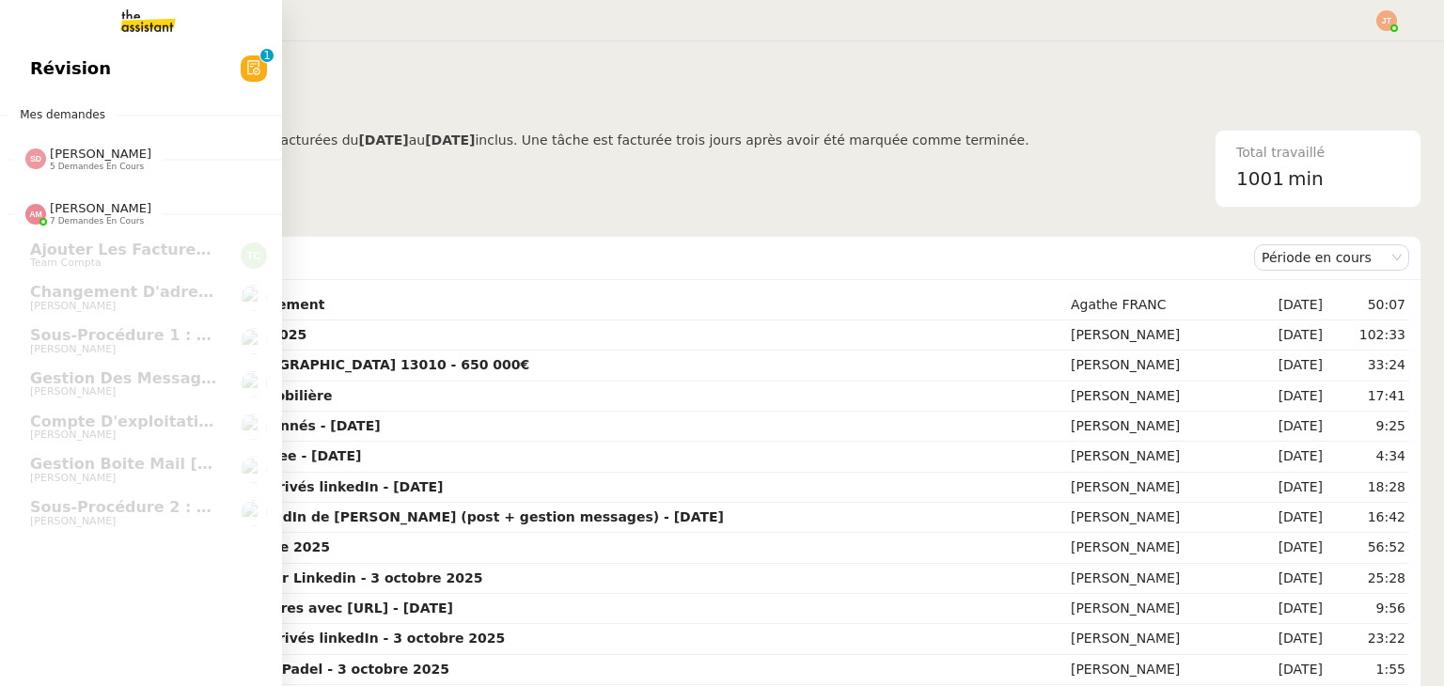
click at [54, 217] on span "7 demandes en cours" at bounding box center [97, 221] width 94 height 10
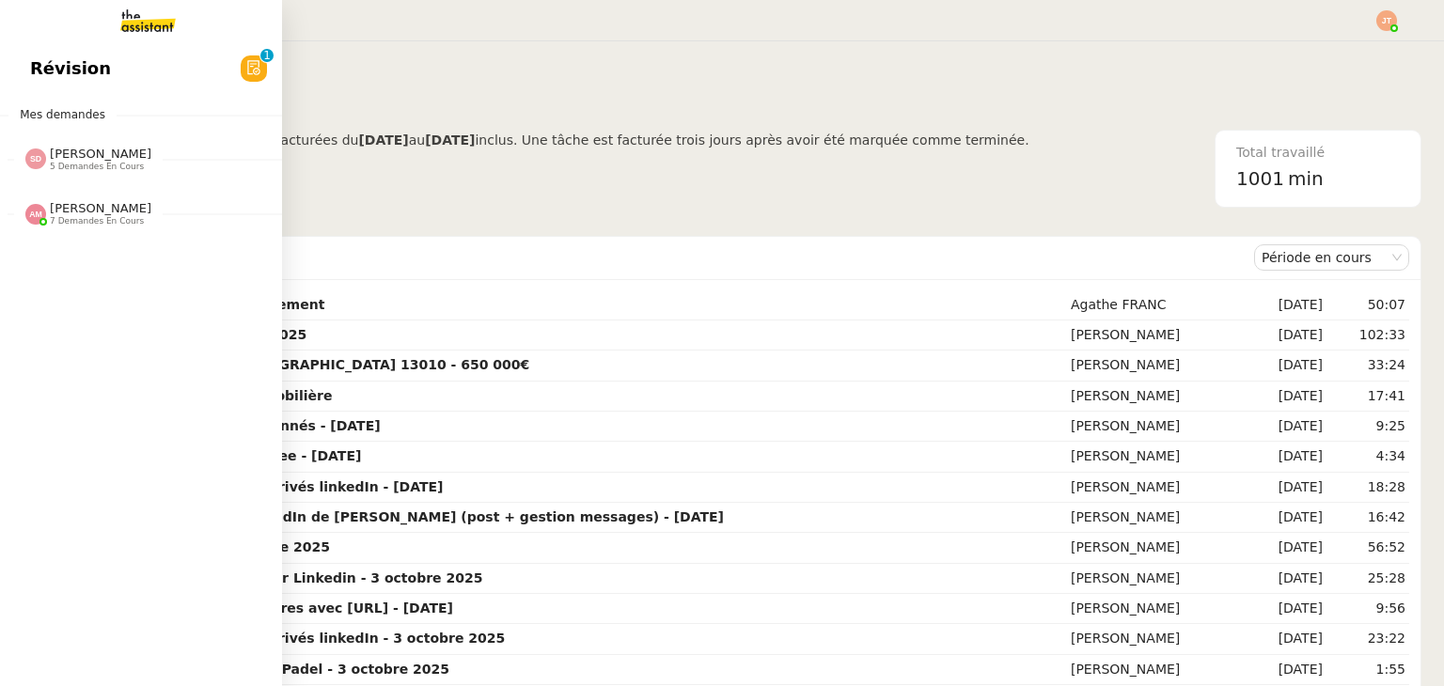
click at [68, 160] on span "[PERSON_NAME]" at bounding box center [101, 154] width 102 height 14
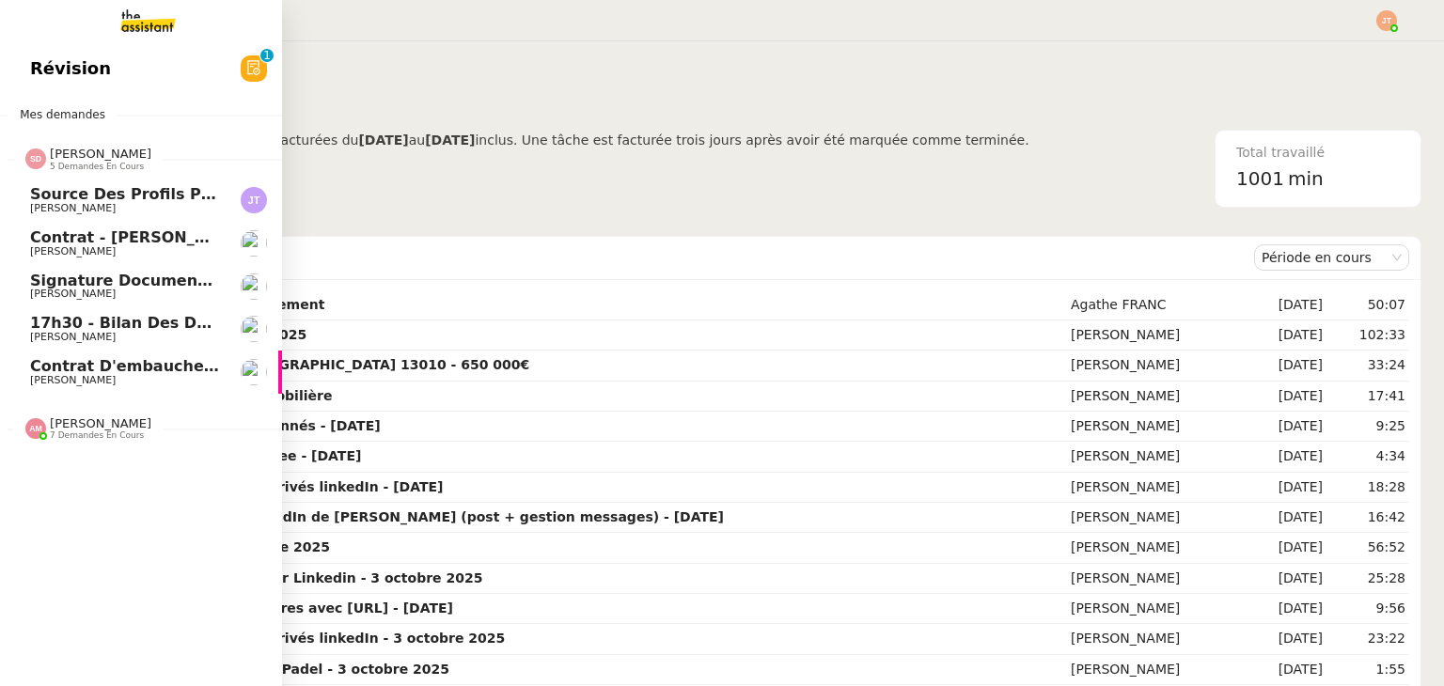
click at [123, 368] on span "Contrat d'embauche - [PERSON_NAME]" at bounding box center [195, 366] width 330 height 18
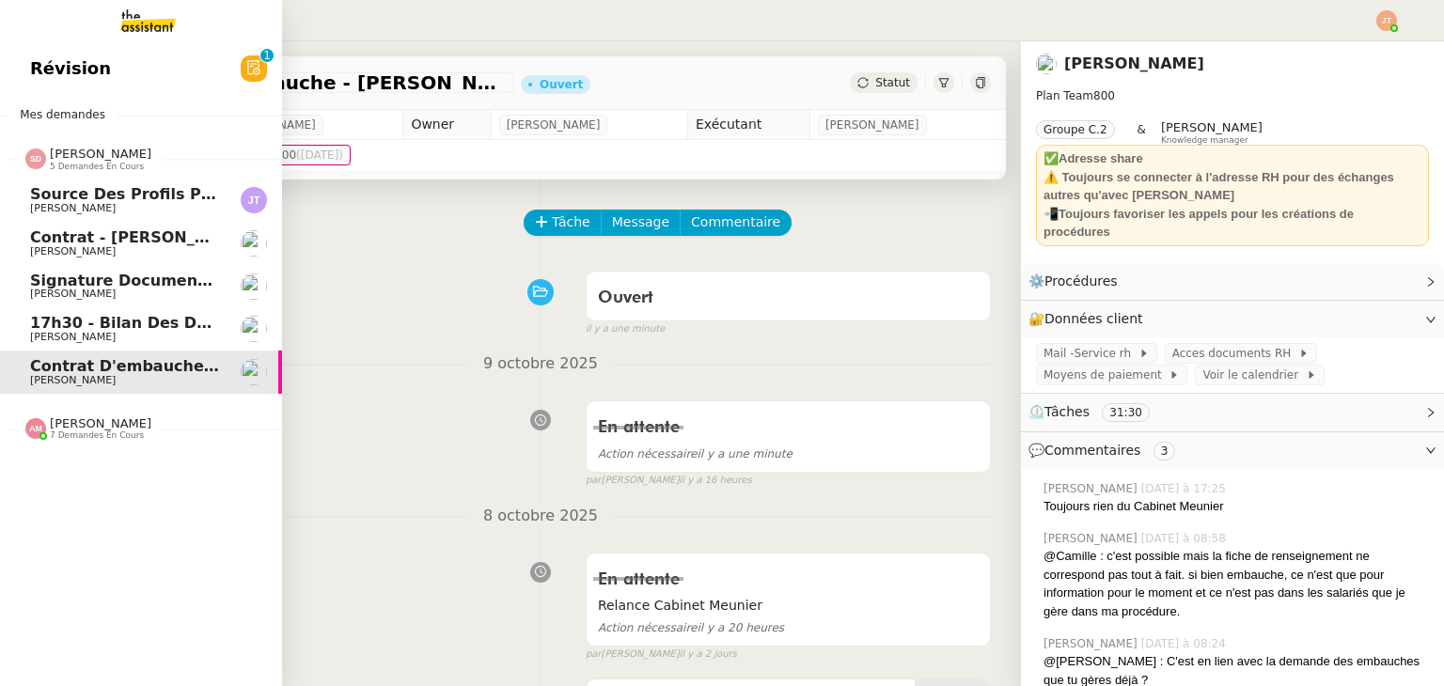
click at [141, 325] on span "17h30 - Bilan des demandes de la journée : en cours et restant à traiter - 10 o…" at bounding box center [424, 323] width 788 height 18
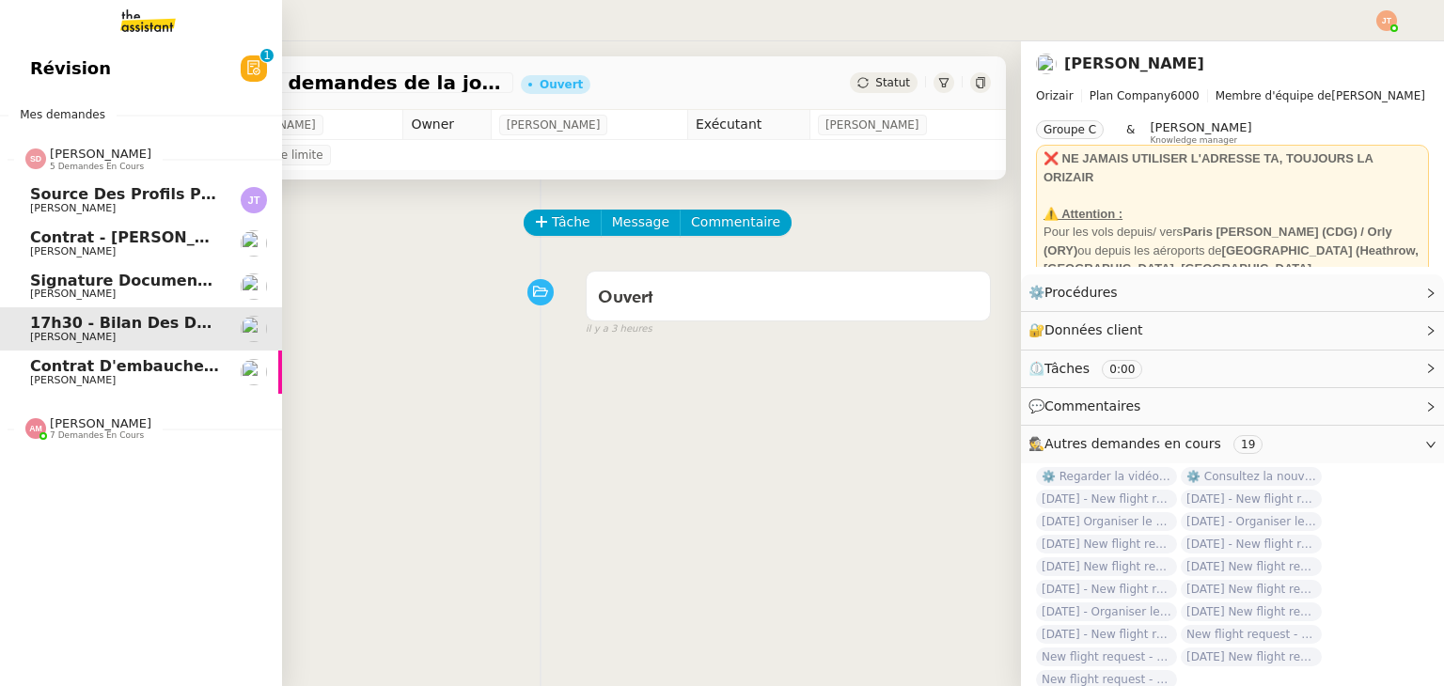
click at [140, 280] on span "Signature document sortie" at bounding box center [145, 281] width 231 height 18
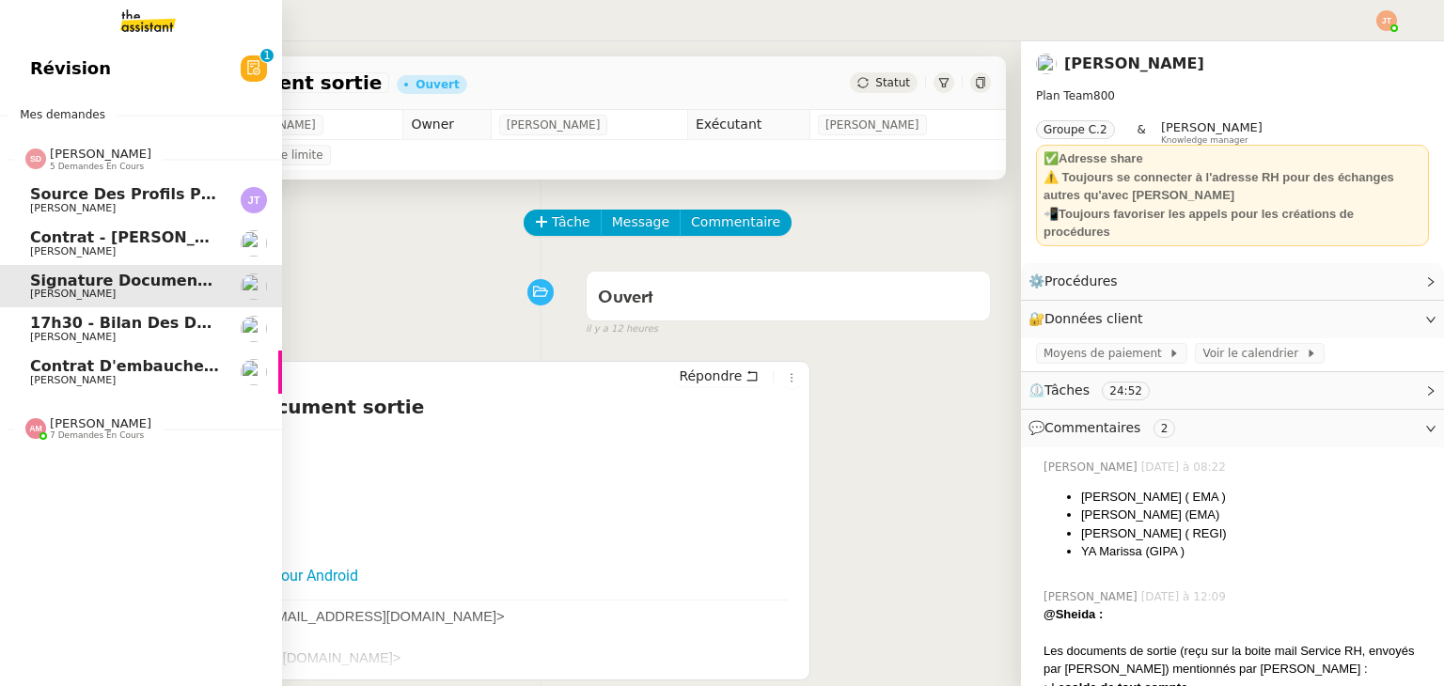
click at [117, 242] on span "Contrat - [PERSON_NAME]" at bounding box center [140, 237] width 221 height 18
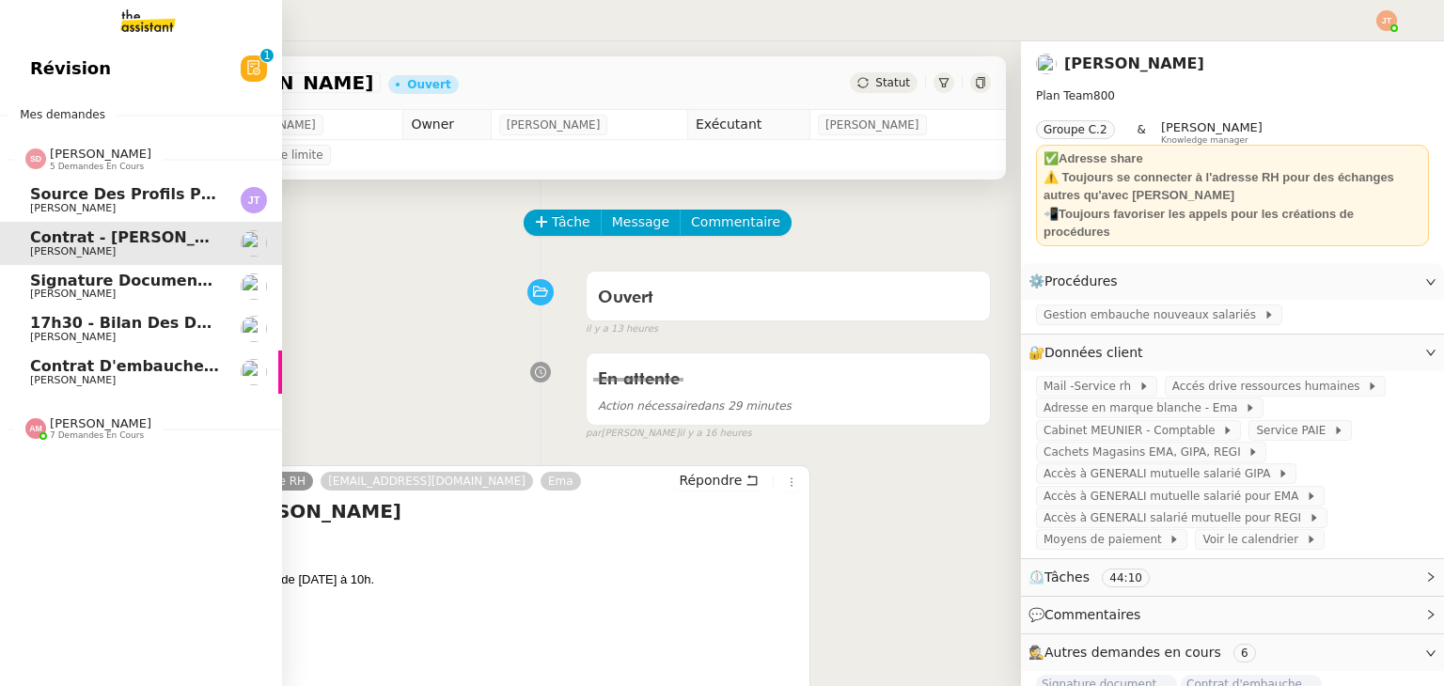
click at [117, 180] on link "Source des profils pour Account Manager [PERSON_NAME]" at bounding box center [141, 200] width 282 height 43
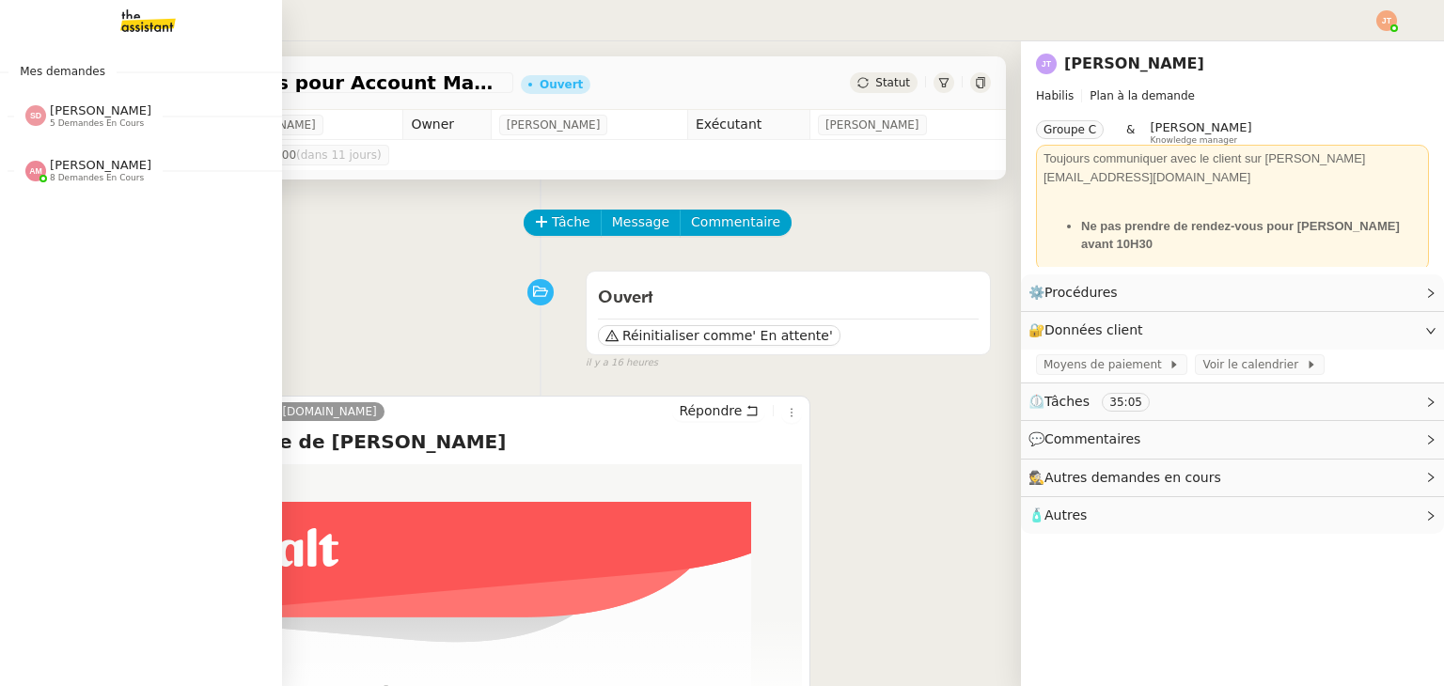
click at [103, 169] on span "[PERSON_NAME]" at bounding box center [101, 165] width 102 height 14
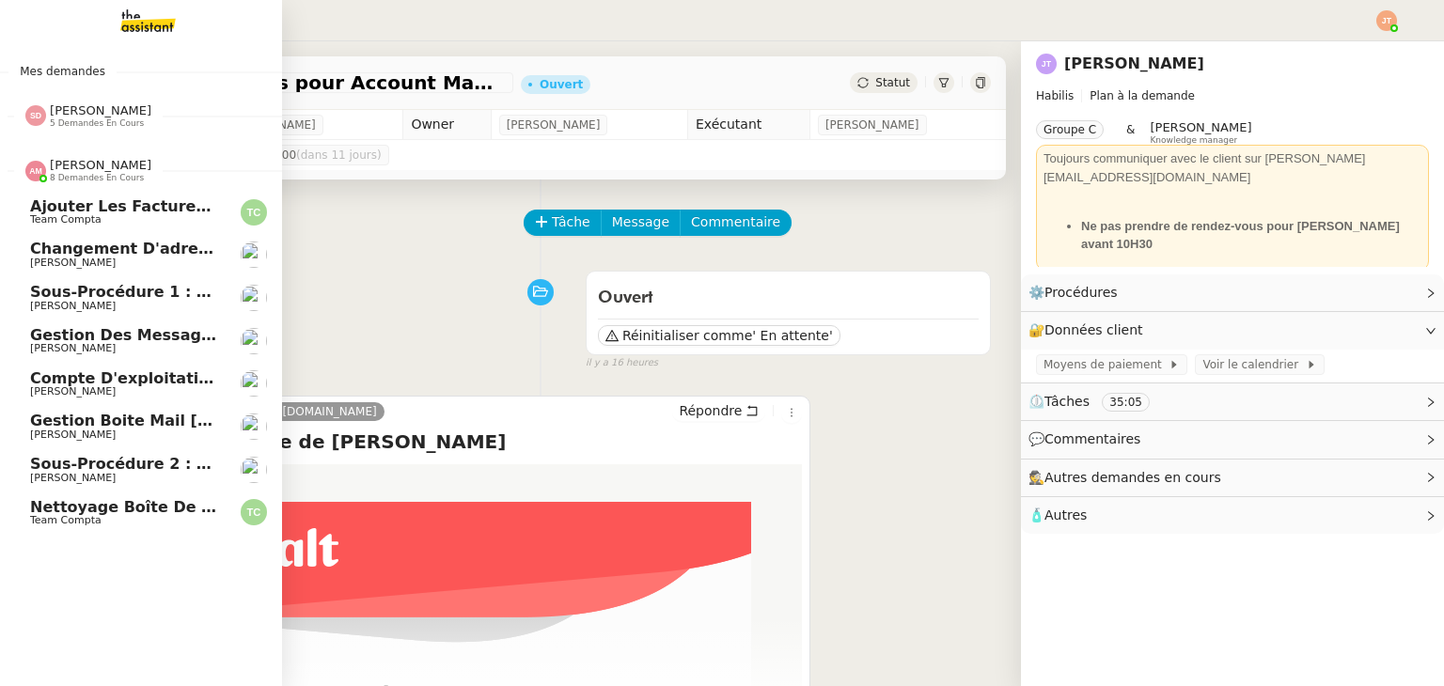
click at [115, 163] on span "[PERSON_NAME]" at bounding box center [101, 165] width 102 height 14
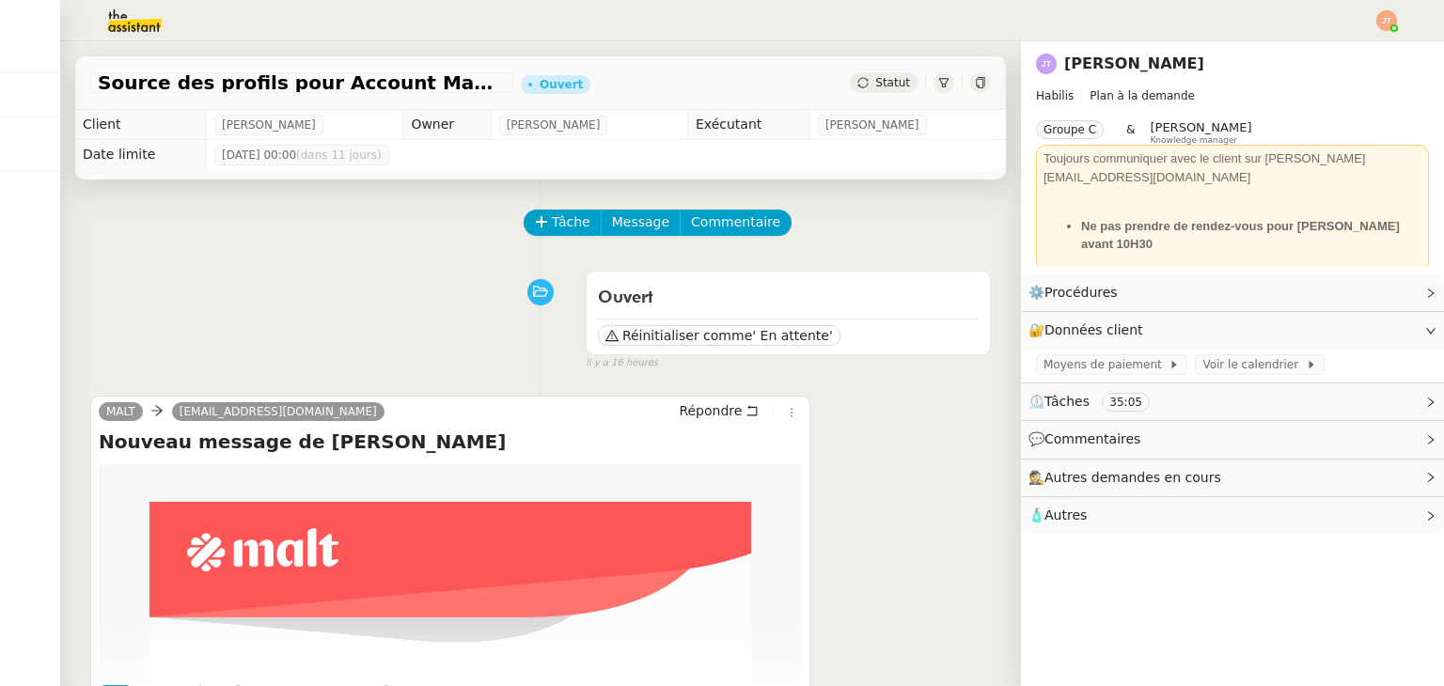
click at [1385, 16] on img at bounding box center [1386, 20] width 21 height 21
click at [1336, 49] on span "Suivi" at bounding box center [1320, 53] width 32 height 15
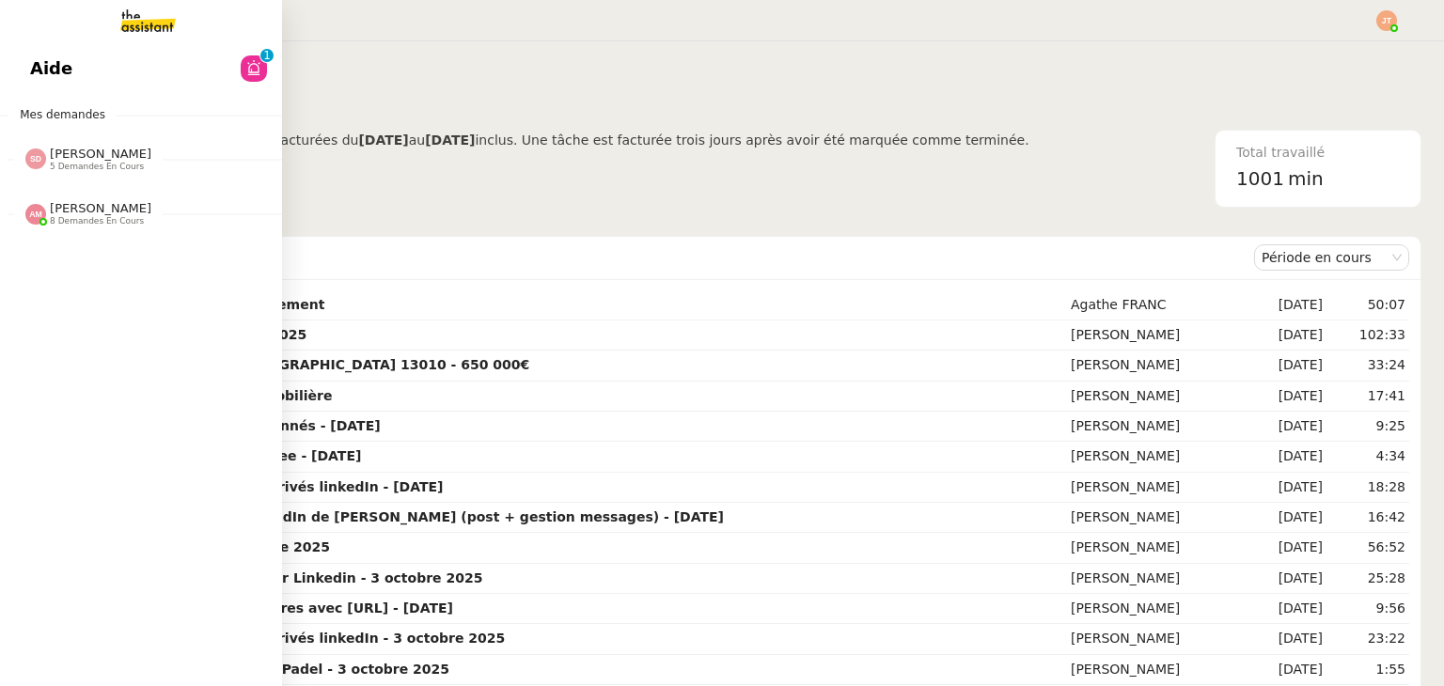
click at [107, 73] on link "Aide 0 1 2 3 4 5 6 7 8 9" at bounding box center [141, 68] width 282 height 43
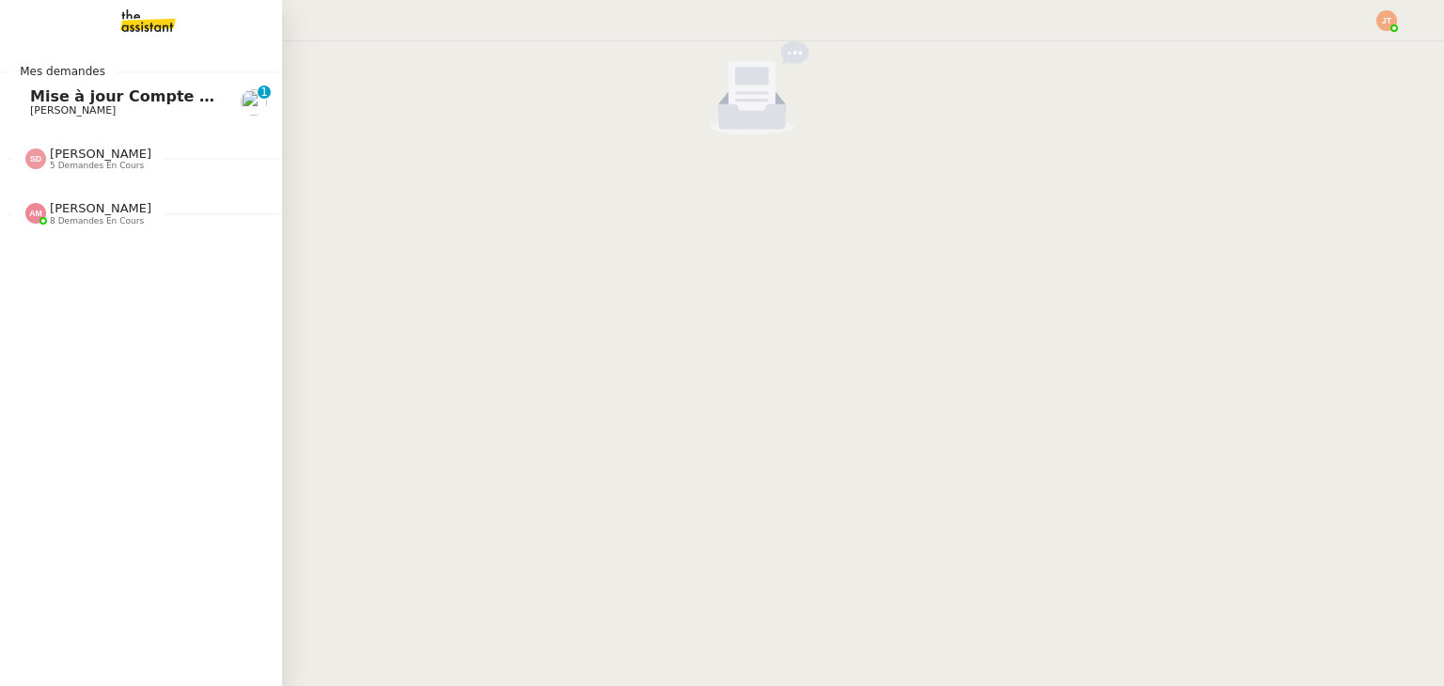
click at [62, 104] on span "[PERSON_NAME]" at bounding box center [73, 110] width 86 height 12
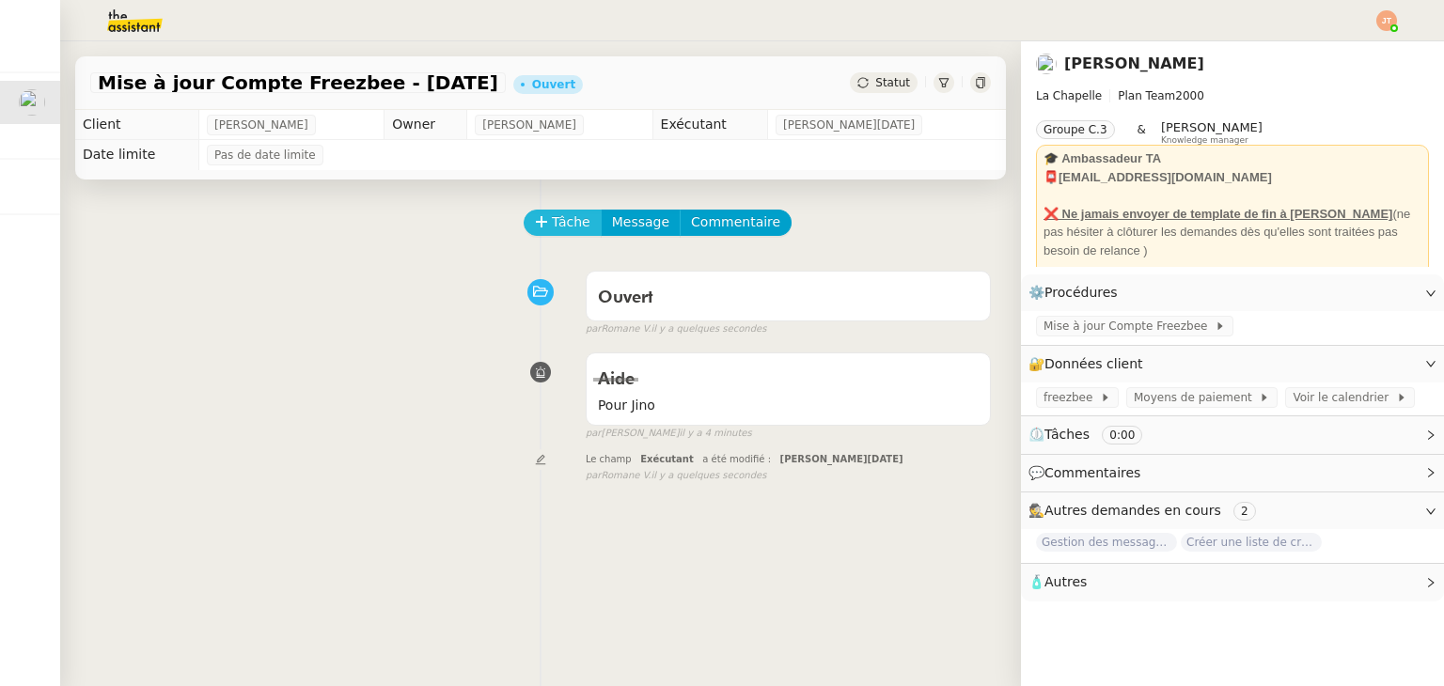
click at [552, 233] on span "Tâche" at bounding box center [571, 222] width 39 height 22
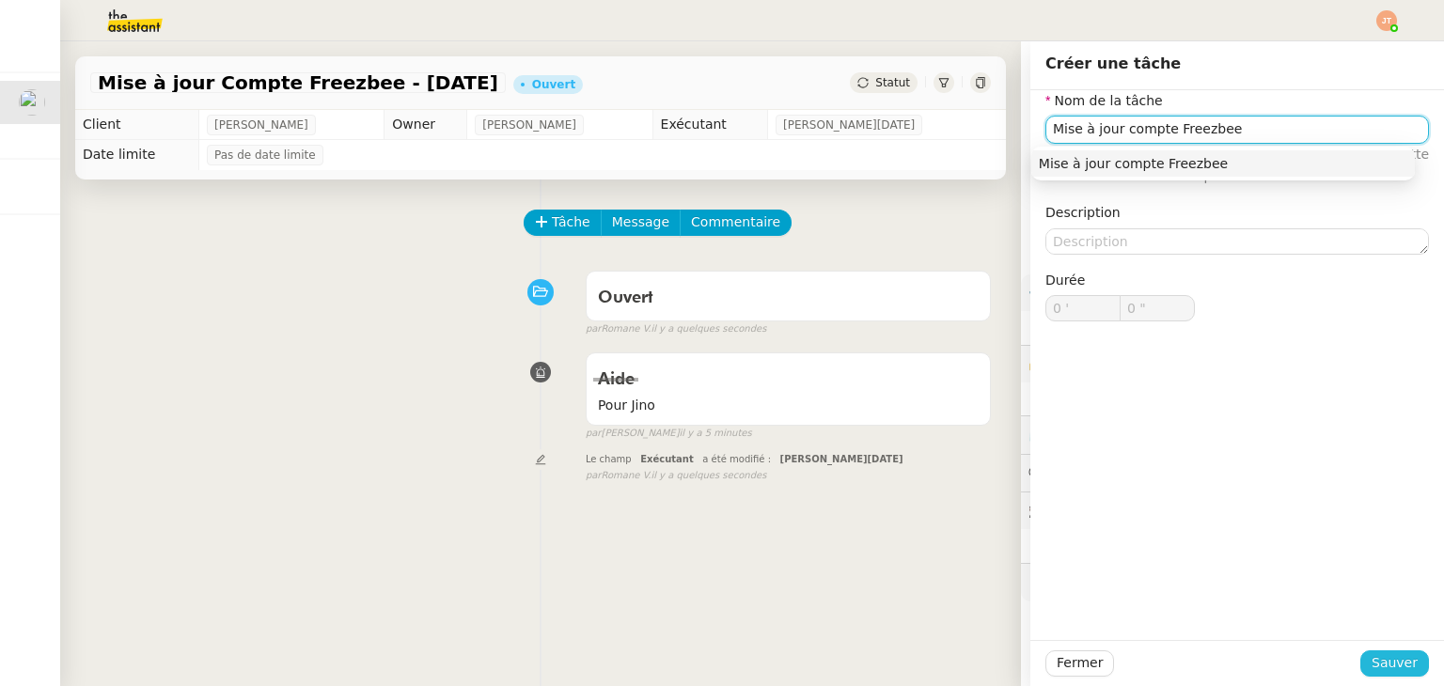
type input "Mise à jour compte Freezbee"
click at [1371, 661] on span "Sauver" at bounding box center [1394, 663] width 46 height 22
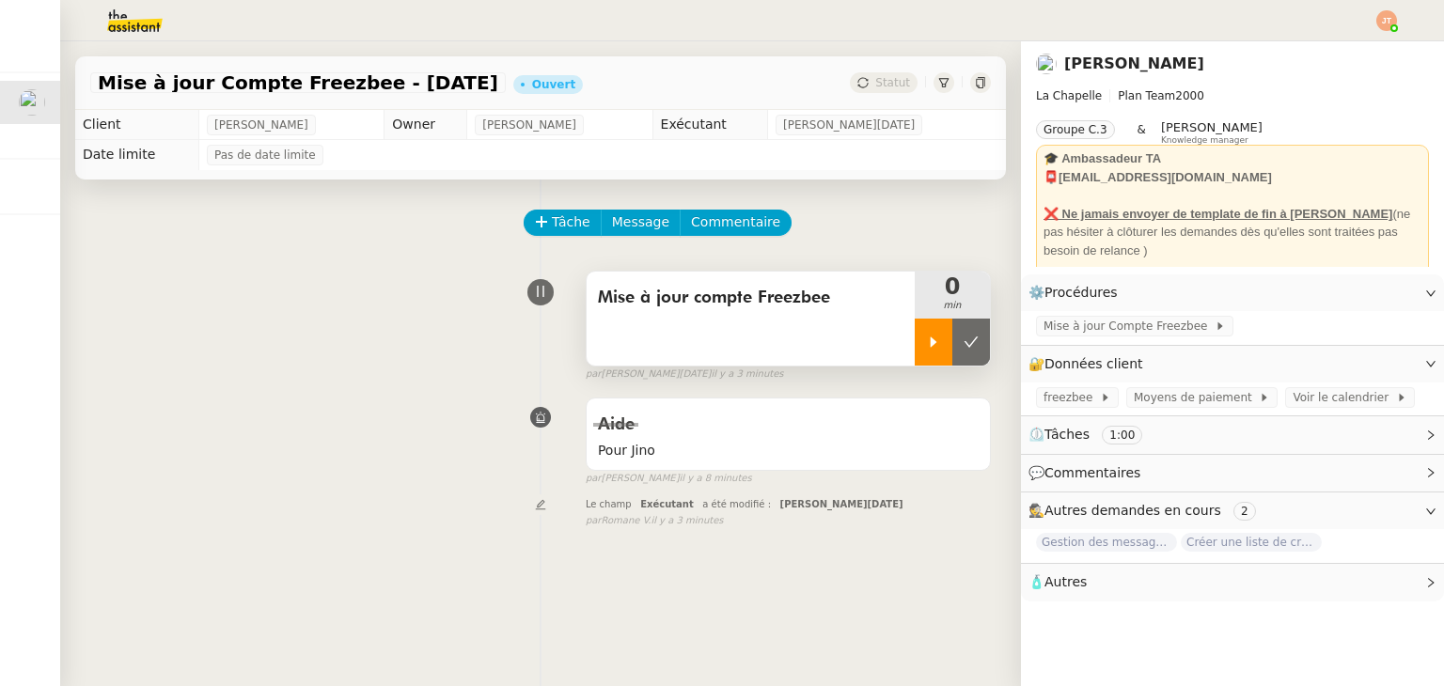
click at [926, 341] on icon at bounding box center [933, 342] width 15 height 15
click at [306, 343] on div "Mise à jour compte Freezbee 1 min false par [PERSON_NAME][DATE] il y a 3 minutes" at bounding box center [540, 322] width 901 height 120
click at [632, 220] on span "Message" at bounding box center [640, 222] width 57 height 22
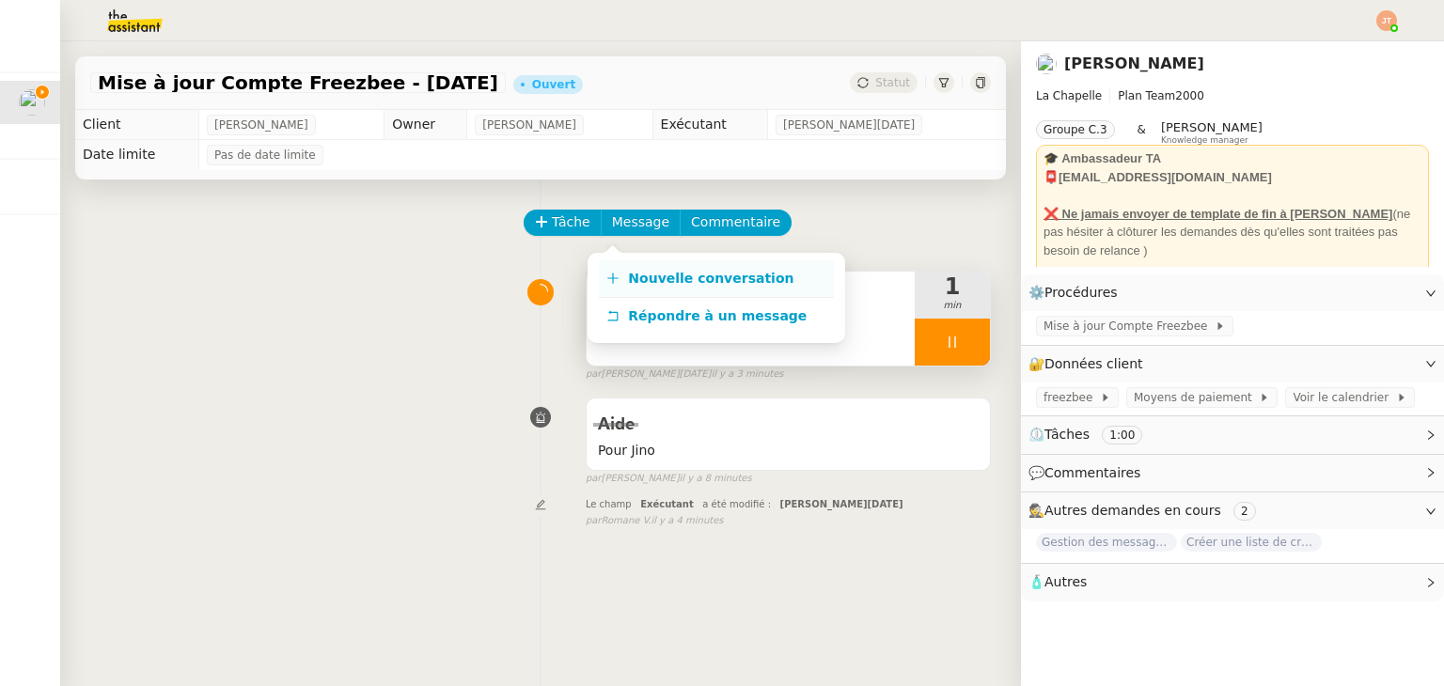
click at [669, 278] on span "Nouvelle conversation" at bounding box center [710, 278] width 165 height 15
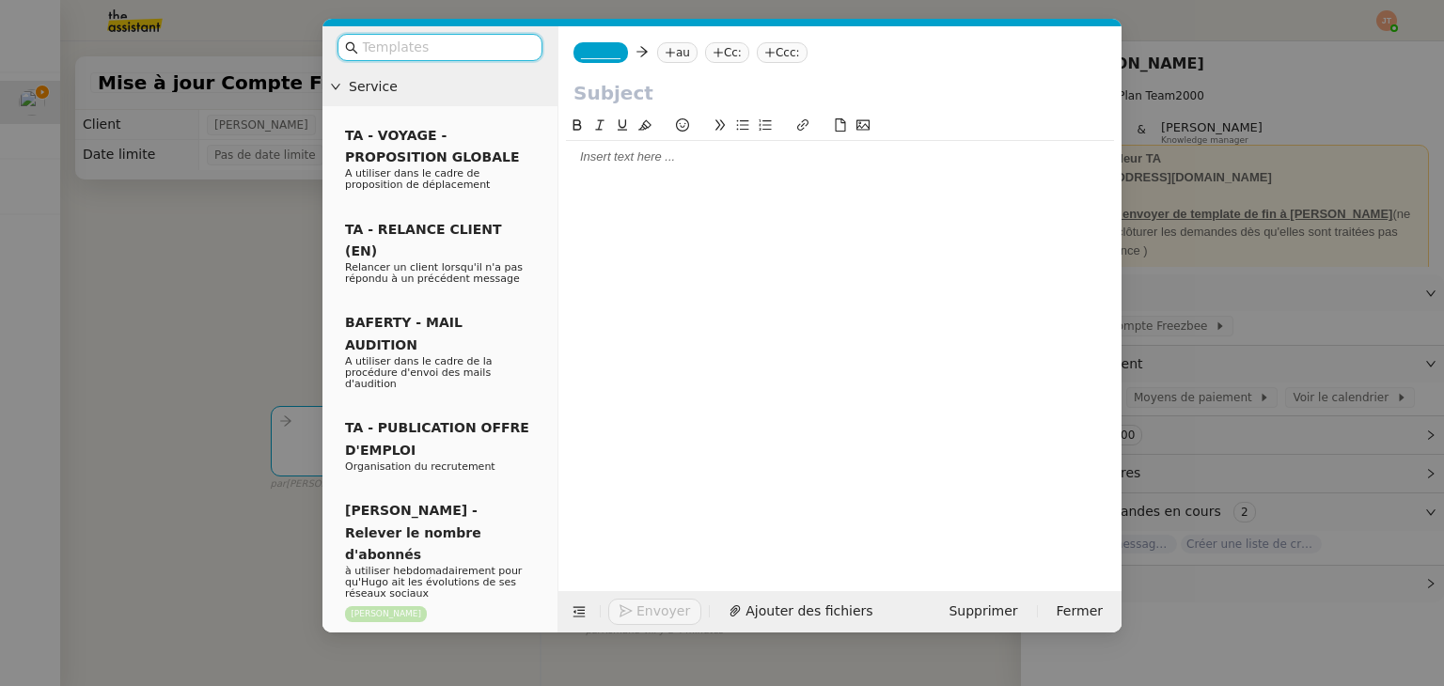
click at [665, 50] on icon at bounding box center [670, 52] width 11 height 11
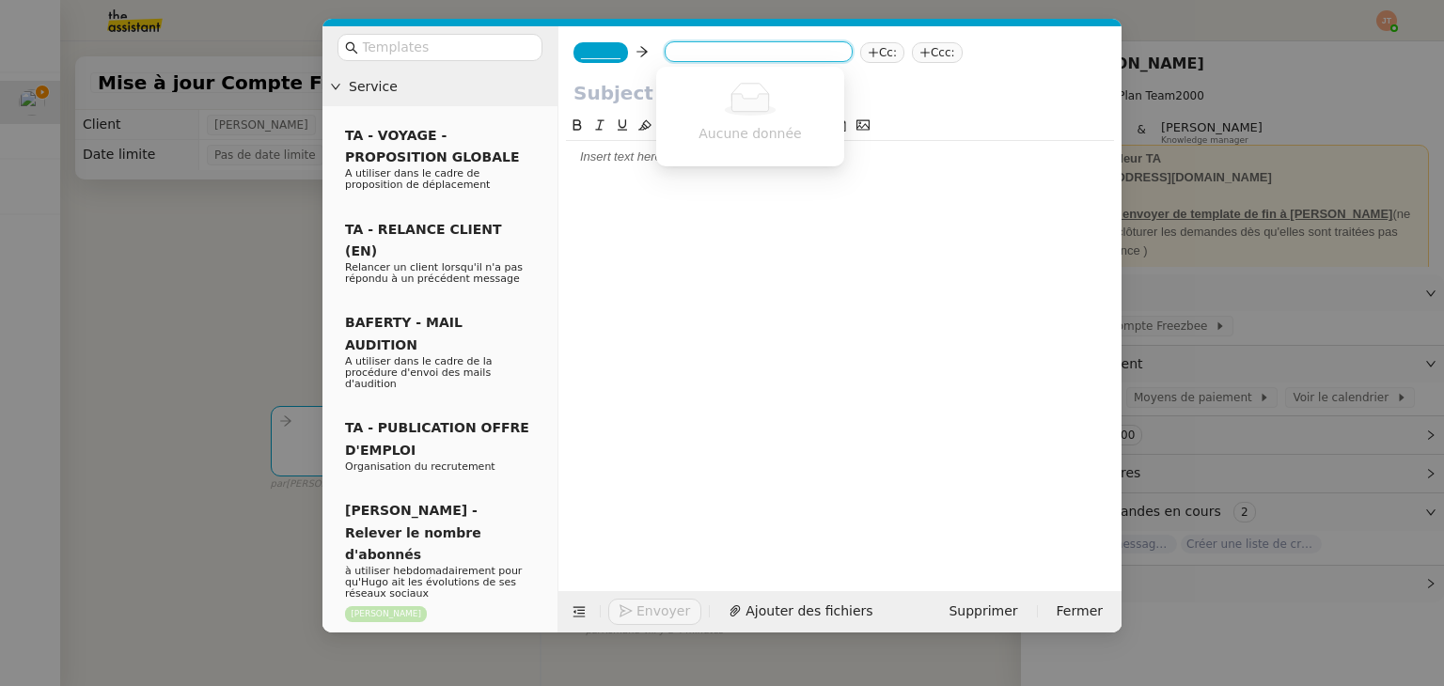
click at [694, 83] on nz-empty-simple at bounding box center [750, 99] width 173 height 33
click at [697, 55] on input at bounding box center [758, 53] width 173 height 19
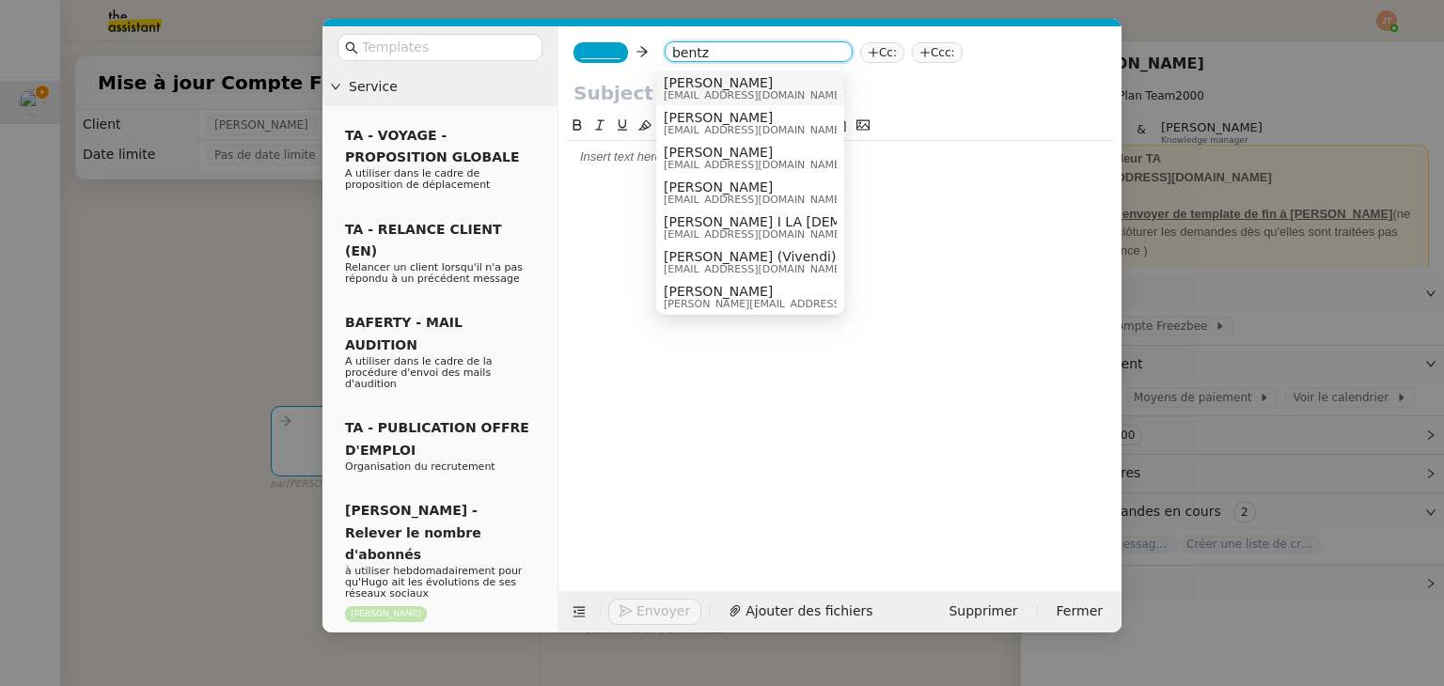
type input "bentz"
click at [698, 83] on span "[PERSON_NAME]" at bounding box center [754, 82] width 180 height 15
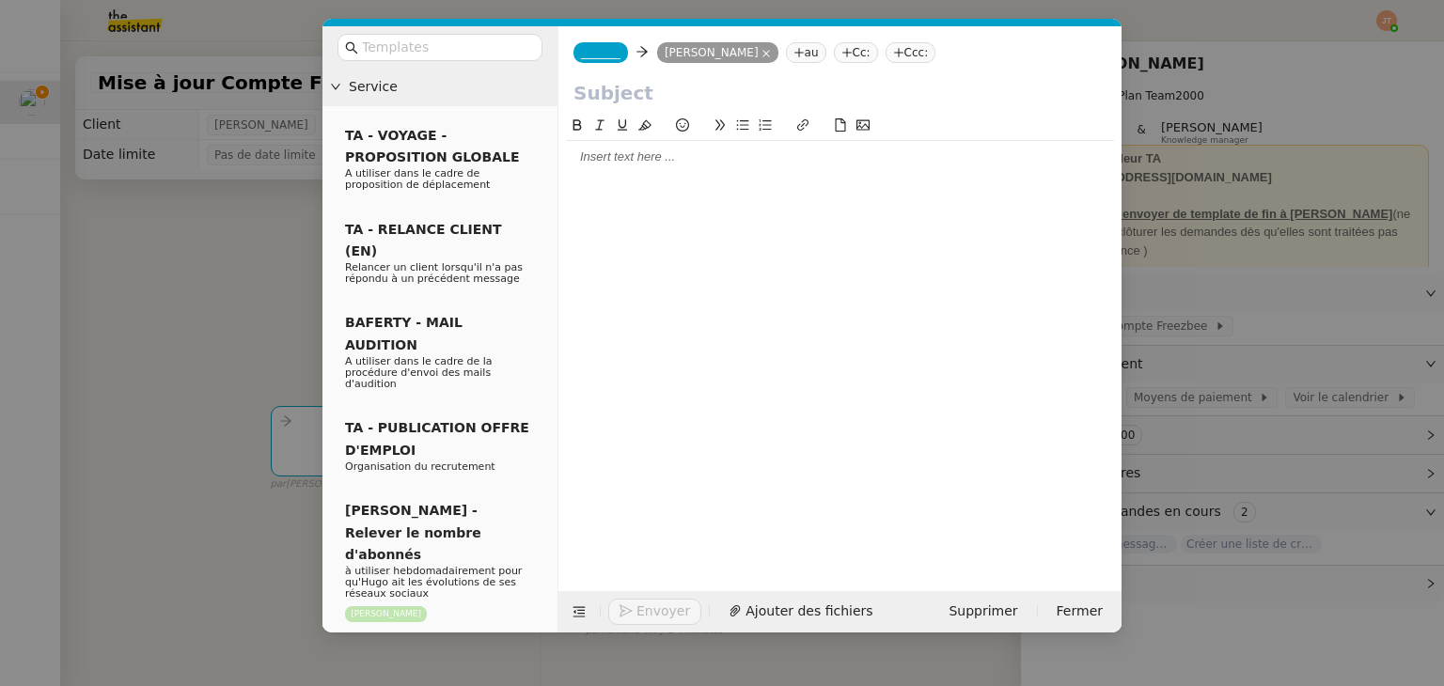
click at [609, 54] on span "_______" at bounding box center [600, 52] width 39 height 13
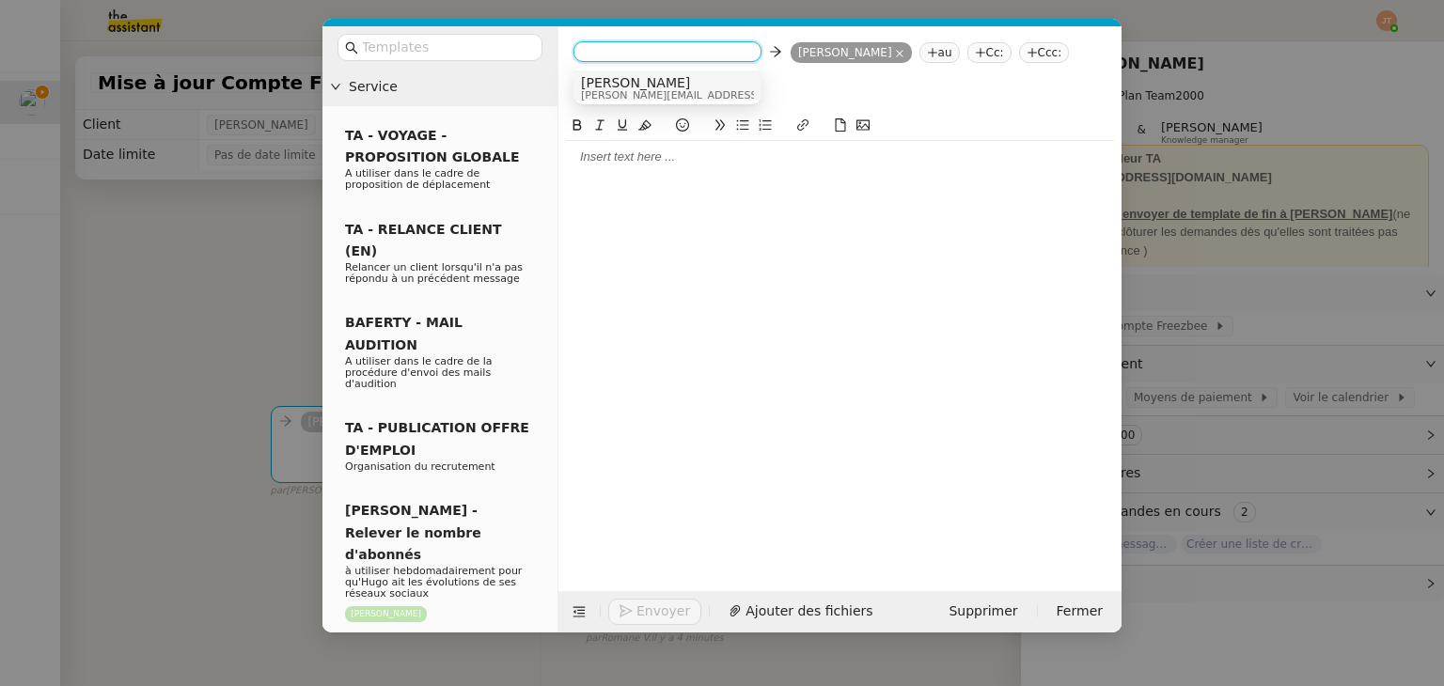
click at [616, 81] on span "[PERSON_NAME]" at bounding box center [714, 82] width 267 height 15
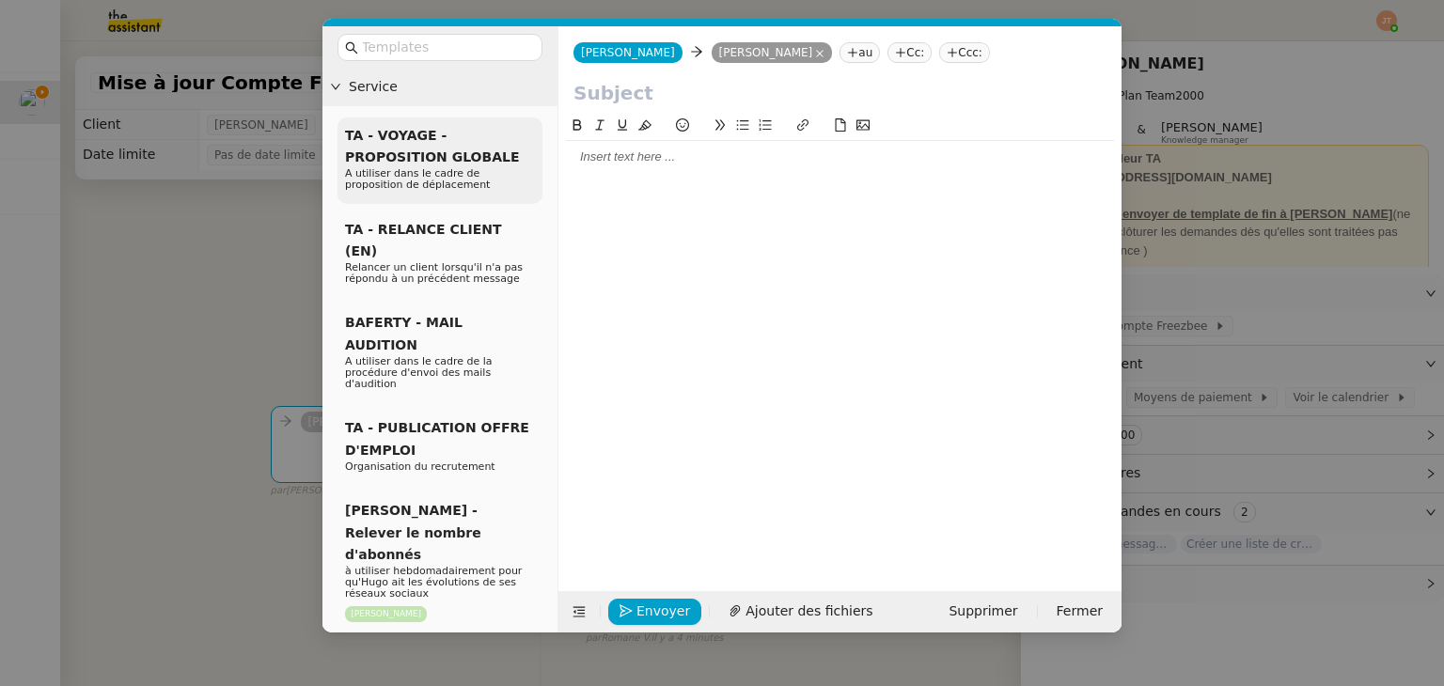
click at [366, 182] on span "A utiliser dans le cadre de proposition de déplacement" at bounding box center [417, 178] width 145 height 23
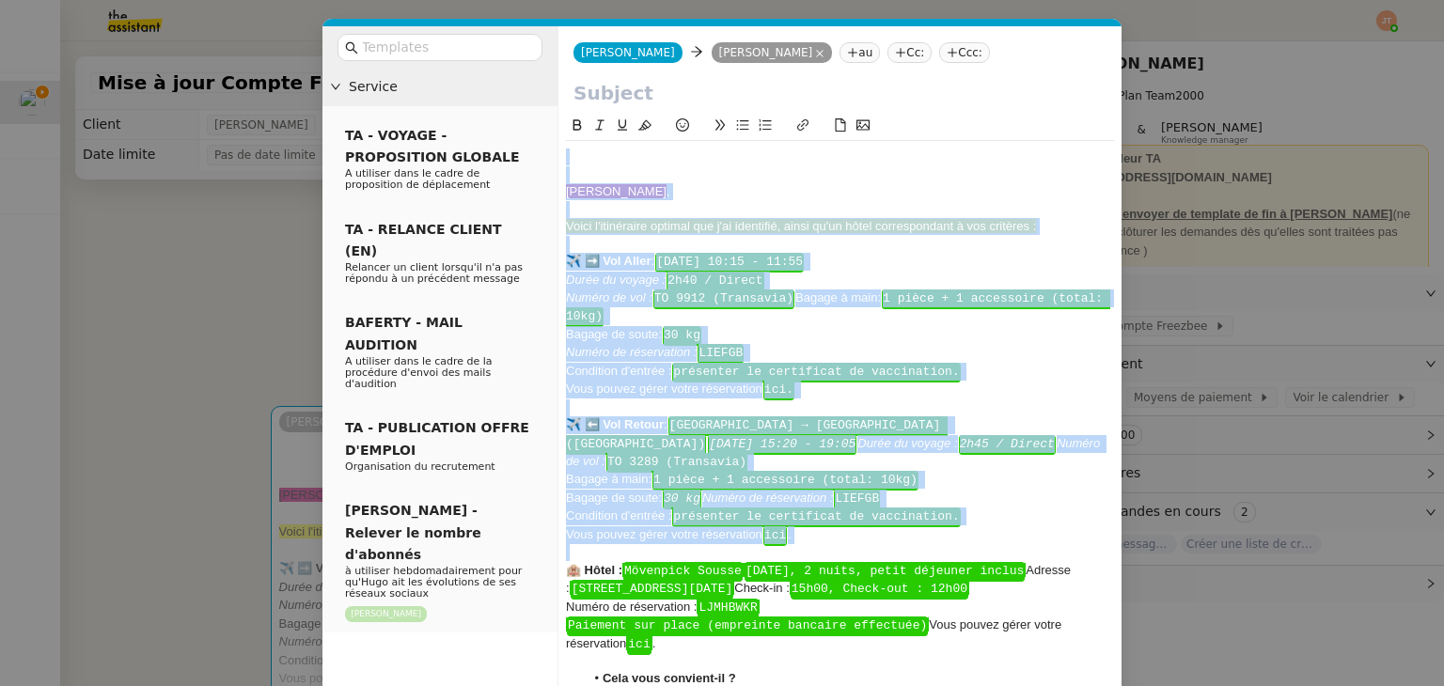
drag, startPoint x: 593, startPoint y: 158, endPoint x: 1007, endPoint y: 579, distance: 590.3
click at [1007, 580] on div "﻿Hugo﻿ , Voici l'itinéraire optimal que j'ai identifié, ainsi qu'un hôtel corre…" at bounding box center [840, 435] width 548 height 589
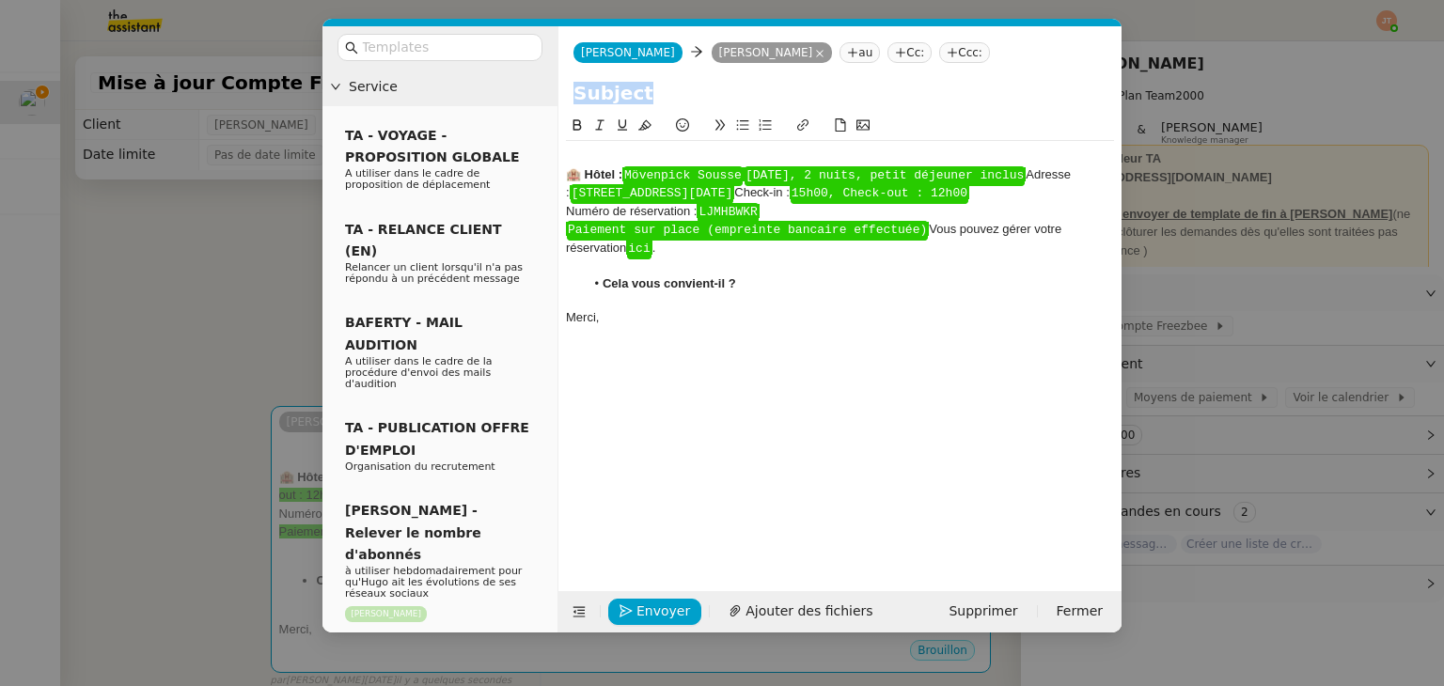
drag, startPoint x: 697, startPoint y: 388, endPoint x: 589, endPoint y: 181, distance: 232.9
click at [589, 181] on div "🏨 Hôtel : ﻿ Mövenpick Sousse ﻿ ﻿ [DATE], 2 nuits, petit déjeuner inclus ﻿ Adres…" at bounding box center [840, 338] width 548 height 447
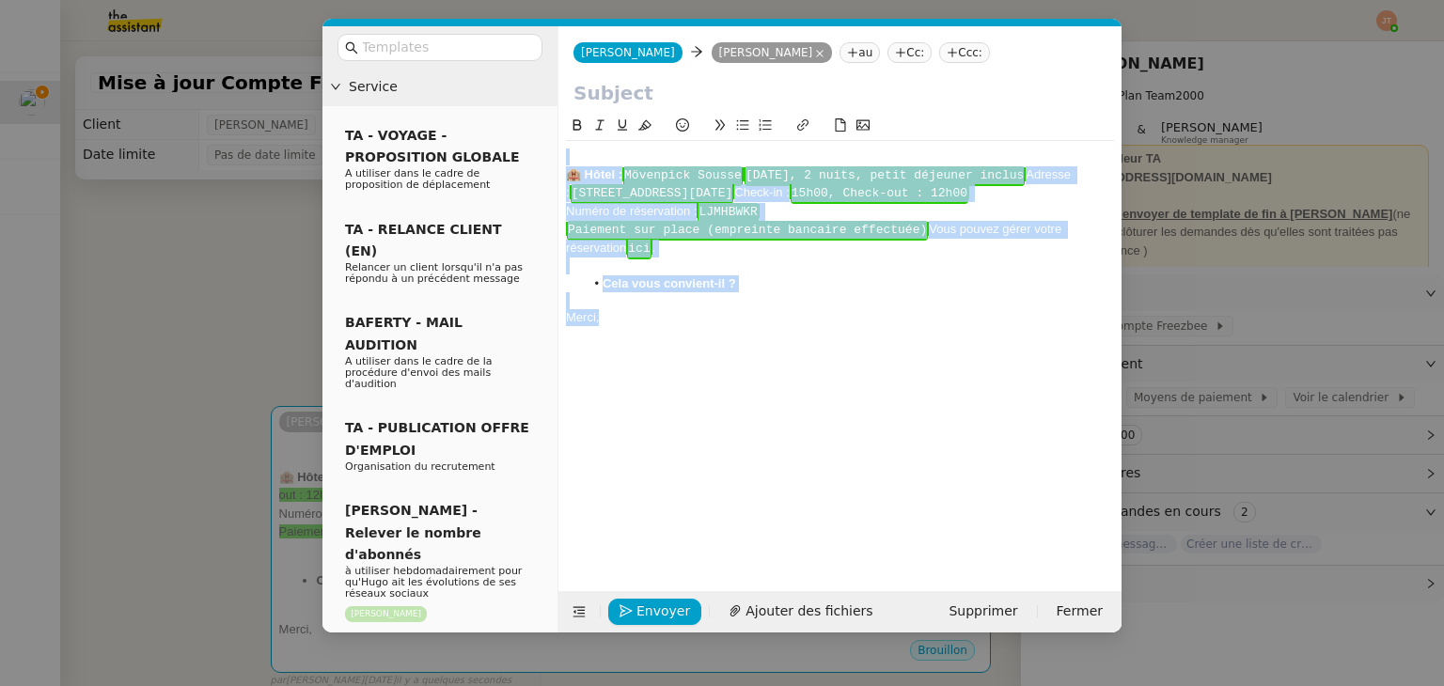
drag, startPoint x: 616, startPoint y: 323, endPoint x: 583, endPoint y: 150, distance: 176.1
click at [583, 150] on div "🏨 Hôtel : ﻿ Mövenpick Sousse ﻿ ﻿ [DATE], 2 nuits, petit déjeuner inclus ﻿ Adres…" at bounding box center [840, 238] width 548 height 194
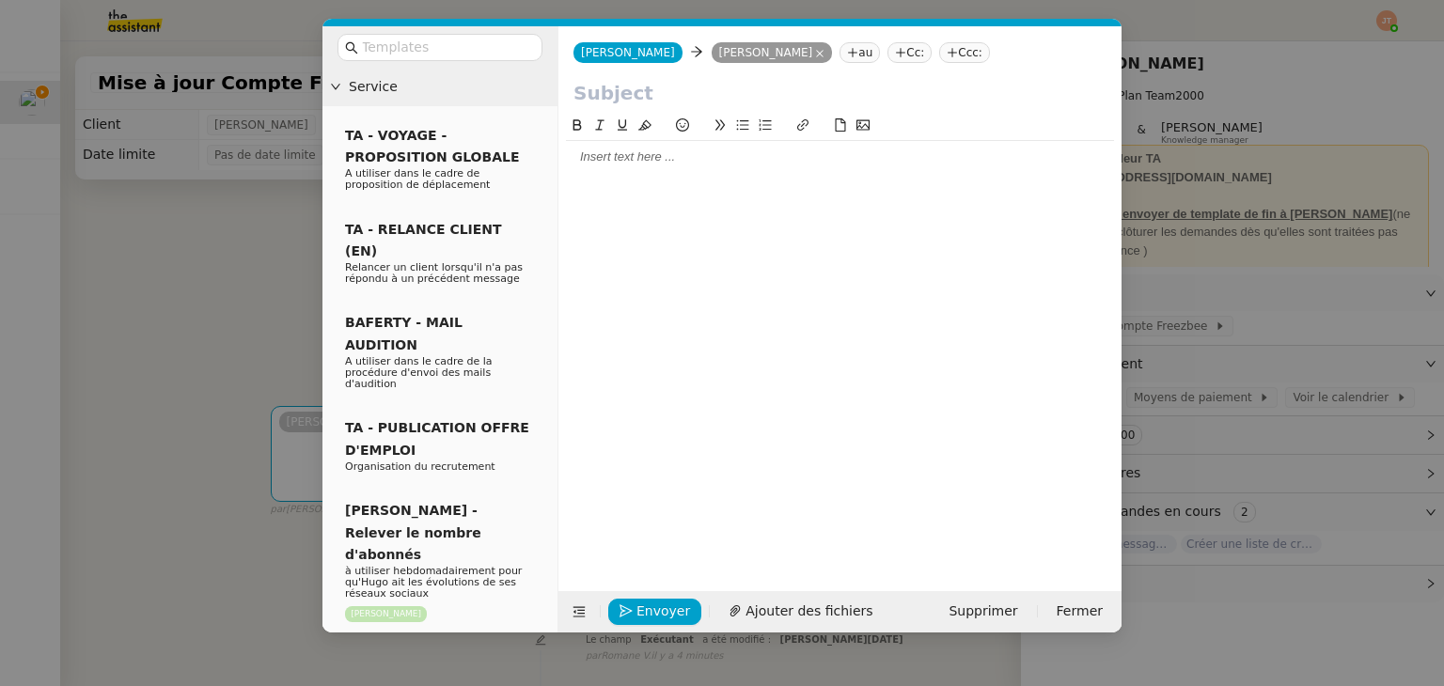
click at [188, 278] on nz-modal-container "Service TA - VOYAGE - PROPOSITION GLOBALE A utiliser dans le cadre de propositi…" at bounding box center [722, 343] width 1444 height 686
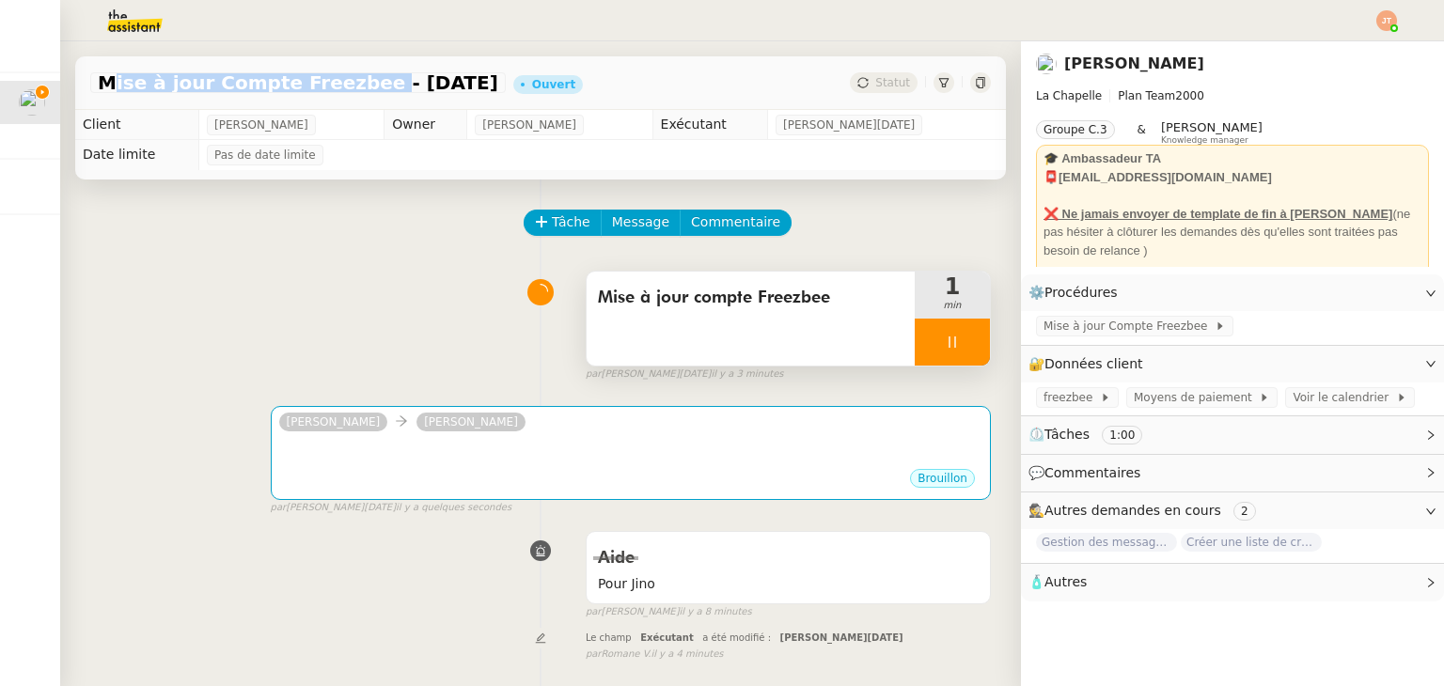
drag, startPoint x: 100, startPoint y: 80, endPoint x: 346, endPoint y: 83, distance: 246.3
click at [346, 83] on span "Mise à jour Compte Freezbee - [DATE]" at bounding box center [298, 82] width 400 height 19
copy span "Mise à jour Compte Freezbee"
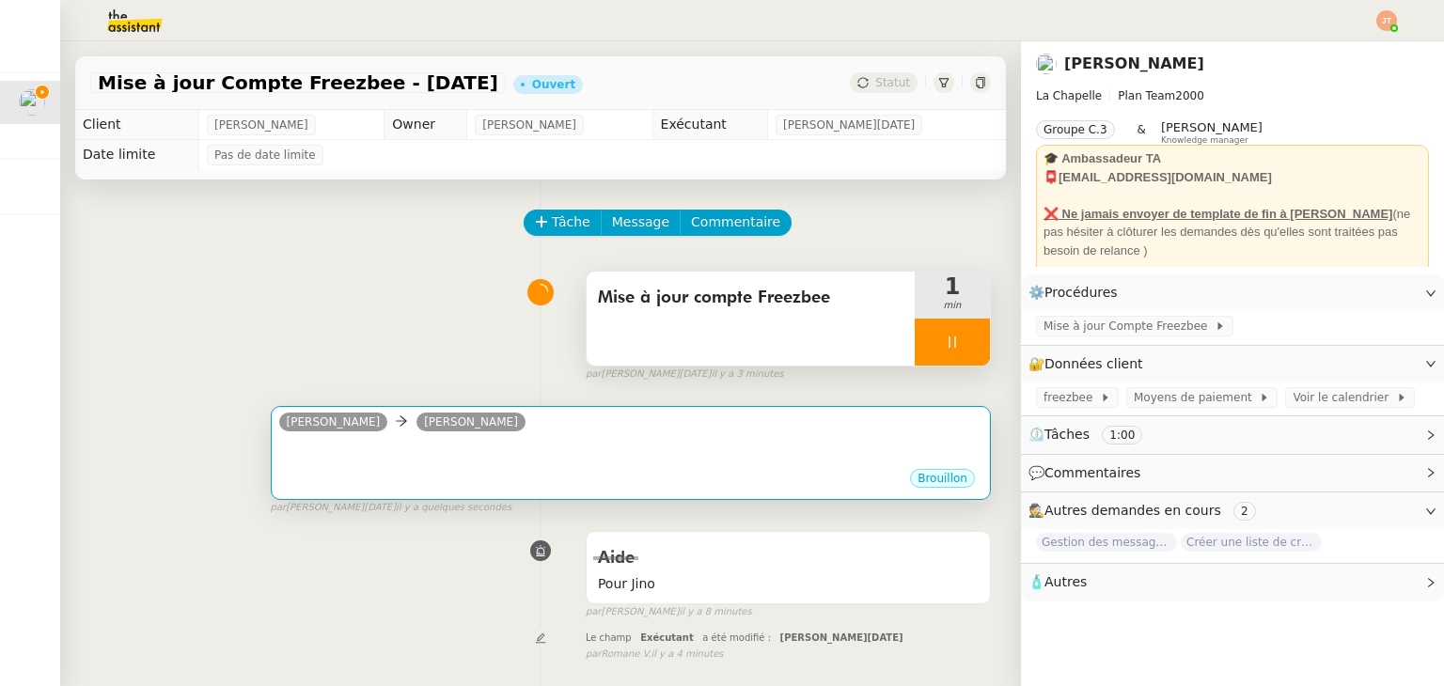
click at [447, 460] on div at bounding box center [630, 457] width 703 height 19
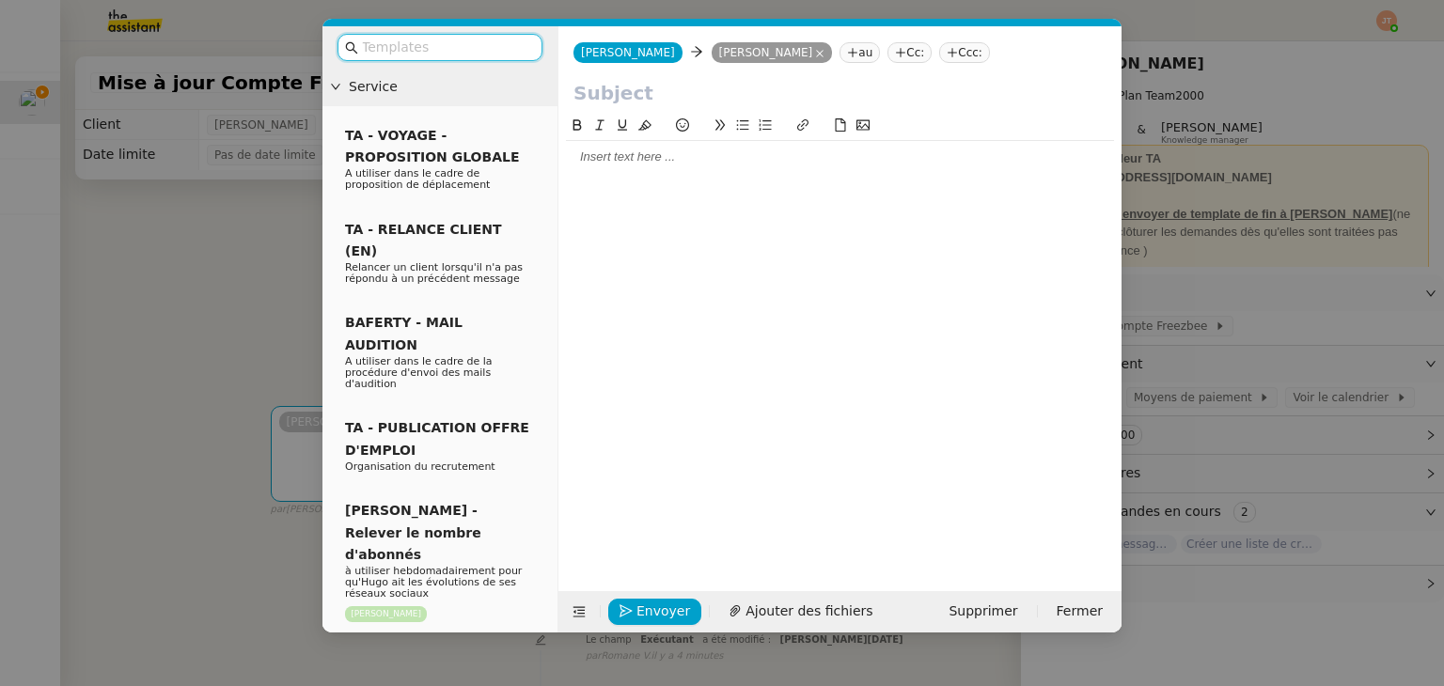
click at [658, 86] on input "text" at bounding box center [839, 93] width 533 height 28
paste input "Mise à jour Compte Freezbee"
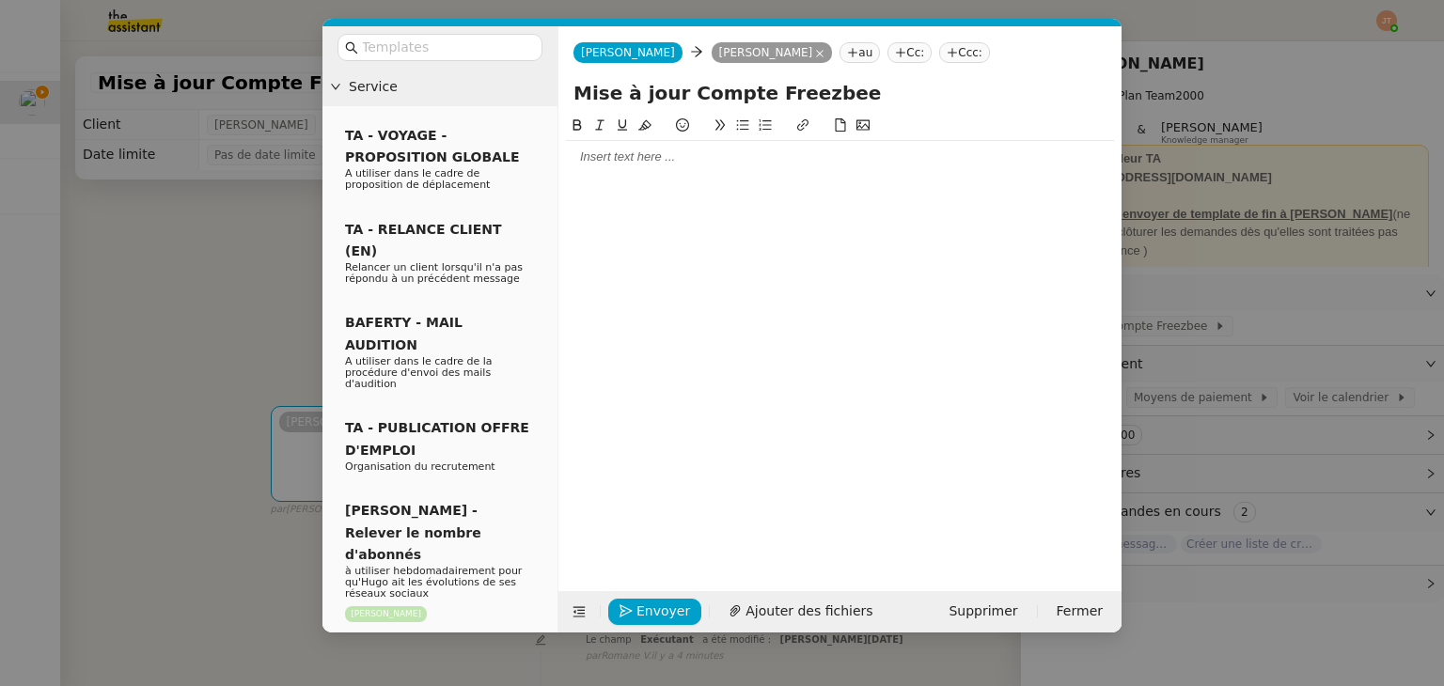
type input "Mise à jour Compte Freezbee"
click at [639, 174] on div at bounding box center [840, 338] width 548 height 447
click at [647, 159] on div at bounding box center [840, 157] width 548 height 17
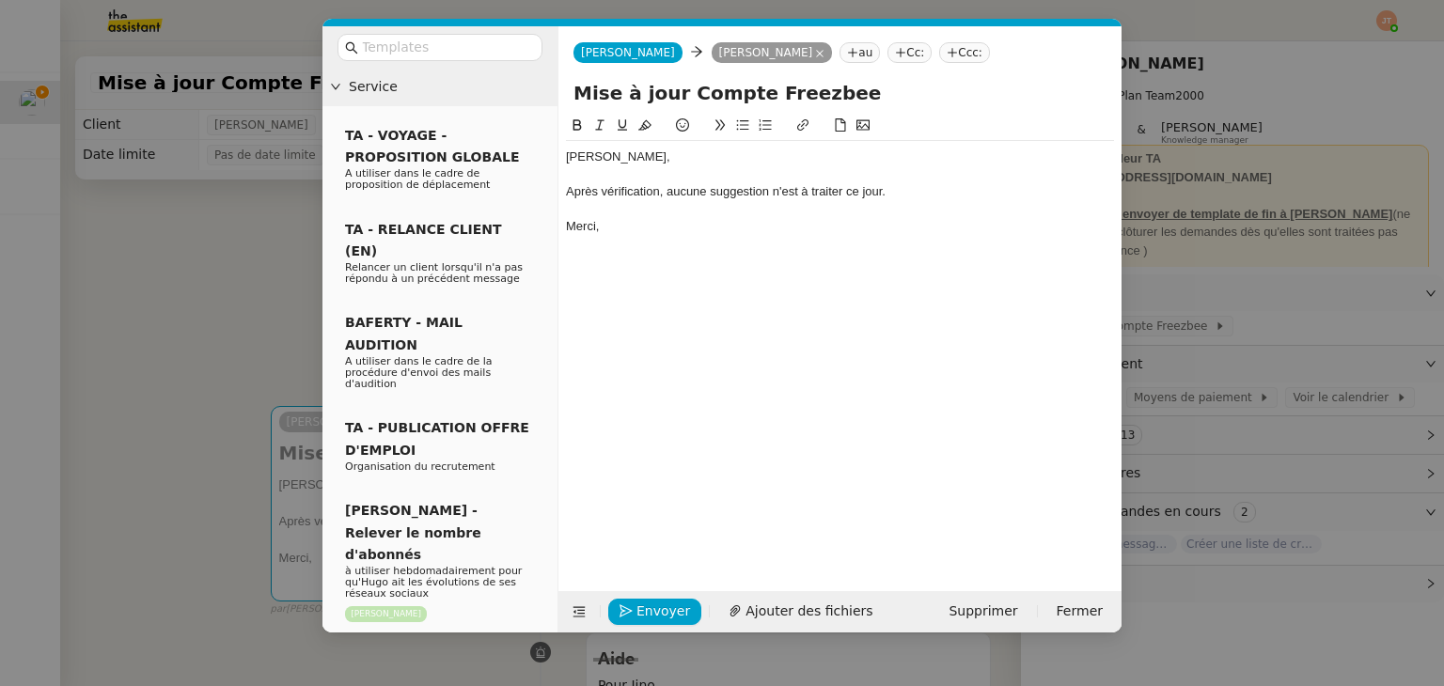
click at [636, 221] on div "Merci," at bounding box center [840, 226] width 548 height 17
click at [101, 317] on nz-modal-container "Service TA - VOYAGE - PROPOSITION GLOBALE A utiliser dans le cadre de propositi…" at bounding box center [722, 343] width 1444 height 686
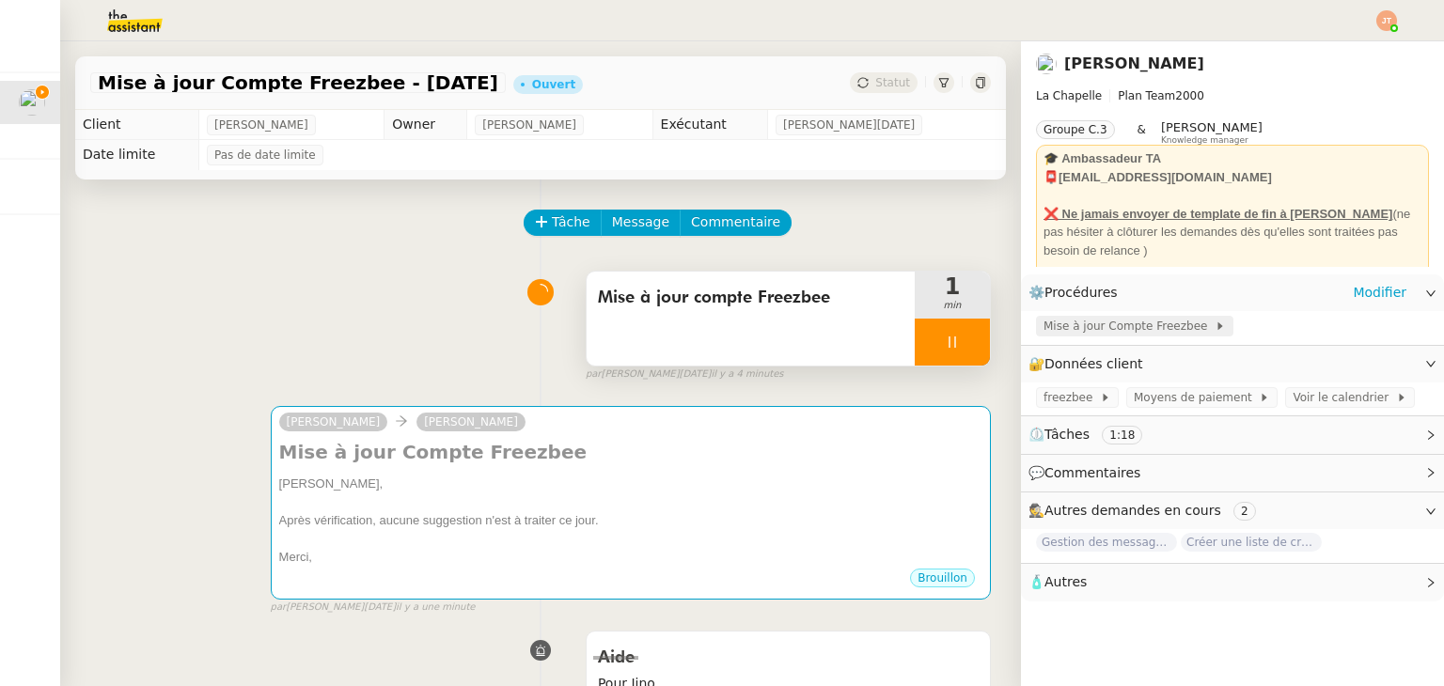
click at [1080, 336] on span "Mise à jour Compte Freezbee" at bounding box center [1128, 326] width 171 height 19
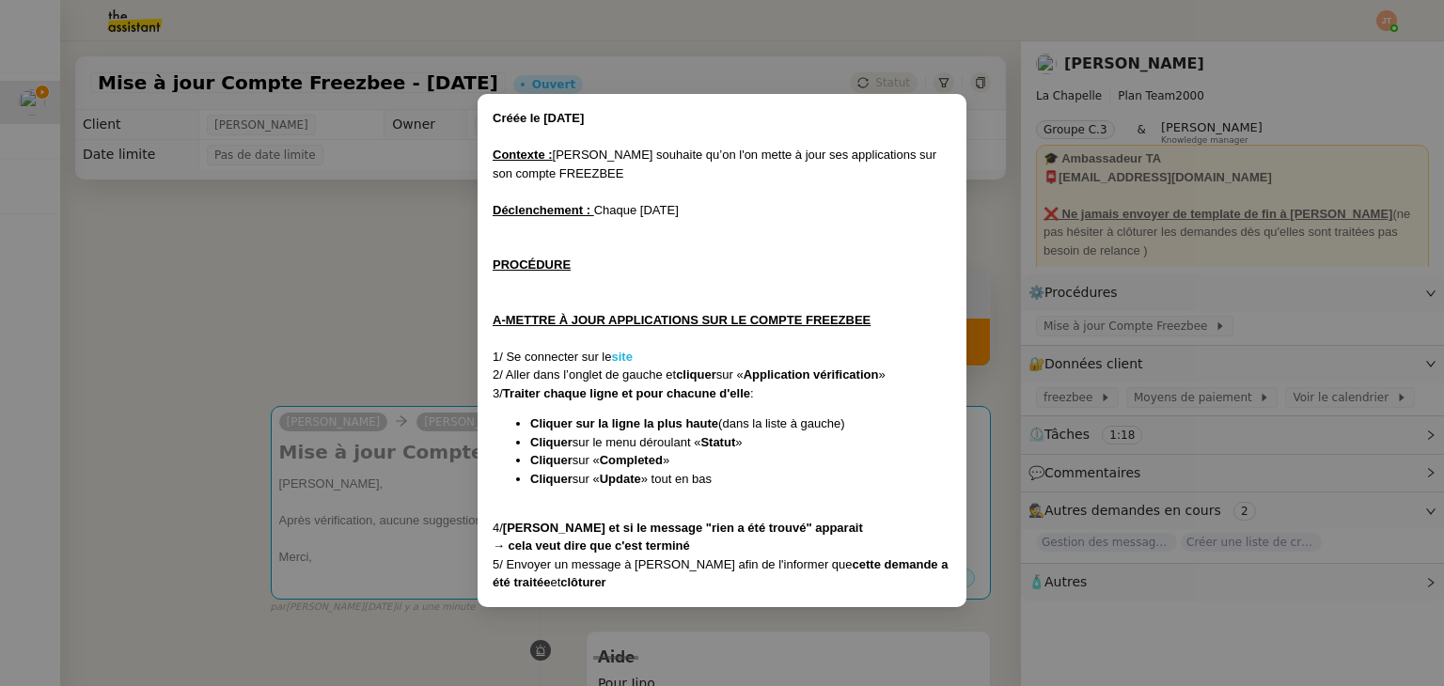
click at [620, 358] on strong "site" at bounding box center [621, 357] width 21 height 14
click at [306, 302] on nz-modal-container "Créée le [DATE] Contexte : [PERSON_NAME] souhaite qu’on l'on mette à jour ses a…" at bounding box center [722, 343] width 1444 height 686
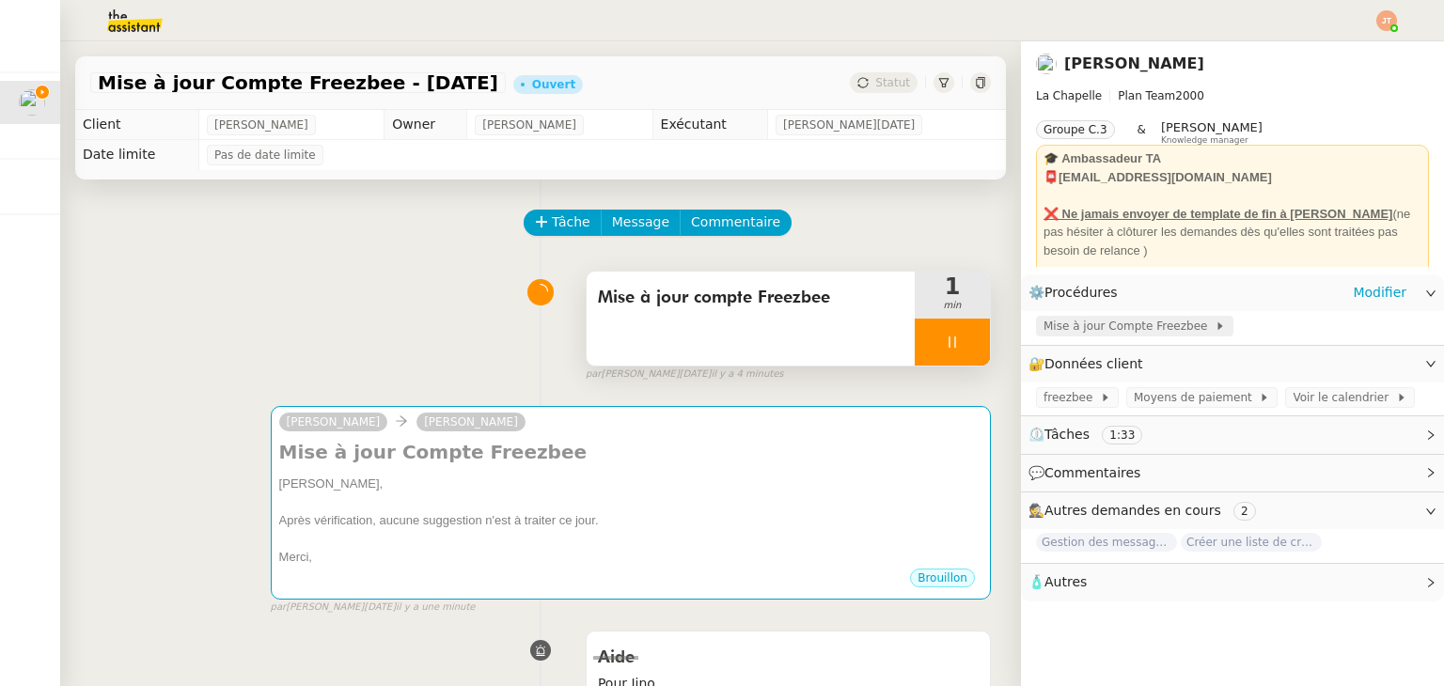
click at [1139, 328] on span "Mise à jour Compte Freezbee" at bounding box center [1128, 326] width 171 height 19
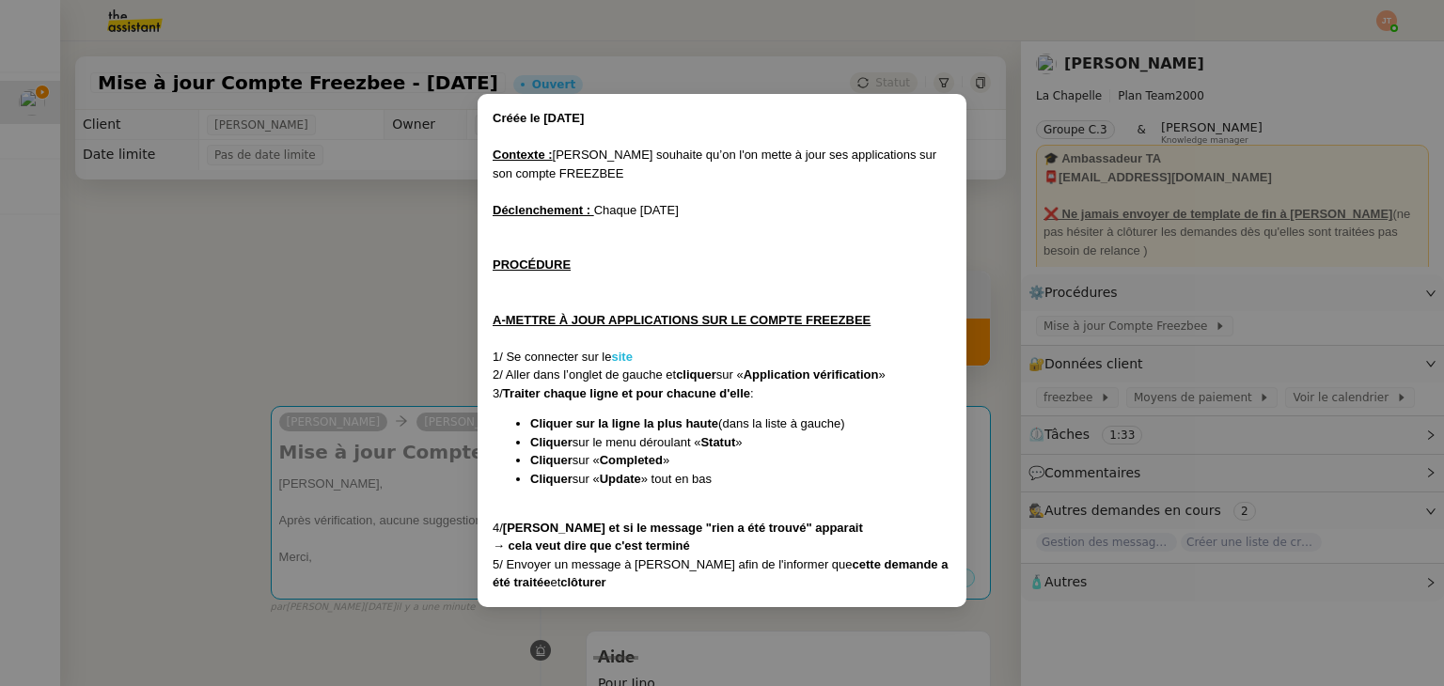
click at [622, 358] on strong "site" at bounding box center [621, 357] width 21 height 14
click at [305, 251] on nz-modal-container "Créée le [DATE] Contexte : [PERSON_NAME] souhaite qu’on l'on mette à jour ses a…" at bounding box center [722, 343] width 1444 height 686
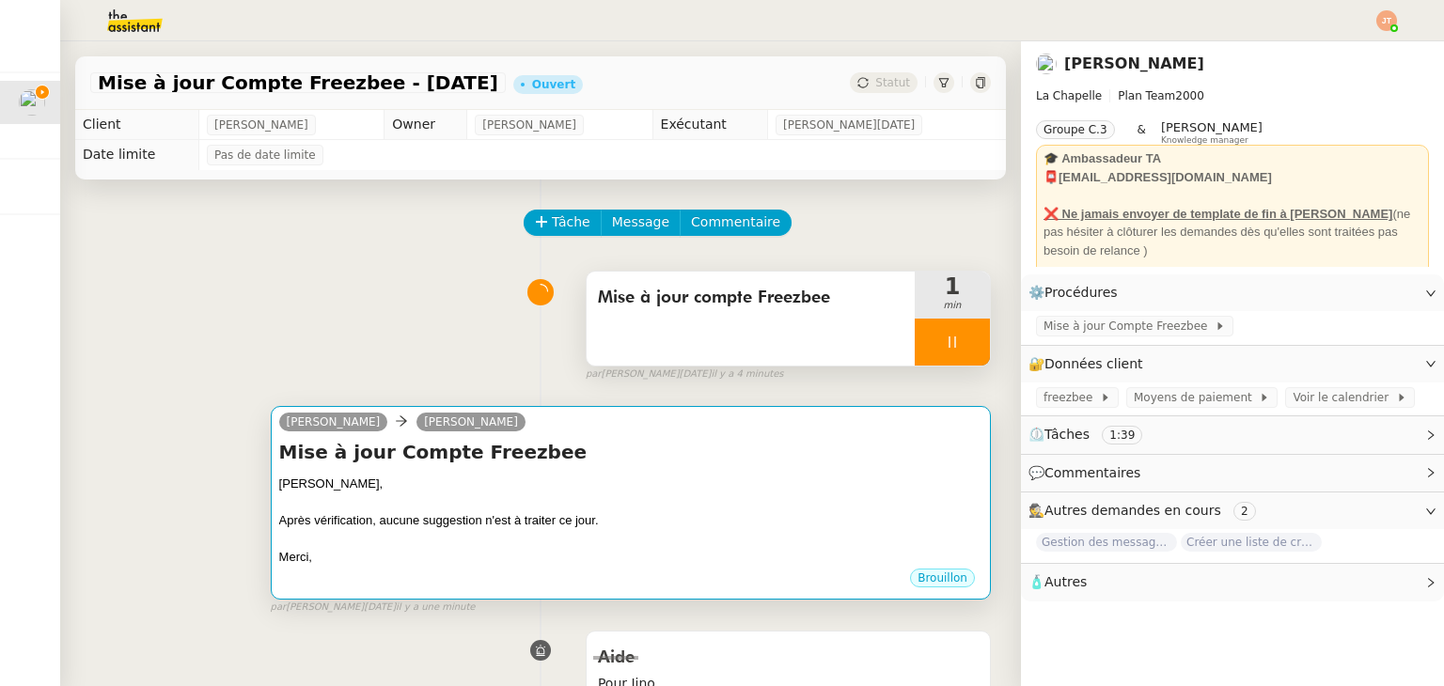
click at [463, 539] on div at bounding box center [630, 539] width 703 height 19
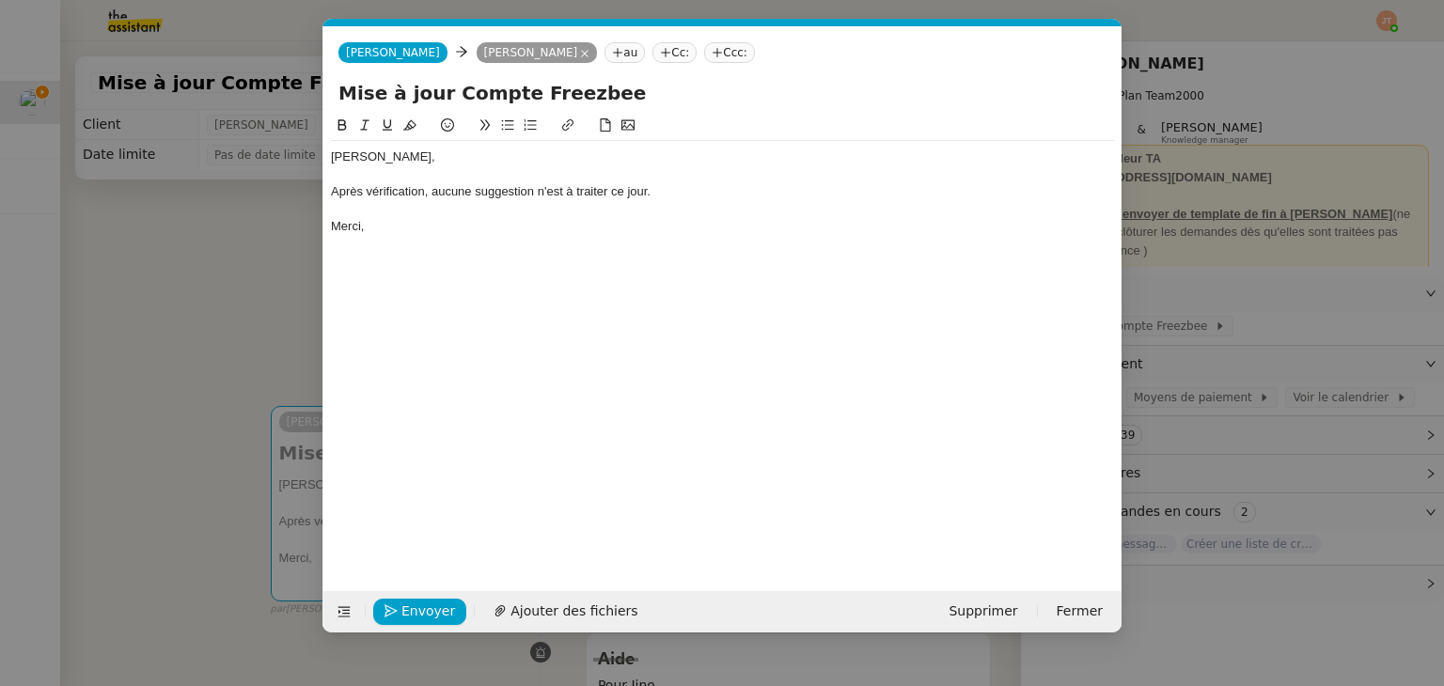
scroll to position [0, 39]
drag, startPoint x: 534, startPoint y: 191, endPoint x: 478, endPoint y: 196, distance: 56.7
click at [478, 196] on div "Après vérification, aucune suggestion n'est à traiter ce jour." at bounding box center [722, 191] width 783 height 17
click at [606, 191] on div "Après vérification, aucune application n'est à traiter ce jour." at bounding box center [722, 191] width 783 height 17
click at [457, 216] on div at bounding box center [722, 209] width 783 height 17
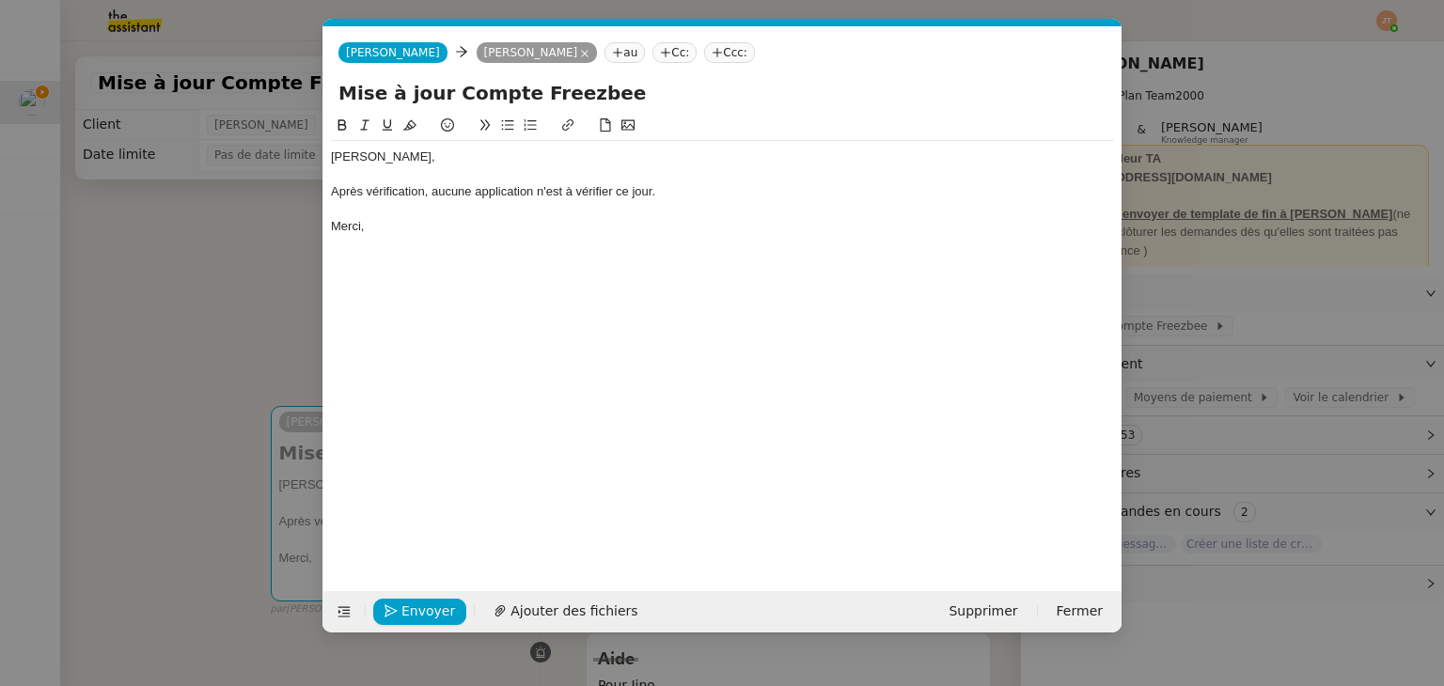
click at [270, 264] on nz-modal-container "Service TA - VOYAGE - PROPOSITION GLOBALE A utiliser dans le cadre de propositi…" at bounding box center [722, 343] width 1444 height 686
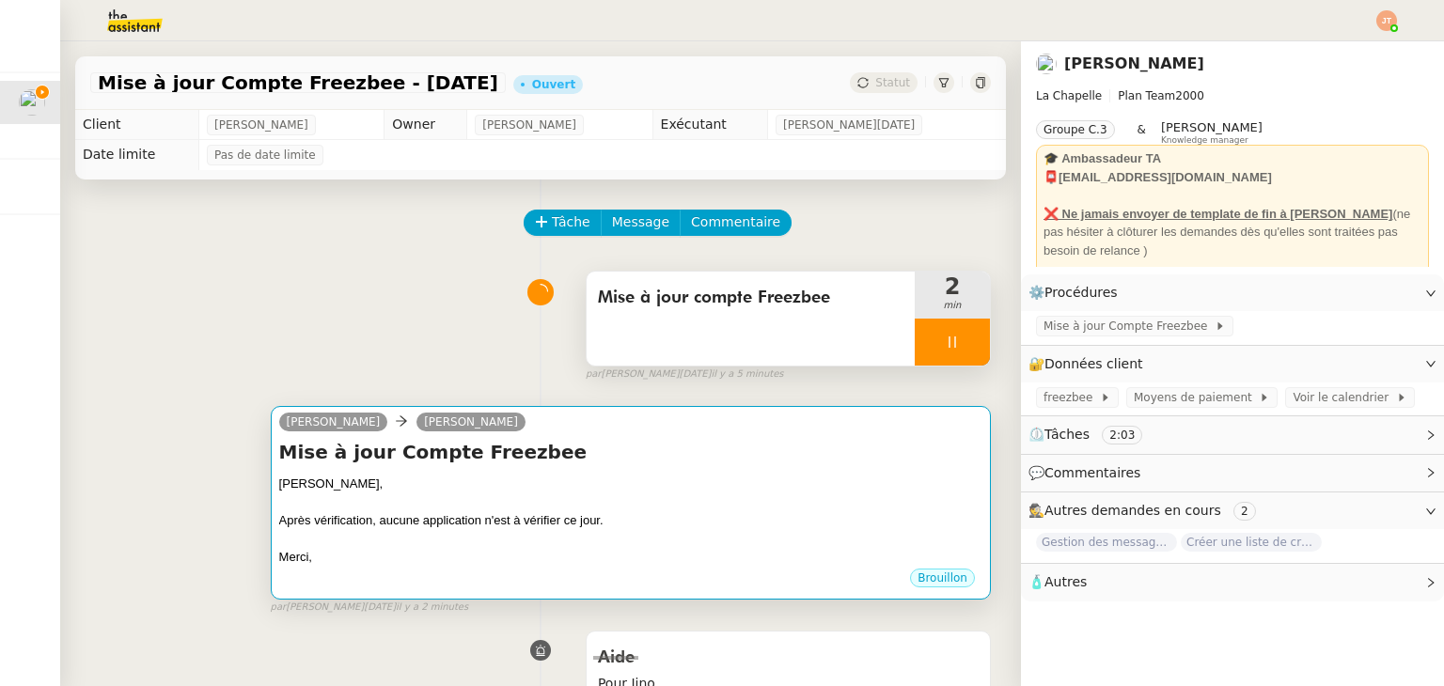
click at [501, 505] on div at bounding box center [630, 502] width 703 height 19
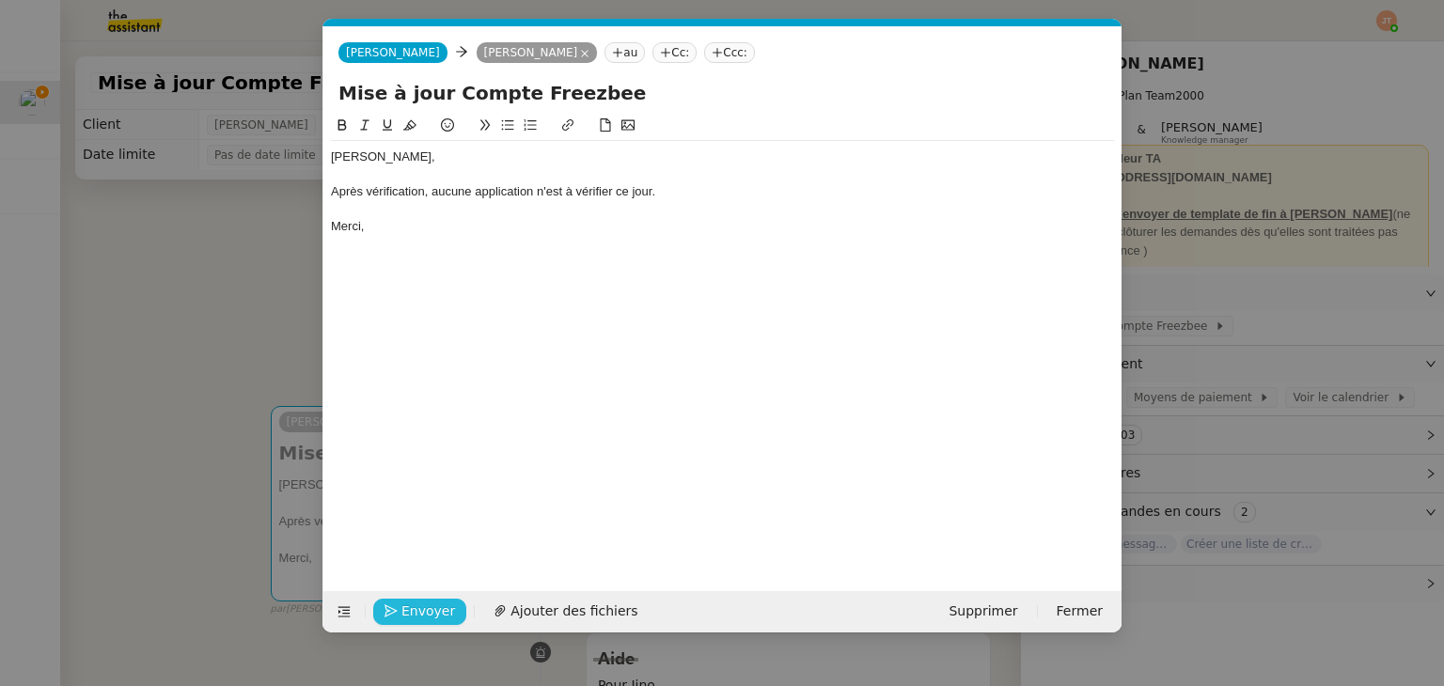
click at [428, 611] on span "Envoyer" at bounding box center [428, 612] width 54 height 22
click at [428, 611] on span "Confirmer l'envoi" at bounding box center [457, 612] width 113 height 22
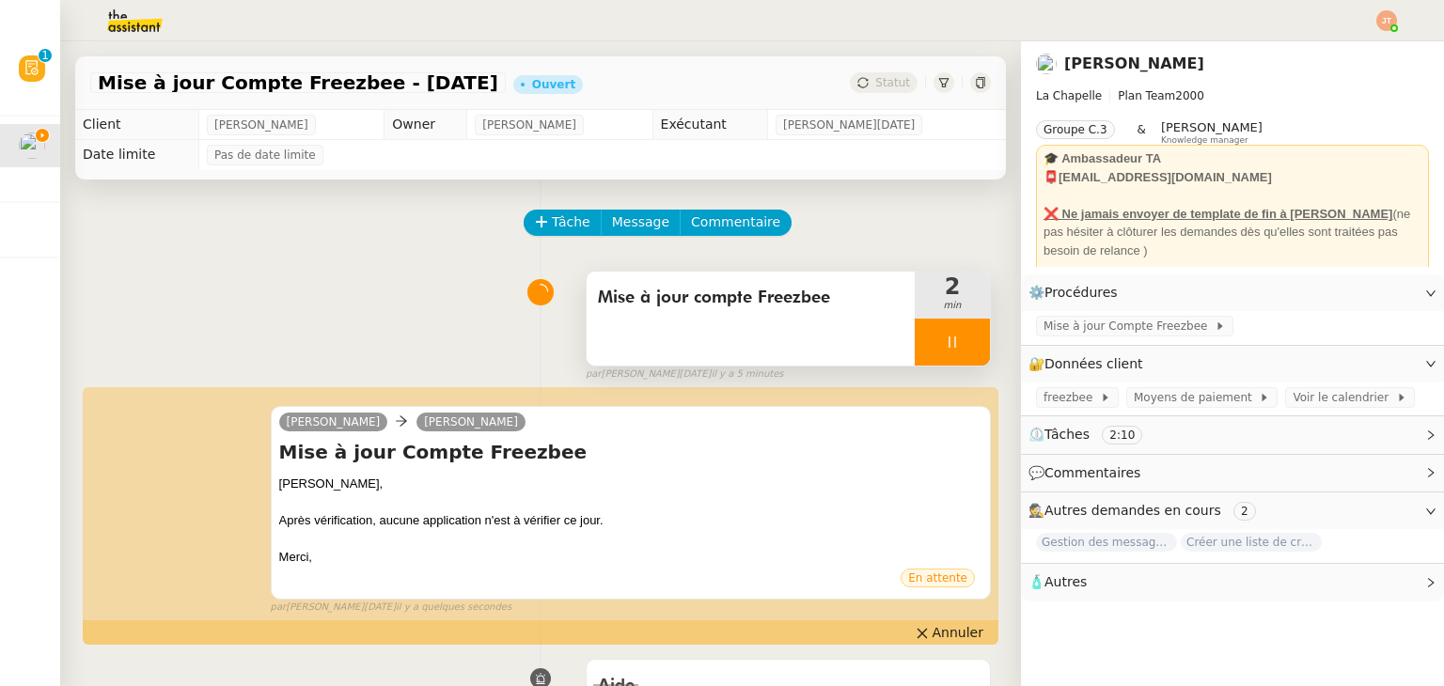
click at [934, 357] on div at bounding box center [952, 342] width 75 height 47
click at [969, 353] on button at bounding box center [971, 342] width 38 height 47
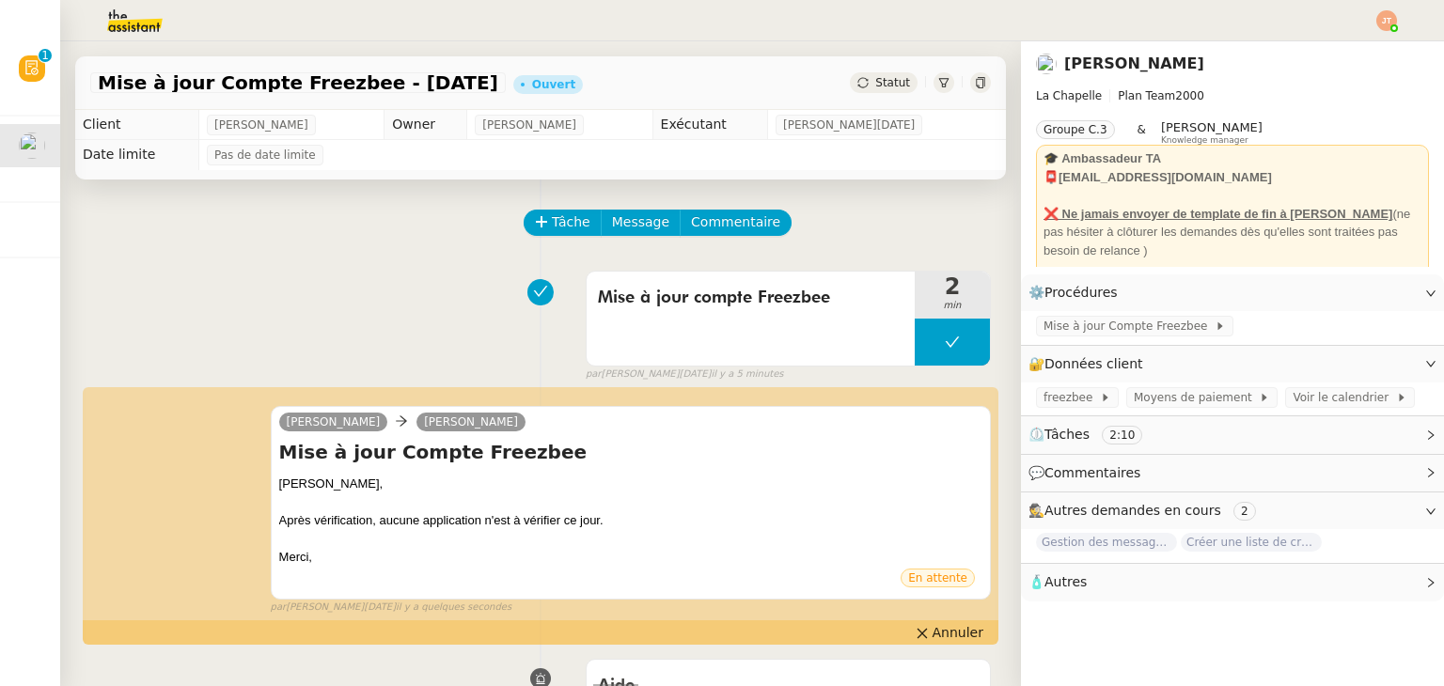
click at [890, 77] on span "Statut" at bounding box center [892, 82] width 35 height 13
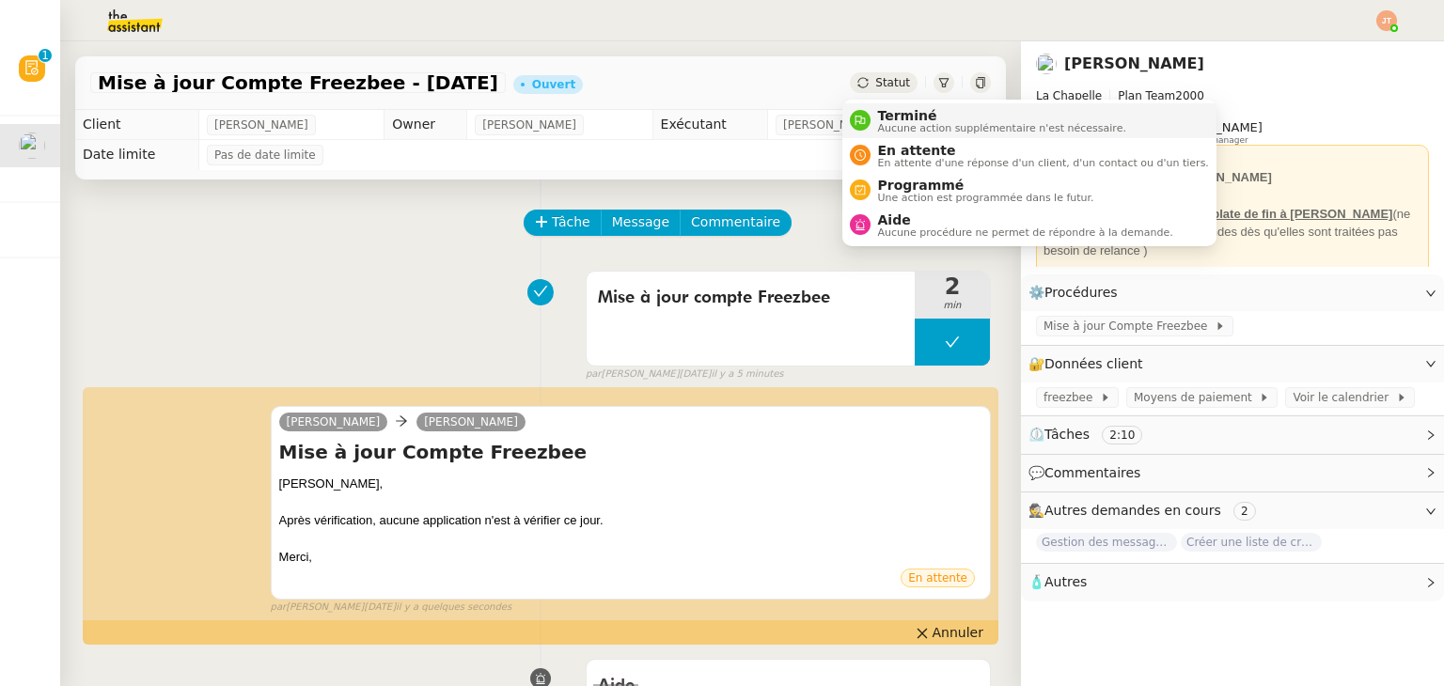
click at [901, 116] on span "Terminé" at bounding box center [1002, 115] width 248 height 15
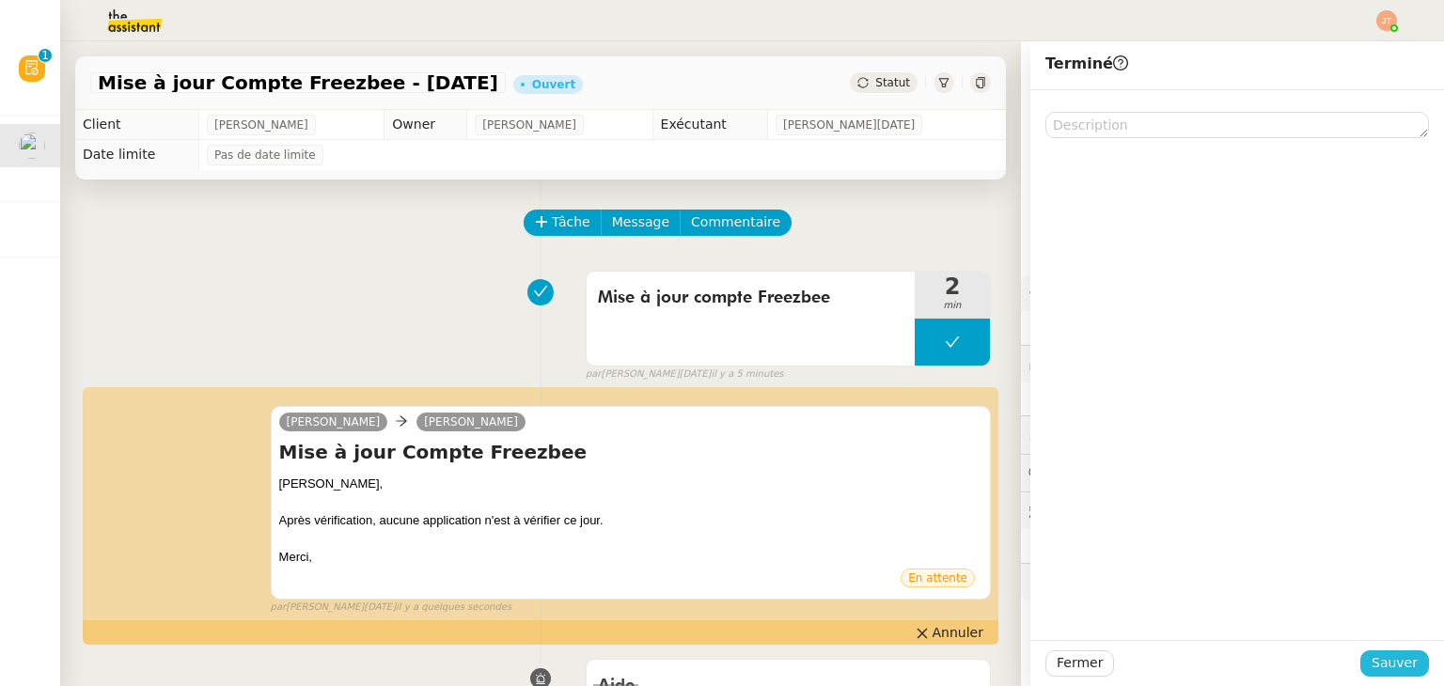
click at [1377, 653] on span "Sauver" at bounding box center [1394, 663] width 46 height 22
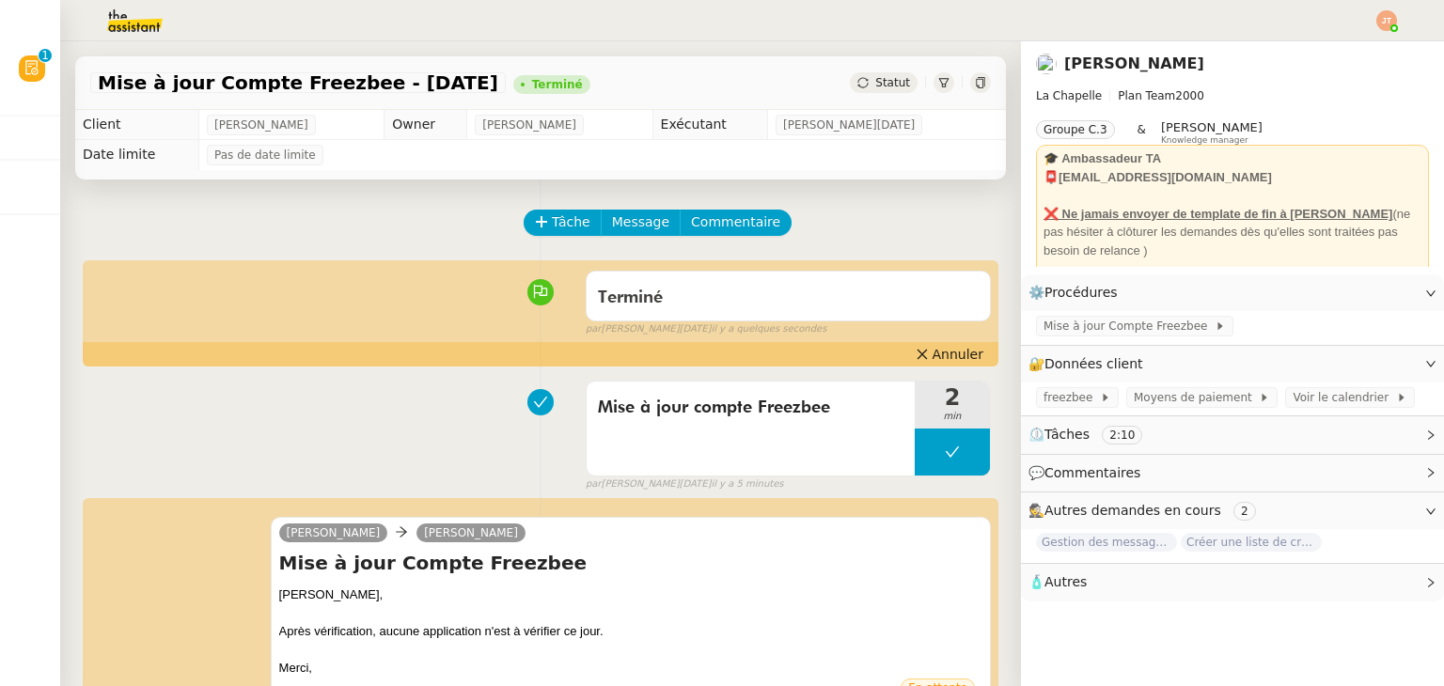
click at [1382, 26] on img at bounding box center [1386, 20] width 21 height 21
click at [1329, 50] on span "Suivi" at bounding box center [1320, 53] width 32 height 15
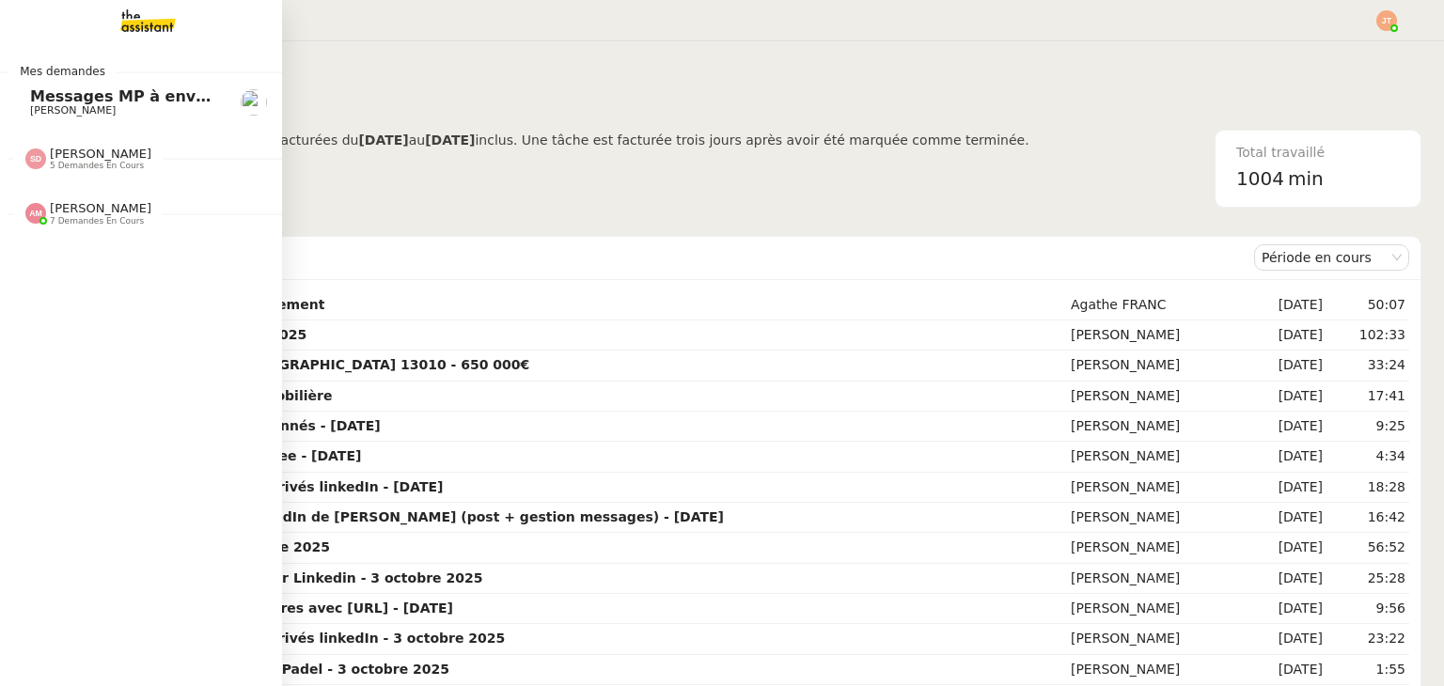
click at [77, 109] on span "[PERSON_NAME]" at bounding box center [125, 110] width 190 height 11
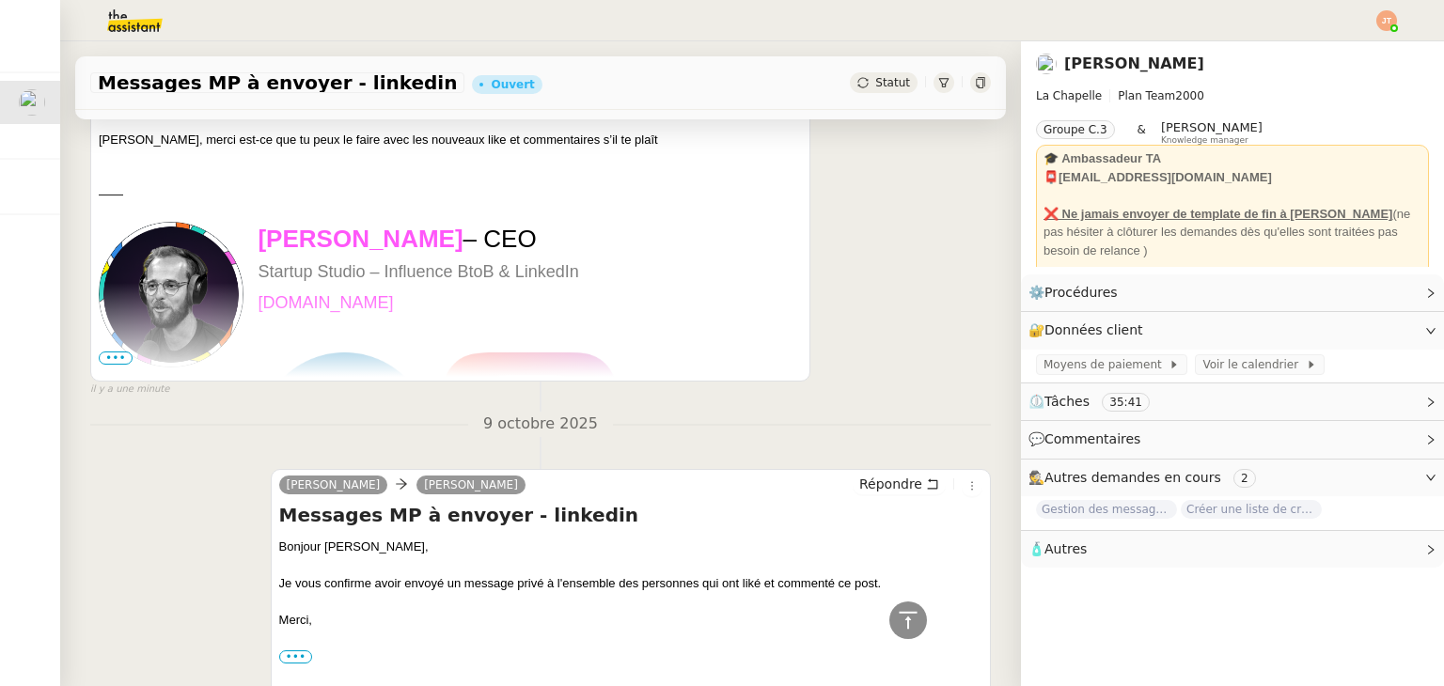
scroll to position [151, 0]
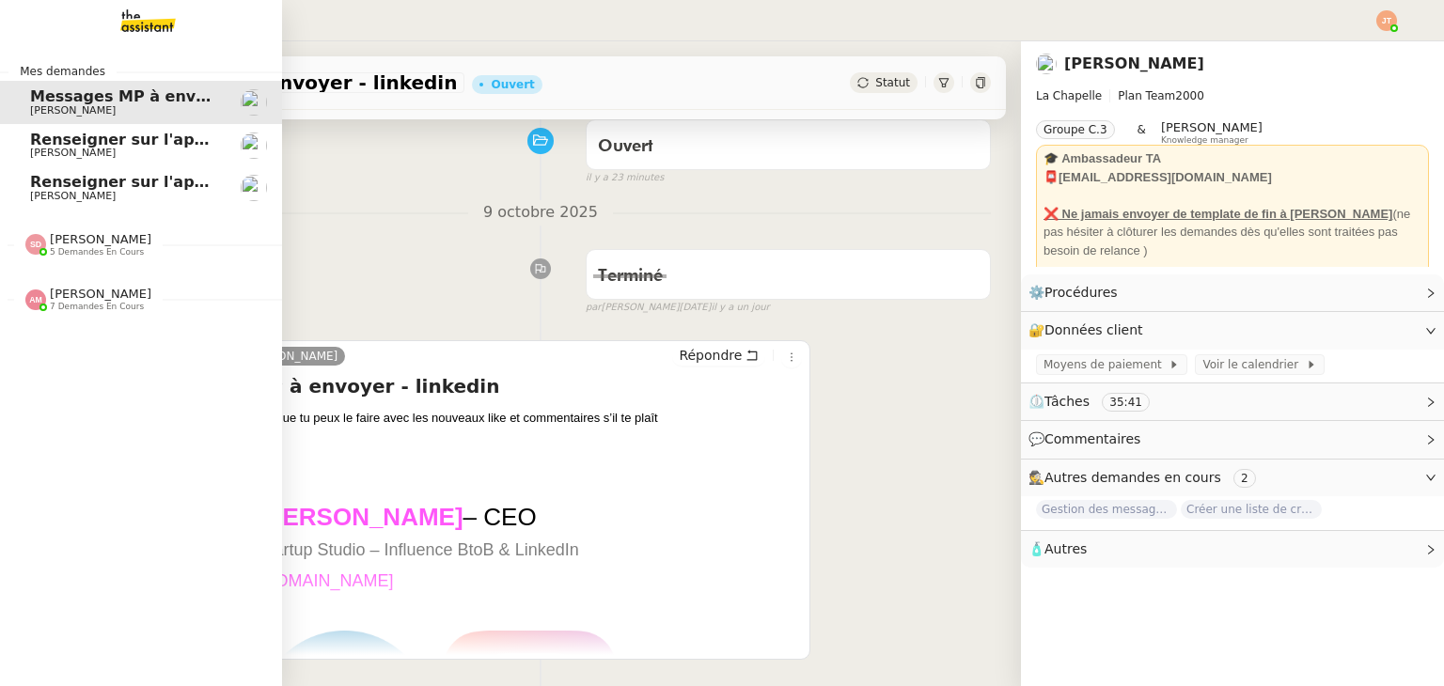
click at [98, 154] on span "[PERSON_NAME]" at bounding box center [125, 153] width 190 height 11
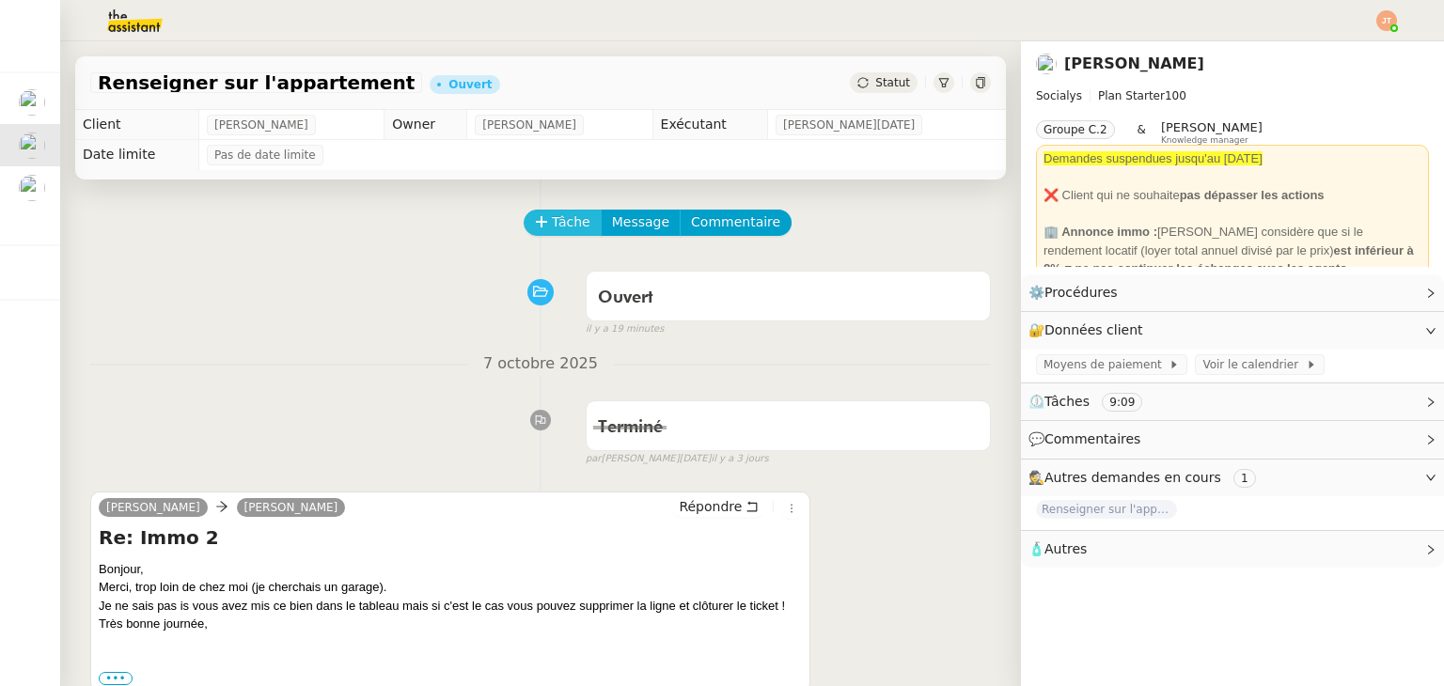
click at [563, 226] on span "Tâche" at bounding box center [571, 222] width 39 height 22
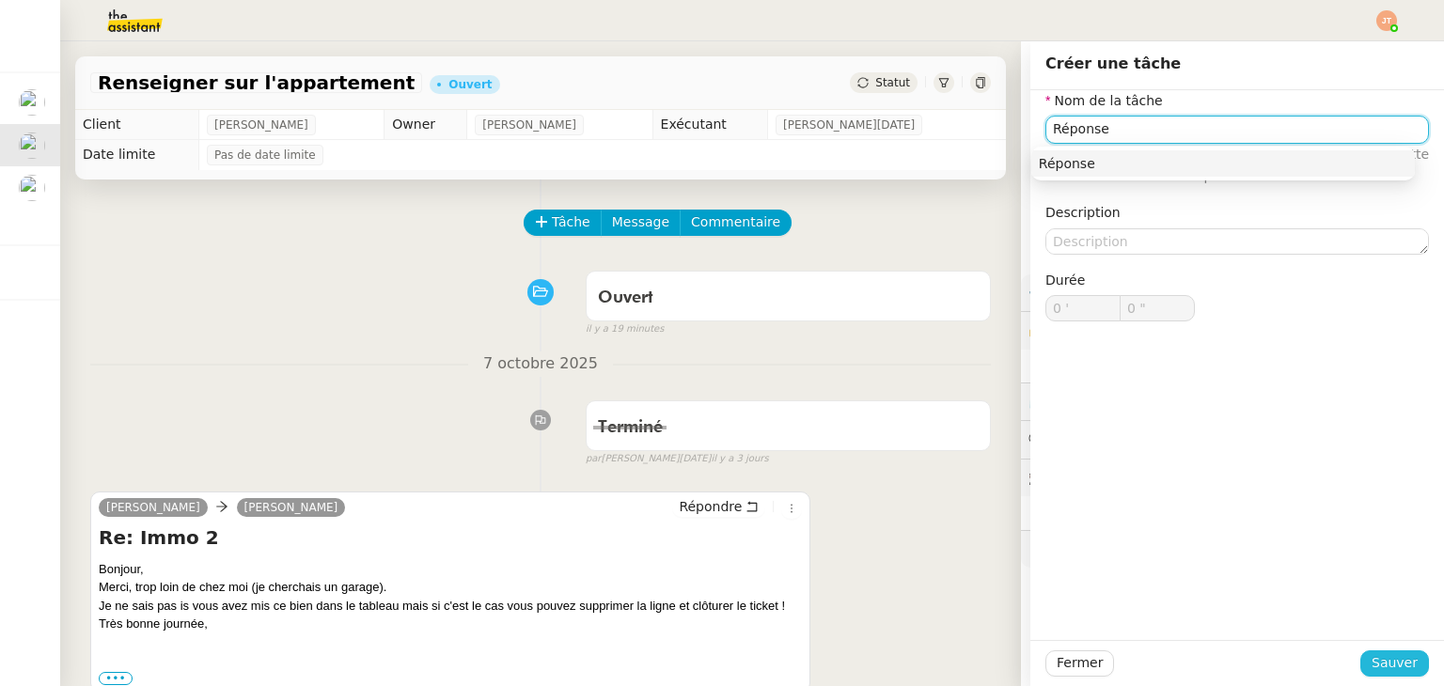
type input "Réponse"
click at [1380, 670] on span "Sauver" at bounding box center [1394, 663] width 46 height 22
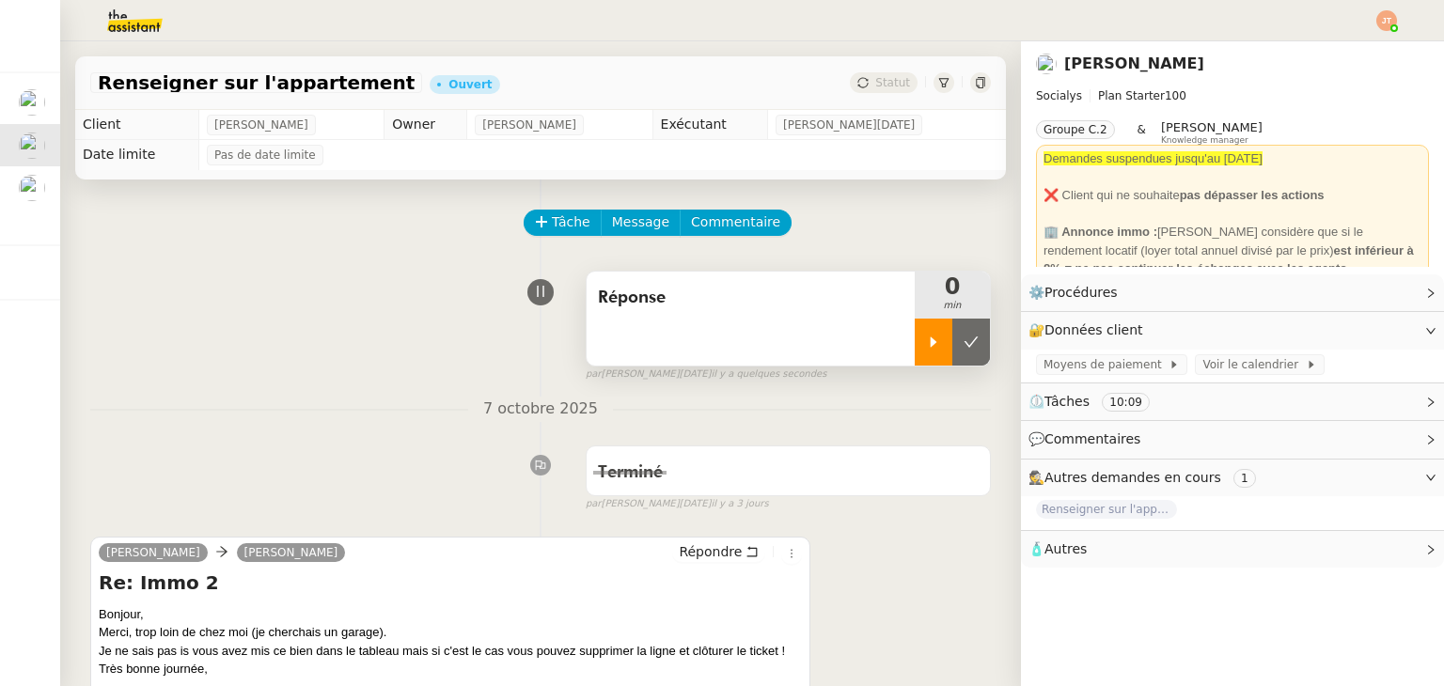
click at [926, 346] on icon at bounding box center [933, 342] width 15 height 15
click at [691, 550] on span "Répondre" at bounding box center [710, 551] width 63 height 19
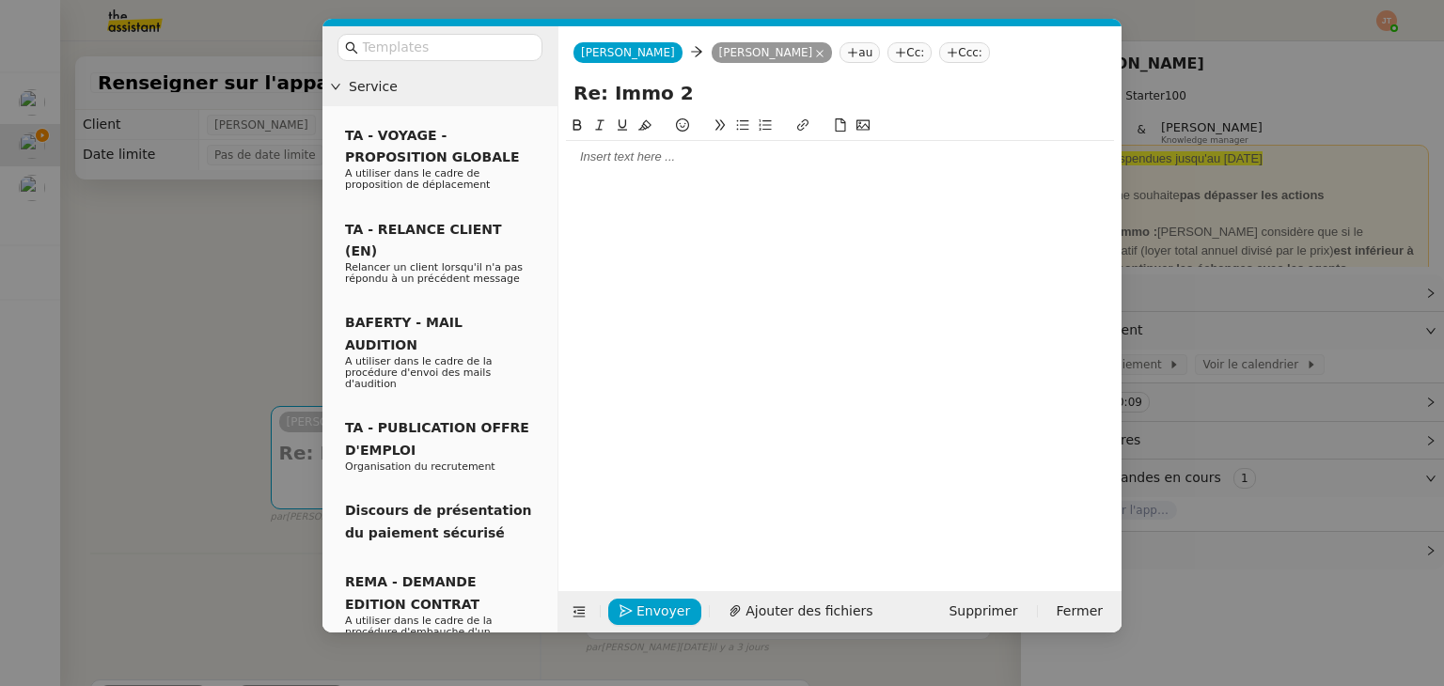
click at [641, 163] on div at bounding box center [840, 157] width 548 height 17
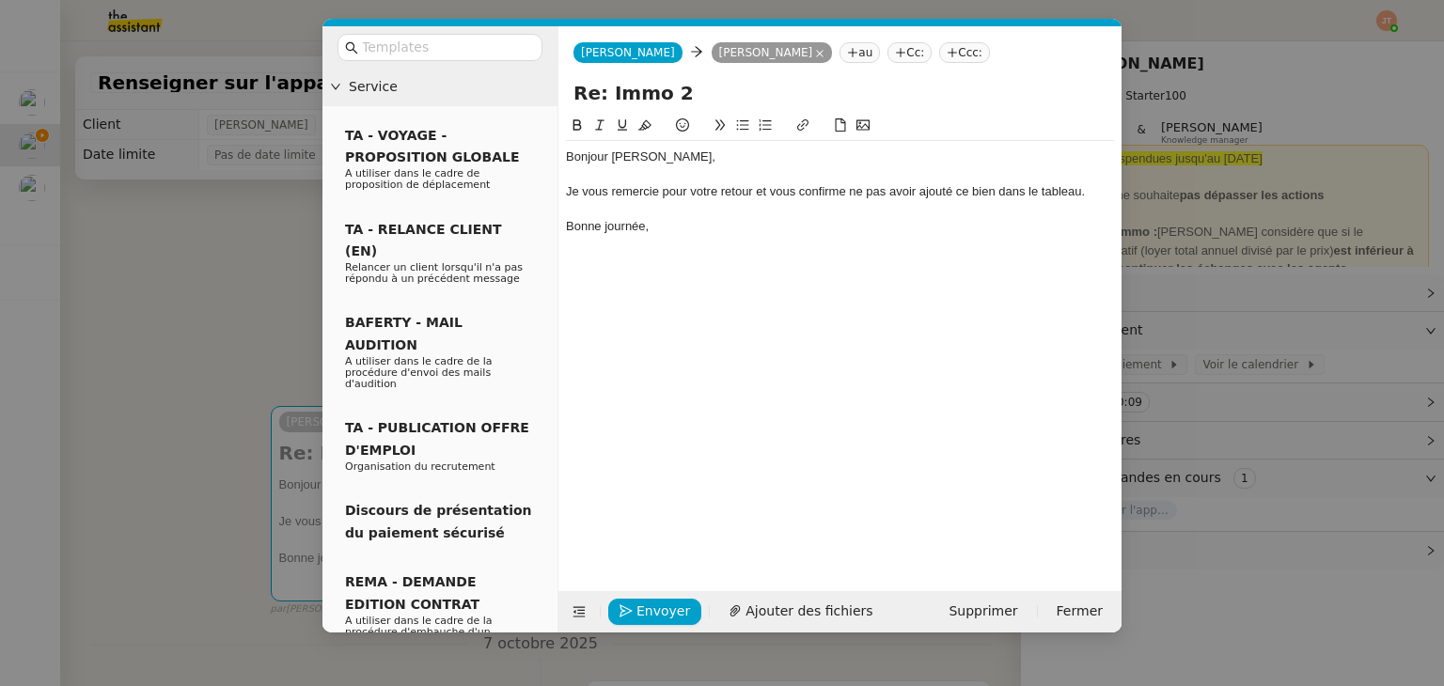
click at [628, 157] on div "Bonjour [PERSON_NAME]," at bounding box center [840, 157] width 548 height 17
click at [0, 0] on lt-span "[PERSON_NAME]" at bounding box center [0, 0] width 0 height 0
click at [688, 230] on div "Bonne journée," at bounding box center [840, 226] width 548 height 17
click at [124, 301] on nz-modal-container "Service TA - VOYAGE - PROPOSITION GLOBALE A utiliser dans le cadre de propositi…" at bounding box center [722, 343] width 1444 height 686
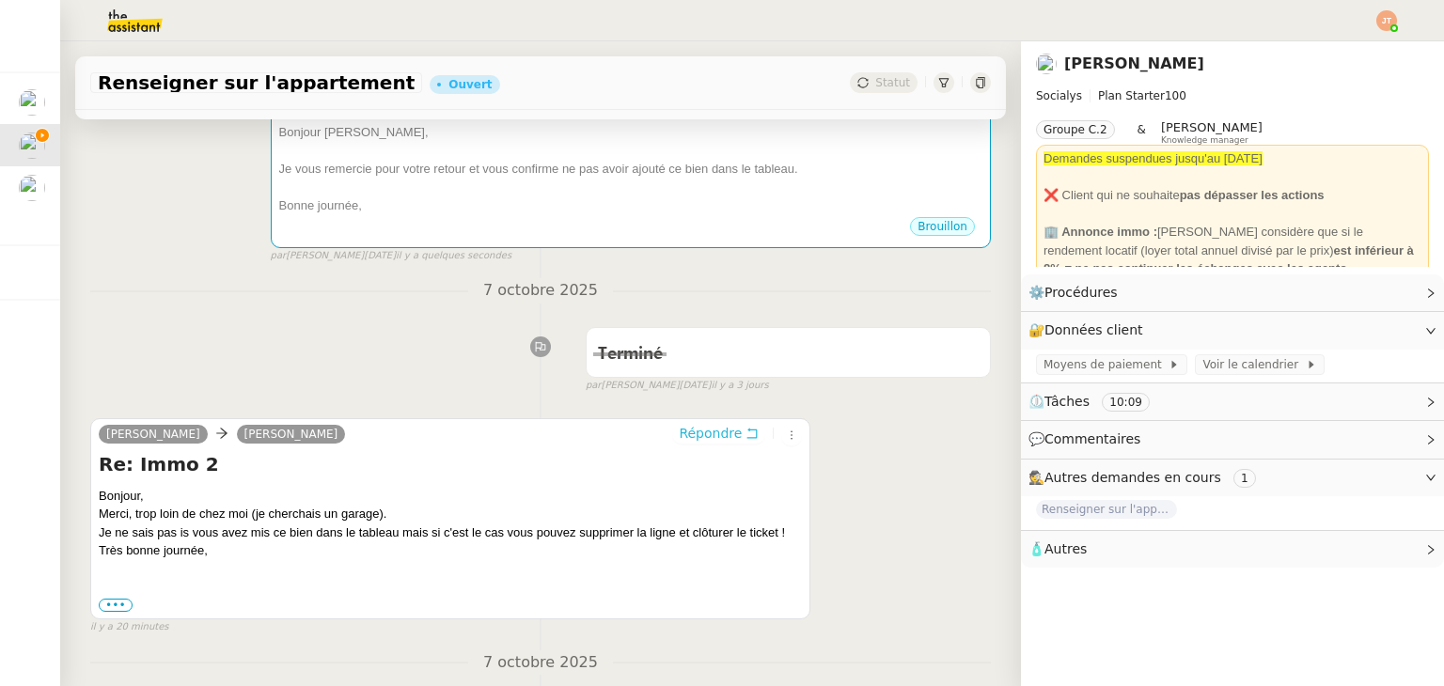
scroll to position [337, 0]
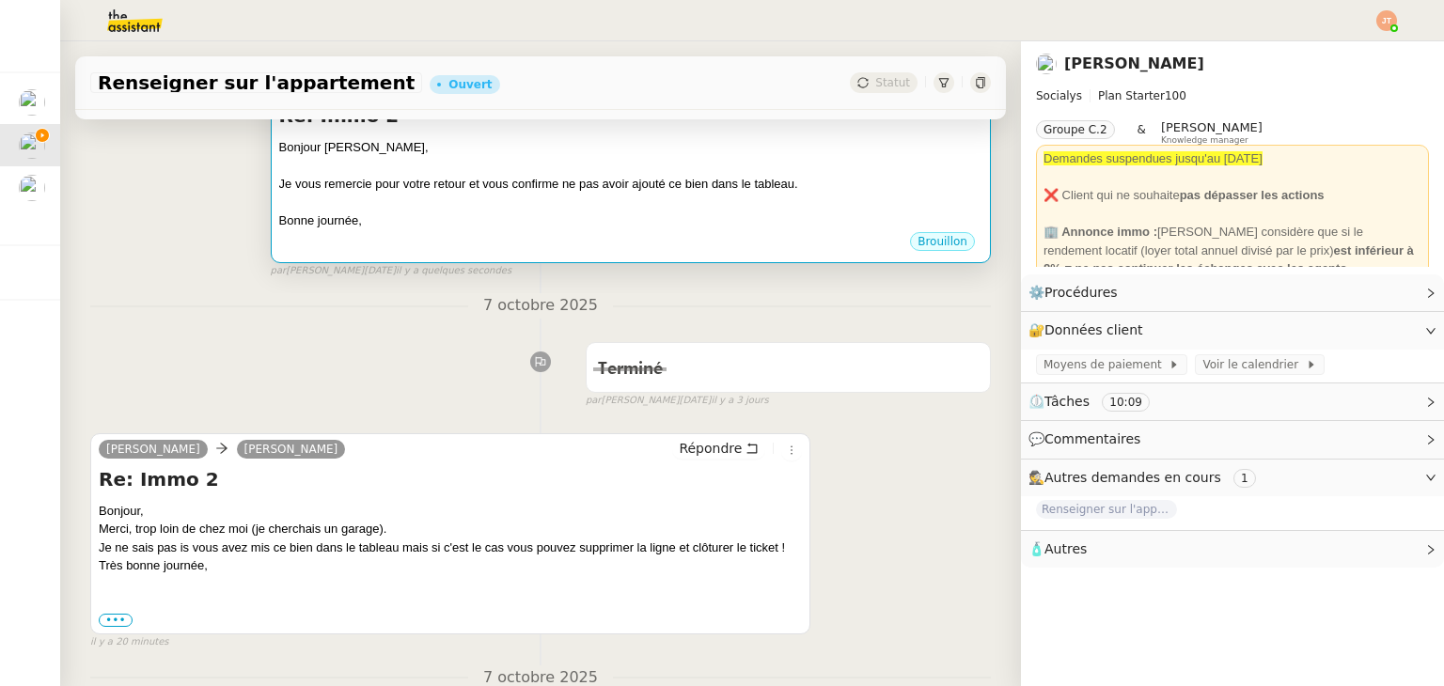
click at [380, 230] on div "Bonne journée," at bounding box center [630, 220] width 703 height 19
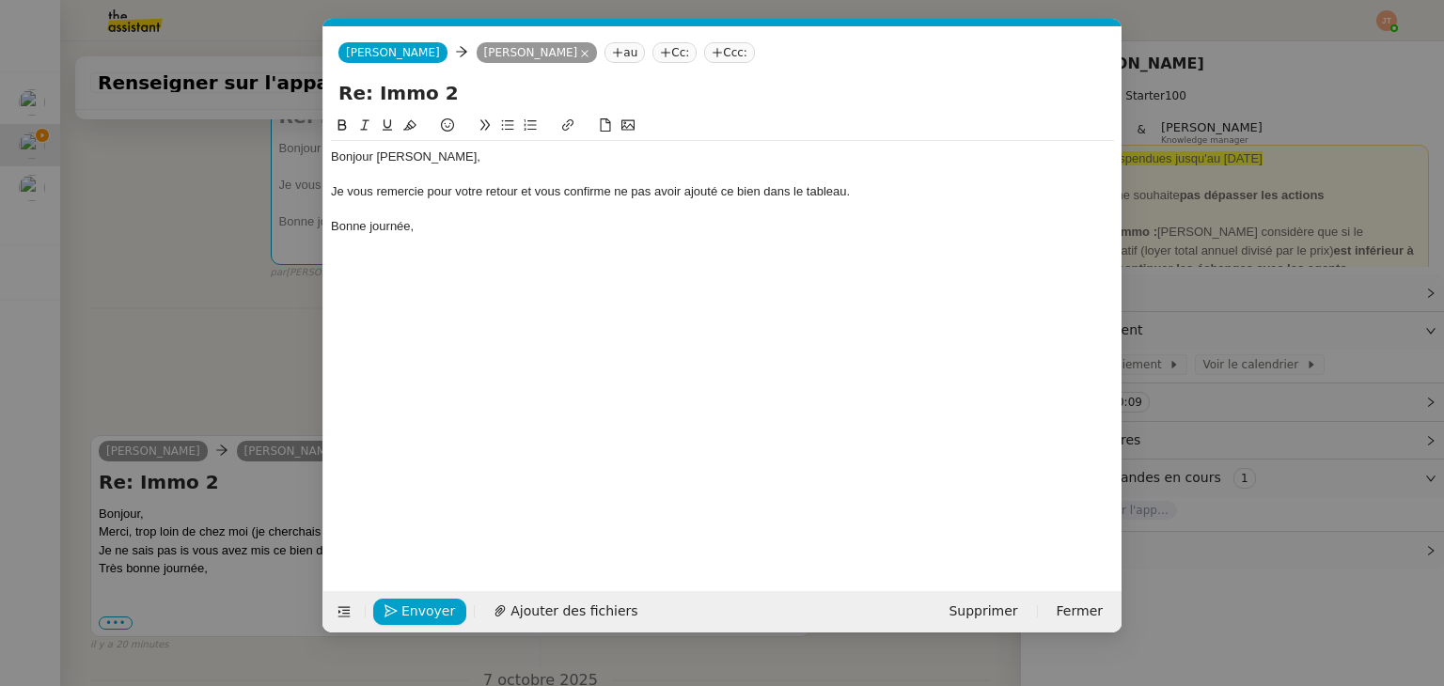
scroll to position [0, 39]
drag, startPoint x: 435, startPoint y: 228, endPoint x: 335, endPoint y: 227, distance: 100.6
click at [333, 227] on div "Bonne journée," at bounding box center [722, 226] width 783 height 17
click at [428, 611] on span "Envoyer" at bounding box center [428, 612] width 54 height 22
click at [428, 611] on span "Confirmer l'envoi" at bounding box center [457, 612] width 113 height 22
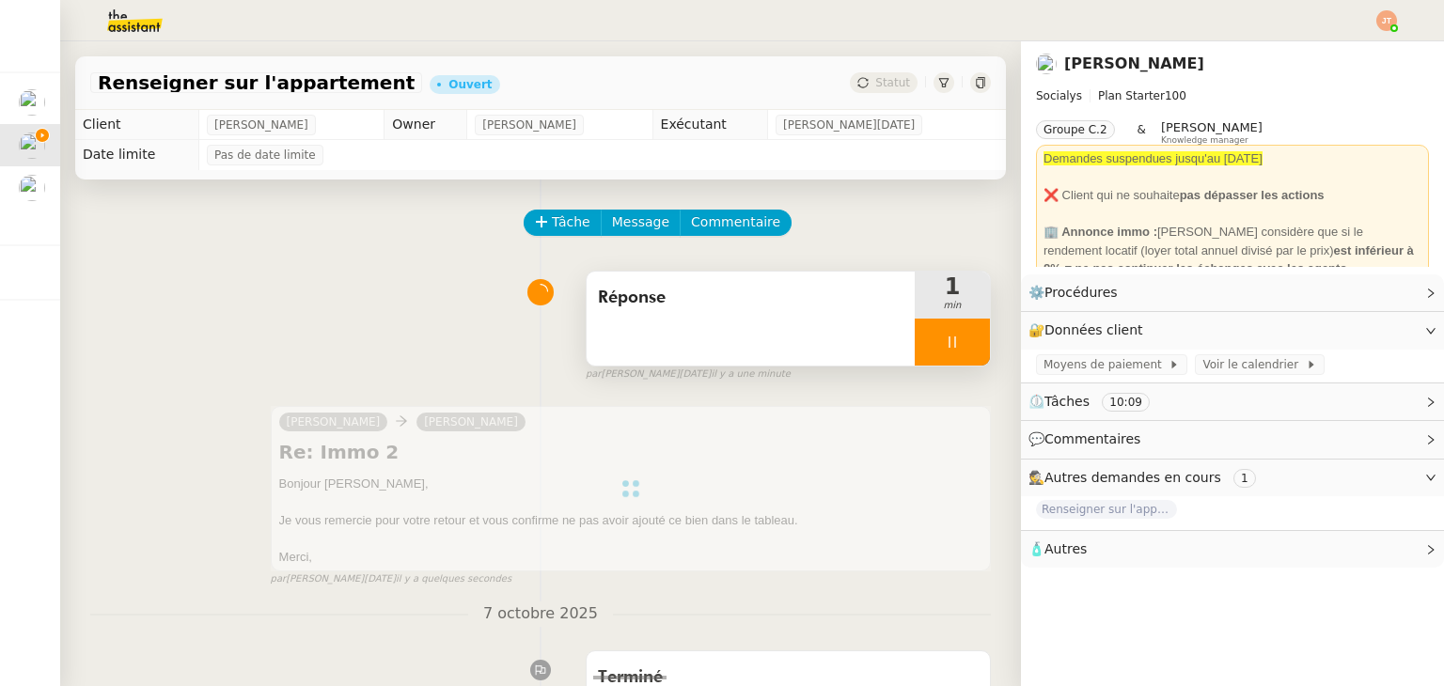
scroll to position [0, 0]
click at [941, 336] on div at bounding box center [952, 342] width 75 height 47
click at [955, 336] on button at bounding box center [971, 342] width 38 height 47
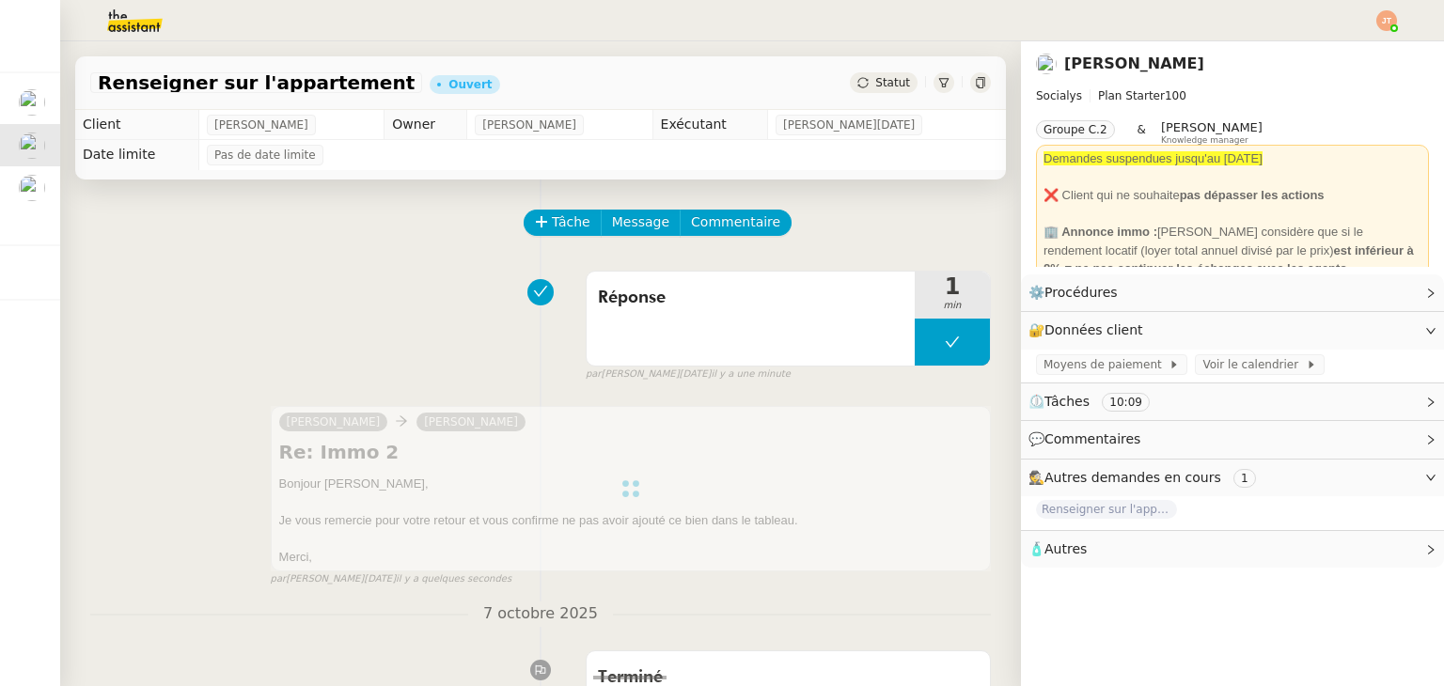
click at [880, 76] on span "Statut" at bounding box center [892, 82] width 35 height 13
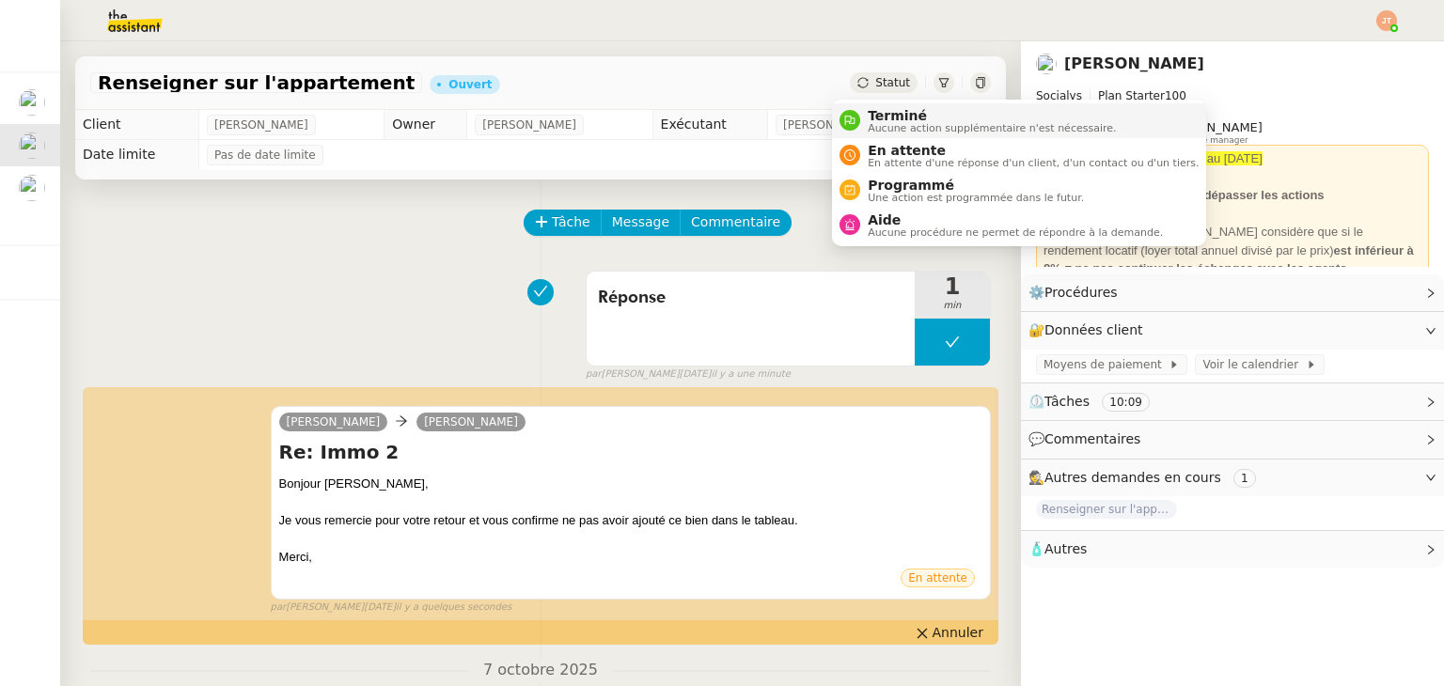
click at [886, 108] on span "Terminé" at bounding box center [992, 115] width 248 height 15
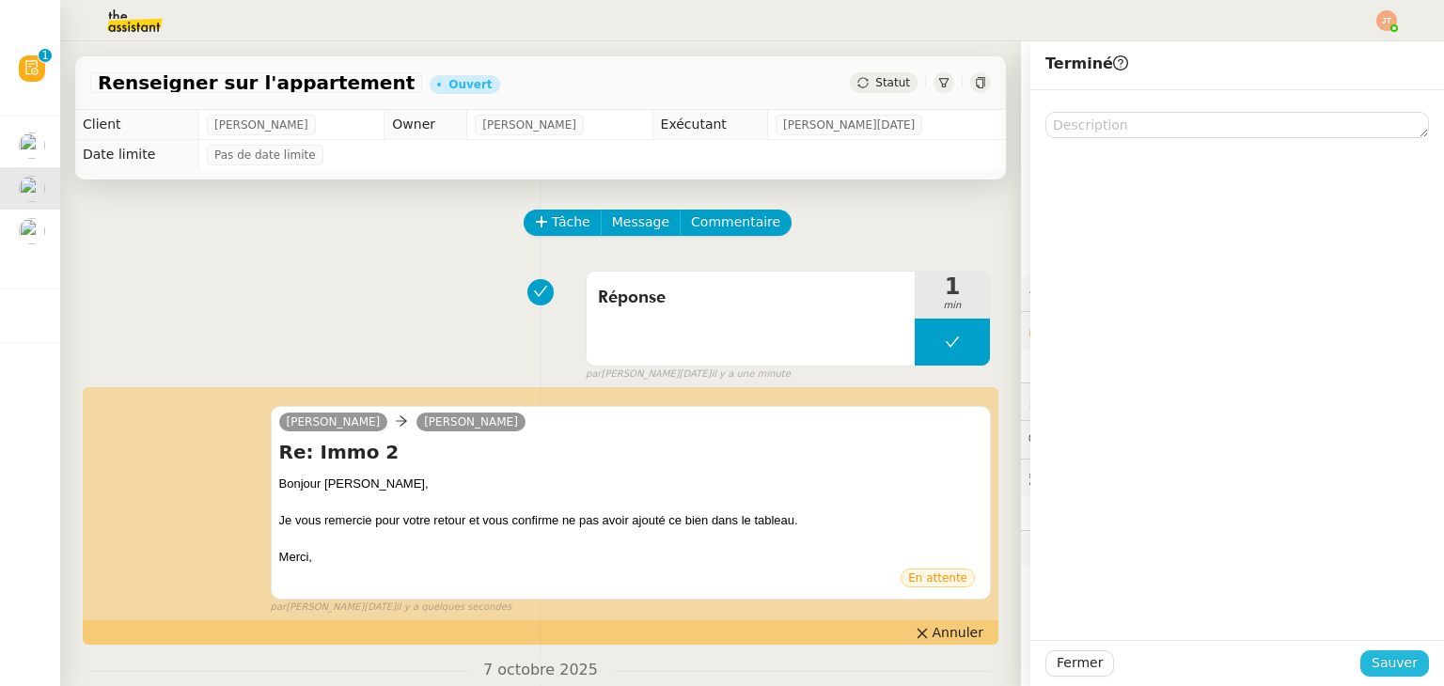
click at [1369, 650] on button "Sauver" at bounding box center [1394, 663] width 69 height 26
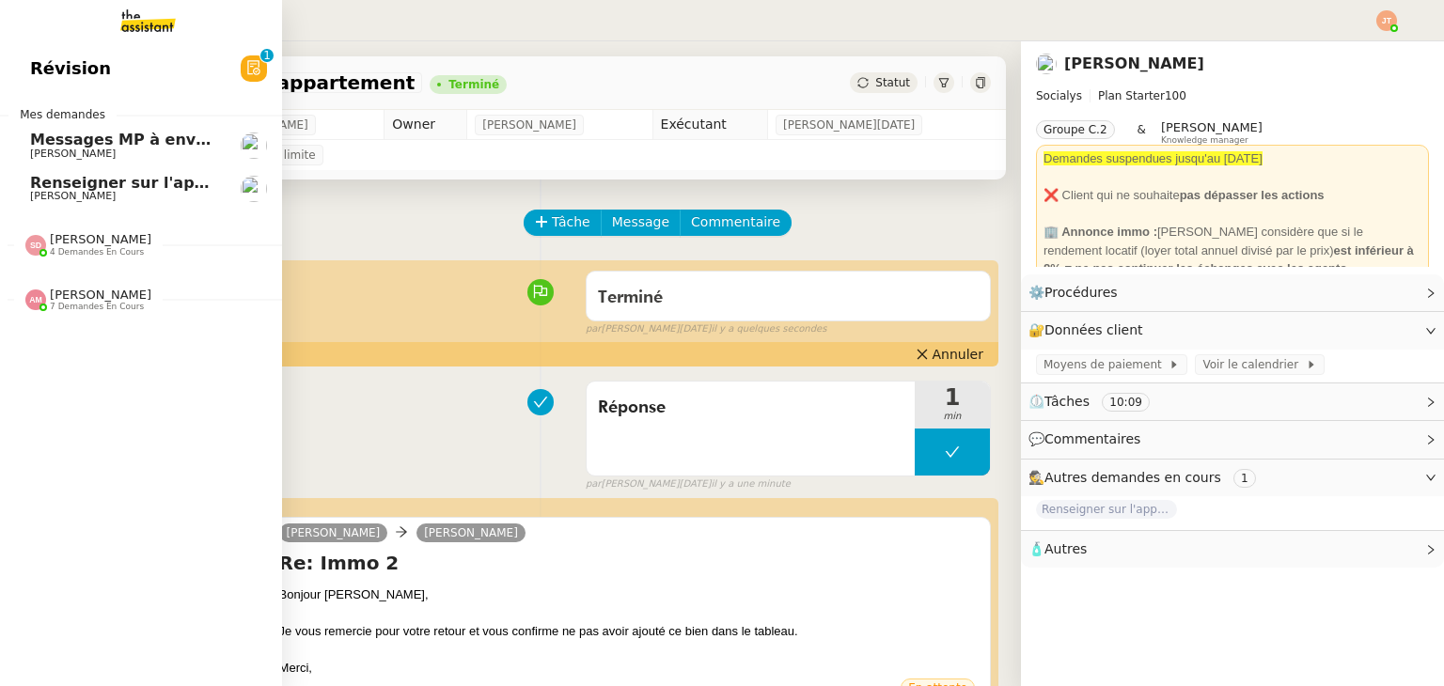
click at [82, 184] on span "Renseigner sur l'appartement" at bounding box center [157, 183] width 254 height 18
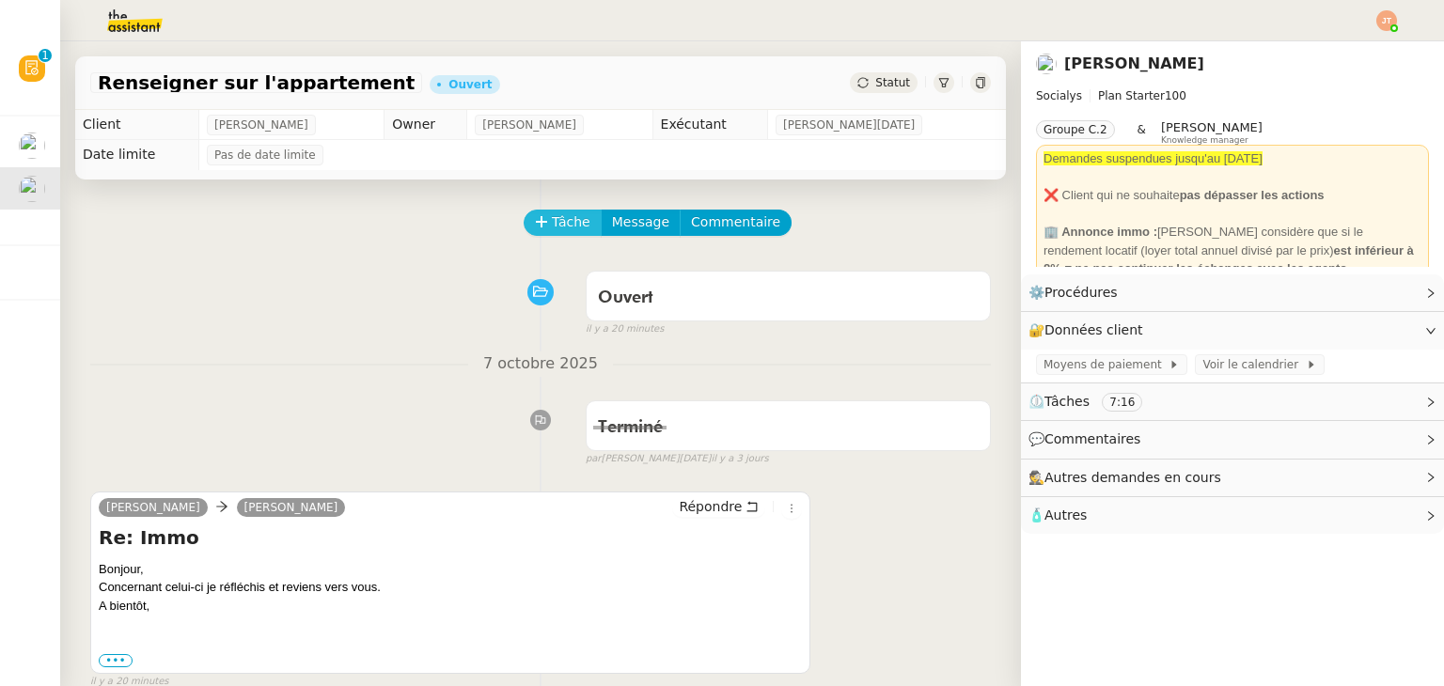
click at [554, 227] on span "Tâche" at bounding box center [571, 222] width 39 height 22
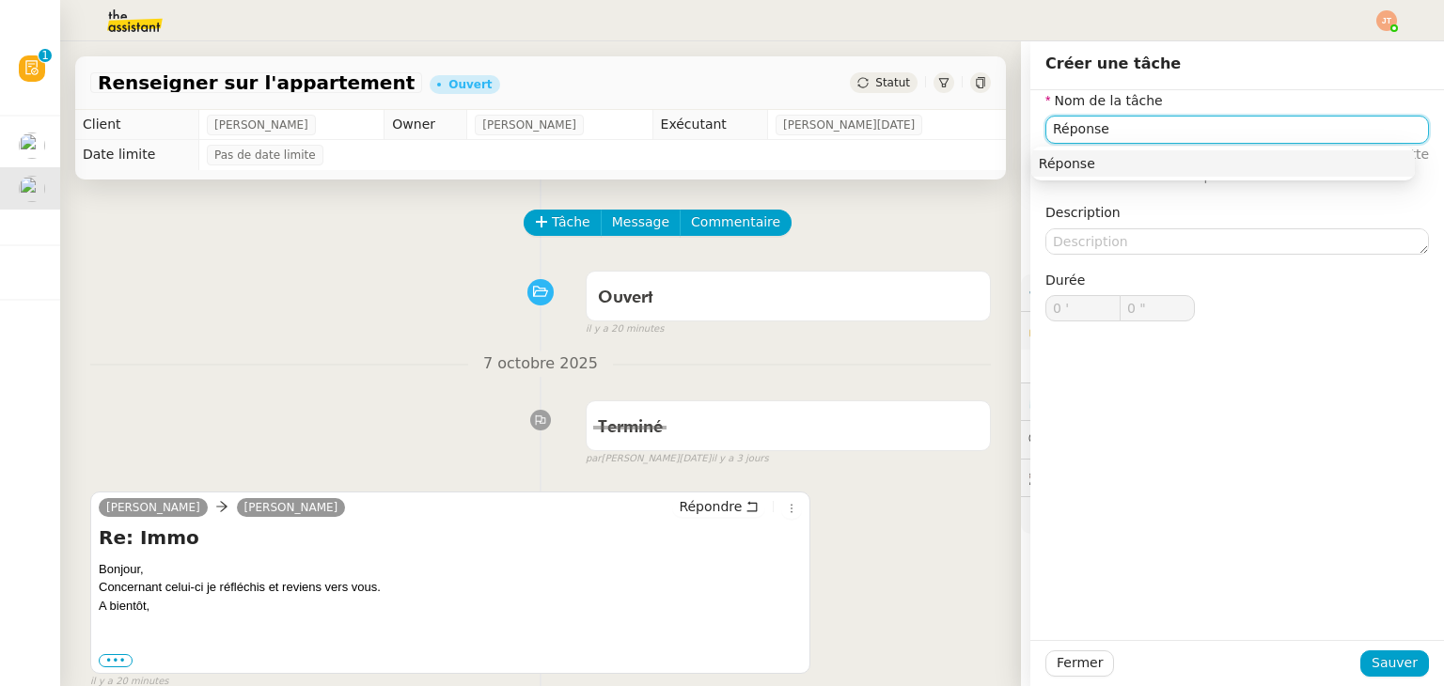
click at [1099, 156] on div "Réponse" at bounding box center [1223, 163] width 368 height 17
type input "Réponse"
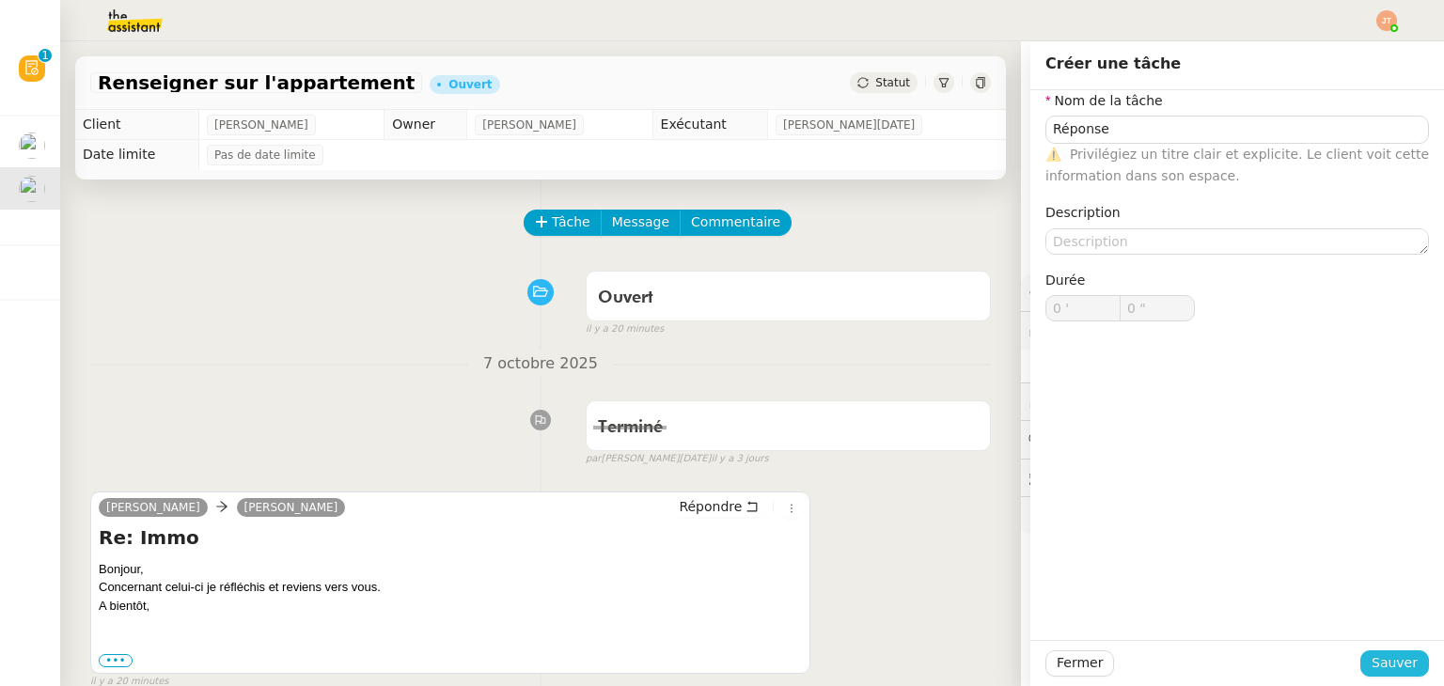
click at [1379, 659] on span "Sauver" at bounding box center [1394, 663] width 46 height 22
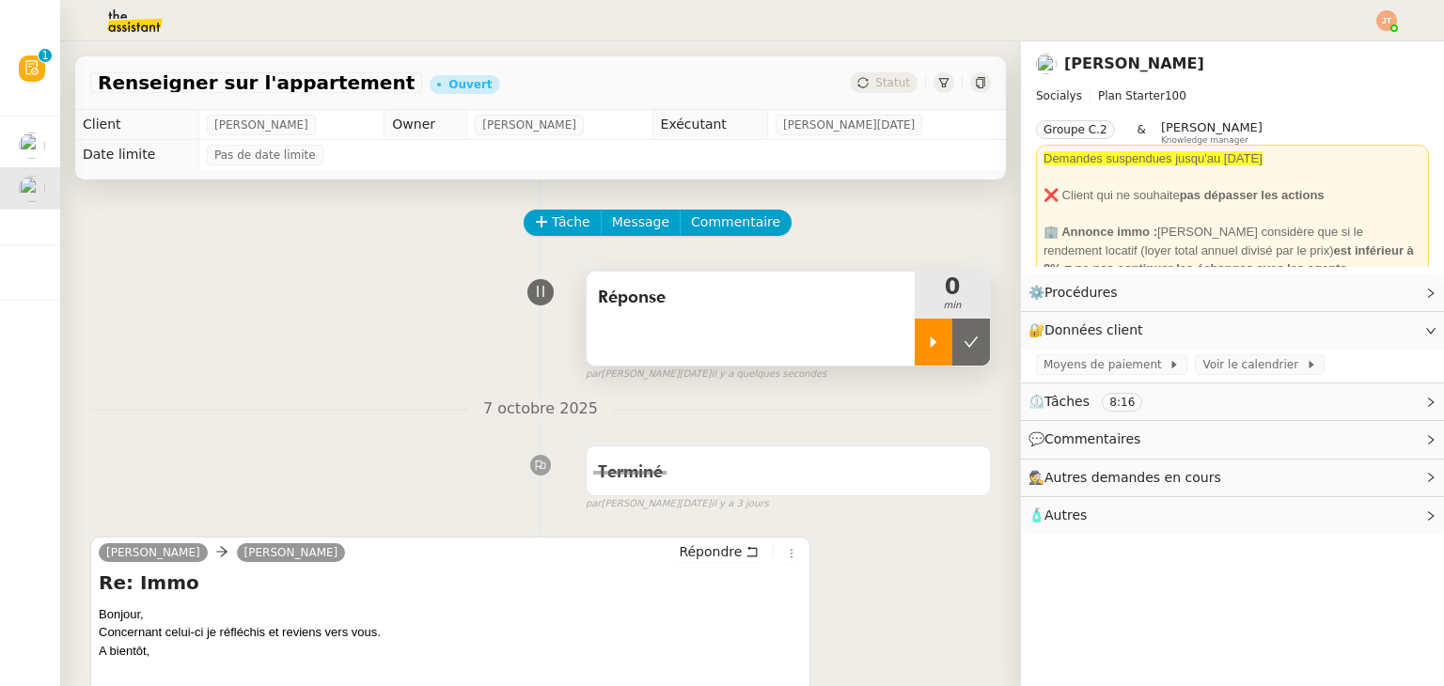
click at [915, 333] on div at bounding box center [934, 342] width 38 height 47
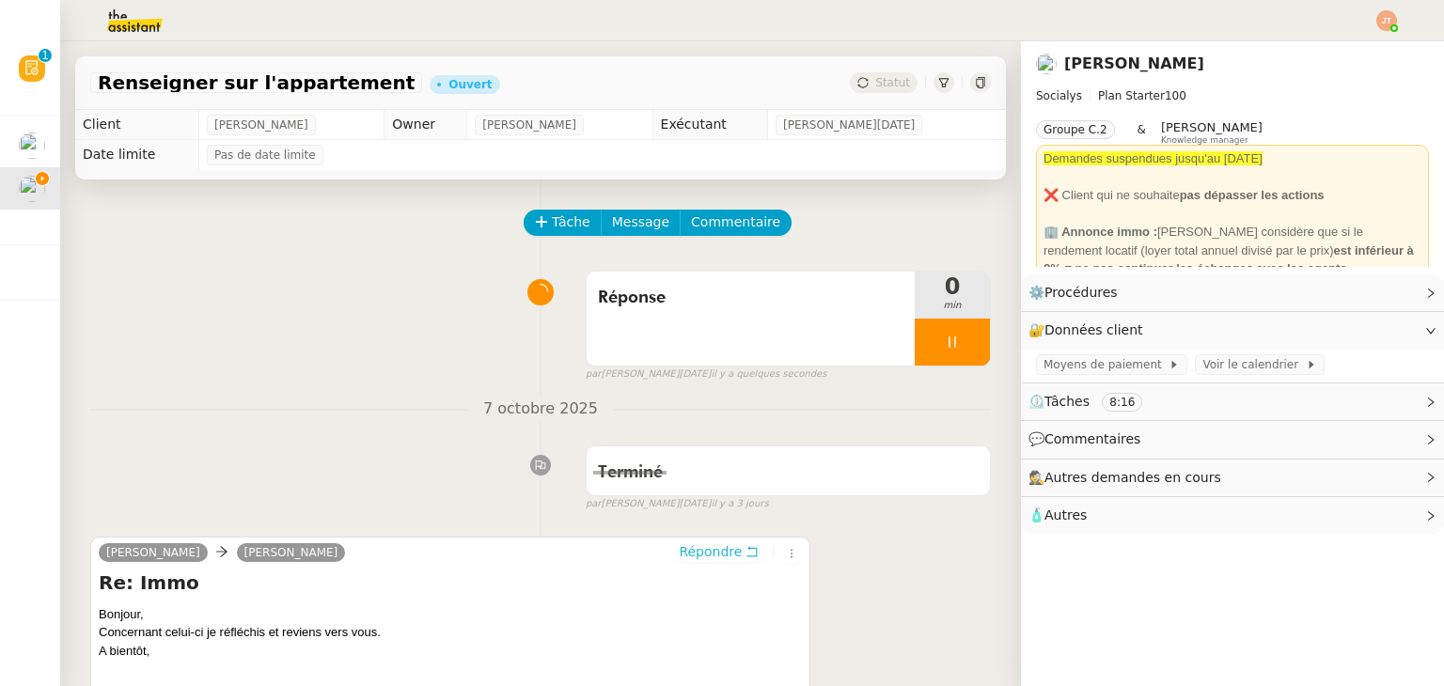
click at [703, 557] on span "Répondre" at bounding box center [710, 551] width 63 height 19
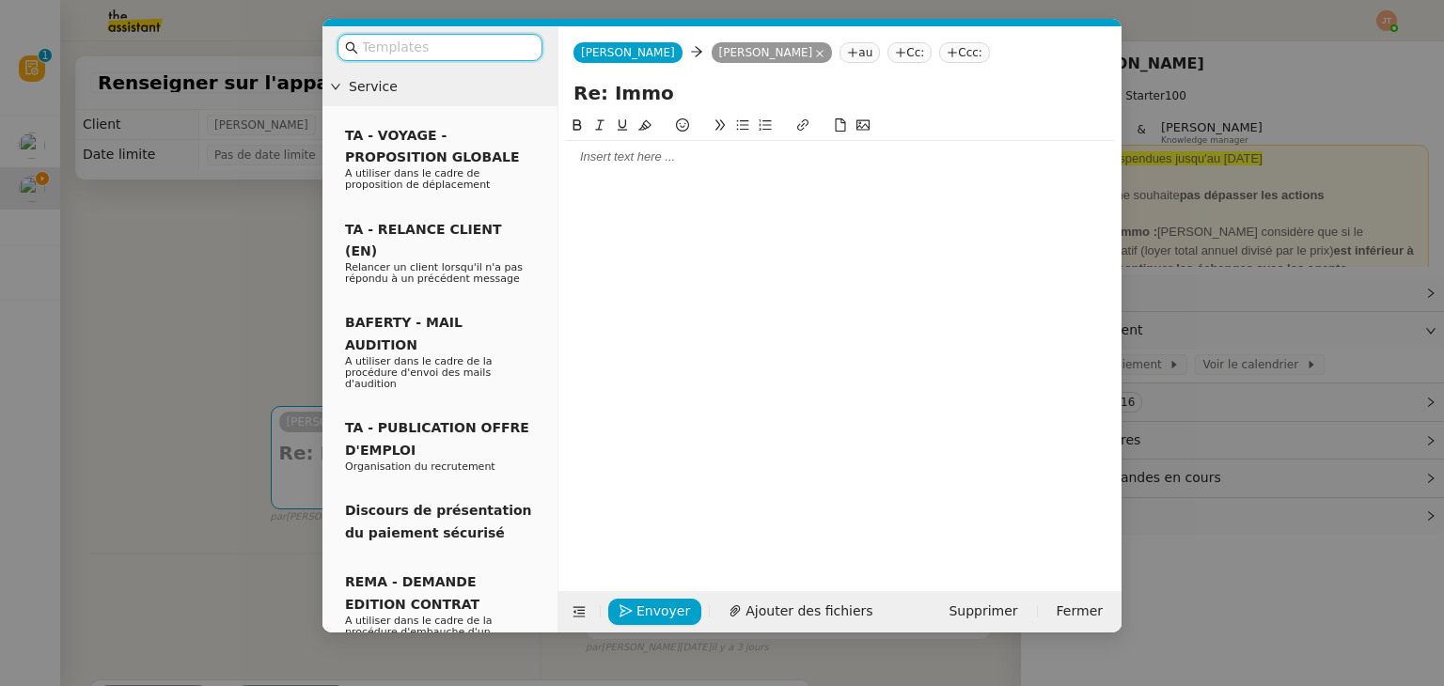
click at [633, 137] on div at bounding box center [840, 128] width 548 height 26
click at [633, 158] on div at bounding box center [840, 157] width 548 height 17
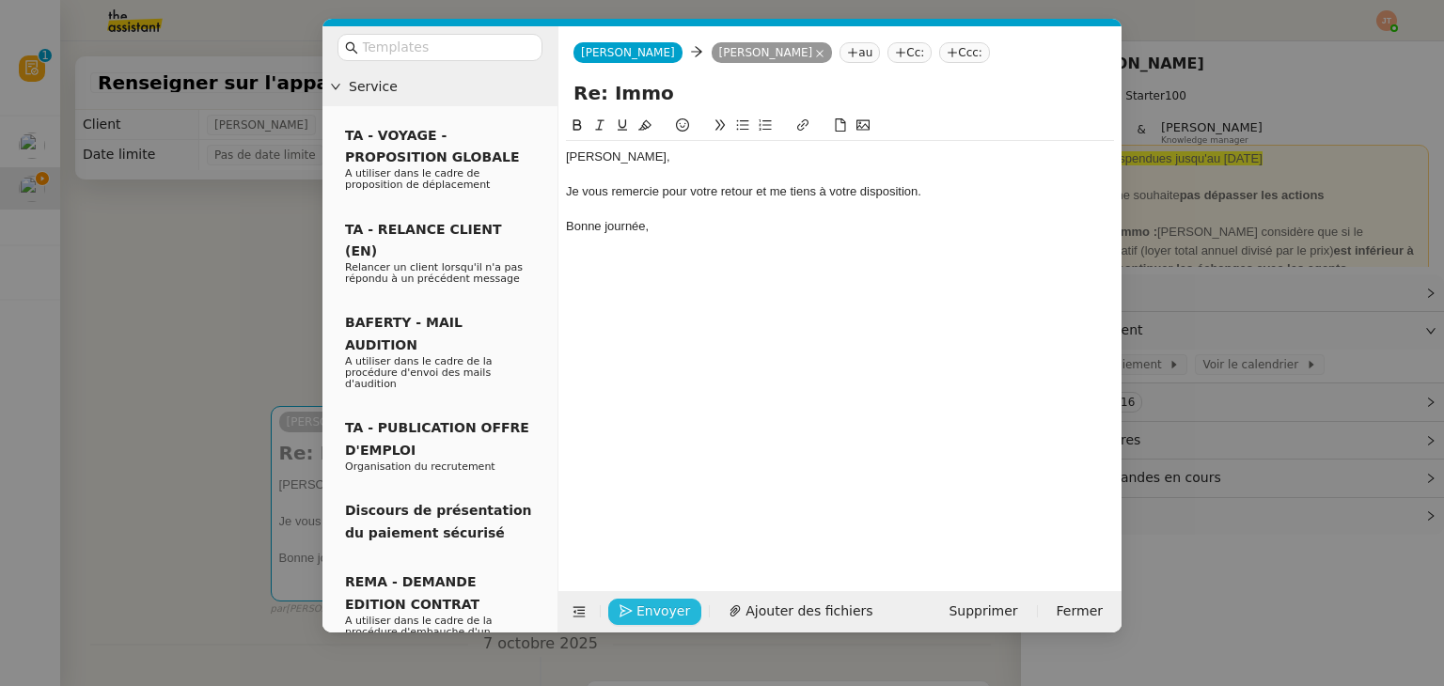
click at [665, 610] on span "Envoyer" at bounding box center [663, 612] width 54 height 22
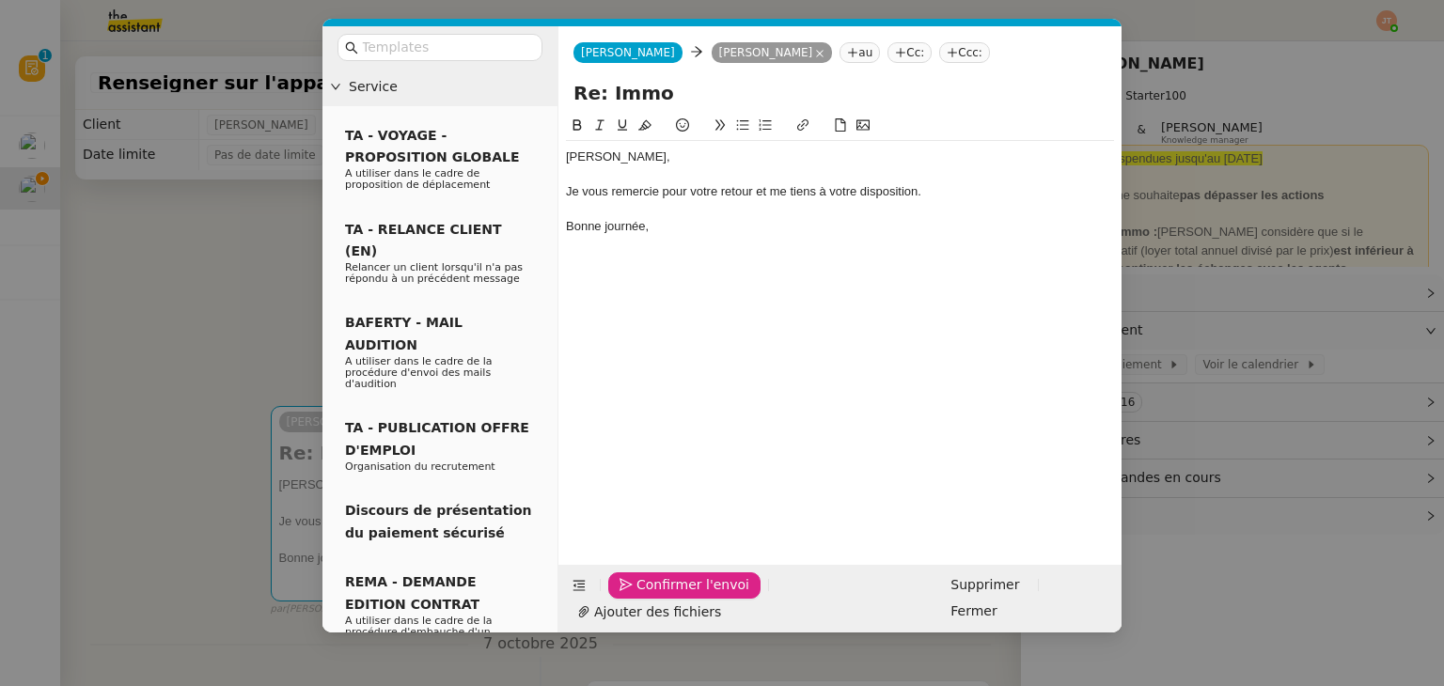
click at [665, 596] on span "Confirmer l'envoi" at bounding box center [692, 585] width 113 height 22
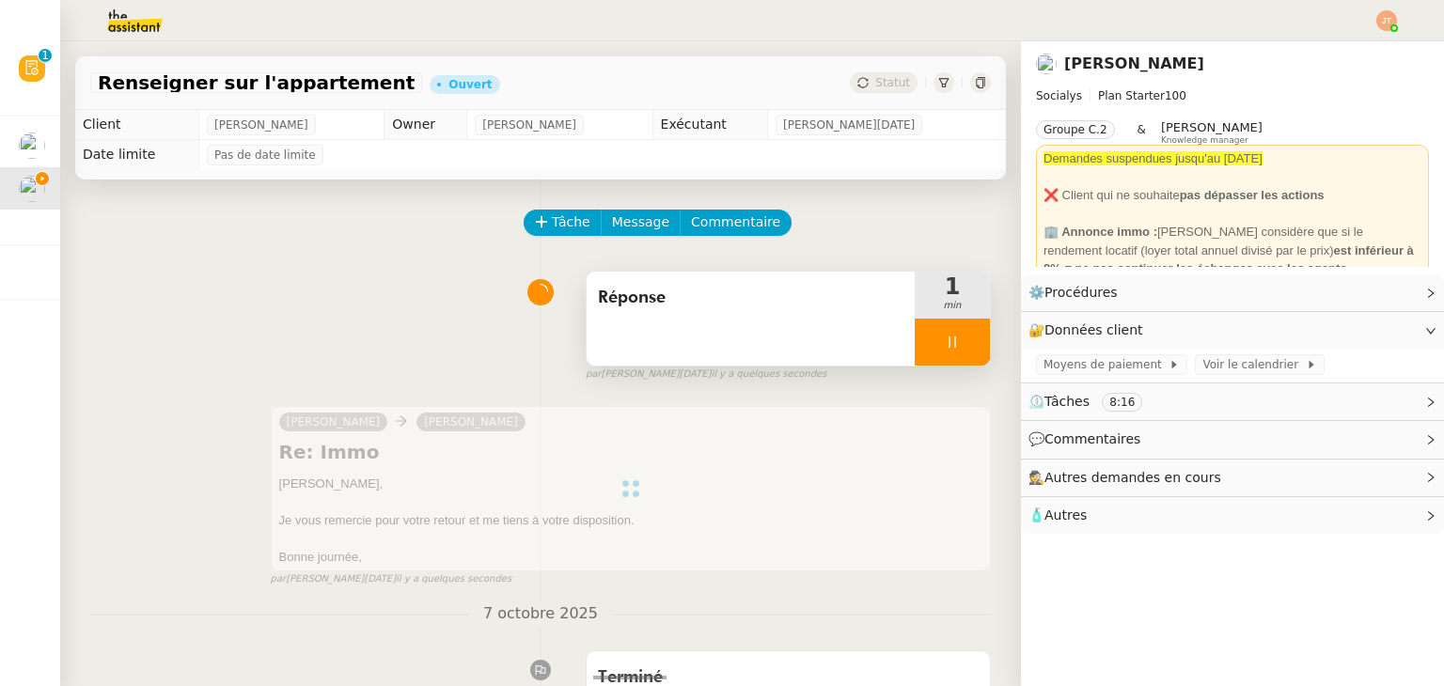
click at [919, 342] on div at bounding box center [952, 342] width 75 height 47
click at [963, 342] on icon at bounding box center [970, 342] width 15 height 15
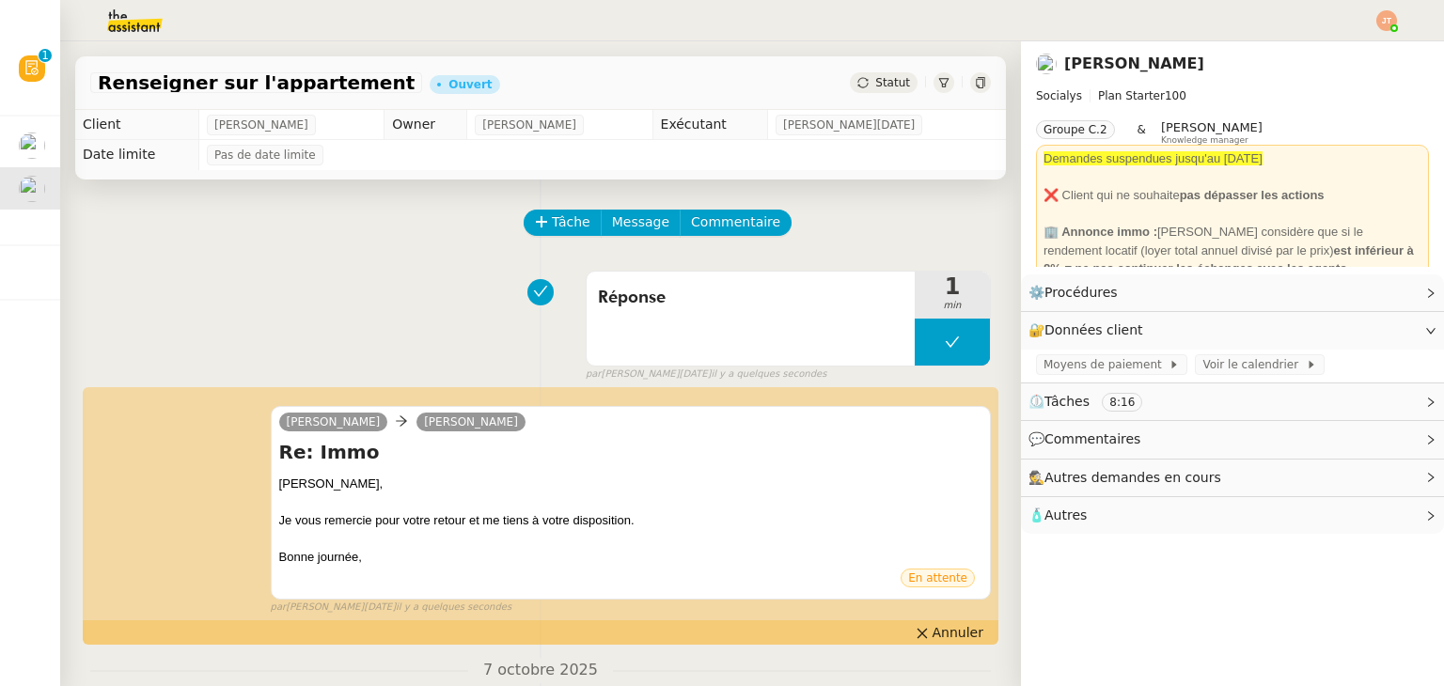
click at [881, 81] on span "Statut" at bounding box center [892, 82] width 35 height 13
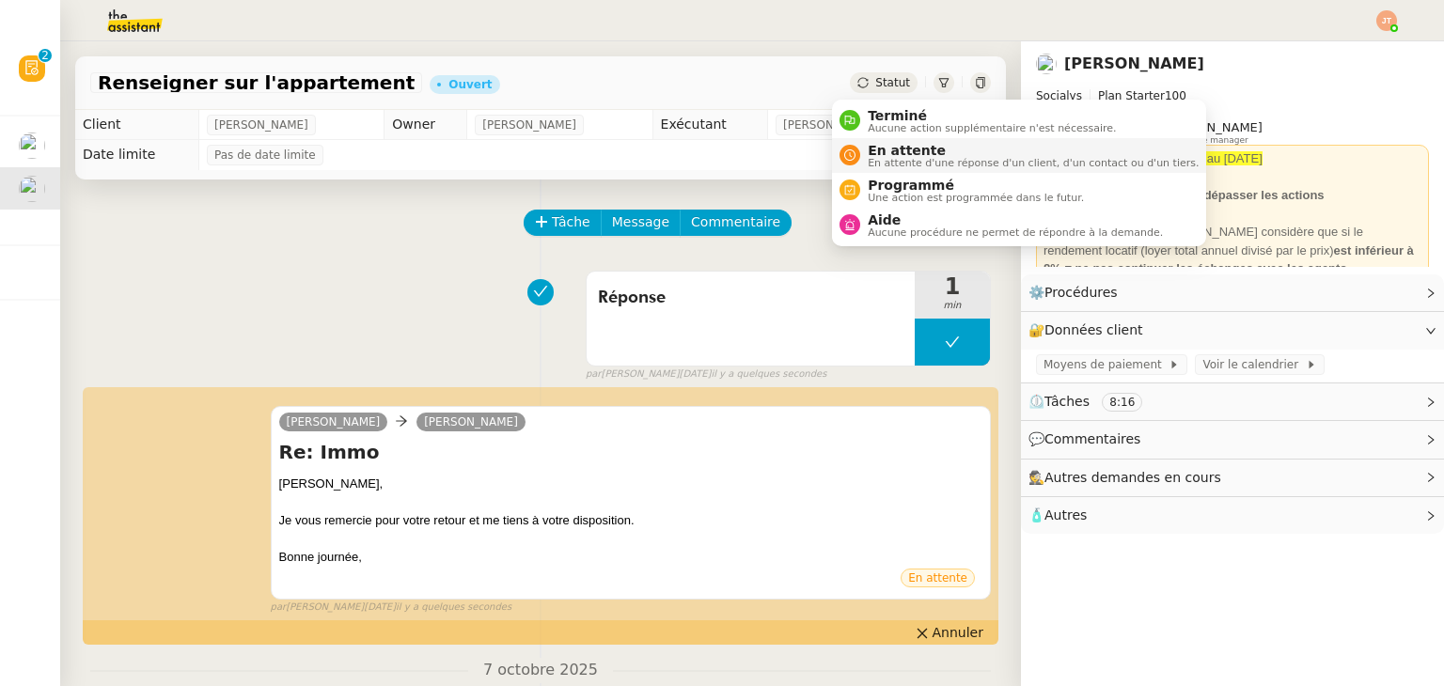
click at [895, 143] on span "En attente" at bounding box center [1033, 150] width 331 height 15
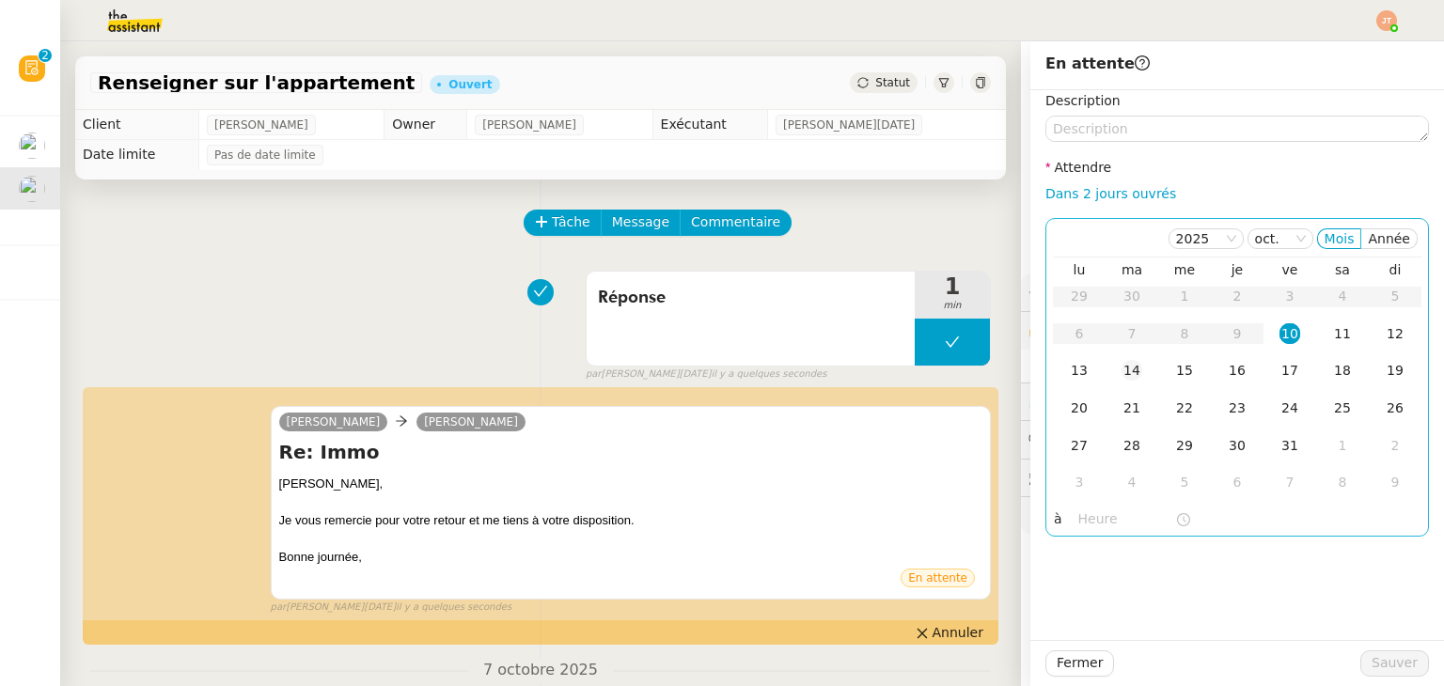
click at [1121, 373] on div "14" at bounding box center [1131, 370] width 21 height 21
click at [1078, 522] on input "text" at bounding box center [1126, 520] width 97 height 22
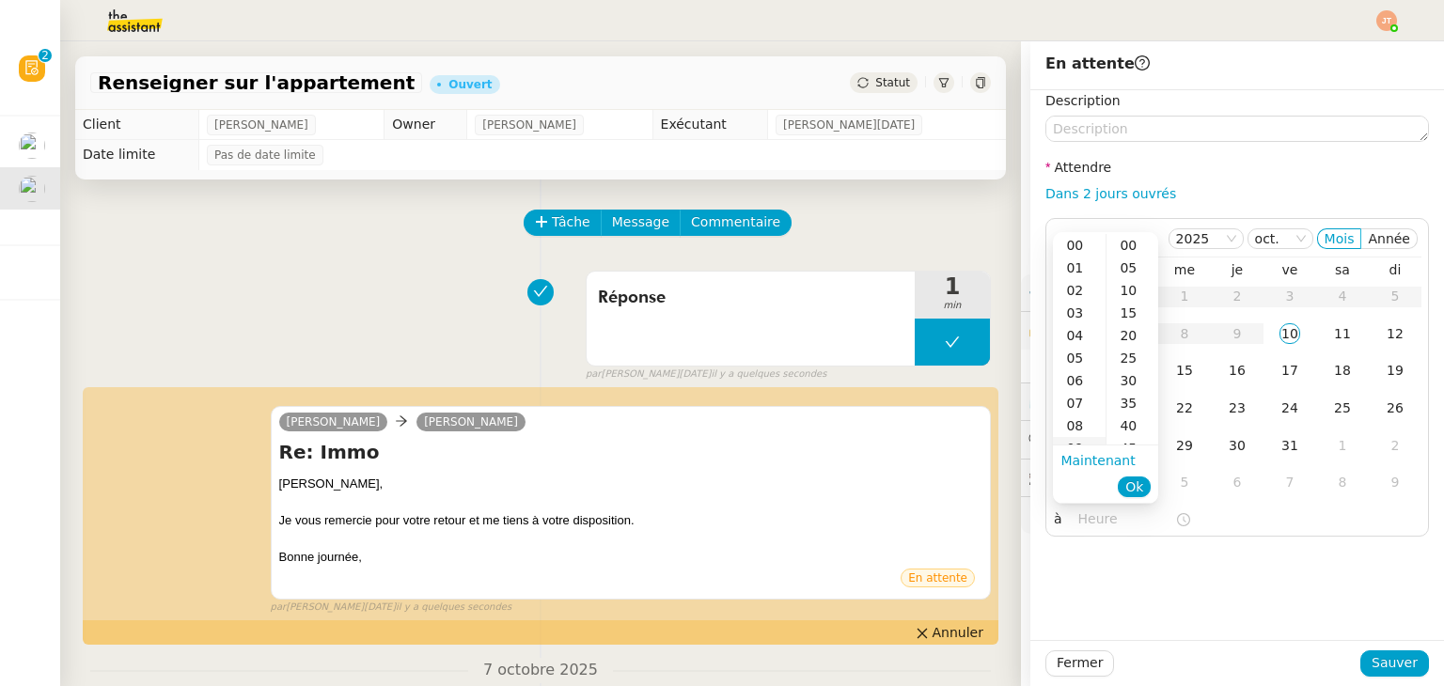
click at [1083, 441] on div "09" at bounding box center [1079, 448] width 53 height 23
click at [1123, 425] on div "40" at bounding box center [1132, 426] width 52 height 23
type input "09:40"
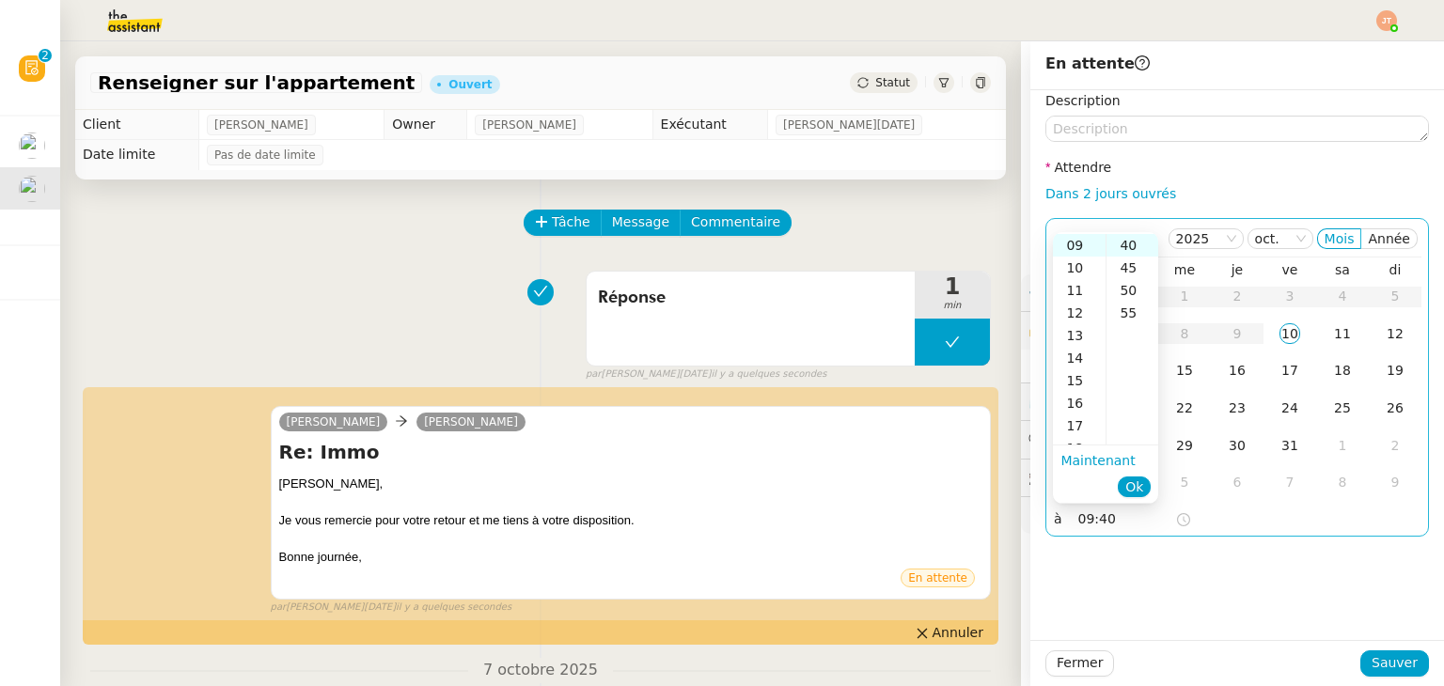
click at [1135, 487] on span "Ok" at bounding box center [1134, 487] width 18 height 19
click at [1227, 376] on div "16" at bounding box center [1237, 370] width 21 height 21
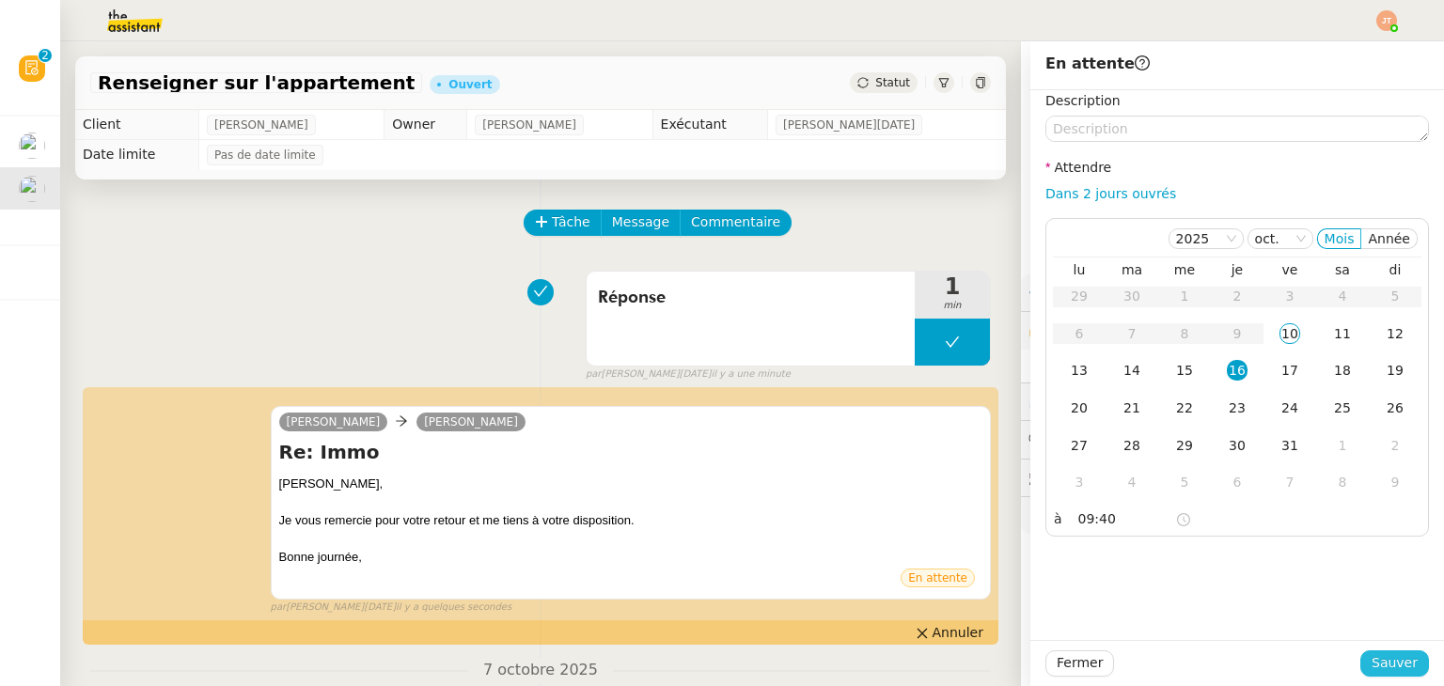
click at [1385, 664] on span "Sauver" at bounding box center [1394, 663] width 46 height 22
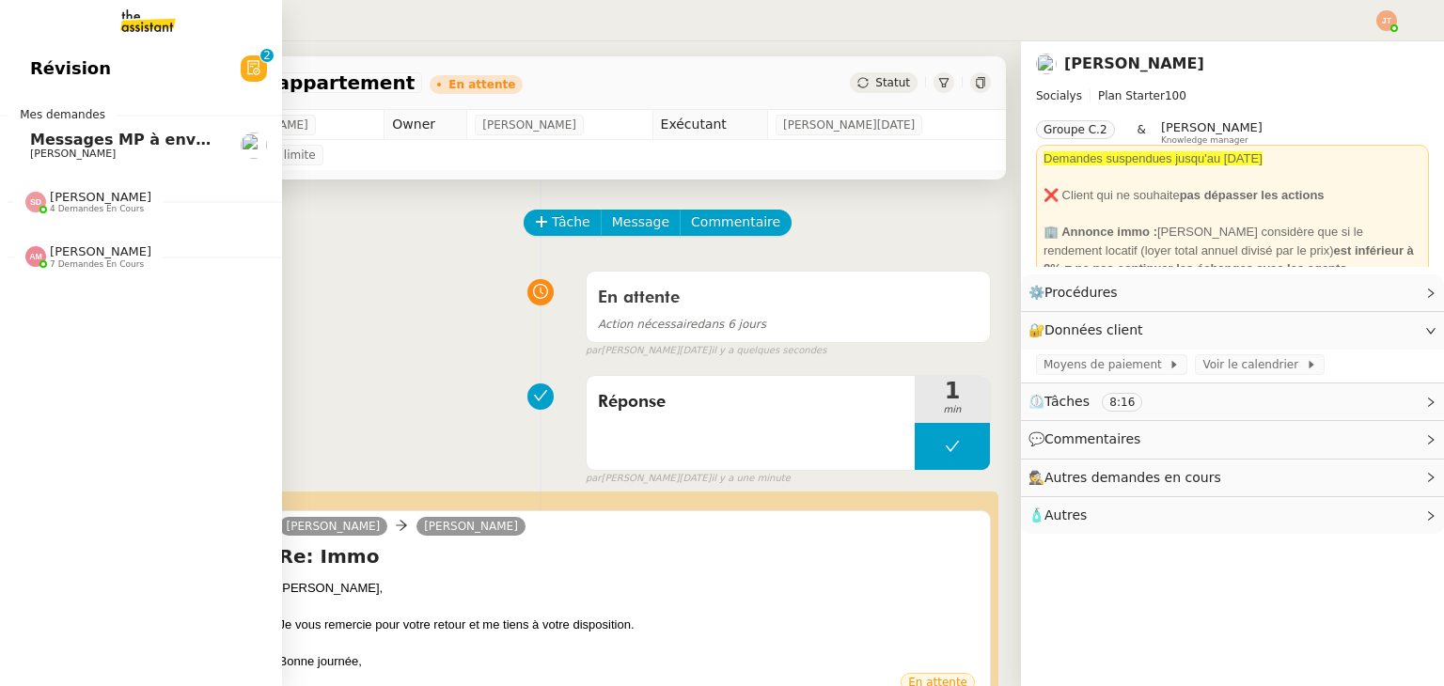
click at [59, 145] on span "Messages MP à envoyer - linkedin" at bounding box center [174, 140] width 288 height 18
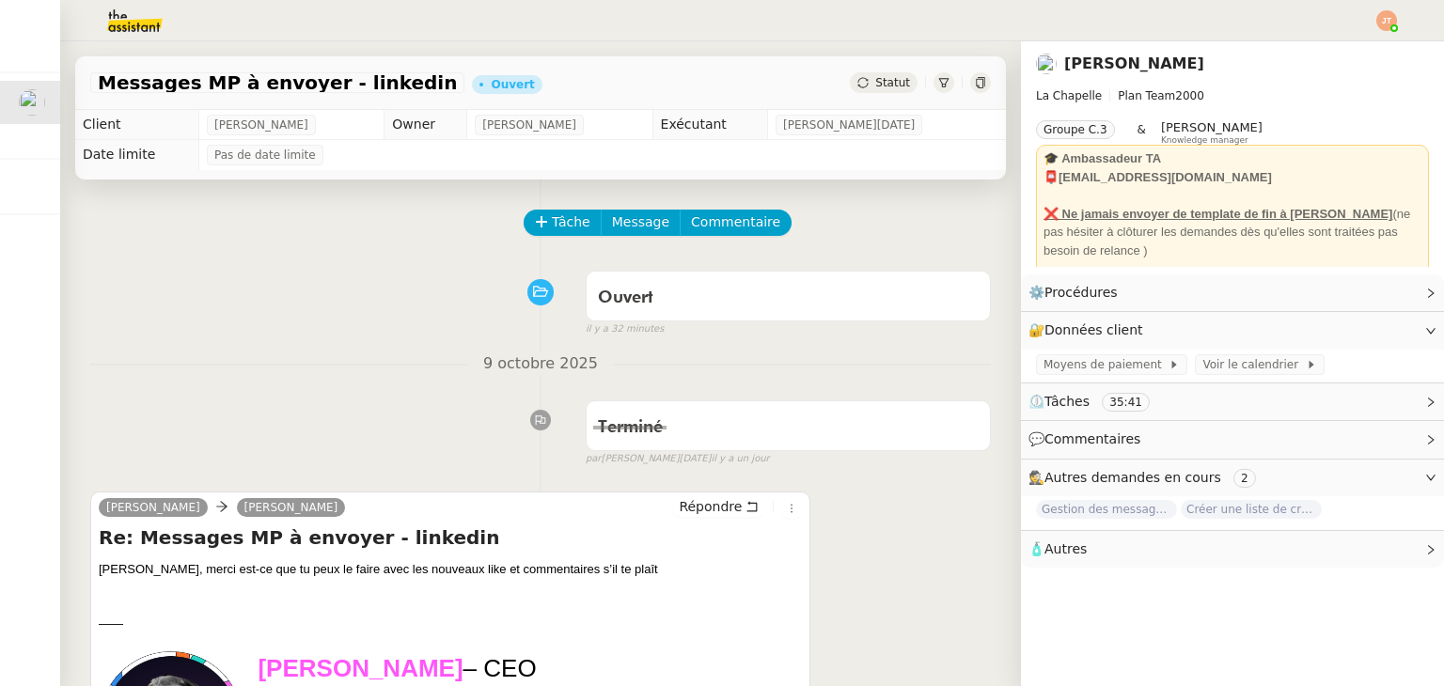
drag, startPoint x: 455, startPoint y: 310, endPoint x: 547, endPoint y: 0, distance: 323.6
click at [455, 305] on div "Ouvert false il y a 32 minutes" at bounding box center [540, 299] width 901 height 75
click at [323, 280] on div "Ouvert false il y a 33 minutes" at bounding box center [540, 299] width 901 height 75
